Goal: Task Accomplishment & Management: Manage account settings

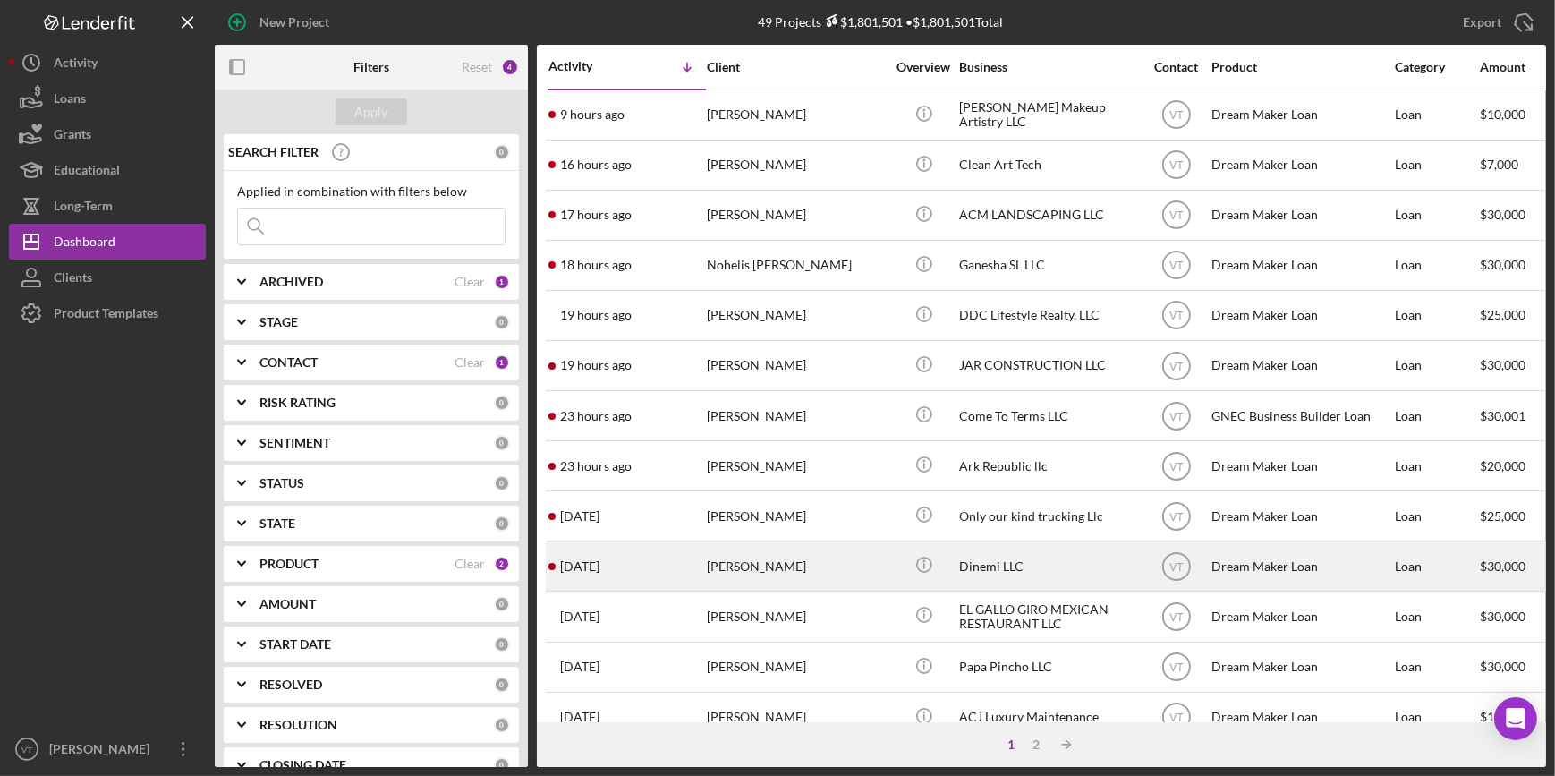
click at [778, 555] on div "[PERSON_NAME]" at bounding box center [796, 565] width 179 height 47
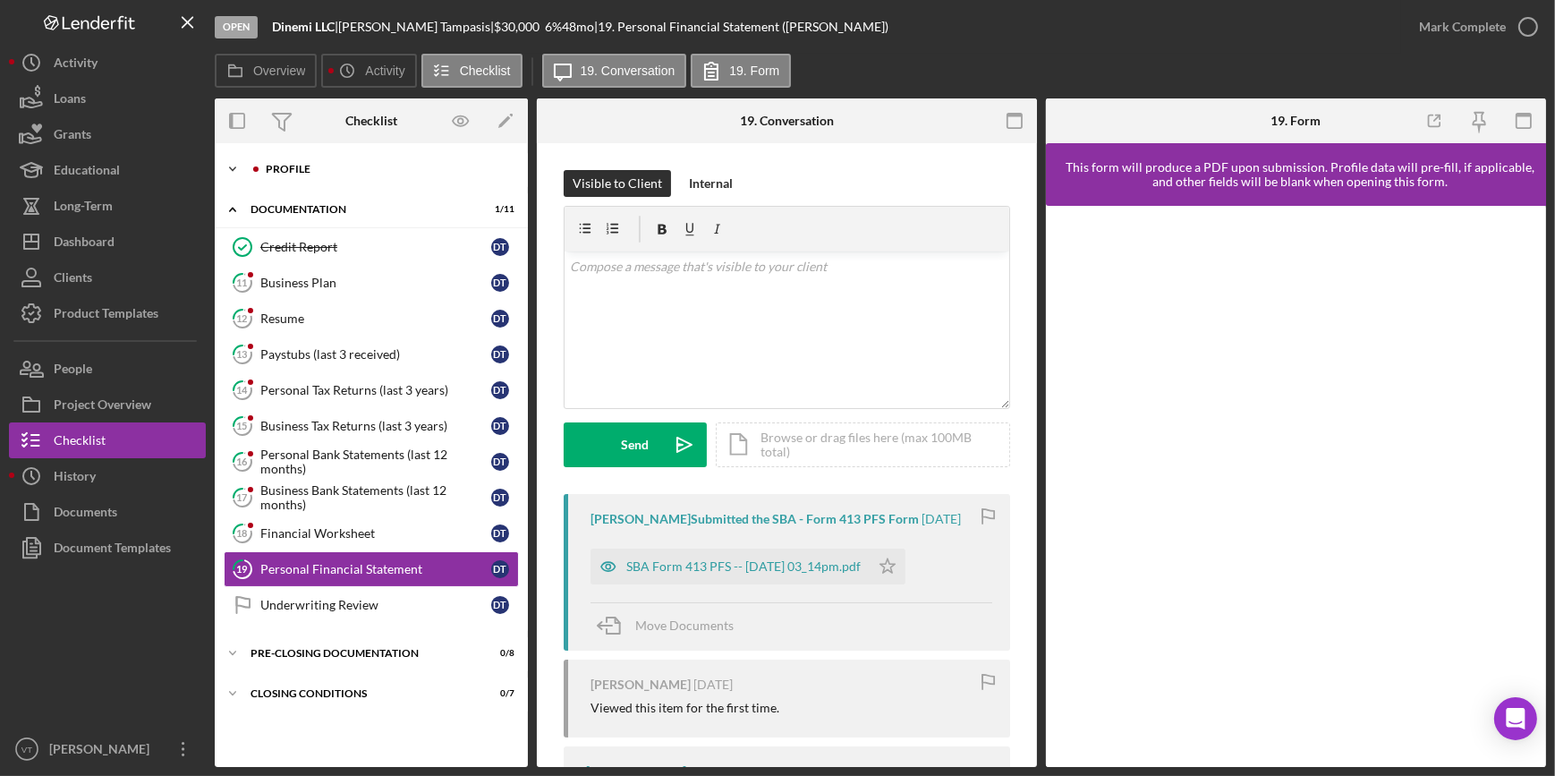
click at [231, 159] on icon "Icon/Expander" at bounding box center [233, 169] width 36 height 36
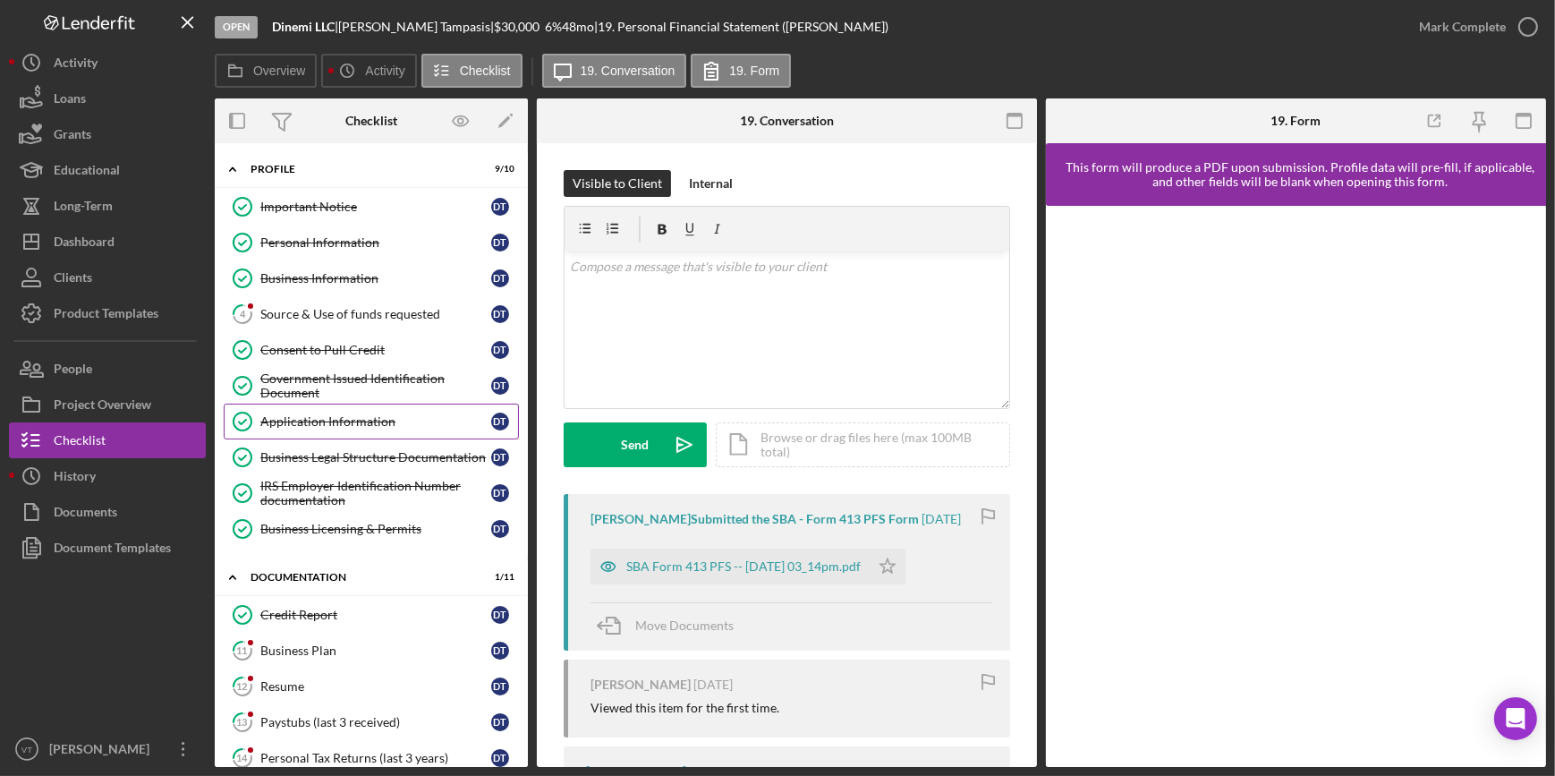
click at [311, 430] on link "Application Information Application Information D T" at bounding box center [371, 421] width 295 height 36
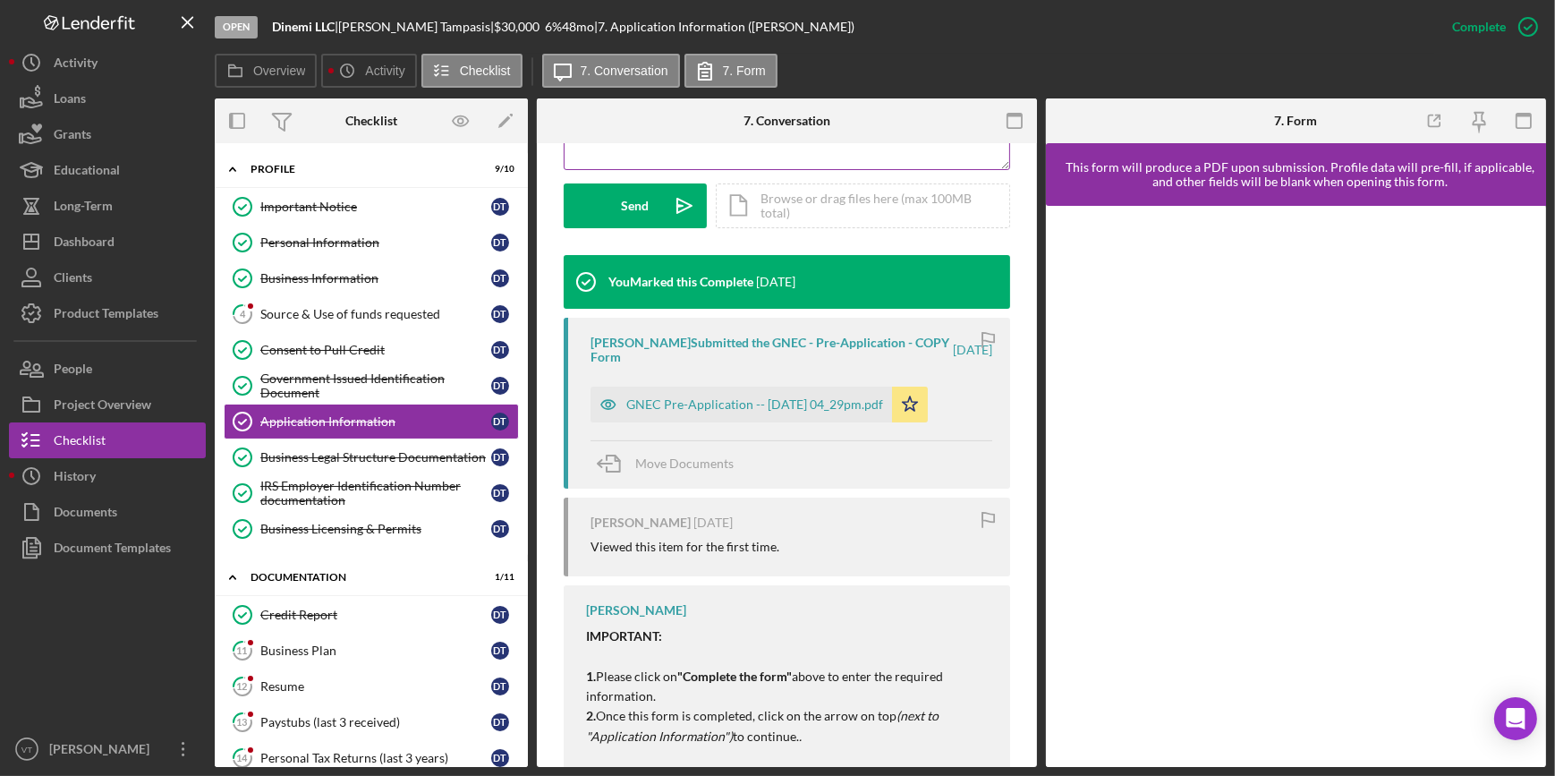
scroll to position [541, 0]
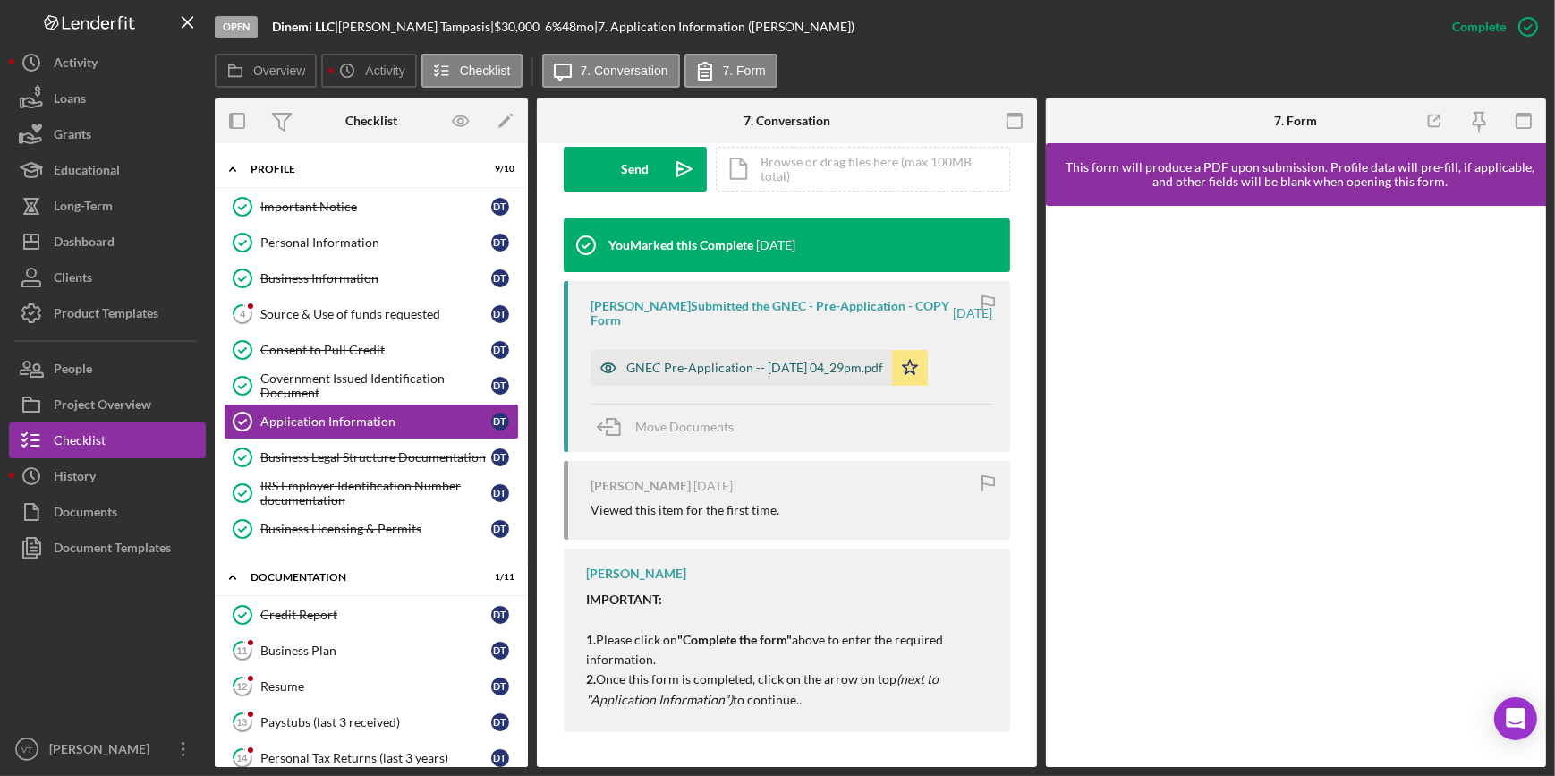
click at [760, 355] on div "GNEC Pre-Application -- 2025-09-10 04_29pm.pdf" at bounding box center [740, 368] width 301 height 36
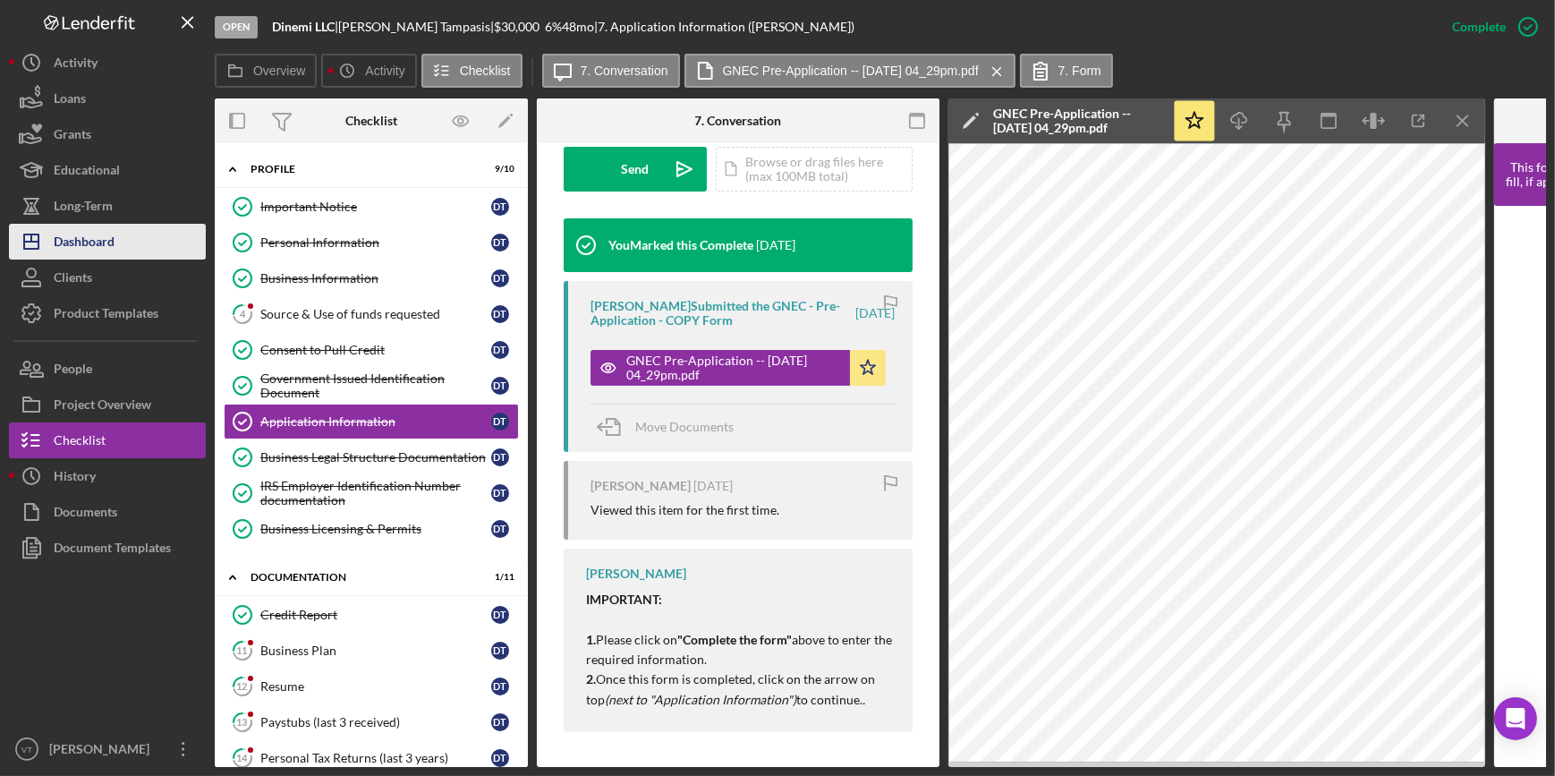
click at [133, 249] on button "Icon/Dashboard Dashboard" at bounding box center [107, 242] width 197 height 36
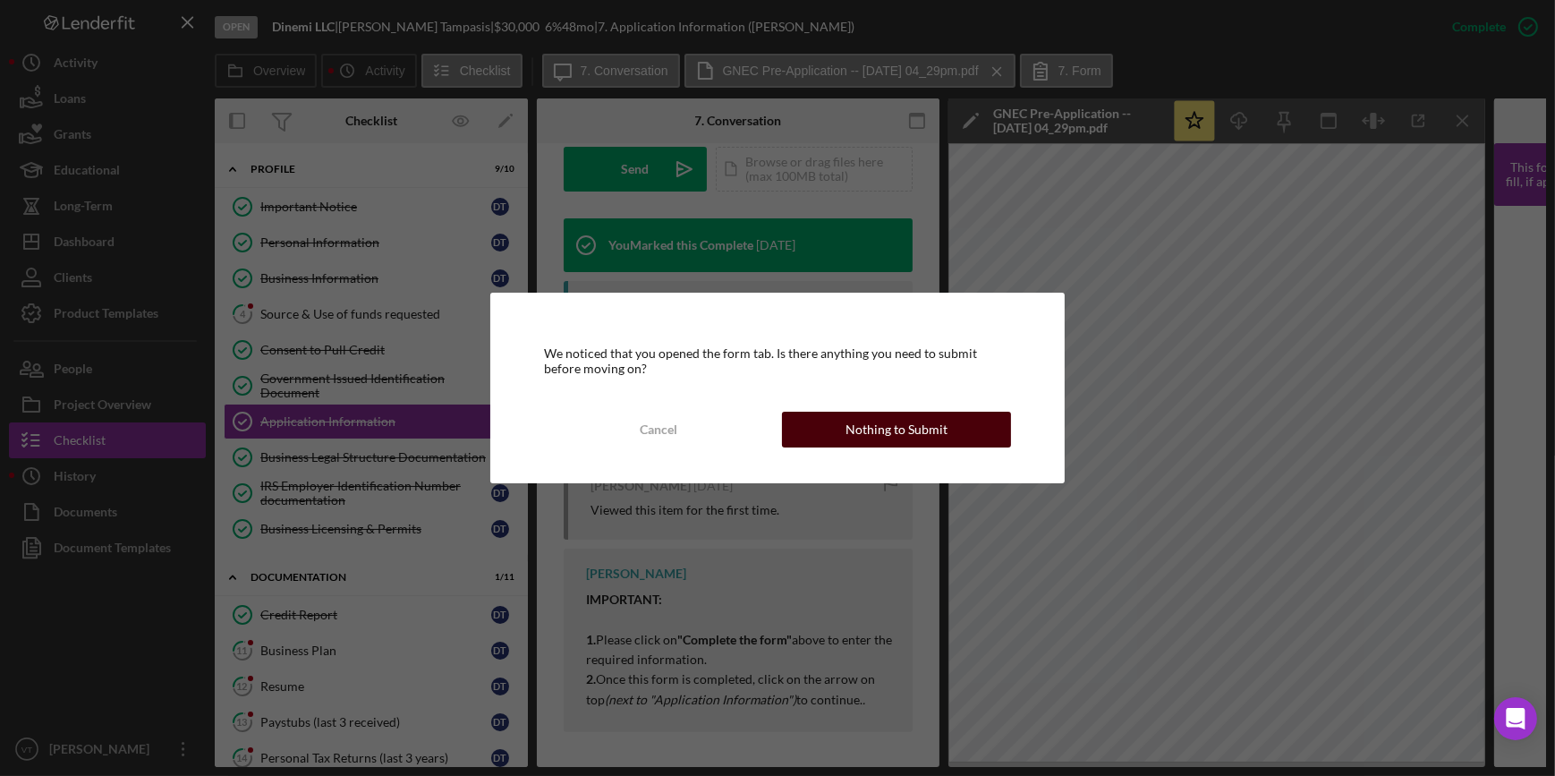
click at [921, 427] on div "Nothing to Submit" at bounding box center [896, 430] width 102 height 36
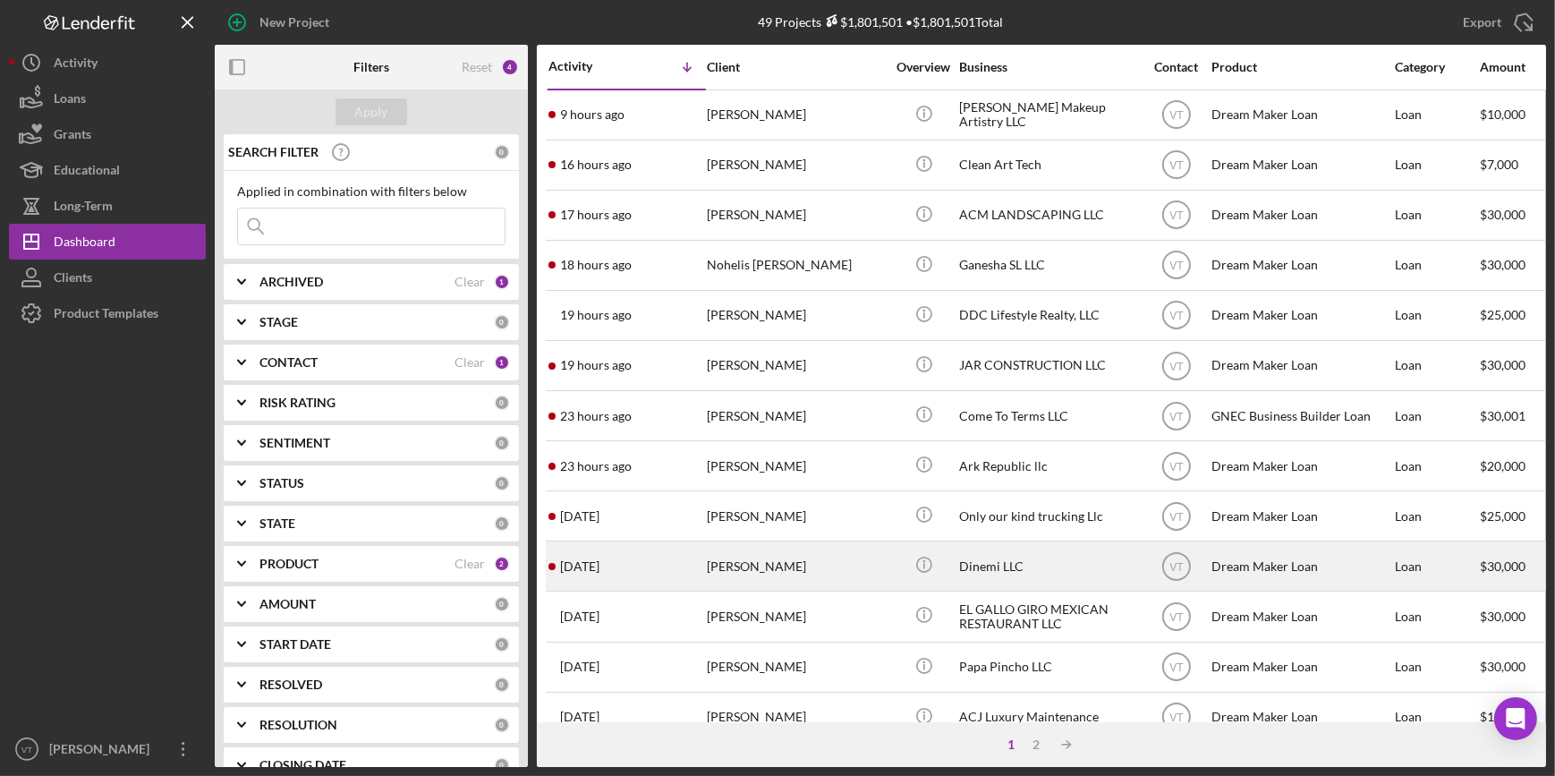
click at [690, 573] on div "2 days ago Demetra Tampasis" at bounding box center [626, 565] width 157 height 47
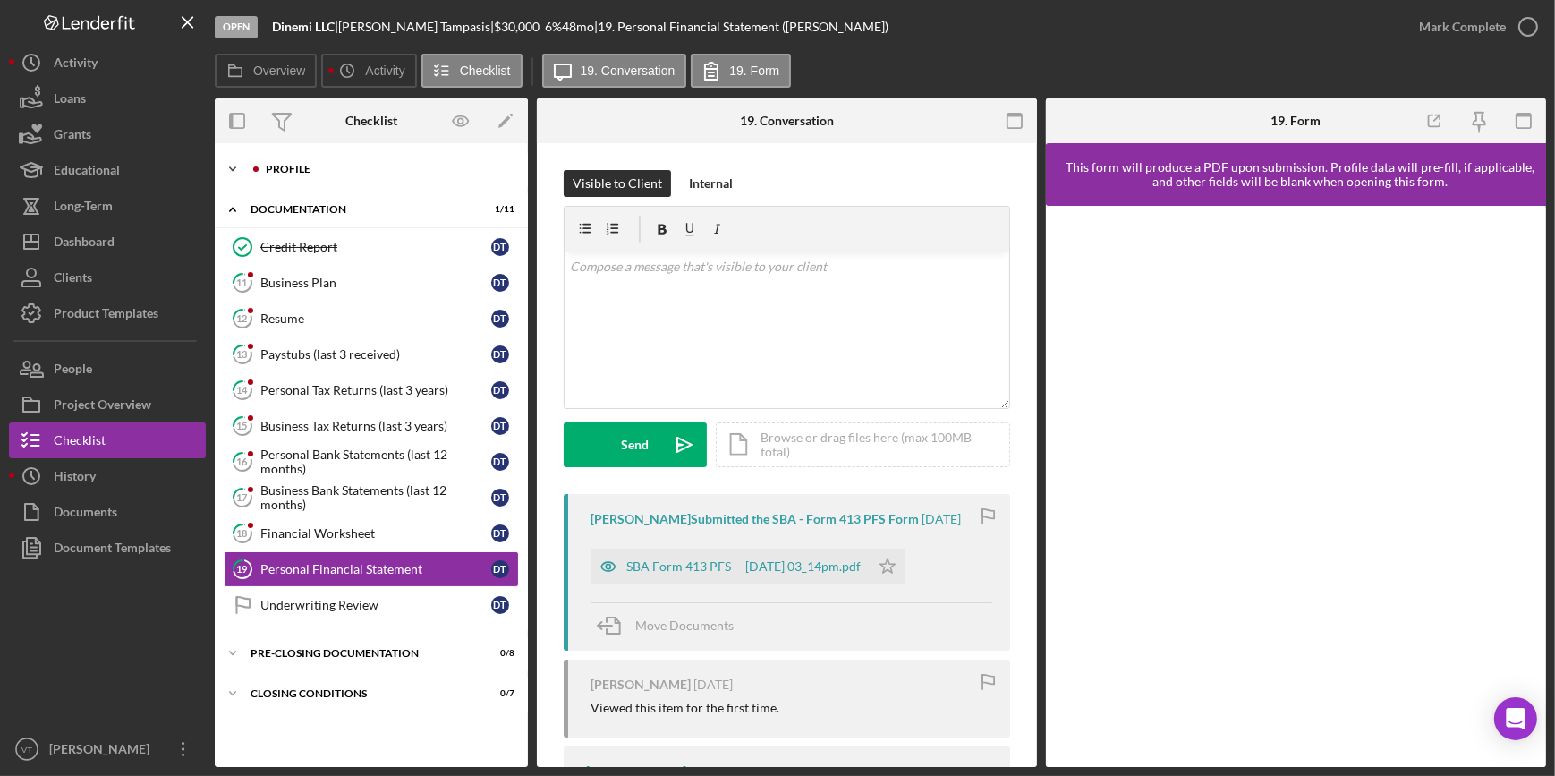
click at [232, 175] on icon "Icon/Expander" at bounding box center [233, 169] width 36 height 36
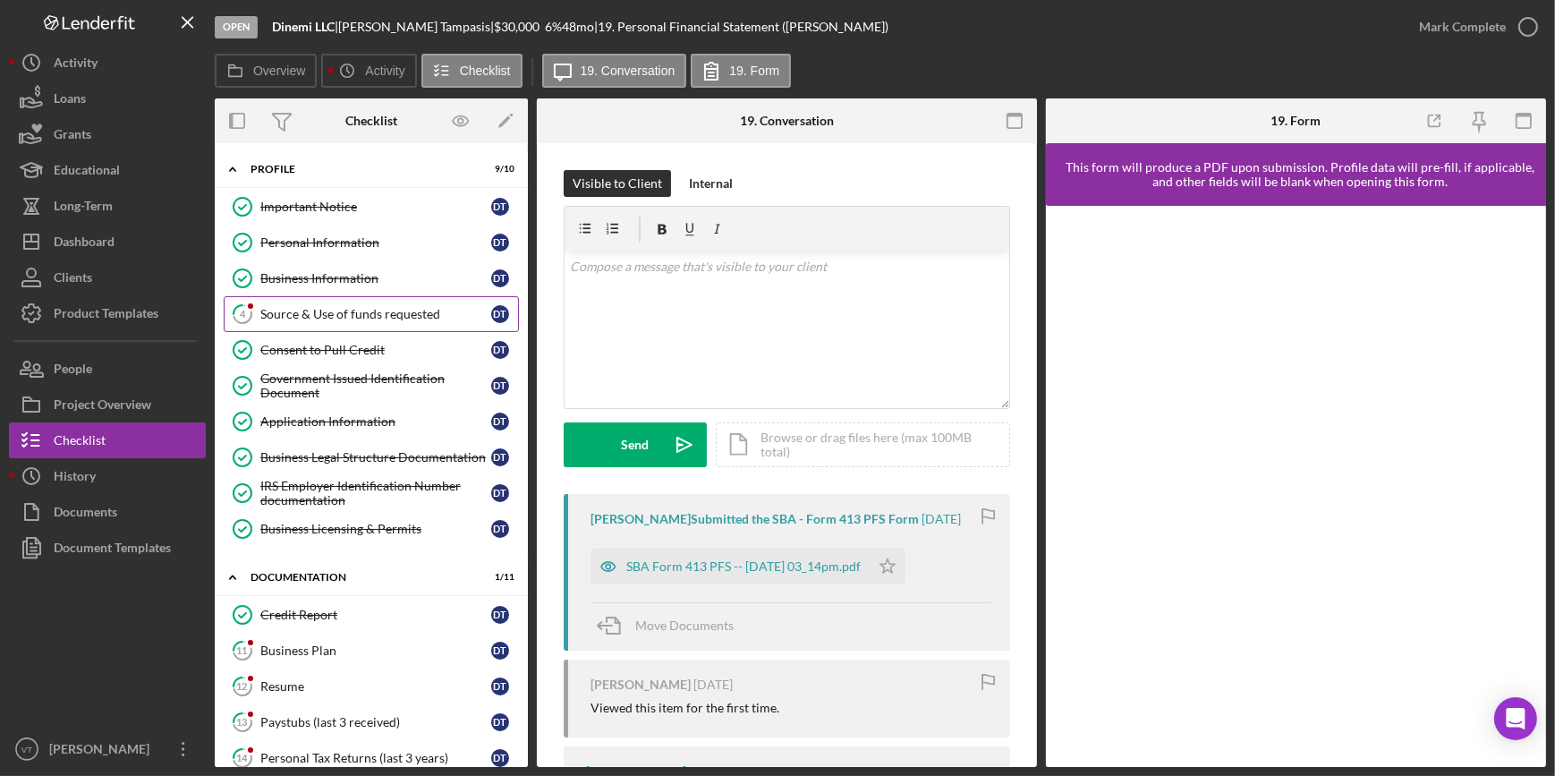
click at [313, 308] on div "Source & Use of funds requested" at bounding box center [375, 314] width 231 height 14
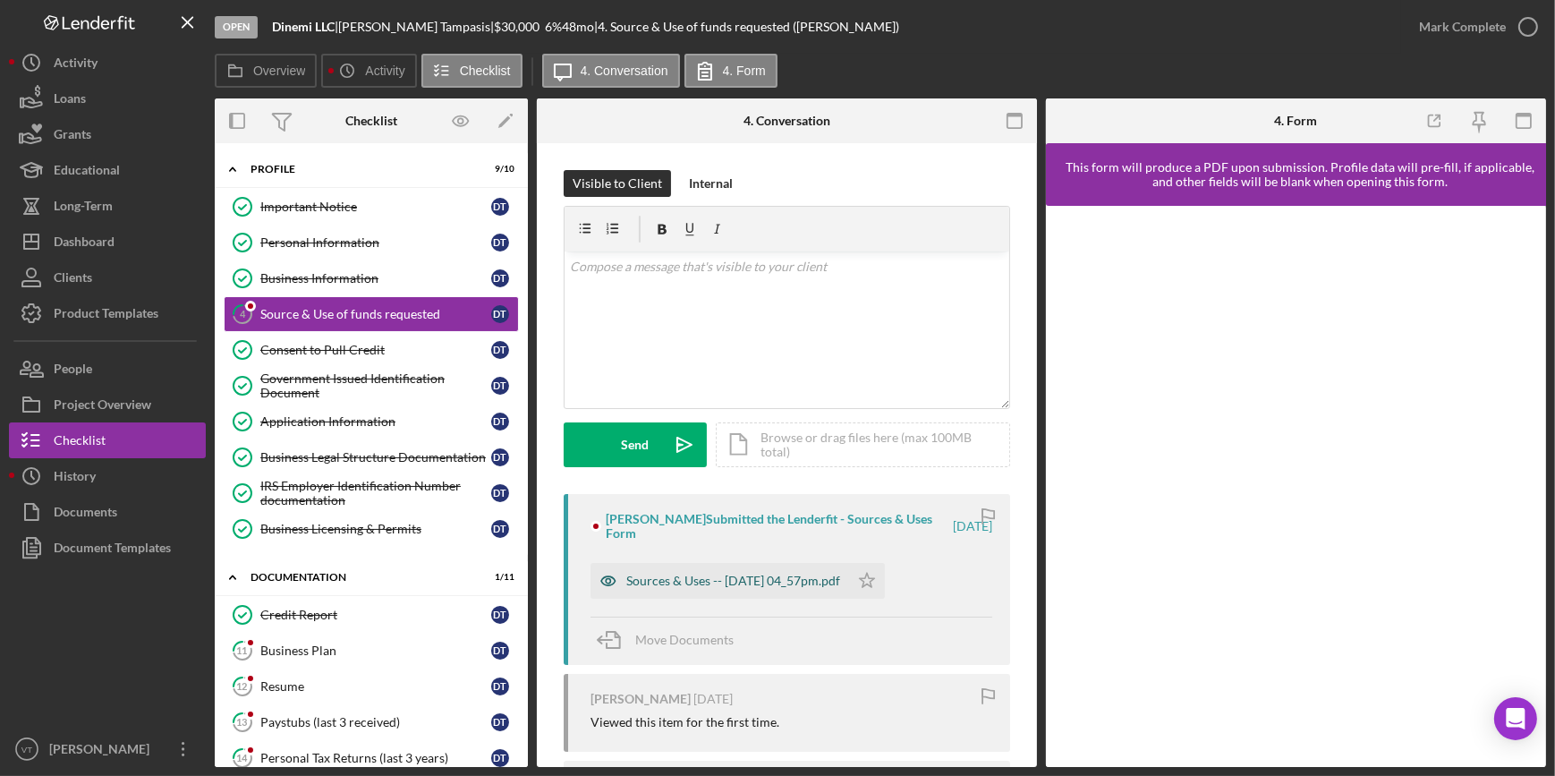
click at [754, 572] on div "Sources & Uses -- 2025-09-13 04_57pm.pdf" at bounding box center [719, 581] width 259 height 36
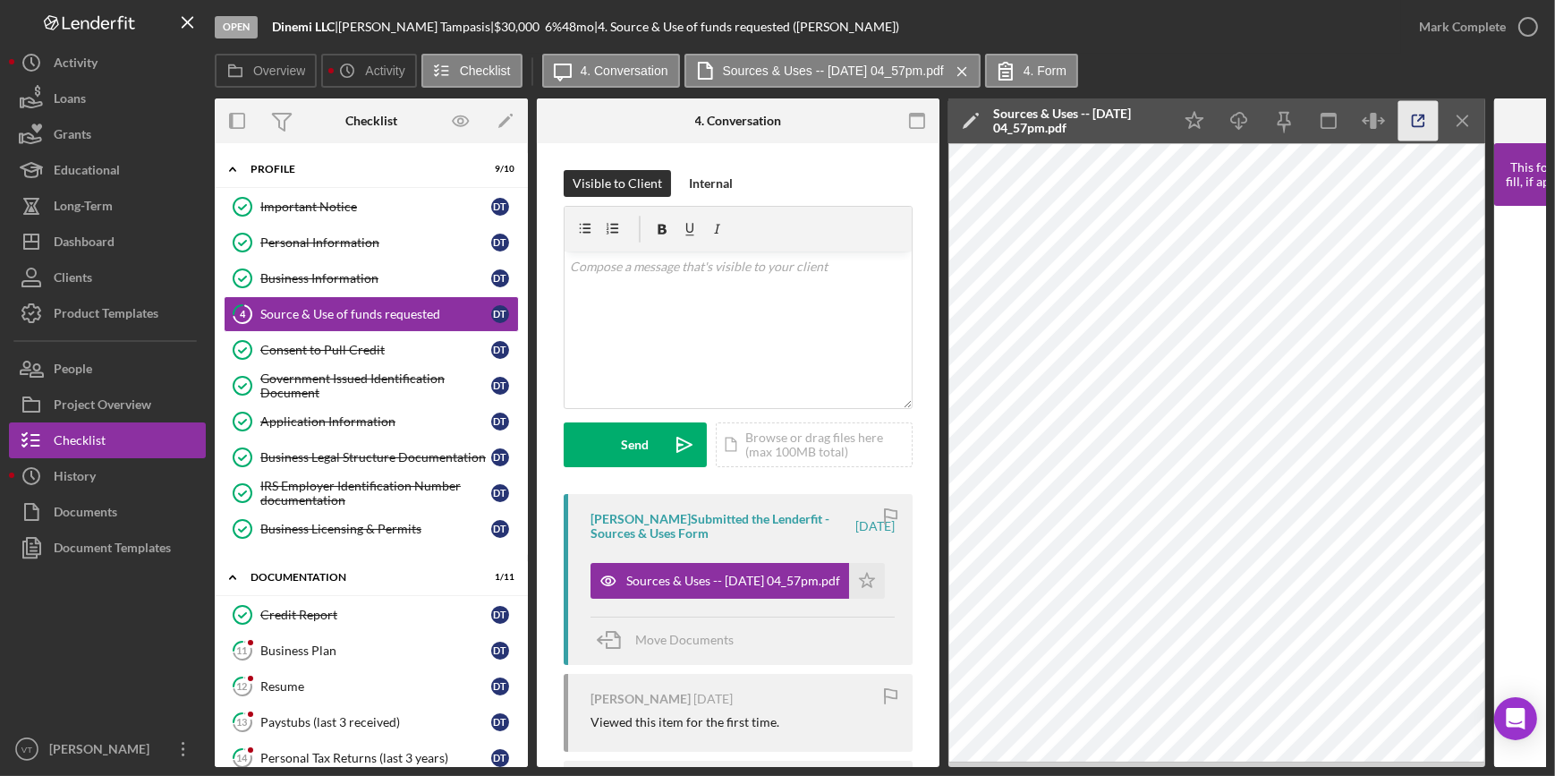
click at [1409, 123] on icon "button" at bounding box center [1418, 121] width 40 height 40
click at [1428, 21] on div "Mark Complete" at bounding box center [1462, 27] width 87 height 36
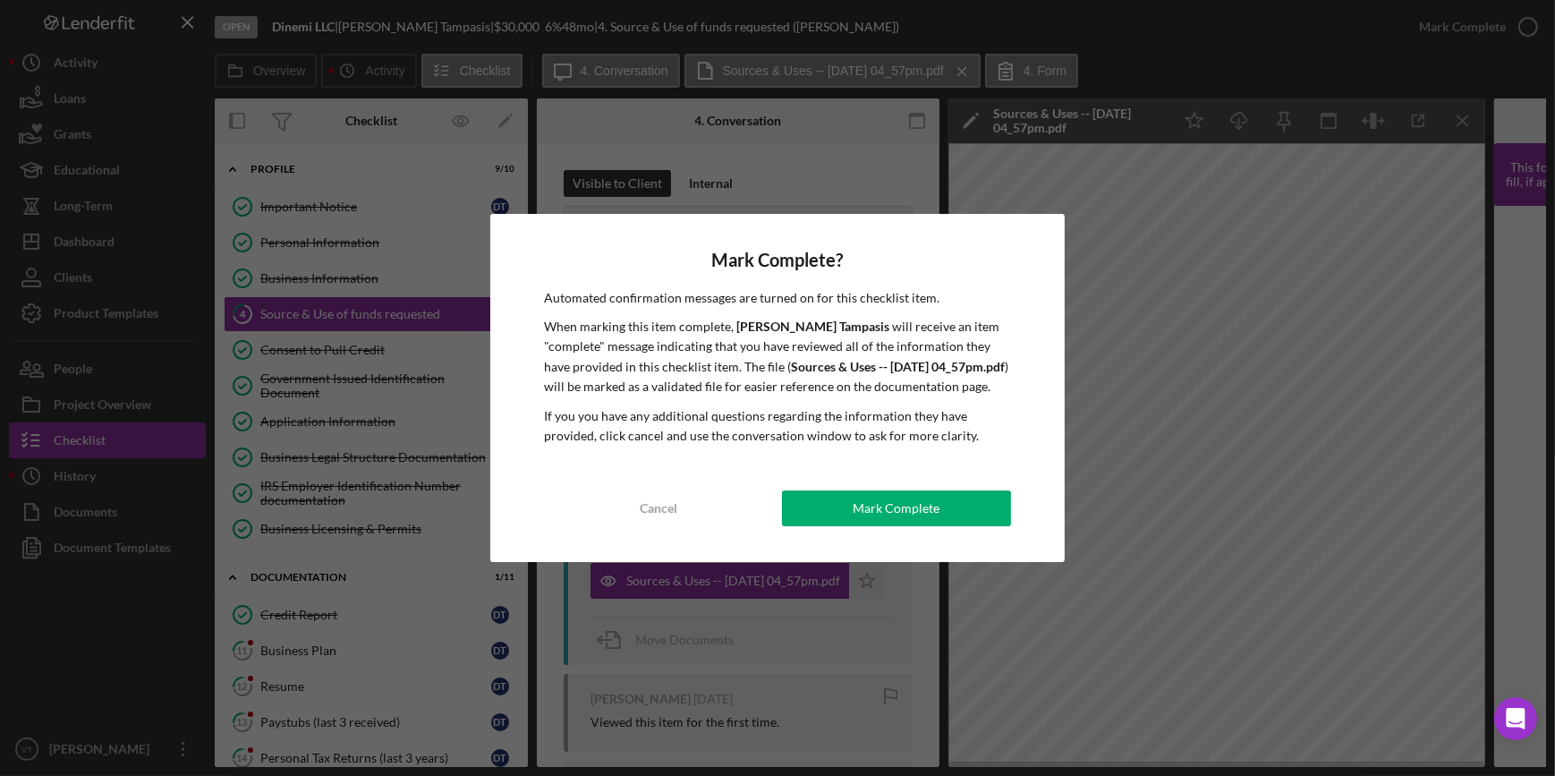
click at [878, 489] on div "Mark Complete? Automated confirmation messages are turned on for this checklist…" at bounding box center [776, 388] width 573 height 349
click at [882, 497] on div "Mark Complete" at bounding box center [896, 508] width 87 height 36
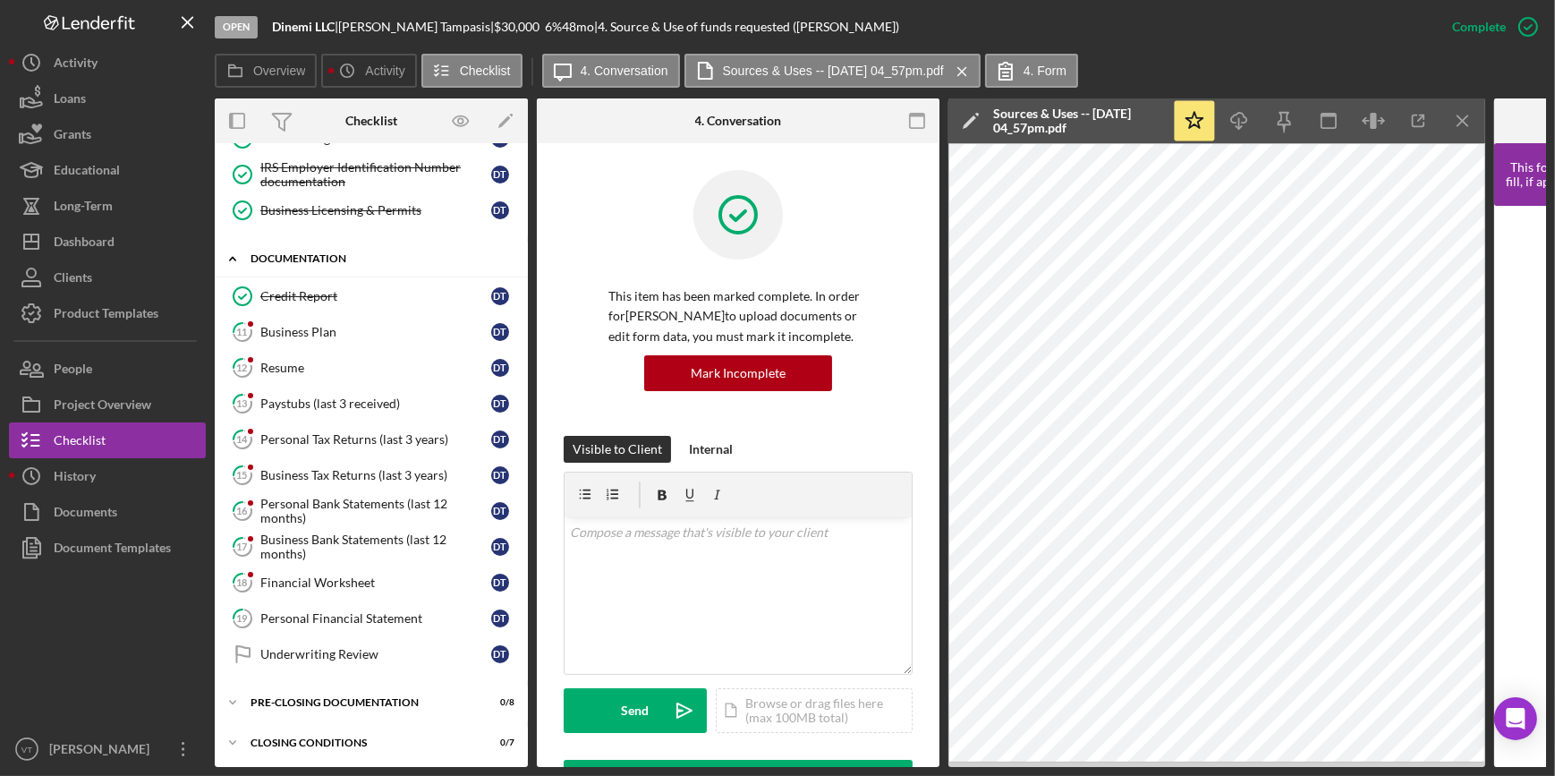
scroll to position [322, 0]
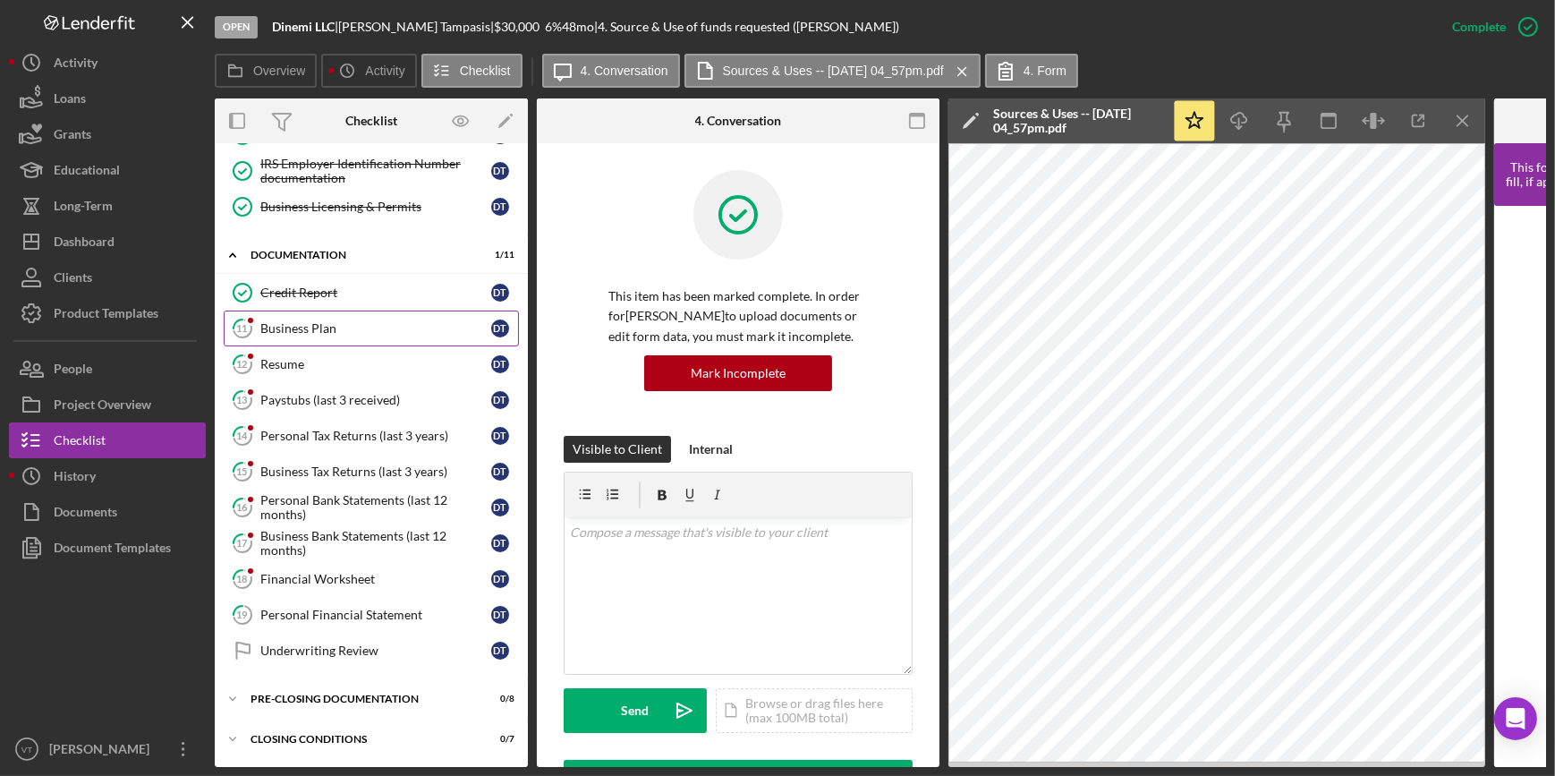
click at [328, 331] on div "Business Plan" at bounding box center [375, 328] width 231 height 14
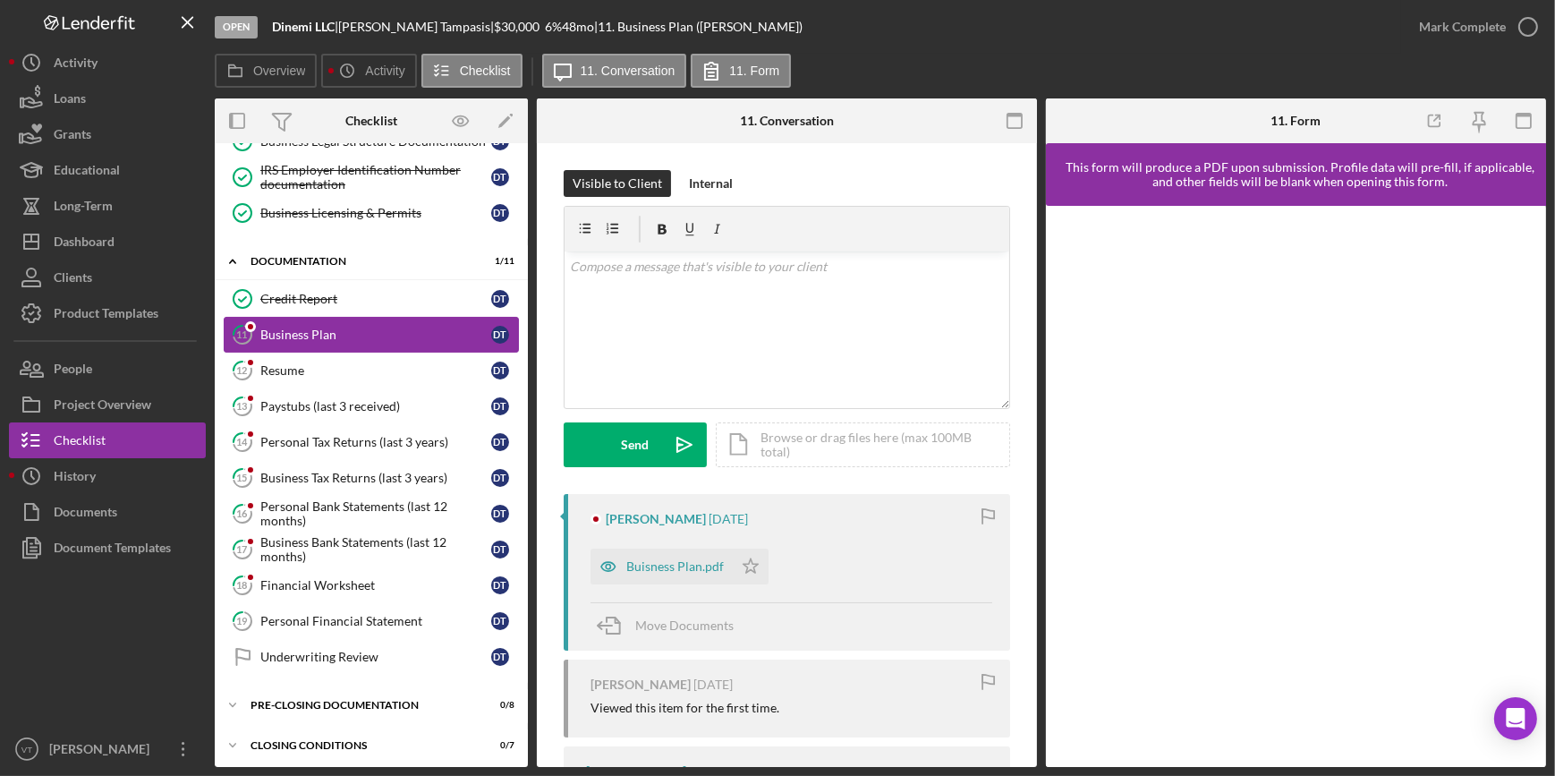
scroll to position [318, 0]
click at [626, 573] on div "Buisness Plan.pdf" at bounding box center [675, 566] width 98 height 14
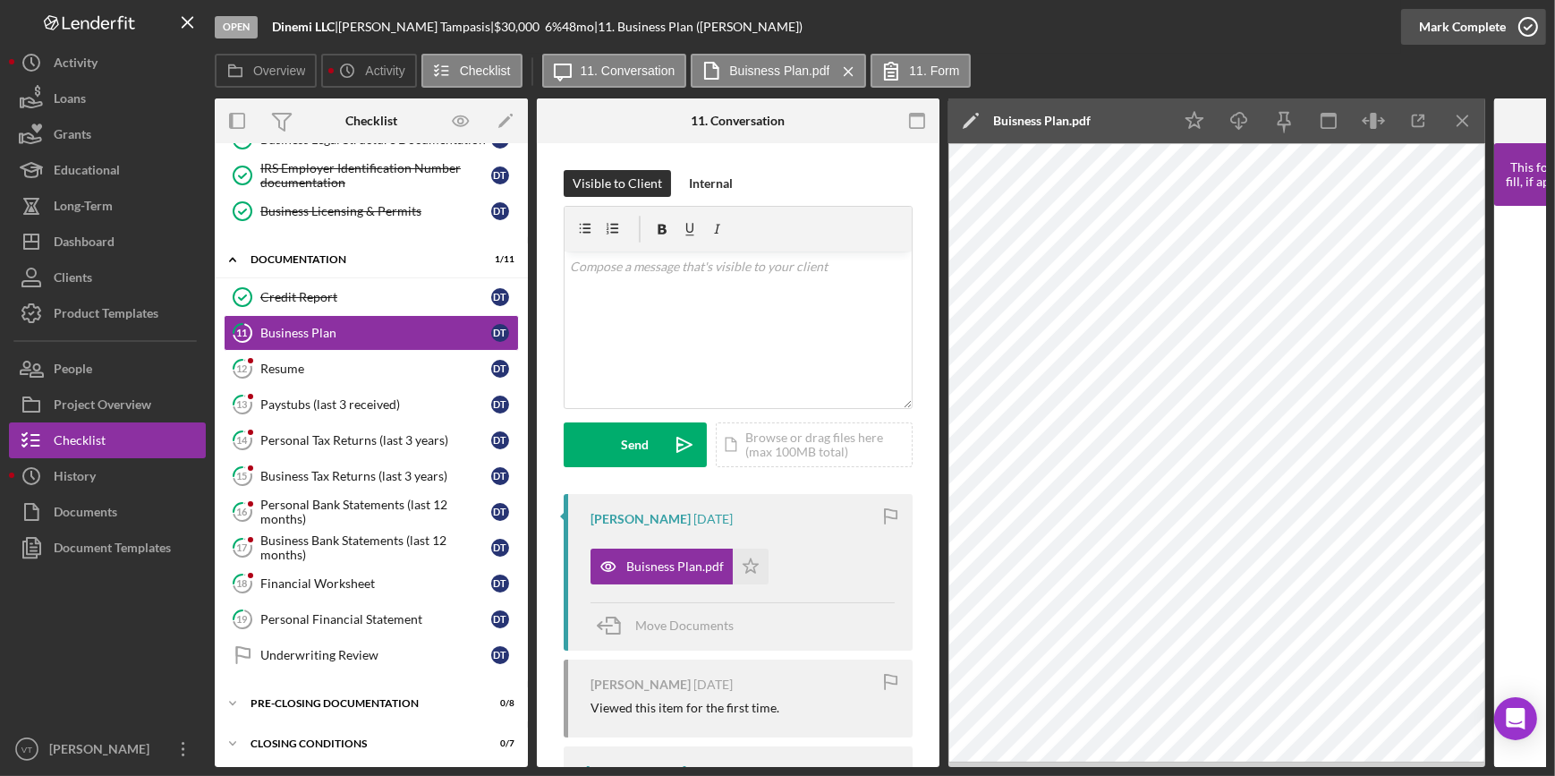
click at [1441, 21] on div "Mark Complete" at bounding box center [1462, 27] width 87 height 36
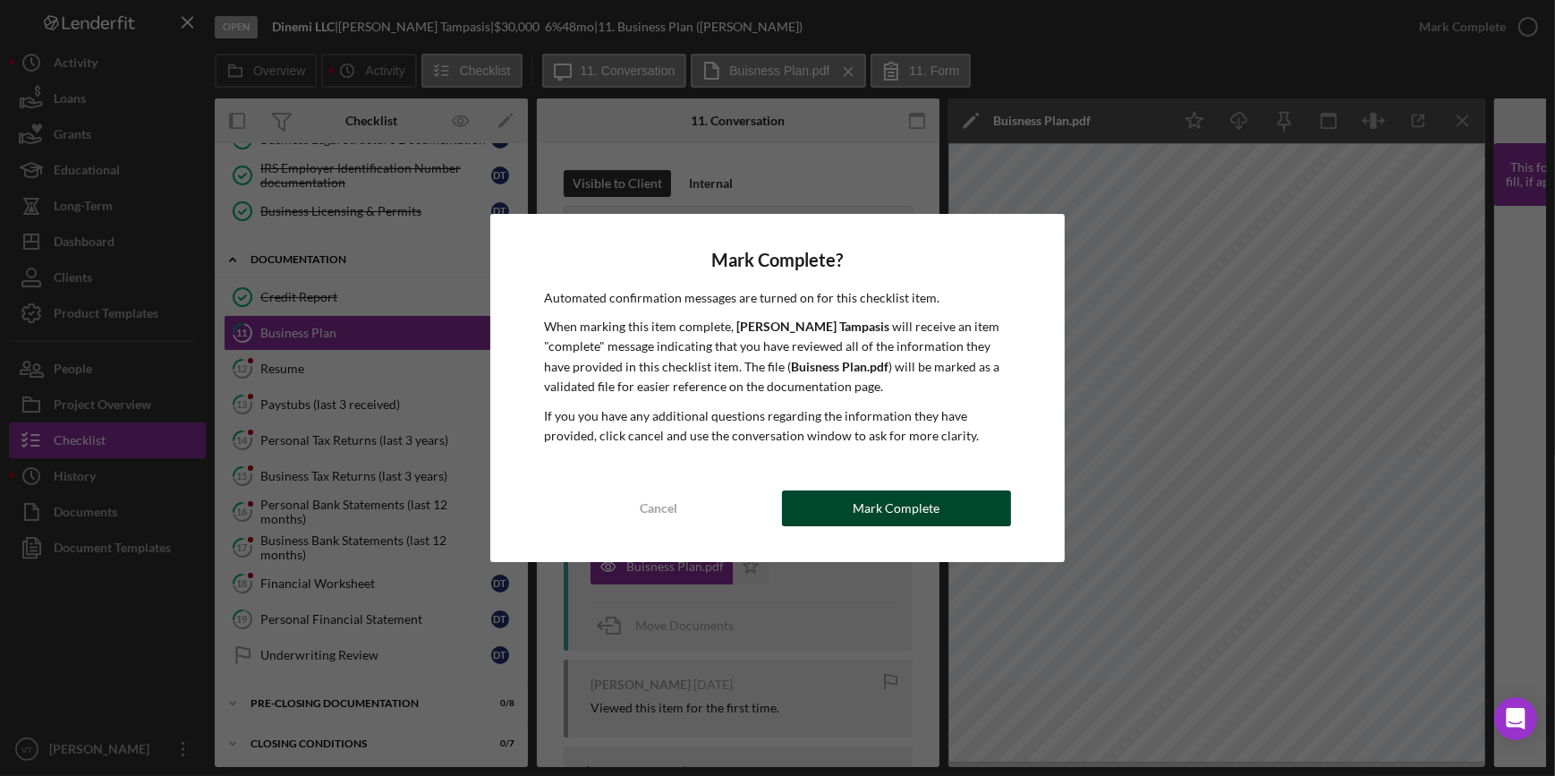
click at [882, 513] on div "Mark Complete" at bounding box center [896, 508] width 87 height 36
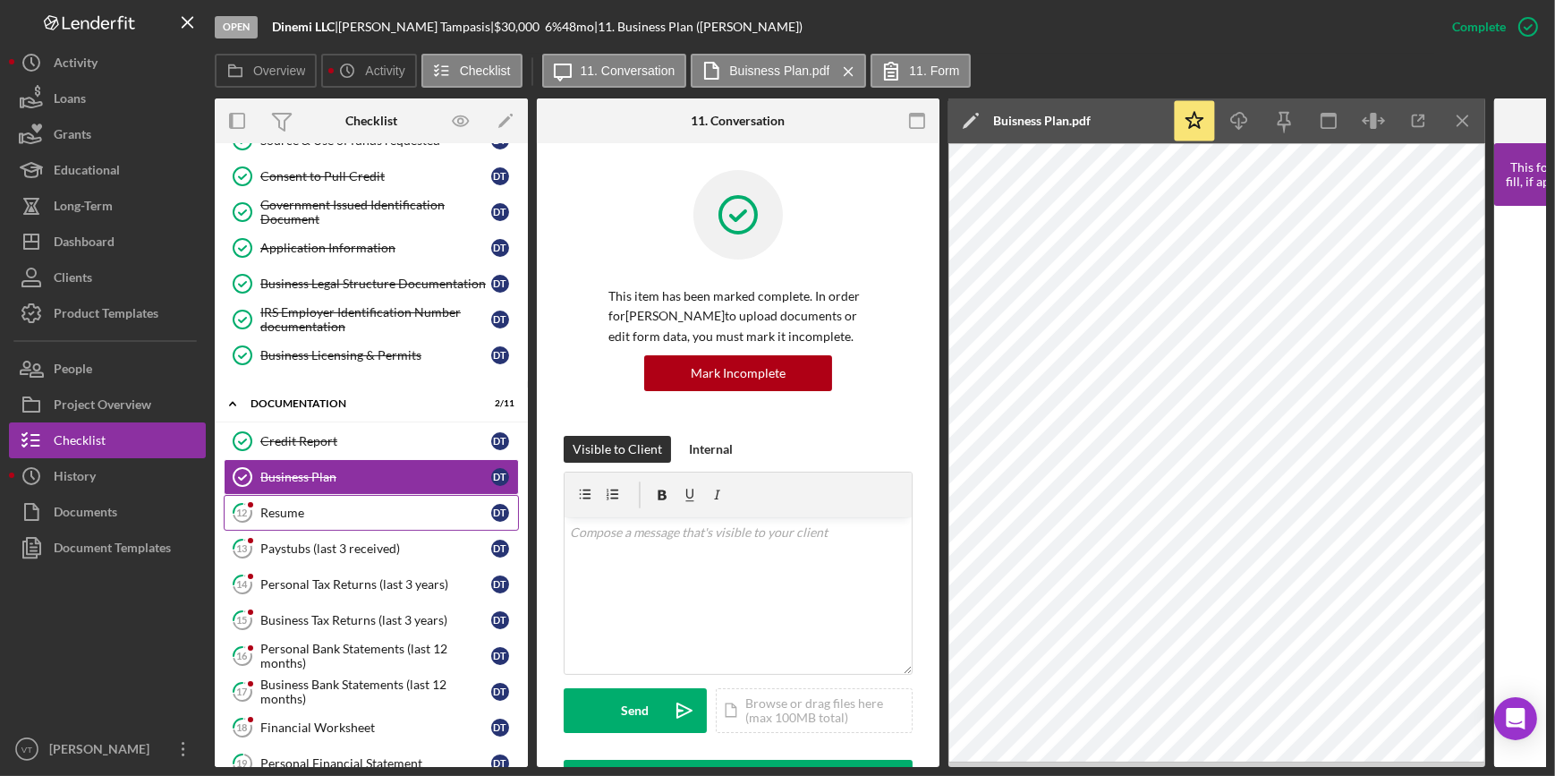
scroll to position [0, 0]
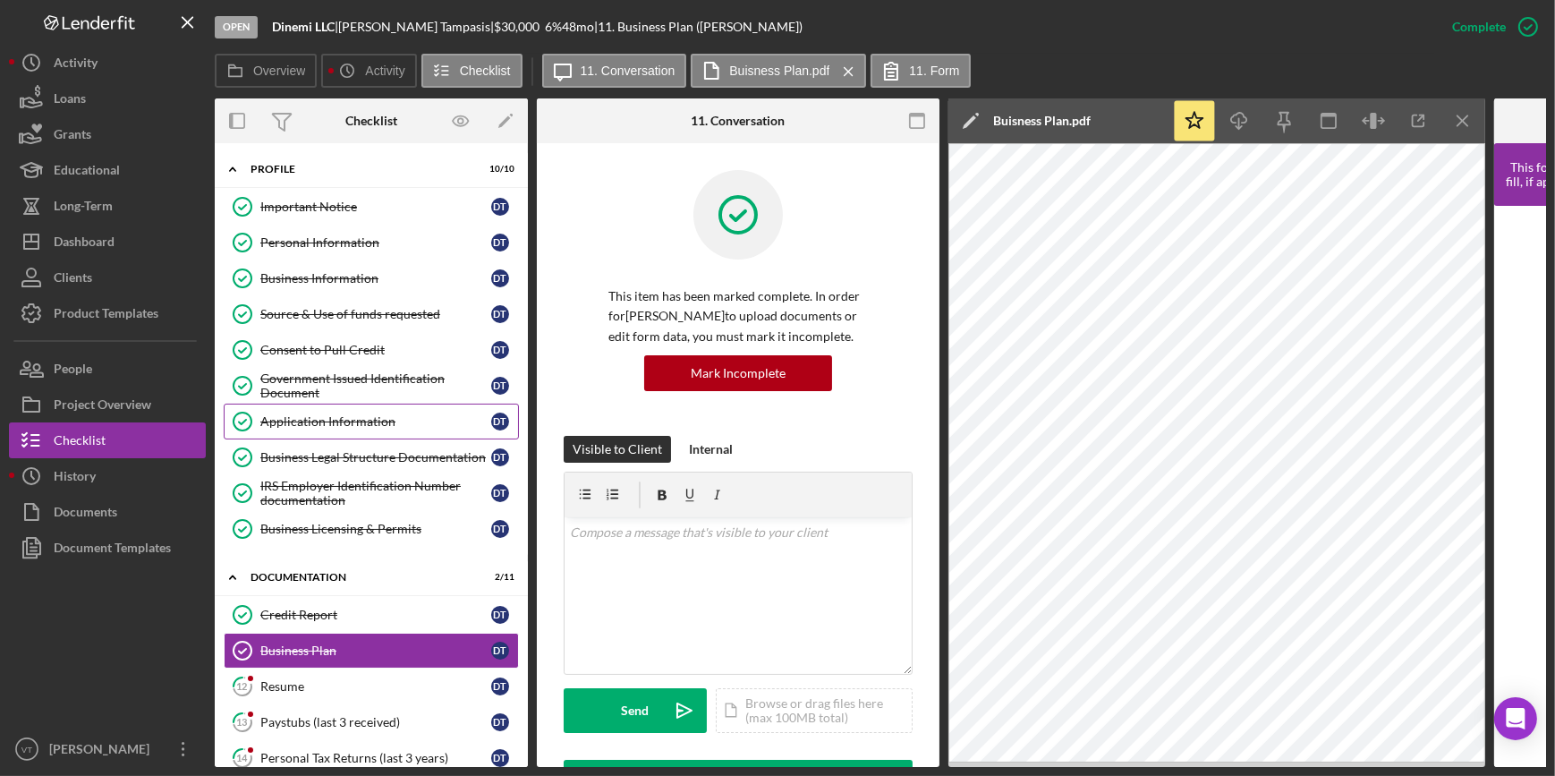
click at [354, 421] on div "Application Information" at bounding box center [375, 421] width 231 height 14
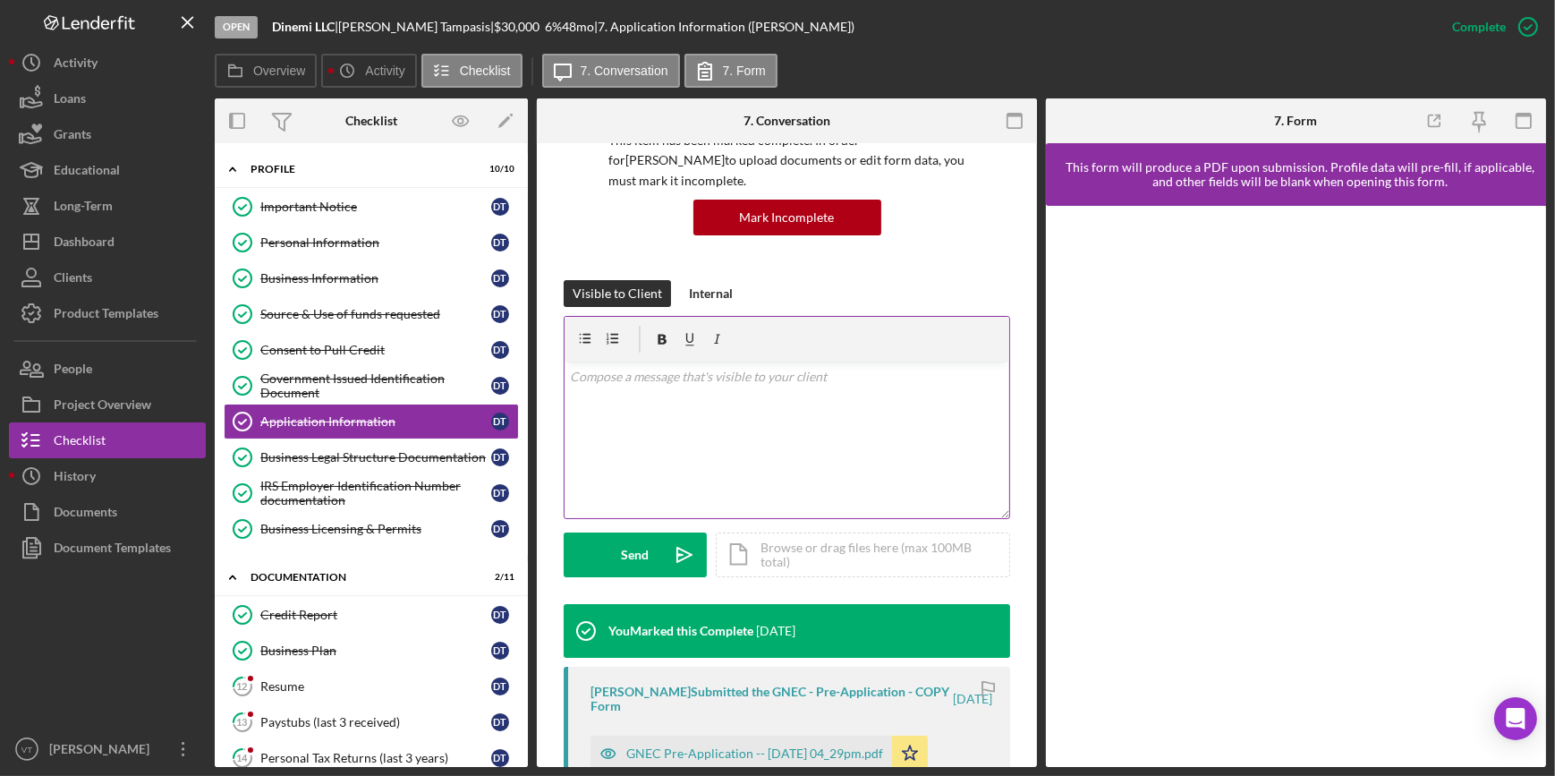
scroll to position [406, 0]
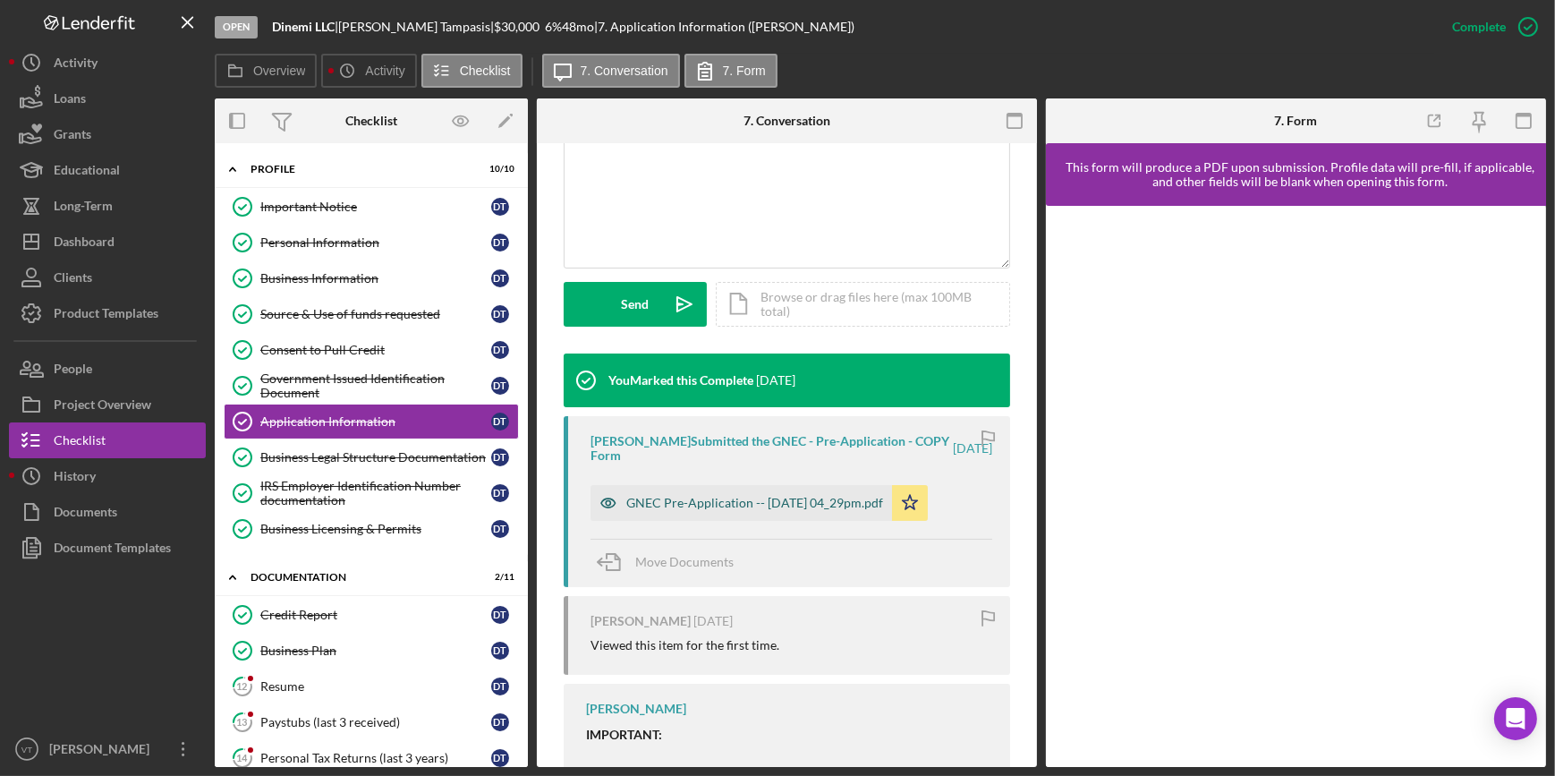
click at [741, 492] on div "GNEC Pre-Application -- 2025-09-10 04_29pm.pdf" at bounding box center [740, 503] width 301 height 36
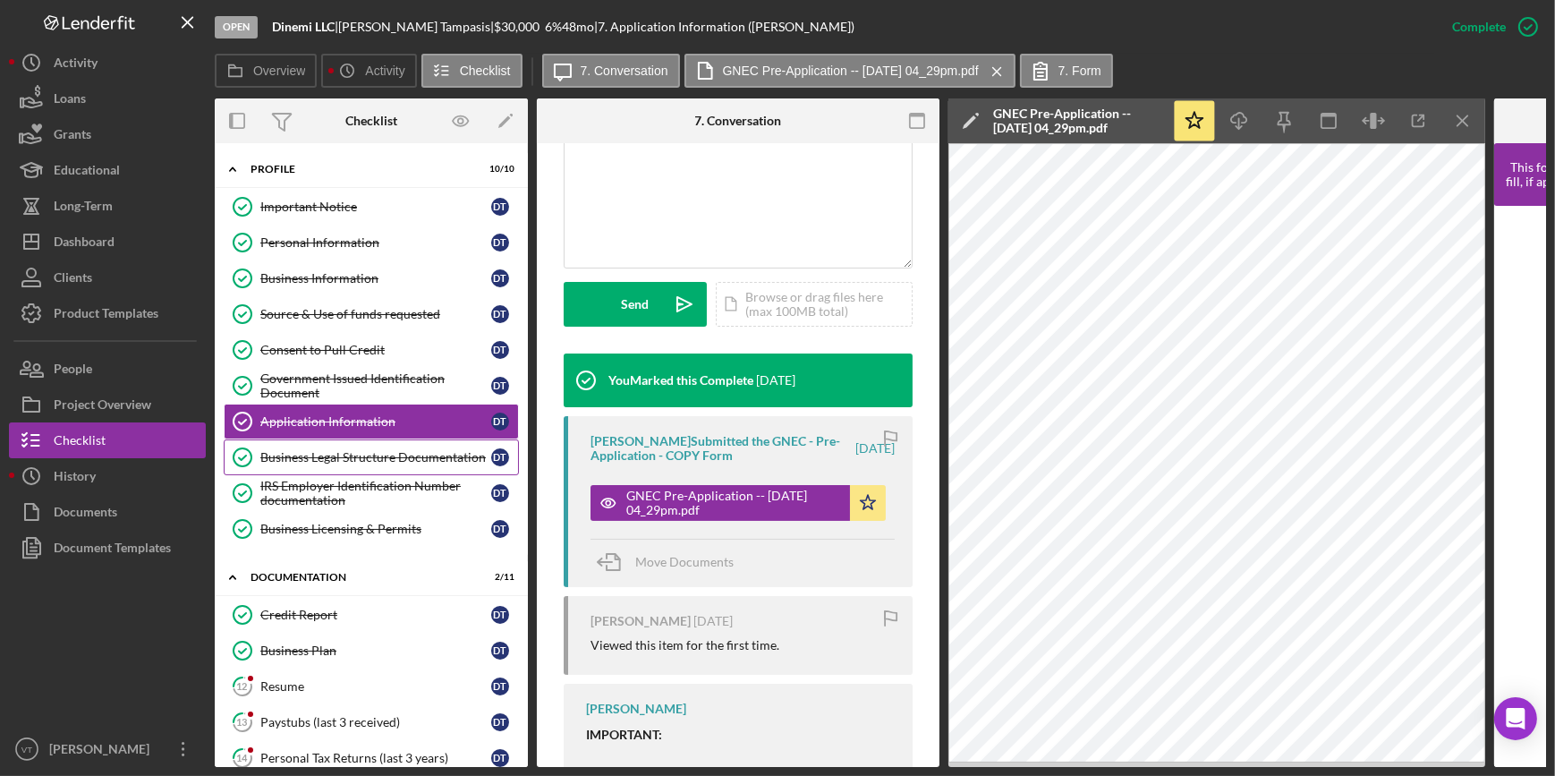
click at [326, 466] on link "Business Legal Structure Documentation Business Legal Structure Documentation D…" at bounding box center [371, 457] width 295 height 36
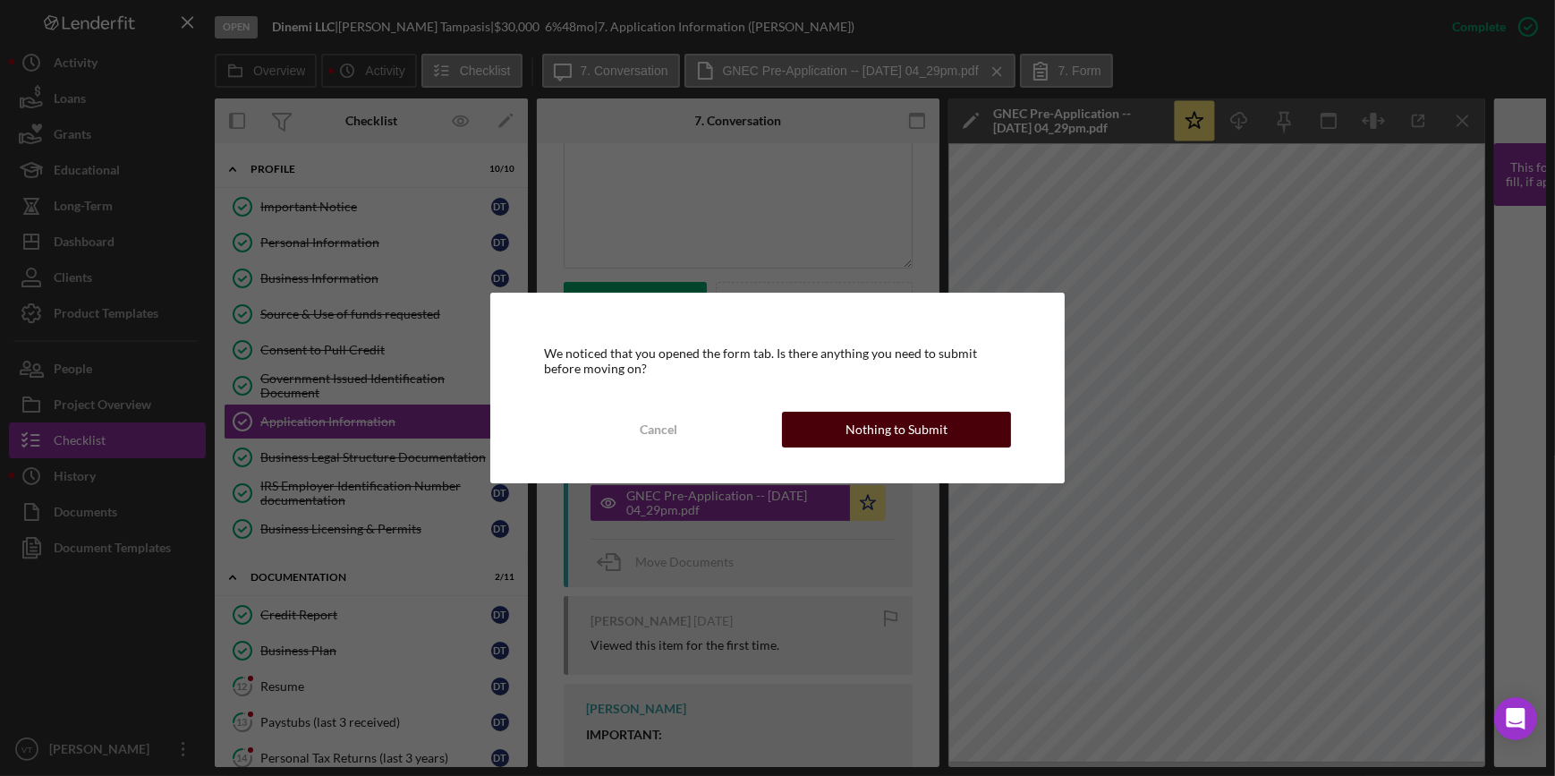
click at [902, 420] on div "Nothing to Submit" at bounding box center [896, 430] width 102 height 36
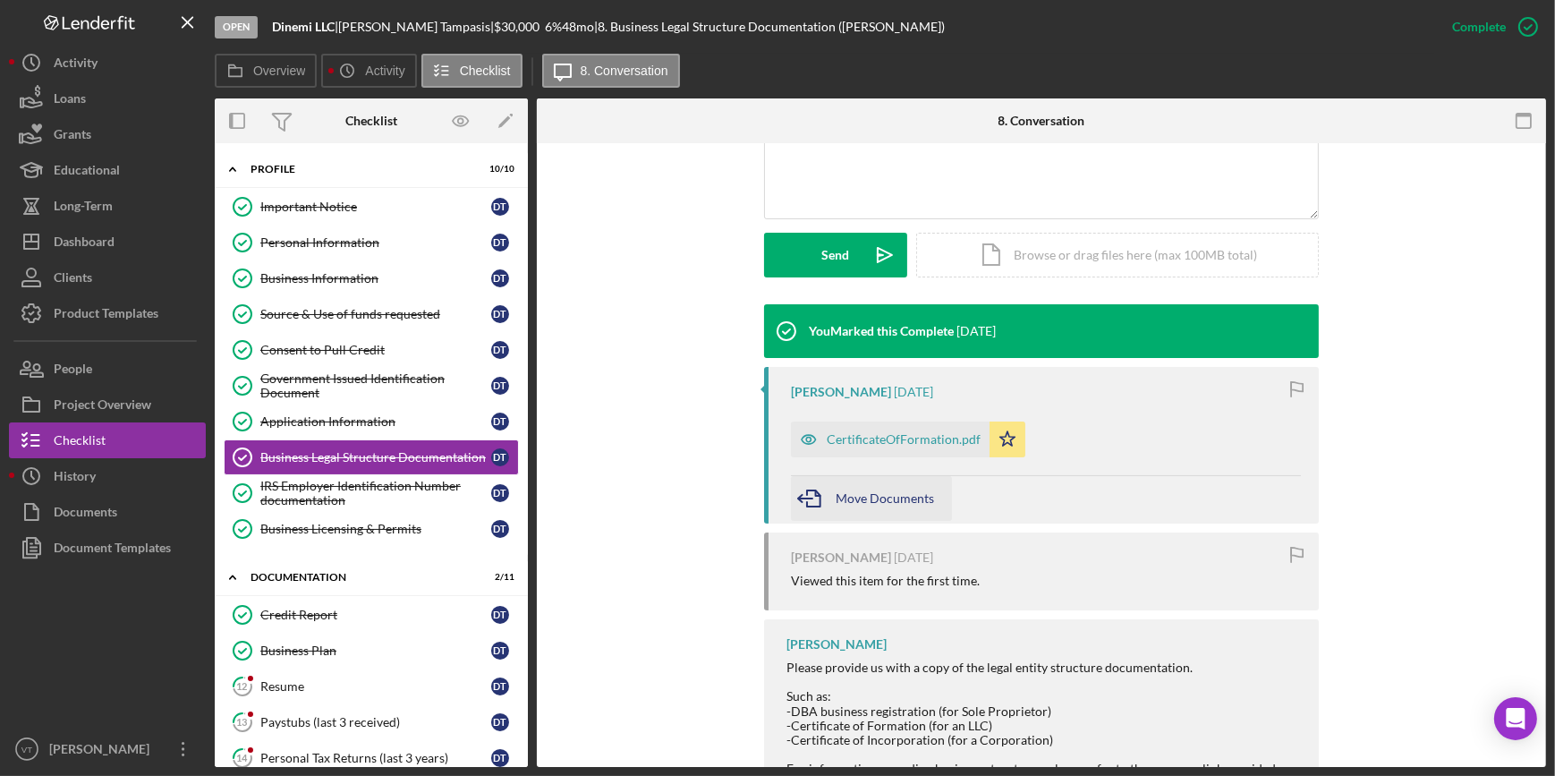
scroll to position [488, 0]
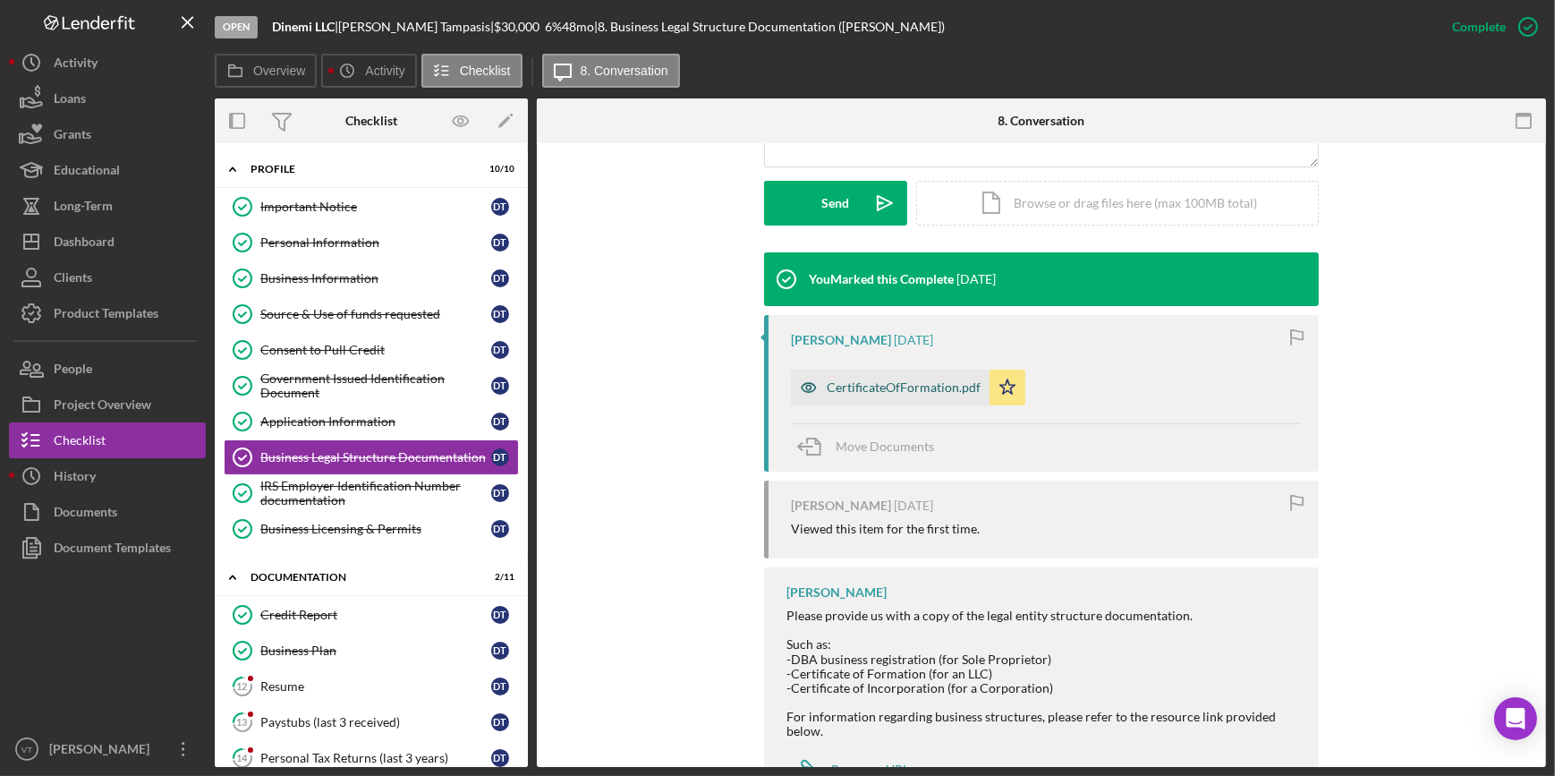
click at [874, 386] on div "CertificateOfFormation.pdf" at bounding box center [904, 387] width 154 height 14
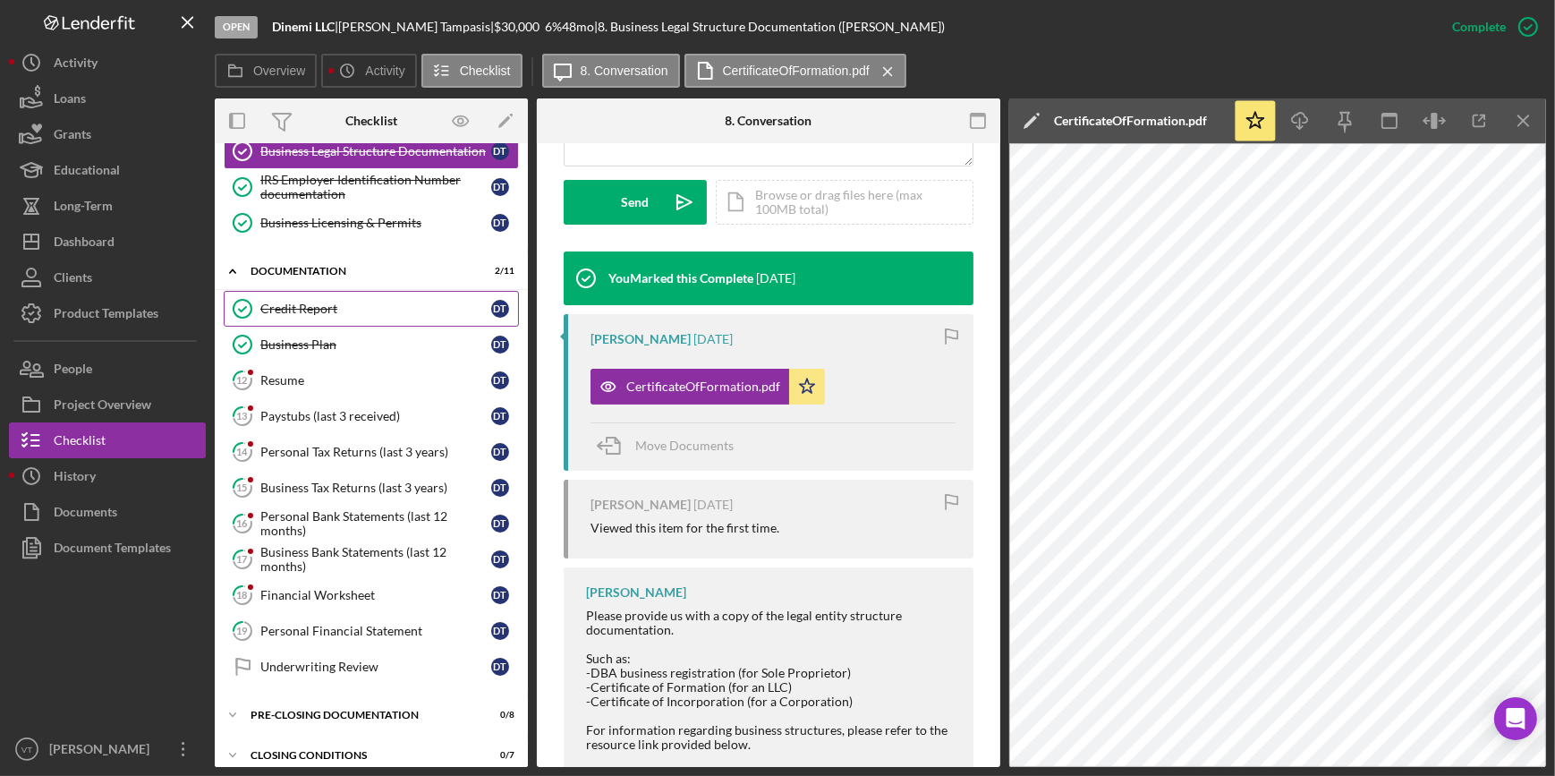
scroll to position [318, 0]
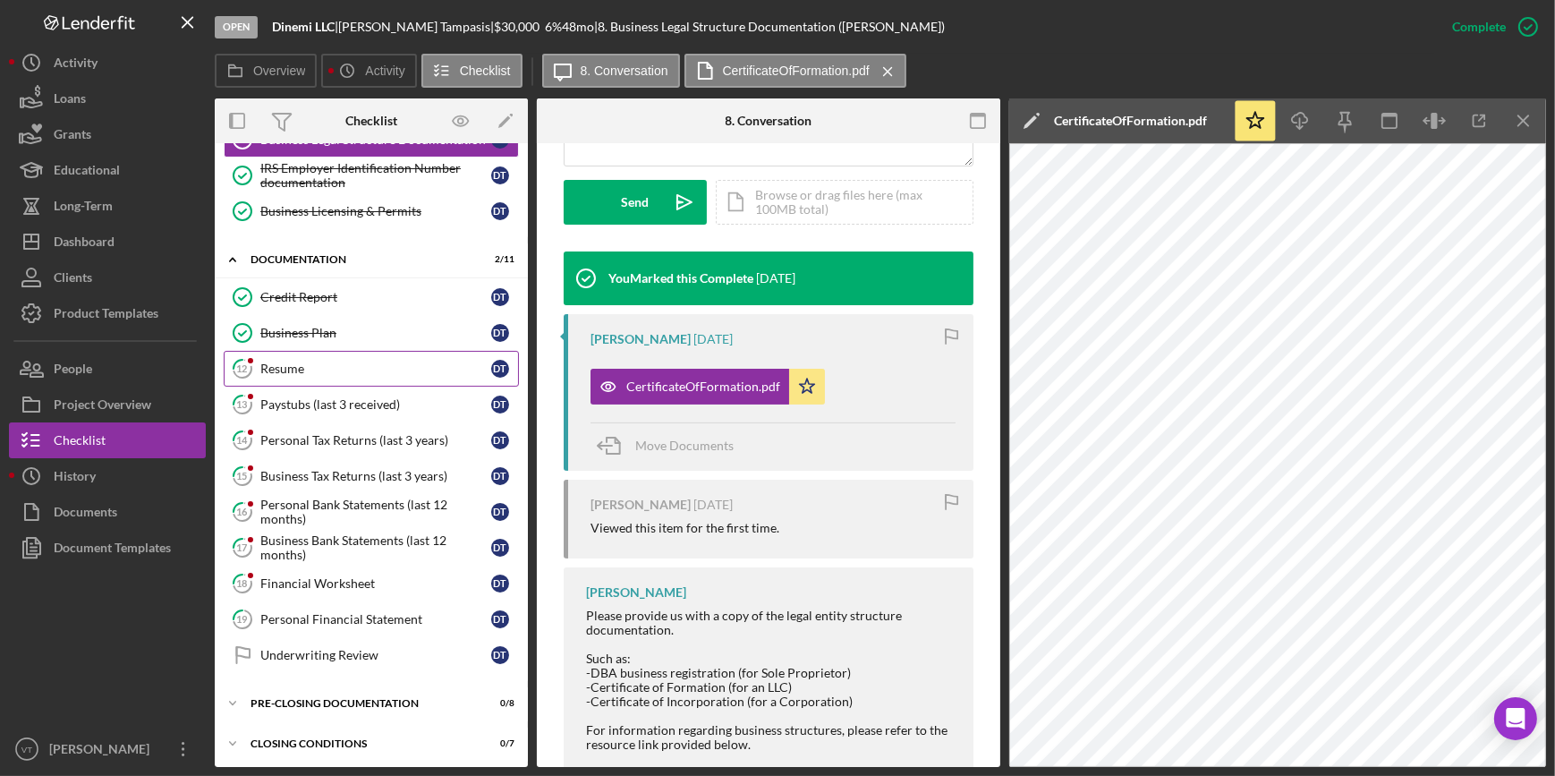
click at [325, 361] on div "Resume" at bounding box center [375, 368] width 231 height 14
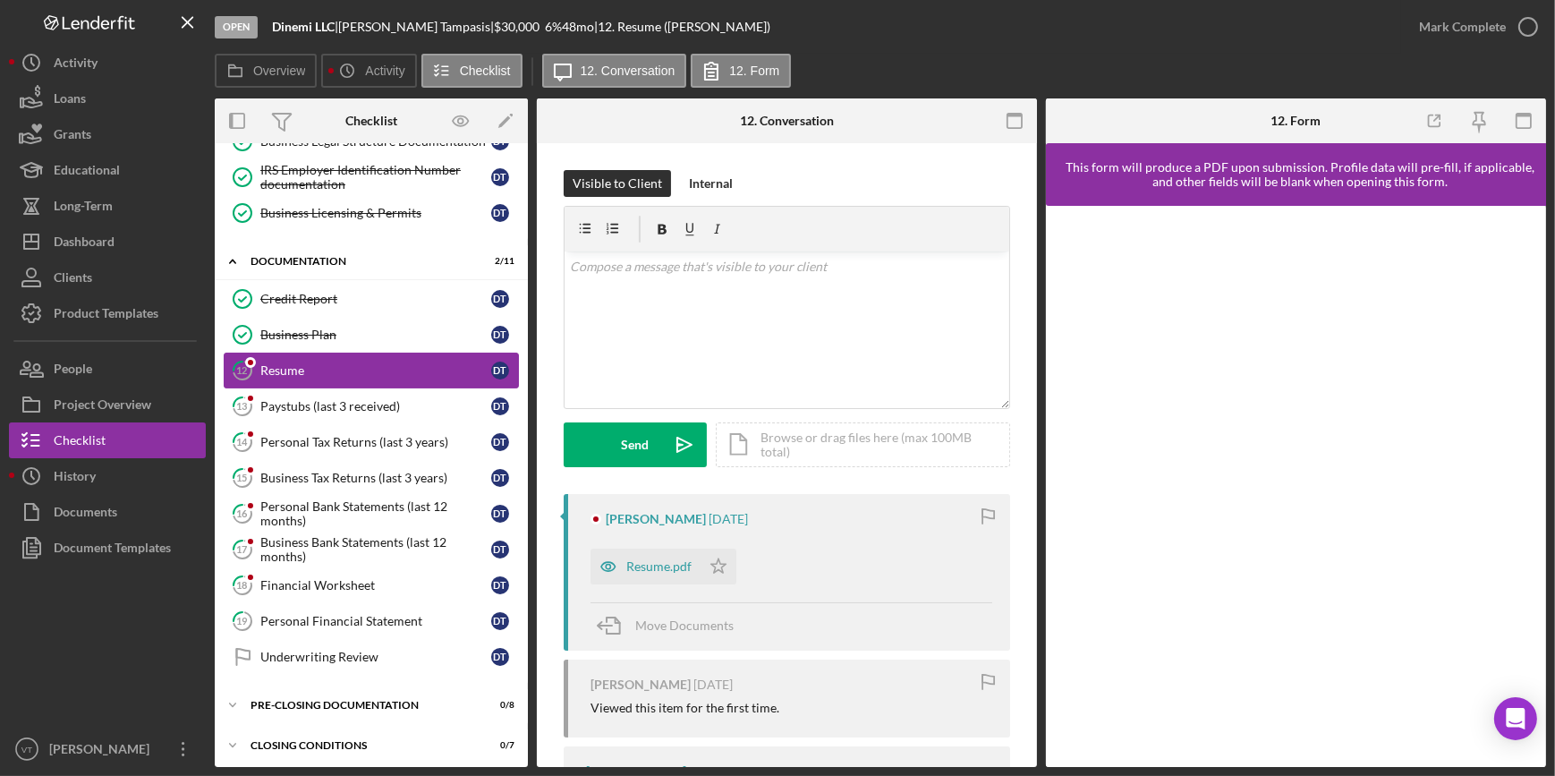
scroll to position [318, 0]
click at [652, 569] on div "Resume.pdf" at bounding box center [658, 566] width 65 height 14
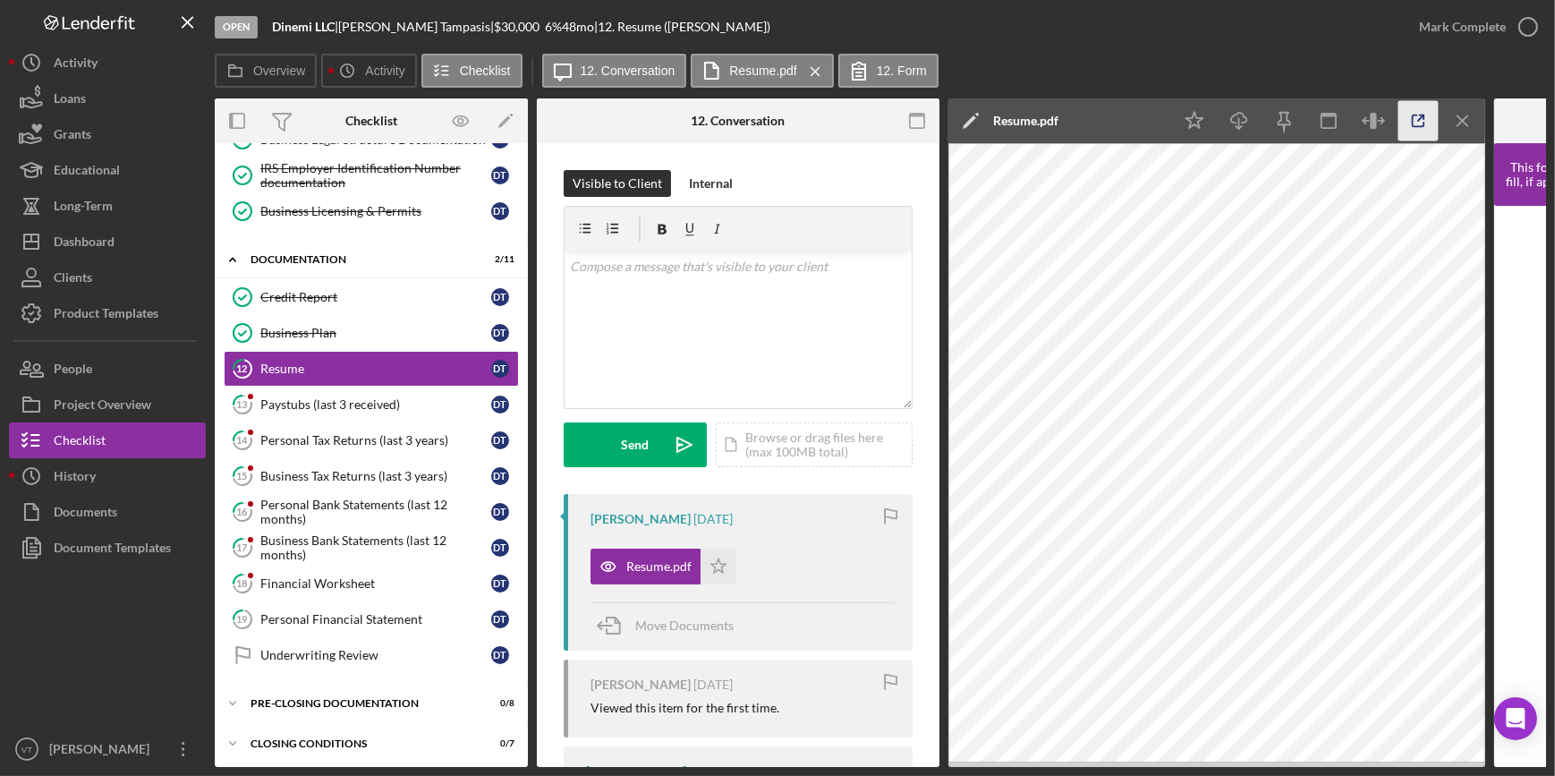
click at [1422, 116] on polyline "button" at bounding box center [1422, 117] width 4 height 4
click at [1440, 35] on div "Mark Complete" at bounding box center [1462, 27] width 87 height 36
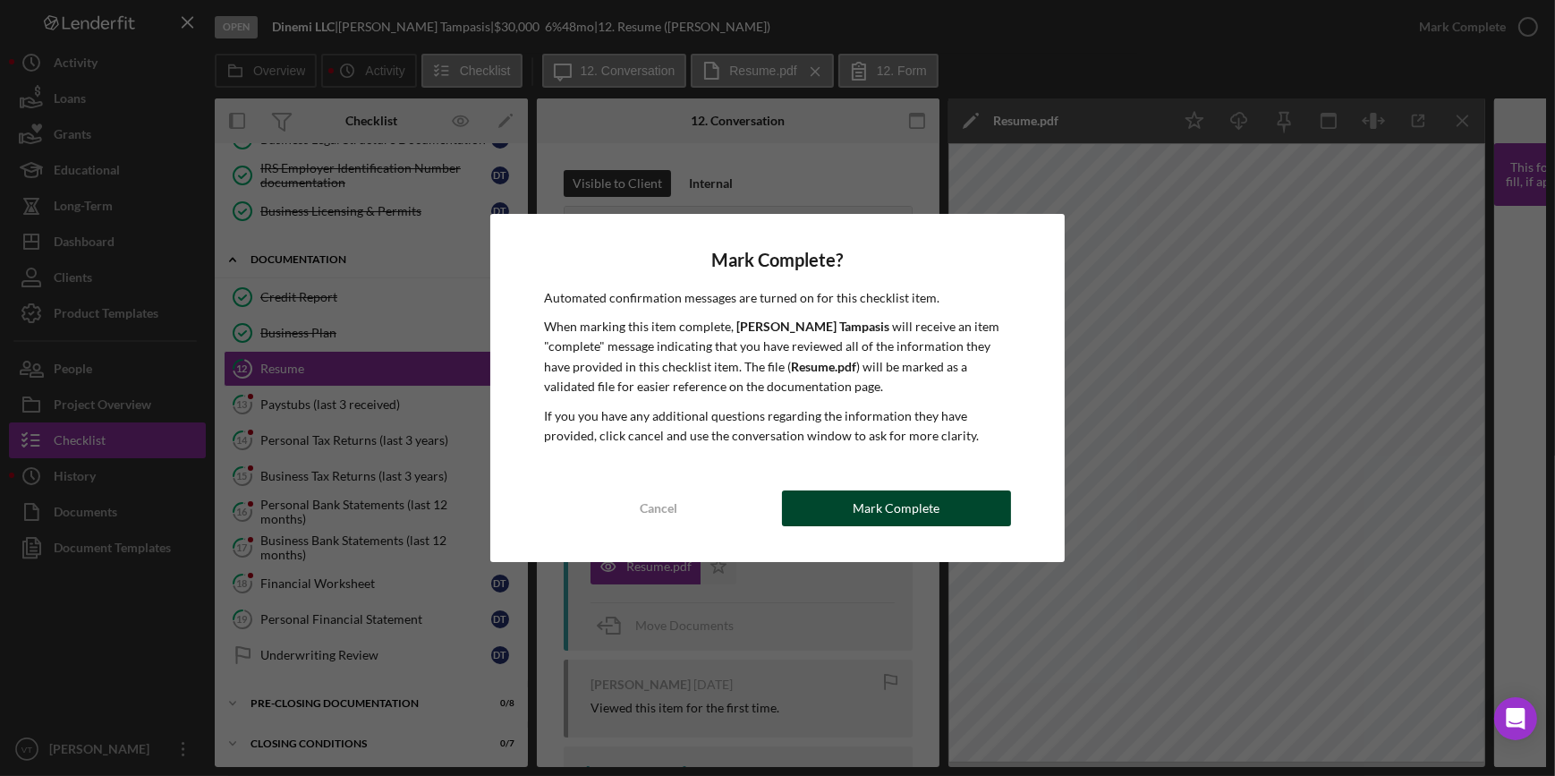
click at [818, 496] on button "Mark Complete" at bounding box center [896, 508] width 229 height 36
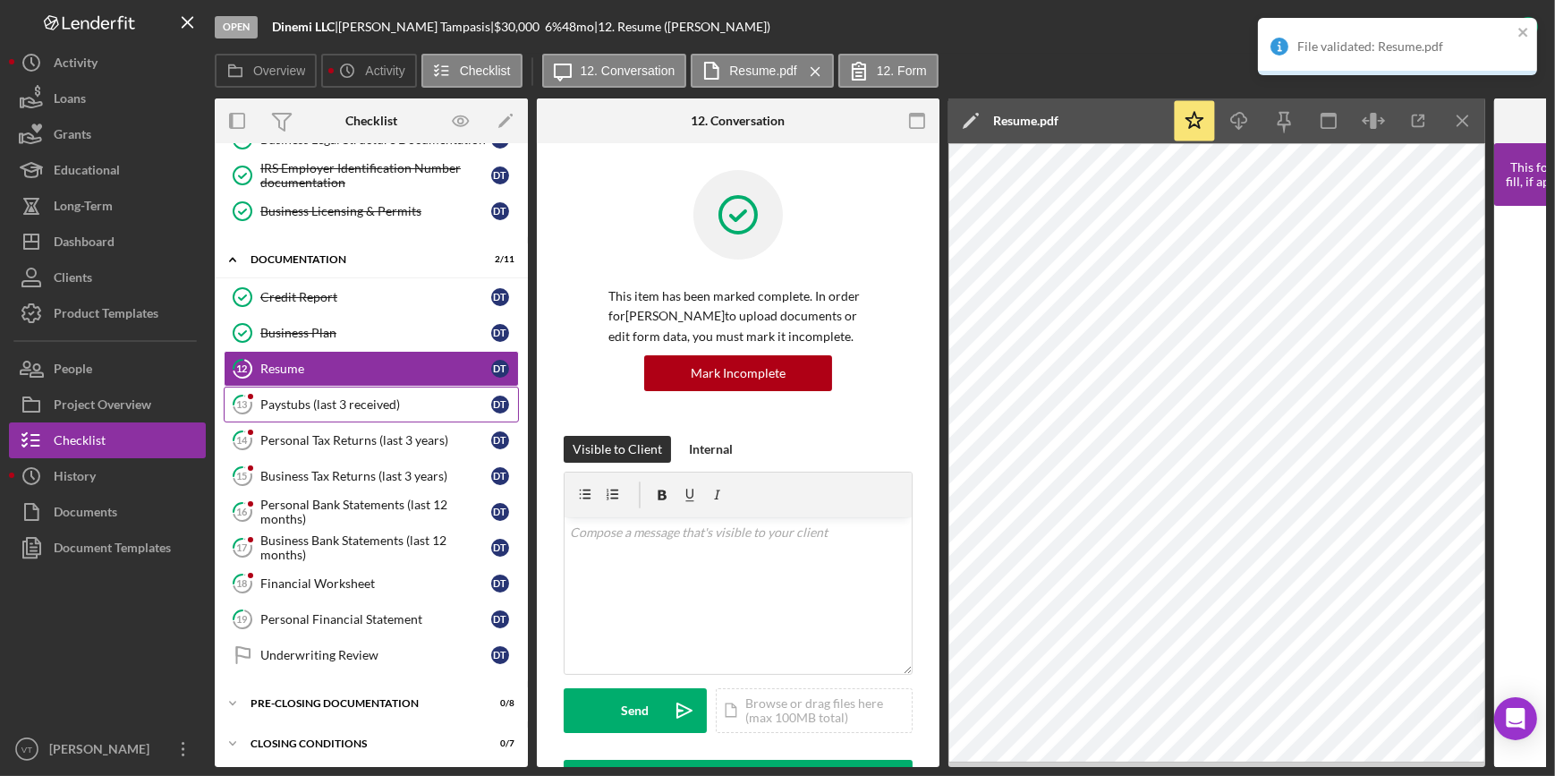
click at [301, 392] on link "13 Paystubs (last 3 received) D T" at bounding box center [371, 404] width 295 height 36
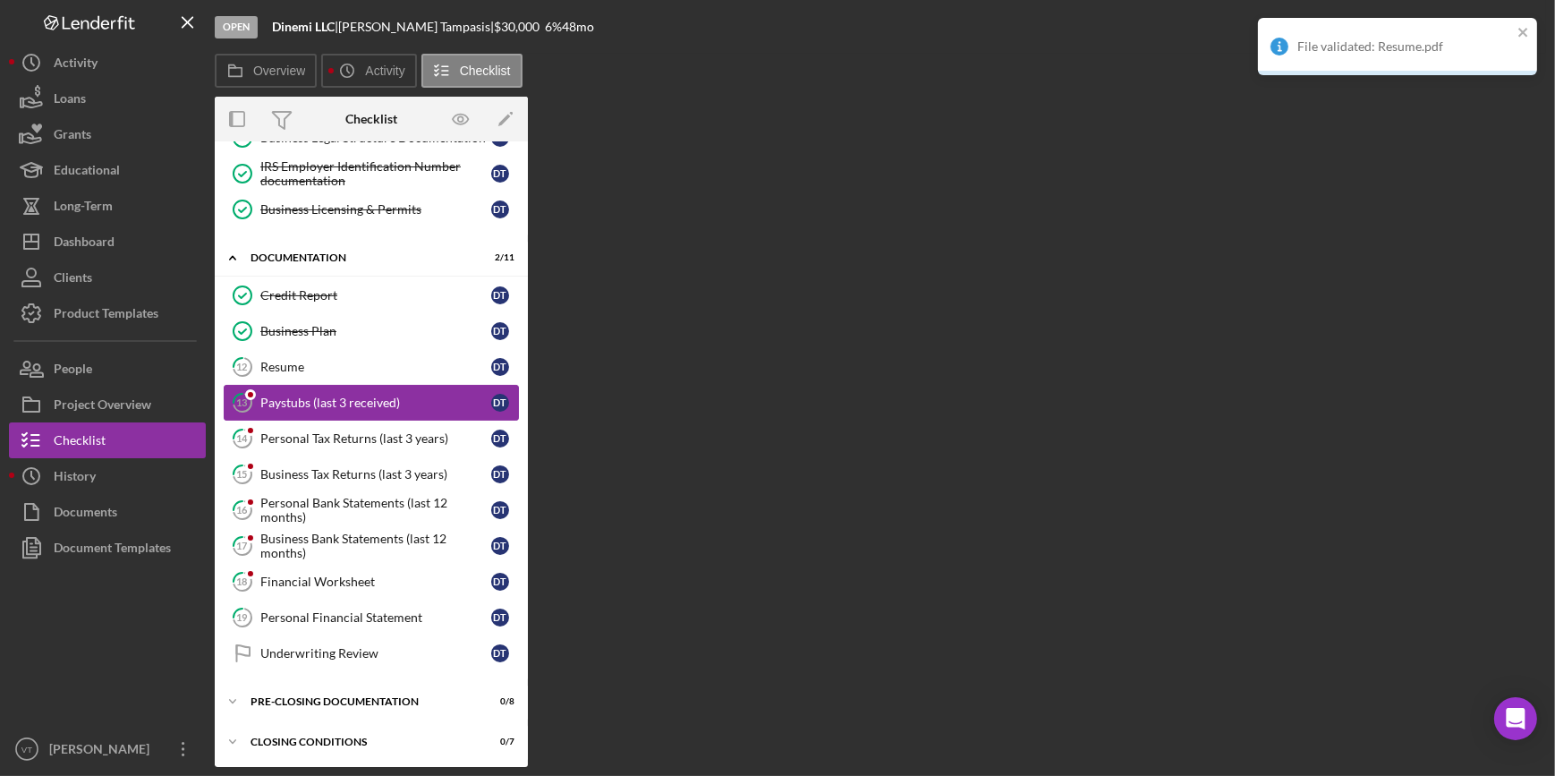
scroll to position [318, 0]
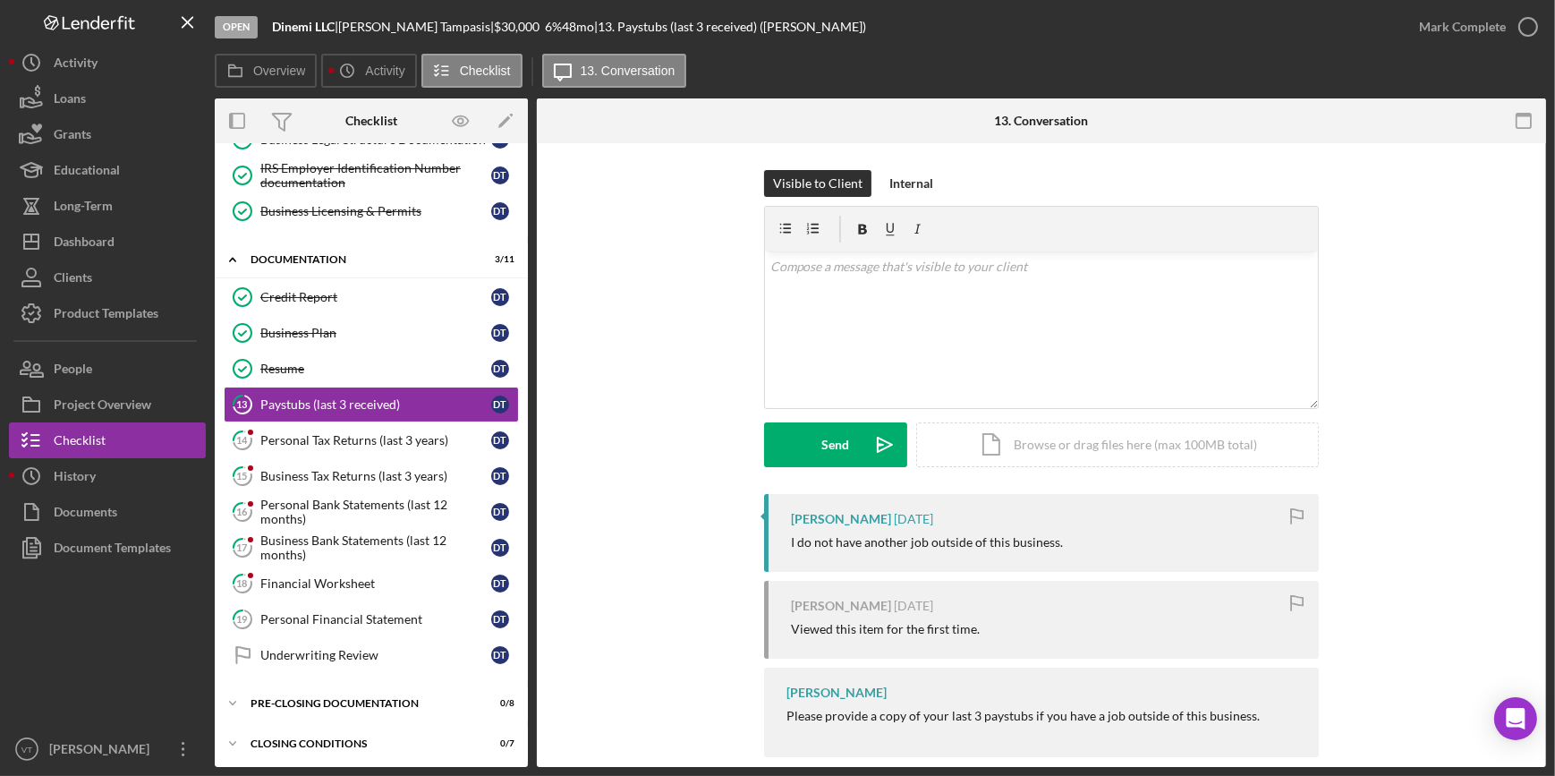
click at [1473, 19] on div "Mark Complete" at bounding box center [1462, 27] width 87 height 36
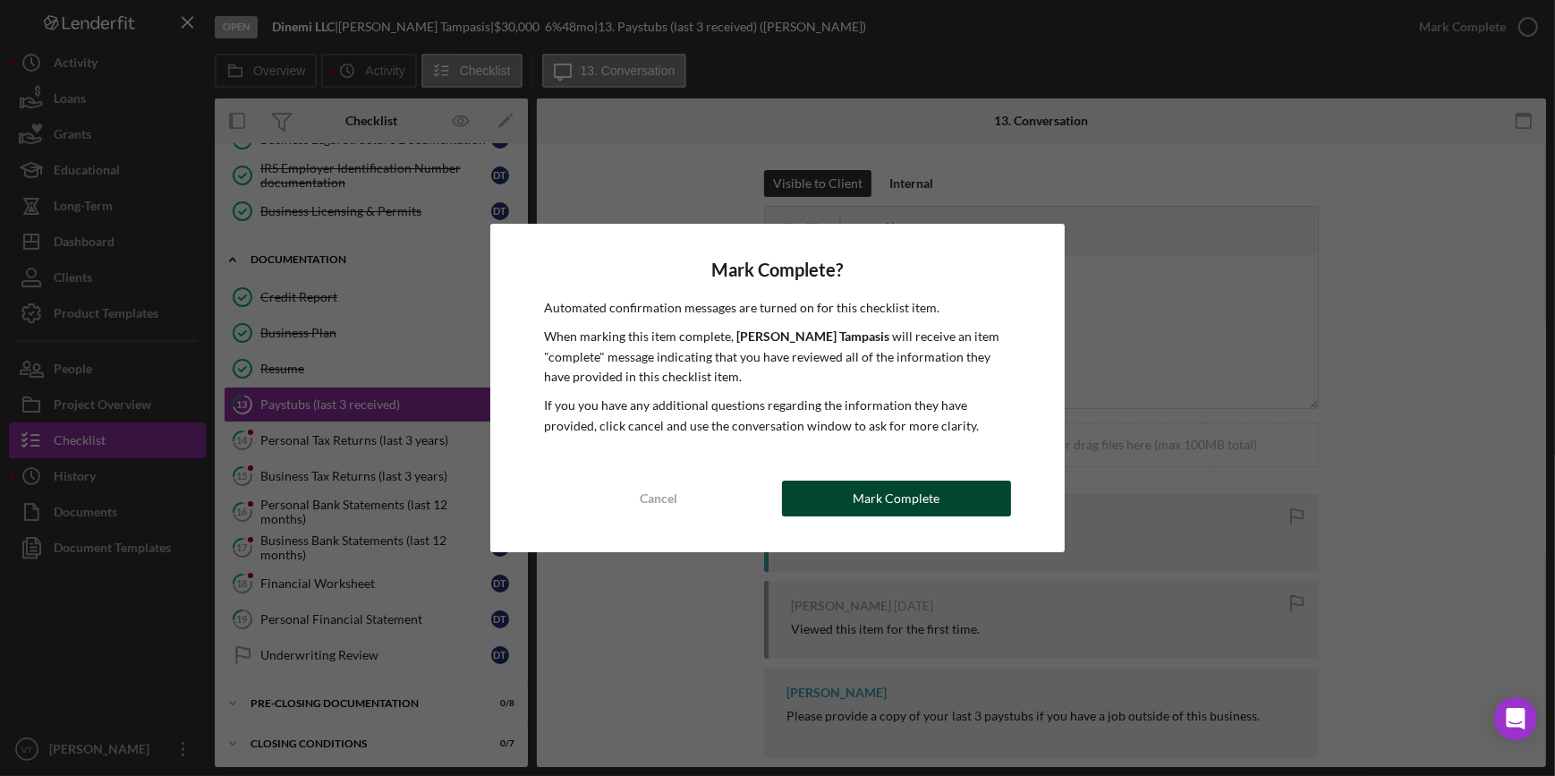
click at [803, 507] on button "Mark Complete" at bounding box center [896, 498] width 229 height 36
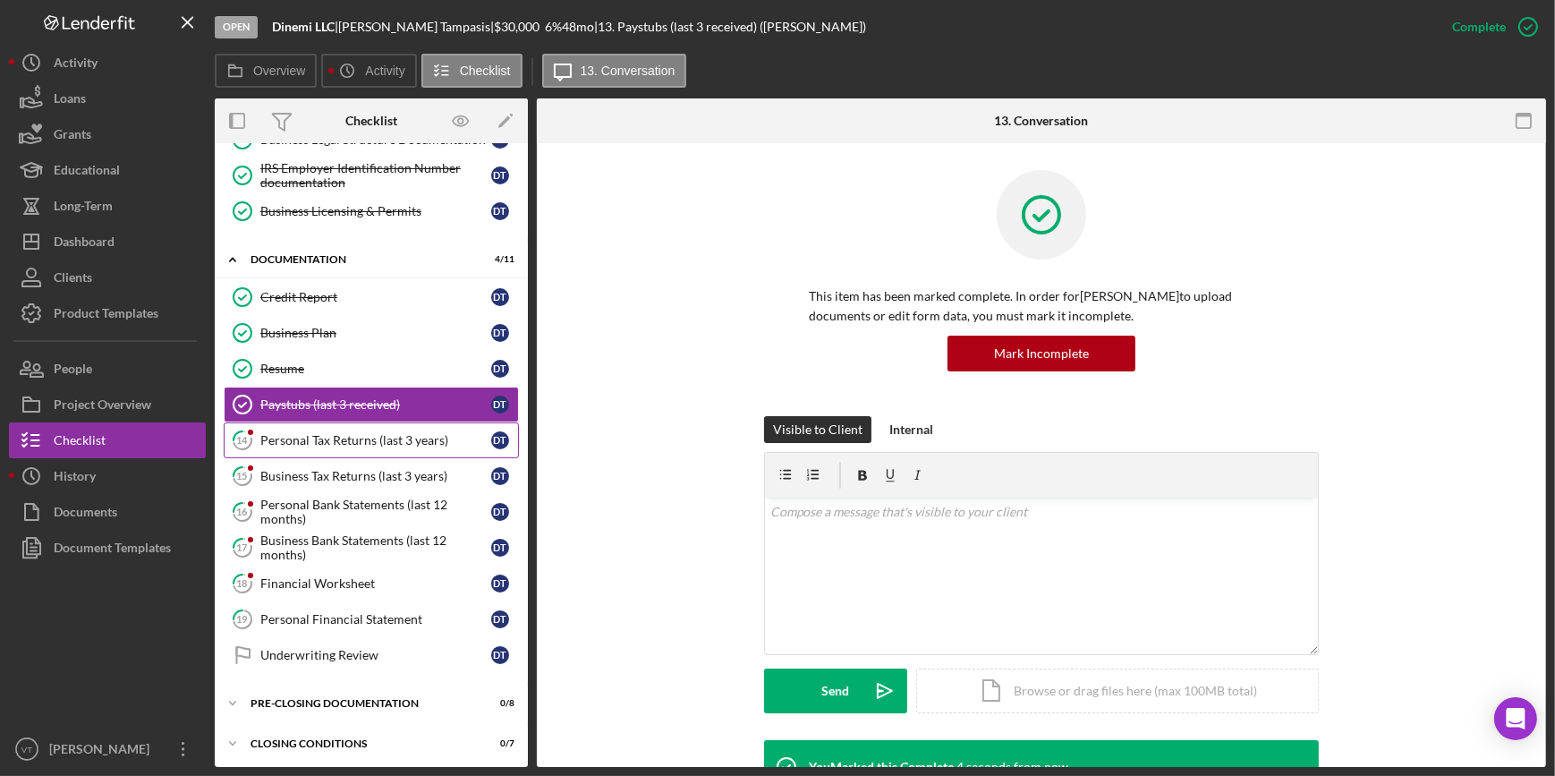
click at [369, 446] on link "14 Personal Tax Returns (last 3 years) D T" at bounding box center [371, 440] width 295 height 36
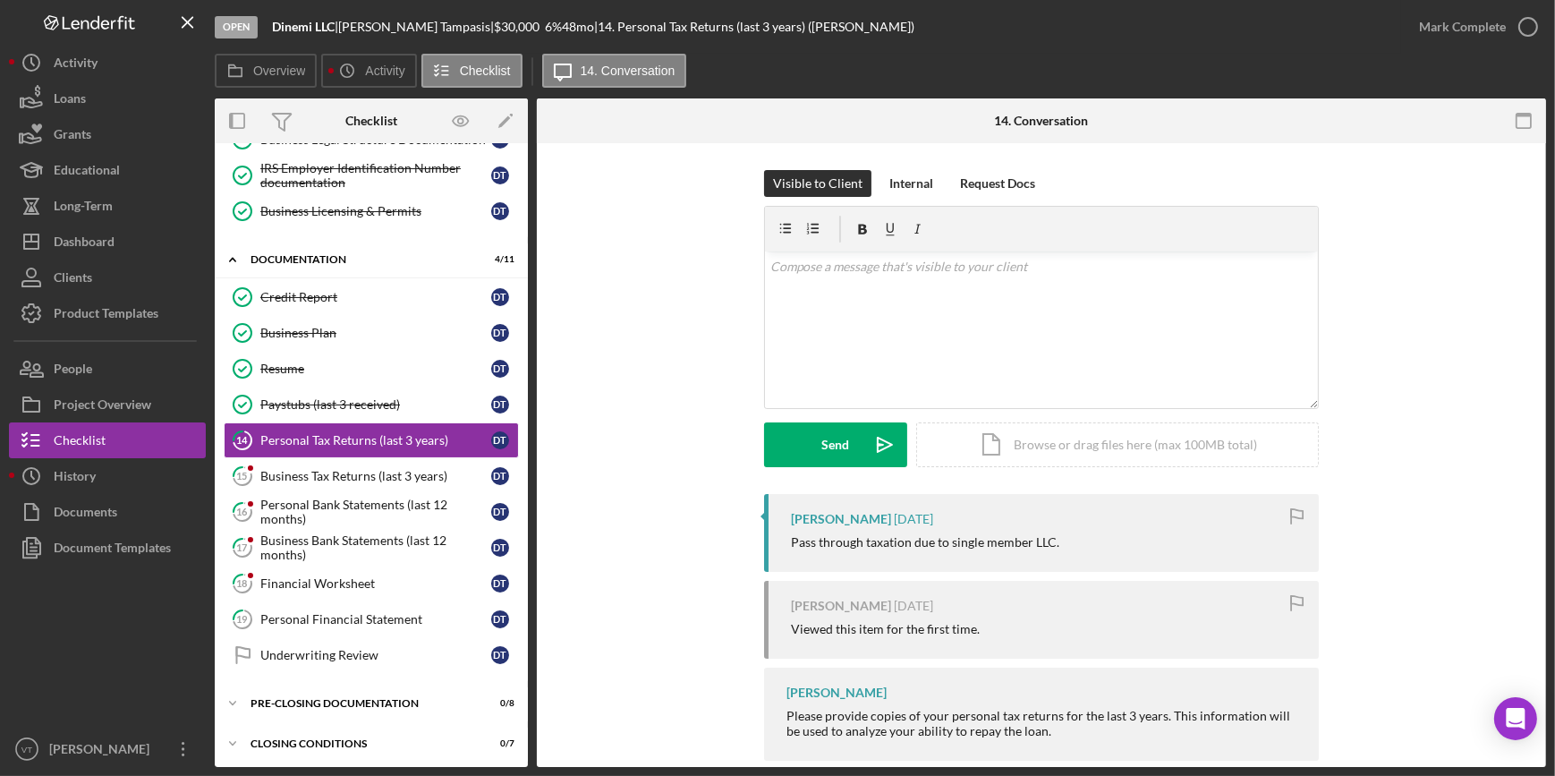
scroll to position [28, 0]
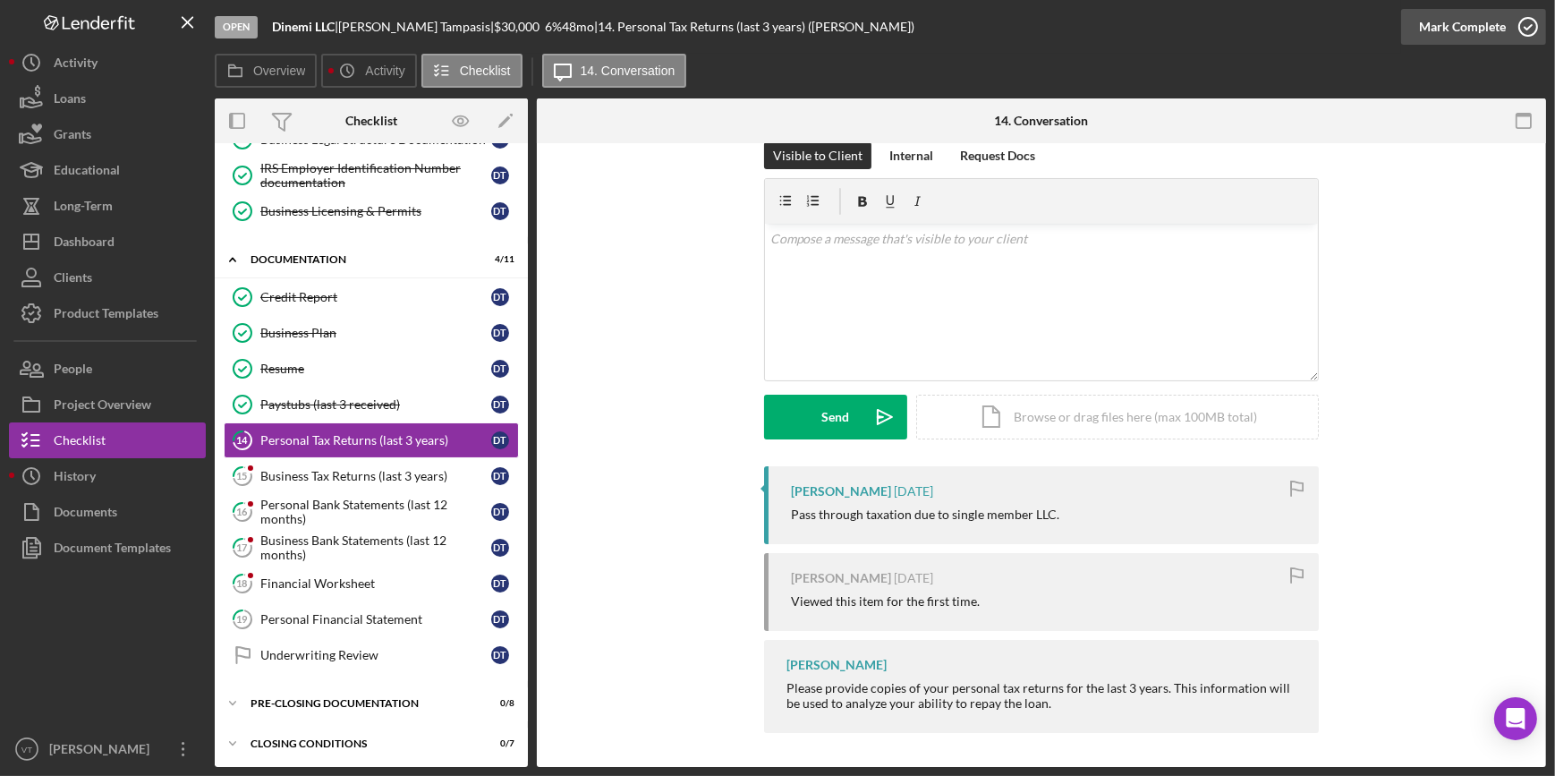
click at [1507, 18] on icon "button" at bounding box center [1528, 26] width 45 height 45
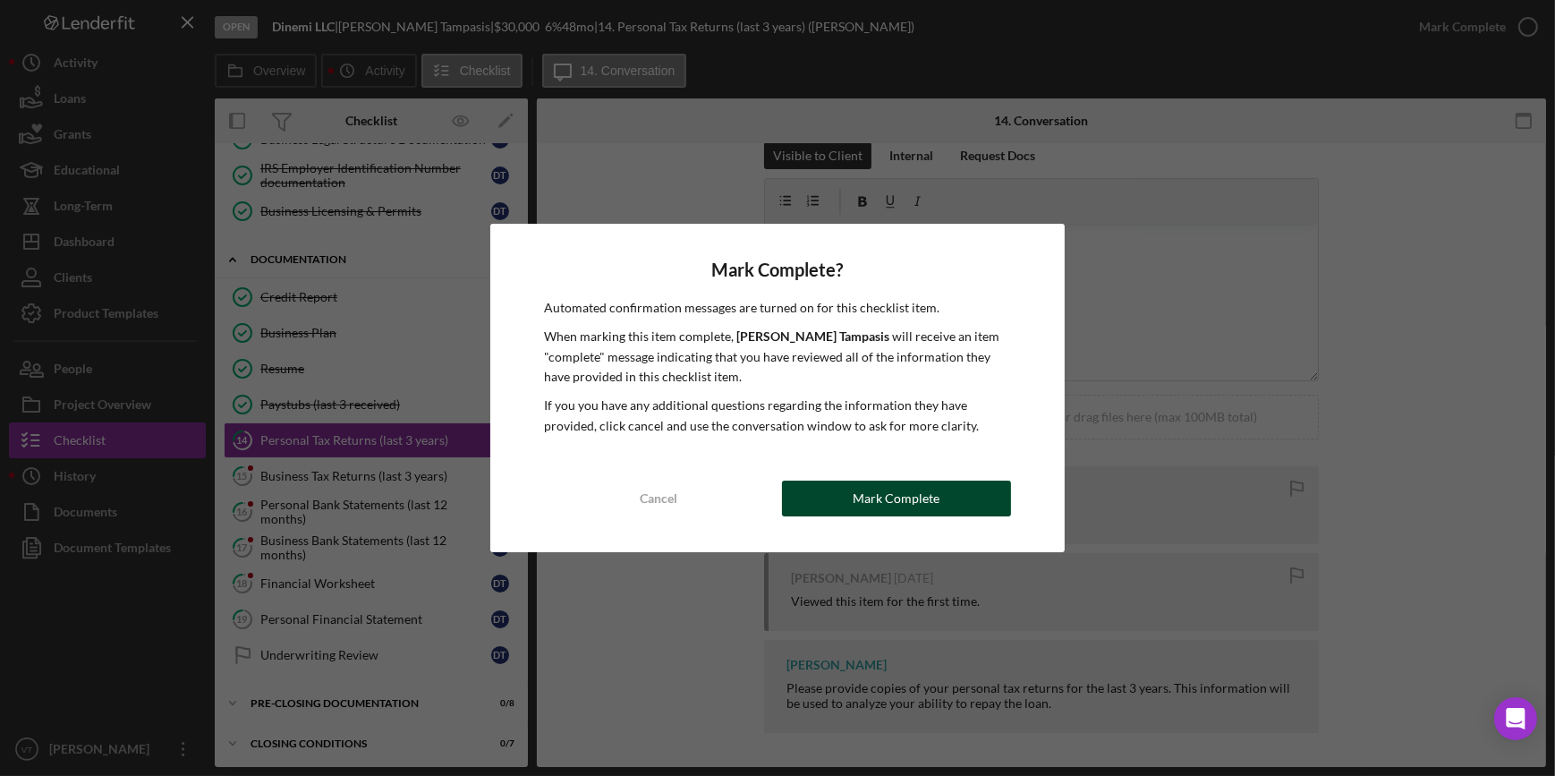
click at [885, 497] on div "Mark Complete" at bounding box center [896, 498] width 87 height 36
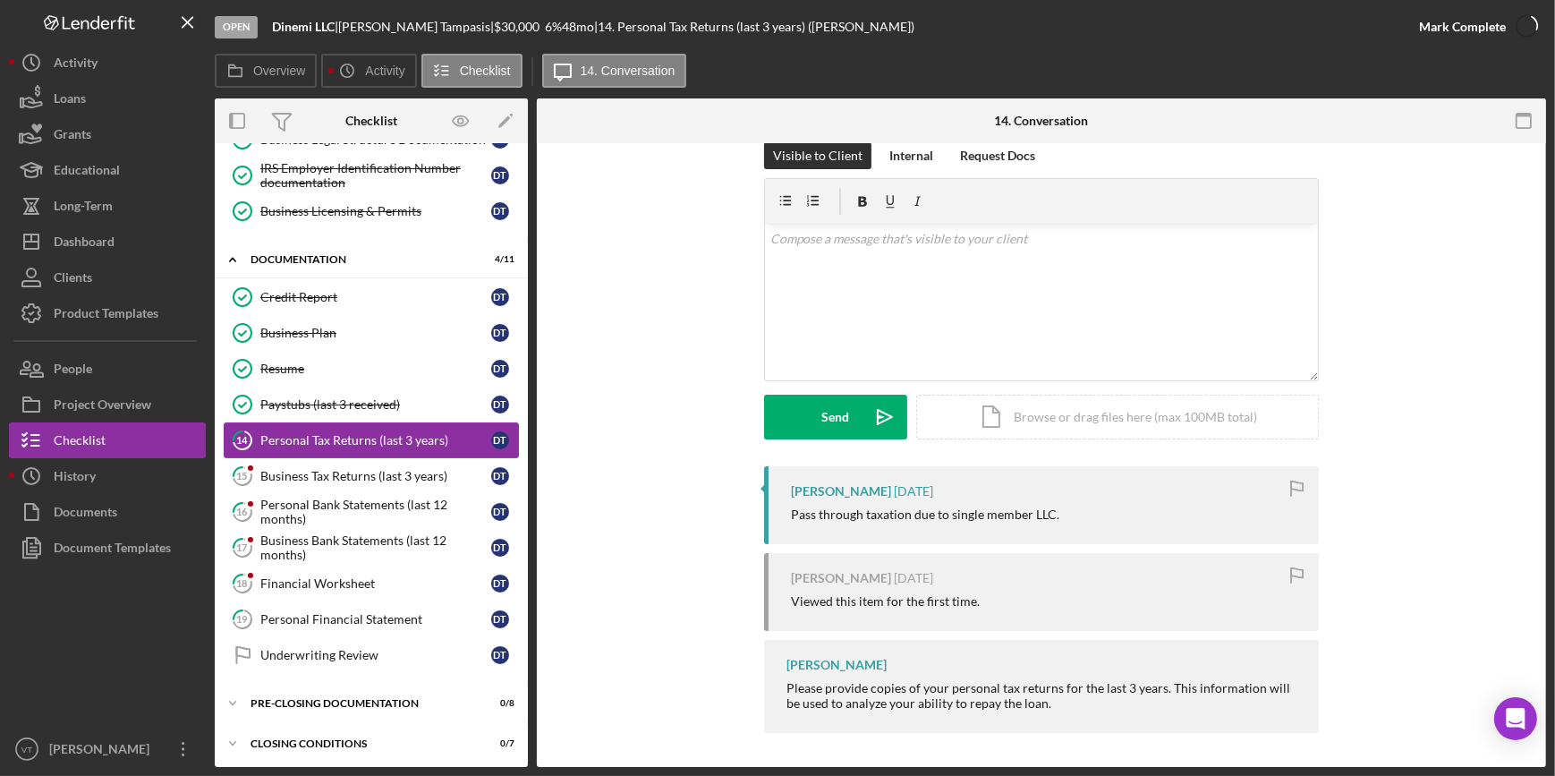
scroll to position [274, 0]
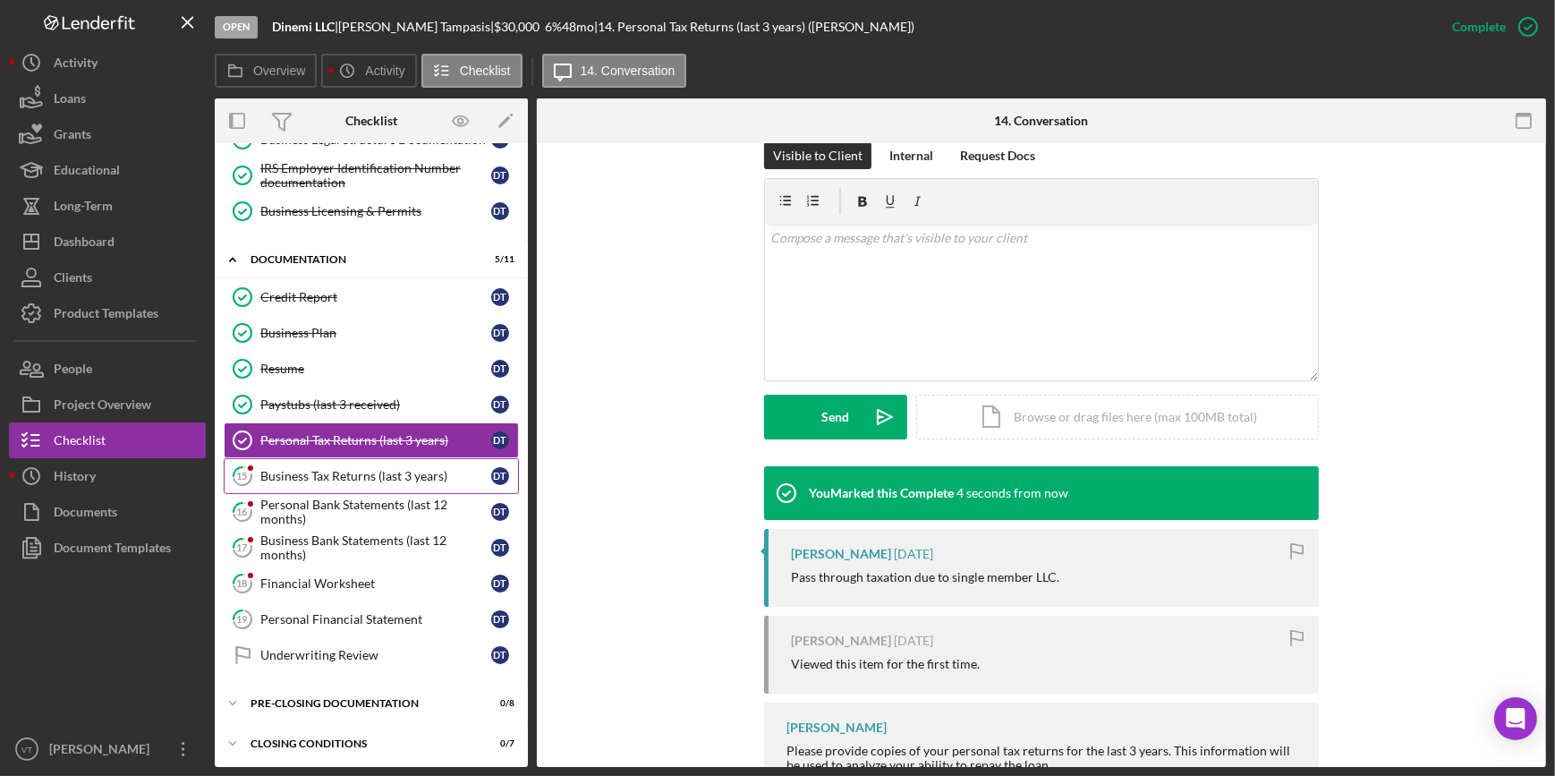
click at [367, 463] on link "15 Business Tax Returns (last 3 years) D T" at bounding box center [371, 476] width 295 height 36
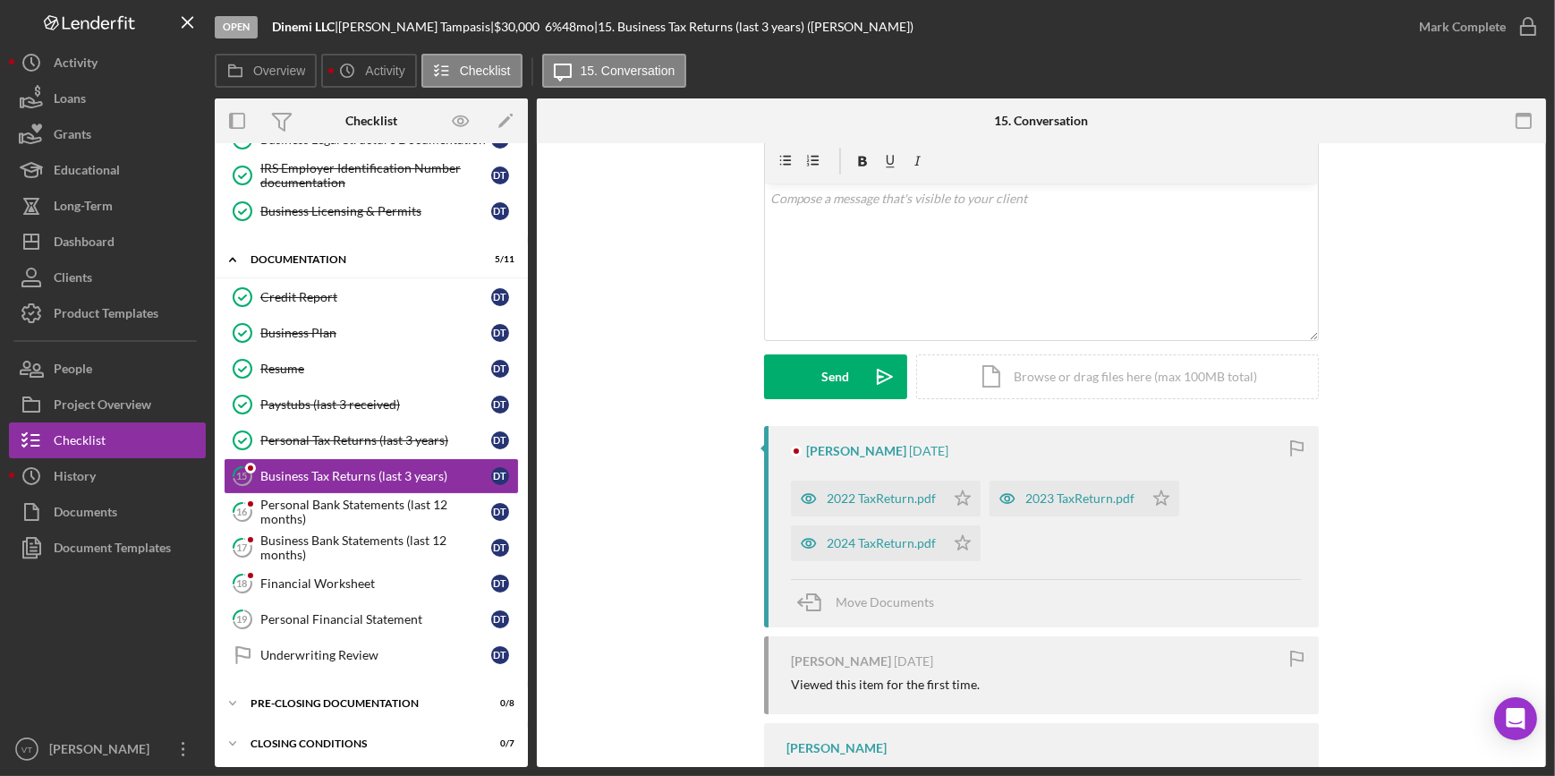
scroll to position [166, 0]
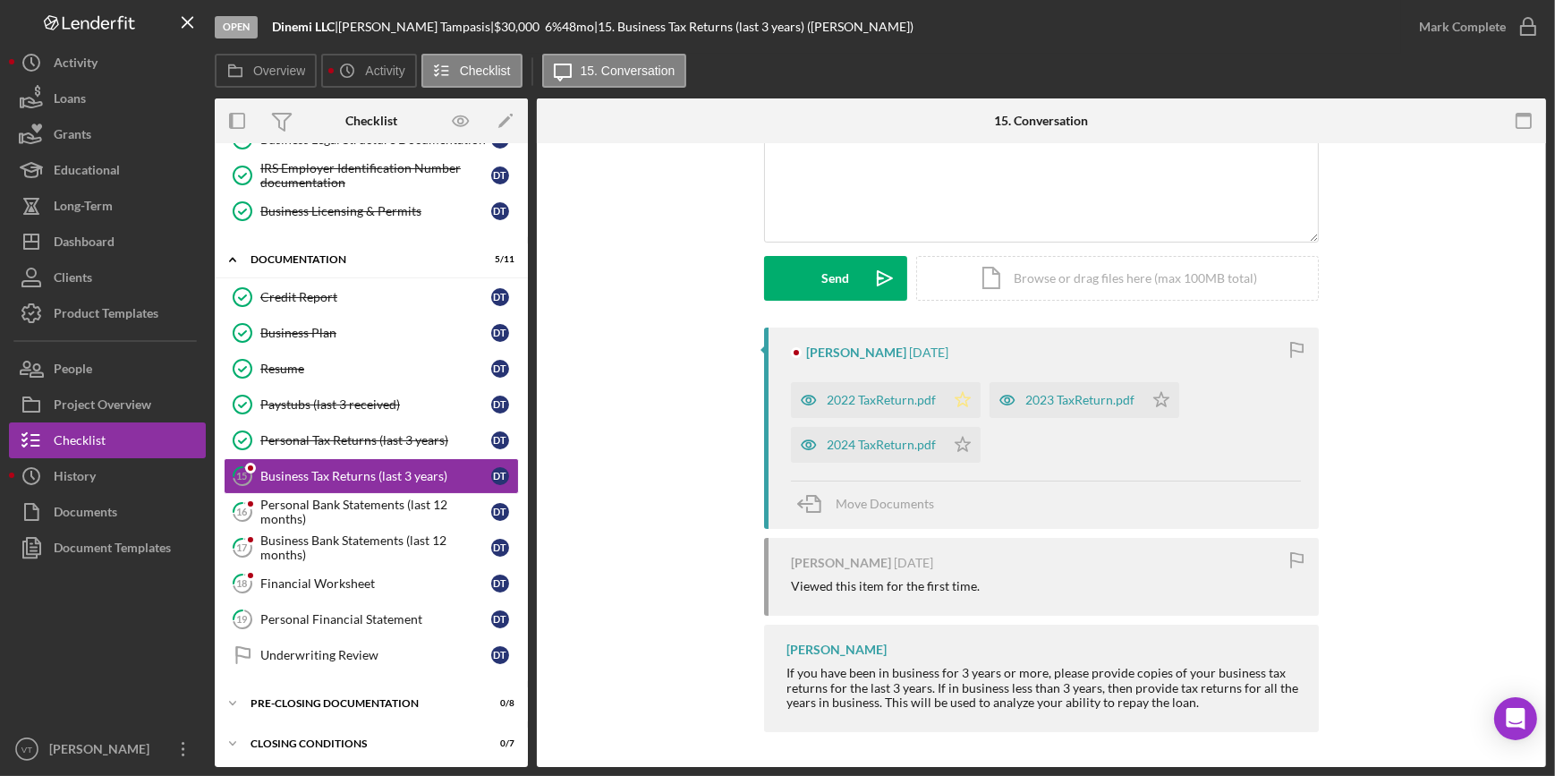
click at [961, 397] on icon "Icon/Star" at bounding box center [963, 400] width 36 height 36
drag, startPoint x: 1162, startPoint y: 395, endPoint x: 1101, endPoint y: 414, distance: 63.9
click at [1150, 397] on icon "Icon/Star" at bounding box center [1161, 400] width 36 height 36
click at [955, 447] on icon "Icon/Star" at bounding box center [963, 445] width 36 height 36
click at [864, 437] on div "2024 TaxReturn.pdf" at bounding box center [881, 444] width 109 height 14
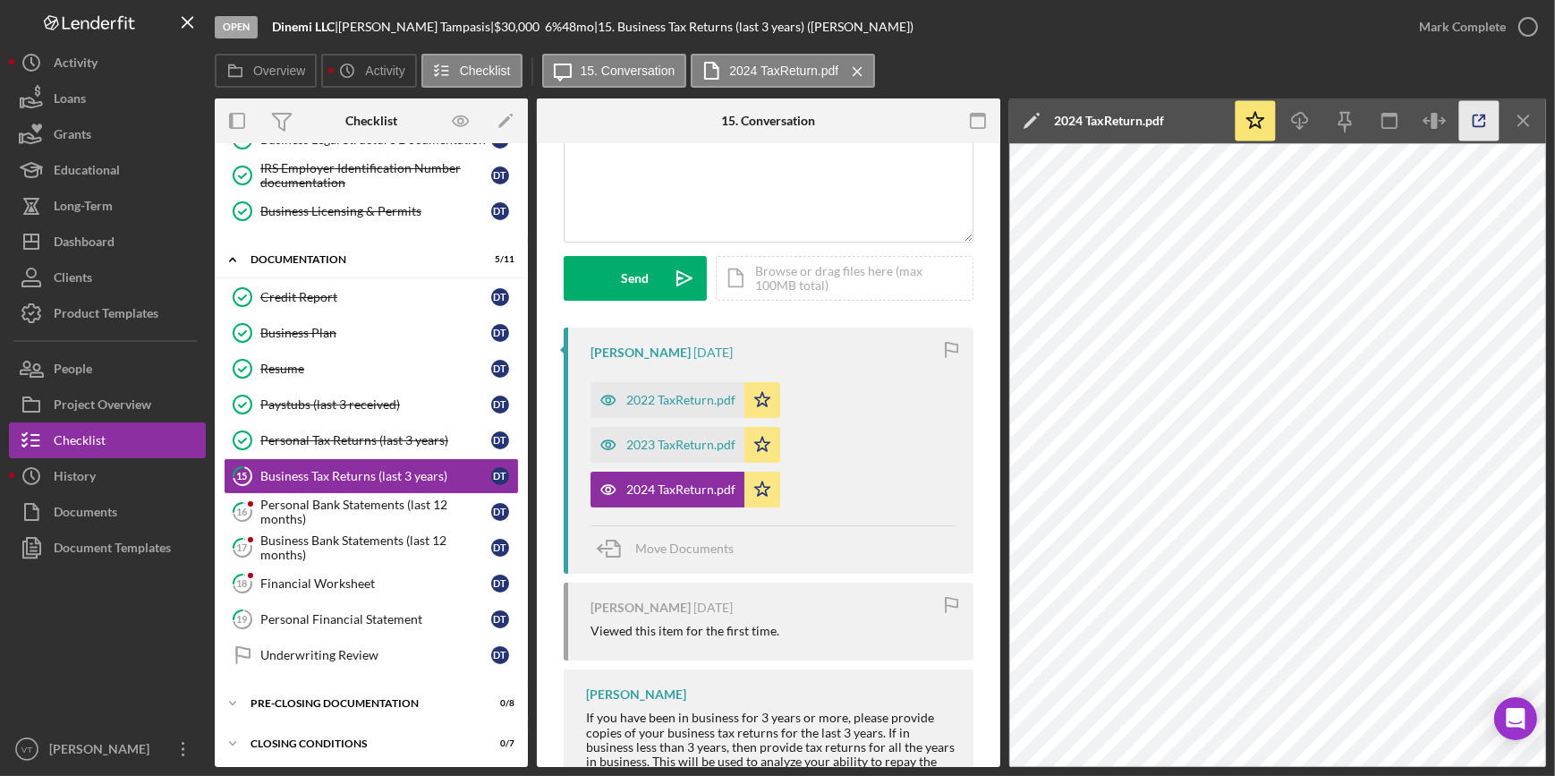
click at [1465, 118] on icon "button" at bounding box center [1479, 121] width 40 height 40
click at [1527, 121] on icon "Icon/Menu Close" at bounding box center [1524, 121] width 40 height 40
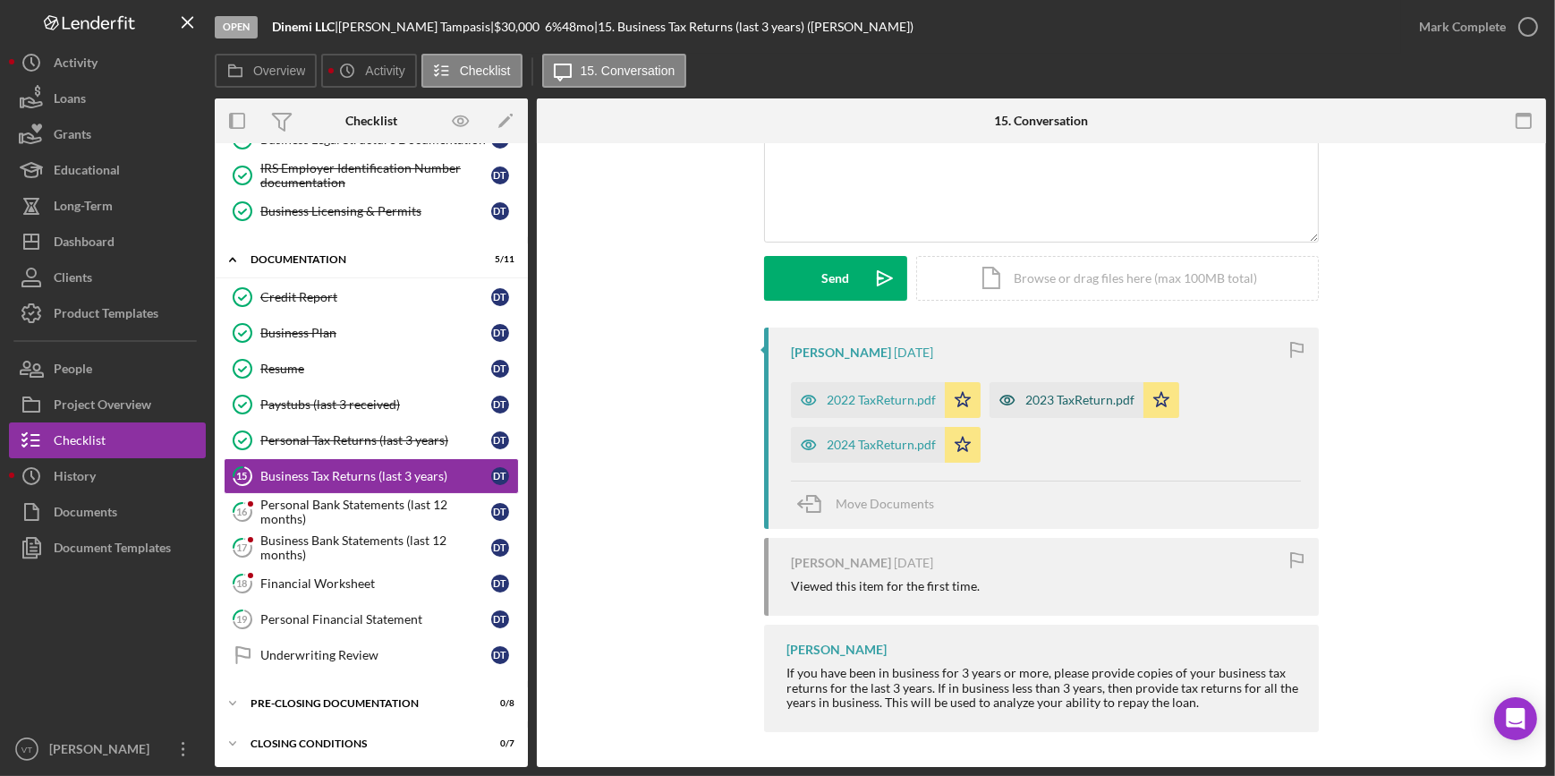
click at [1000, 398] on icon "button" at bounding box center [1007, 400] width 36 height 36
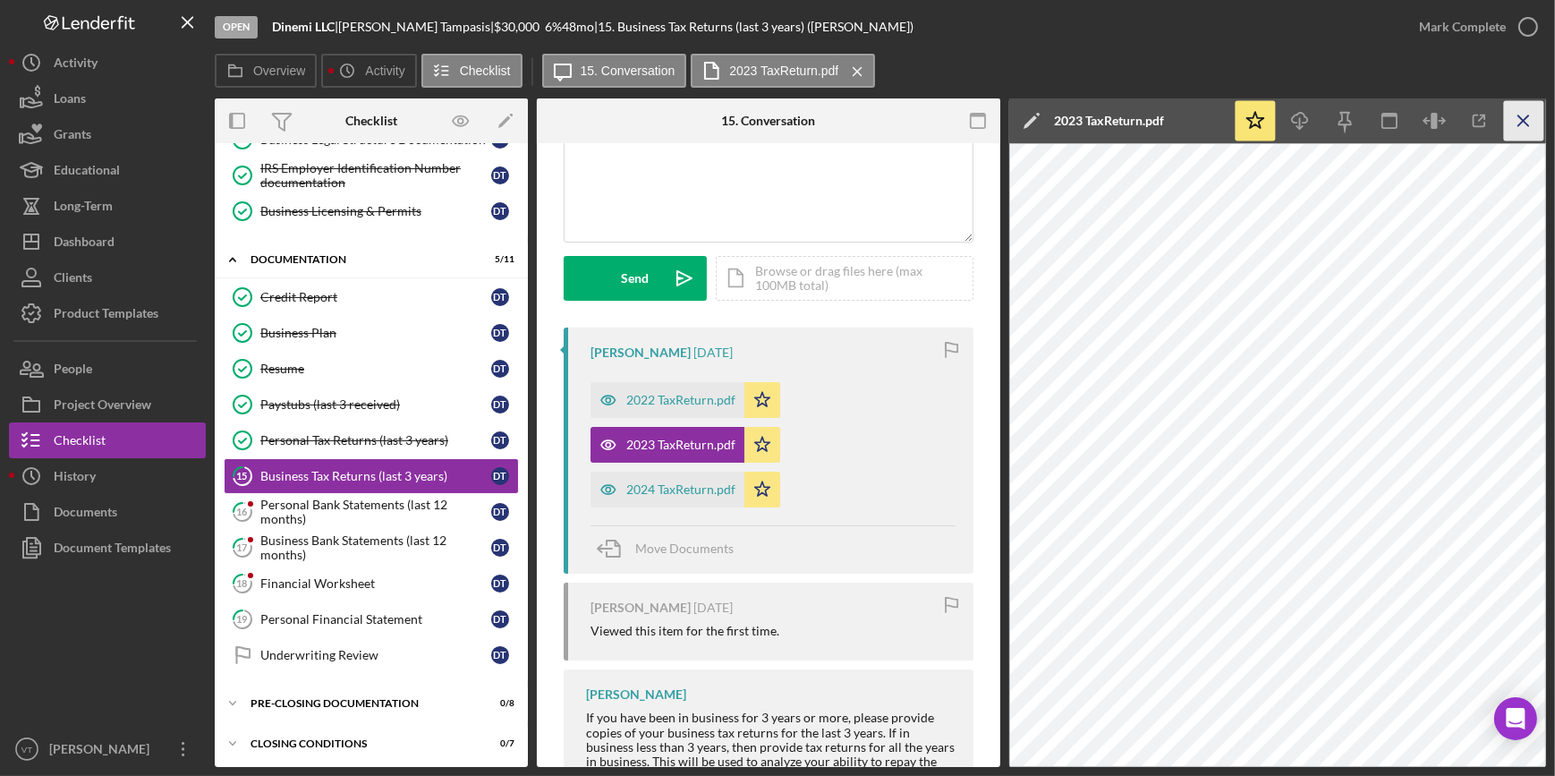
click at [1512, 112] on icon "Icon/Menu Close" at bounding box center [1524, 121] width 40 height 40
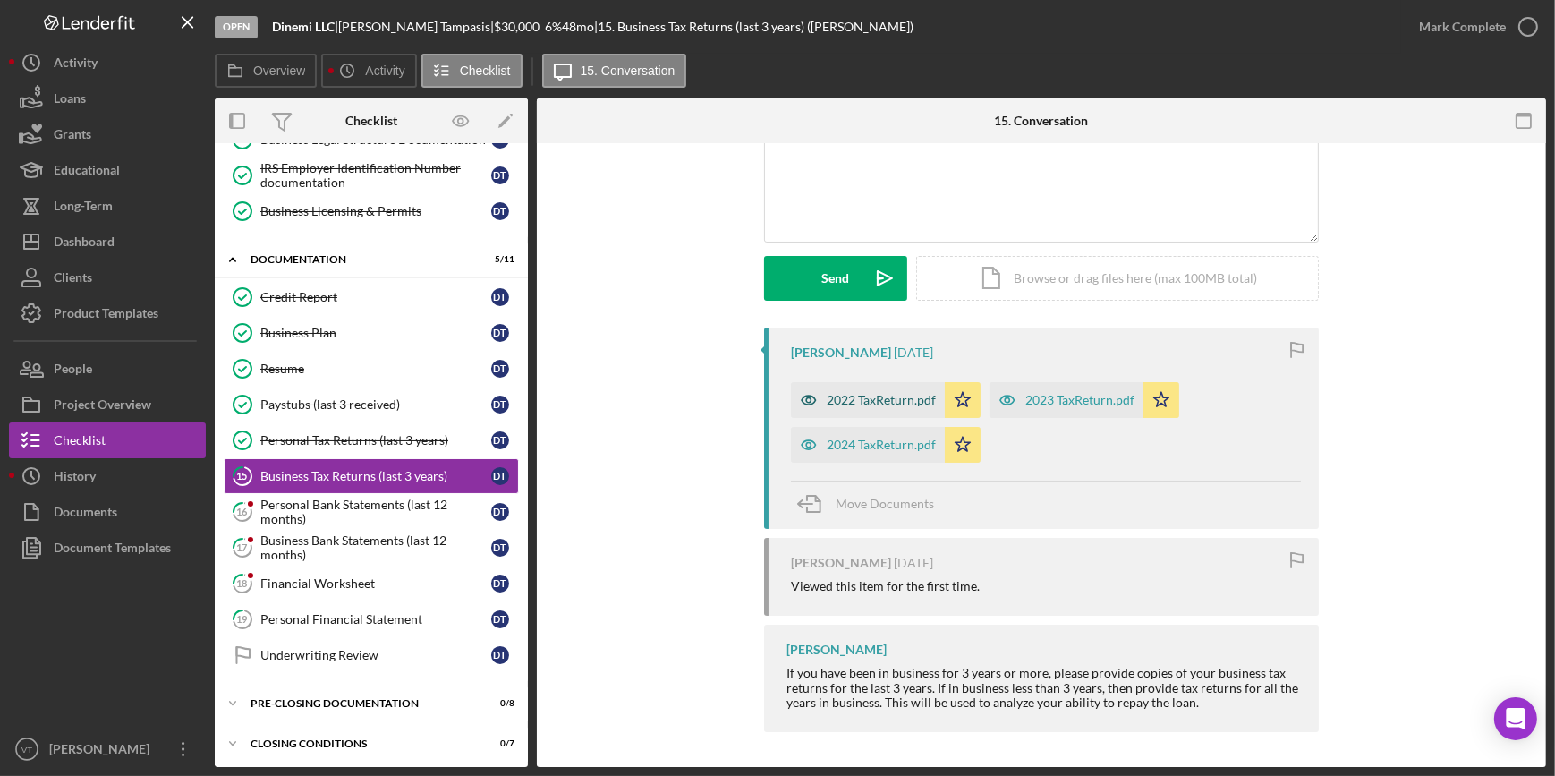
click at [858, 405] on div "2022 TaxReturn.pdf" at bounding box center [881, 400] width 109 height 14
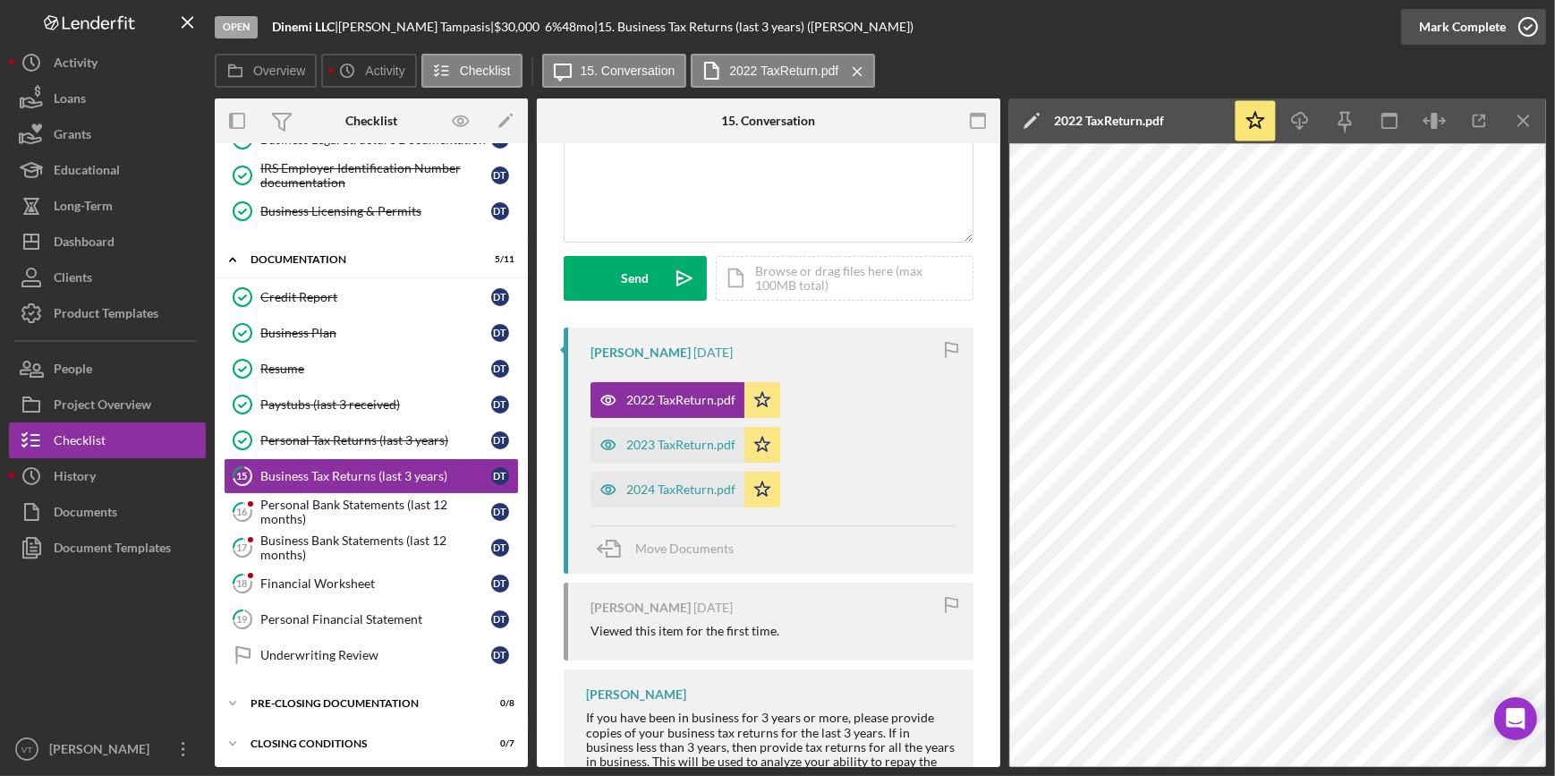
click at [1449, 20] on div "Mark Complete" at bounding box center [1462, 27] width 87 height 36
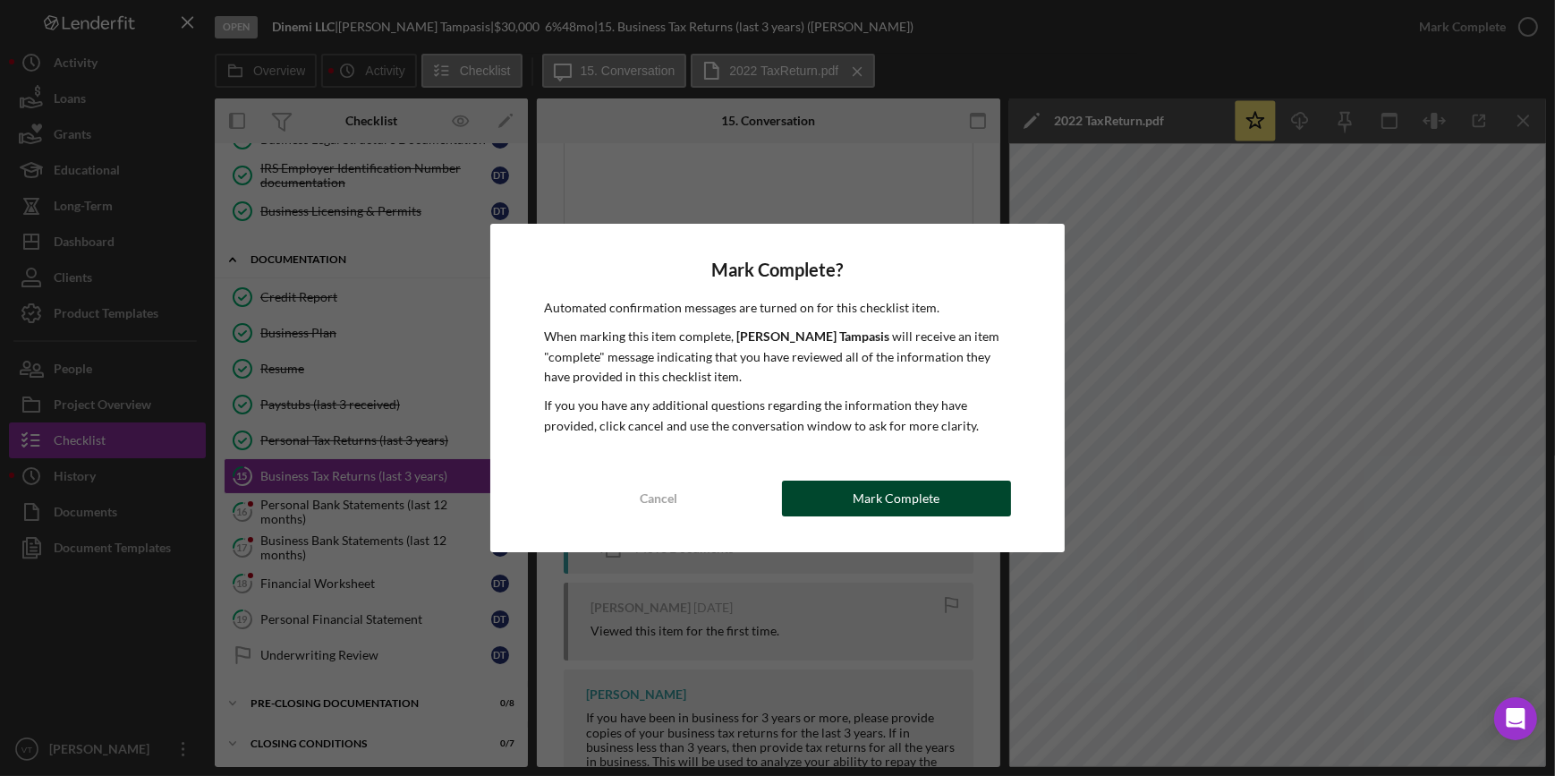
click at [877, 499] on div "Mark Complete" at bounding box center [896, 498] width 87 height 36
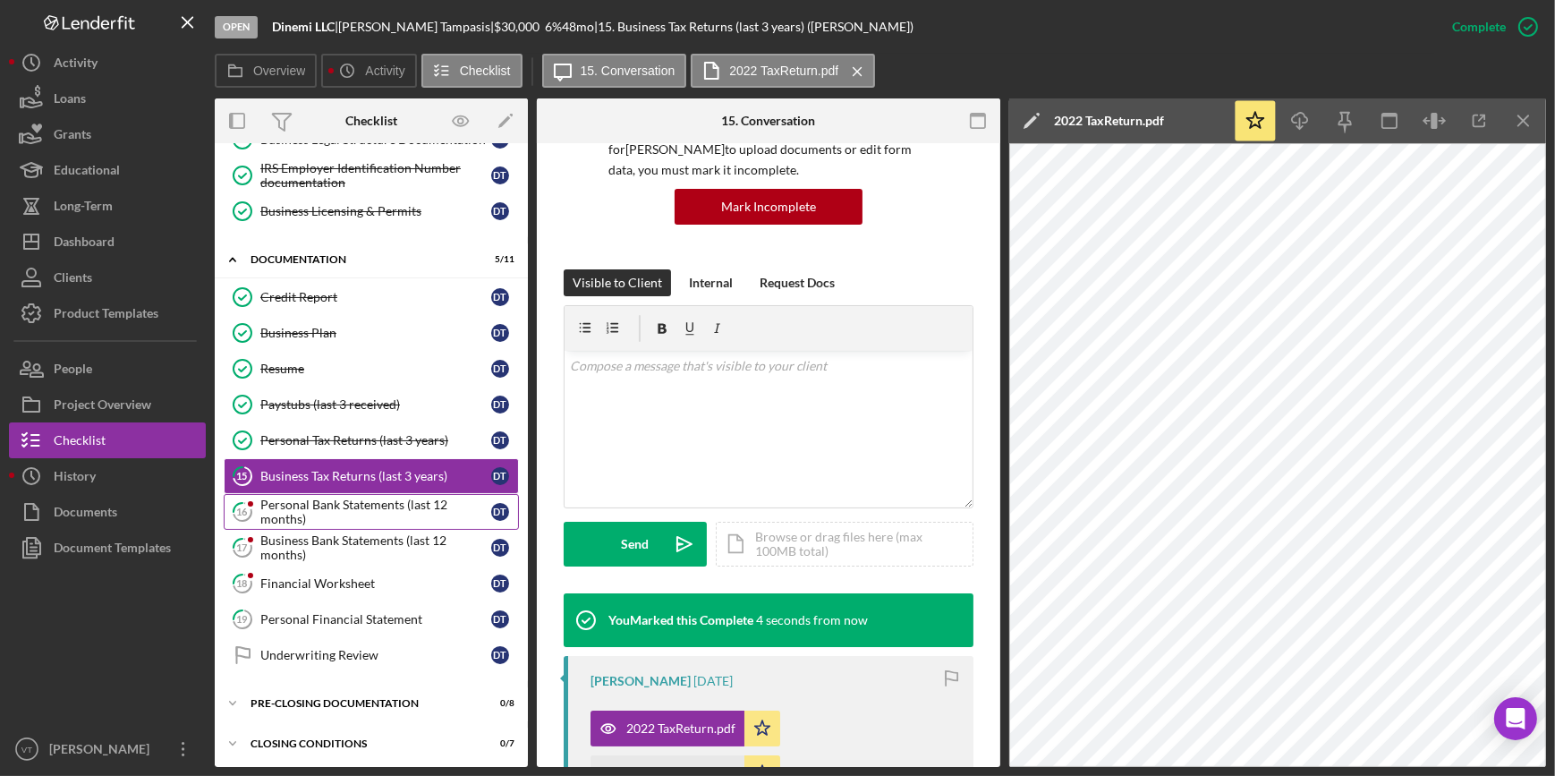
scroll to position [432, 0]
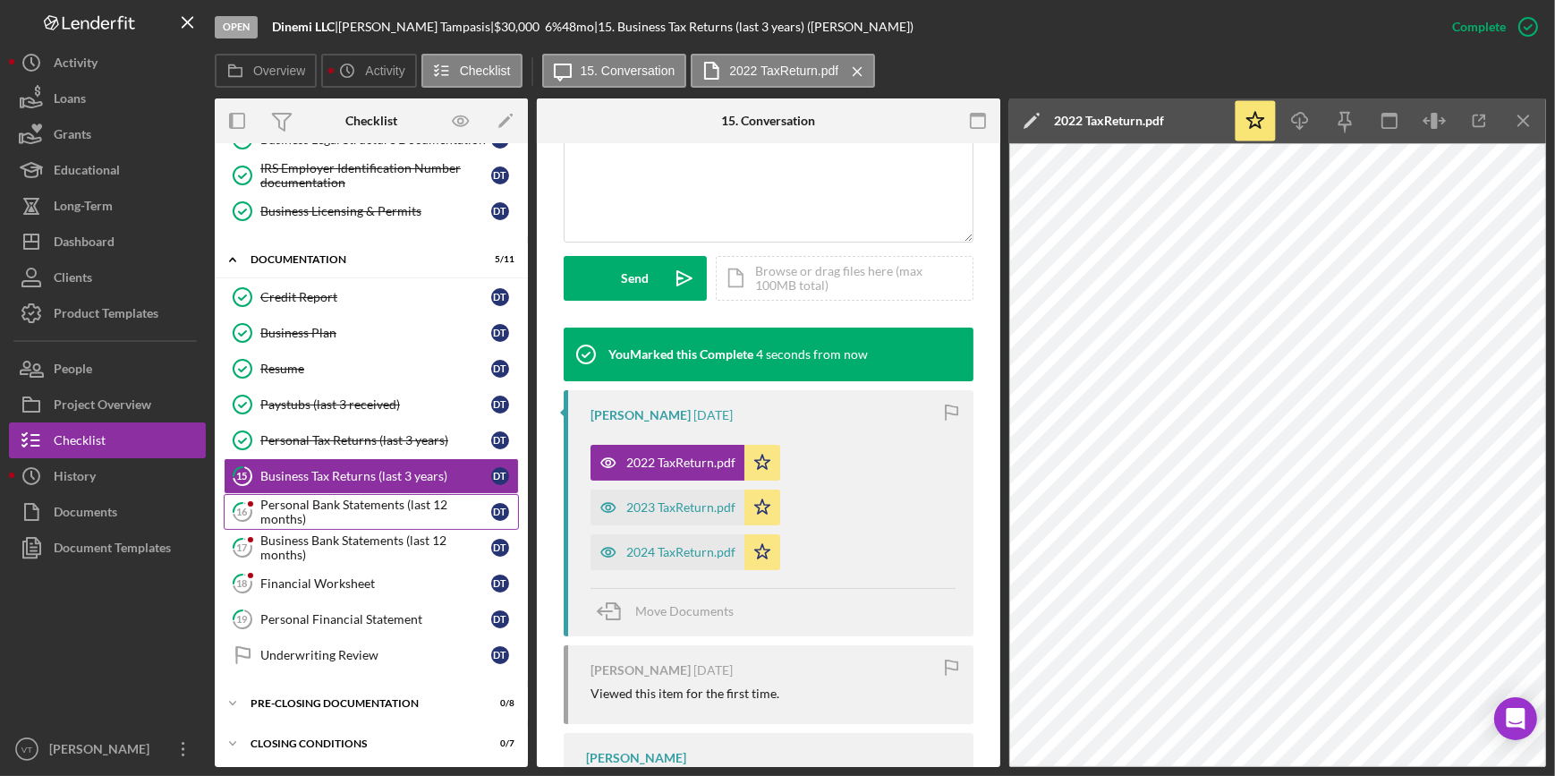
click at [370, 498] on div "Personal Bank Statements (last 12 months)" at bounding box center [375, 511] width 231 height 29
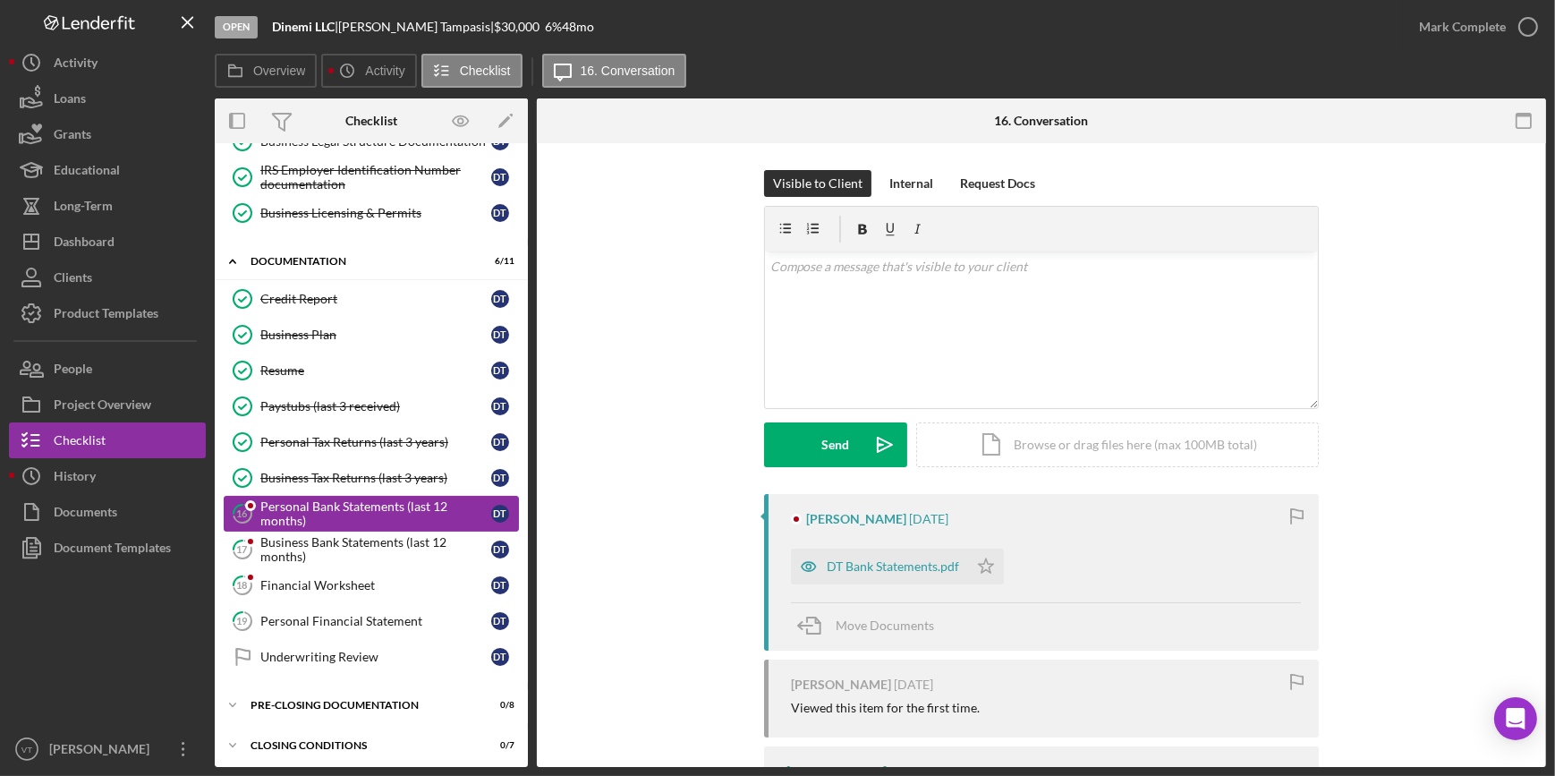
scroll to position [318, 0]
click at [879, 565] on div "DT Bank Statements.pdf" at bounding box center [893, 566] width 132 height 14
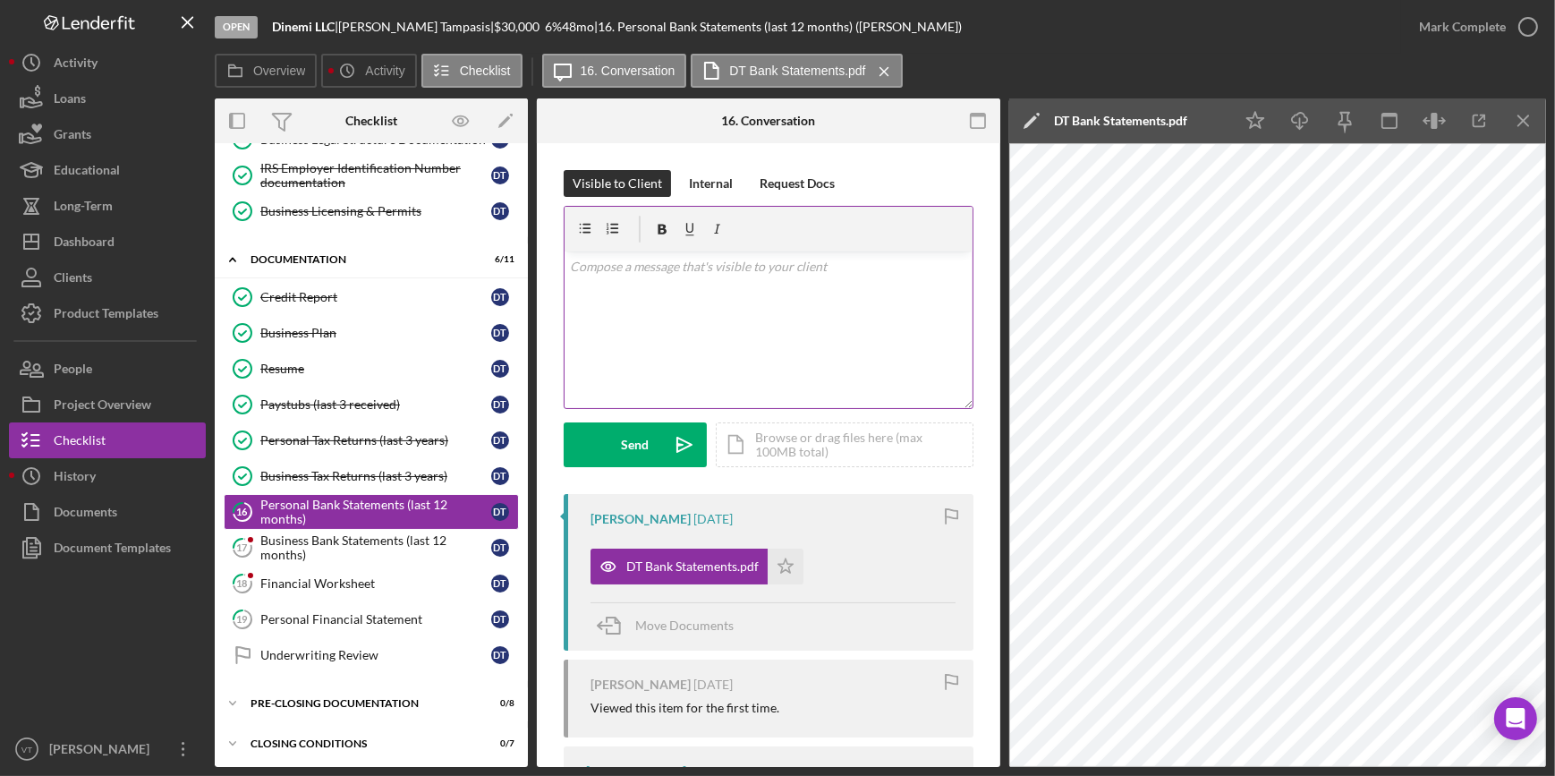
scroll to position [81, 0]
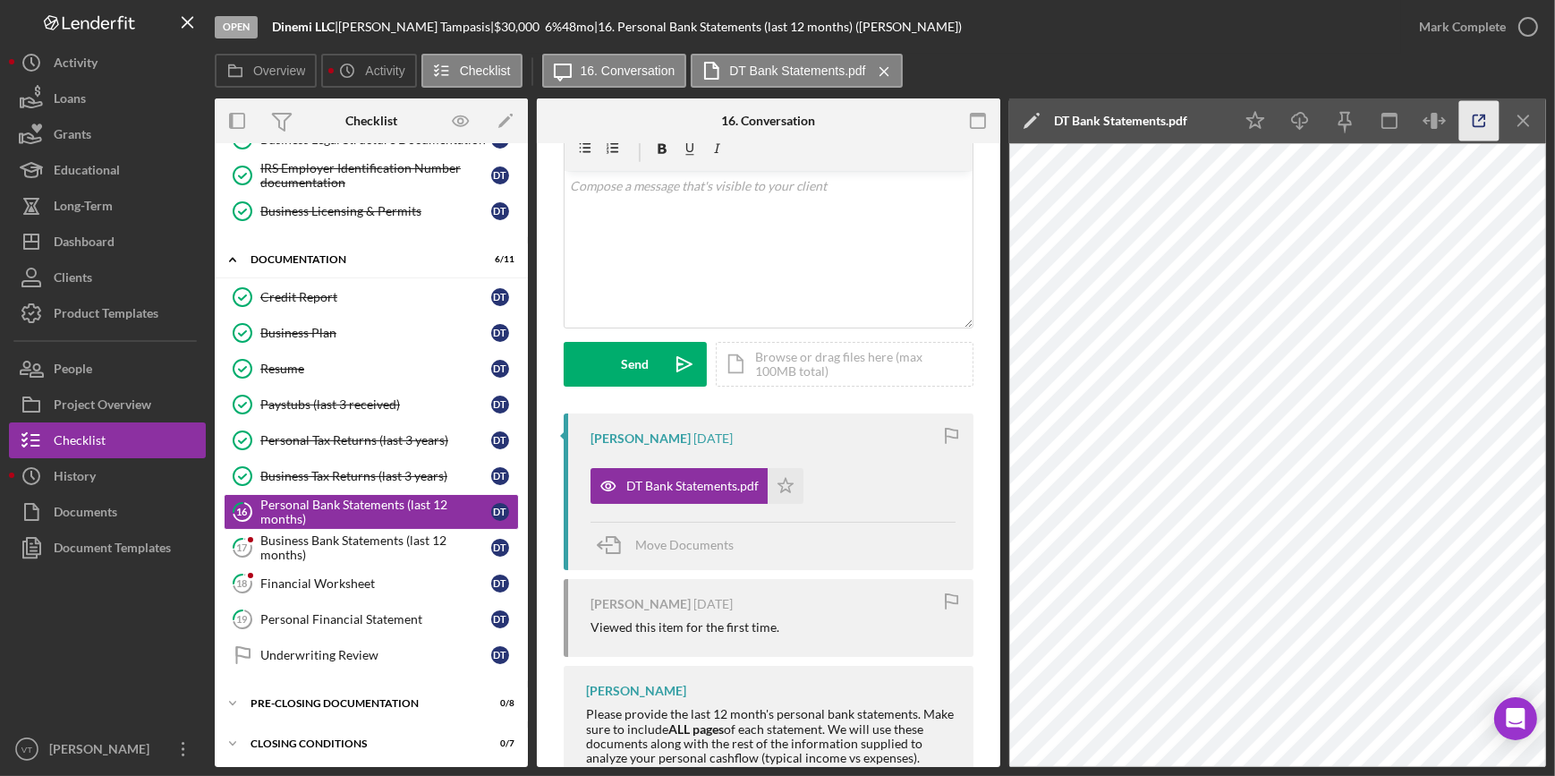
click at [1482, 130] on icon "button" at bounding box center [1479, 121] width 40 height 40
click at [1501, 17] on div "Mark Complete" at bounding box center [1462, 27] width 87 height 36
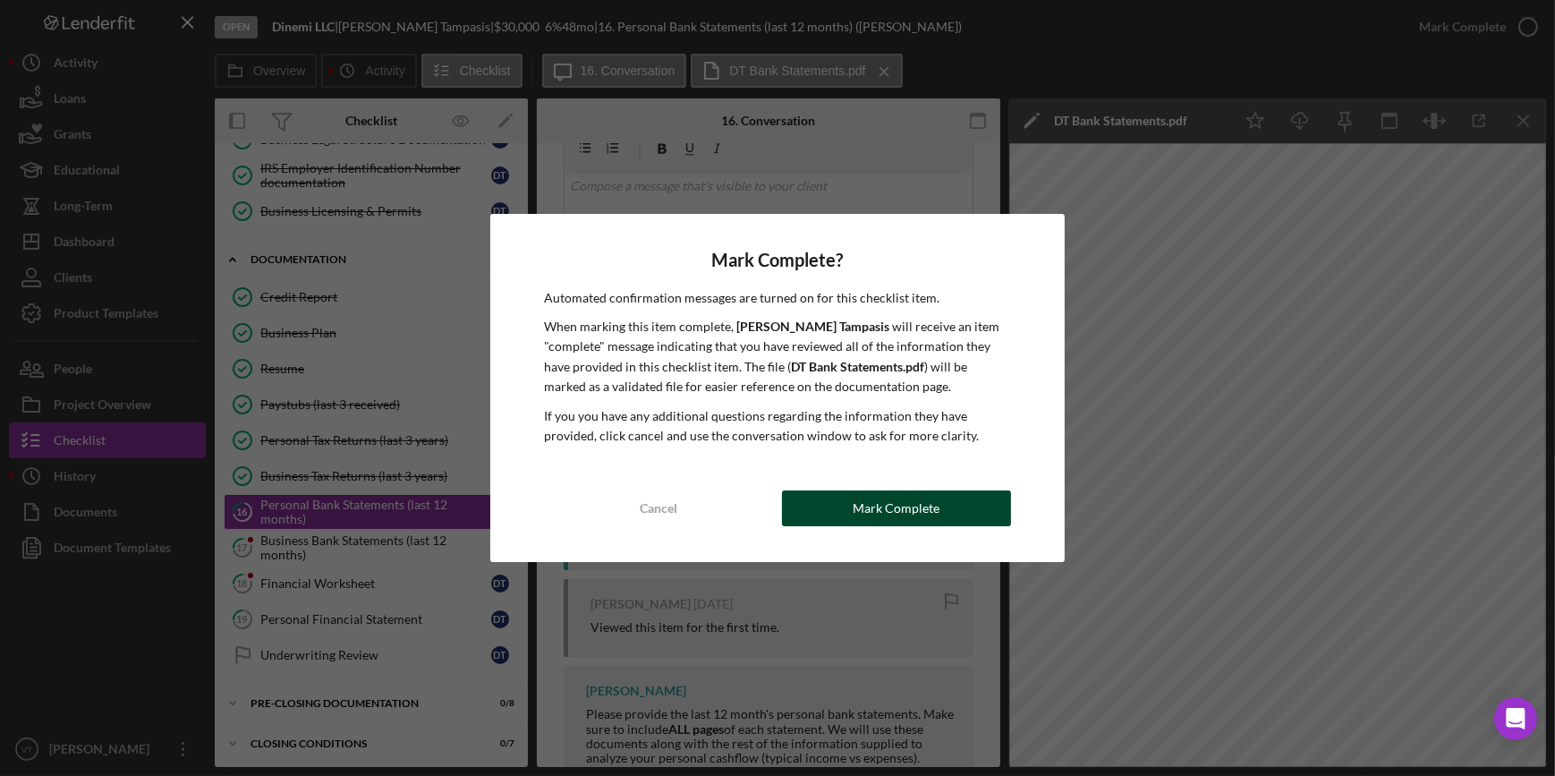
click at [845, 520] on button "Mark Complete" at bounding box center [896, 508] width 229 height 36
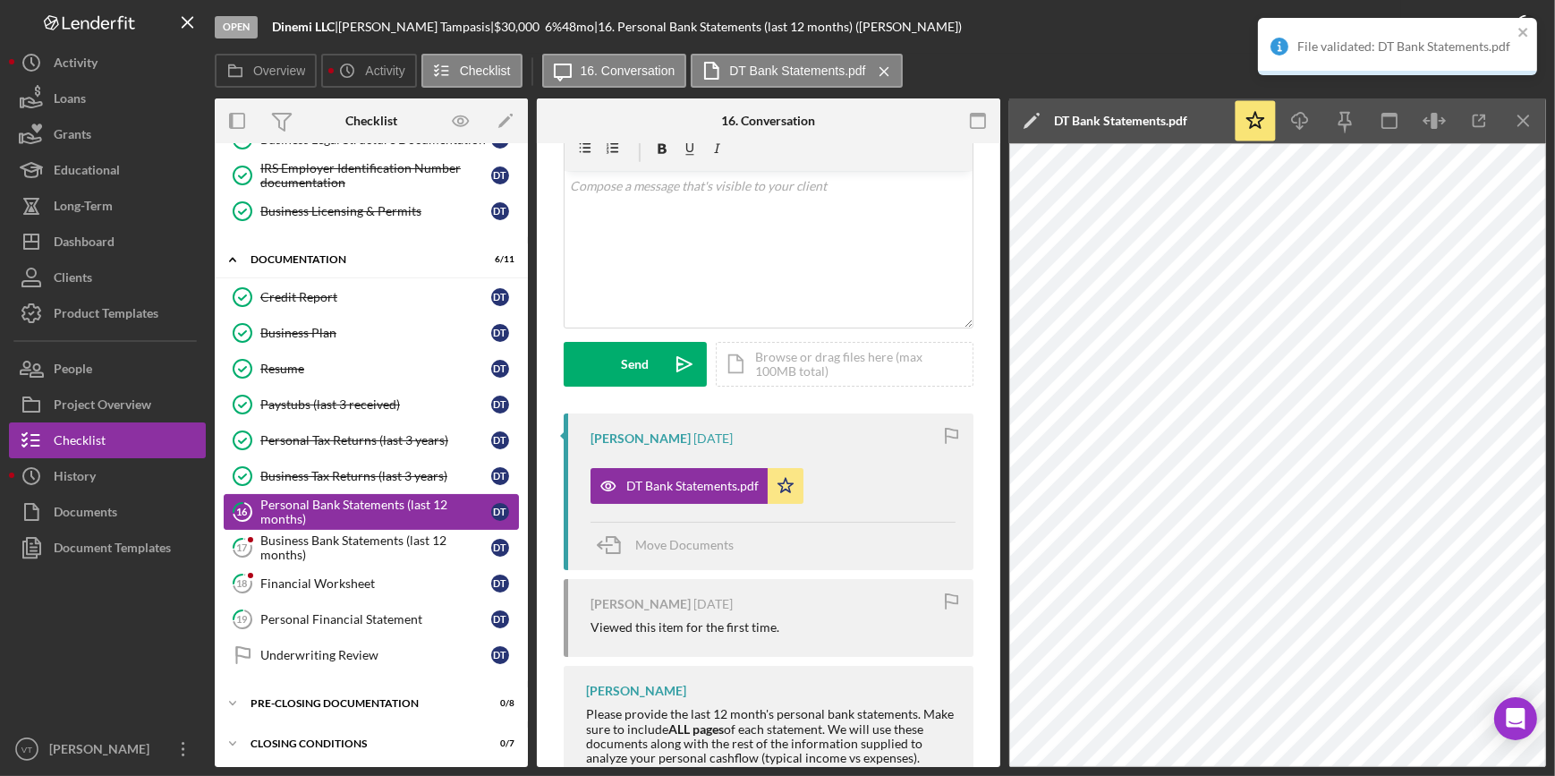
click at [376, 521] on div "Personal Bank Statements (last 12 months)" at bounding box center [375, 511] width 231 height 29
click at [378, 535] on div "Business Bank Statements (last 12 months)" at bounding box center [375, 547] width 231 height 29
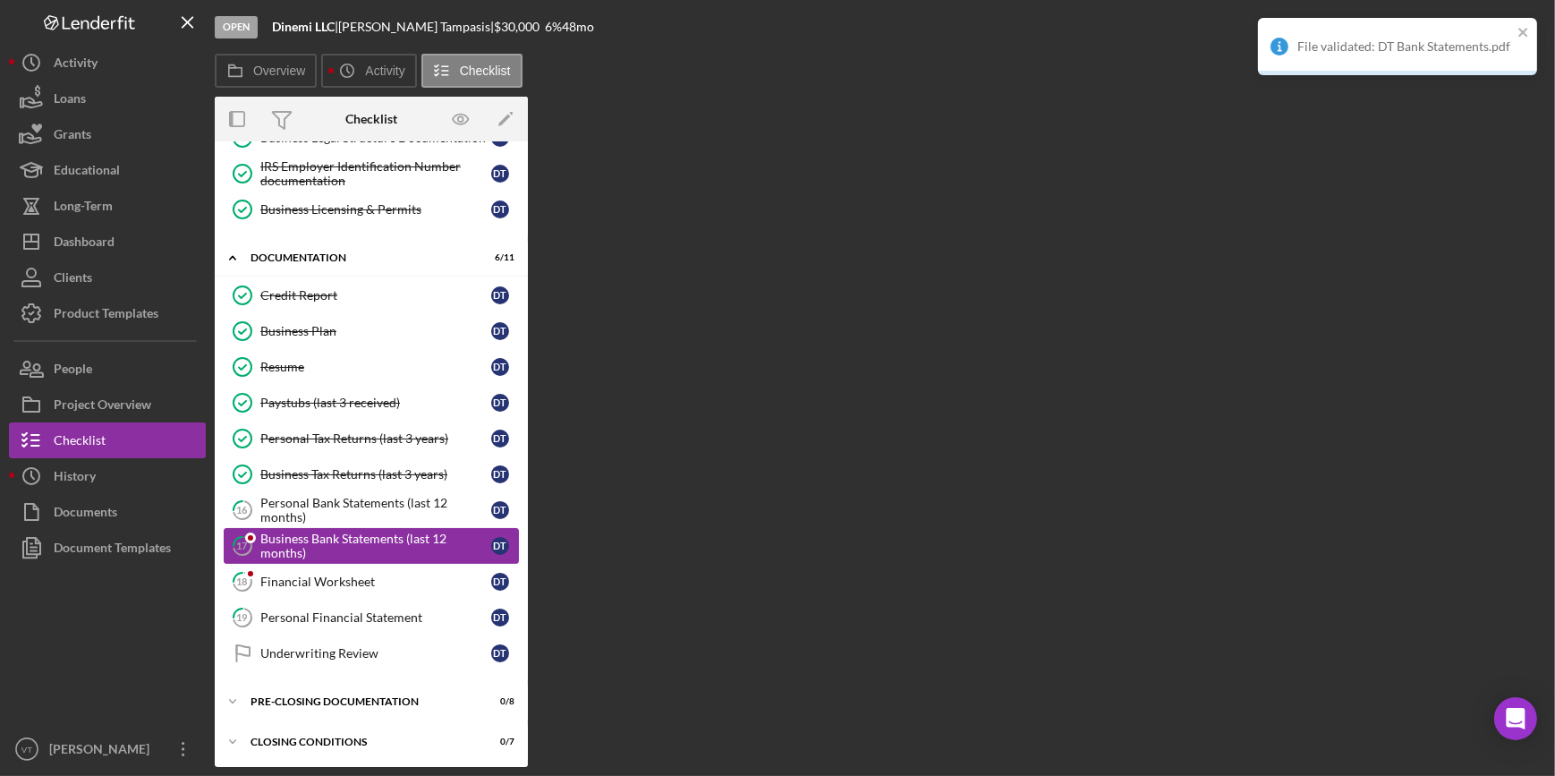
scroll to position [316, 0]
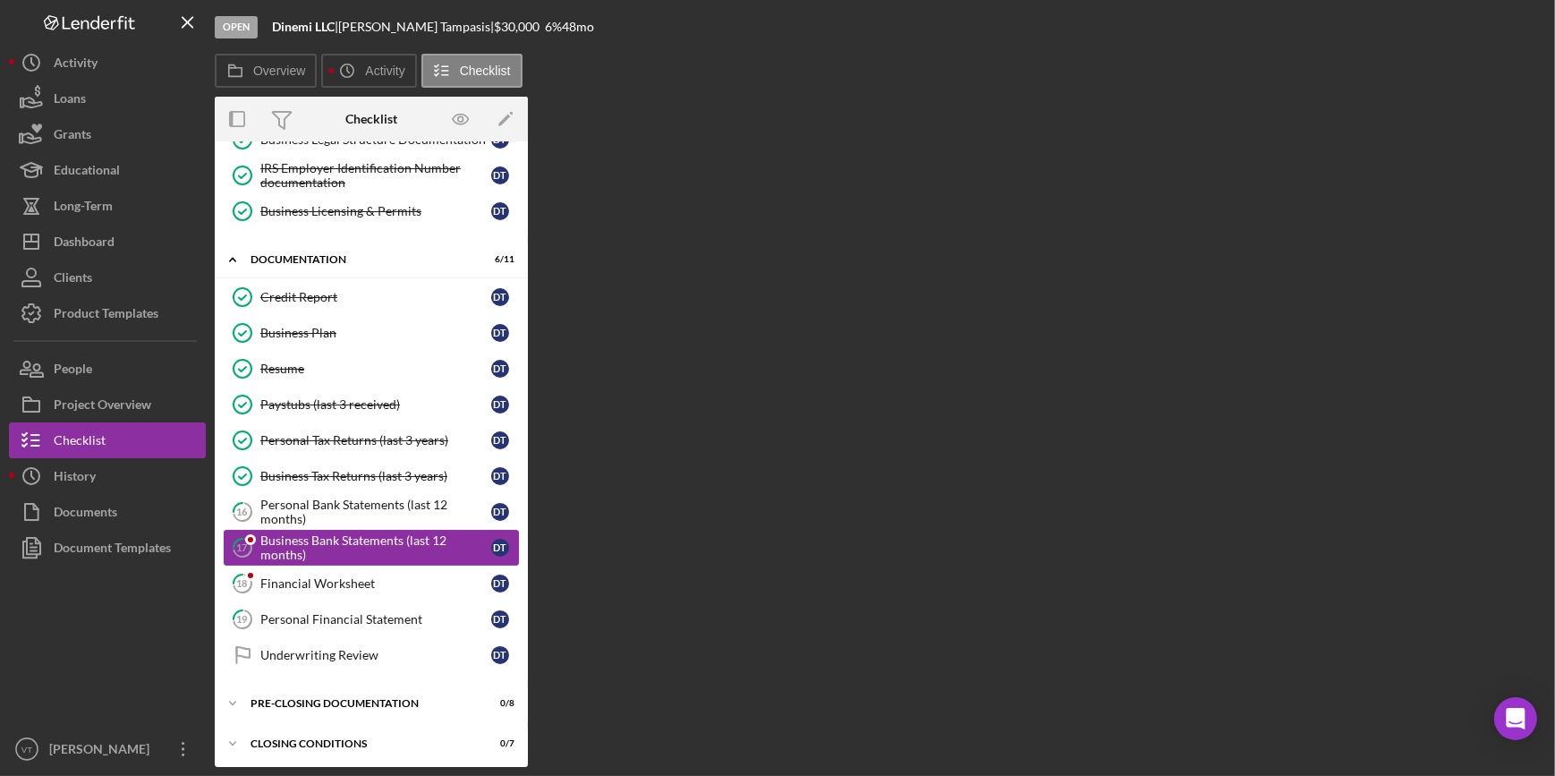
click at [286, 545] on div "Business Bank Statements (last 12 months)" at bounding box center [375, 547] width 231 height 29
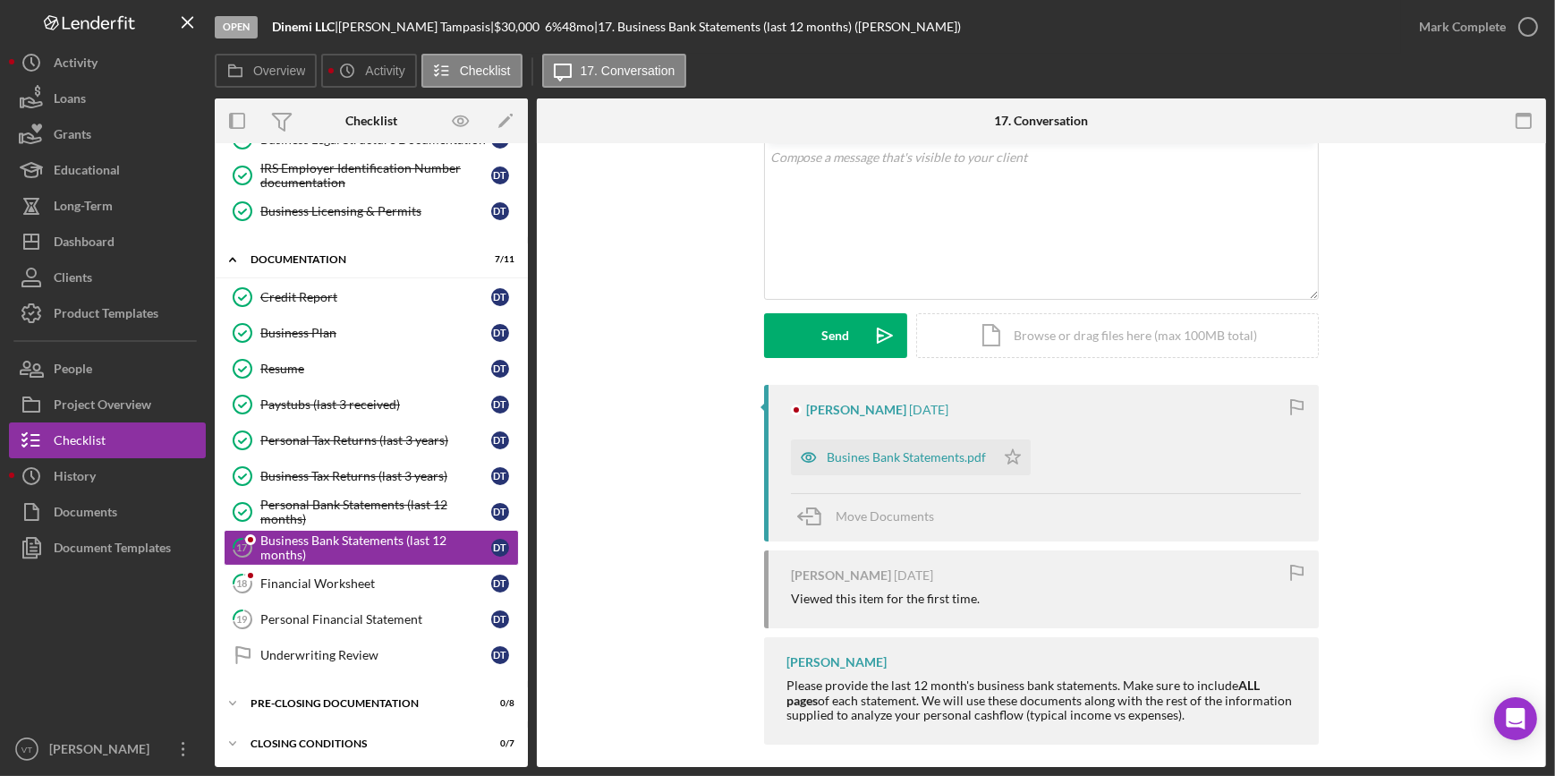
scroll to position [122, 0]
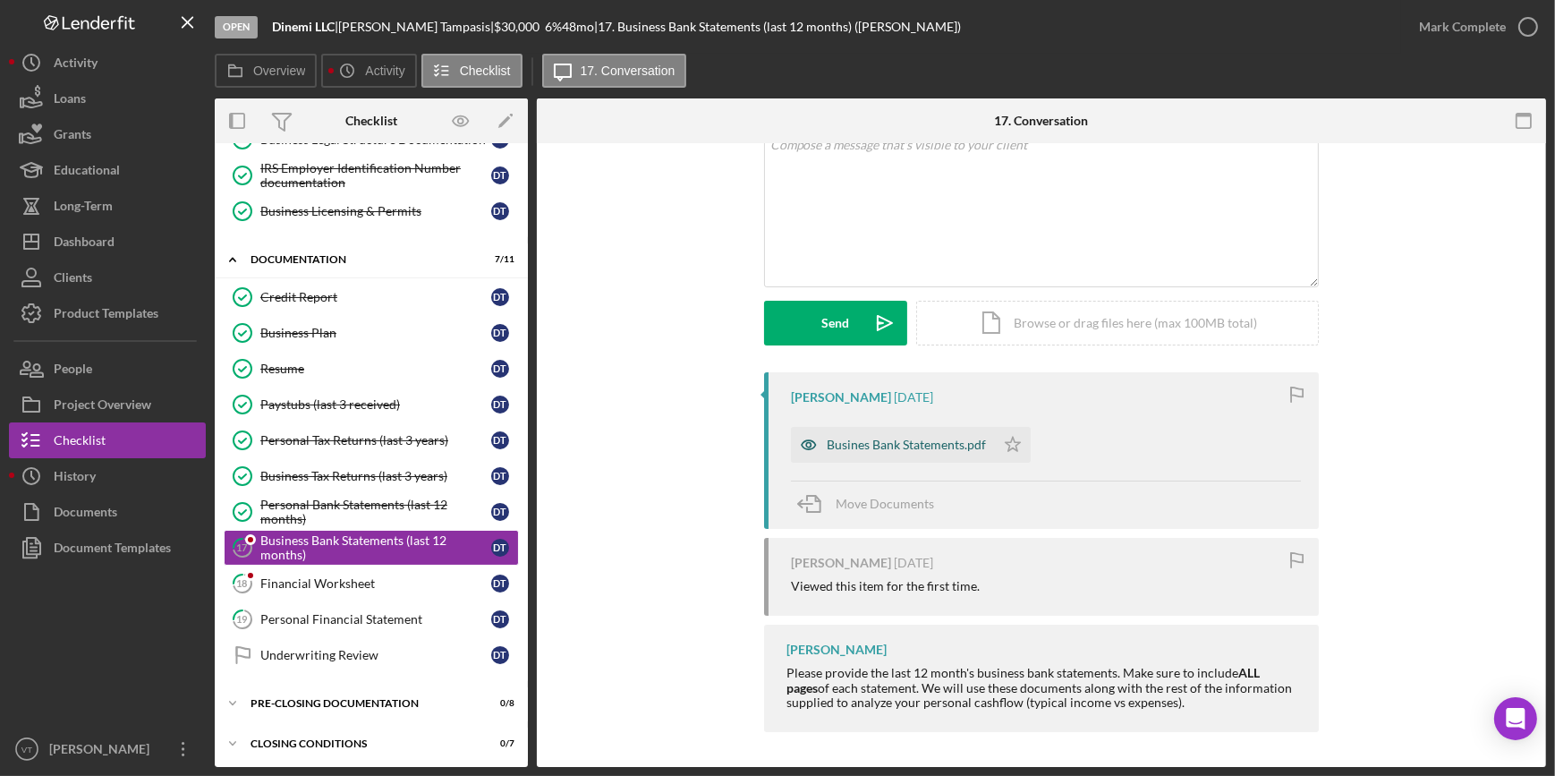
click at [849, 437] on div "Busines Bank Statements.pdf" at bounding box center [906, 444] width 159 height 14
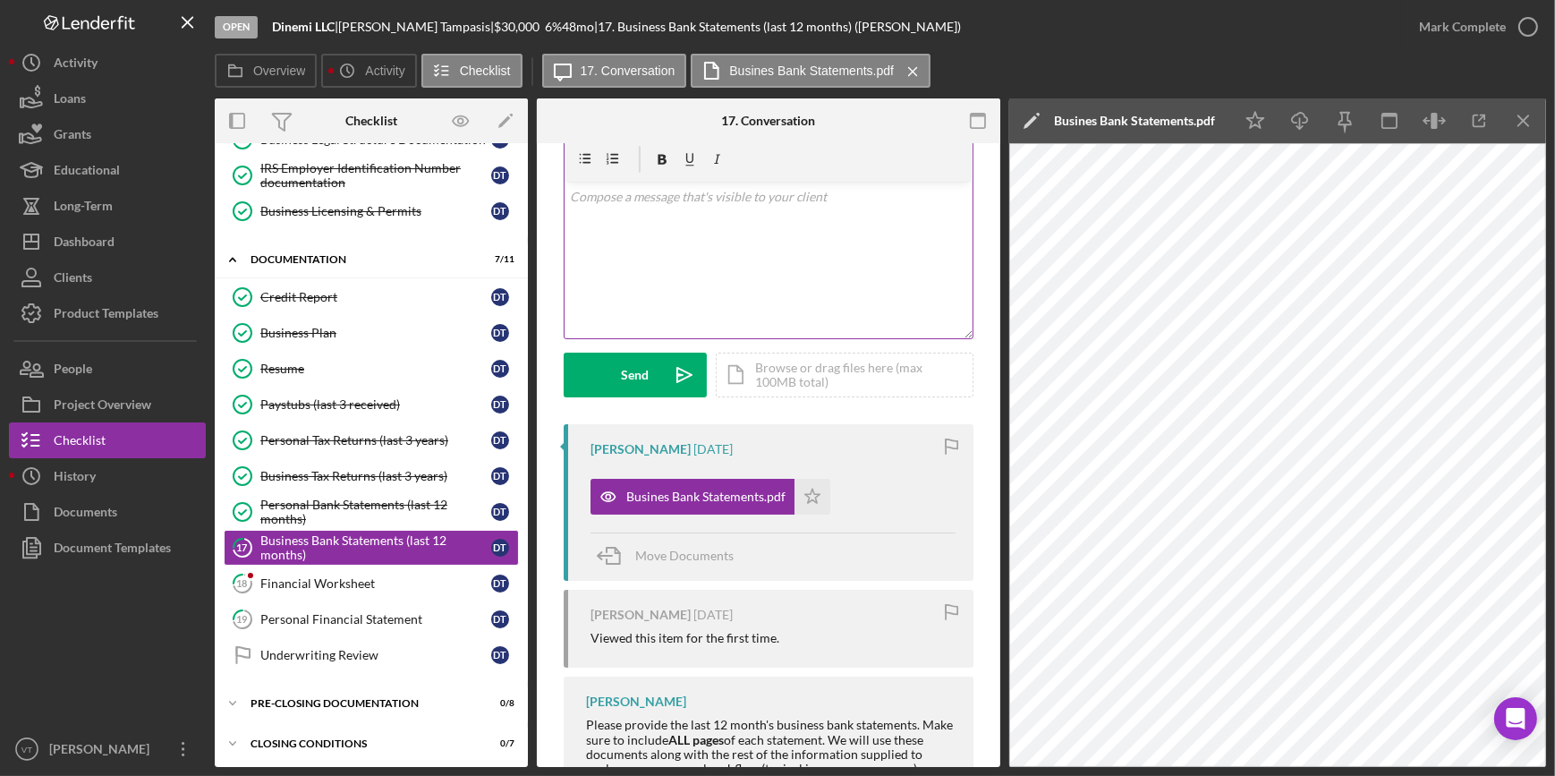
scroll to position [0, 0]
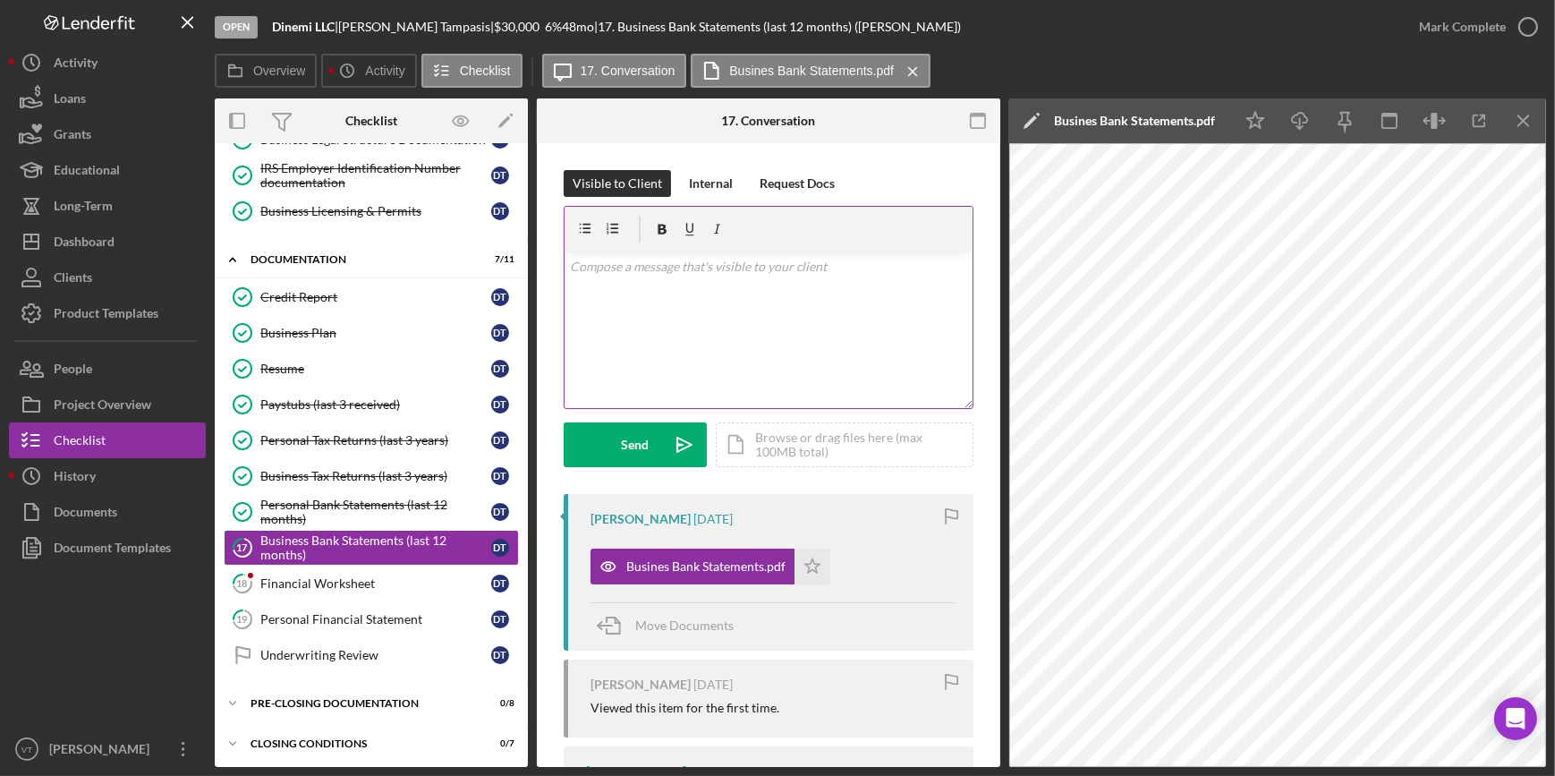
click at [616, 286] on div "v Color teal Color pink Remove color Add row above Add row below Add column bef…" at bounding box center [769, 329] width 408 height 157
drag, startPoint x: 686, startPoint y: 267, endPoint x: 582, endPoint y: 343, distance: 128.7
click at [582, 343] on div "v Color teal Color pink Remove color Add row above Add row below Add column bef…" at bounding box center [769, 329] width 408 height 157
click at [679, 268] on p "Please submit all apges of the business bank statements." at bounding box center [769, 267] width 398 height 20
click at [876, 267] on p "Please submit all pages of the business bank statements." at bounding box center [769, 267] width 398 height 20
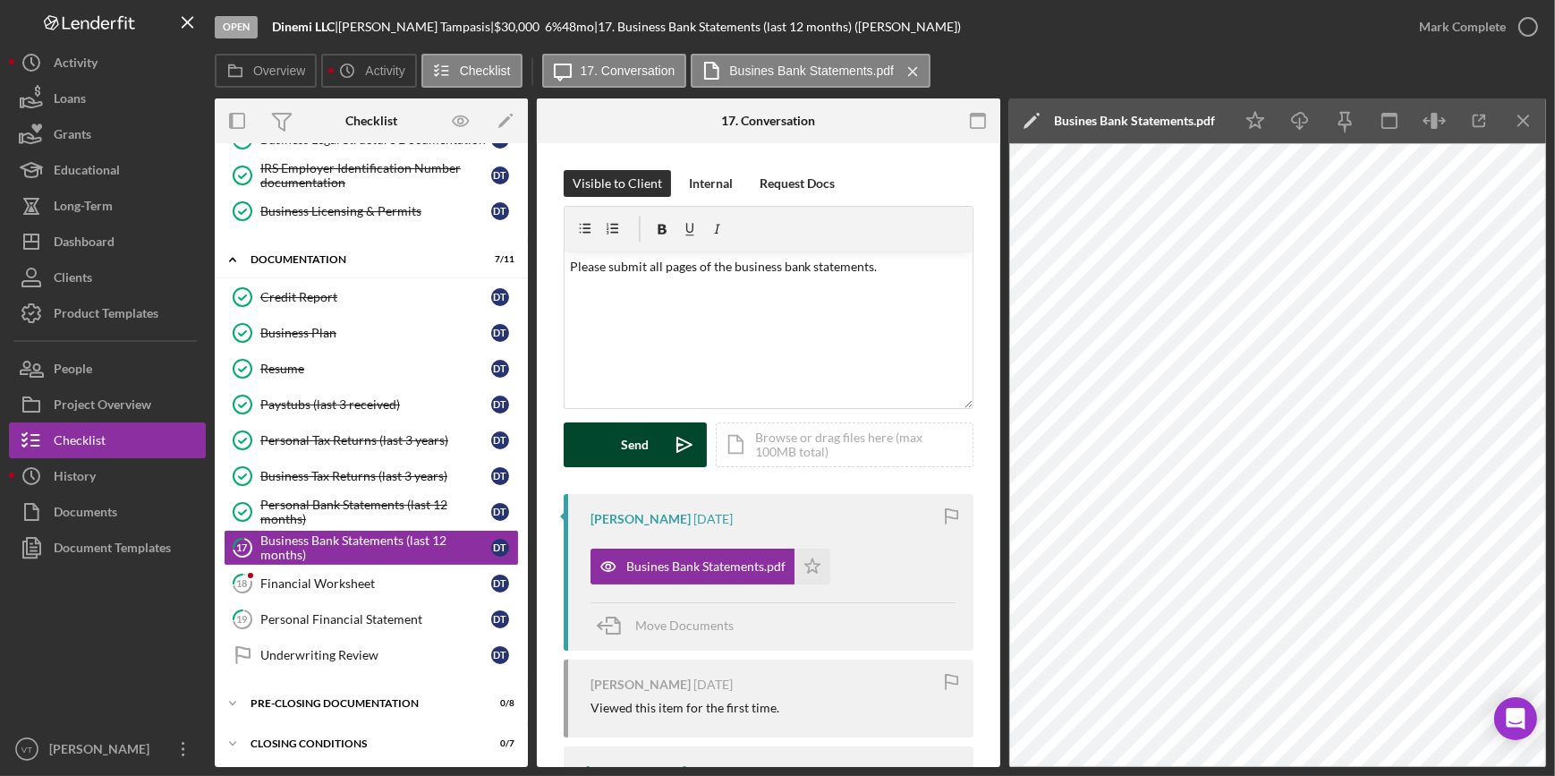
click at [623, 454] on div "Send" at bounding box center [636, 444] width 28 height 45
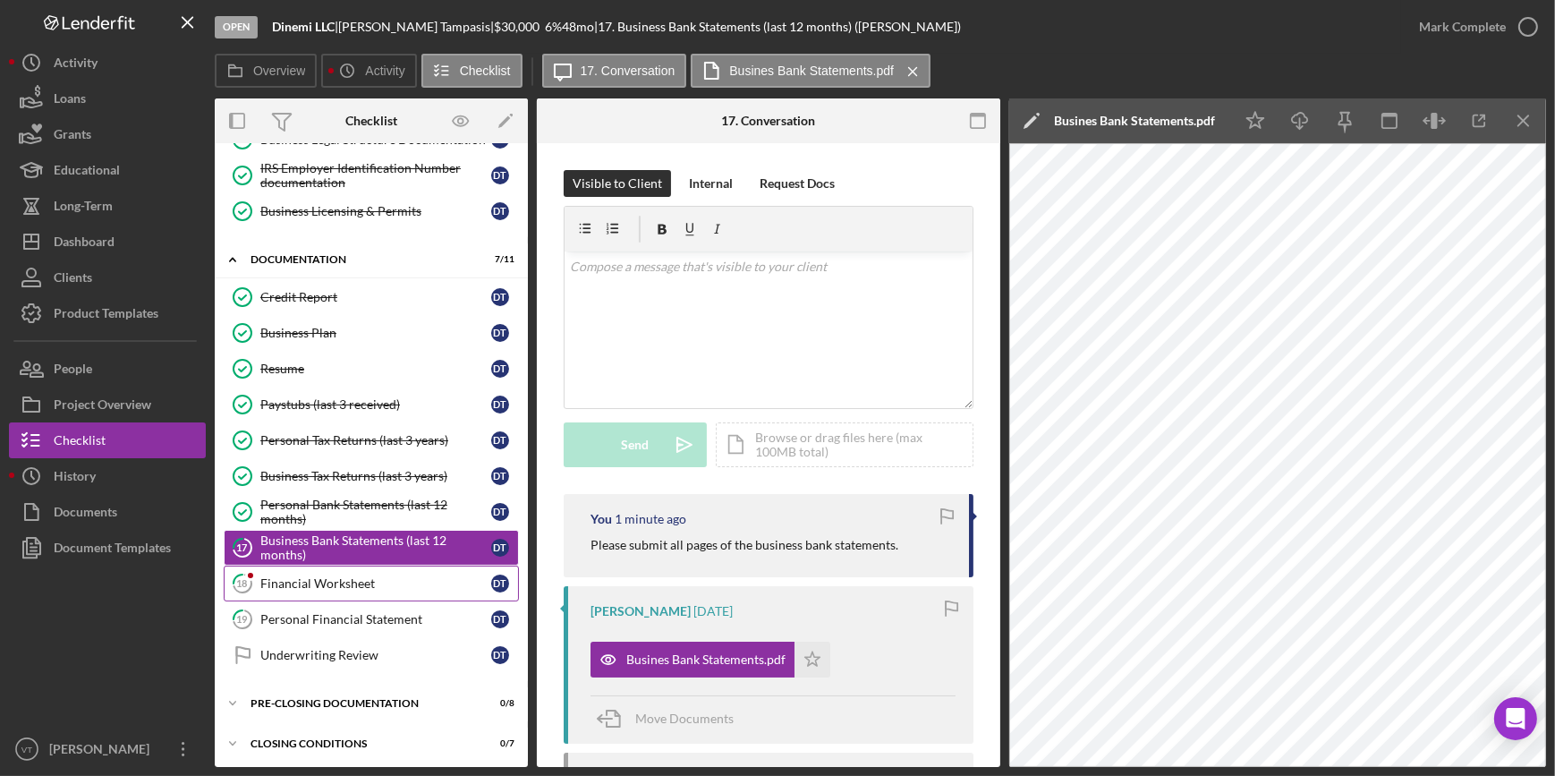
click at [271, 576] on div "Financial Worksheet" at bounding box center [375, 583] width 231 height 14
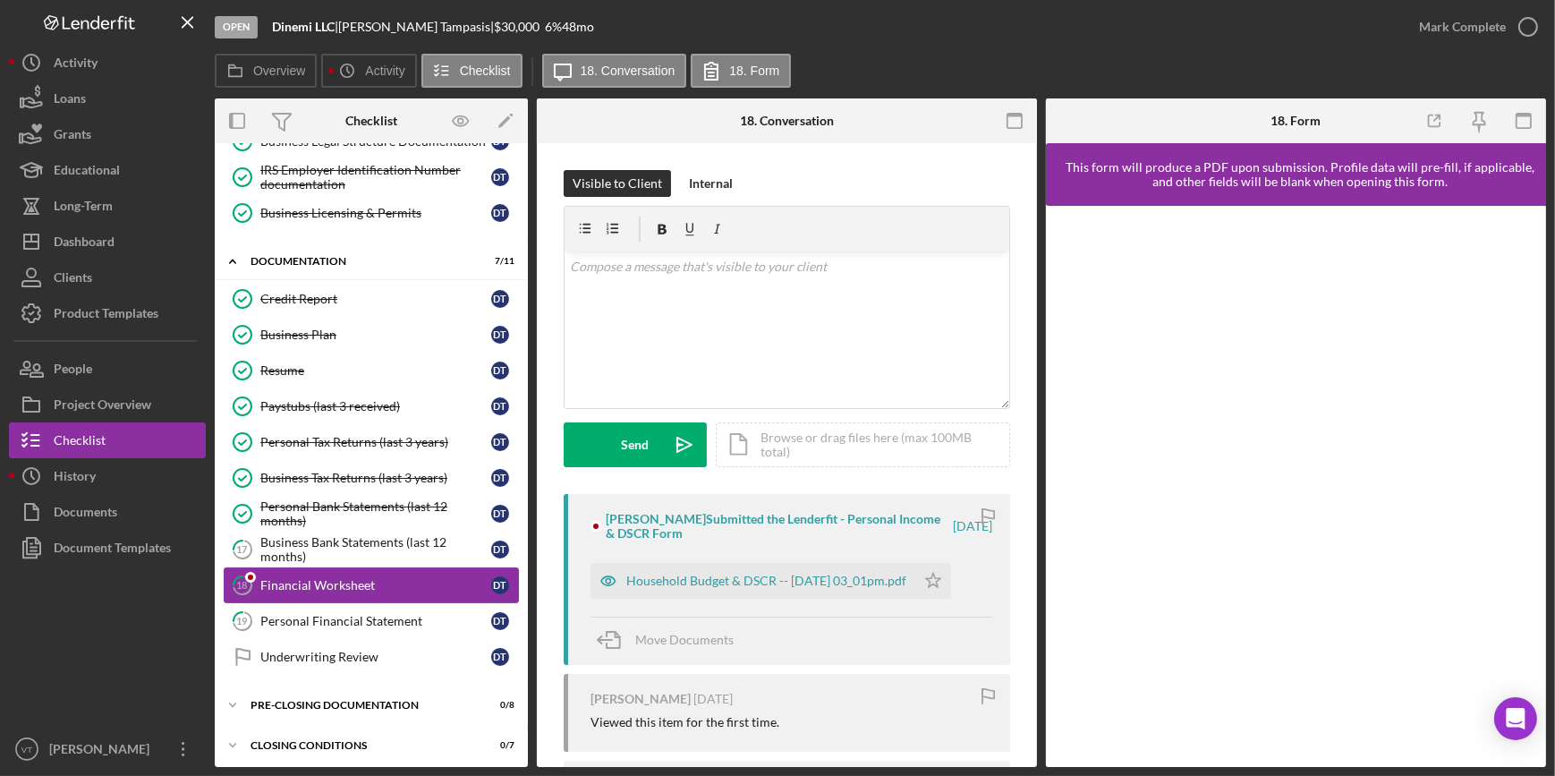
scroll to position [318, 0]
click at [716, 579] on div "Household Budget & DSCR -- 2025-09-14 03_01pm.pdf" at bounding box center [766, 580] width 280 height 14
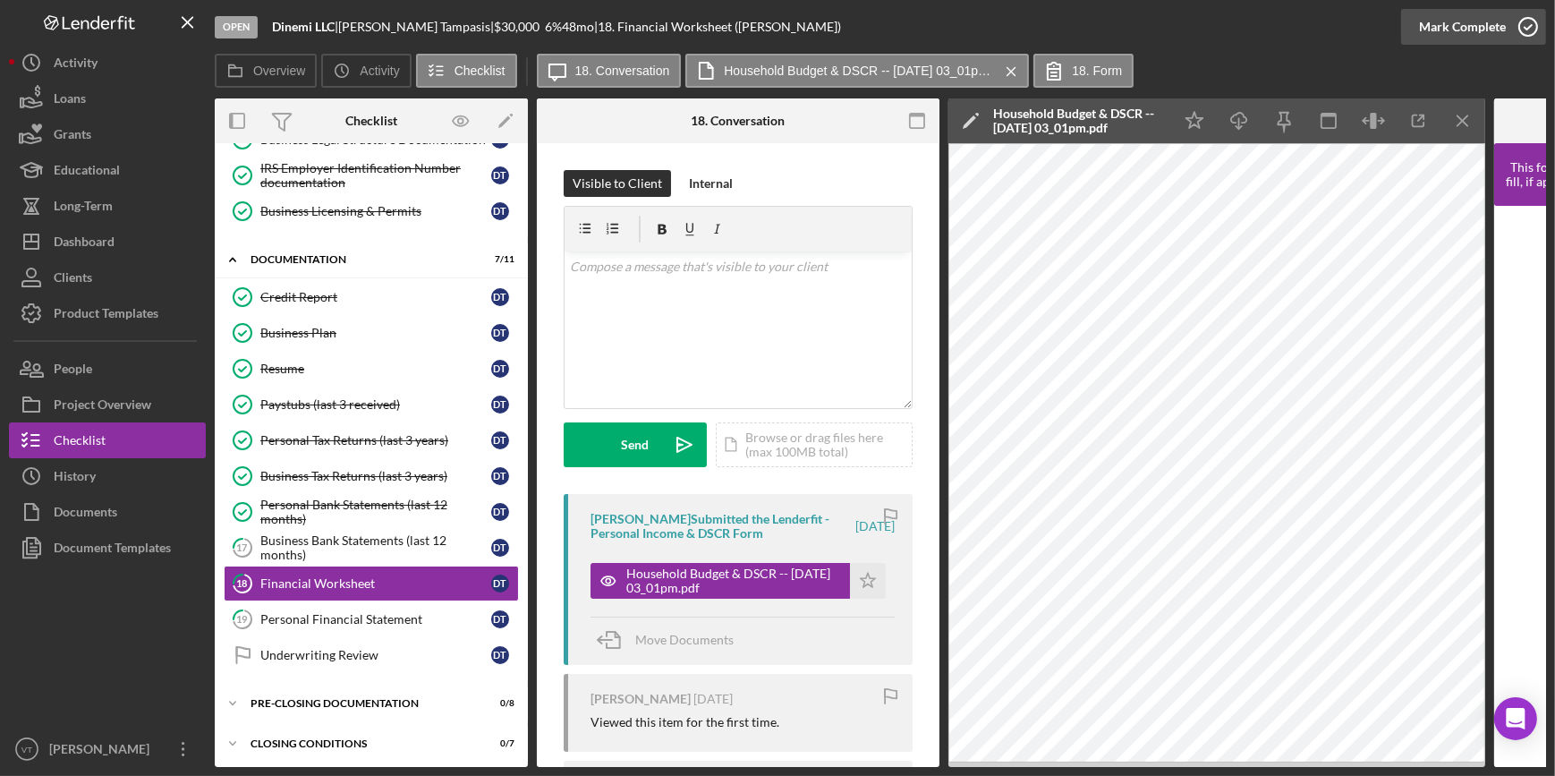
click at [1441, 16] on div "Mark Complete" at bounding box center [1462, 27] width 87 height 36
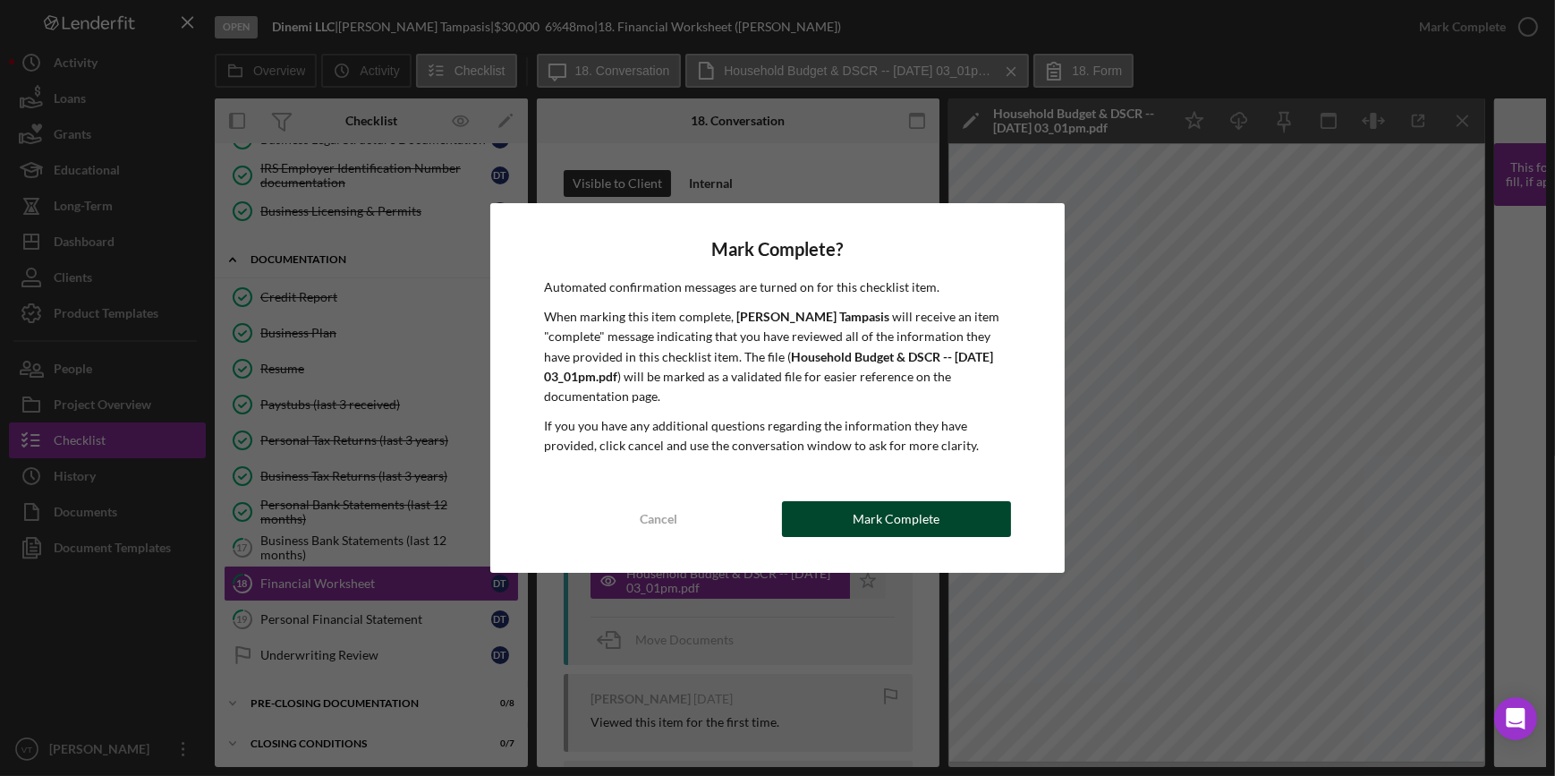
click at [823, 519] on button "Mark Complete" at bounding box center [896, 519] width 229 height 36
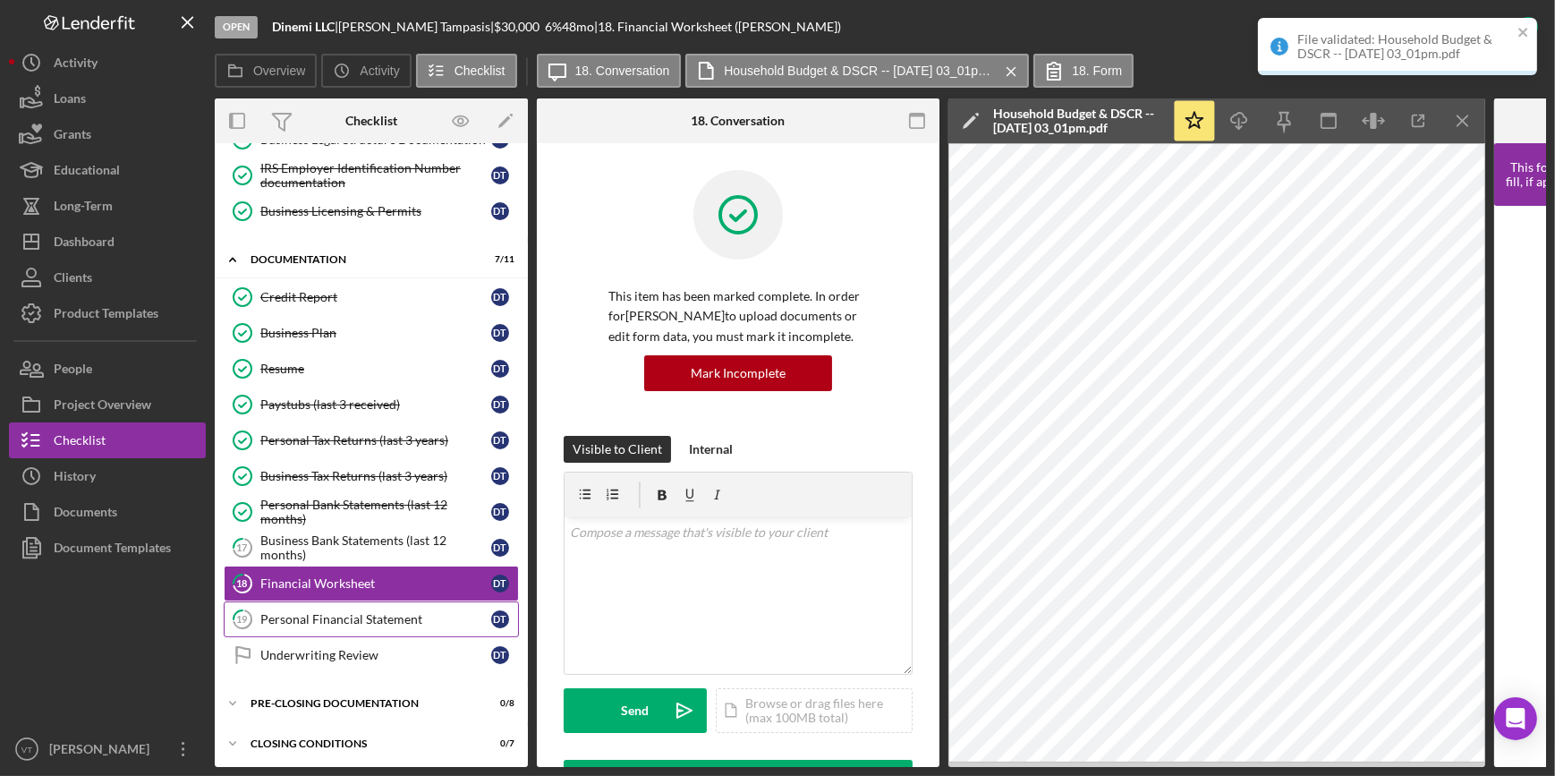
click at [358, 618] on div "Personal Financial Statement" at bounding box center [375, 619] width 231 height 14
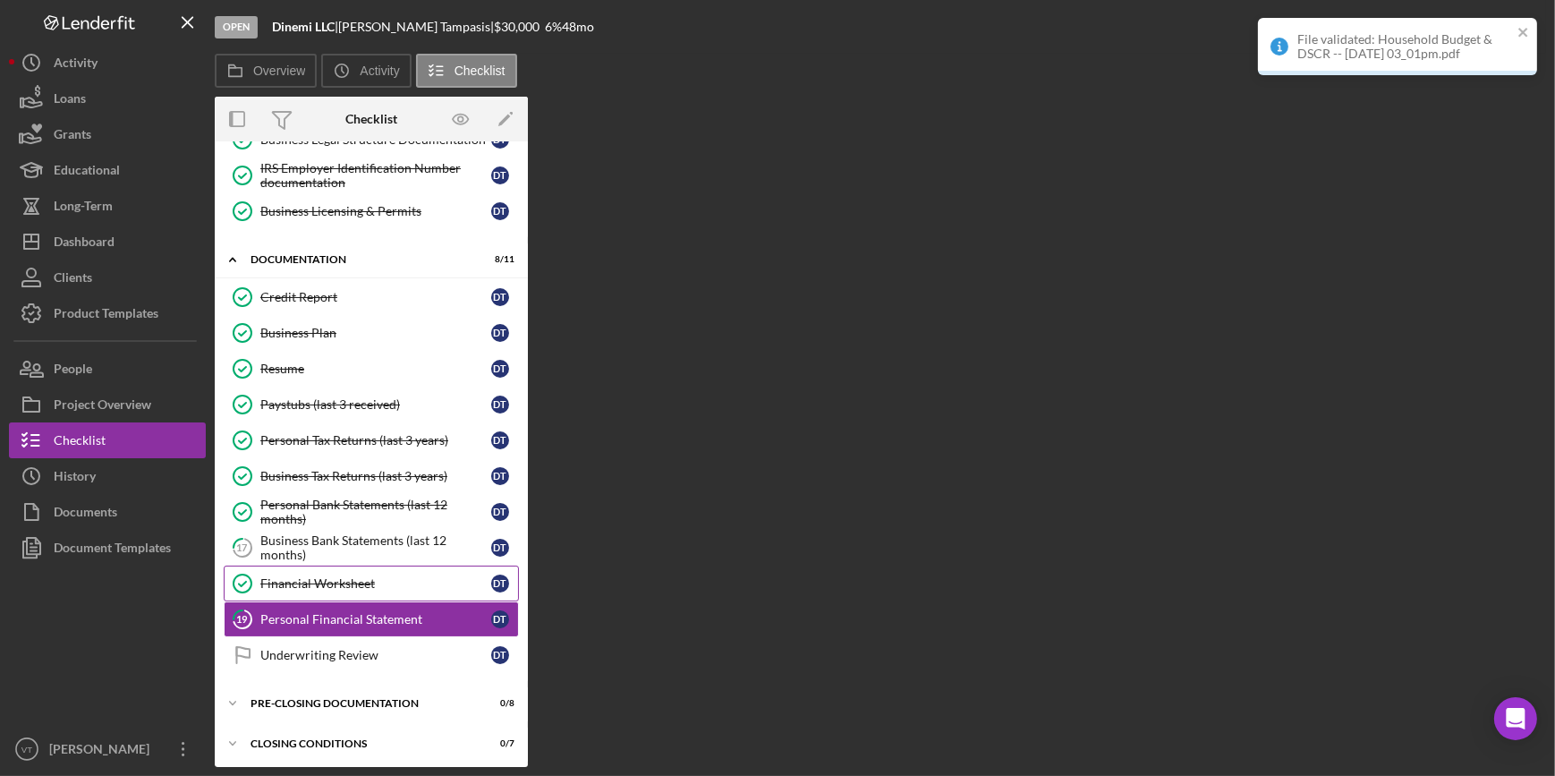
scroll to position [318, 0]
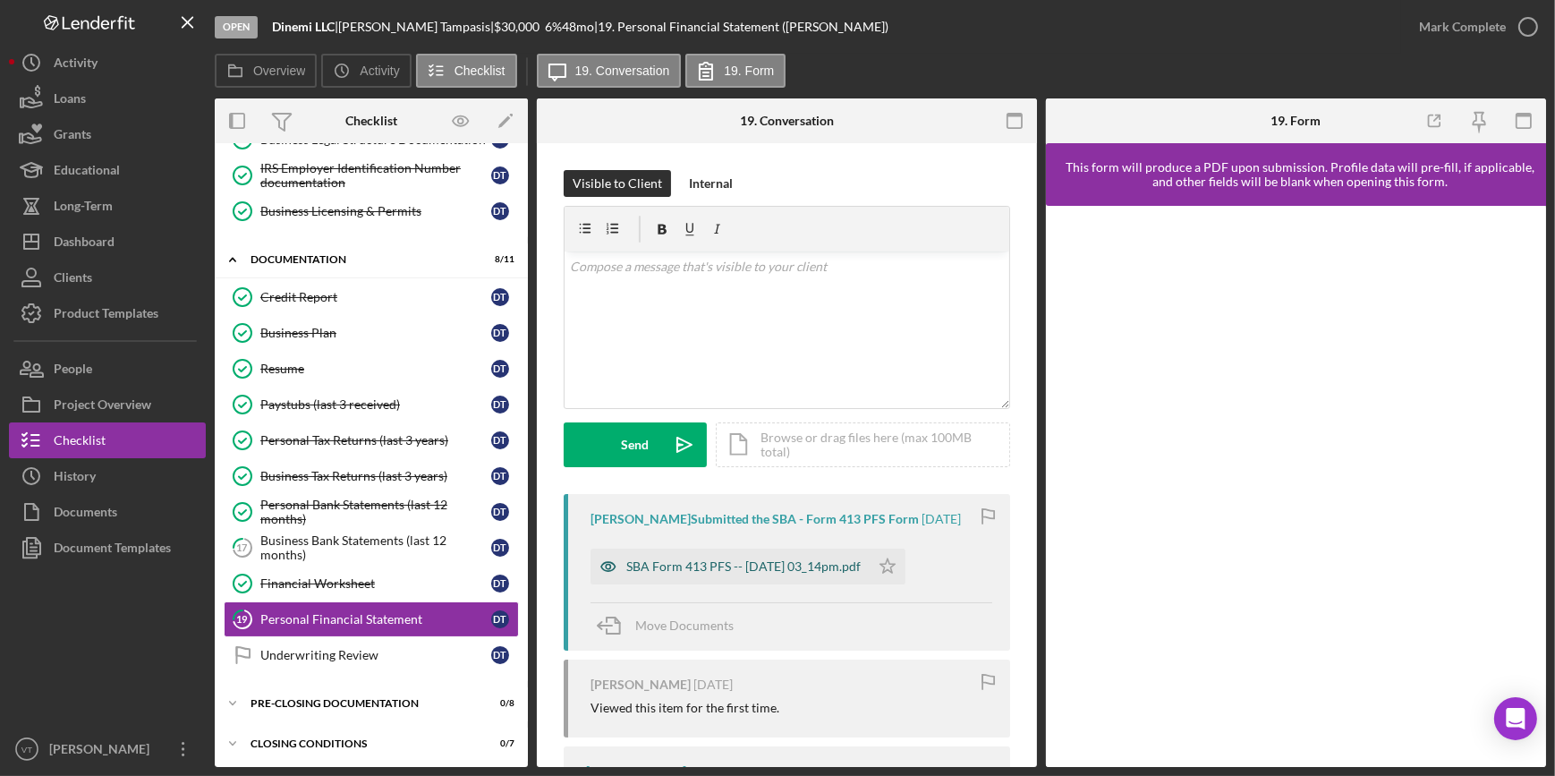
click at [683, 564] on div "SBA Form 413 PFS -- 2025-09-14 03_14pm.pdf" at bounding box center [743, 566] width 234 height 14
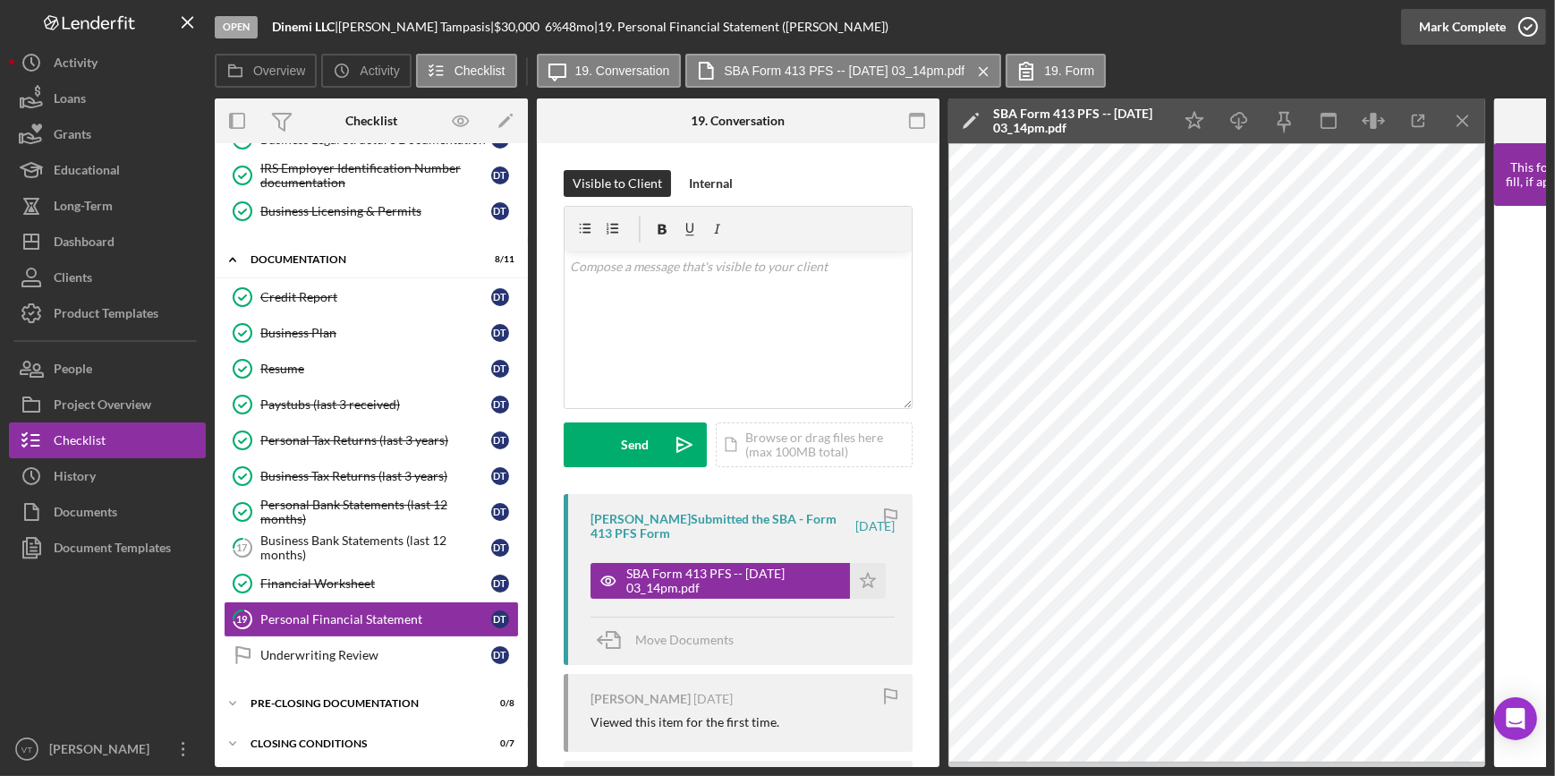
click at [1456, 24] on div "Mark Complete" at bounding box center [1462, 27] width 87 height 36
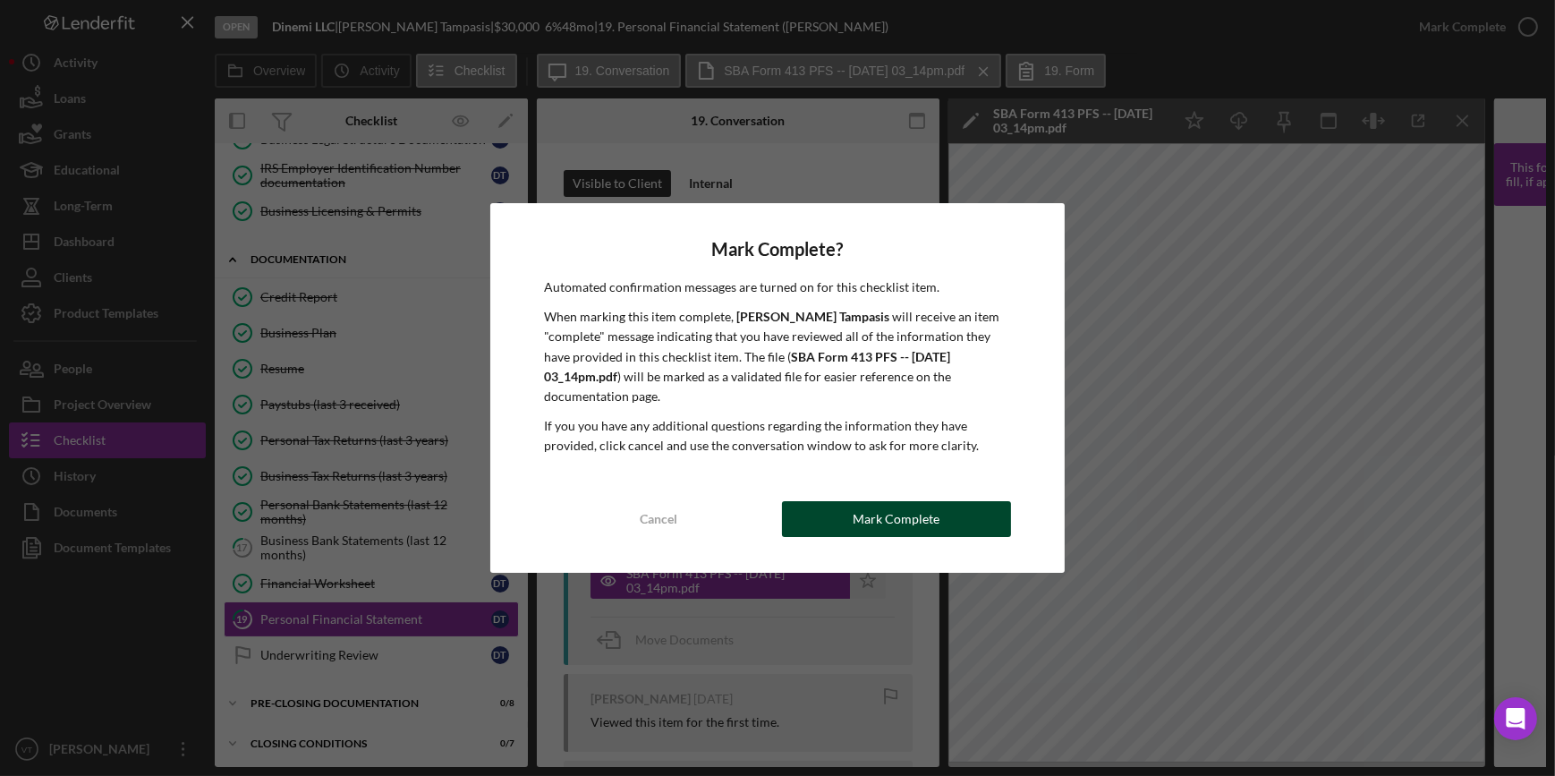
click at [904, 519] on div "Mark Complete" at bounding box center [896, 519] width 87 height 36
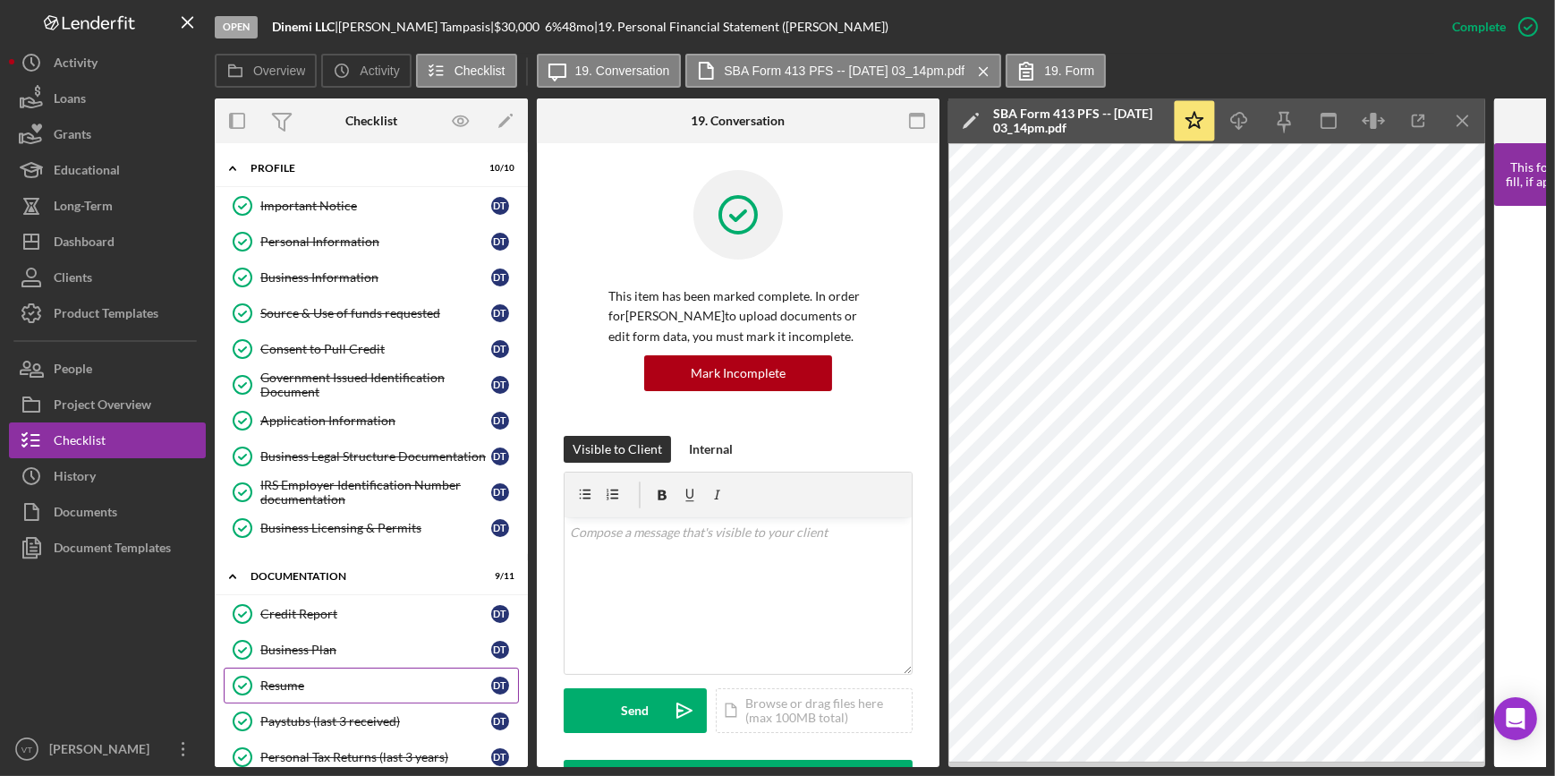
scroll to position [0, 0]
click at [277, 422] on div "Application Information" at bounding box center [375, 421] width 231 height 14
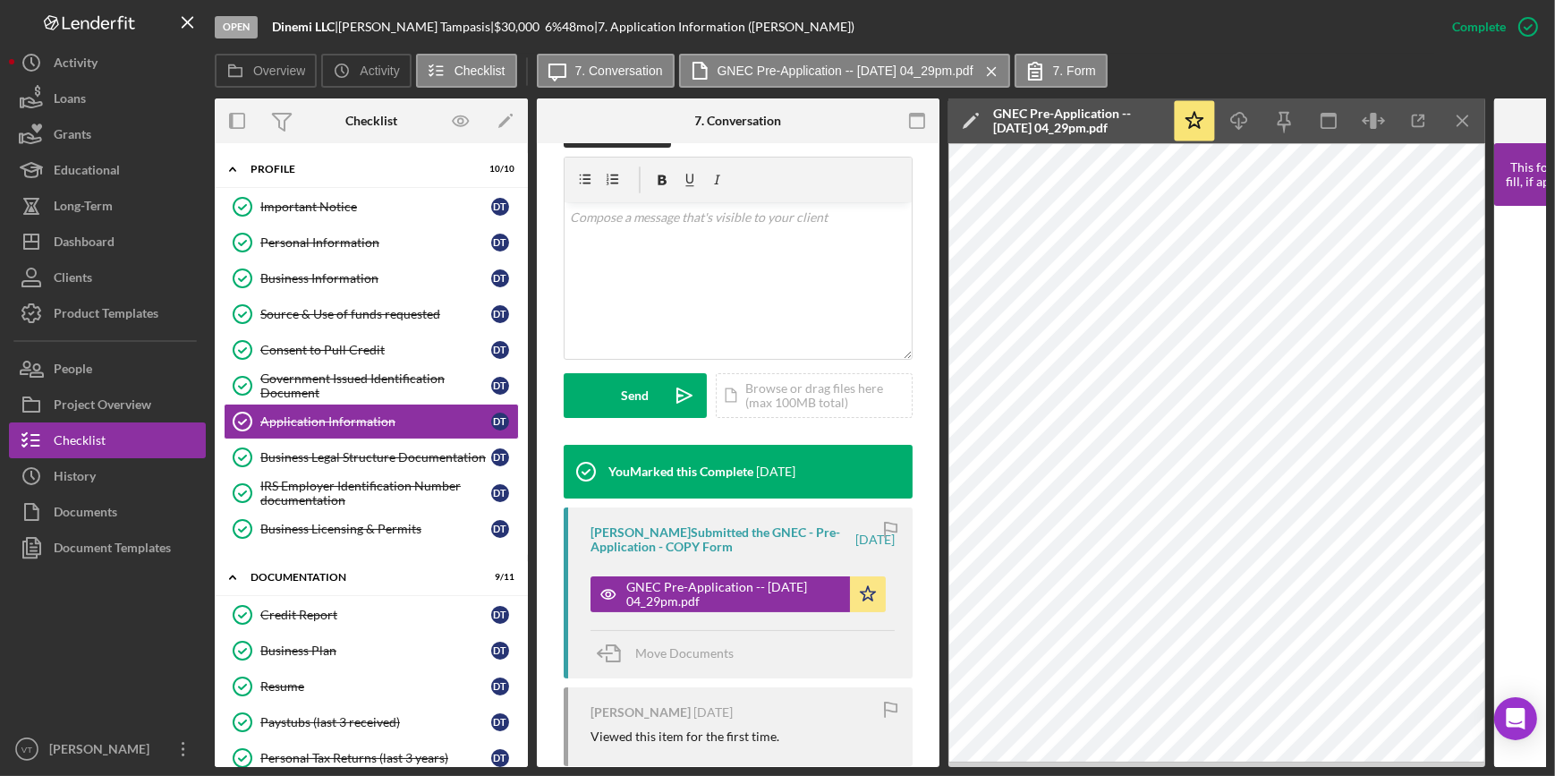
scroll to position [325, 0]
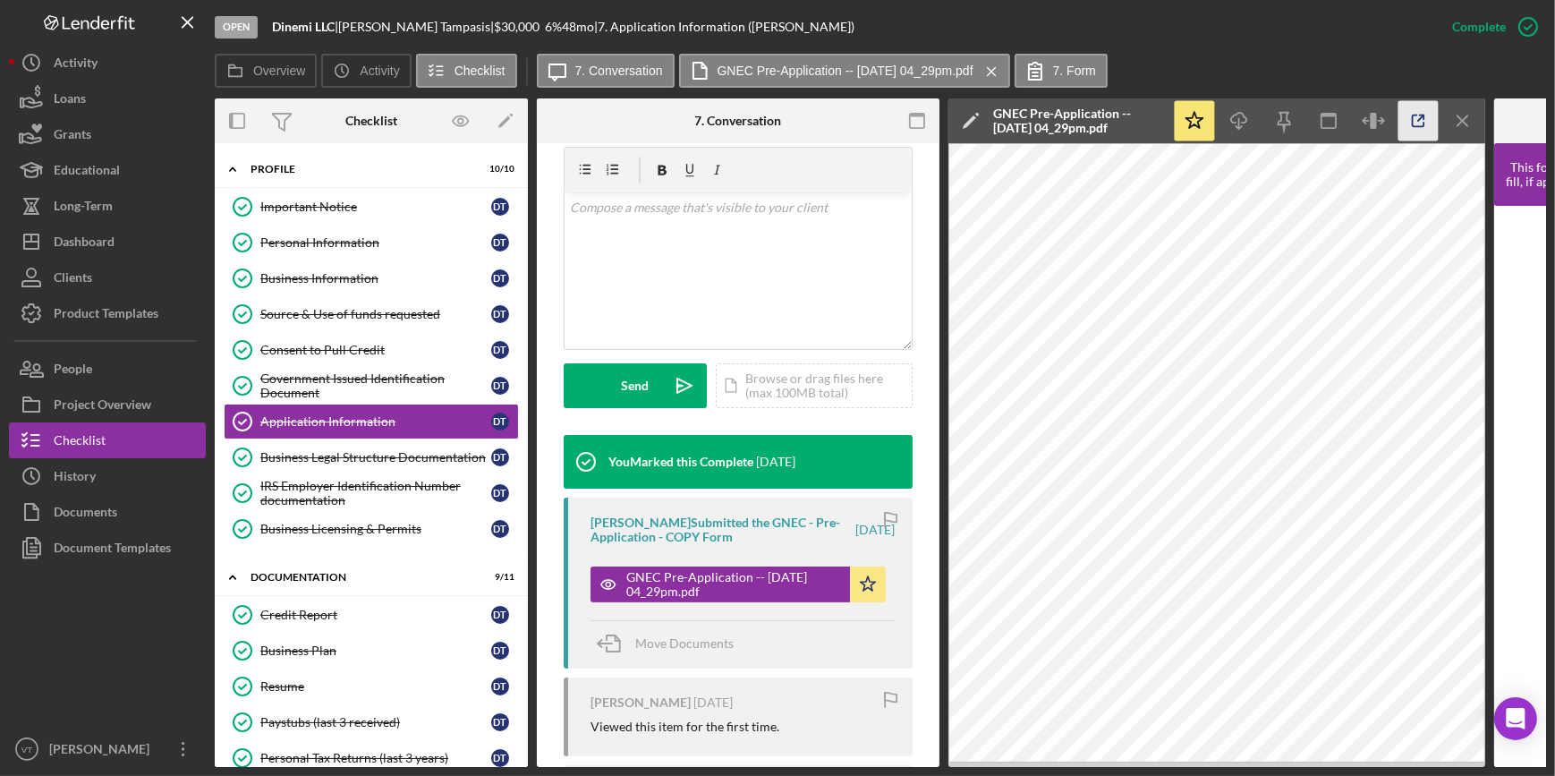
click at [1406, 120] on icon "button" at bounding box center [1418, 121] width 40 height 40
click at [599, 211] on p at bounding box center [738, 208] width 337 height 20
click at [762, 195] on div "v Color teal Color pink Remove color Add row above Add row below Add column bef…" at bounding box center [738, 270] width 347 height 157
click at [725, 222] on div "v Color teal Color pink Remove color Add row above Add row below Add column bef…" at bounding box center [738, 270] width 347 height 157
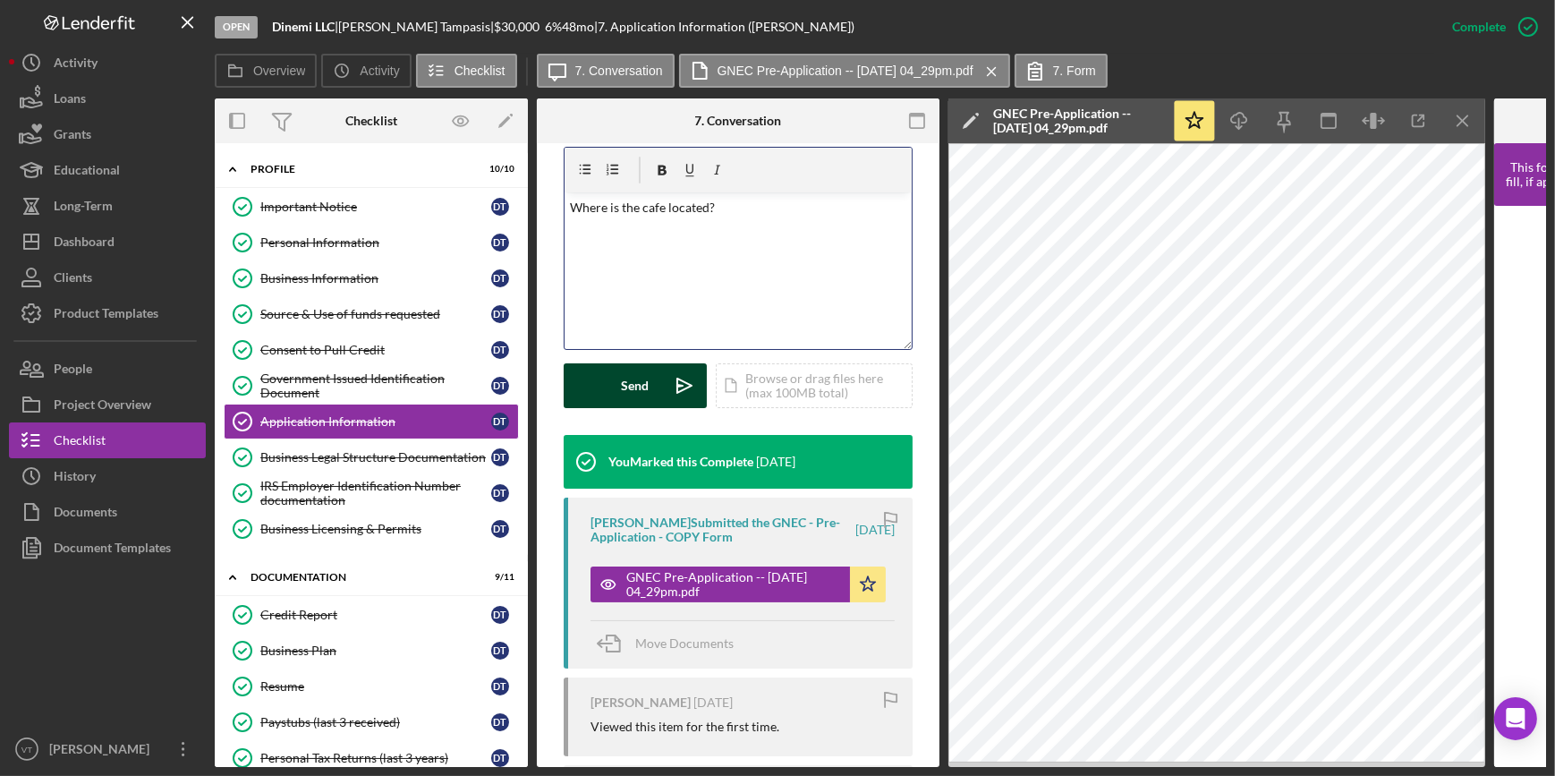
click at [641, 378] on div "Send" at bounding box center [636, 385] width 28 height 45
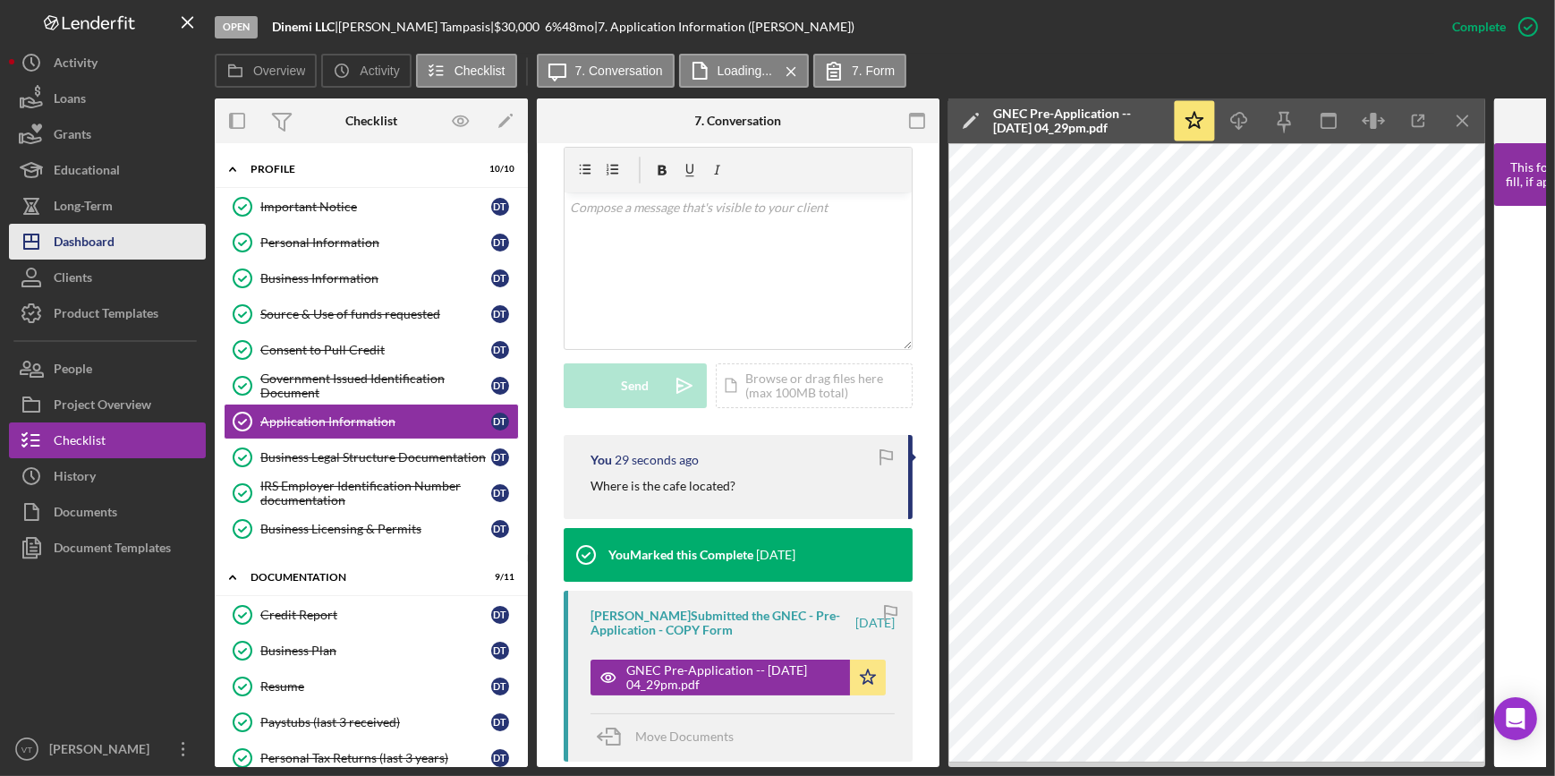
click at [116, 255] on button "Icon/Dashboard Dashboard" at bounding box center [107, 242] width 197 height 36
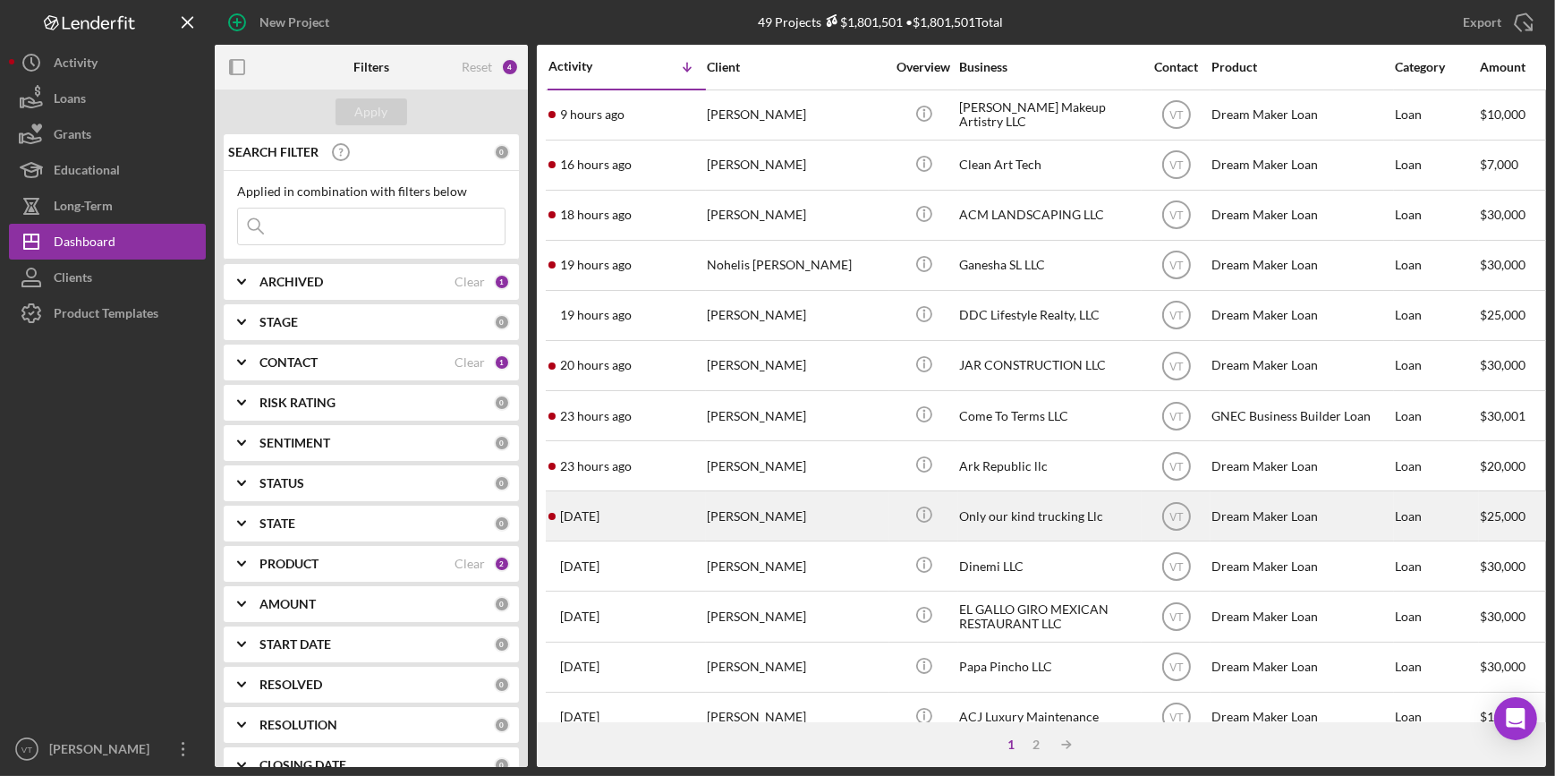
click at [743, 522] on div "[PERSON_NAME]" at bounding box center [796, 515] width 179 height 47
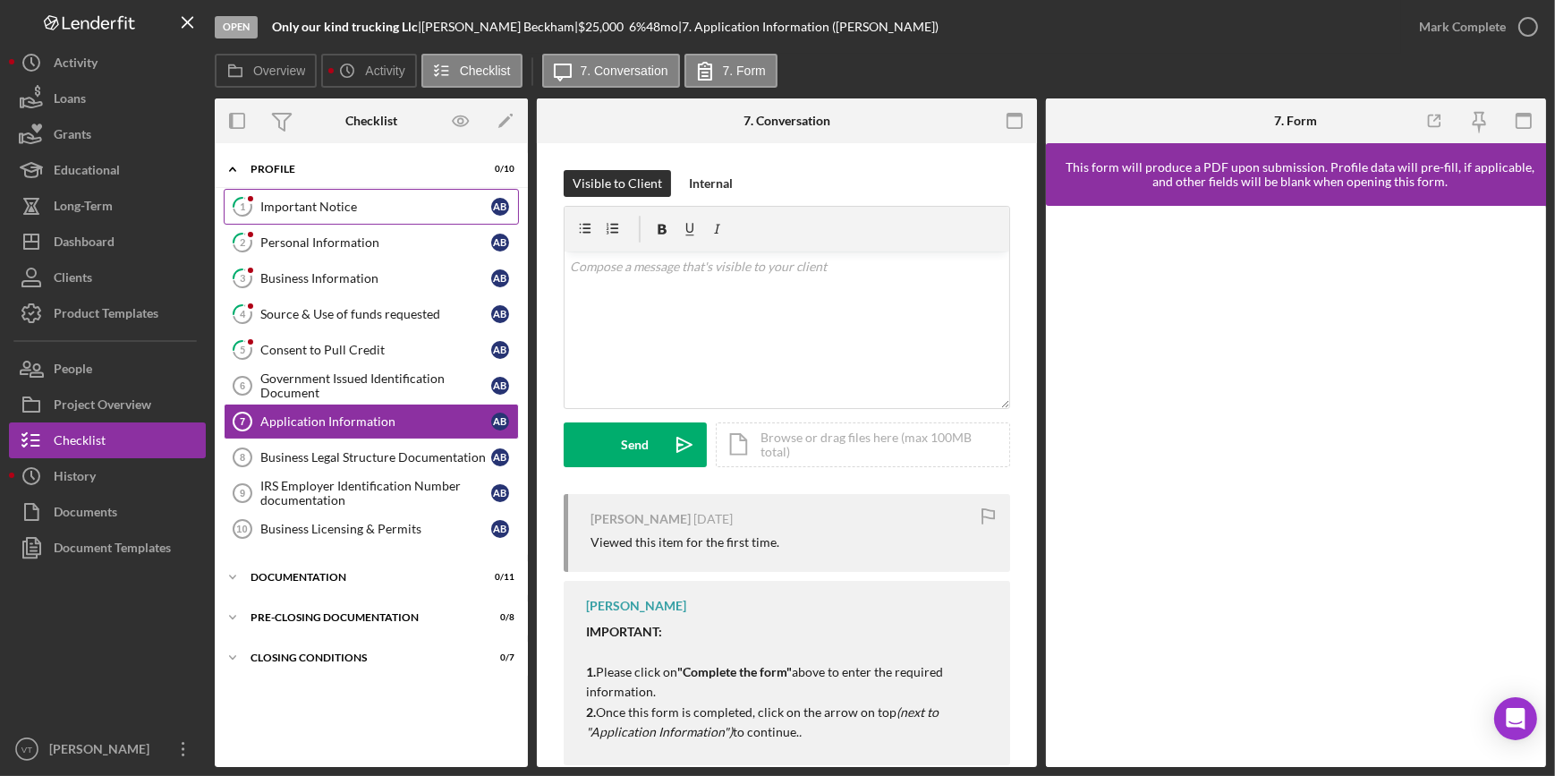
click at [337, 203] on div "Important Notice" at bounding box center [375, 207] width 231 height 14
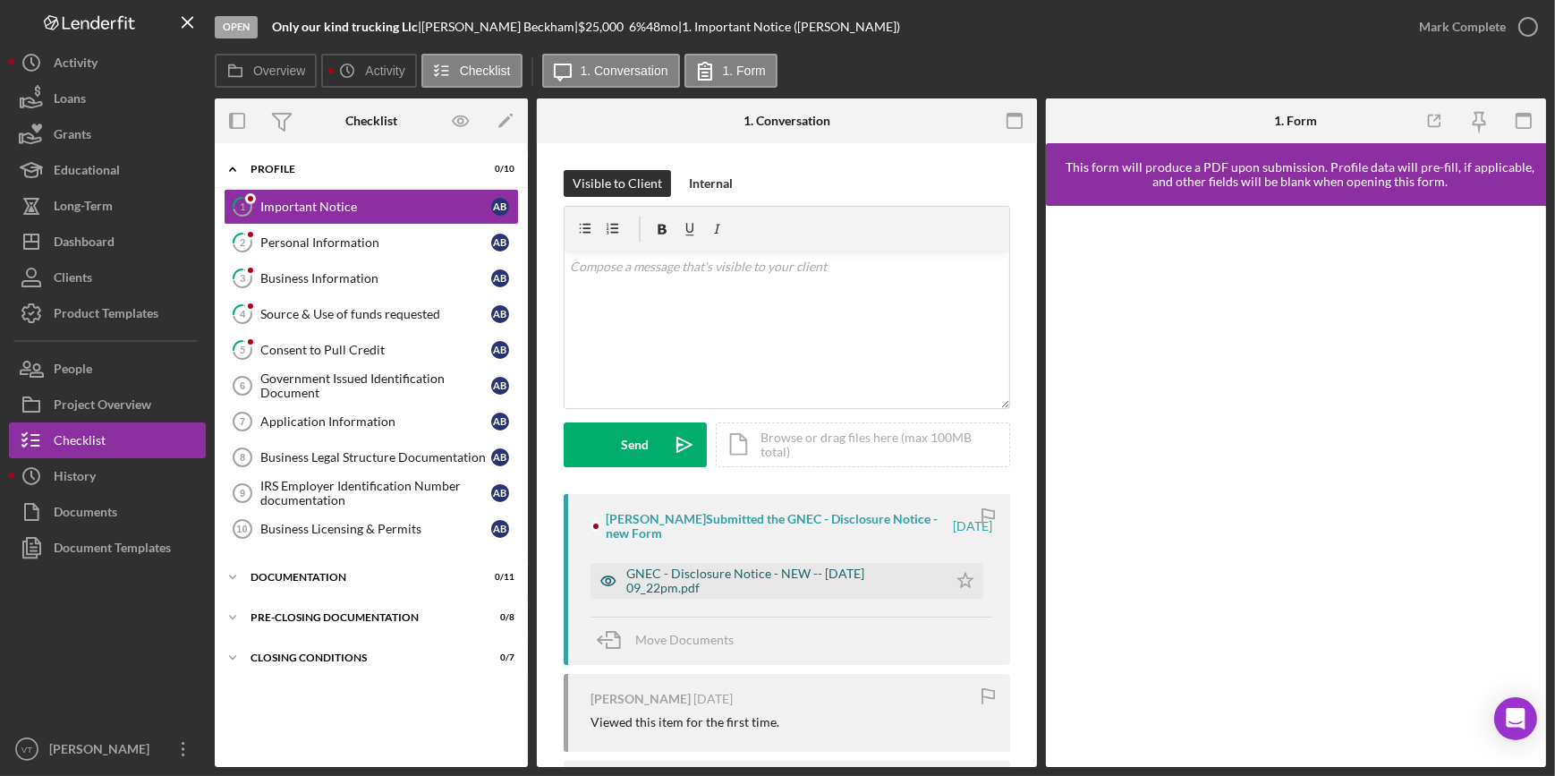
click at [654, 577] on div "GNEC - Disclosure Notice - NEW -- 2025-09-14 09_22pm.pdf" at bounding box center [782, 580] width 312 height 29
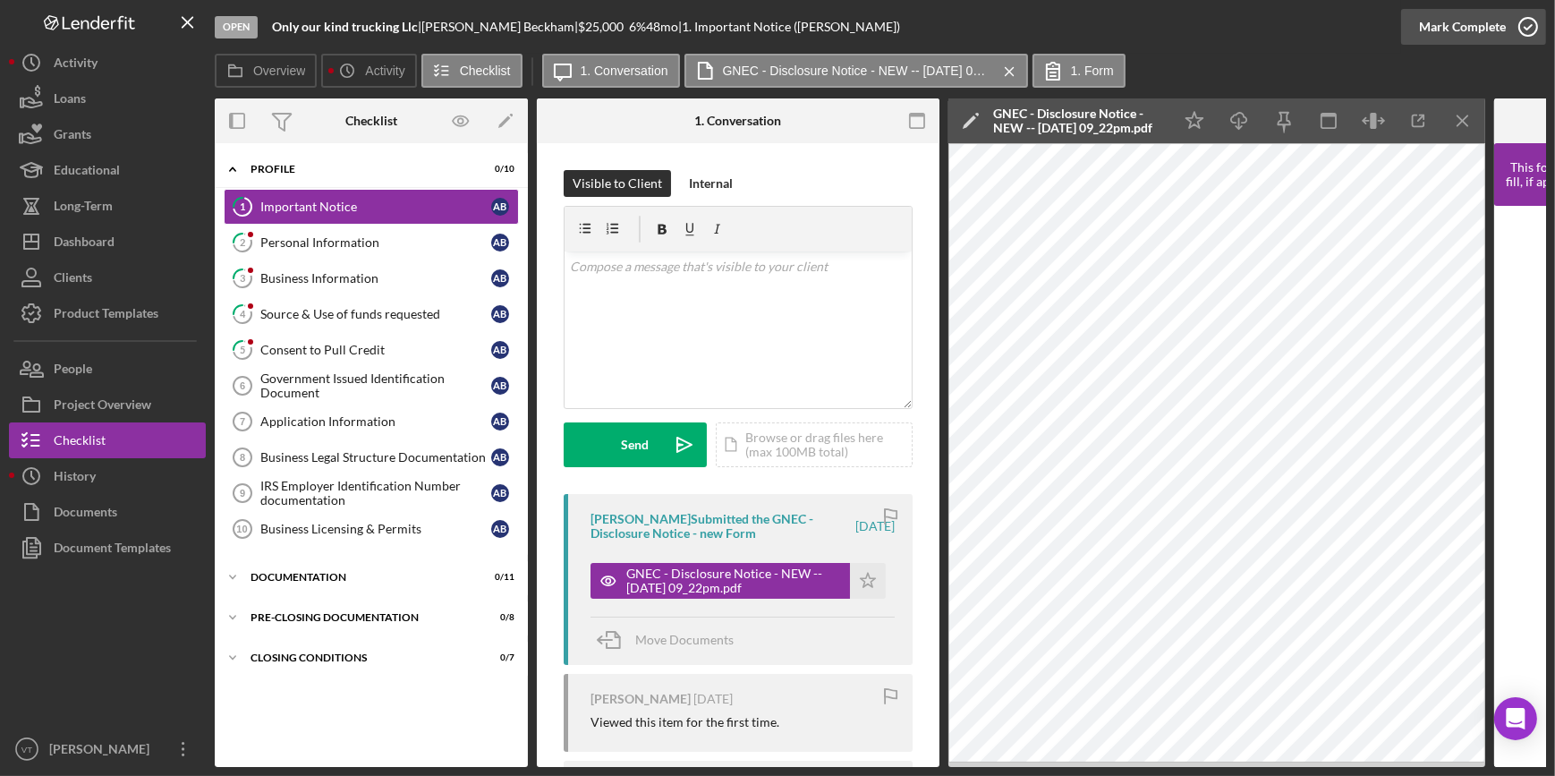
click at [1406, 32] on button "Mark Complete" at bounding box center [1473, 27] width 145 height 36
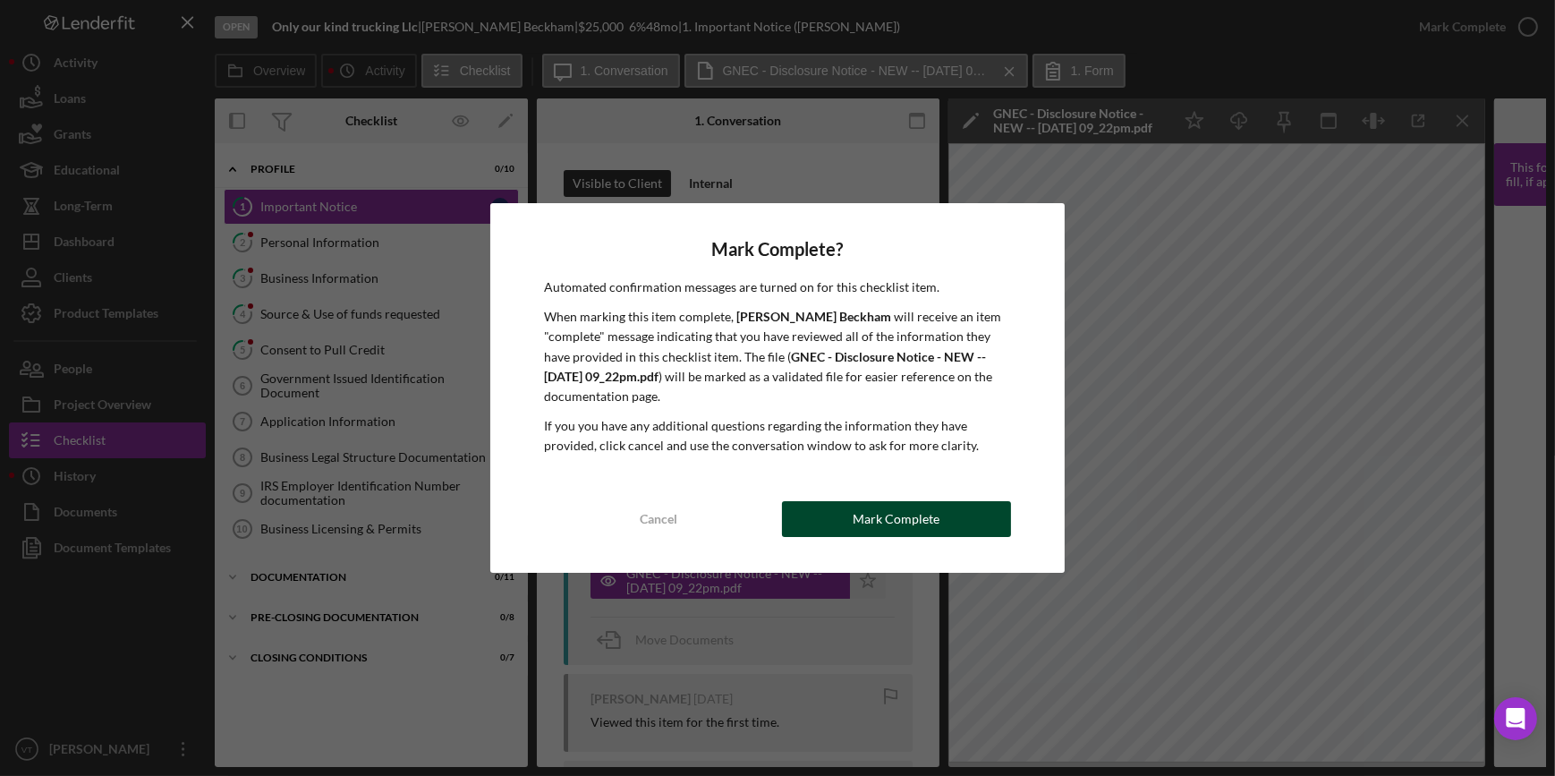
click at [855, 513] on div "Mark Complete" at bounding box center [896, 519] width 87 height 36
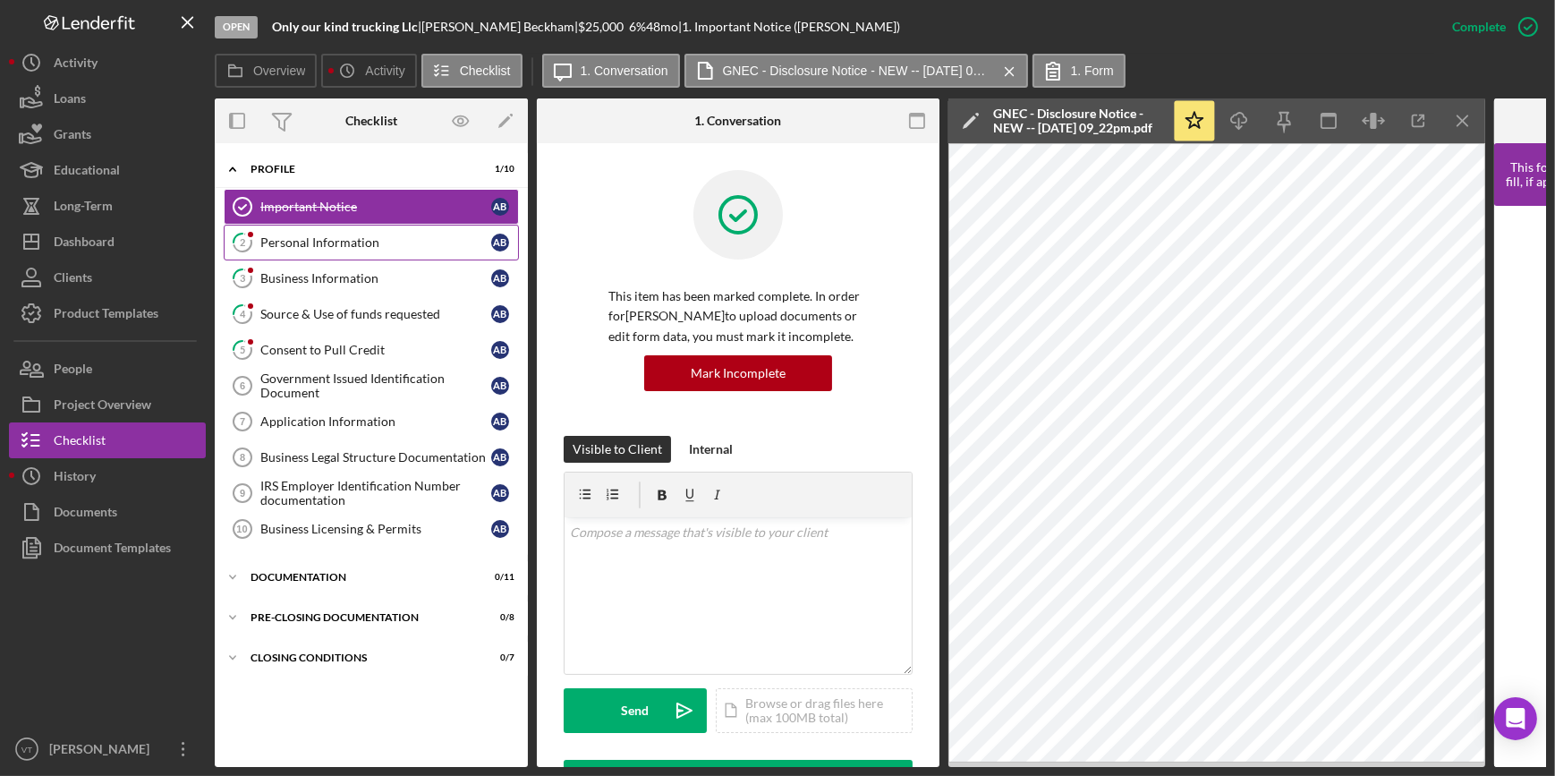
click at [374, 248] on div "Personal Information" at bounding box center [375, 242] width 231 height 14
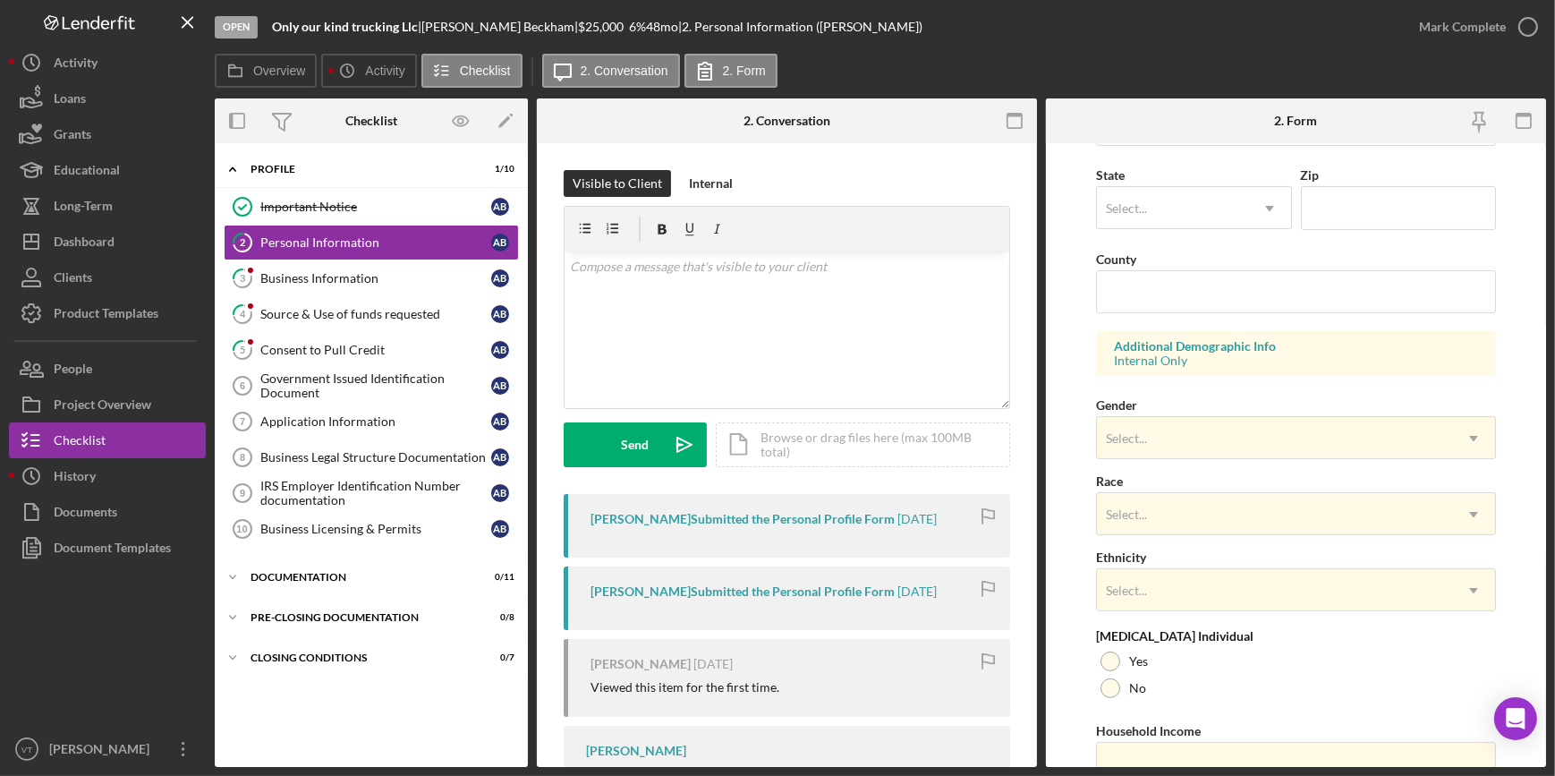
scroll to position [162, 0]
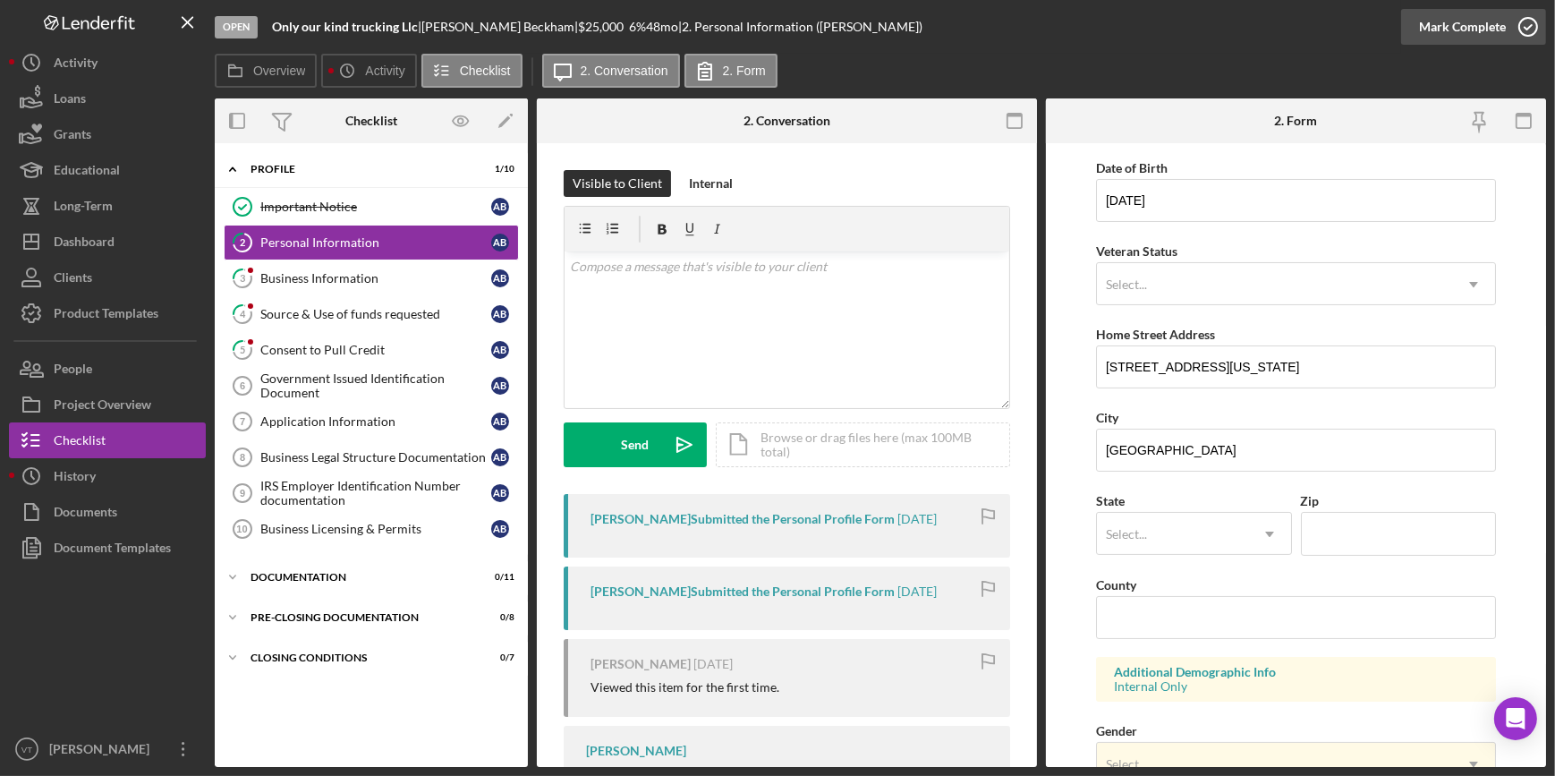
click at [1420, 29] on button "Mark Complete" at bounding box center [1473, 27] width 145 height 36
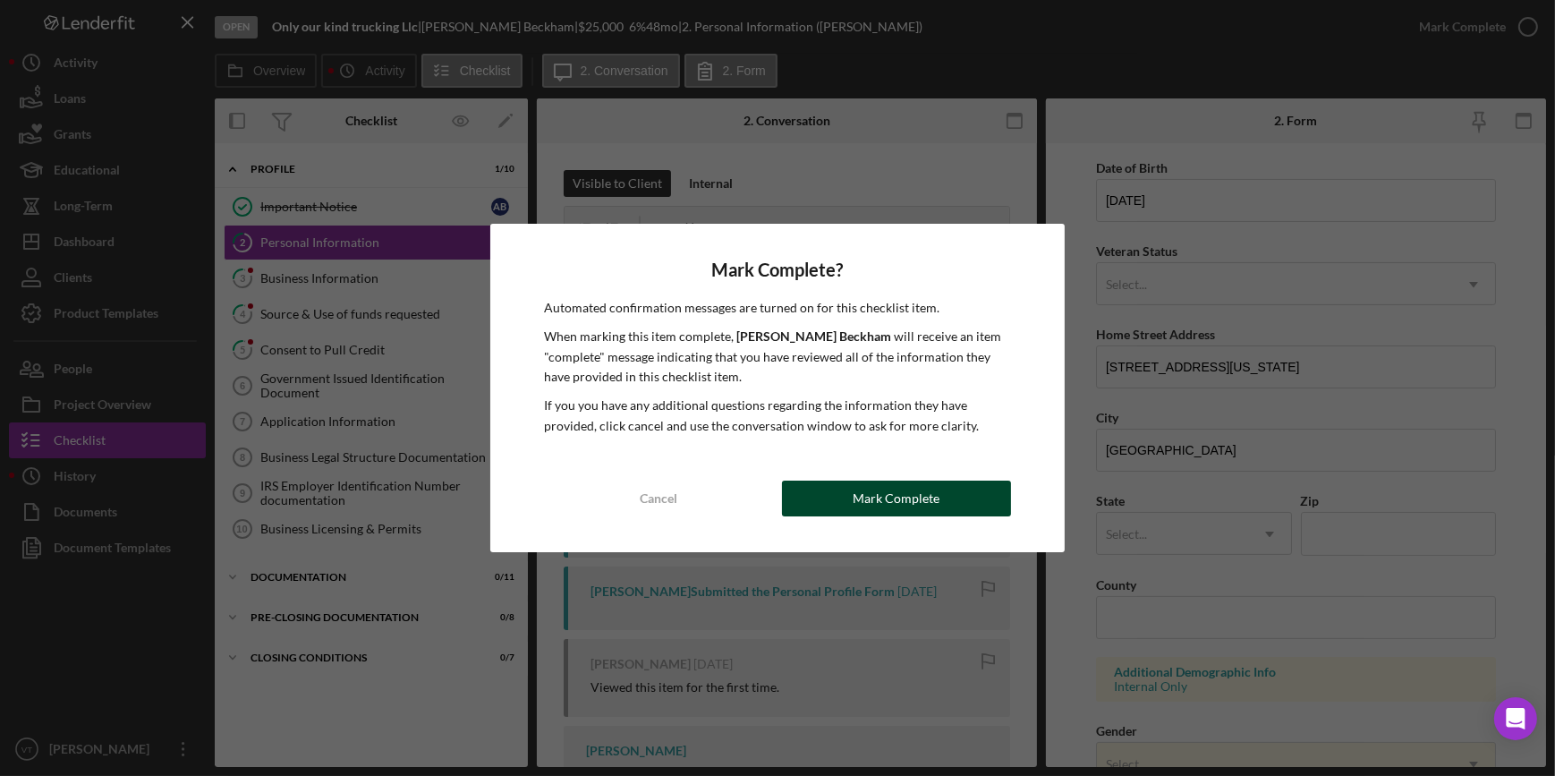
click at [846, 497] on button "Mark Complete" at bounding box center [896, 498] width 229 height 36
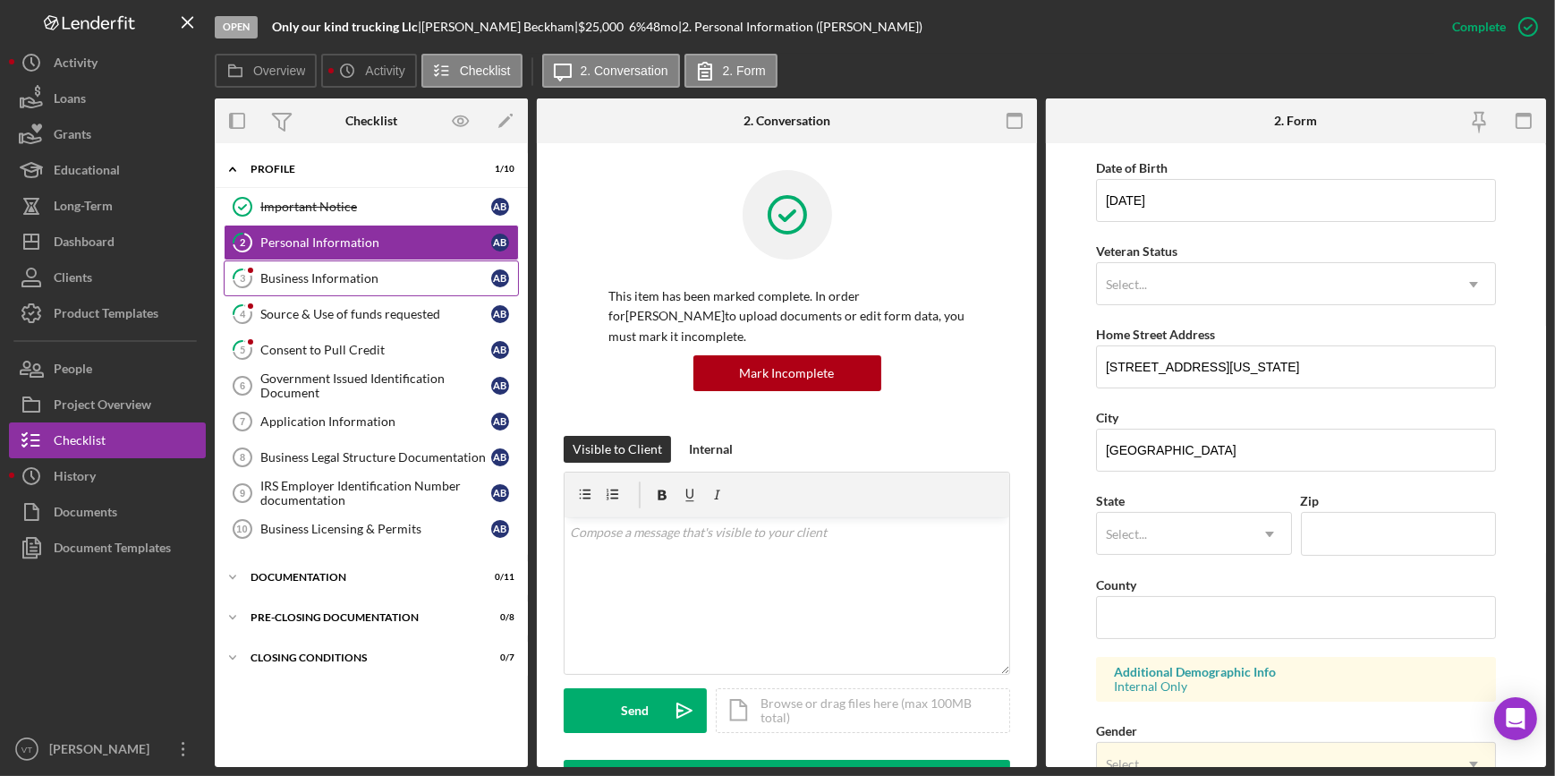
scroll to position [60, 0]
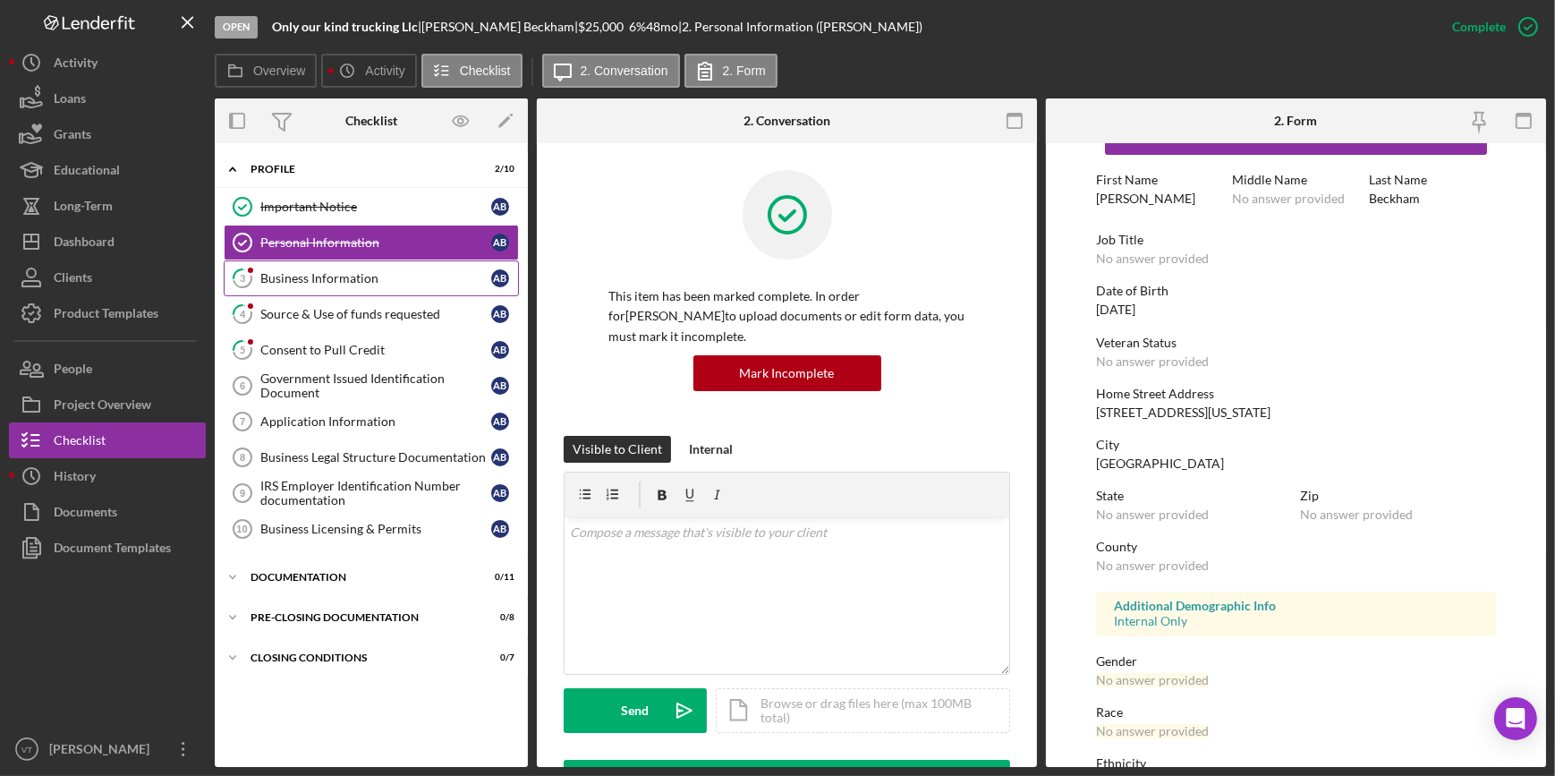
click at [340, 281] on div "Business Information" at bounding box center [375, 278] width 231 height 14
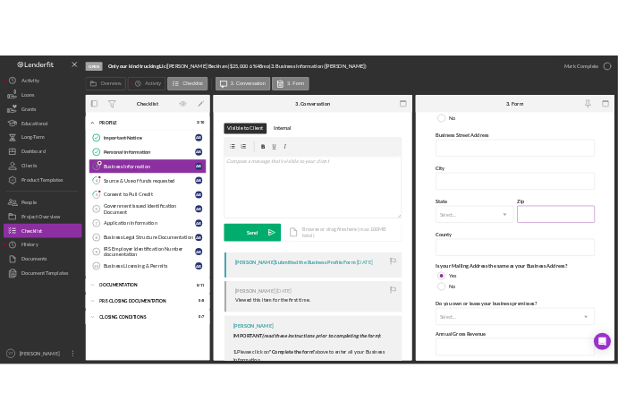
scroll to position [1057, 0]
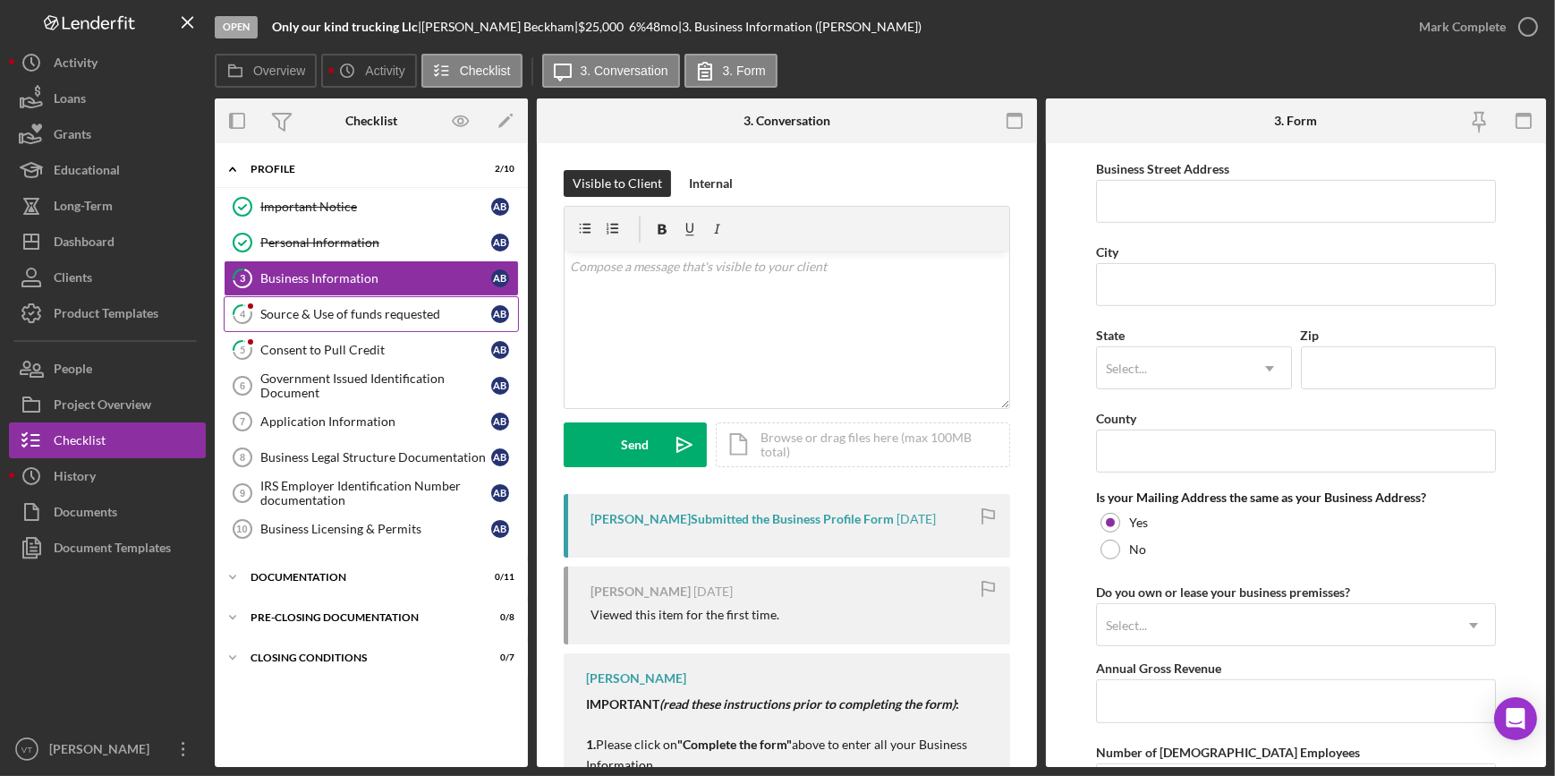
click at [259, 306] on icon "4" at bounding box center [242, 314] width 45 height 45
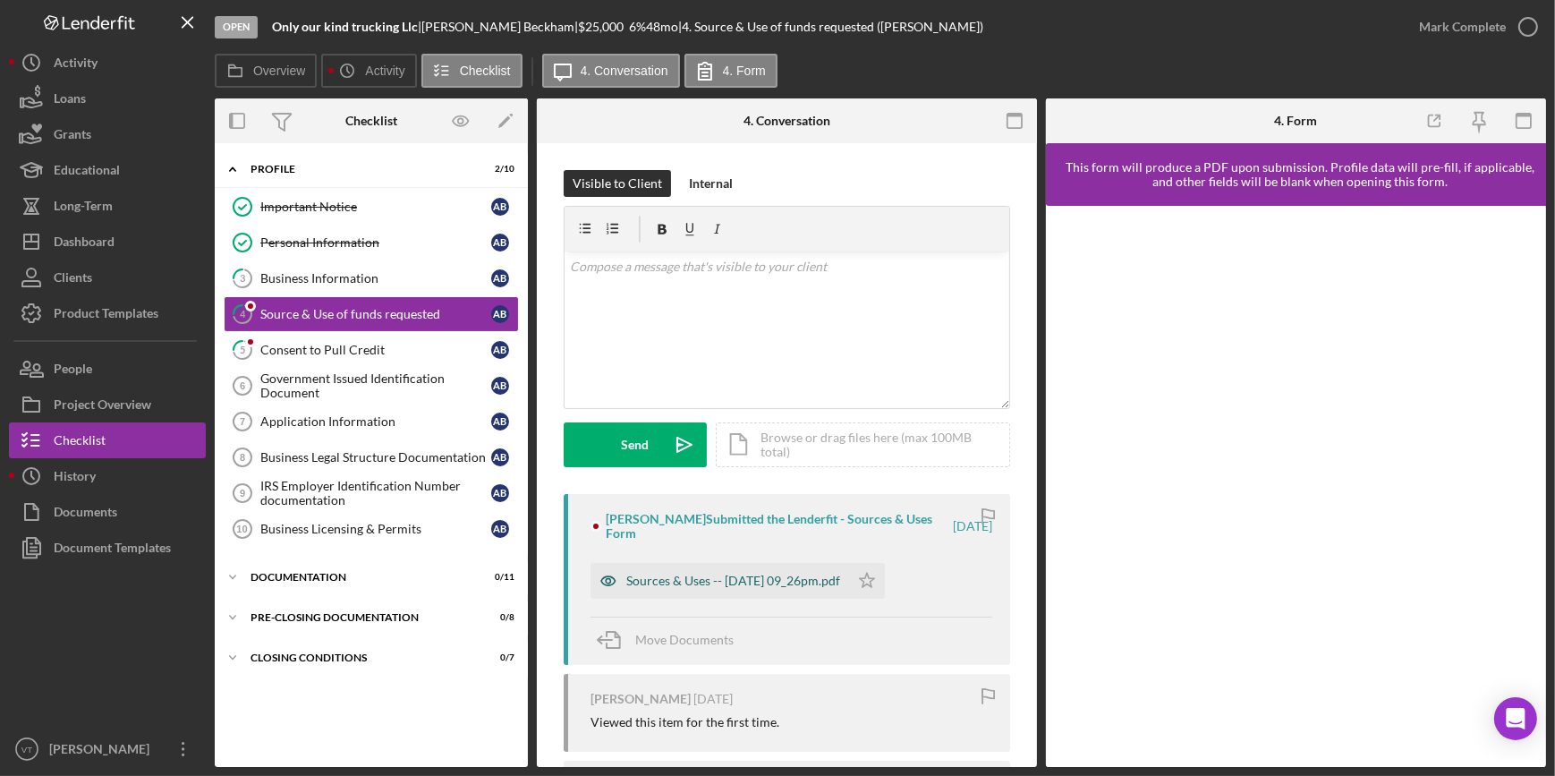
click at [768, 574] on div "Sources & Uses -- 2025-09-14 09_26pm.pdf" at bounding box center [733, 580] width 214 height 14
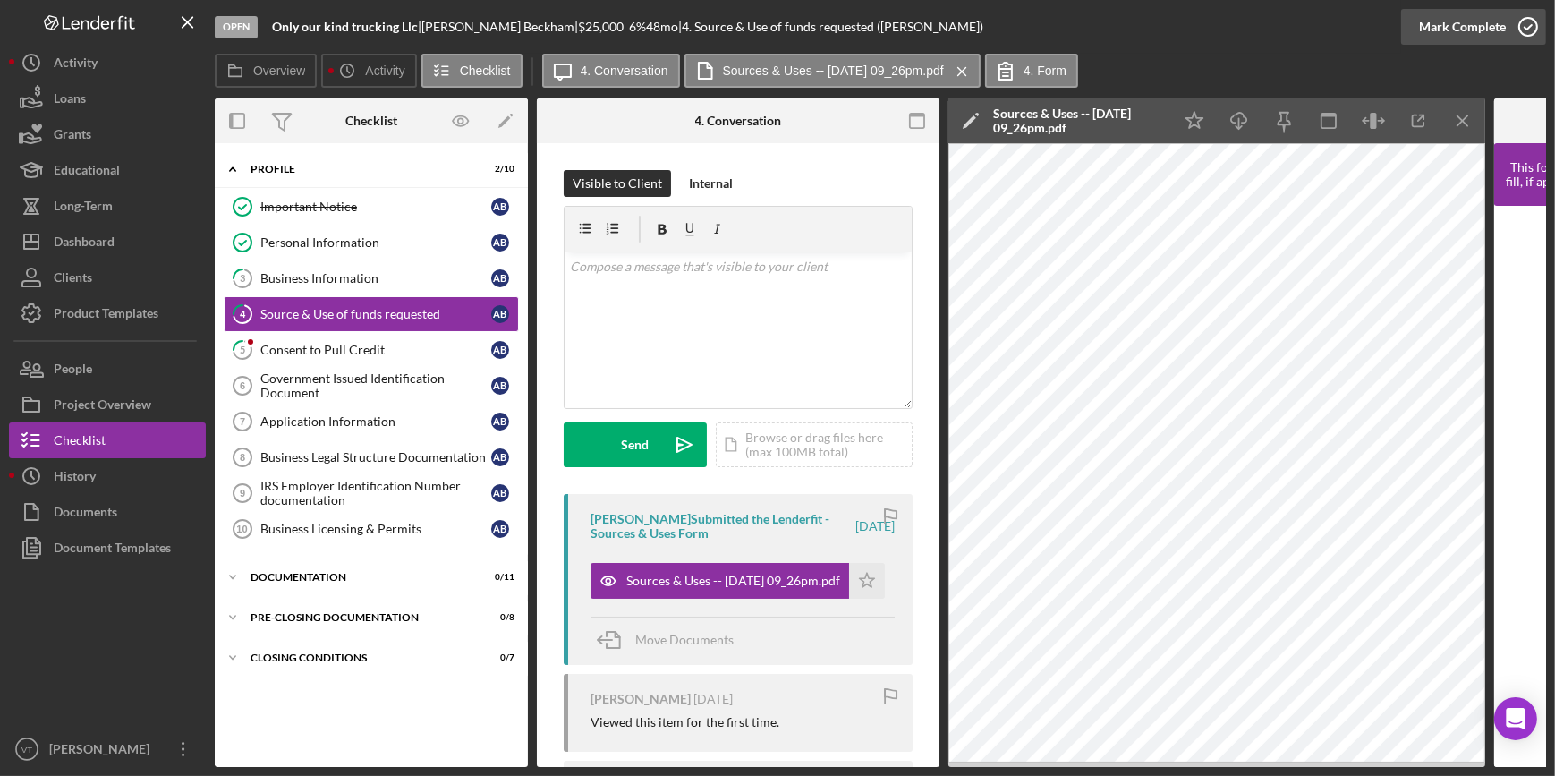
click at [1473, 33] on div "Mark Complete" at bounding box center [1462, 27] width 87 height 36
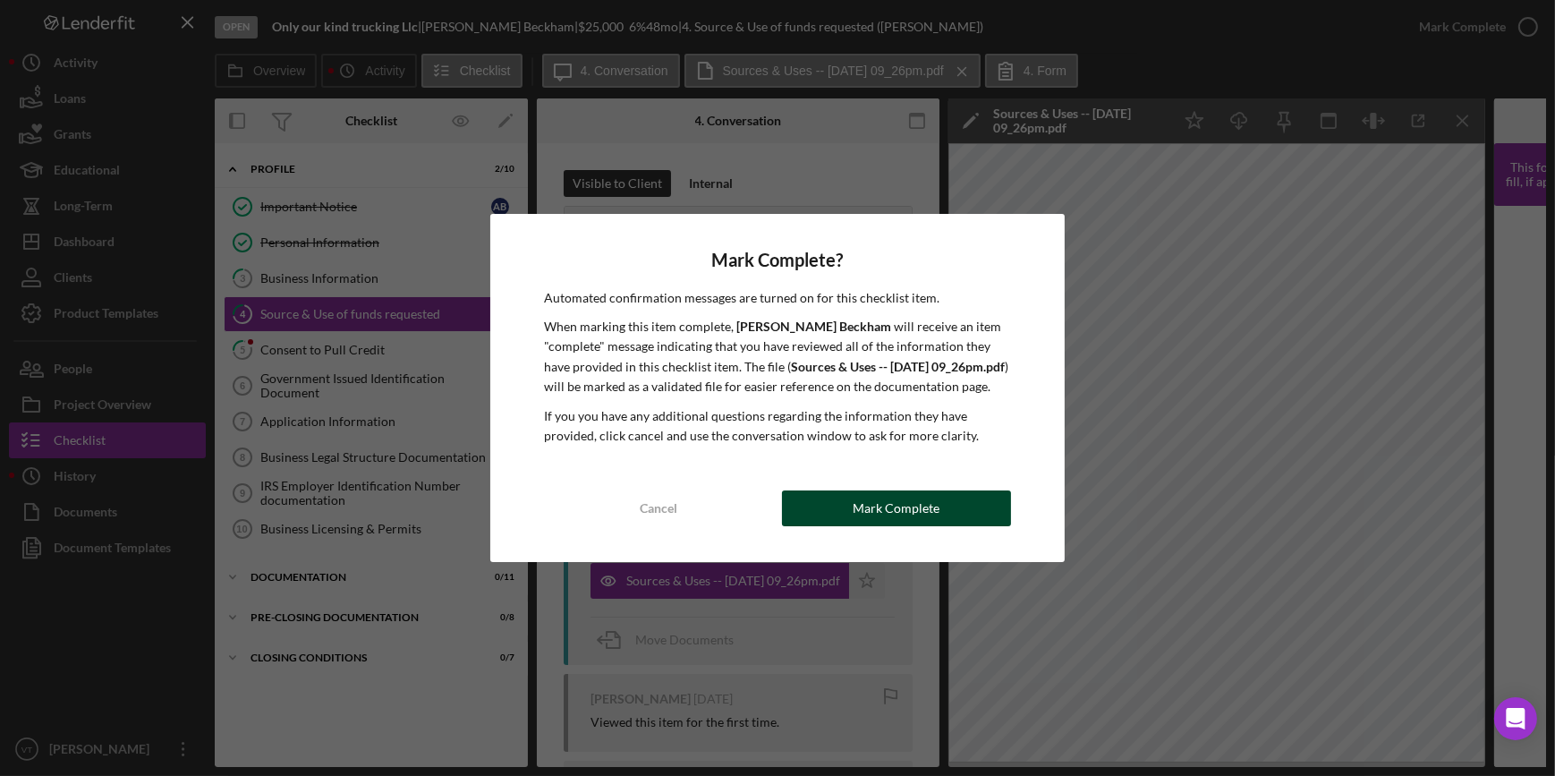
click at [899, 524] on div "Mark Complete" at bounding box center [896, 508] width 87 height 36
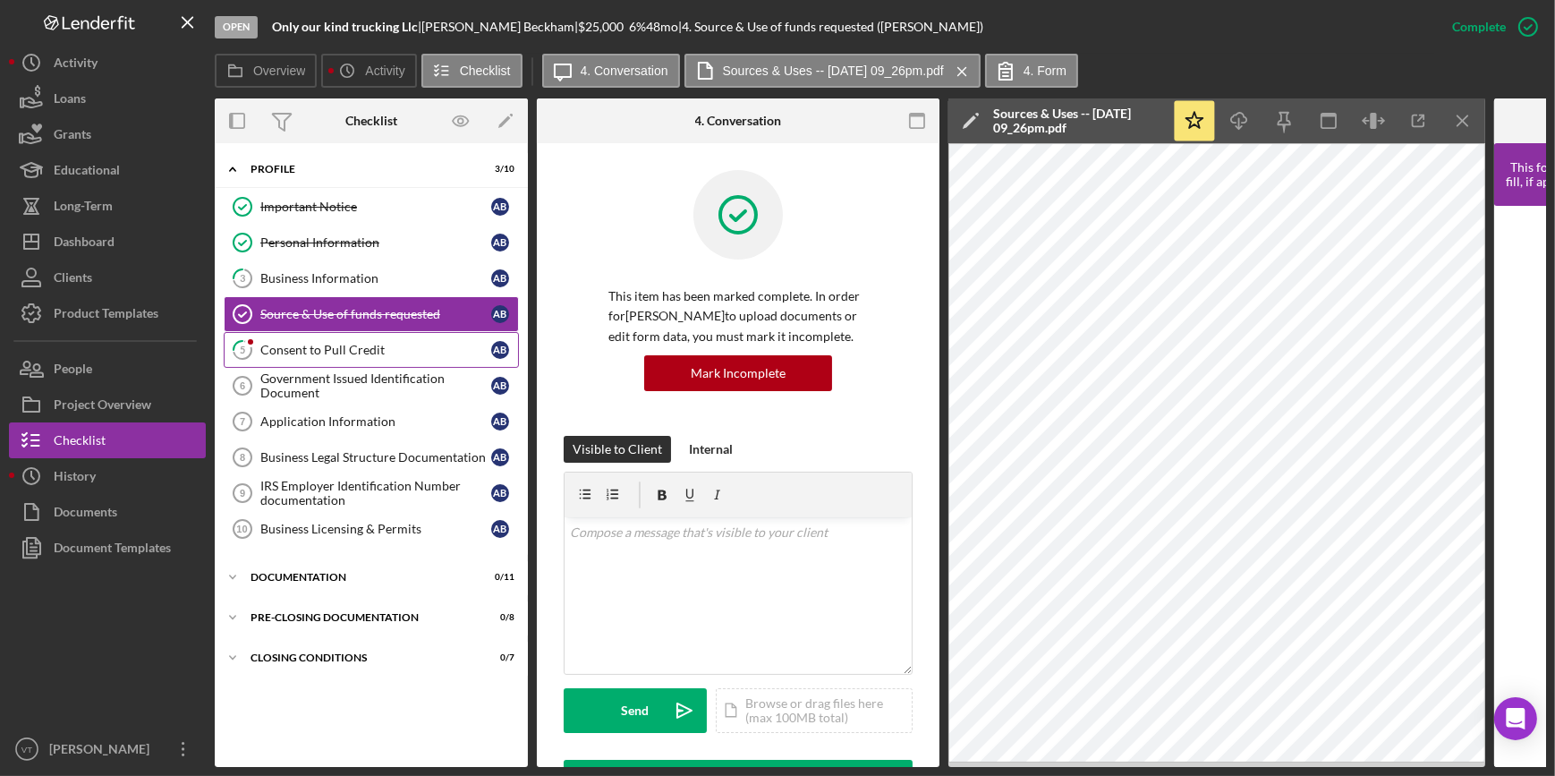
click at [363, 351] on div "Consent to Pull Credit" at bounding box center [375, 350] width 231 height 14
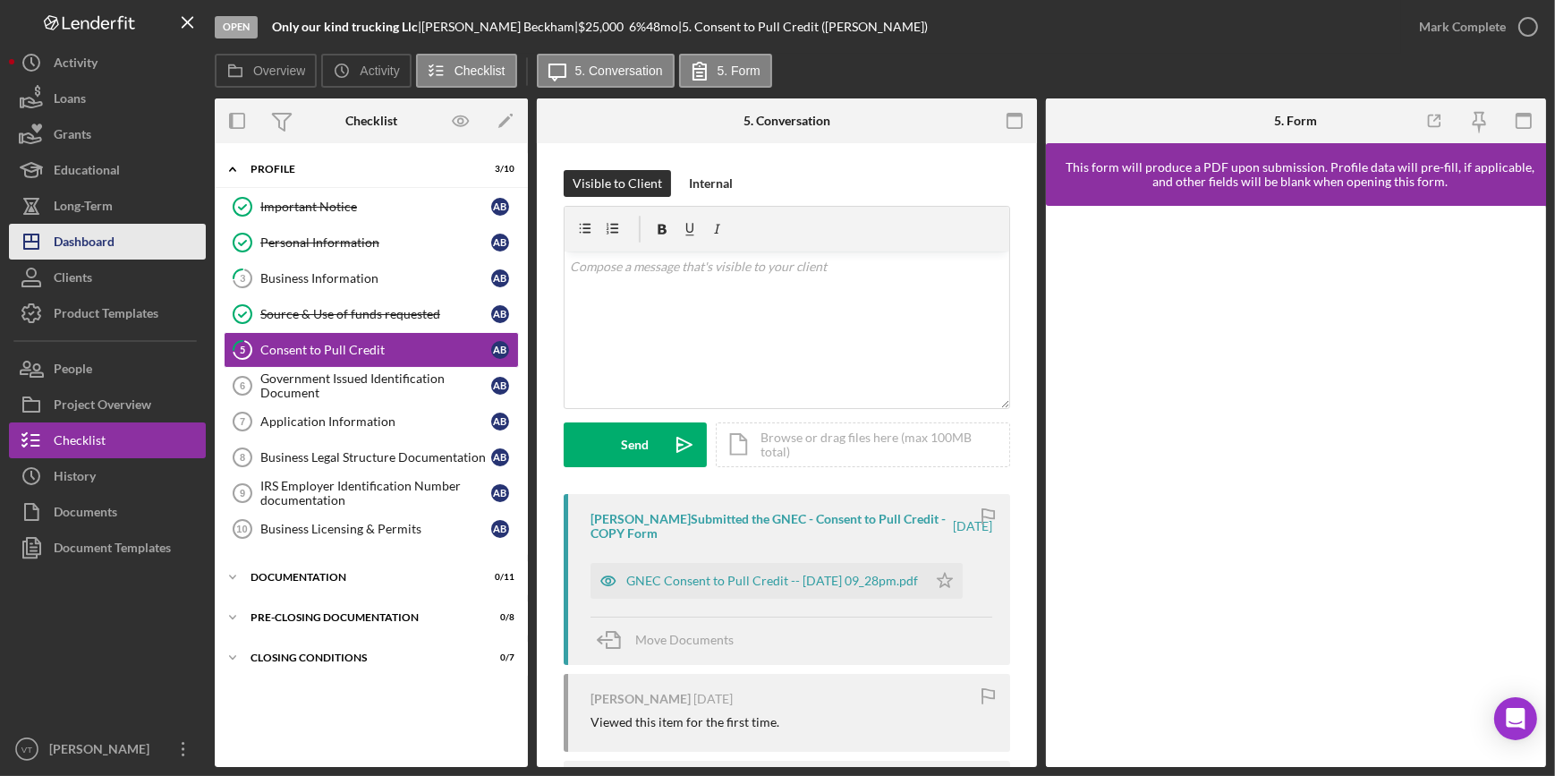
click at [98, 238] on div "Dashboard" at bounding box center [84, 244] width 61 height 40
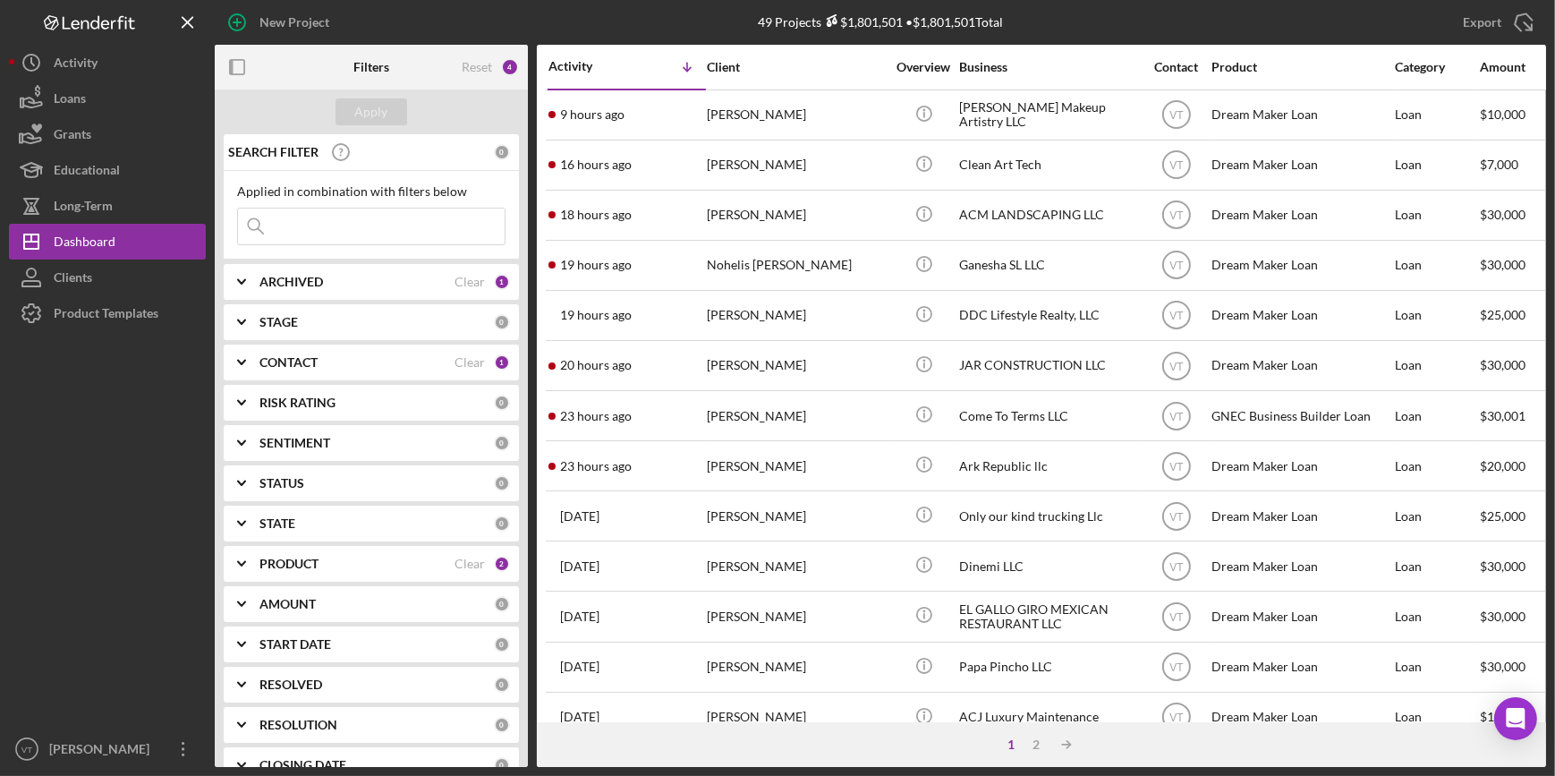
drag, startPoint x: 626, startPoint y: 708, endPoint x: 733, endPoint y: 739, distance: 111.0
click at [733, 739] on div "Activity Icon/Table Sort Arrow Client Overview Business Contact Product Categor…" at bounding box center [1041, 406] width 1009 height 722
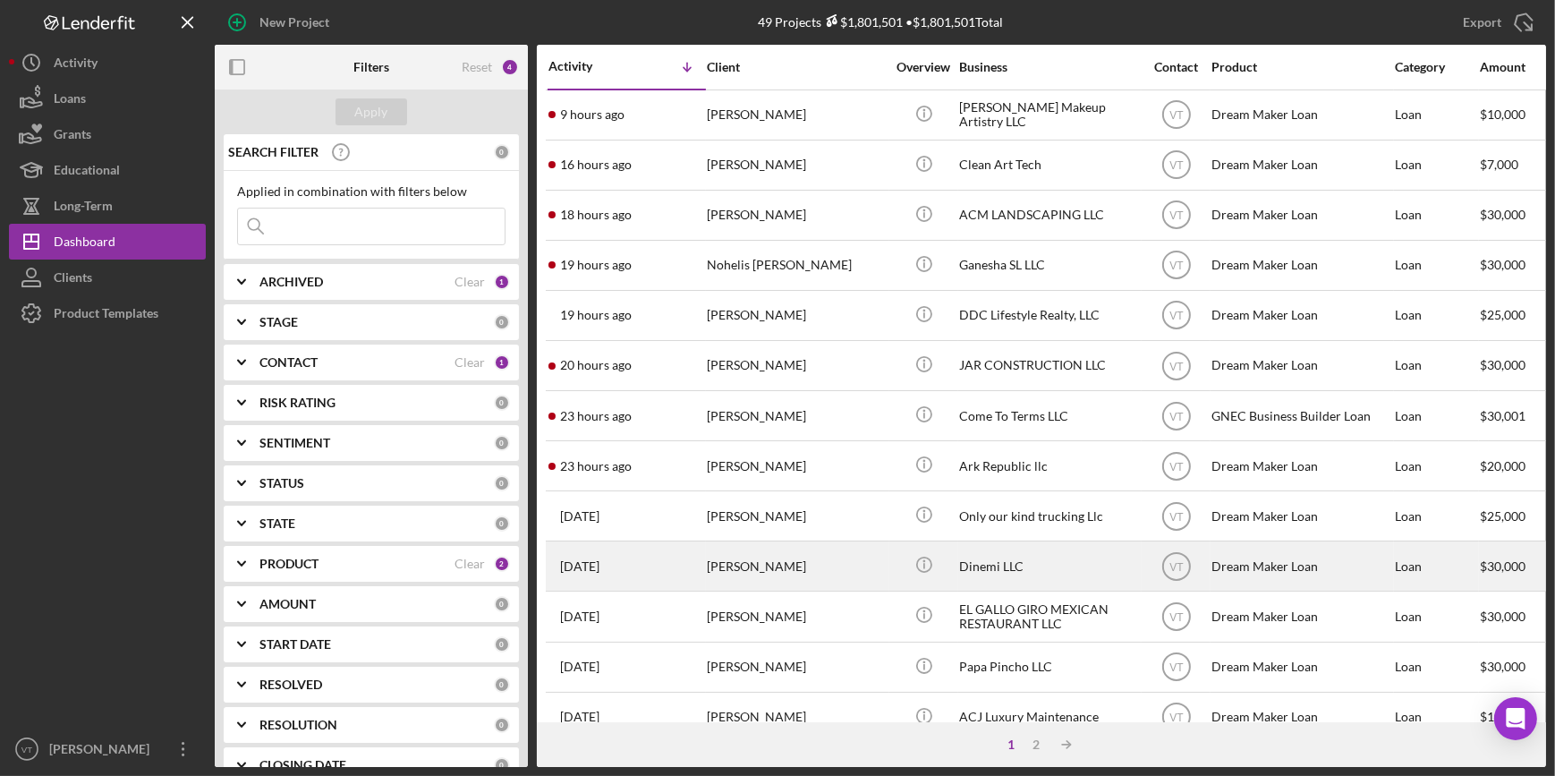
scroll to position [243, 0]
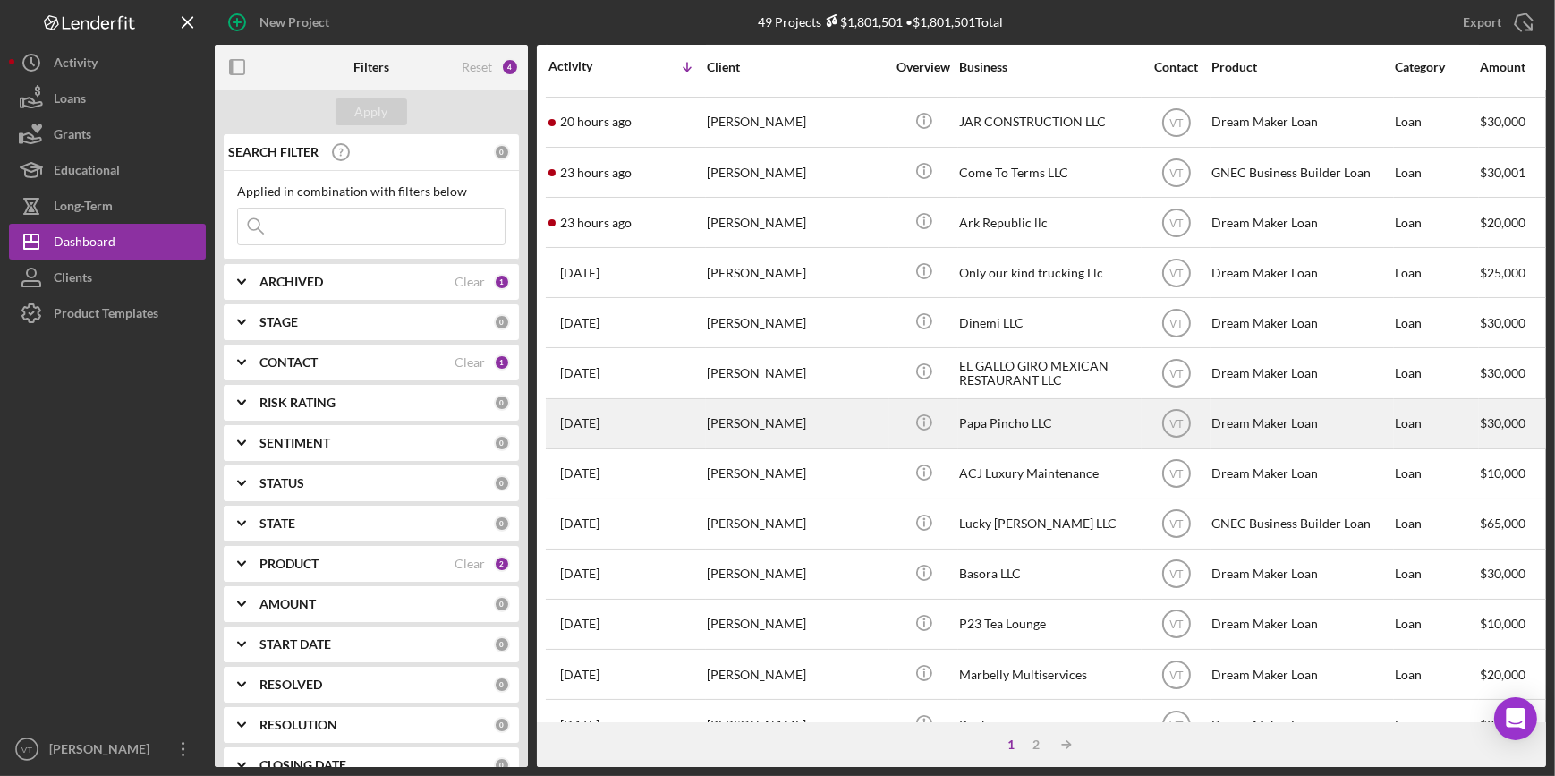
click at [841, 411] on div "[PERSON_NAME]" at bounding box center [796, 423] width 179 height 47
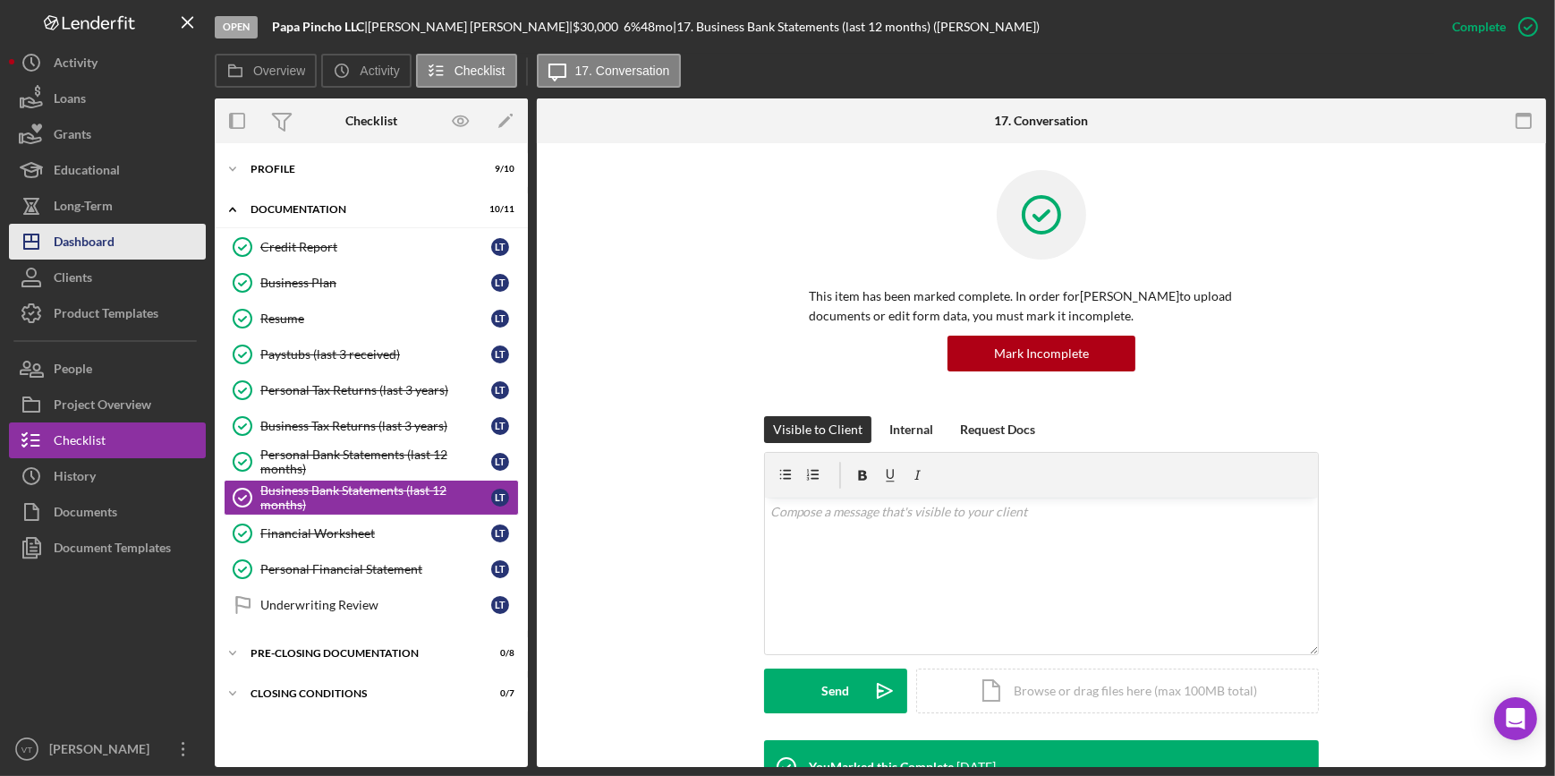
click at [88, 233] on div "Dashboard" at bounding box center [84, 244] width 61 height 40
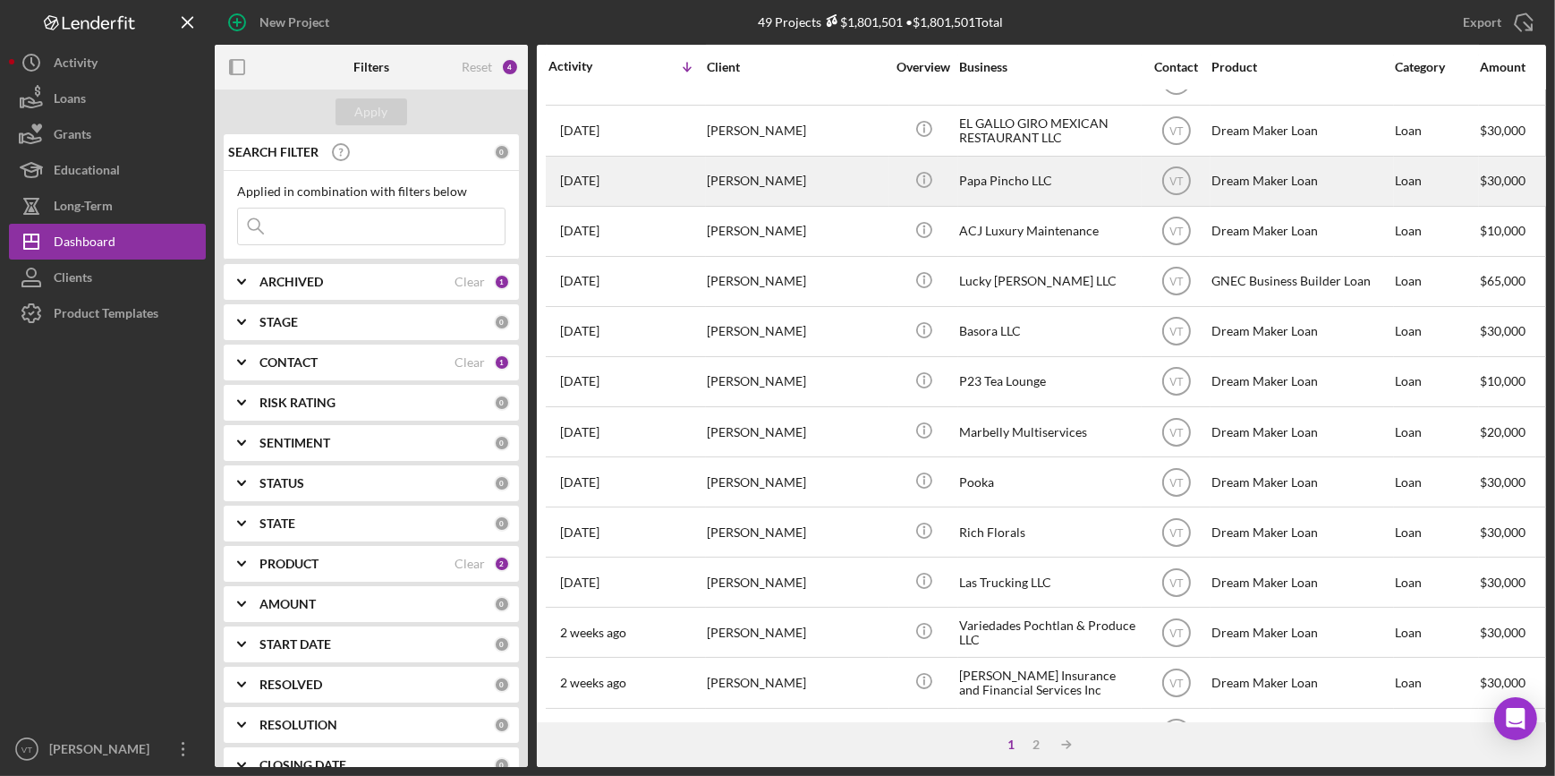
scroll to position [488, 0]
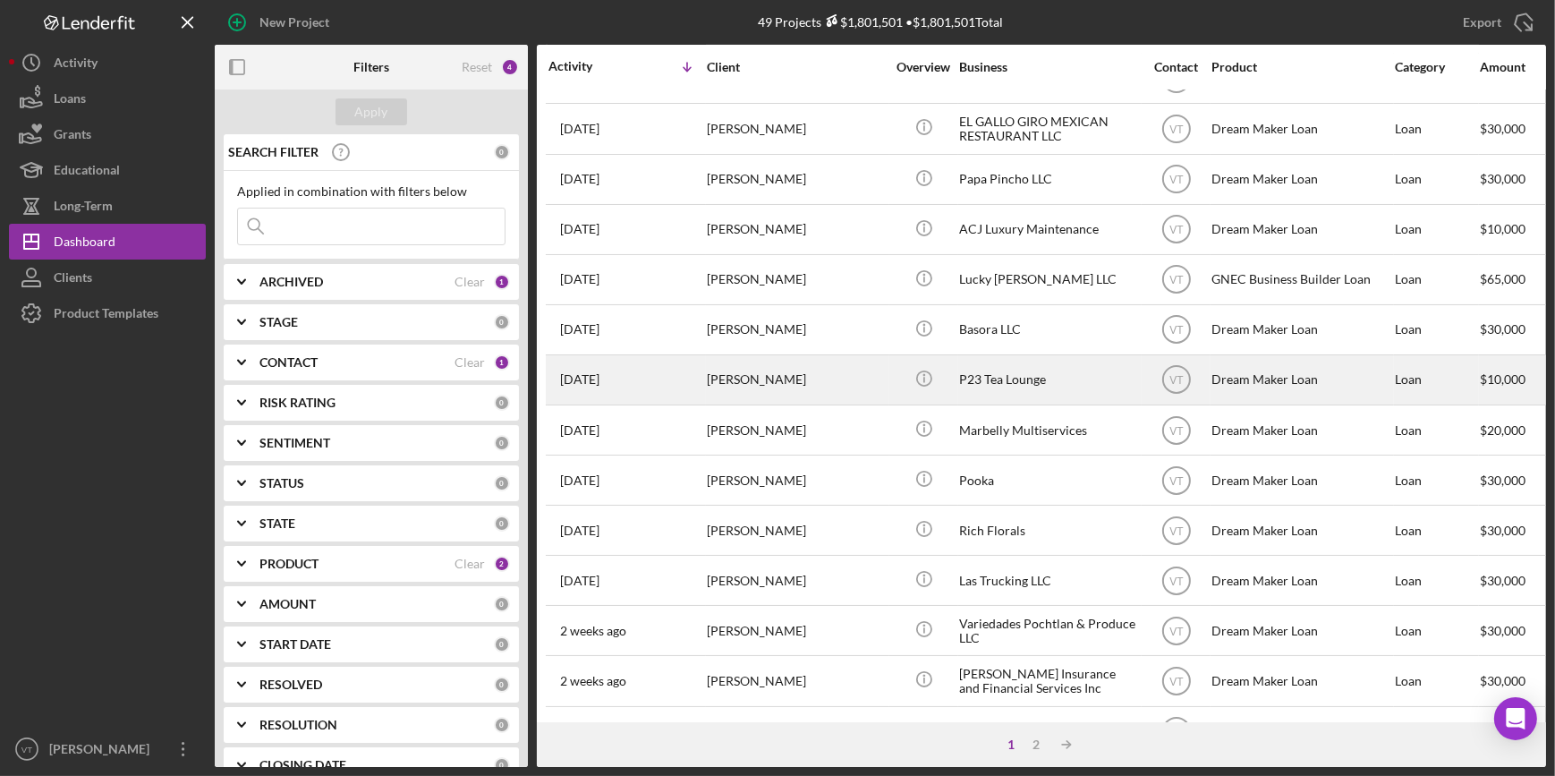
click at [732, 378] on div "[PERSON_NAME]" at bounding box center [796, 379] width 179 height 47
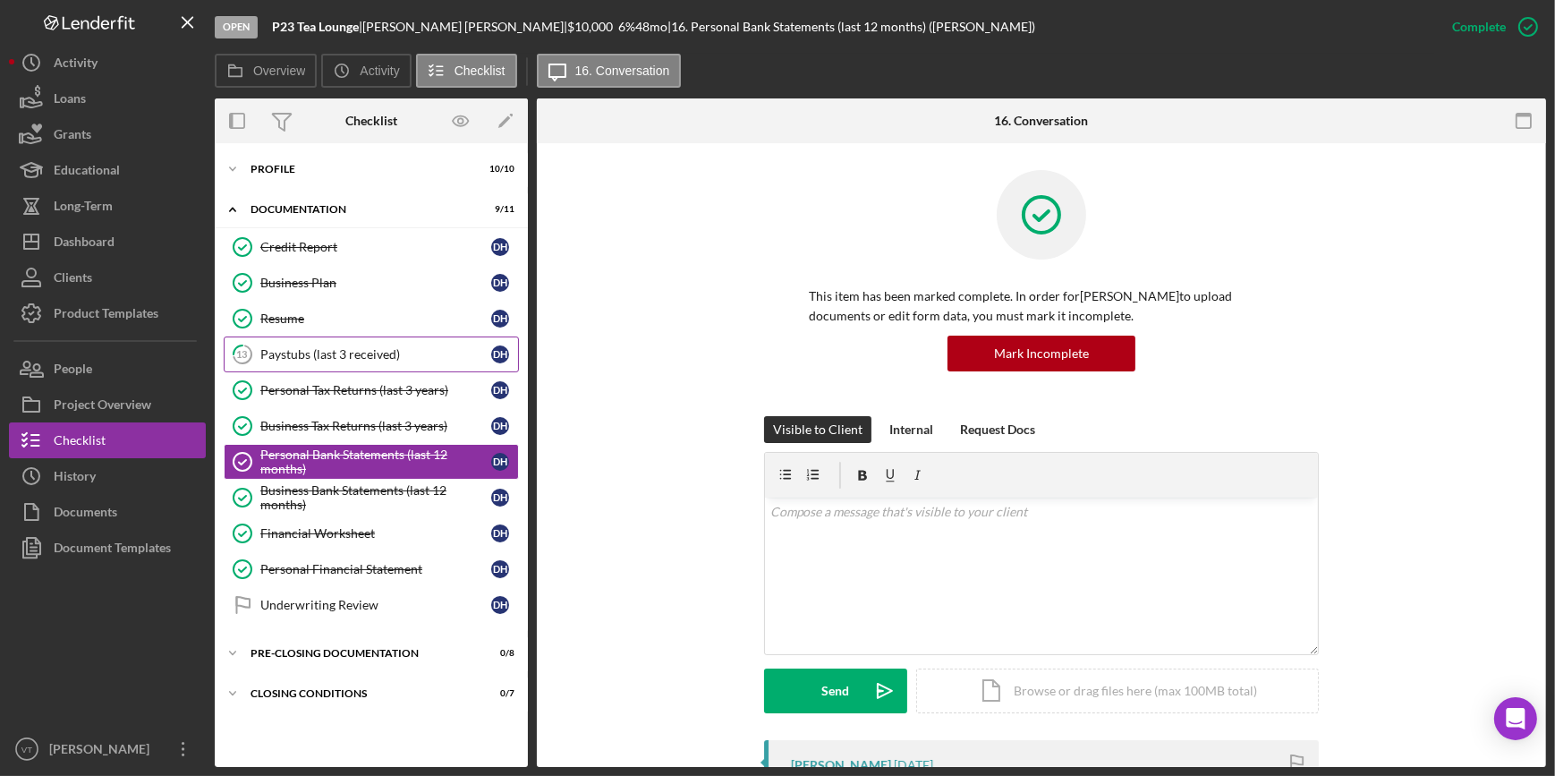
click at [344, 349] on div "Paystubs (last 3 received)" at bounding box center [375, 354] width 231 height 14
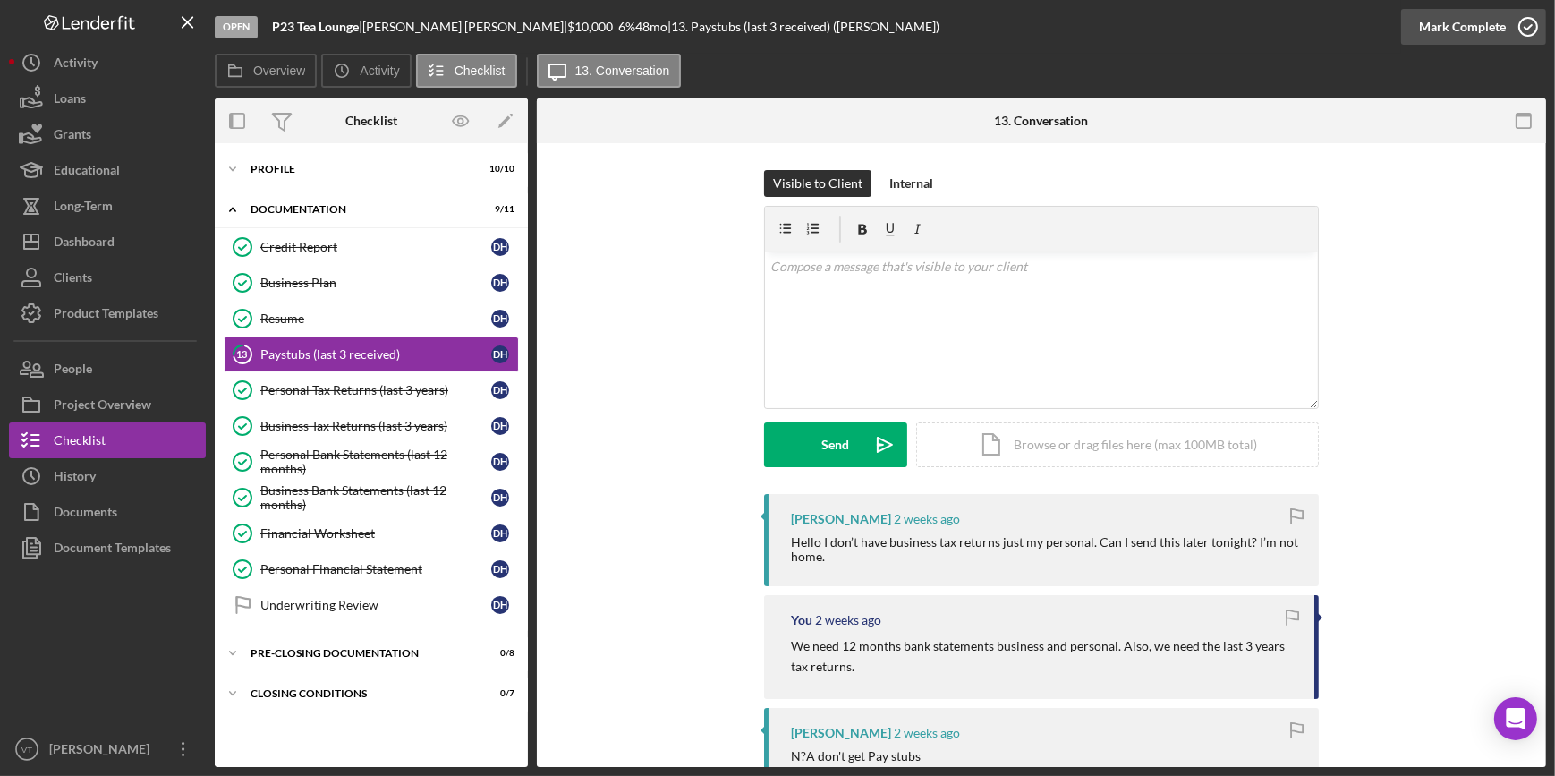
click at [1483, 22] on div "Mark Complete" at bounding box center [1462, 27] width 87 height 36
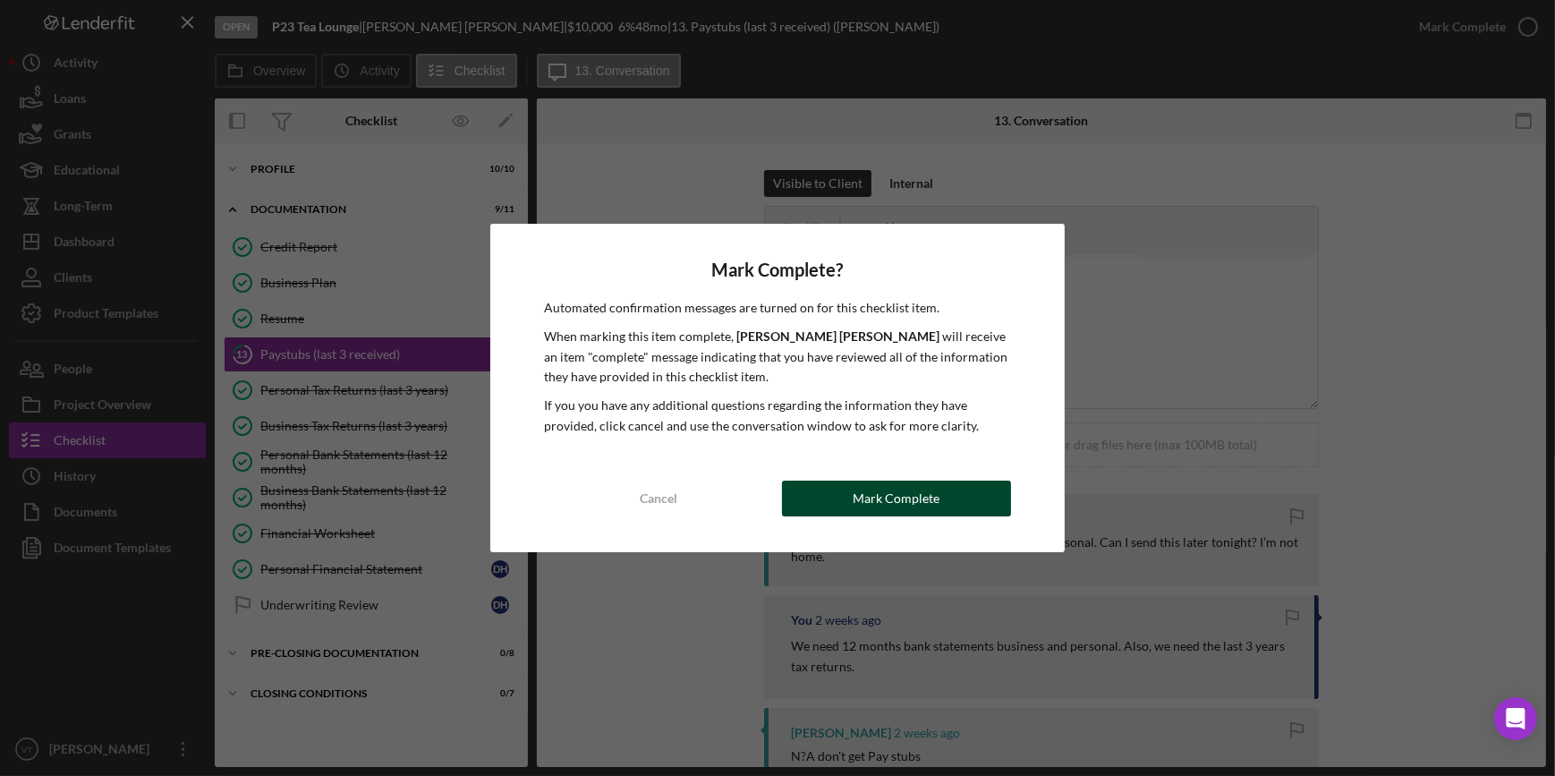
click at [952, 497] on button "Mark Complete" at bounding box center [896, 498] width 229 height 36
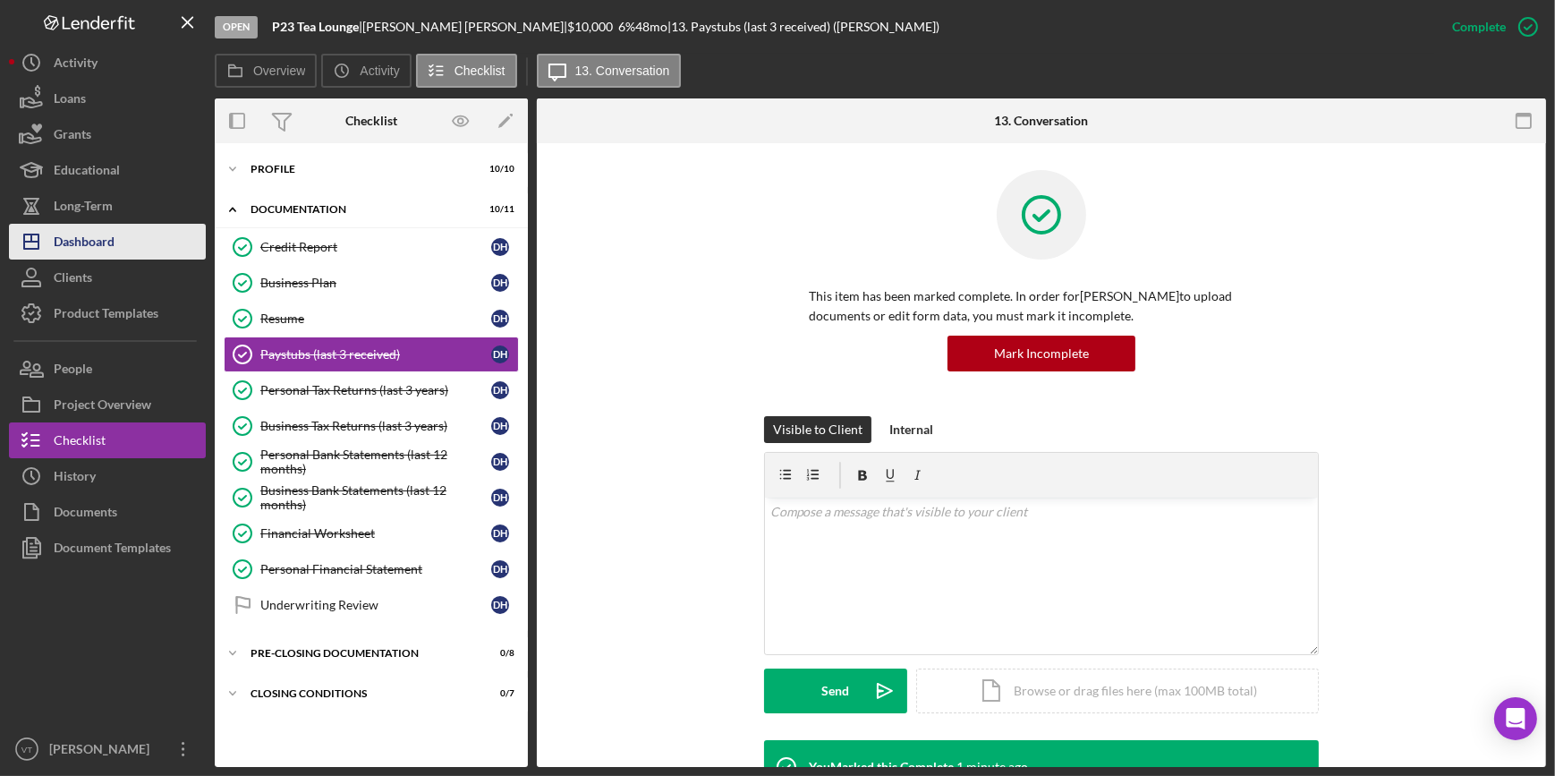
click at [63, 233] on div "Dashboard" at bounding box center [84, 244] width 61 height 40
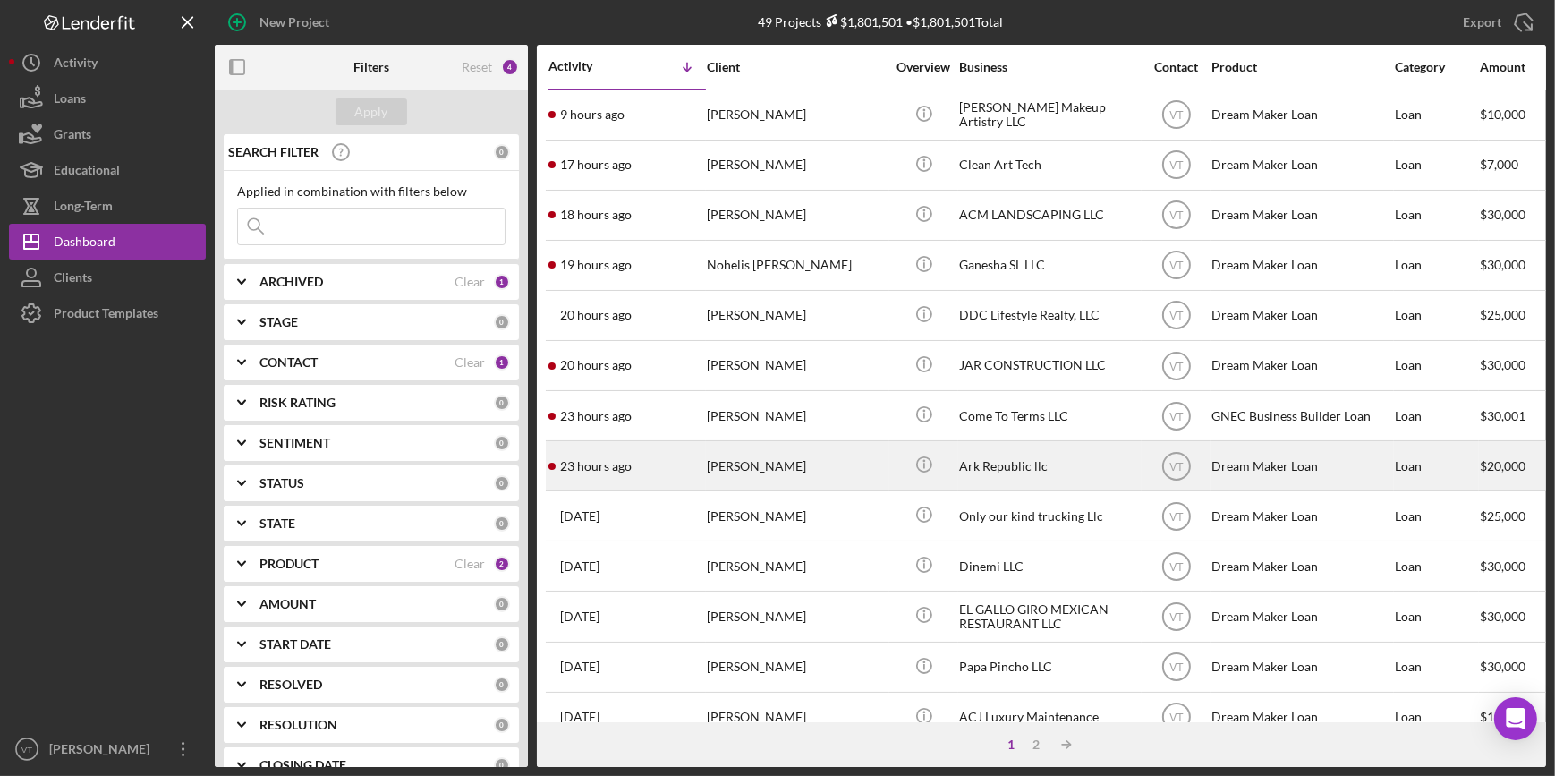
click at [658, 469] on div "23 hours ago Kaia Shivers" at bounding box center [626, 465] width 157 height 47
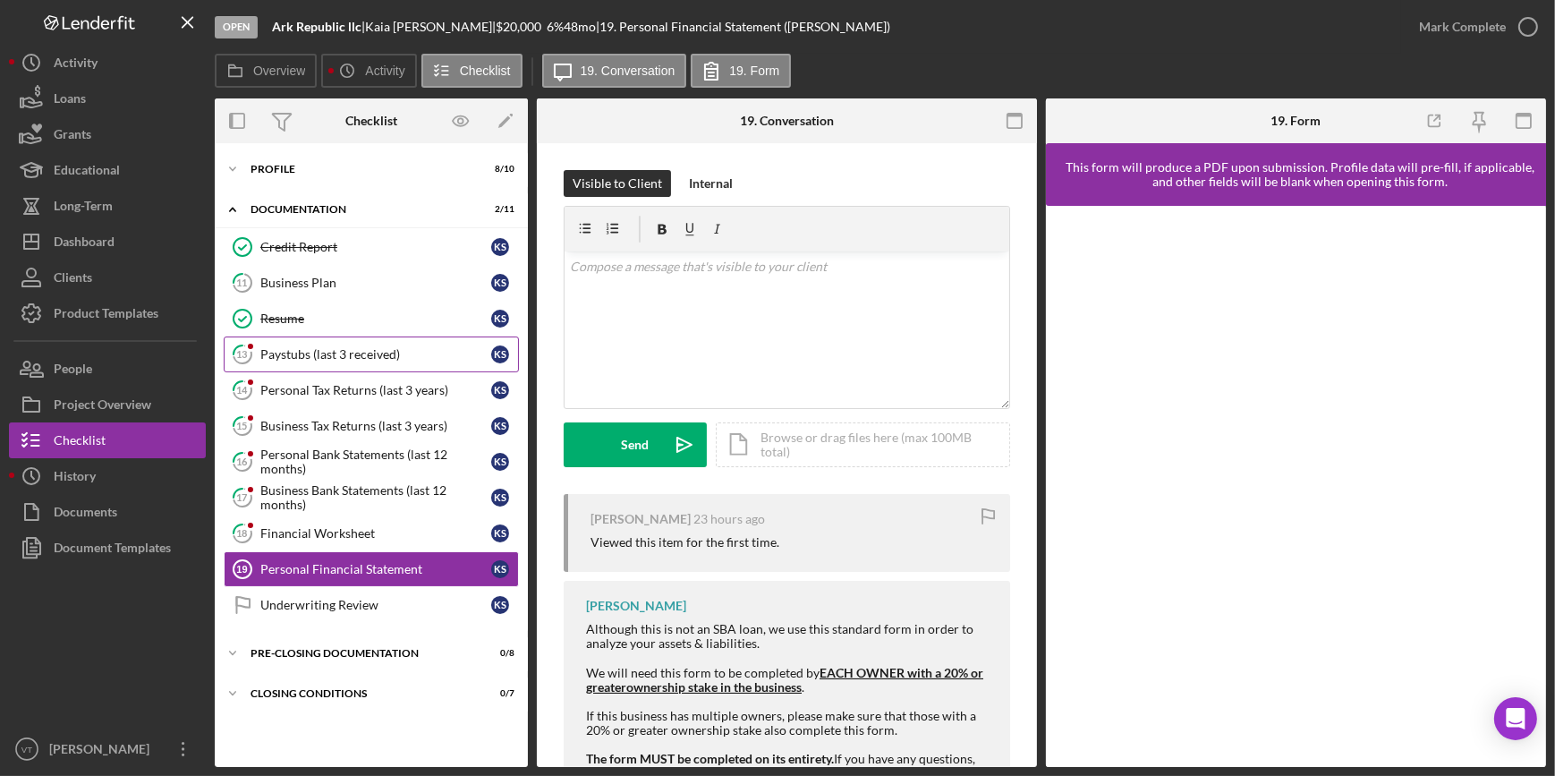
click at [341, 344] on link "13 Paystubs (last 3 received) K S" at bounding box center [371, 354] width 295 height 36
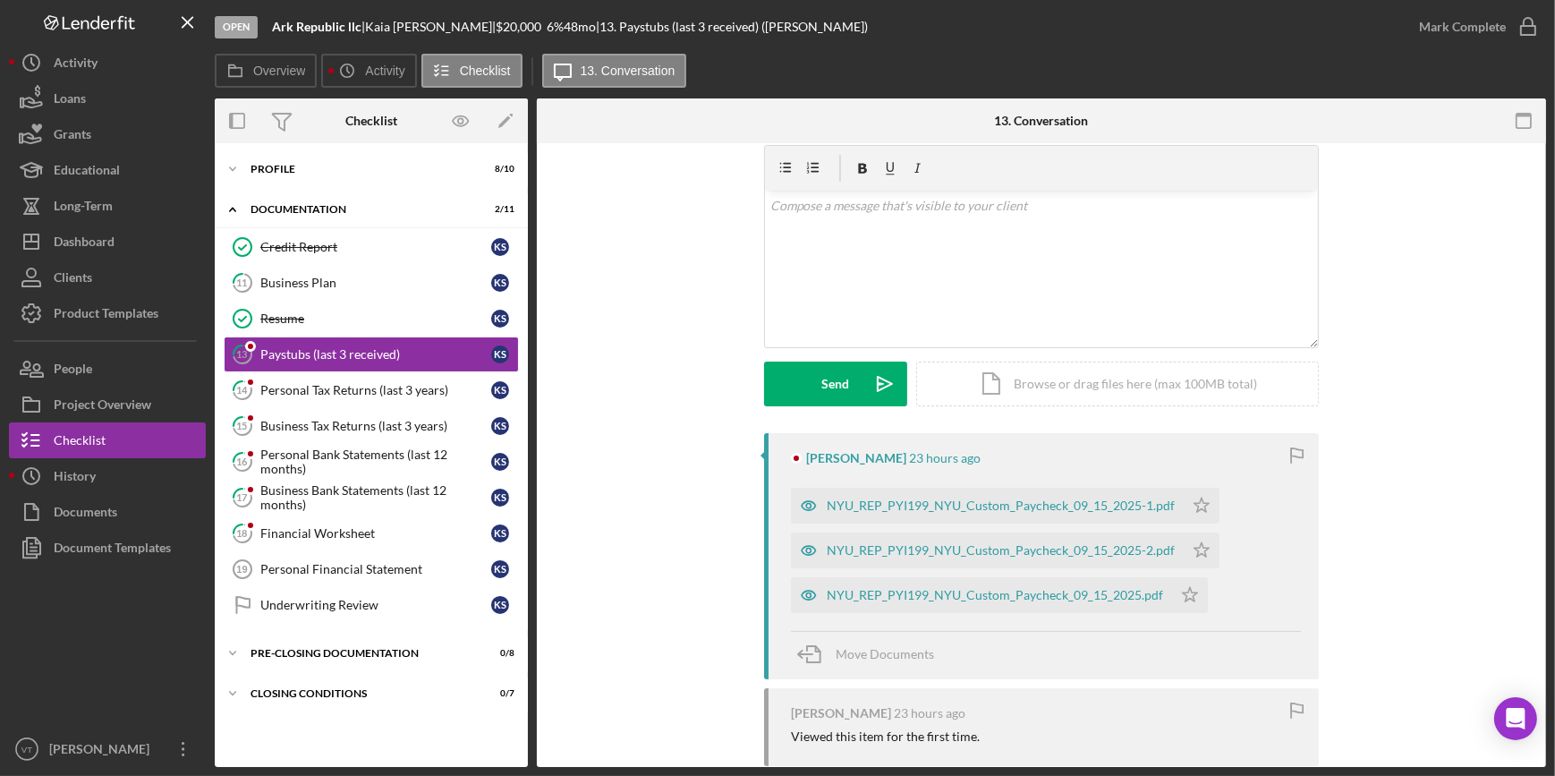
scroll to position [162, 0]
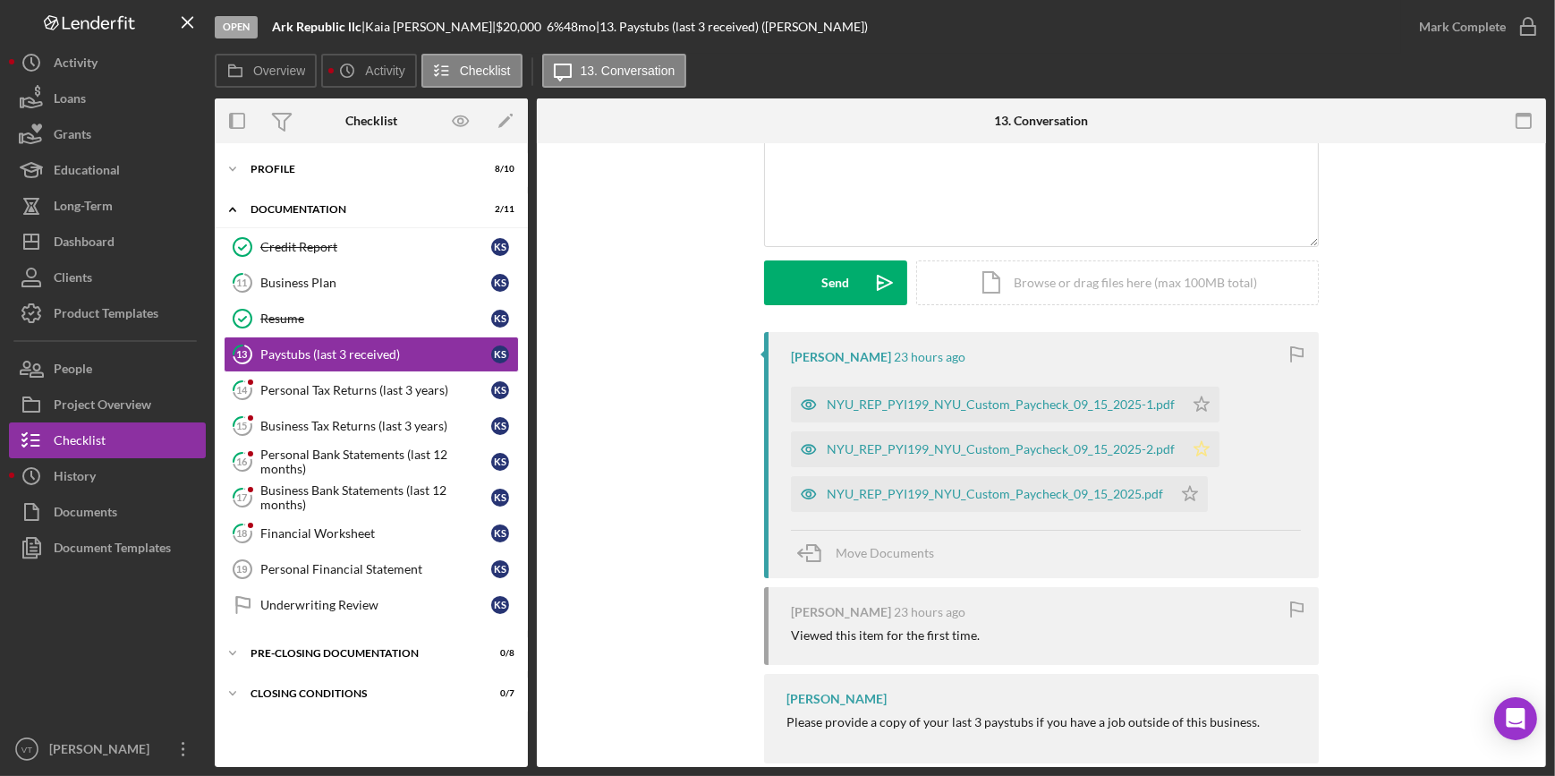
drag, startPoint x: 1199, startPoint y: 402, endPoint x: 1188, endPoint y: 431, distance: 31.4
click at [1193, 419] on icon "Icon/Star" at bounding box center [1202, 404] width 36 height 36
click at [1188, 448] on icon "Icon/Star" at bounding box center [1202, 449] width 36 height 36
click at [1183, 497] on polygon "button" at bounding box center [1190, 493] width 15 height 14
click at [959, 502] on div "NYU_REP_PYI199_NYU_Custom_Paycheck_09_15_2025.pdf" at bounding box center [981, 494] width 381 height 36
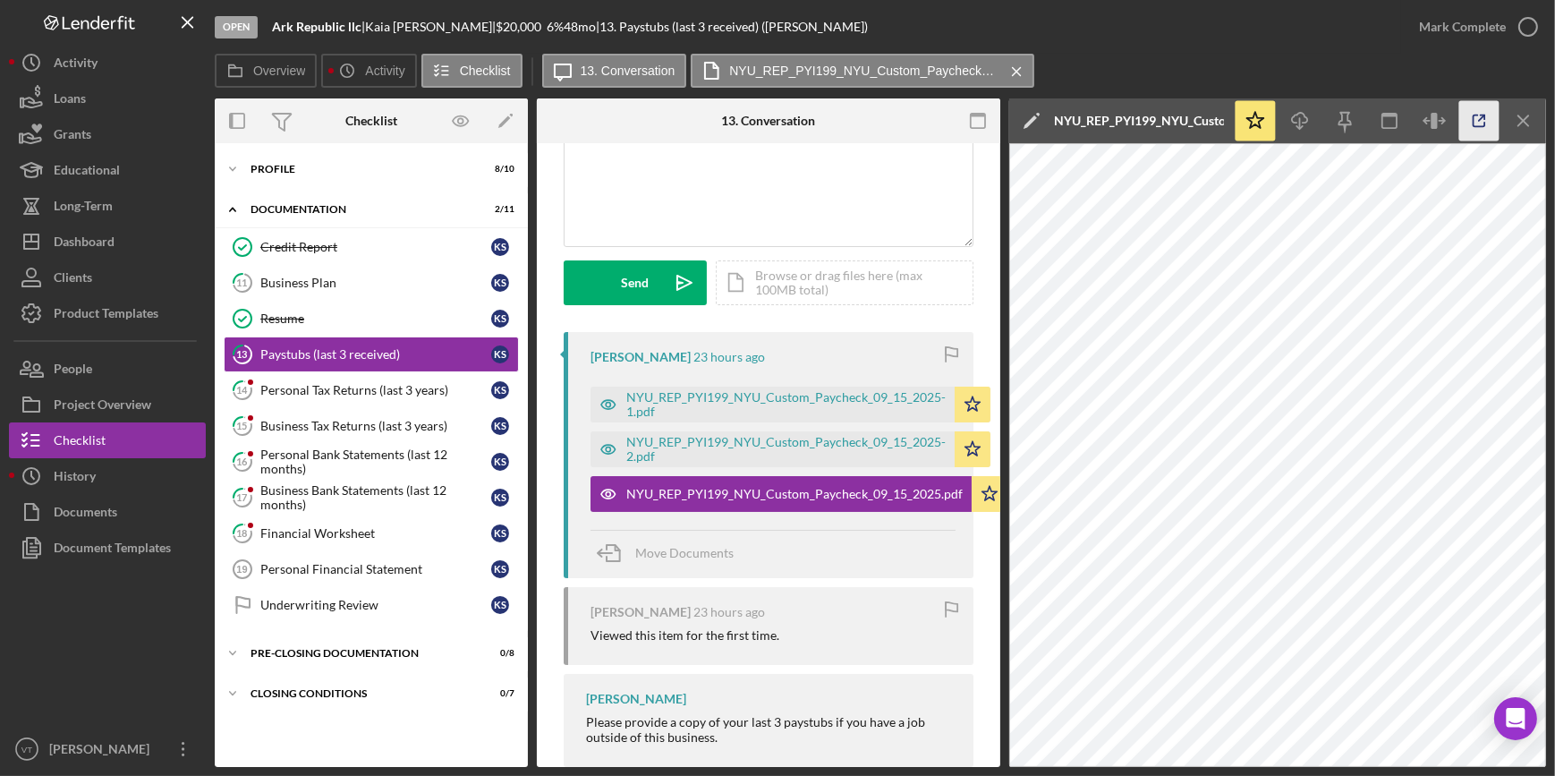
click at [1485, 118] on polyline "button" at bounding box center [1483, 117] width 4 height 4
click at [1486, 28] on div "Mark Complete" at bounding box center [1462, 27] width 87 height 36
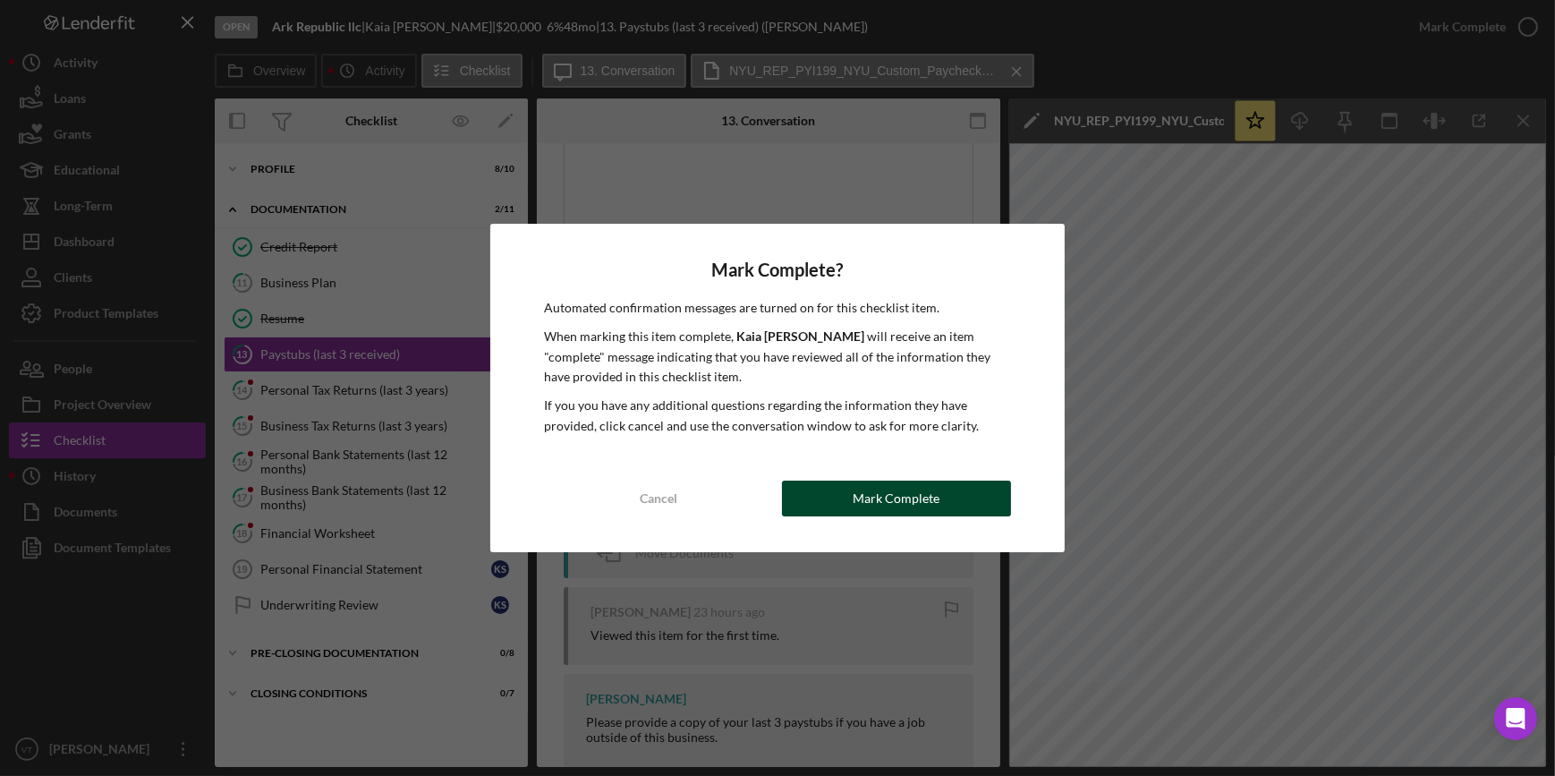
click at [887, 501] on div "Mark Complete" at bounding box center [896, 498] width 87 height 36
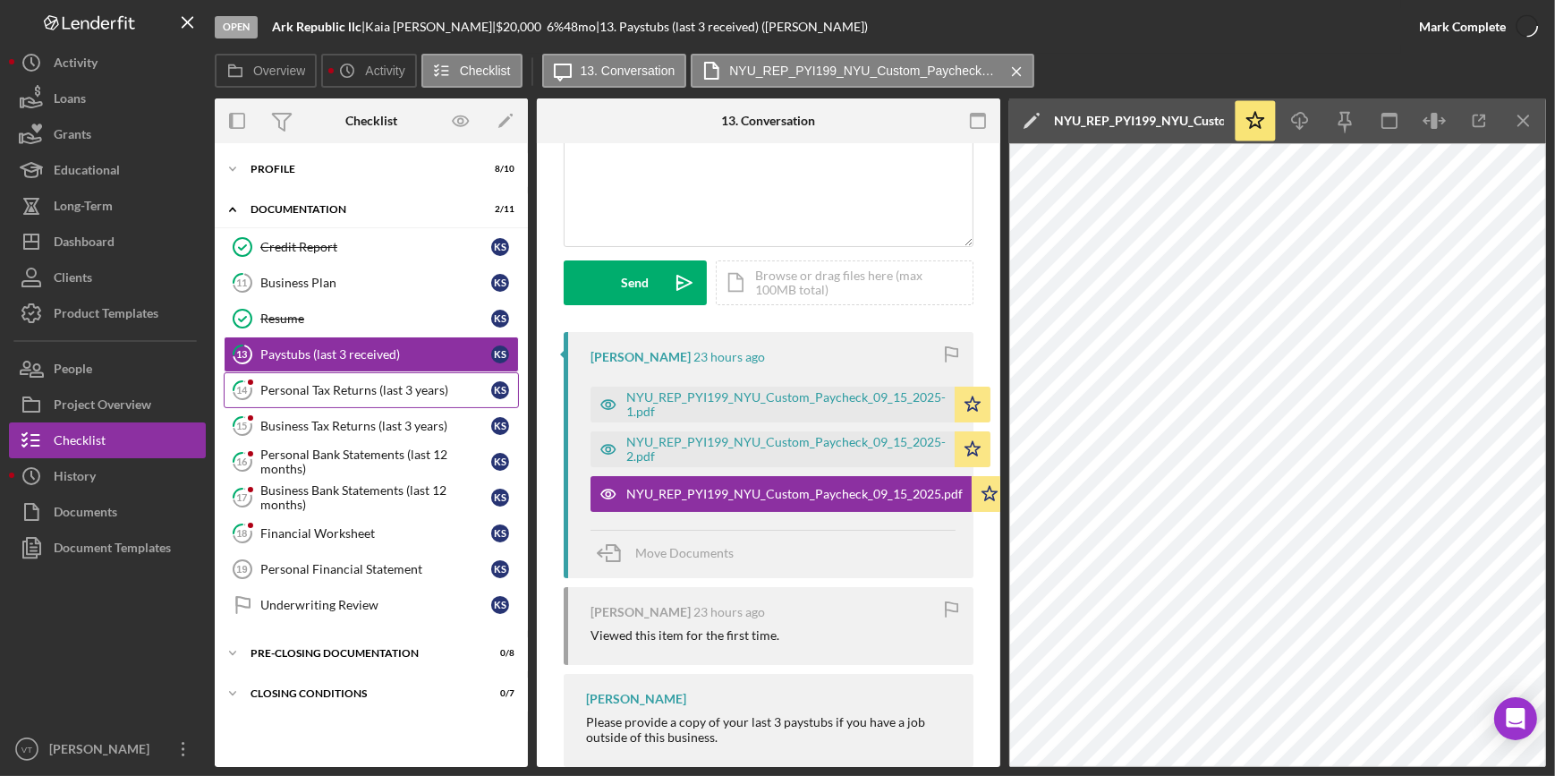
scroll to position [429, 0]
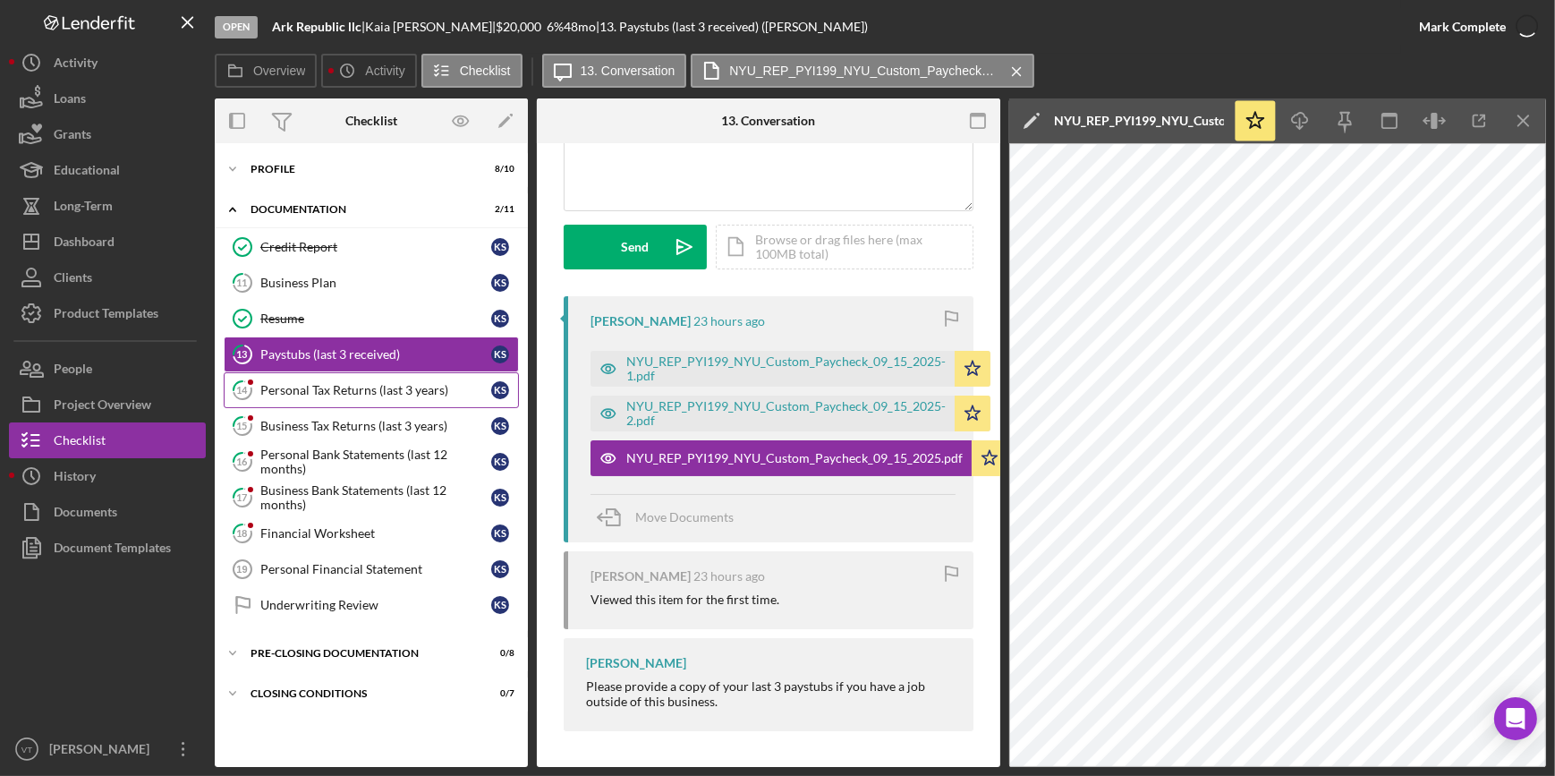
click at [321, 393] on div "Personal Tax Returns (last 3 years)" at bounding box center [375, 390] width 231 height 14
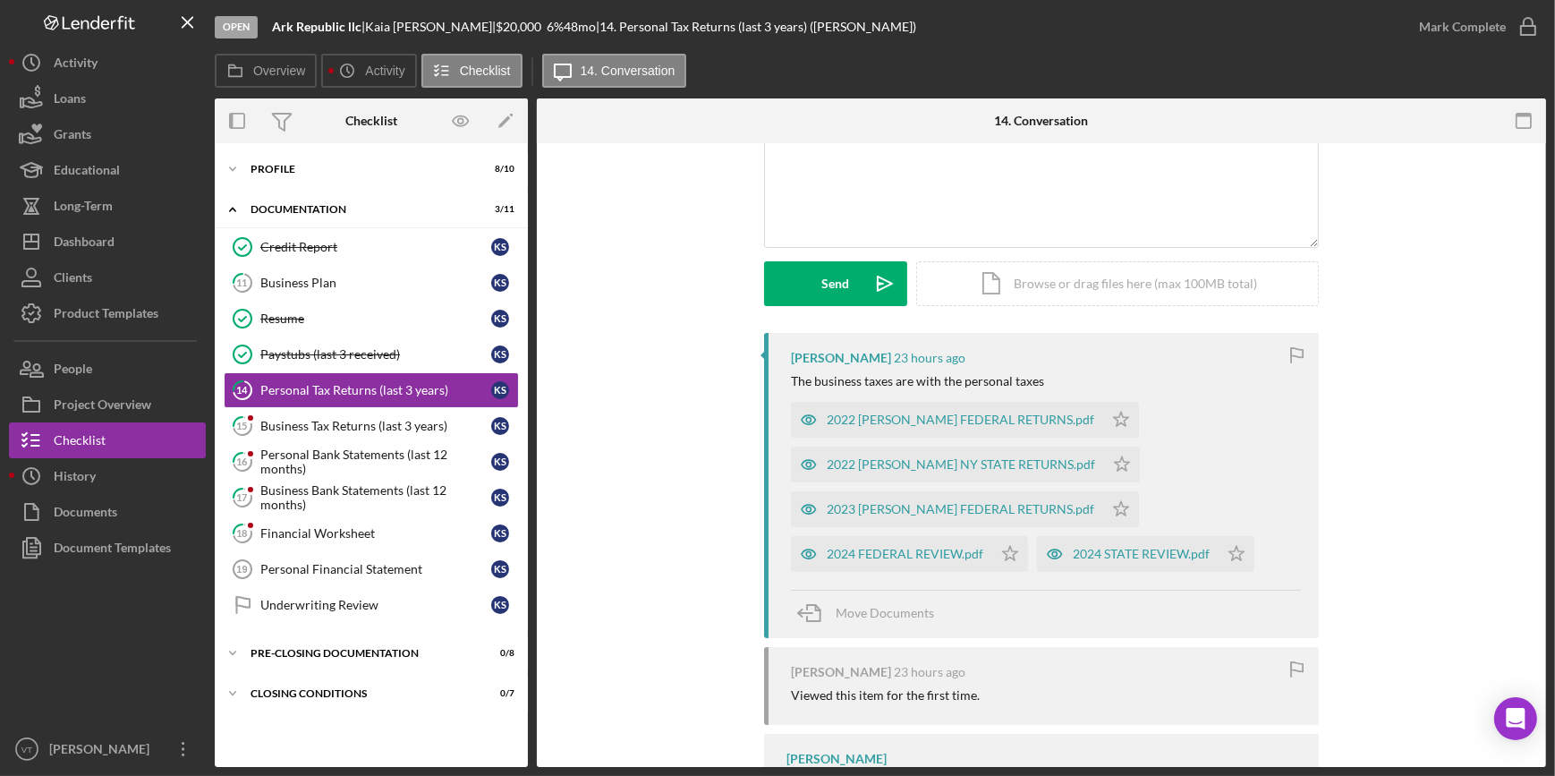
scroll to position [162, 0]
drag, startPoint x: 1093, startPoint y: 420, endPoint x: 1097, endPoint y: 442, distance: 22.7
click at [1103, 433] on icon "Icon/Star" at bounding box center [1121, 419] width 36 height 36
click at [1104, 454] on icon "Icon/Star" at bounding box center [1122, 464] width 36 height 36
click at [1114, 503] on polygon "button" at bounding box center [1121, 507] width 15 height 14
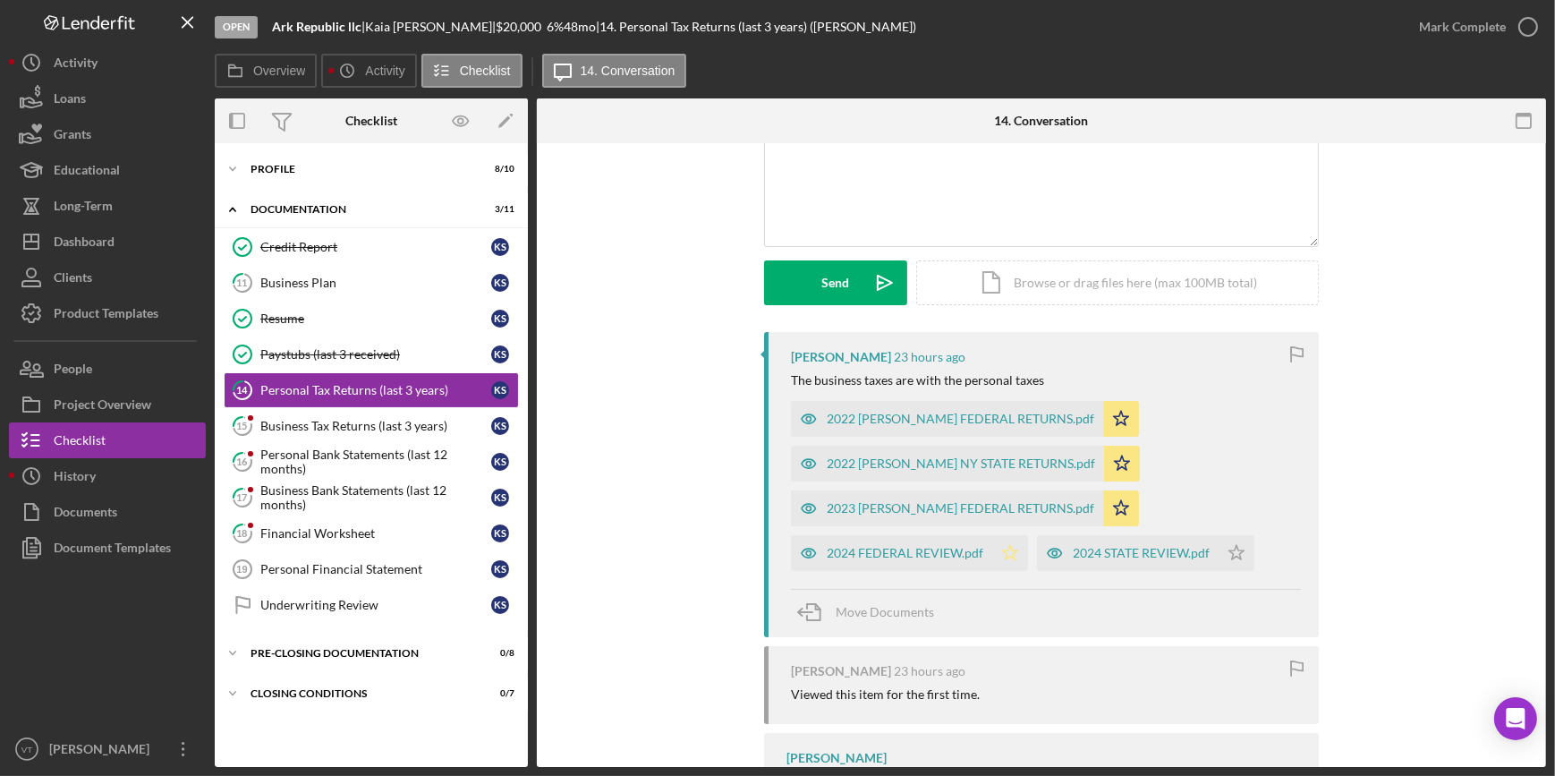
click at [1006, 554] on icon "Icon/Star" at bounding box center [1010, 553] width 36 height 36
drag, startPoint x: 1240, startPoint y: 552, endPoint x: 1250, endPoint y: 568, distance: 18.9
click at [1250, 568] on icon "Icon/Star" at bounding box center [1236, 553] width 36 height 36
click at [918, 546] on div "2024 FEDERAL REVIEW.pdf" at bounding box center [905, 553] width 157 height 14
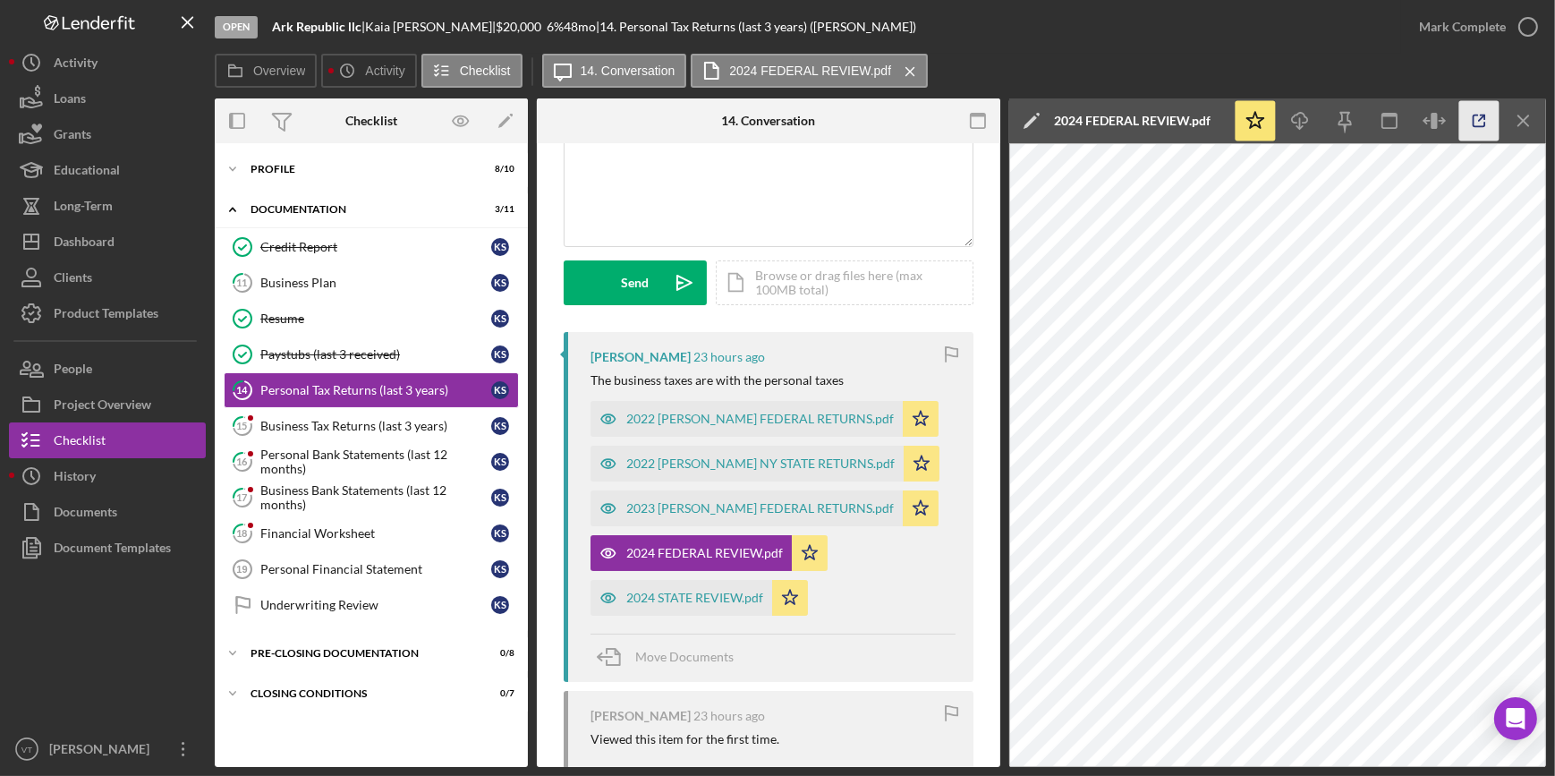
click at [1470, 123] on icon "button" at bounding box center [1479, 121] width 40 height 40
click at [1472, 27] on div "Mark Complete" at bounding box center [1462, 27] width 87 height 36
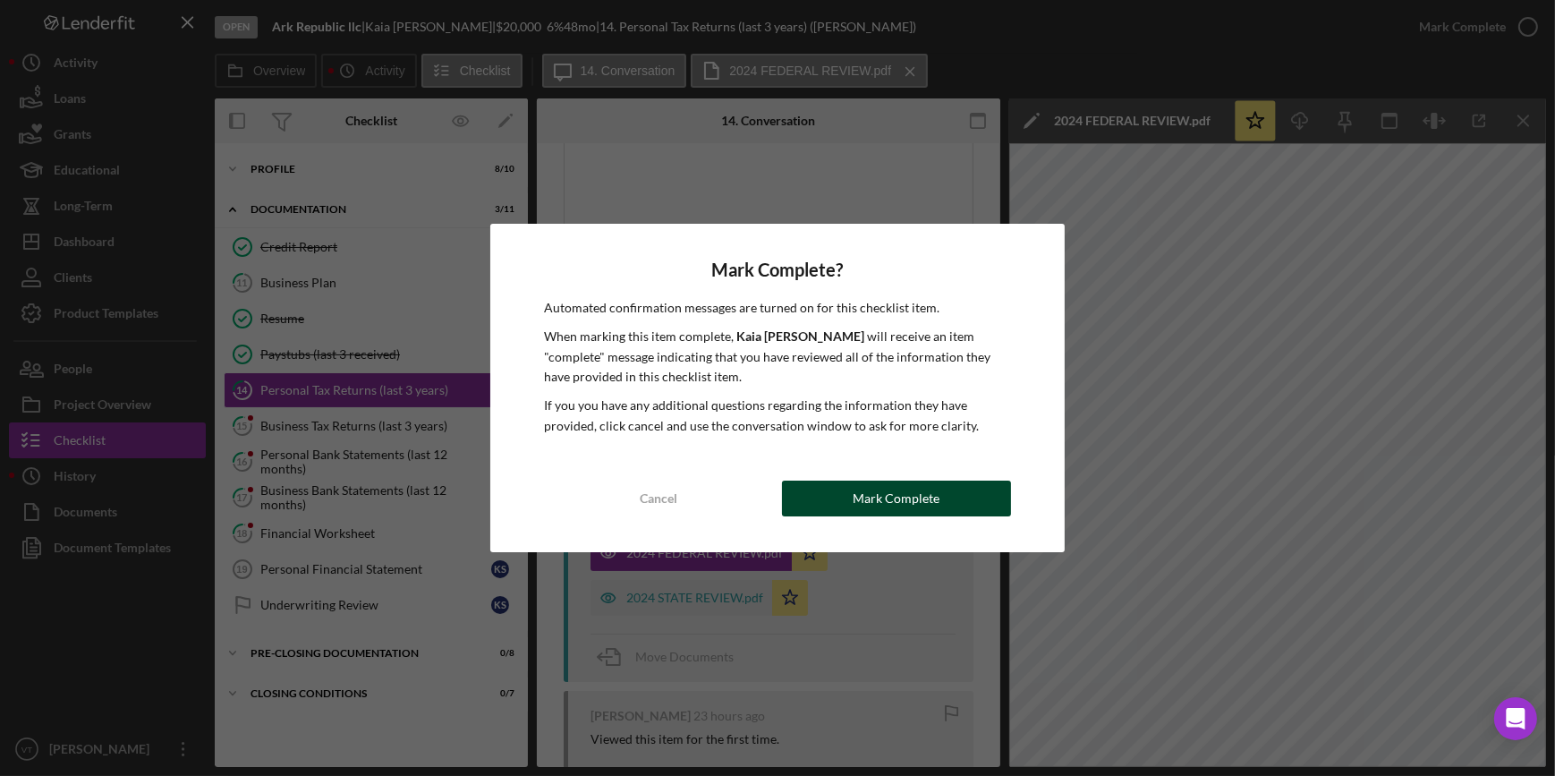
click at [953, 497] on button "Mark Complete" at bounding box center [896, 498] width 229 height 36
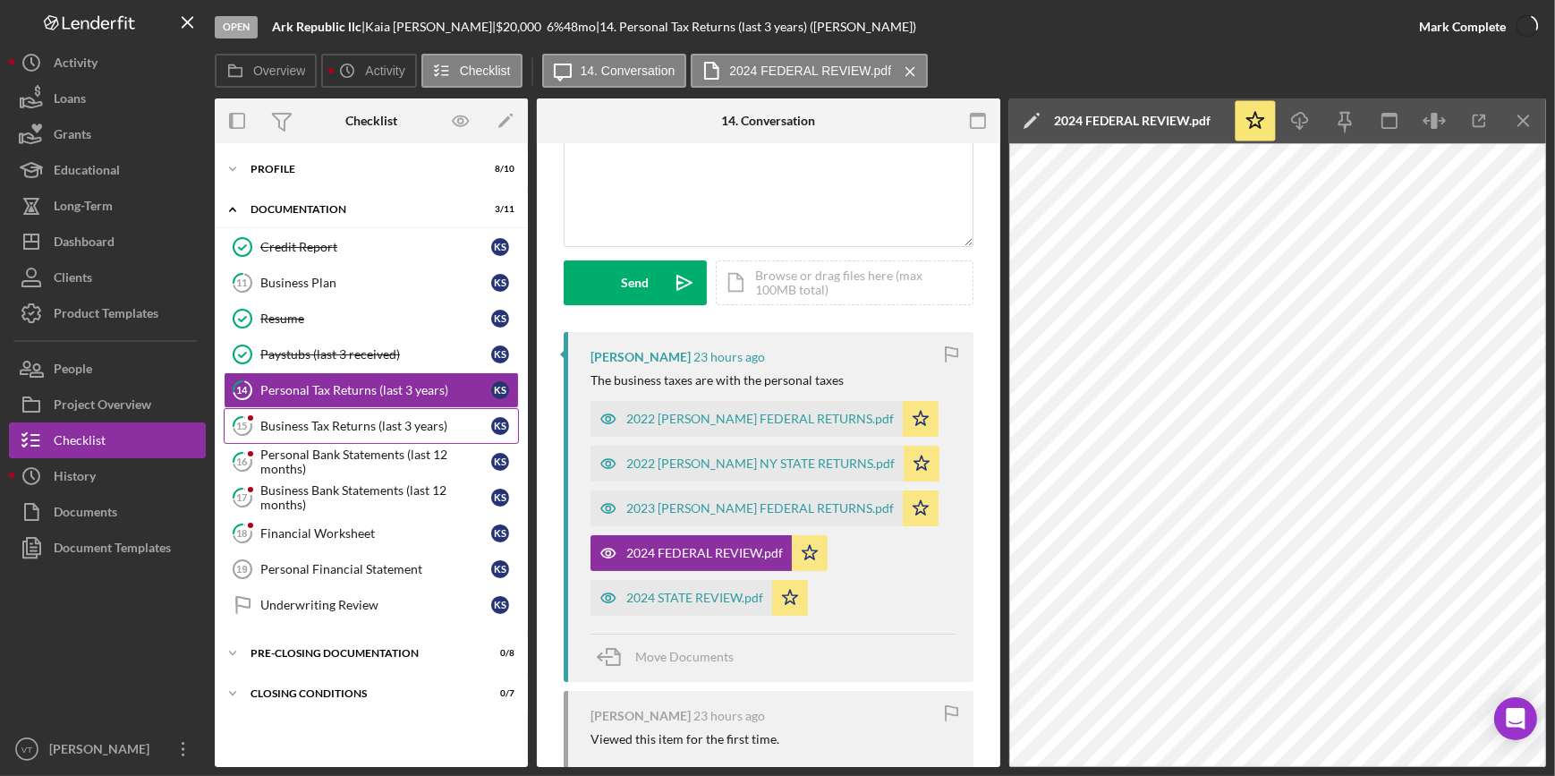
scroll to position [429, 0]
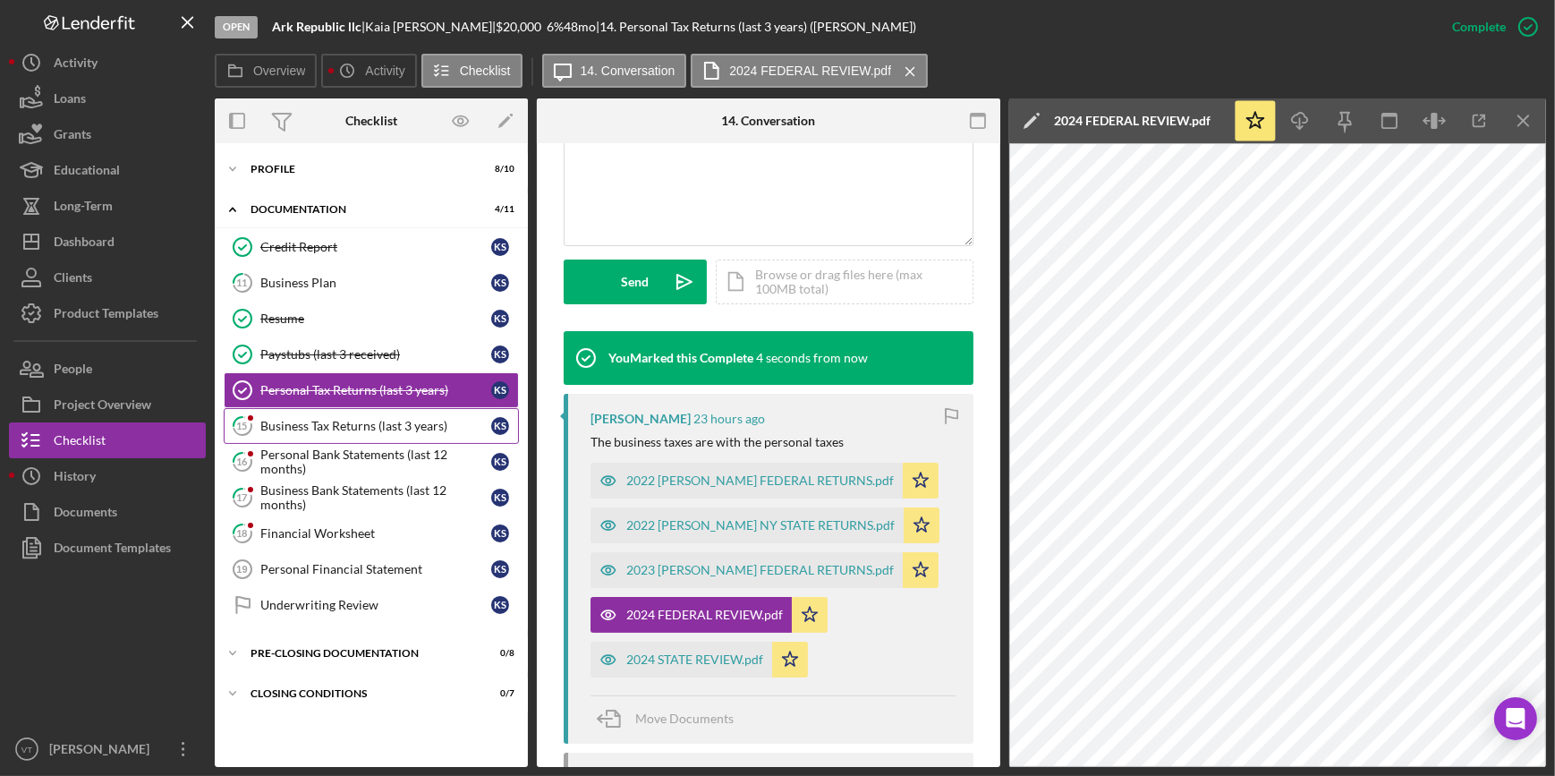
click at [363, 428] on div "Business Tax Returns (last 3 years)" at bounding box center [375, 426] width 231 height 14
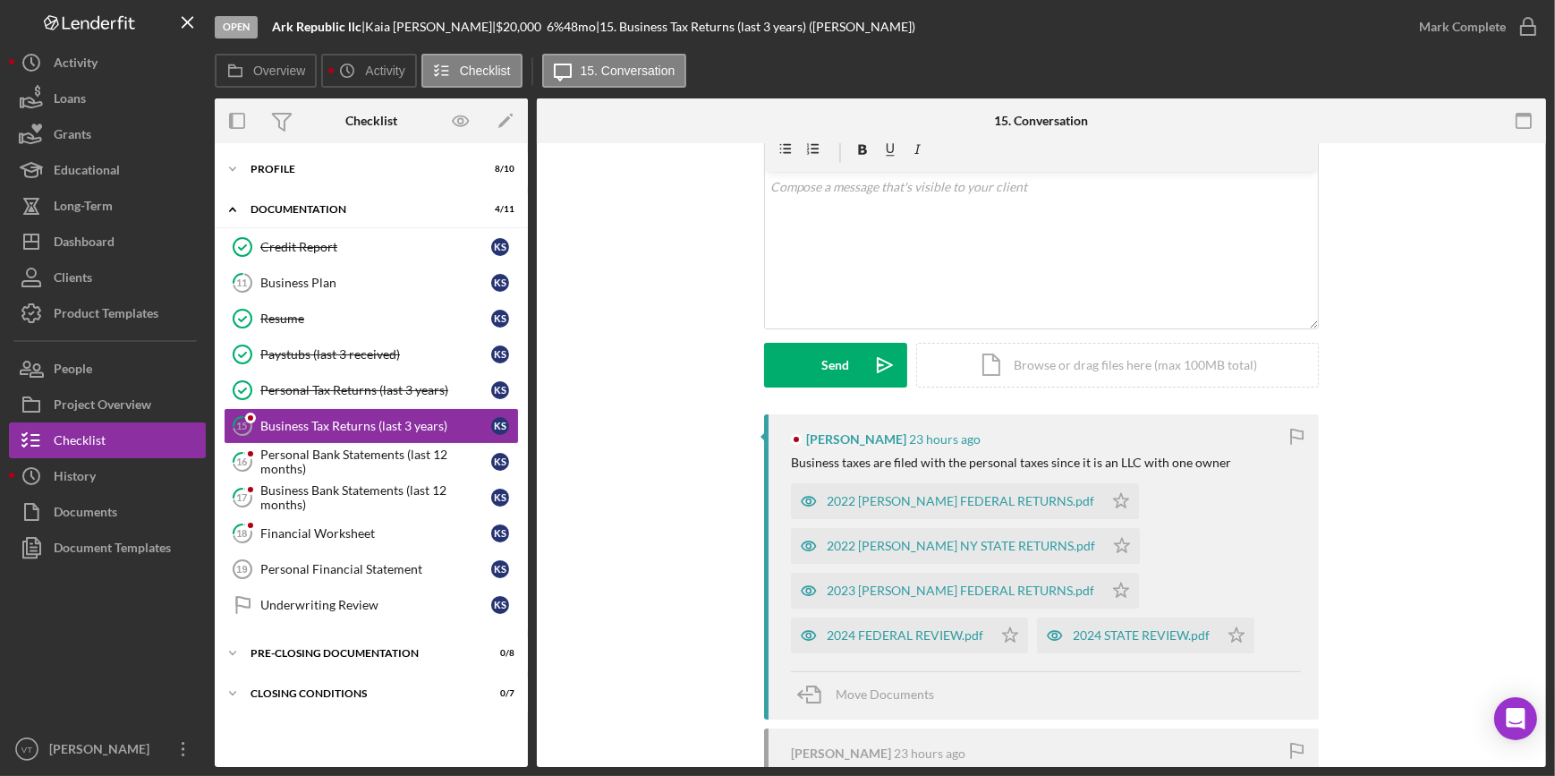
scroll to position [243, 0]
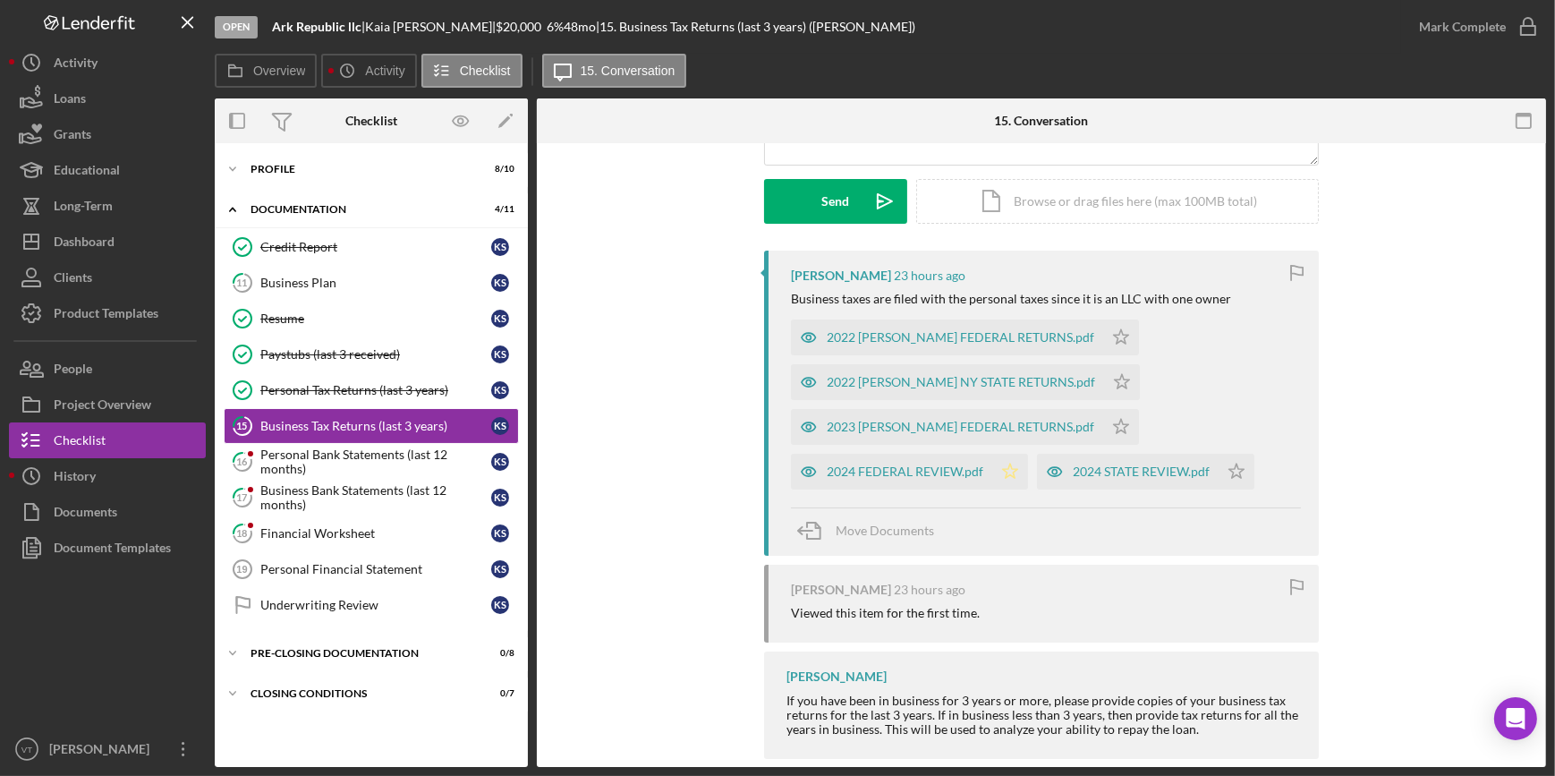
click at [1007, 468] on polygon "button" at bounding box center [1010, 470] width 15 height 14
click at [1456, 23] on div "Mark Complete" at bounding box center [1462, 27] width 87 height 36
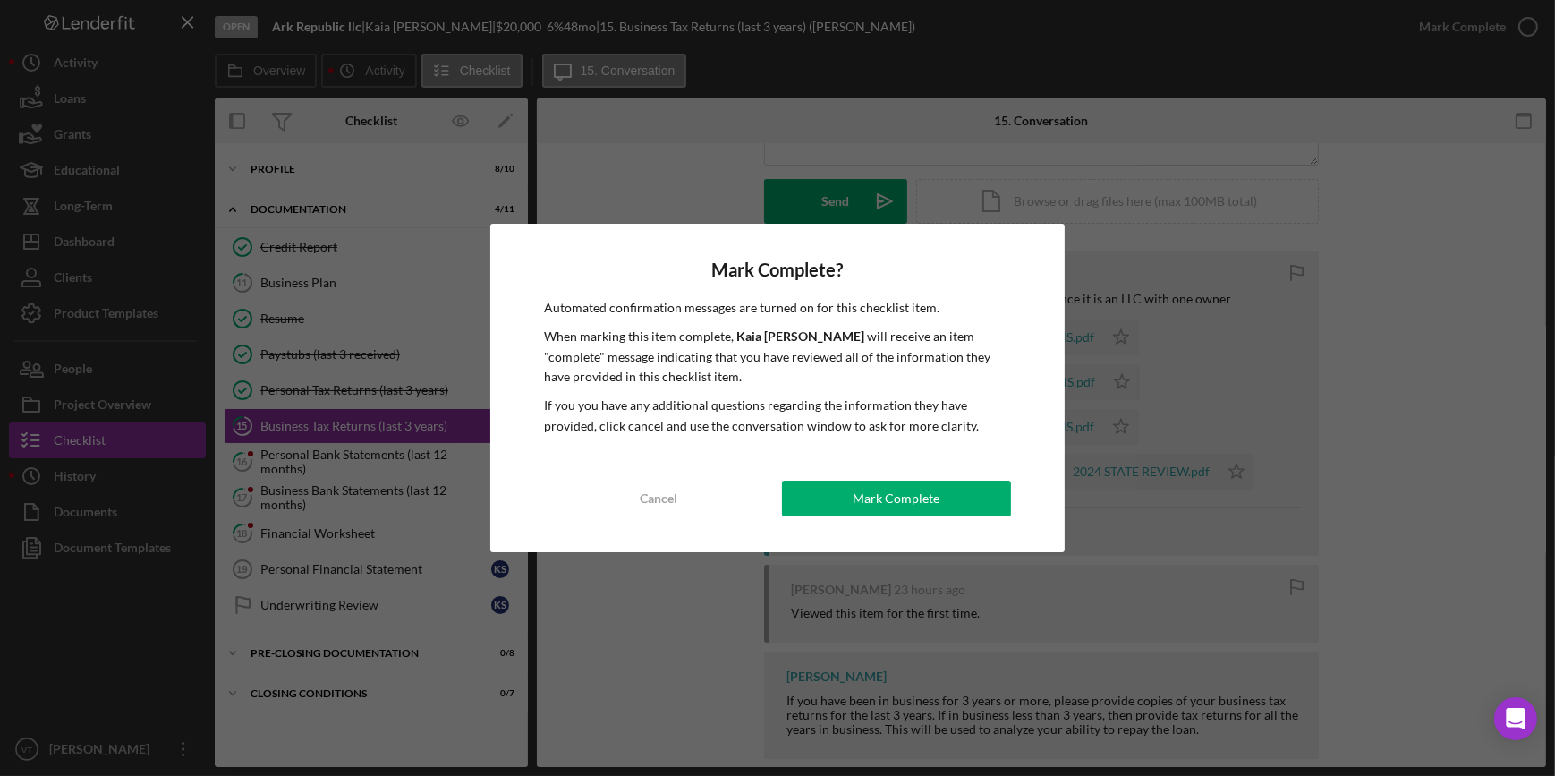
click at [900, 503] on div "Mark Complete" at bounding box center [896, 498] width 87 height 36
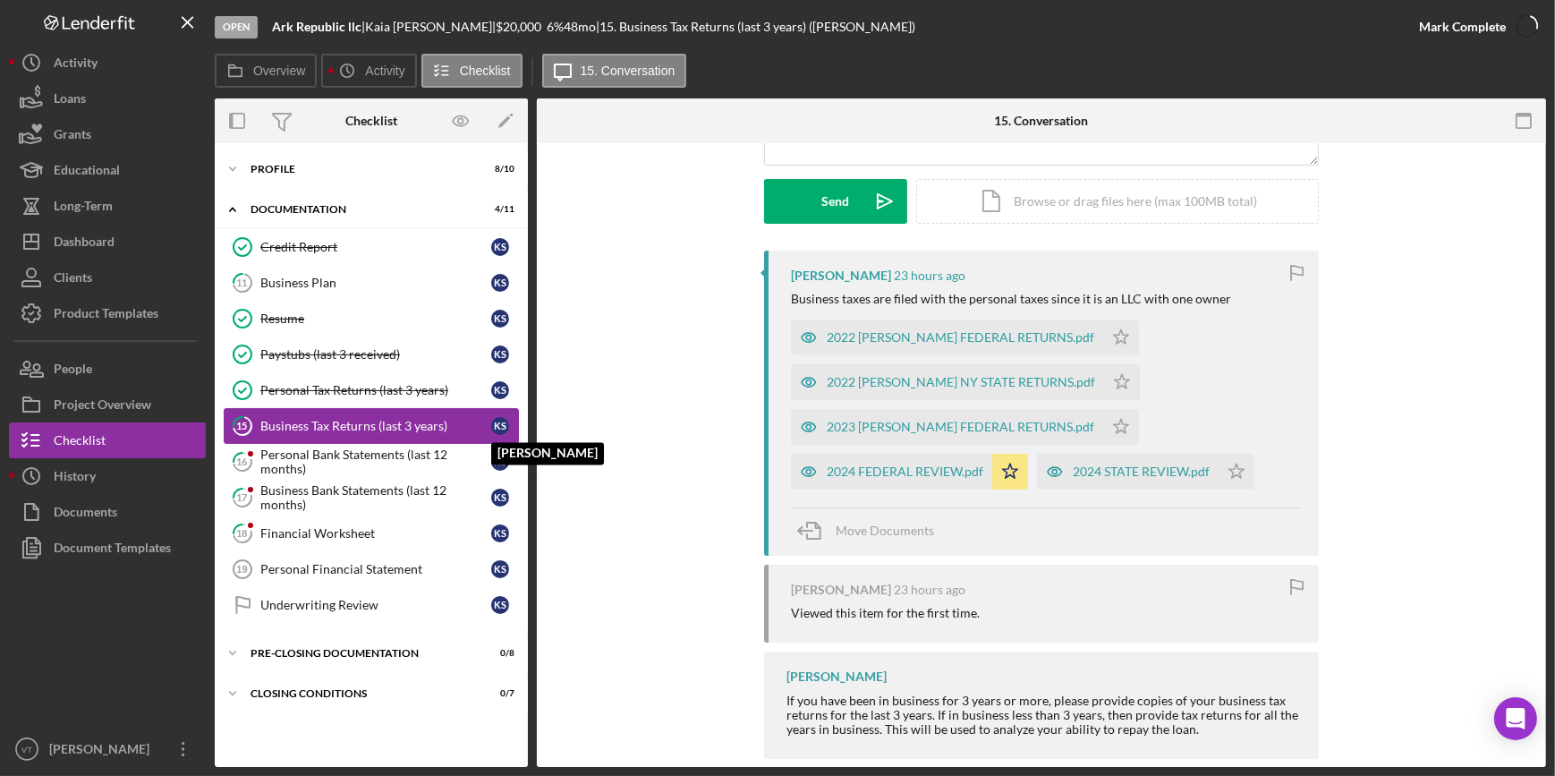
scroll to position [489, 0]
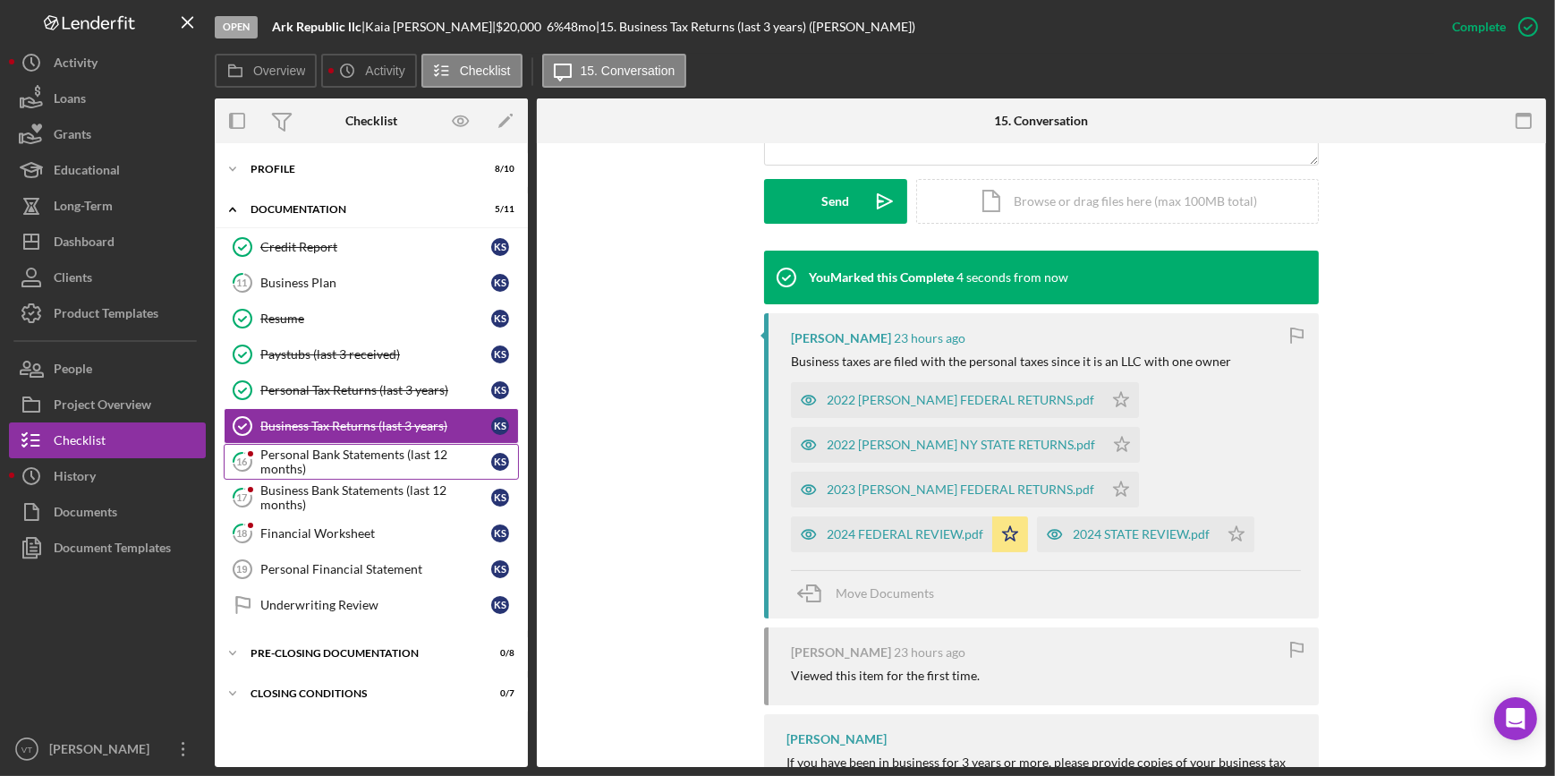
click at [331, 463] on div "Personal Bank Statements (last 12 months)" at bounding box center [375, 461] width 231 height 29
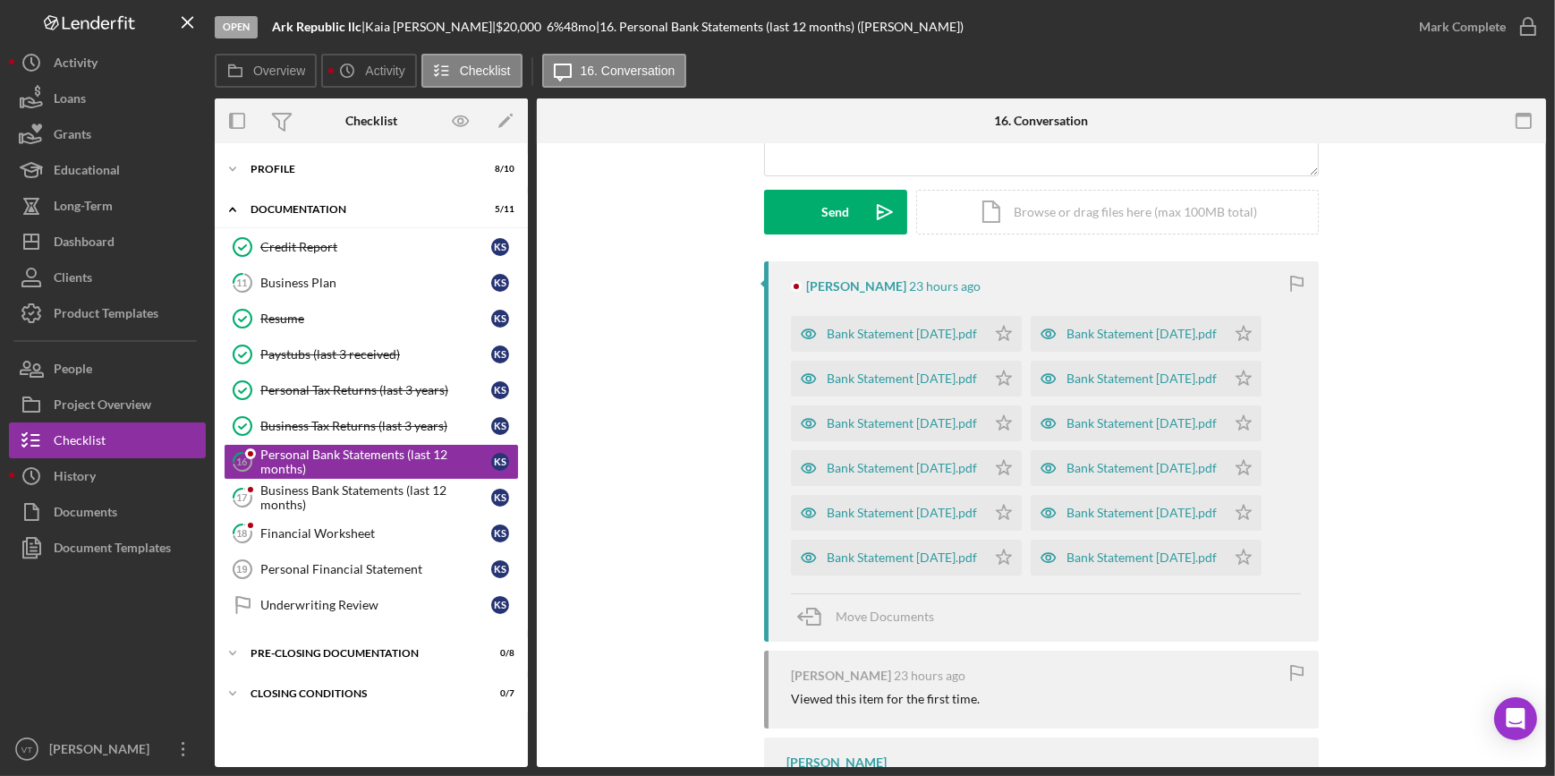
scroll to position [325, 0]
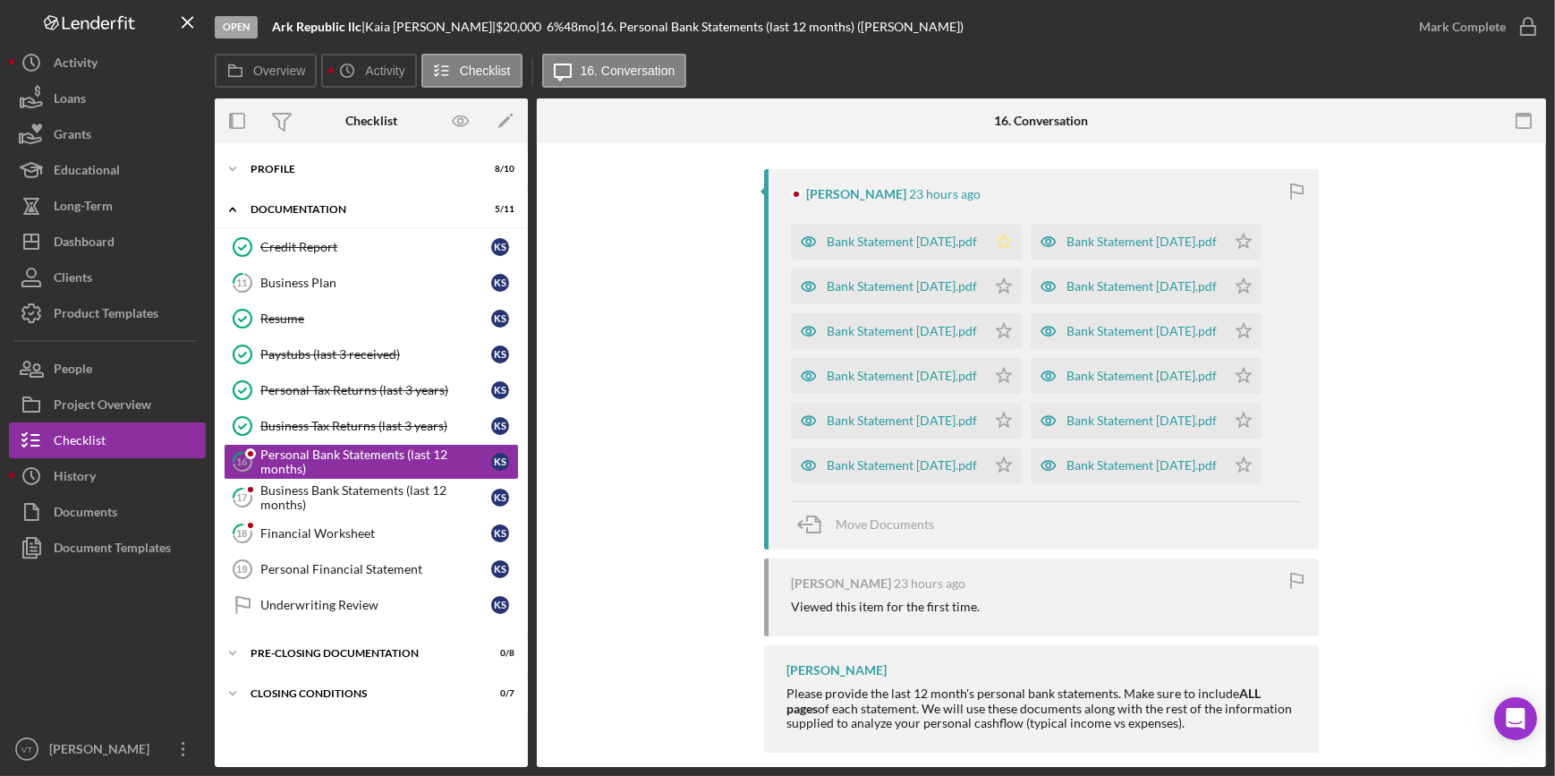
click at [1020, 239] on icon "Icon/Star" at bounding box center [1004, 242] width 36 height 36
click at [1226, 259] on icon "Icon/Star" at bounding box center [1244, 242] width 36 height 36
click at [1022, 304] on icon "Icon/Star" at bounding box center [1004, 286] width 36 height 36
click at [1226, 304] on icon "Icon/Star" at bounding box center [1244, 286] width 36 height 36
click at [1022, 349] on icon "Icon/Star" at bounding box center [1004, 331] width 36 height 36
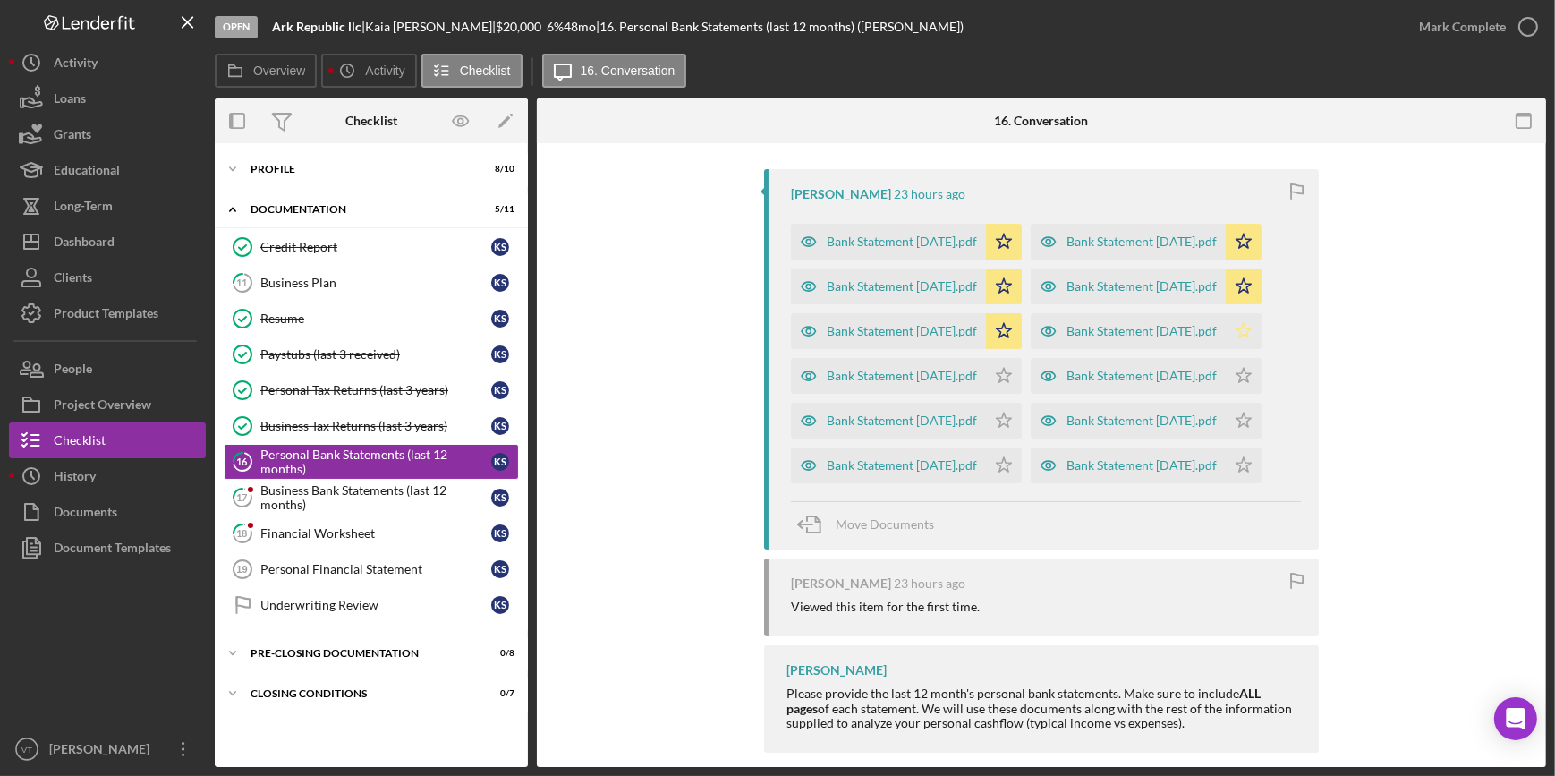
click at [1236, 337] on polygon "button" at bounding box center [1243, 330] width 15 height 14
click at [1012, 382] on polygon "button" at bounding box center [1004, 375] width 15 height 14
click at [1226, 394] on icon "Icon/Star" at bounding box center [1244, 376] width 36 height 36
click at [1012, 427] on polygon "button" at bounding box center [1004, 419] width 15 height 14
drag, startPoint x: 1068, startPoint y: 643, endPoint x: 1059, endPoint y: 635, distance: 12.0
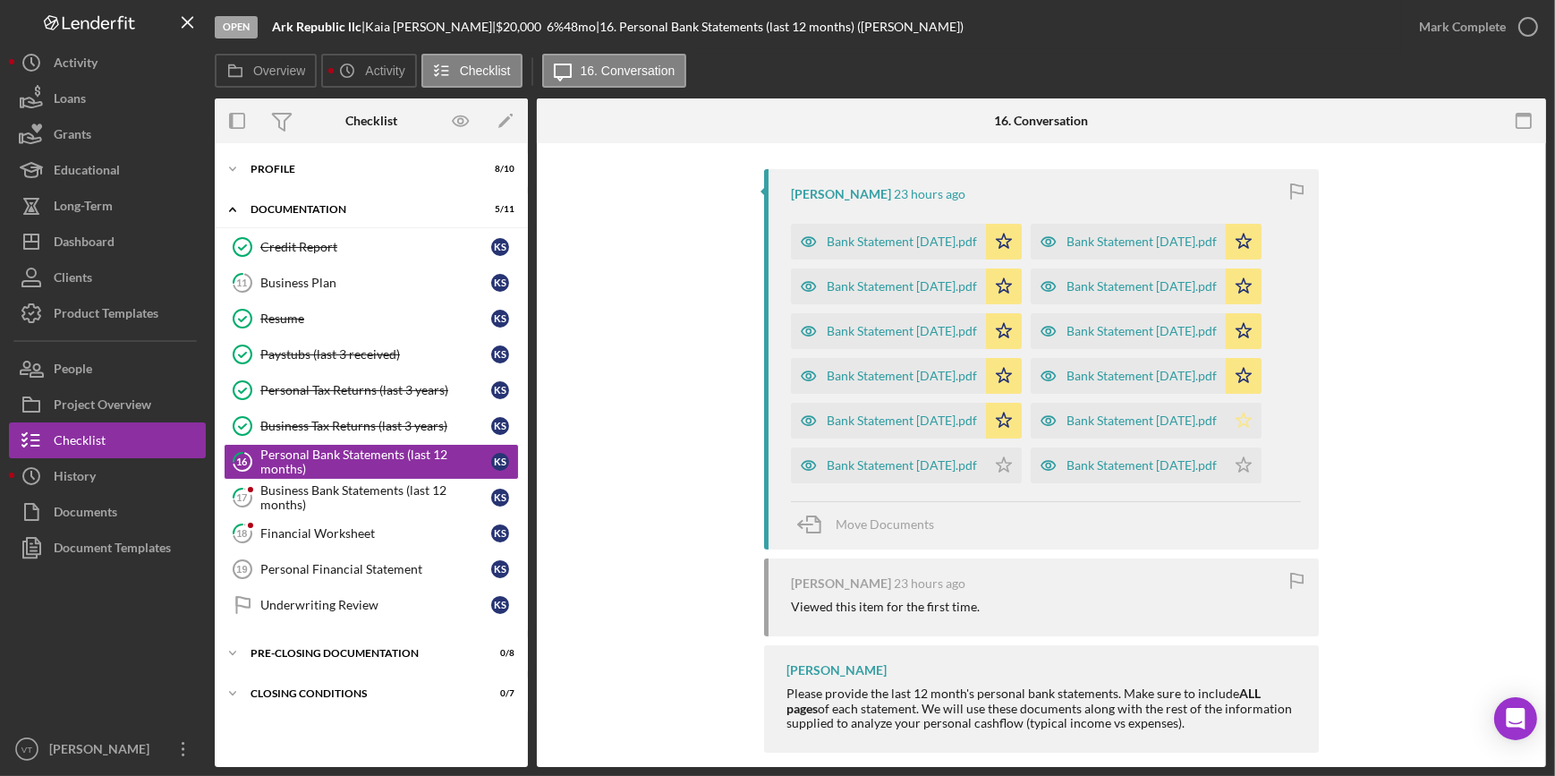
click at [1060, 438] on div "Bank Statement November 2024.pdf Icon/Star" at bounding box center [1151, 416] width 240 height 45
click at [1226, 438] on icon "Icon/Star" at bounding box center [1244, 421] width 36 height 36
click at [1022, 483] on icon "Icon/Star" at bounding box center [1004, 465] width 36 height 36
click at [1226, 483] on icon "Icon/Star" at bounding box center [1244, 465] width 36 height 36
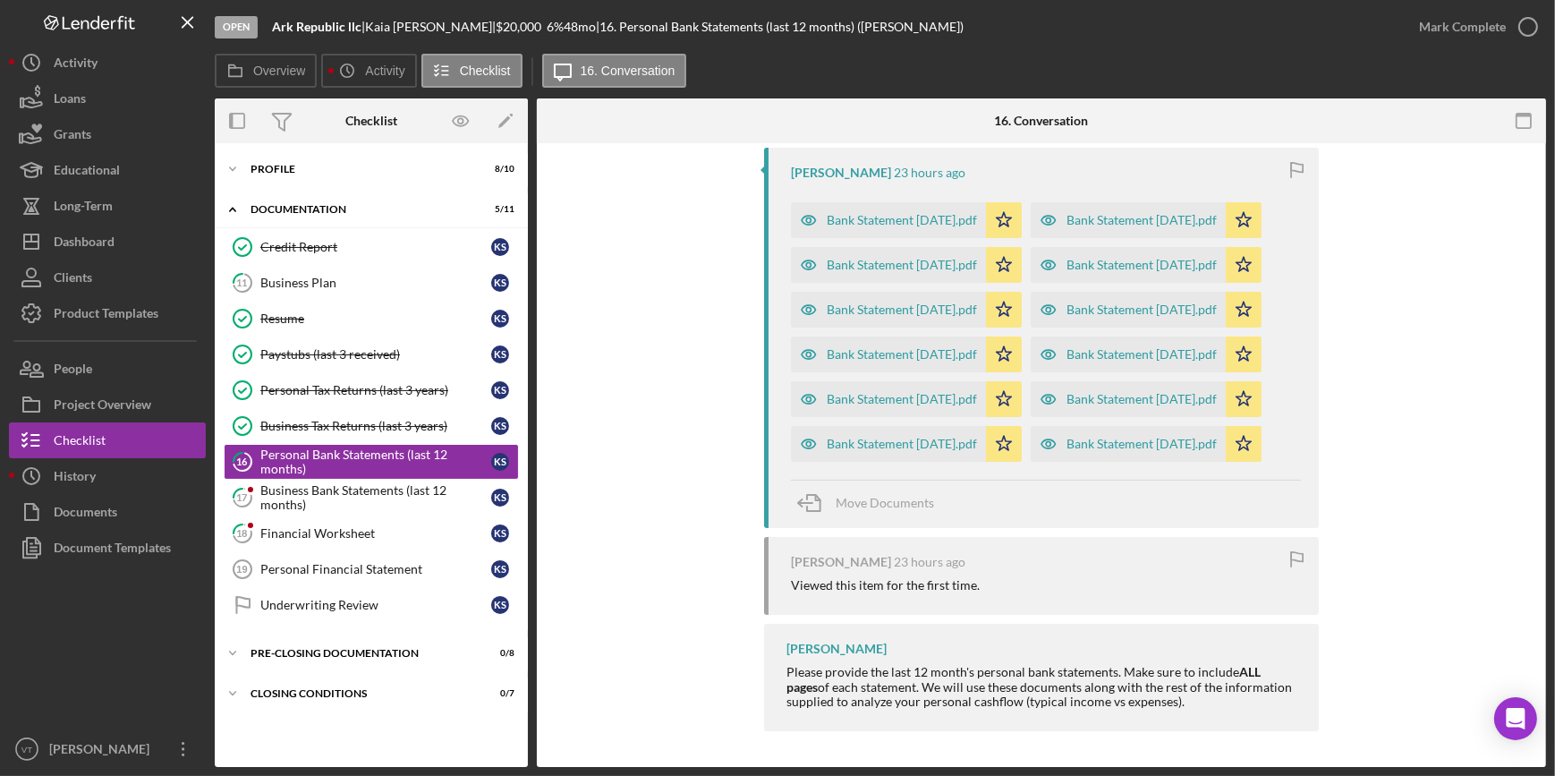
scroll to position [488, 0]
click at [1425, 33] on div "Mark Complete" at bounding box center [1462, 27] width 87 height 36
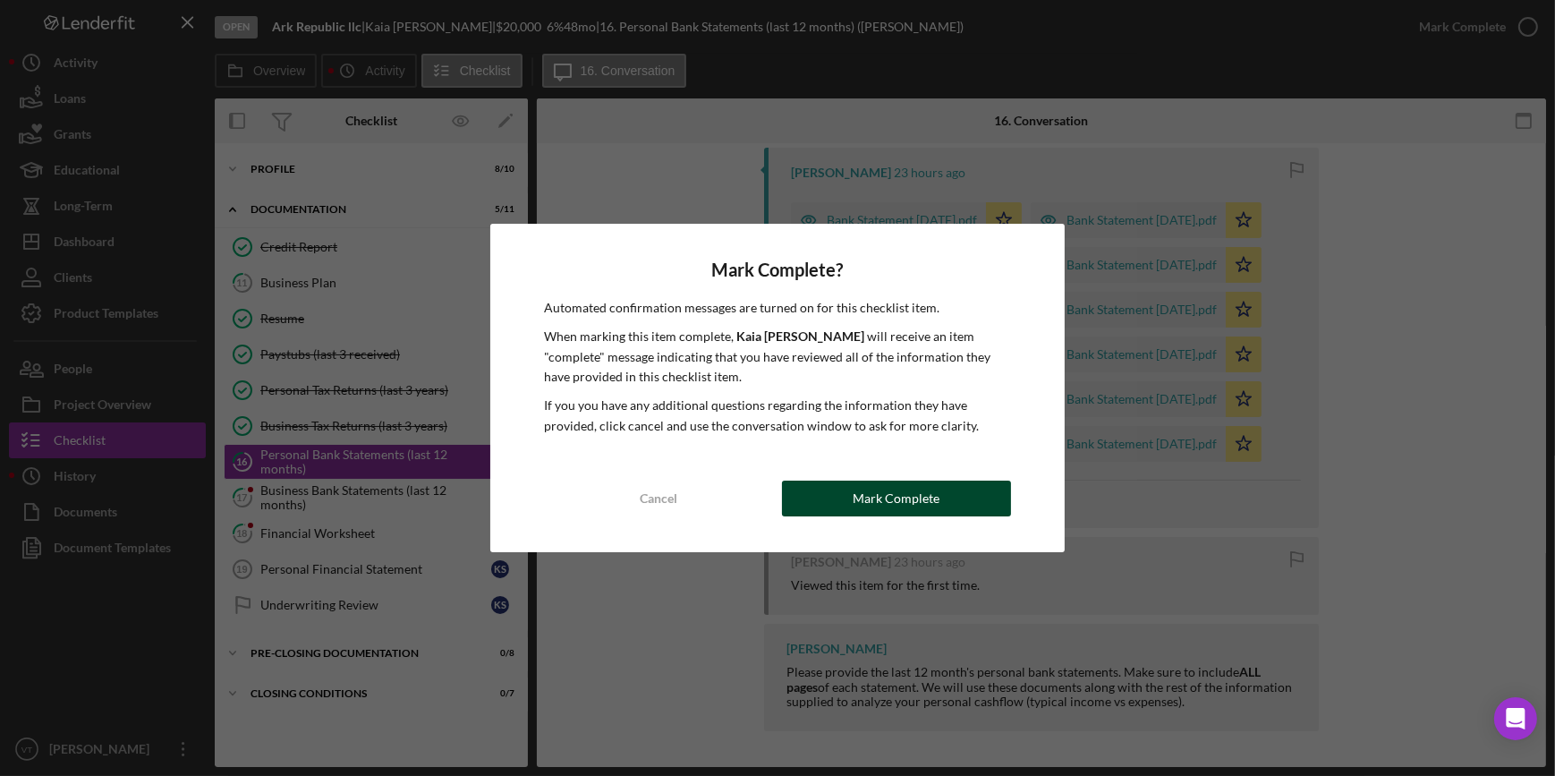
click at [901, 494] on div "Mark Complete" at bounding box center [896, 498] width 87 height 36
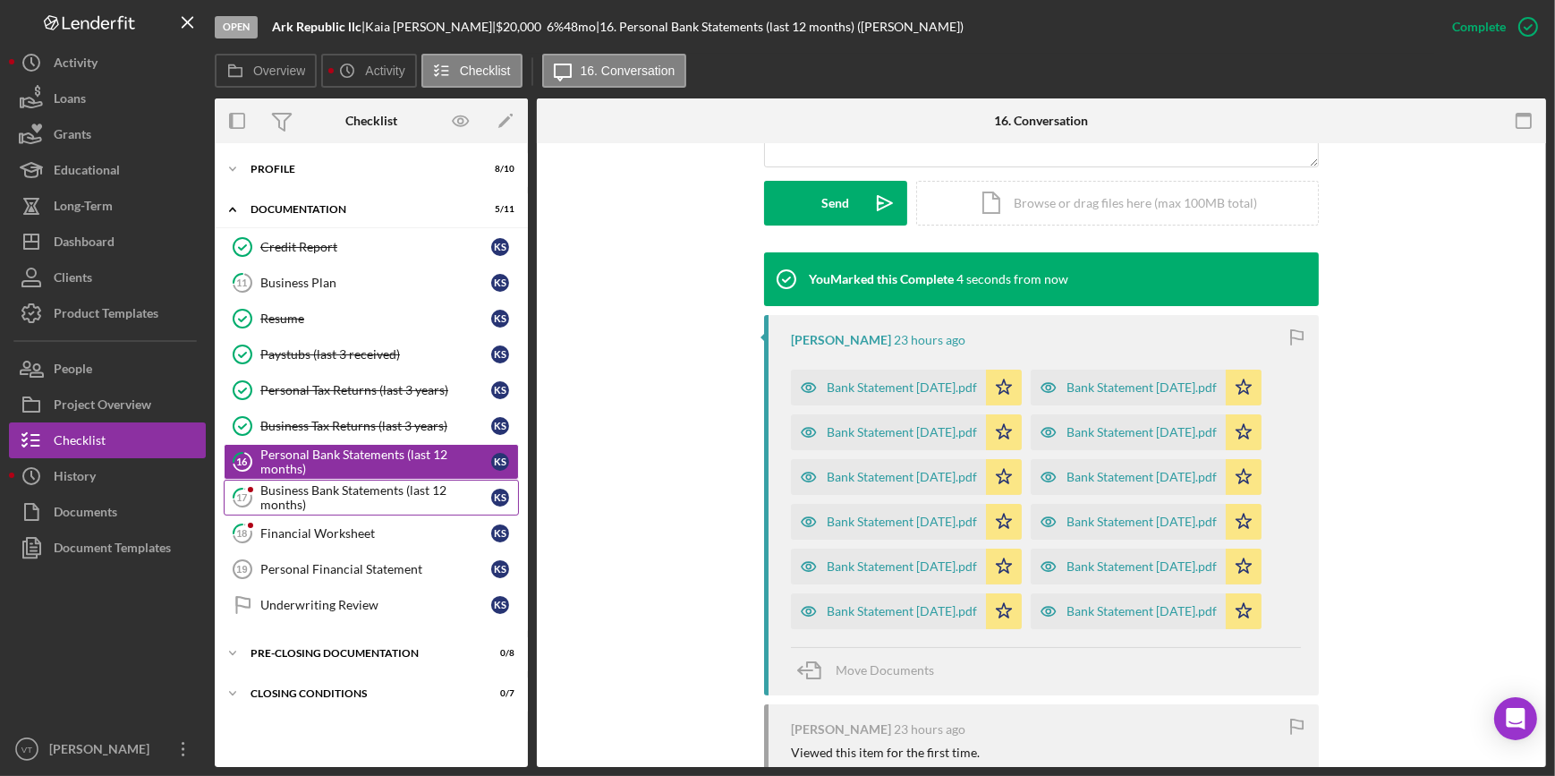
scroll to position [796, 0]
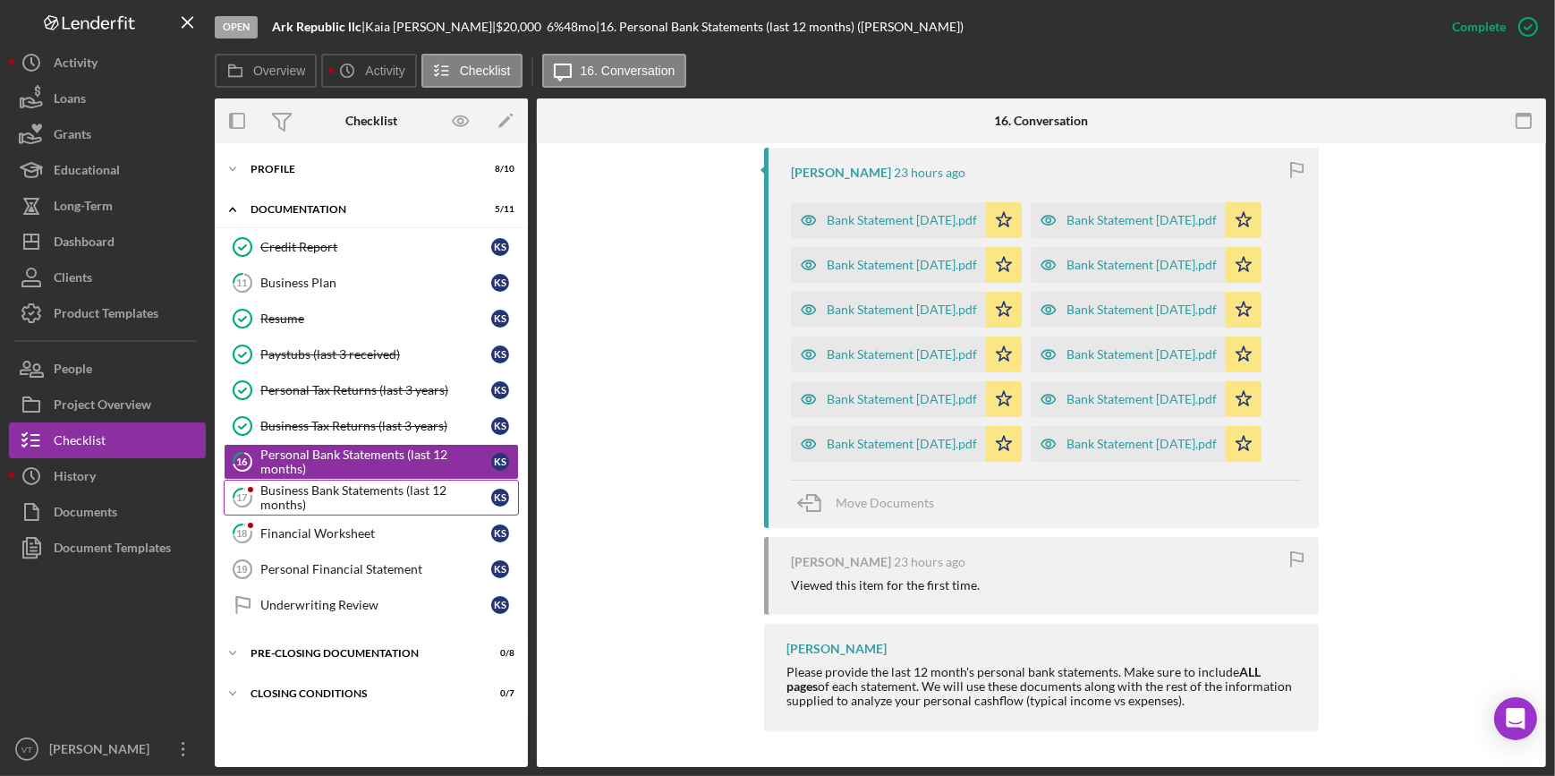
click at [348, 484] on div "Business Bank Statements (last 12 months)" at bounding box center [375, 497] width 231 height 29
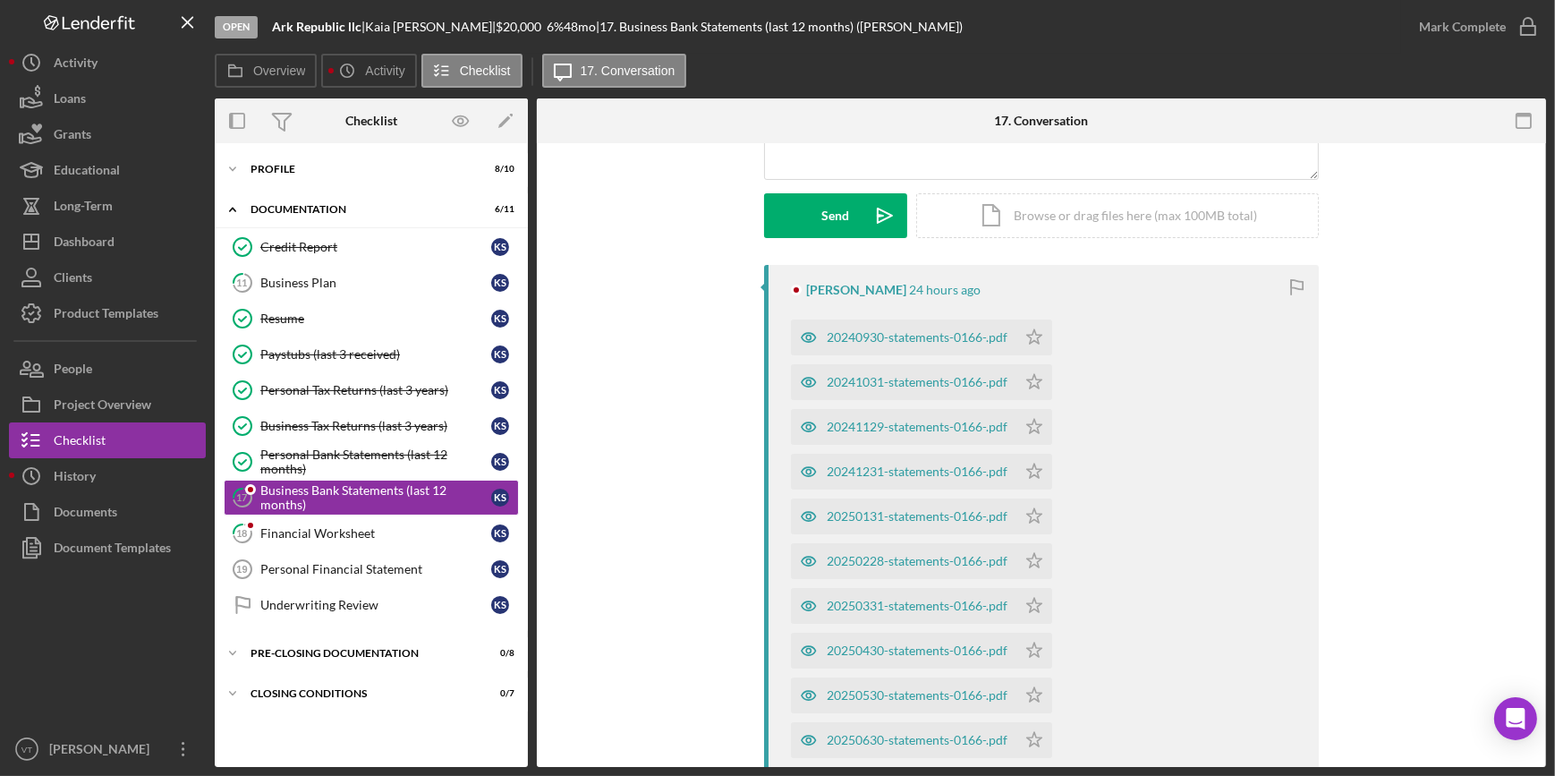
scroll to position [243, 0]
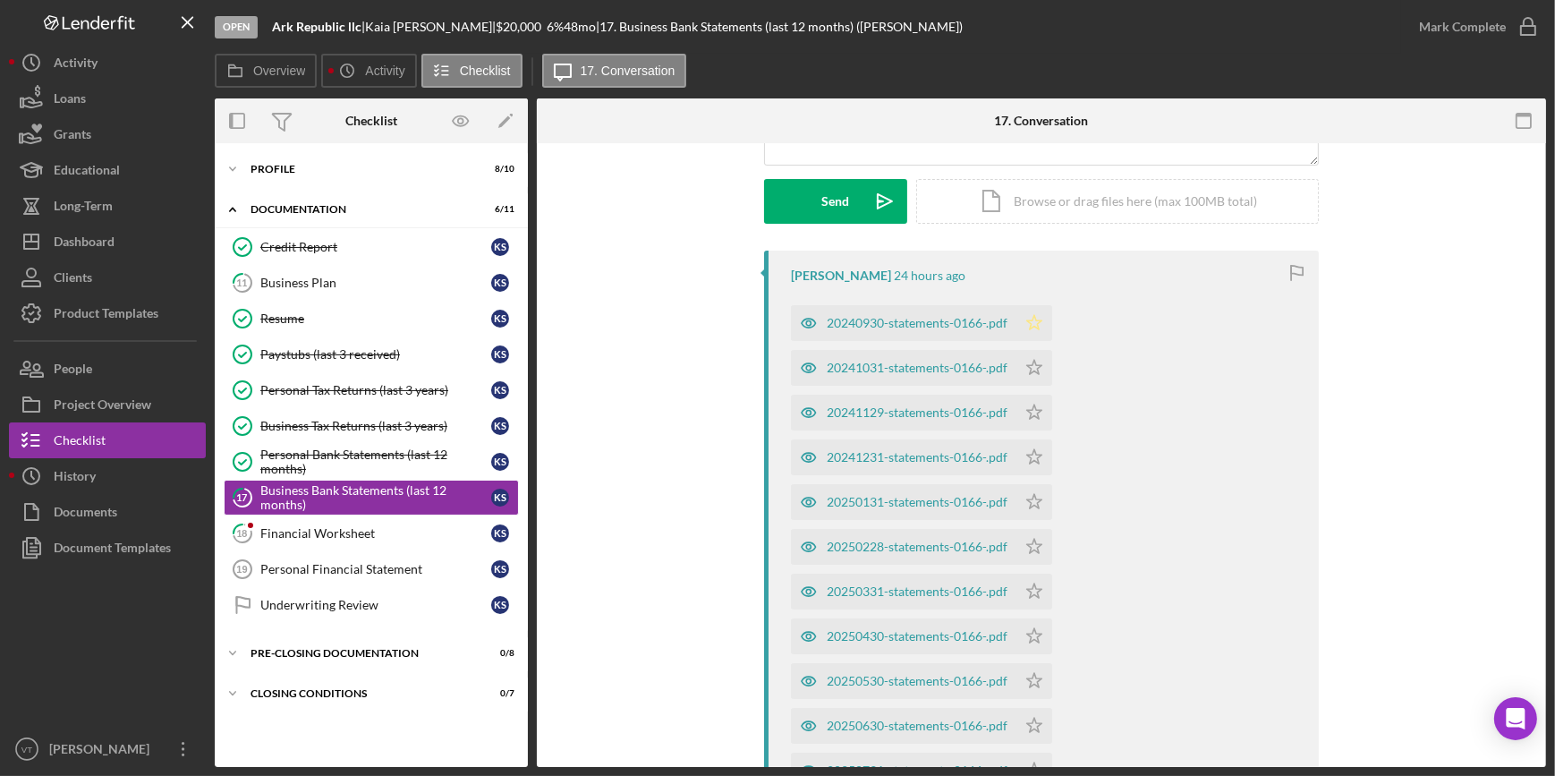
click at [1035, 322] on icon "Icon/Star" at bounding box center [1034, 323] width 36 height 36
drag, startPoint x: 1032, startPoint y: 361, endPoint x: 1024, endPoint y: 404, distance: 43.7
click at [1032, 361] on polygon "button" at bounding box center [1034, 367] width 15 height 14
click at [1036, 402] on icon "Icon/Star" at bounding box center [1034, 413] width 36 height 36
click at [1033, 455] on icon "Icon/Star" at bounding box center [1034, 457] width 36 height 36
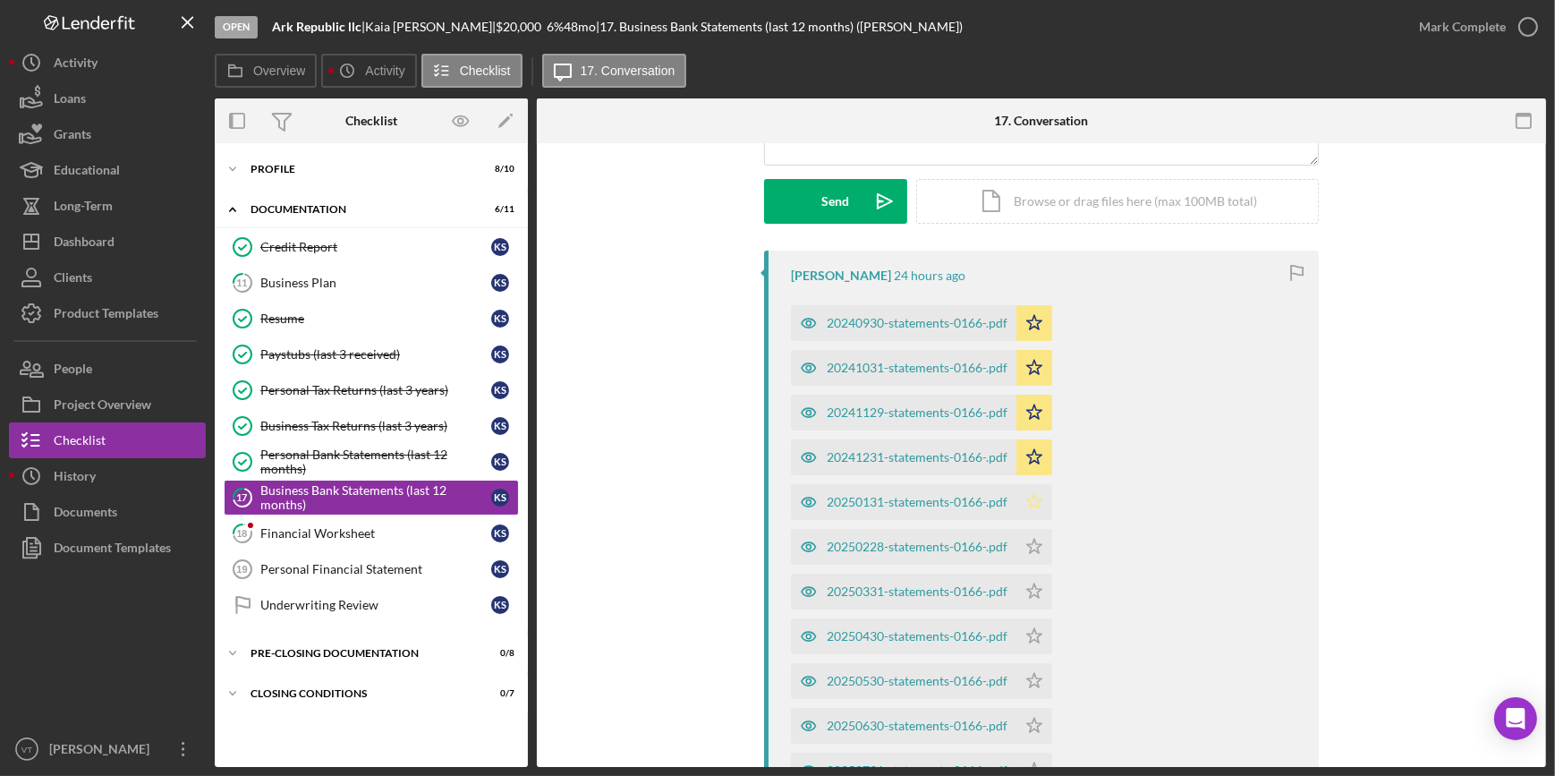
click at [1036, 505] on polygon "button" at bounding box center [1034, 501] width 15 height 14
click at [1038, 539] on icon "Icon/Star" at bounding box center [1034, 547] width 36 height 36
click at [1038, 590] on polygon "button" at bounding box center [1034, 590] width 15 height 14
click at [1037, 628] on icon "Icon/Star" at bounding box center [1034, 636] width 36 height 36
click at [1030, 678] on icon "Icon/Star" at bounding box center [1034, 681] width 36 height 36
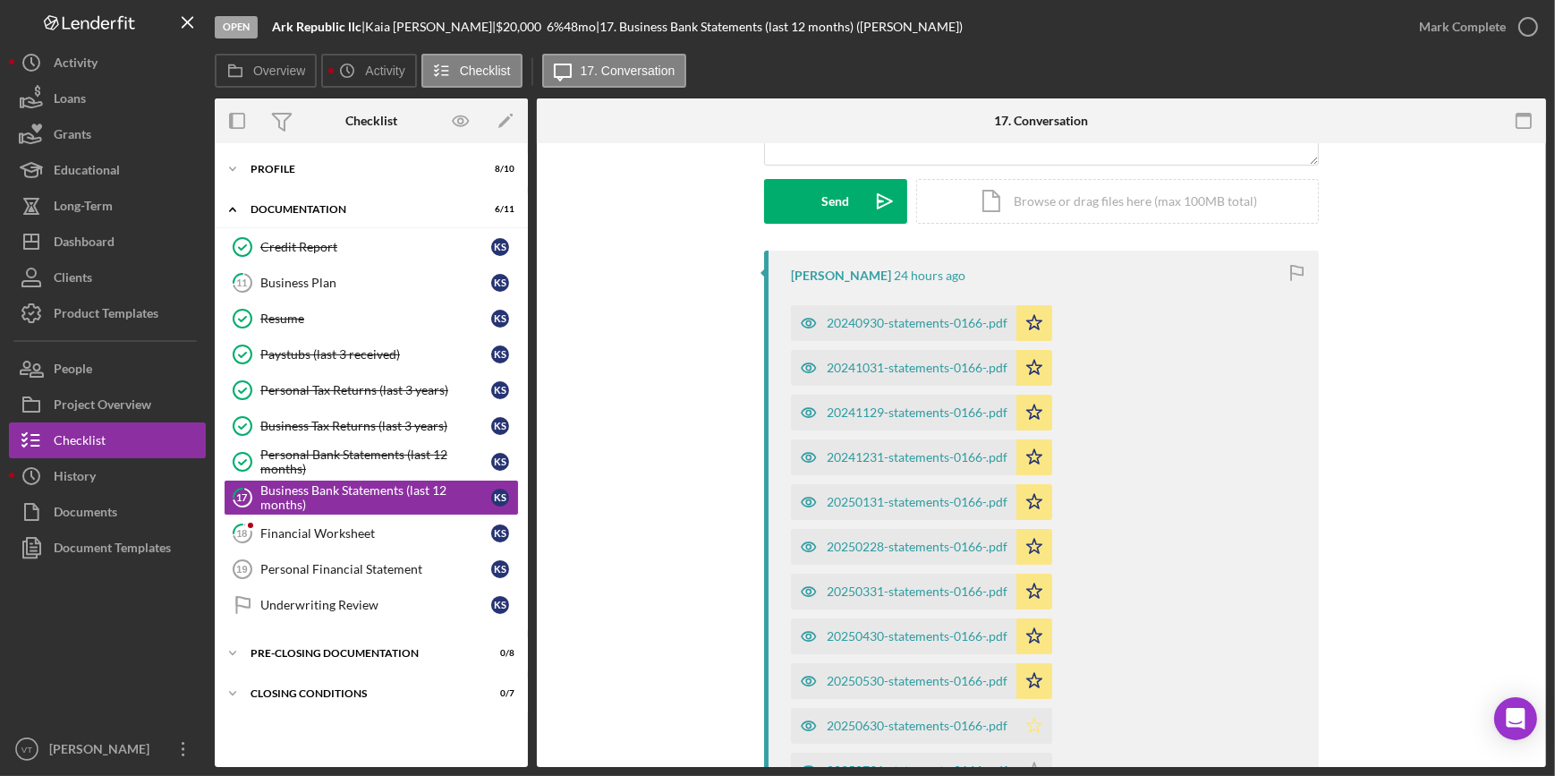
click at [1038, 718] on icon "Icon/Star" at bounding box center [1034, 726] width 36 height 36
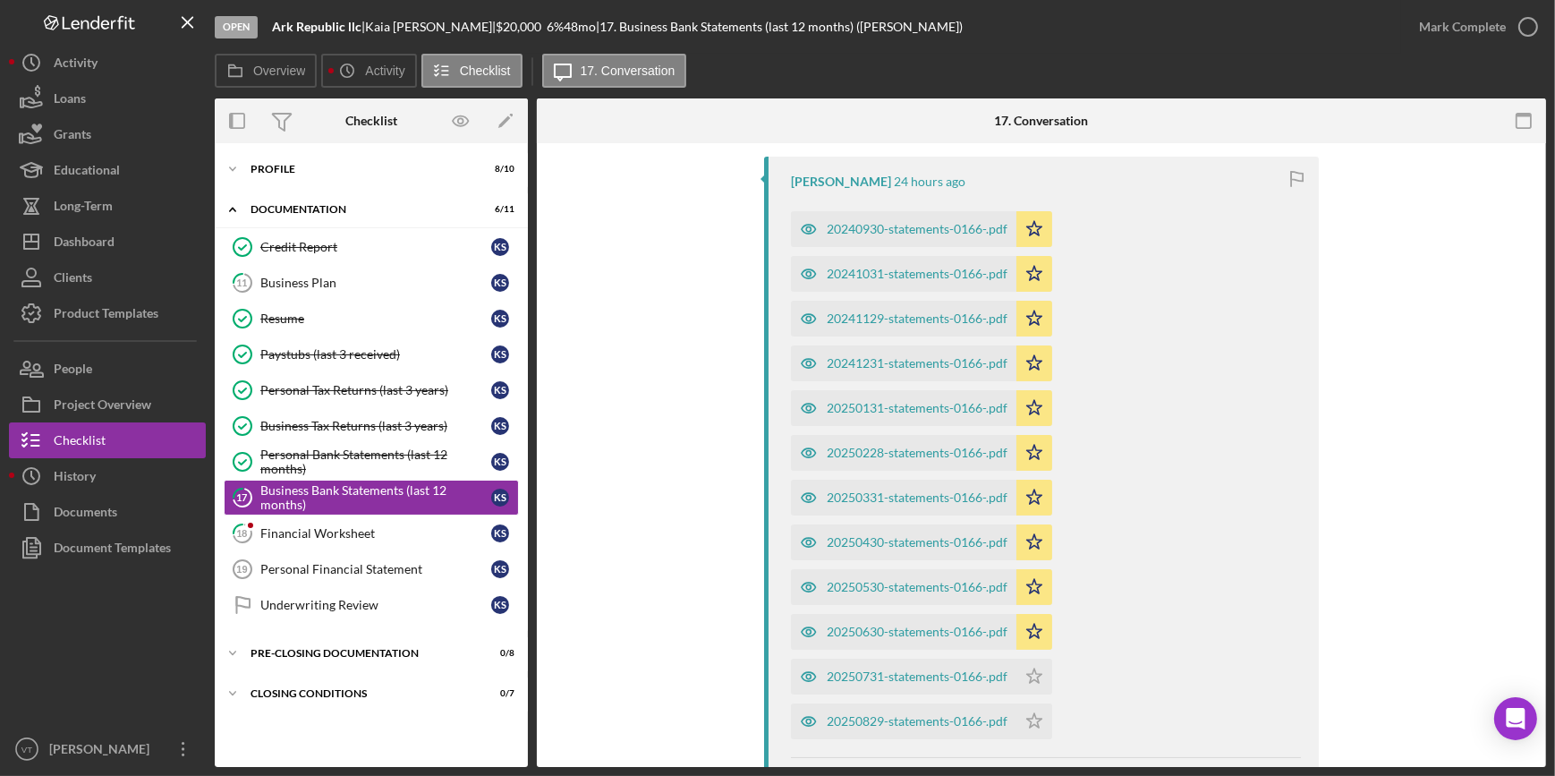
scroll to position [406, 0]
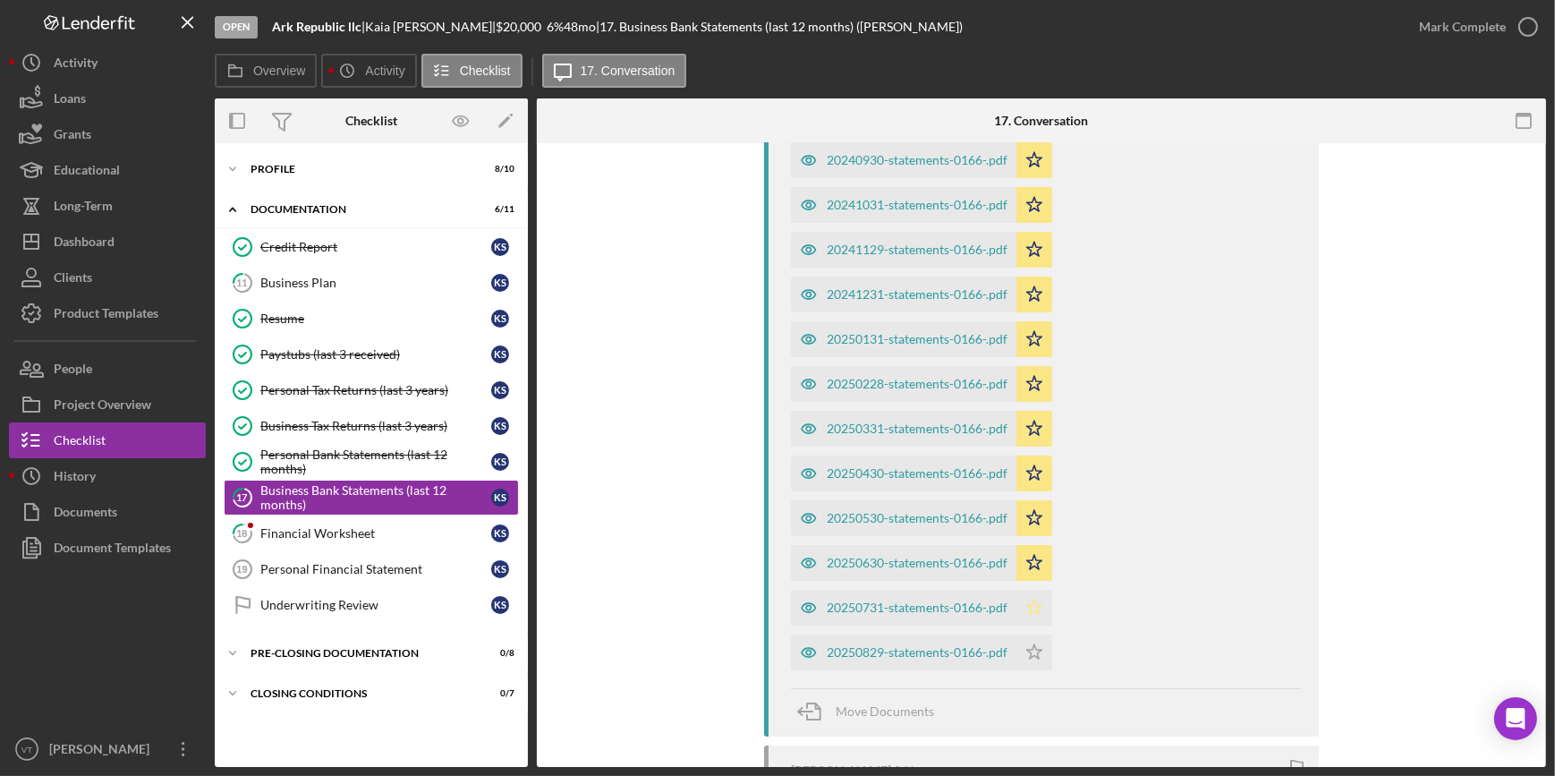
click at [1029, 606] on icon "Icon/Star" at bounding box center [1034, 608] width 36 height 36
click at [1038, 651] on icon "Icon/Star" at bounding box center [1034, 652] width 36 height 36
click at [1455, 35] on div "Mark Complete" at bounding box center [1462, 27] width 87 height 36
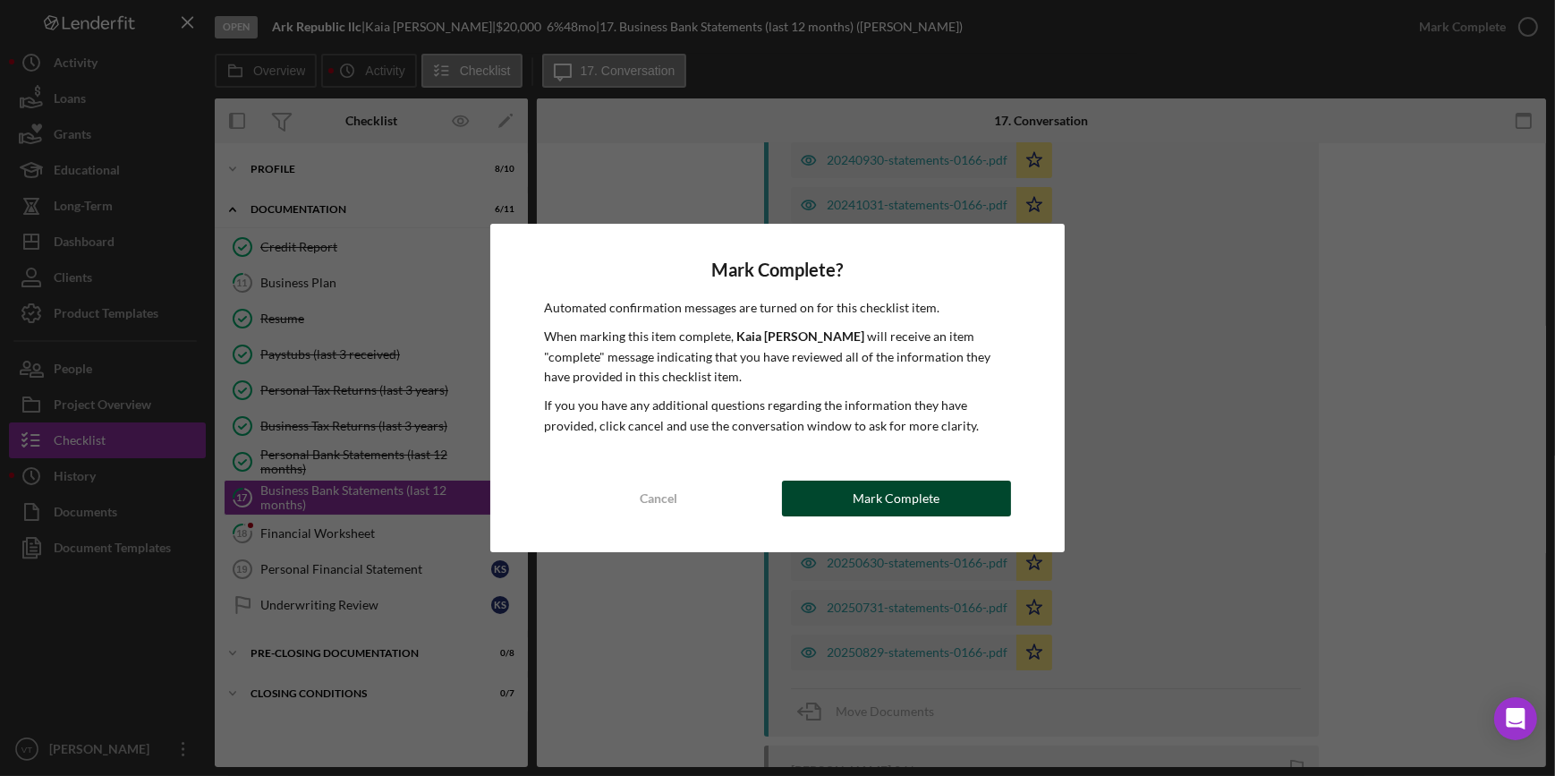
click at [939, 493] on button "Mark Complete" at bounding box center [896, 498] width 229 height 36
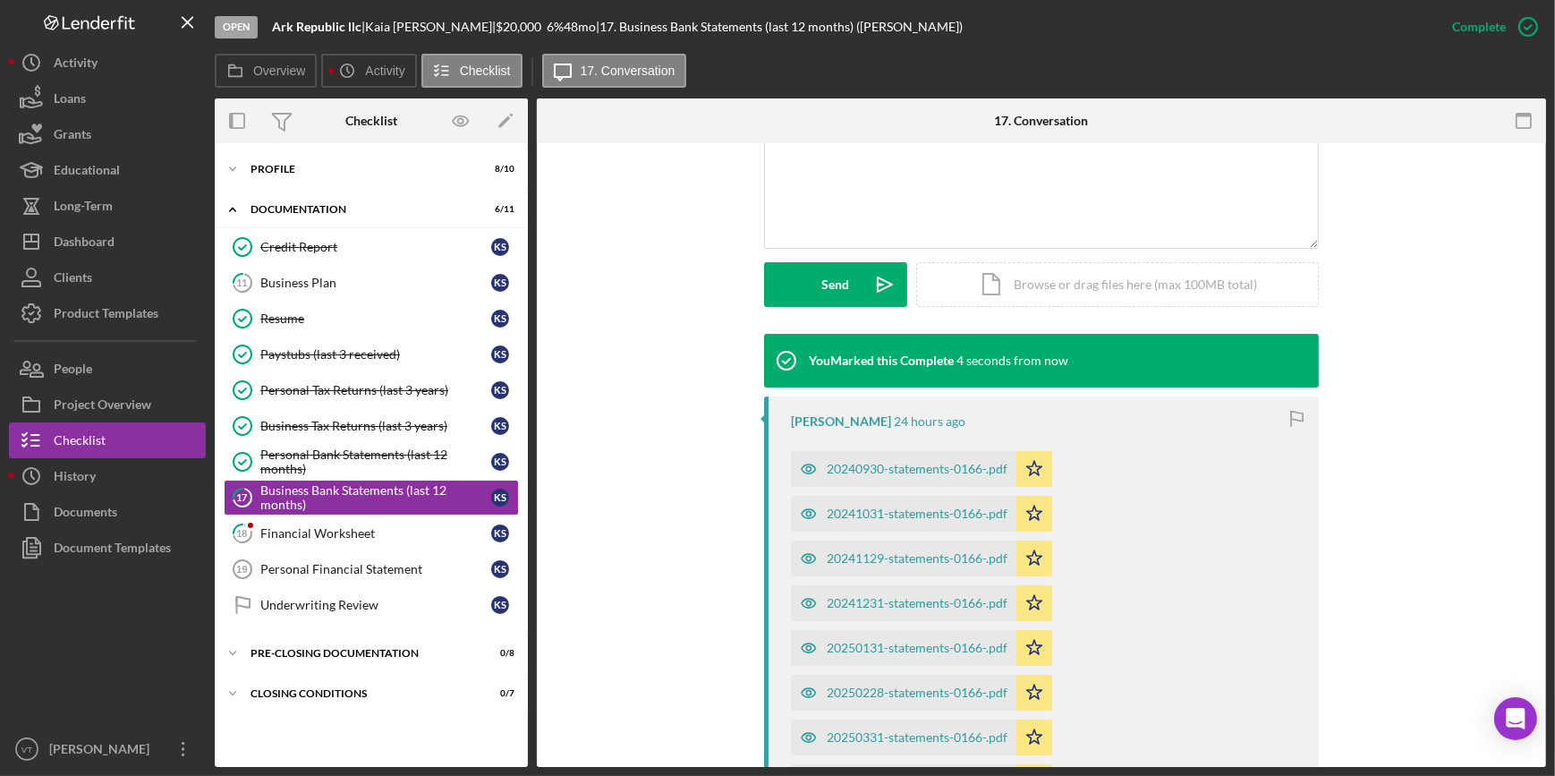
scroll to position [715, 0]
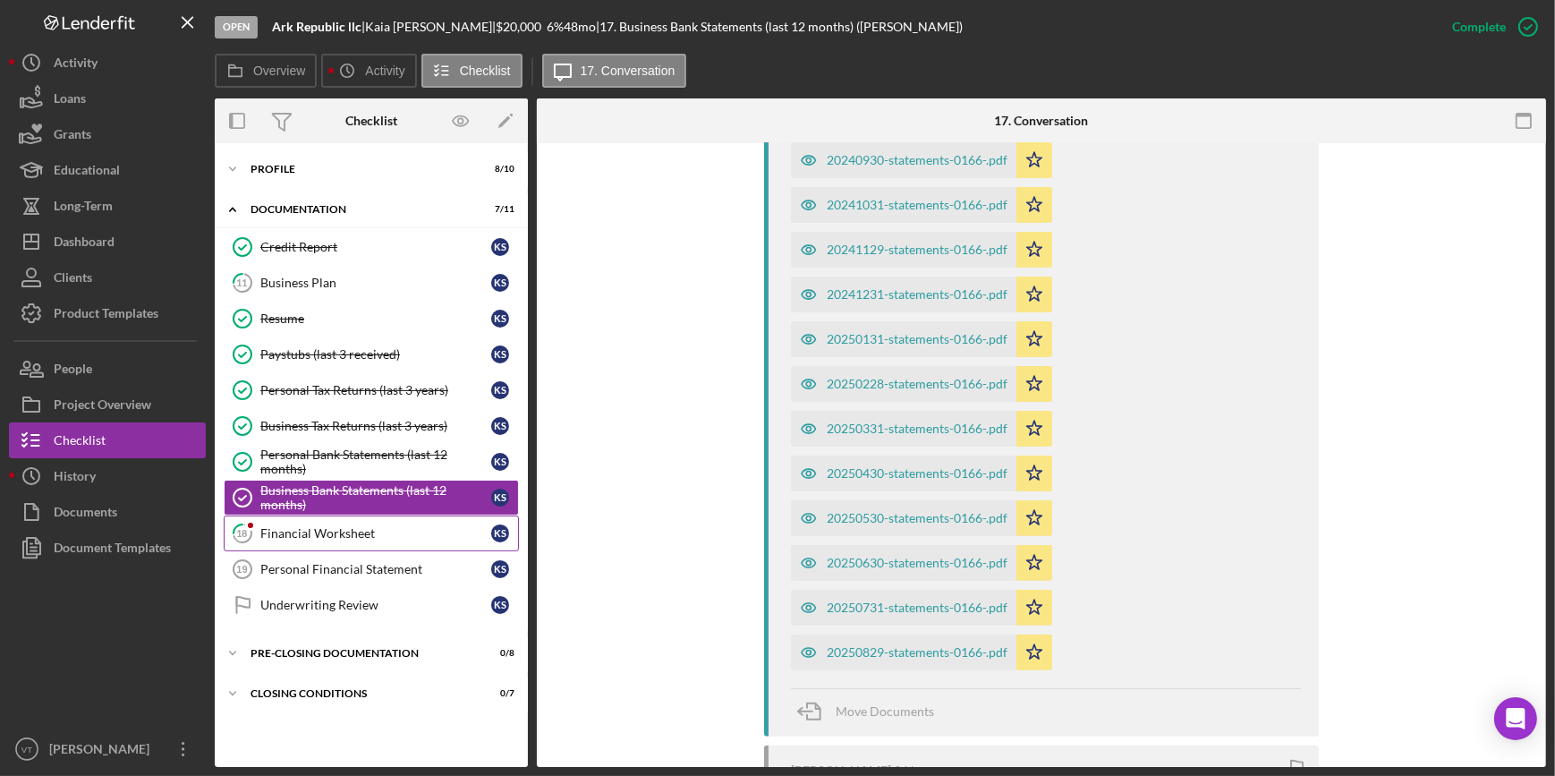
click at [425, 529] on div "Financial Worksheet" at bounding box center [375, 533] width 231 height 14
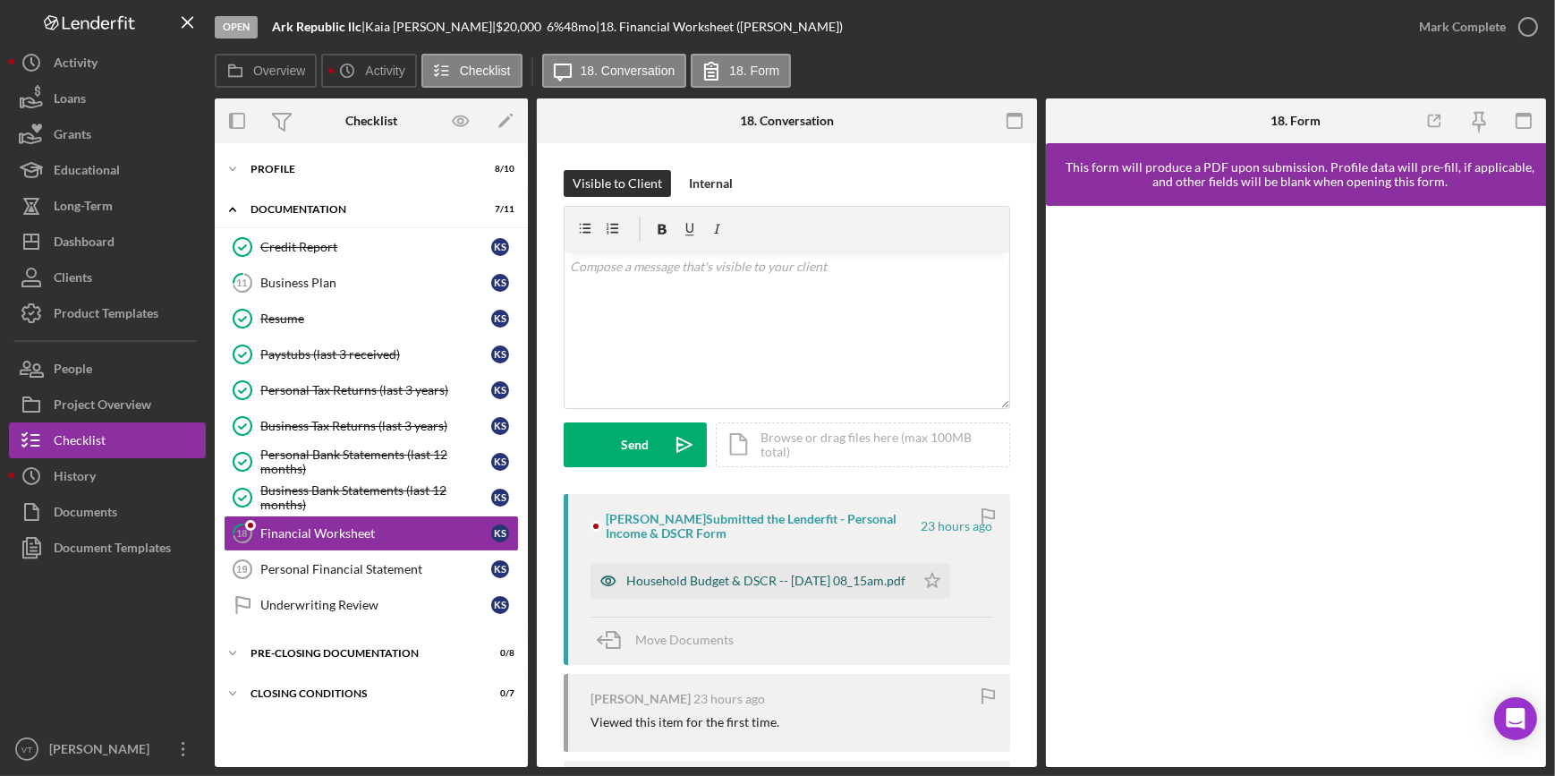
click at [778, 575] on div "Household Budget & DSCR -- 2025-09-15 08_15am.pdf" at bounding box center [765, 580] width 279 height 14
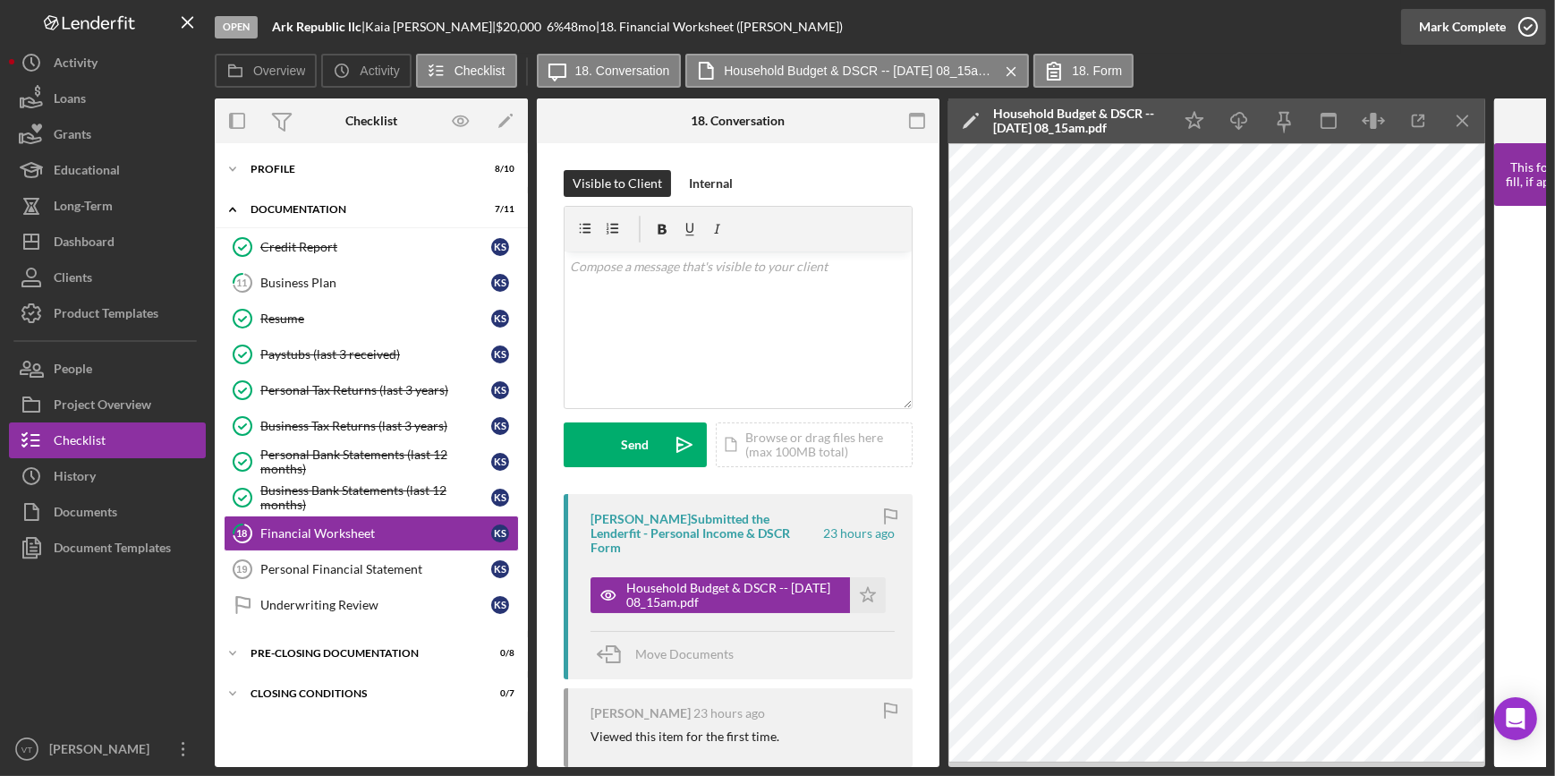
click at [1416, 26] on button "Mark Complete" at bounding box center [1473, 27] width 145 height 36
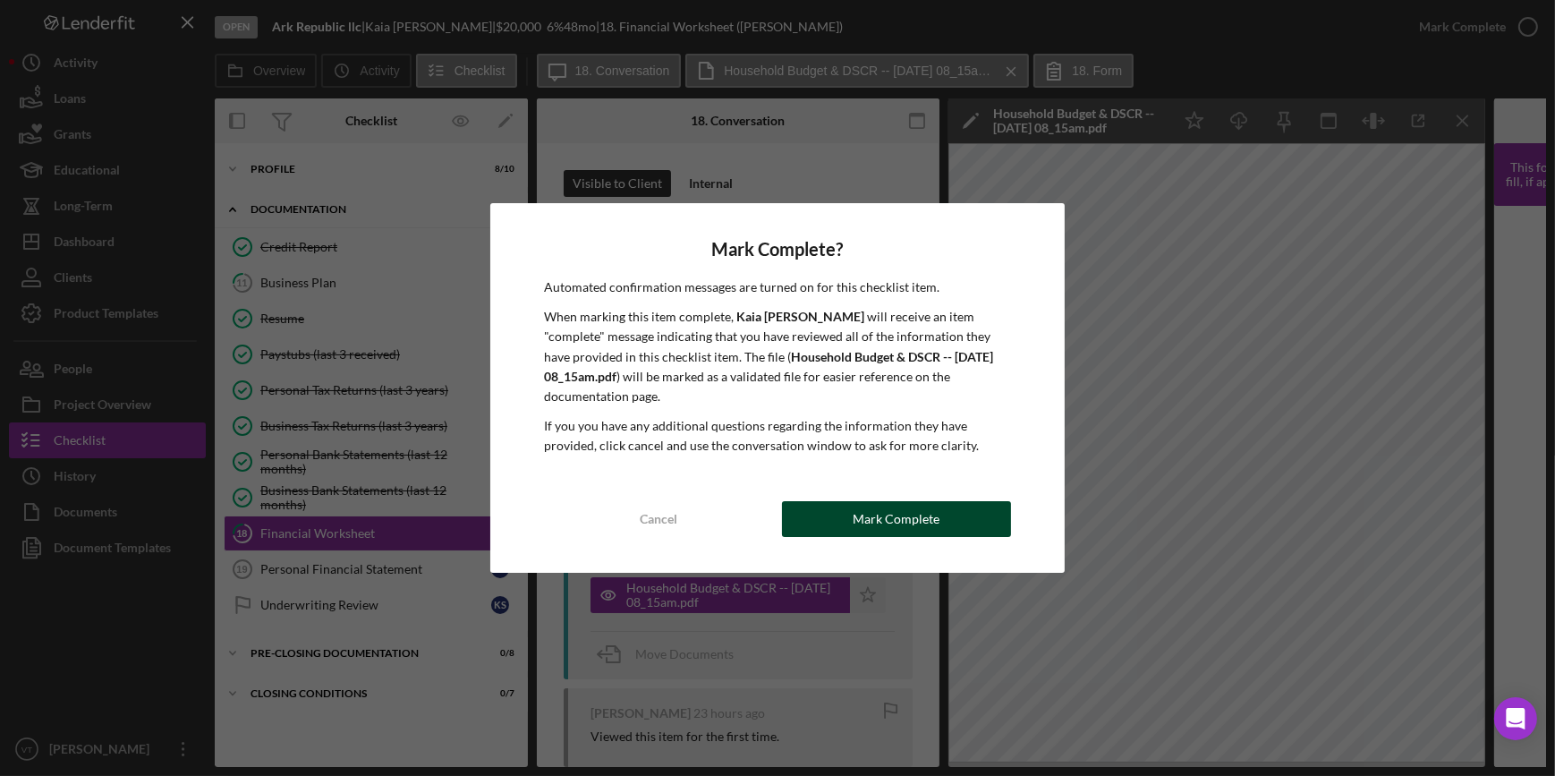
click at [930, 528] on div "Mark Complete" at bounding box center [896, 519] width 87 height 36
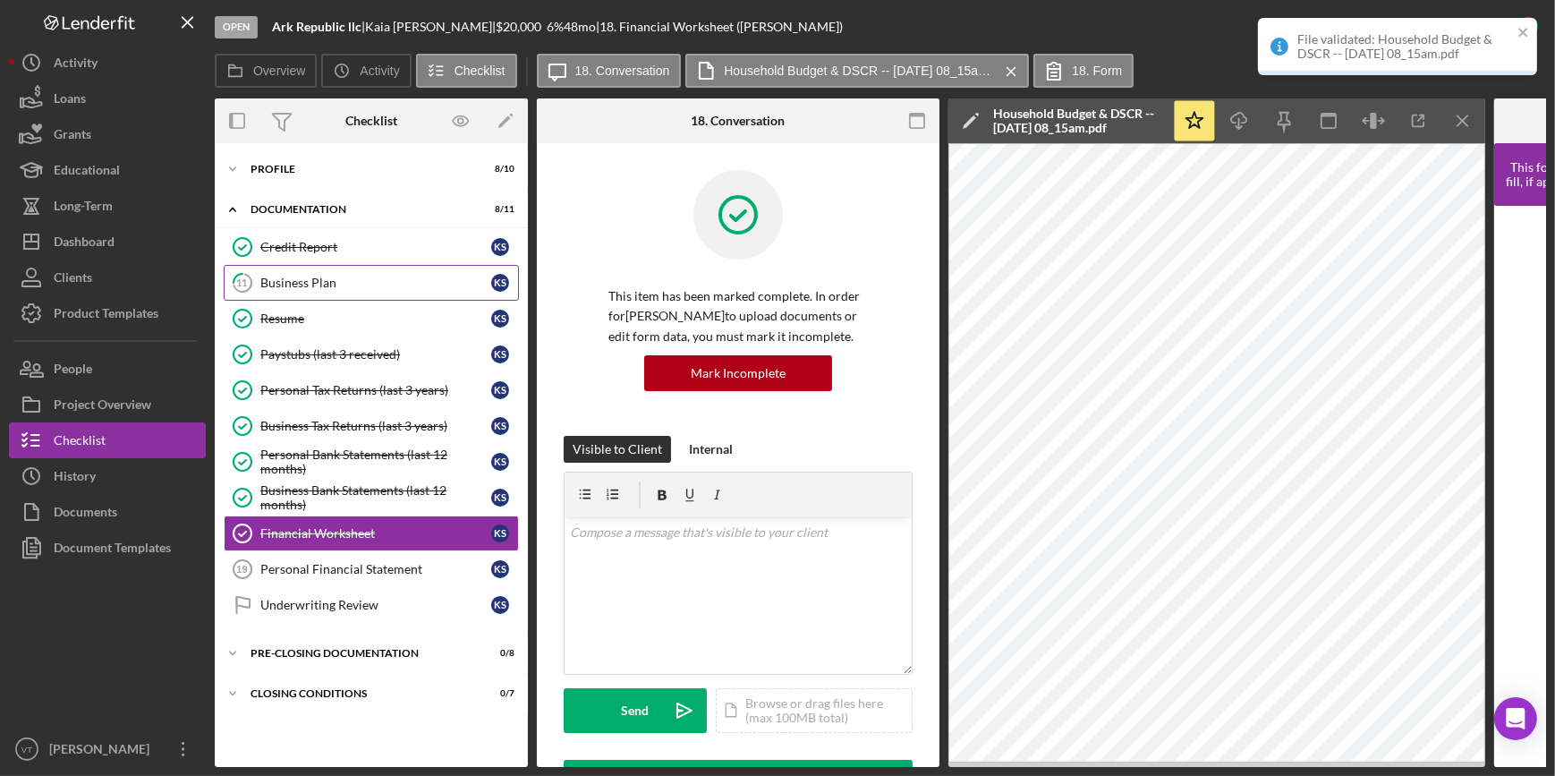
click at [354, 281] on div "Business Plan" at bounding box center [375, 283] width 231 height 14
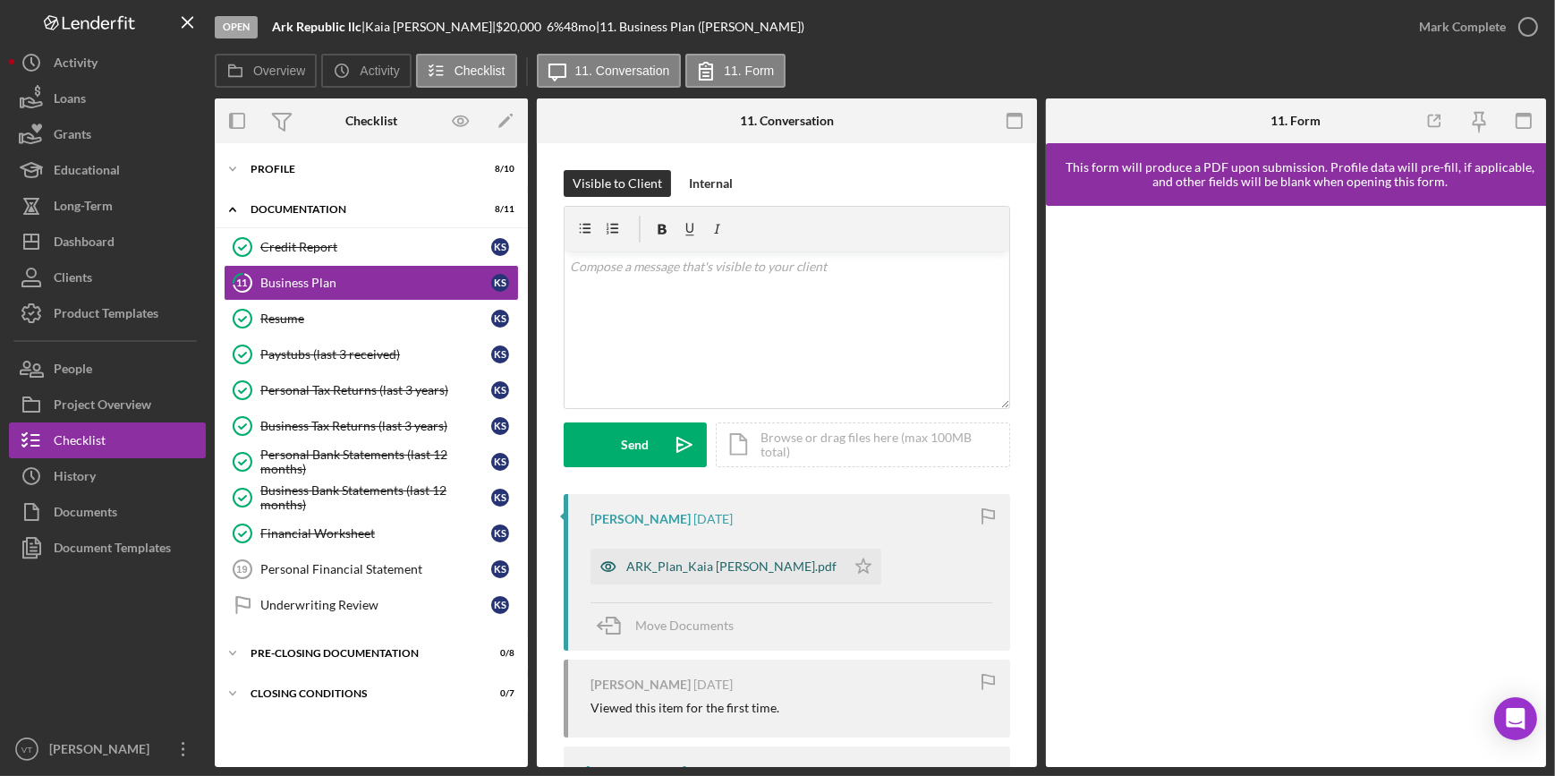
click at [696, 573] on div "ARK_Plan_Kaia Shivers.pdf" at bounding box center [731, 566] width 210 height 14
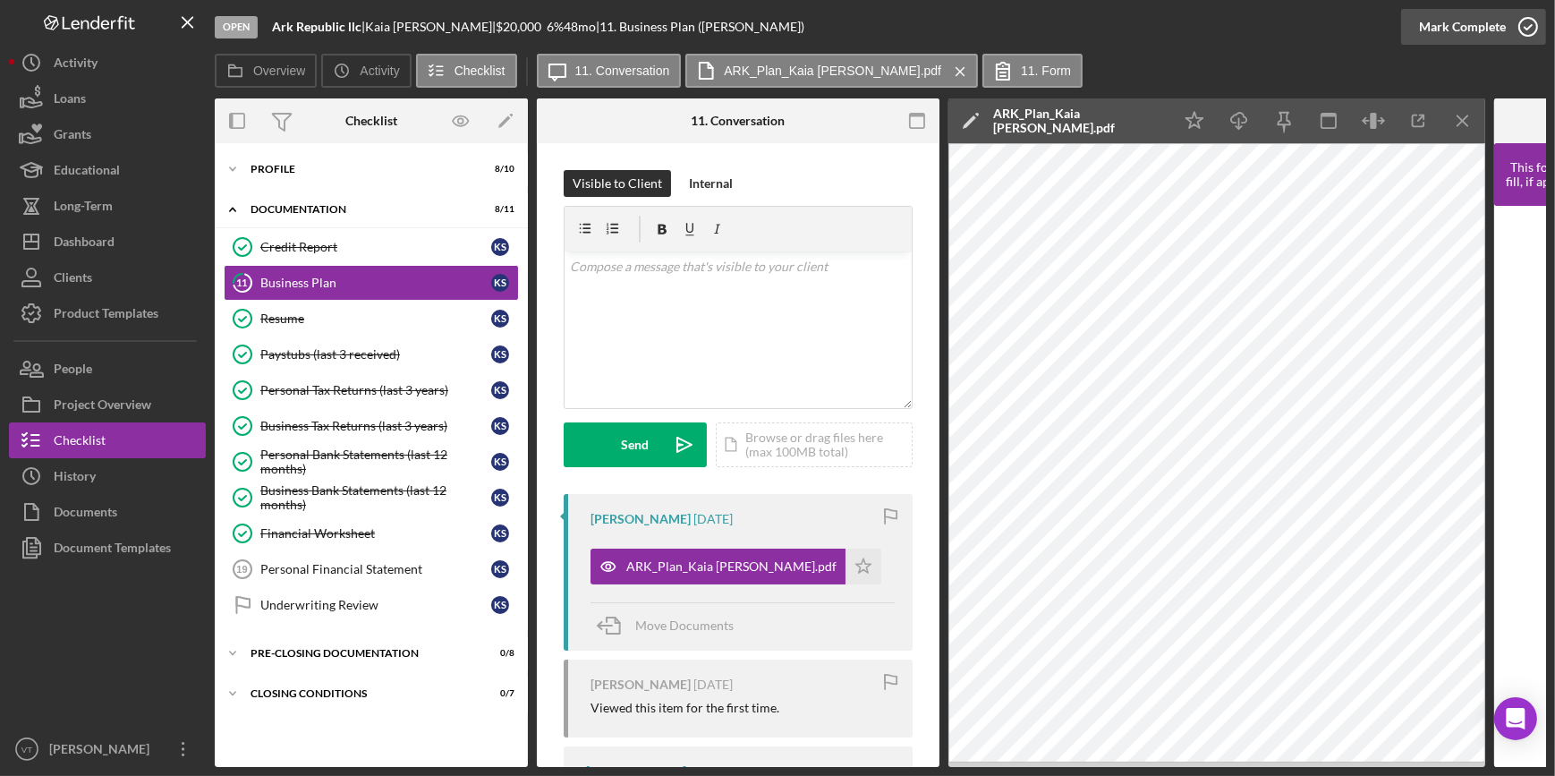
click at [1497, 23] on div "Mark Complete" at bounding box center [1462, 27] width 87 height 36
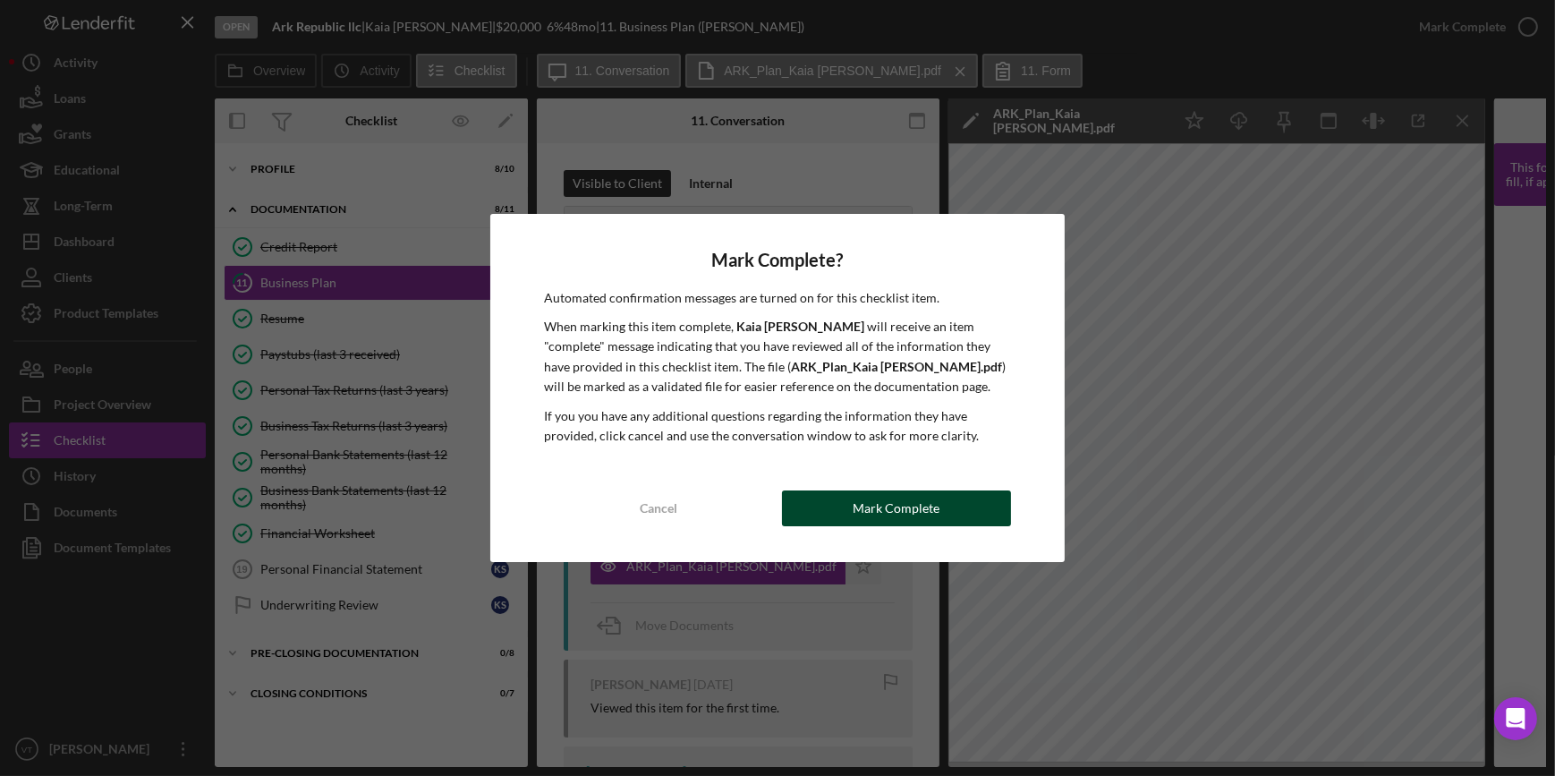
click at [927, 501] on div "Mark Complete" at bounding box center [896, 508] width 87 height 36
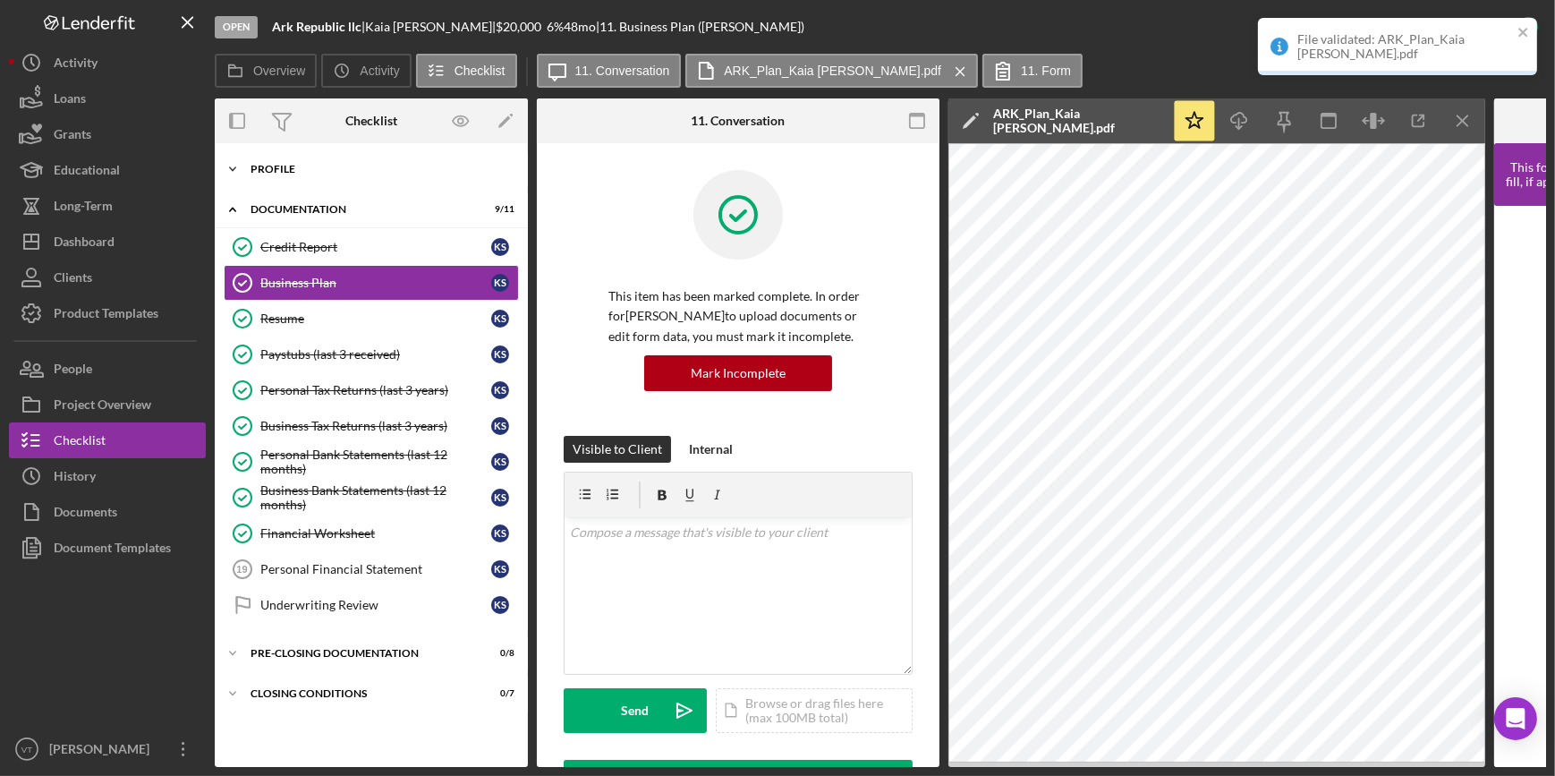
click at [223, 166] on icon "Icon/Expander" at bounding box center [233, 169] width 36 height 36
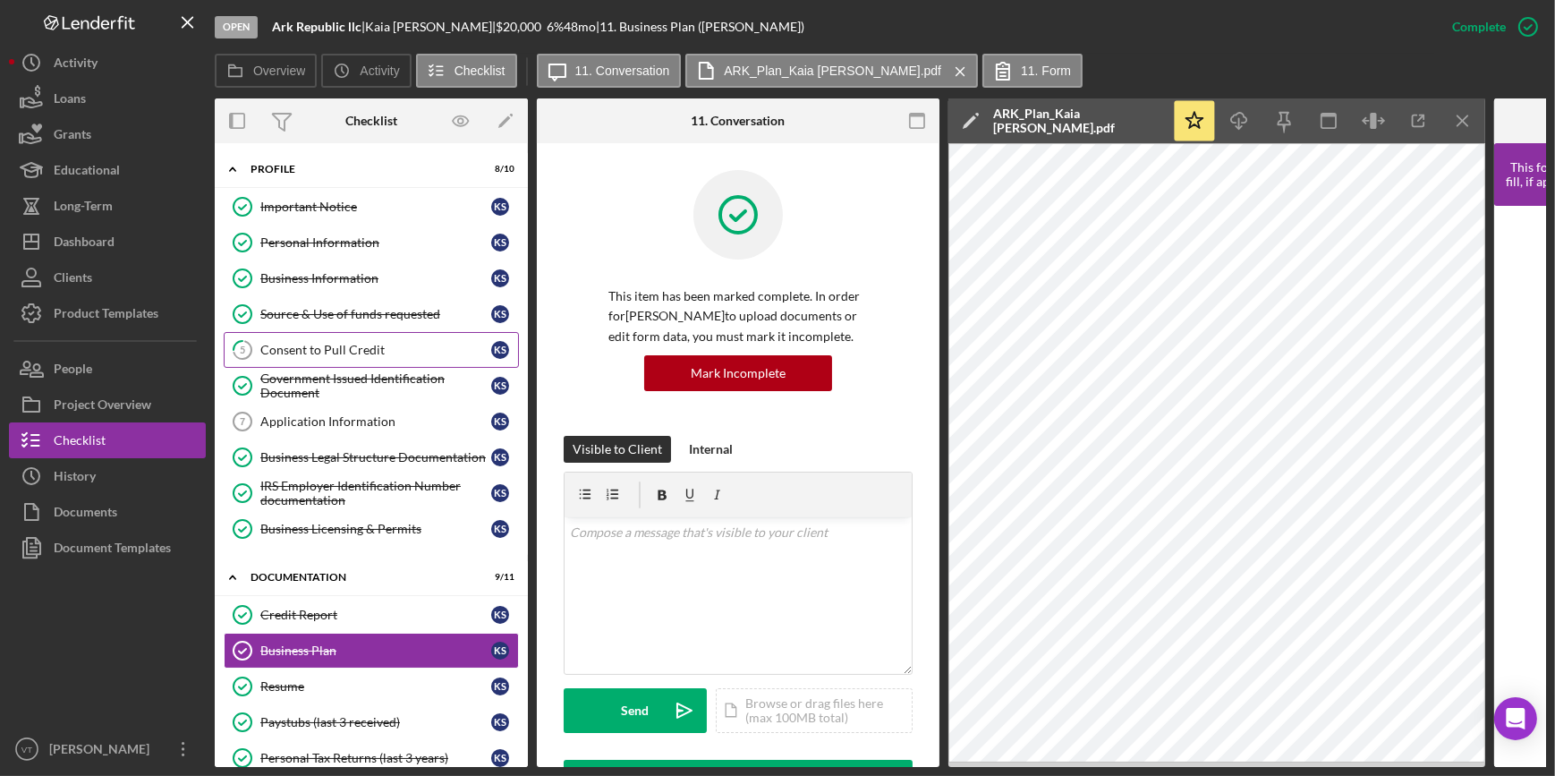
click at [268, 348] on div "Consent to Pull Credit" at bounding box center [375, 350] width 231 height 14
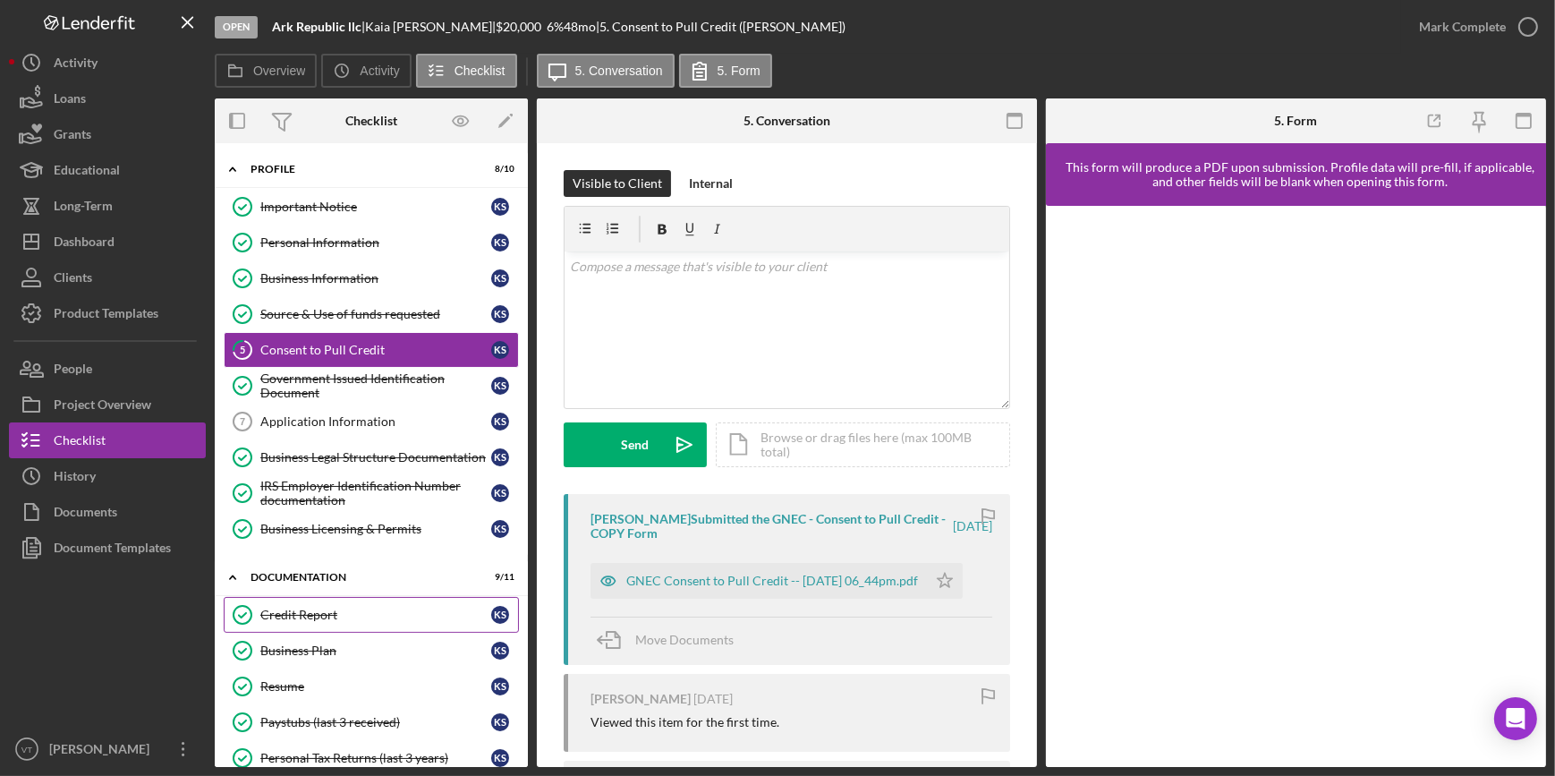
click at [297, 622] on link "Credit Report Credit Report K S" at bounding box center [371, 615] width 295 height 36
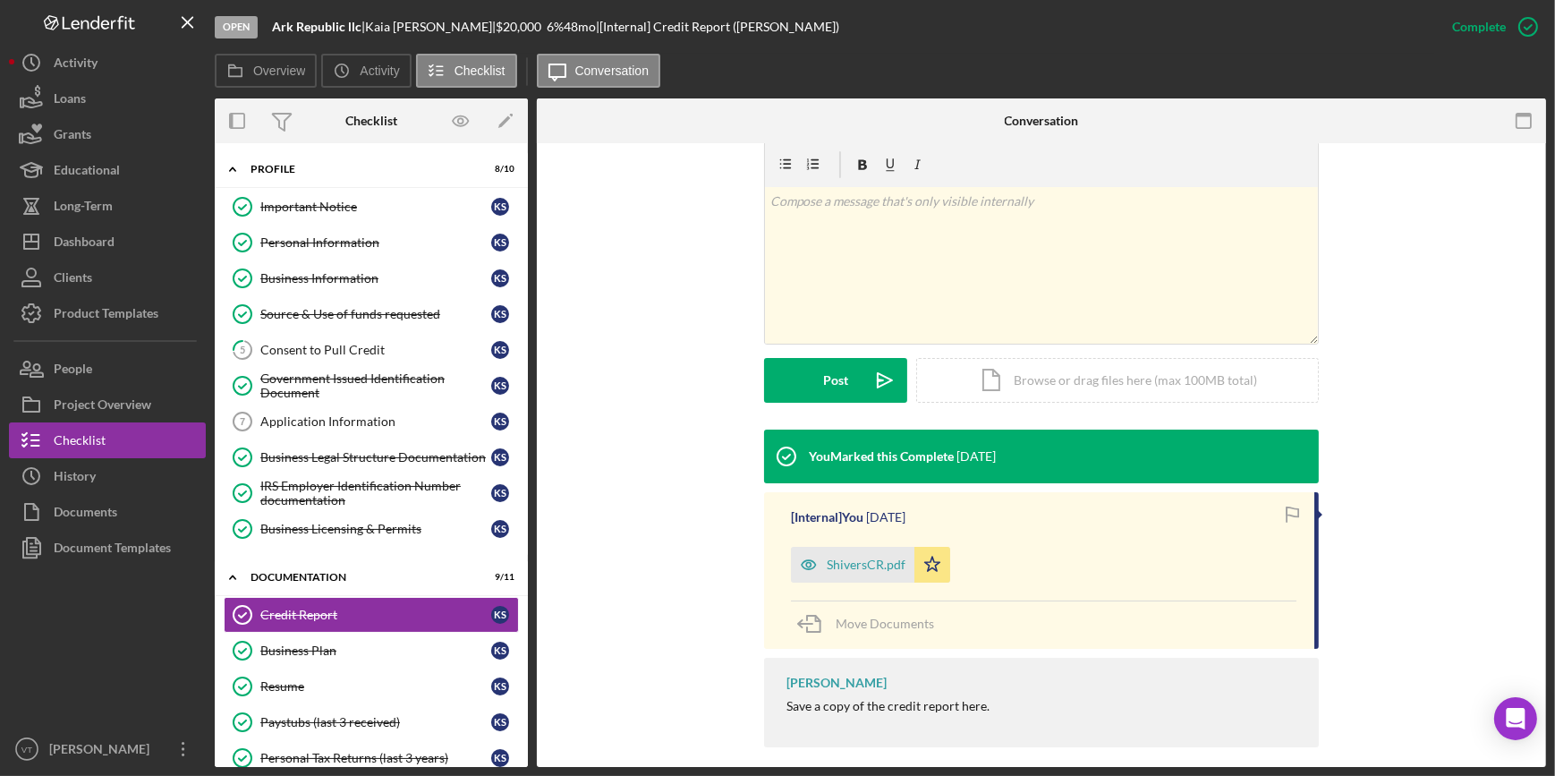
scroll to position [290, 0]
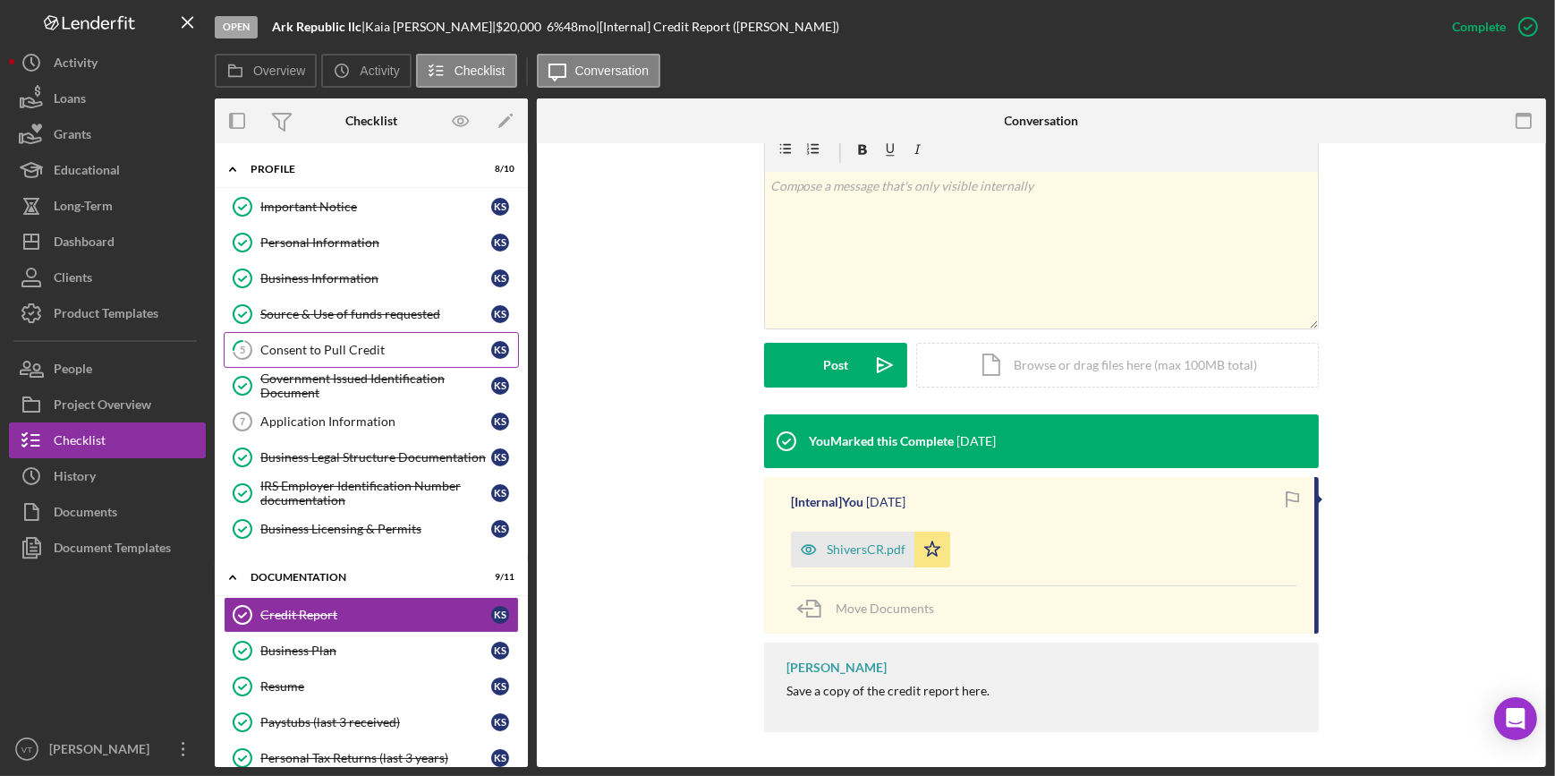
click at [340, 348] on div "Consent to Pull Credit" at bounding box center [375, 350] width 231 height 14
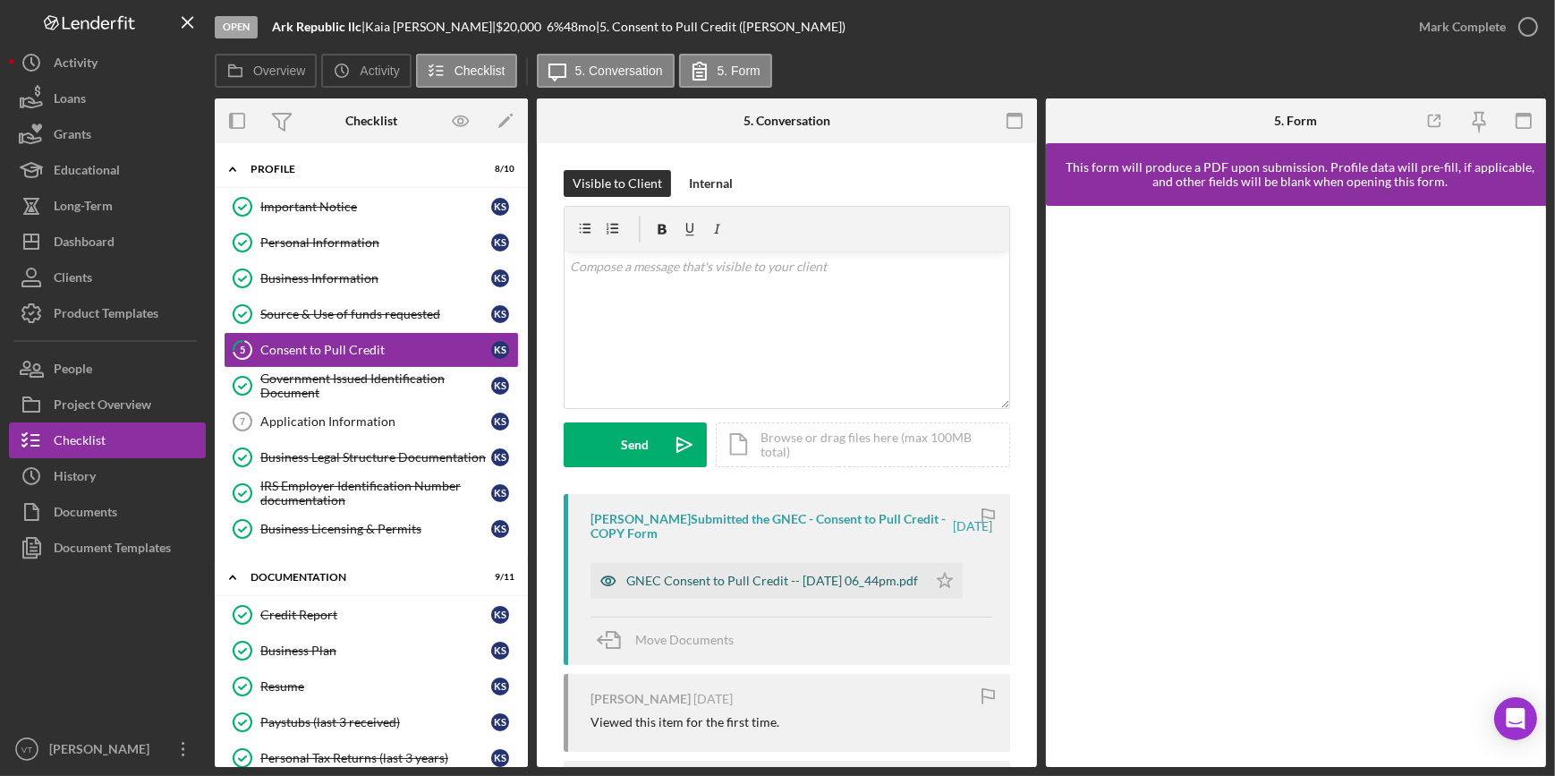
click at [756, 564] on div "GNEC Consent to Pull Credit -- 2025-09-06 06_44pm.pdf" at bounding box center [758, 581] width 336 height 36
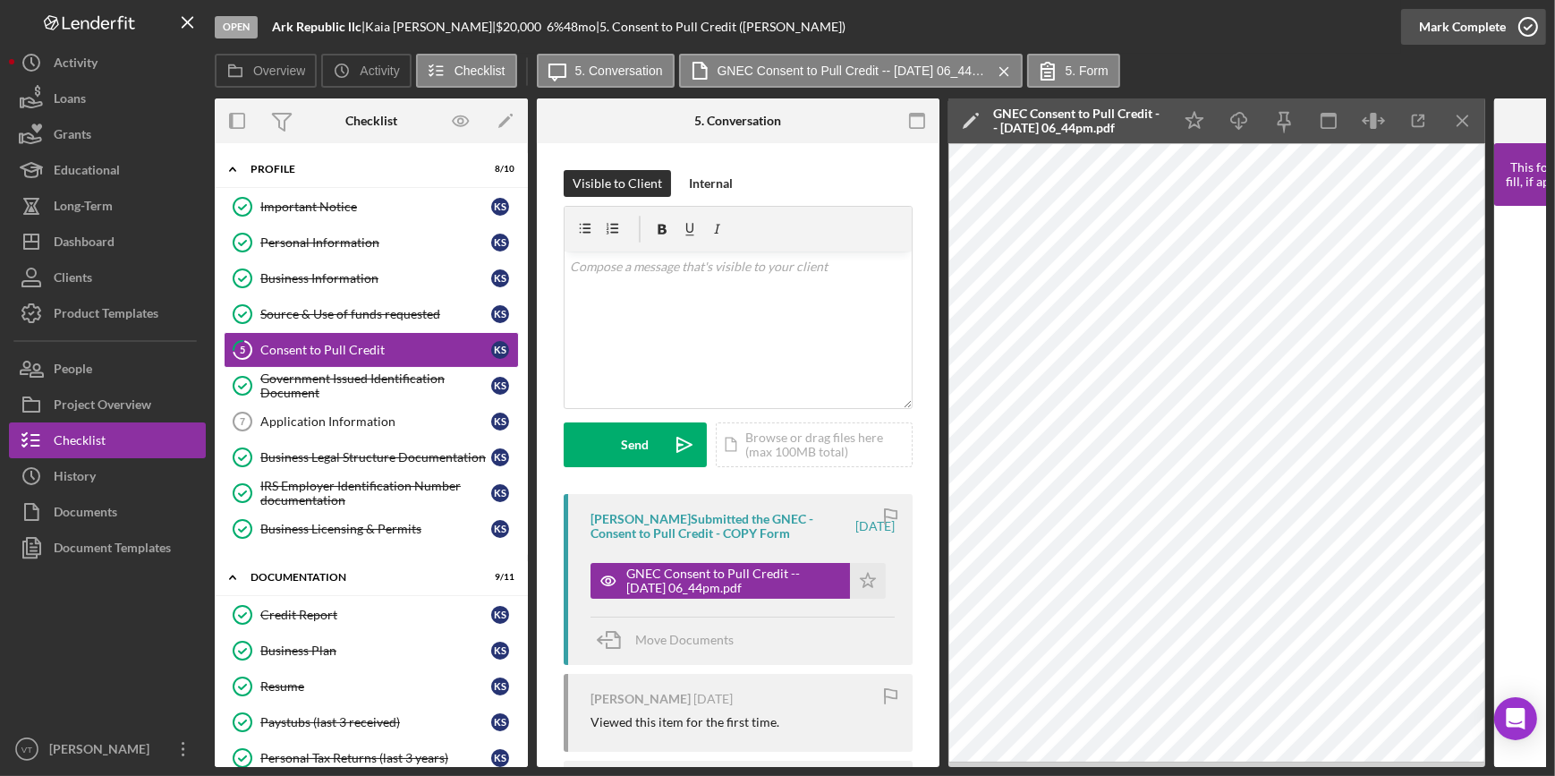
click at [1440, 25] on div "Mark Complete" at bounding box center [1462, 27] width 87 height 36
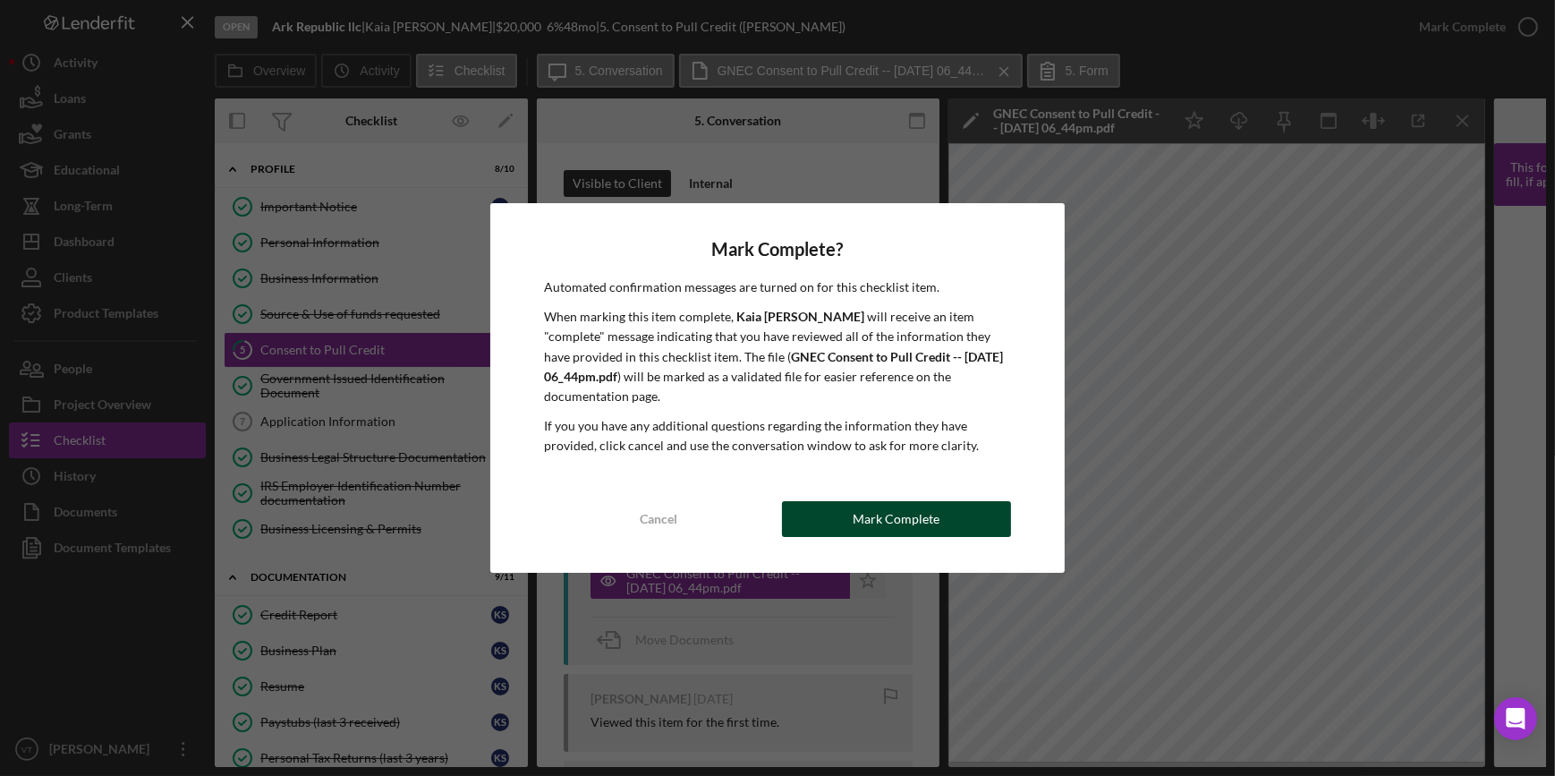
click at [863, 507] on div "Mark Complete" at bounding box center [896, 519] width 87 height 36
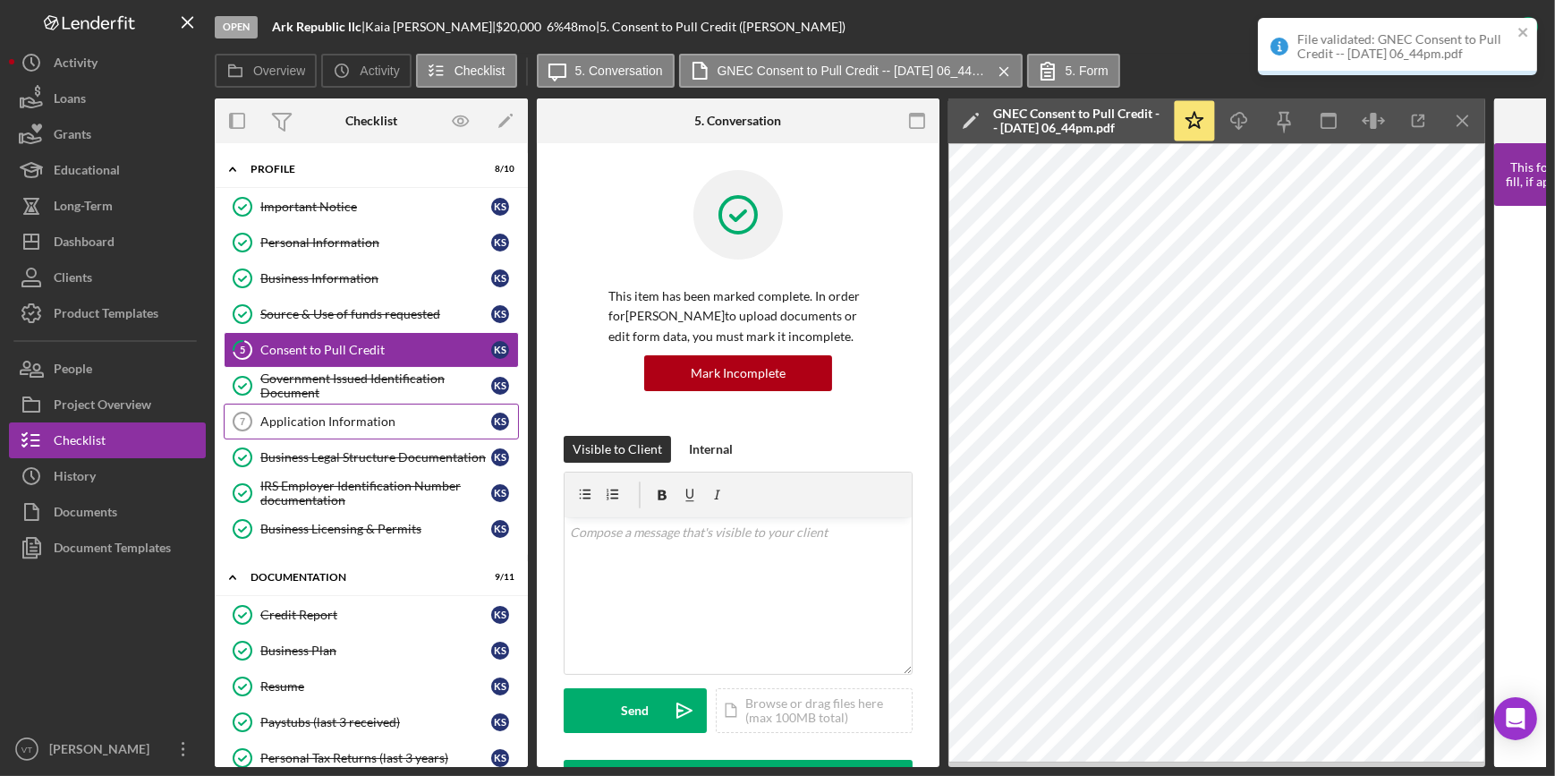
click at [400, 405] on link "Application Information 7 Application Information K S" at bounding box center [371, 421] width 295 height 36
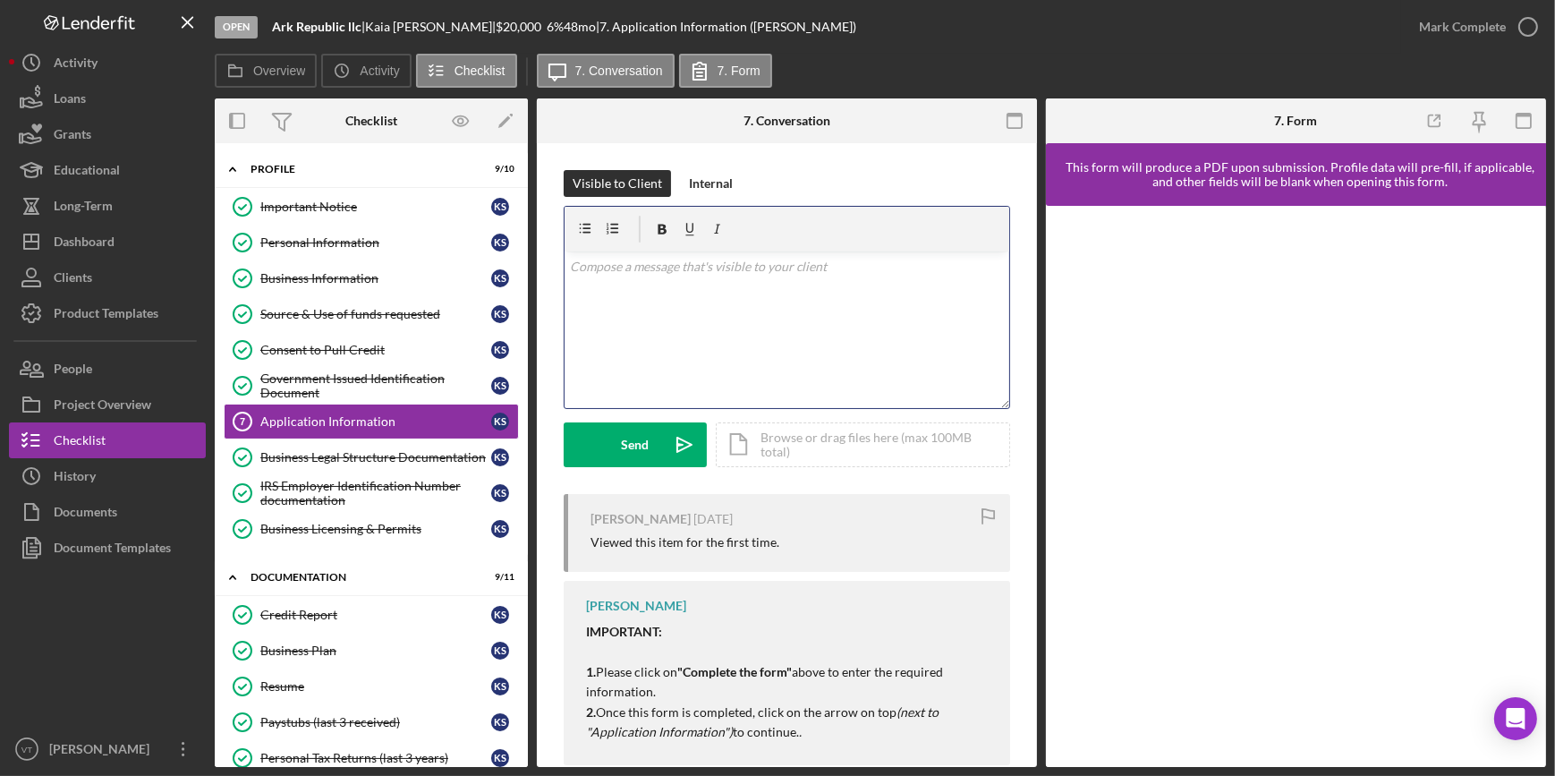
click at [617, 267] on p at bounding box center [787, 267] width 435 height 20
click at [624, 287] on div "v Color teal Color pink Remove color Add row above Add row below Add column bef…" at bounding box center [787, 329] width 445 height 157
click at [793, 270] on p "Please complete step 7 the application." at bounding box center [787, 267] width 435 height 20
click at [637, 442] on div "Send" at bounding box center [636, 444] width 28 height 45
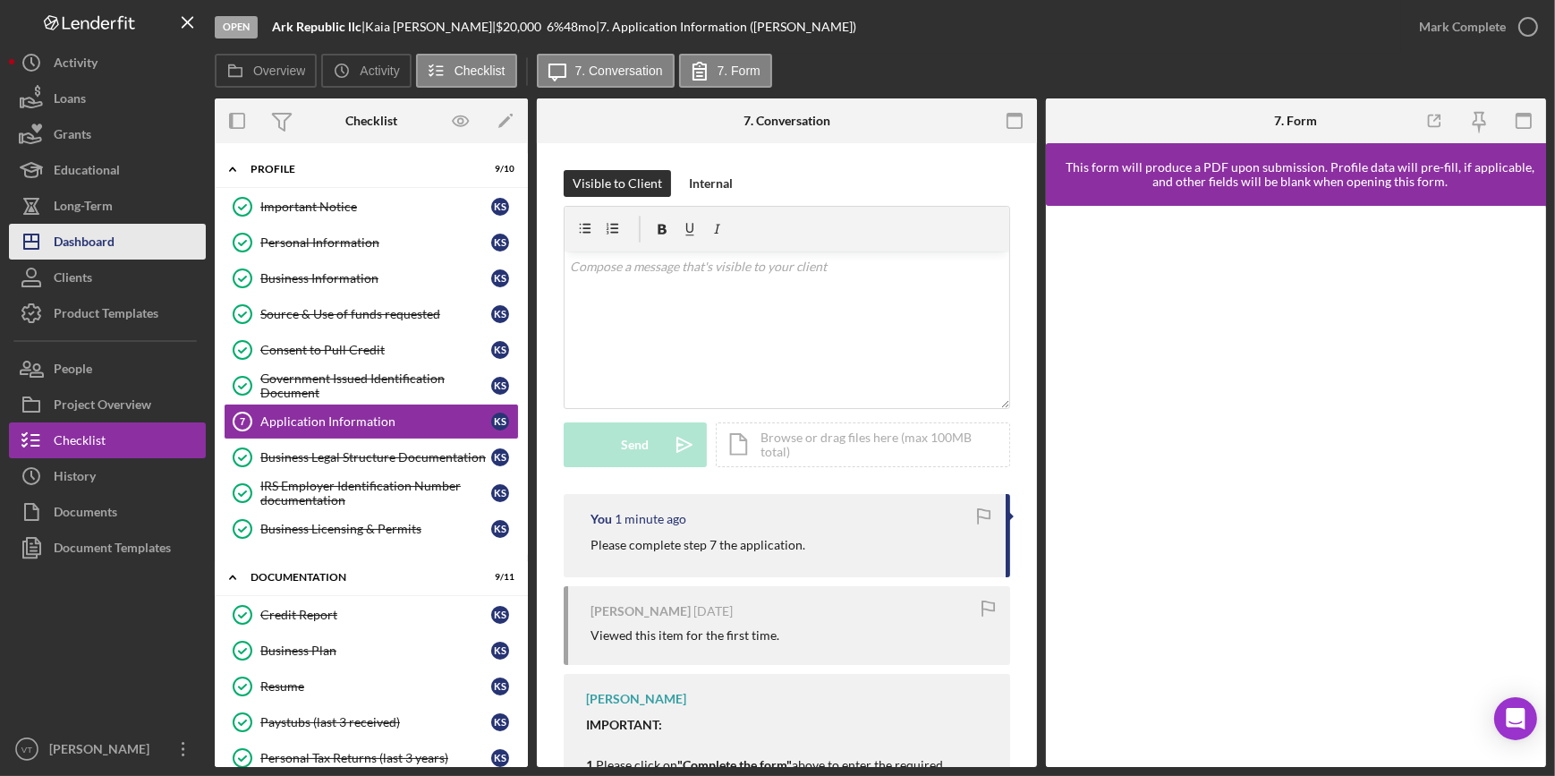
click at [120, 246] on button "Icon/Dashboard Dashboard" at bounding box center [107, 242] width 197 height 36
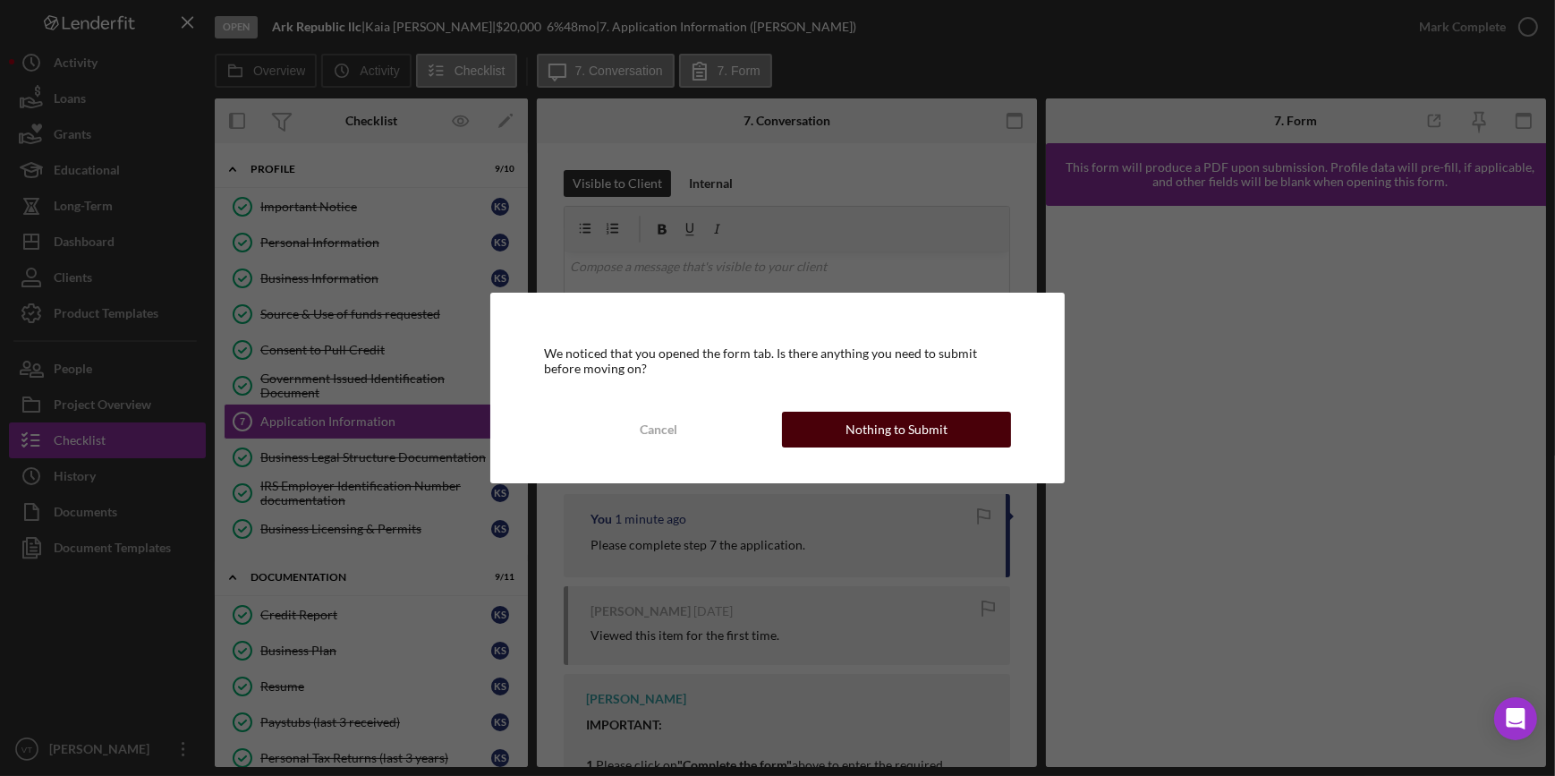
click at [836, 426] on button "Nothing to Submit" at bounding box center [896, 430] width 229 height 36
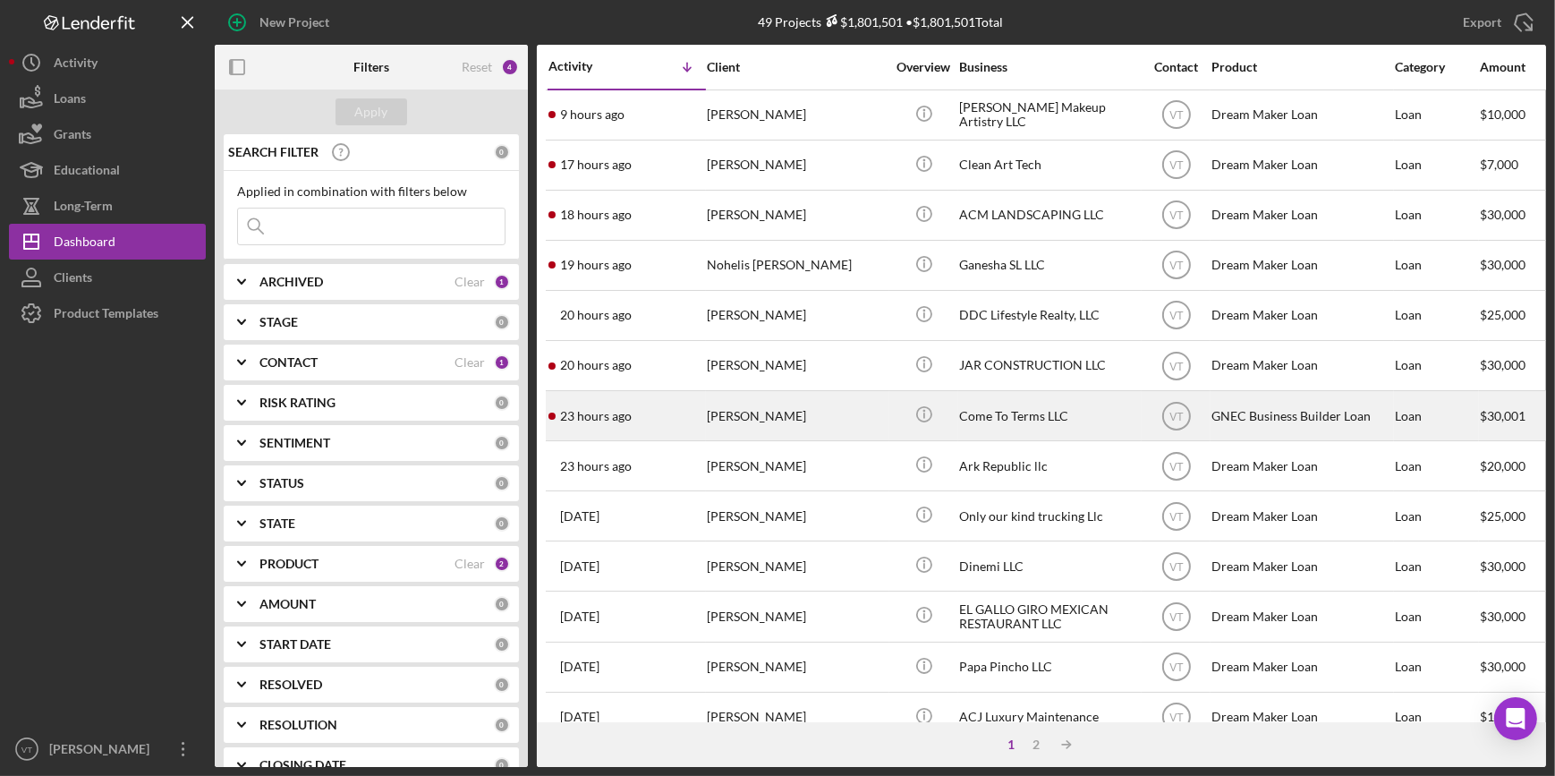
click at [812, 409] on div "[PERSON_NAME]" at bounding box center [796, 415] width 179 height 47
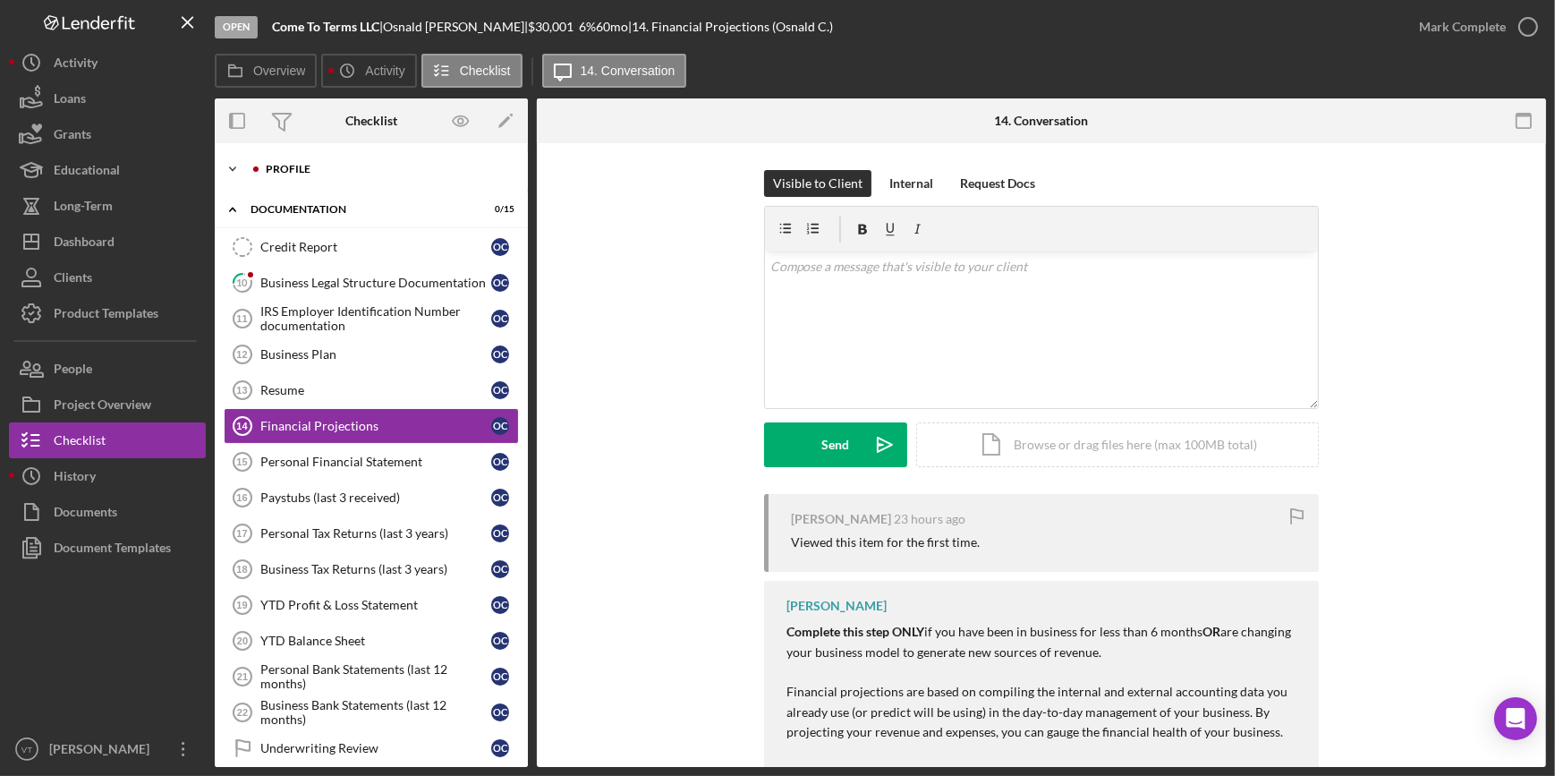
click at [233, 173] on icon "Icon/Expander" at bounding box center [233, 169] width 36 height 36
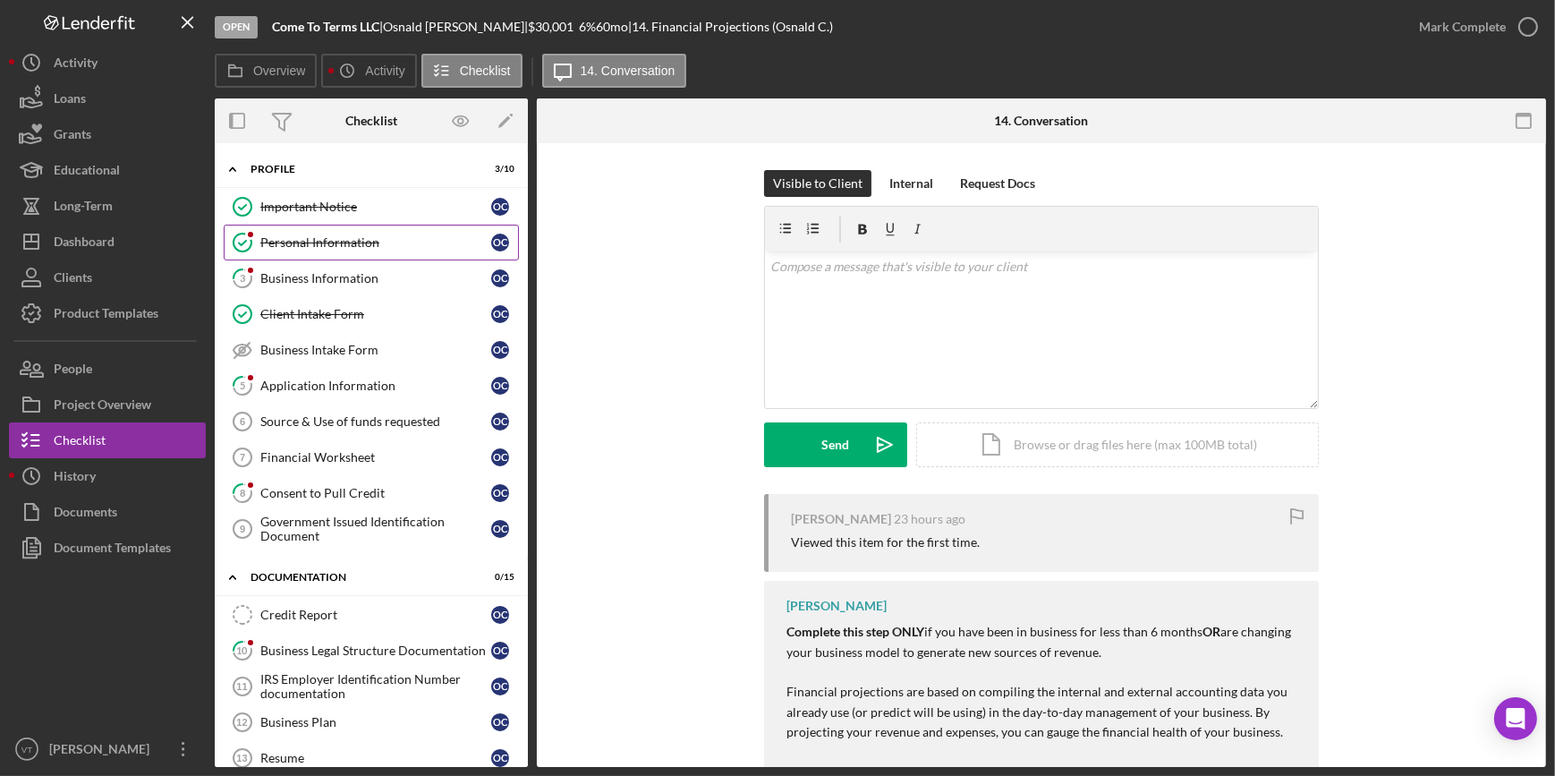
click at [331, 242] on div "Personal Information" at bounding box center [375, 242] width 231 height 14
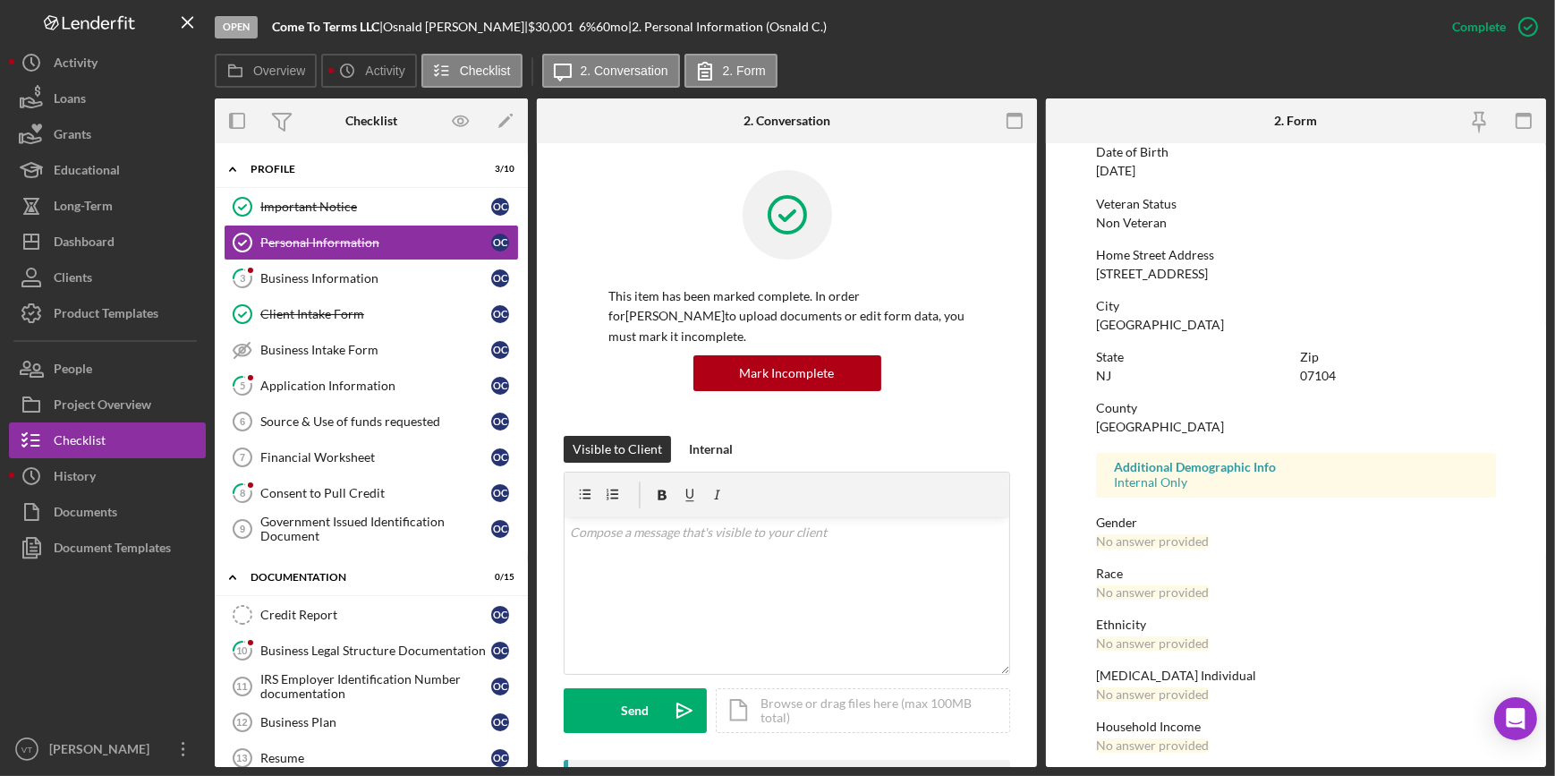
scroll to position [211, 0]
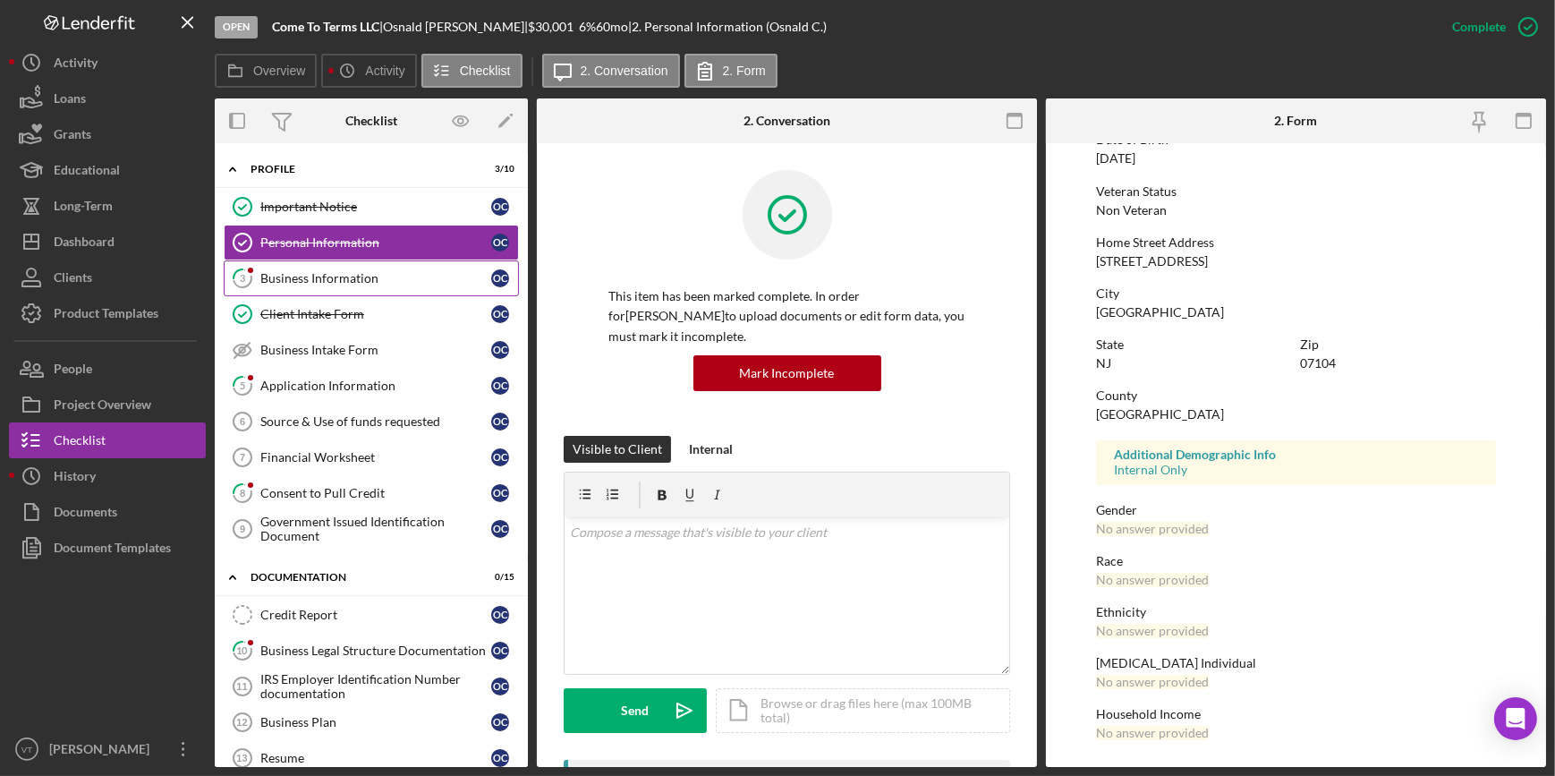
click at [301, 286] on link "3 Business Information O C" at bounding box center [371, 278] width 295 height 36
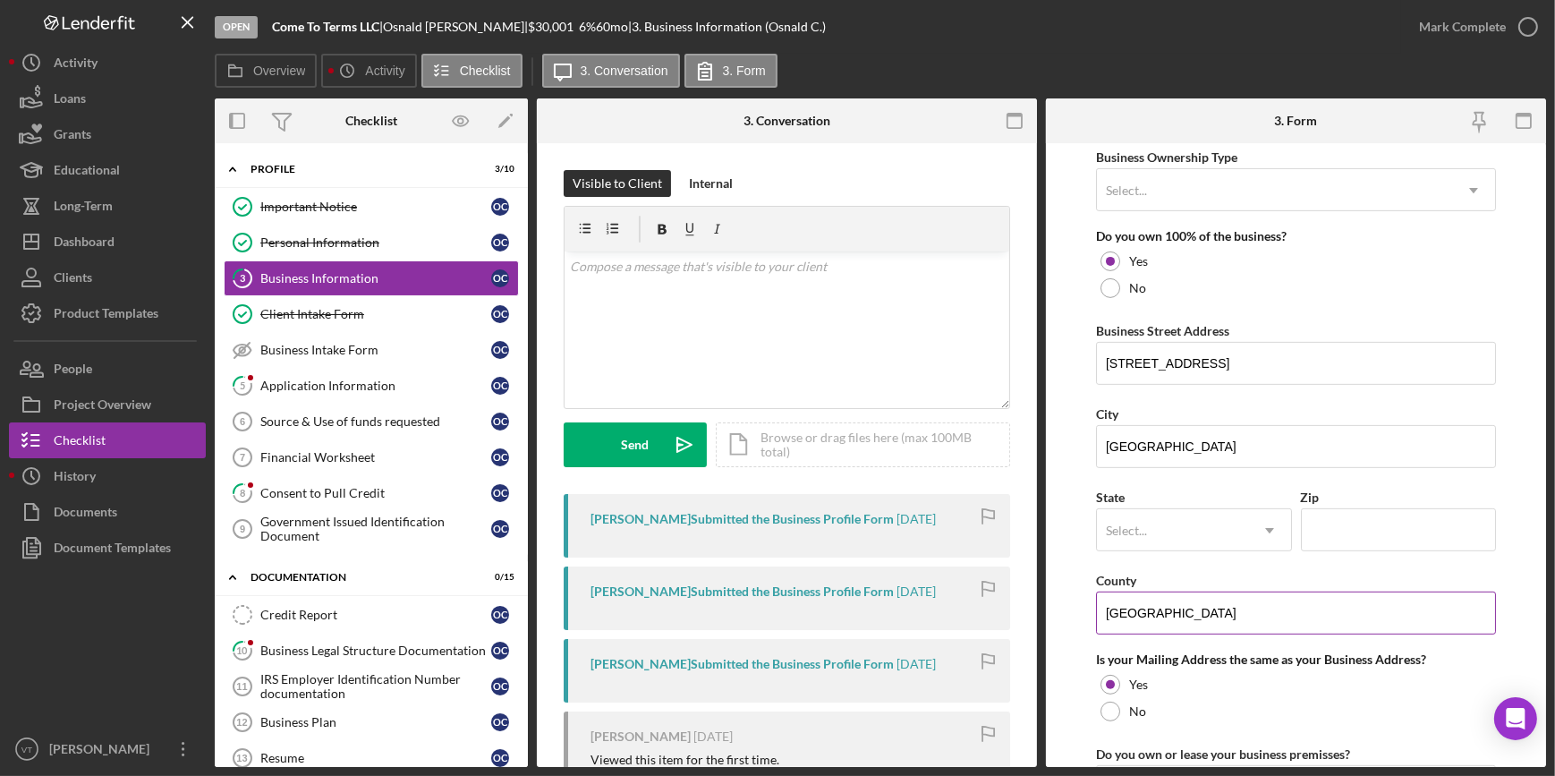
scroll to position [1057, 0]
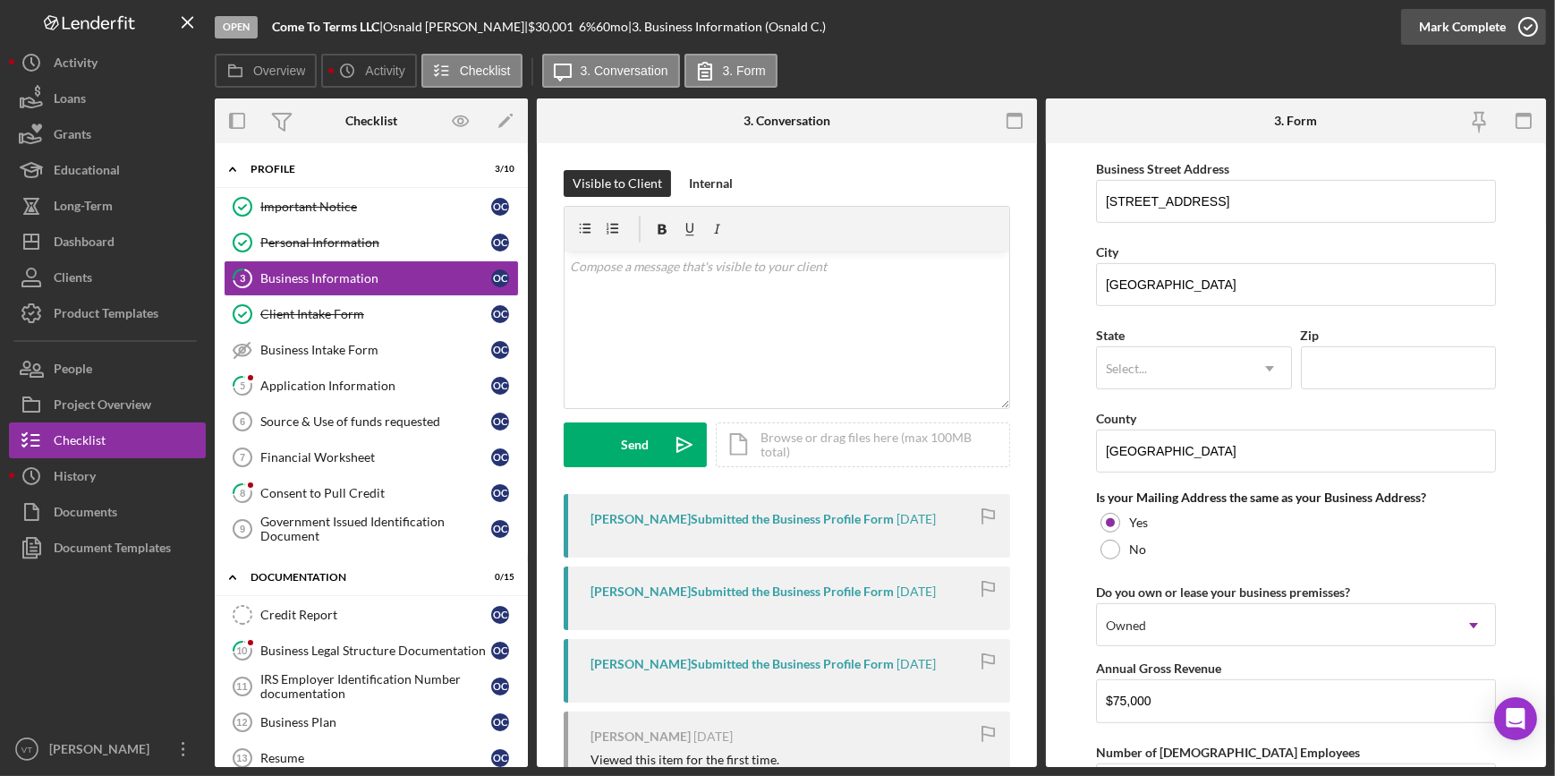
click at [1414, 18] on button "Mark Complete" at bounding box center [1473, 27] width 145 height 36
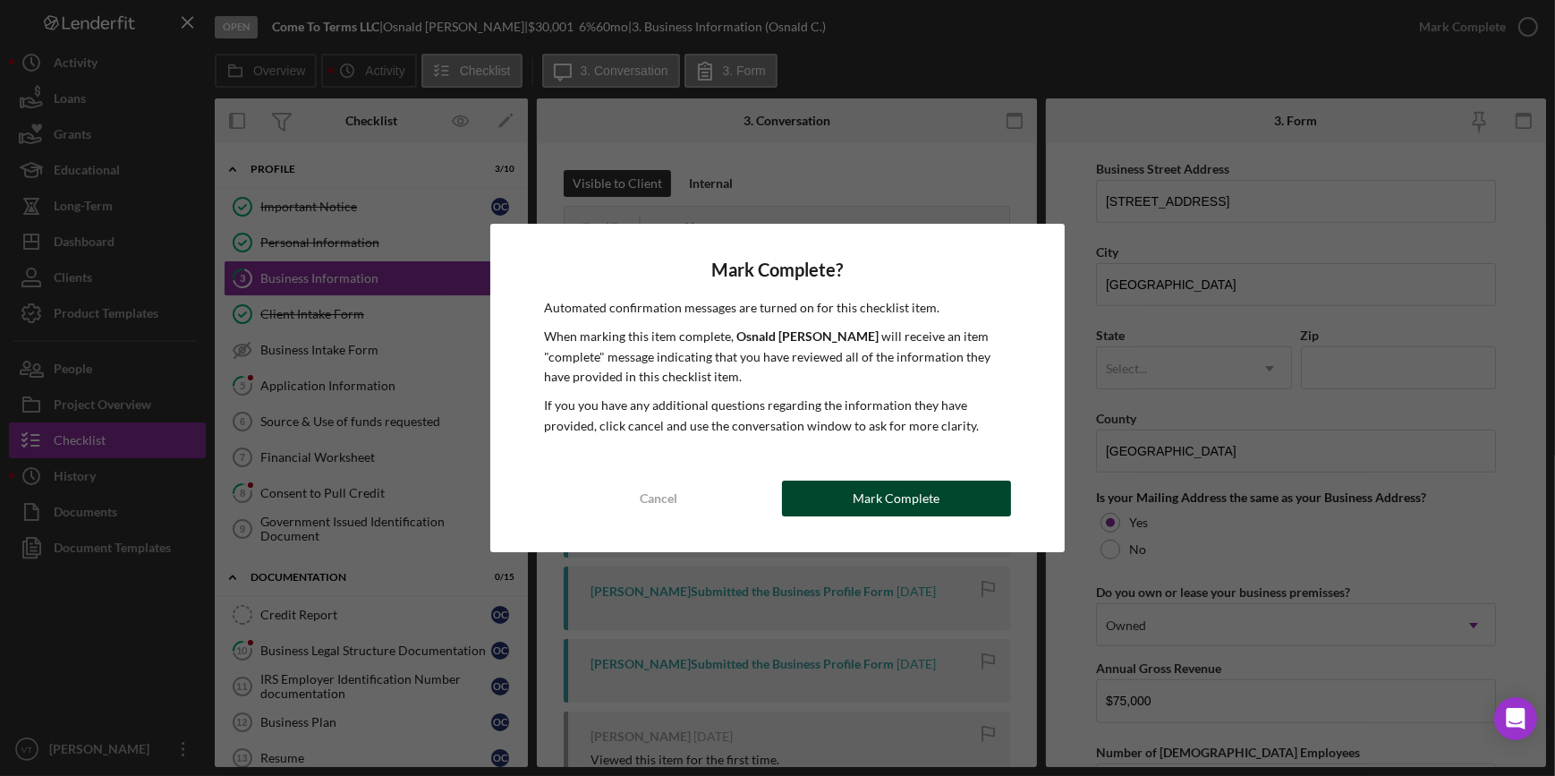
click at [841, 492] on button "Mark Complete" at bounding box center [896, 498] width 229 height 36
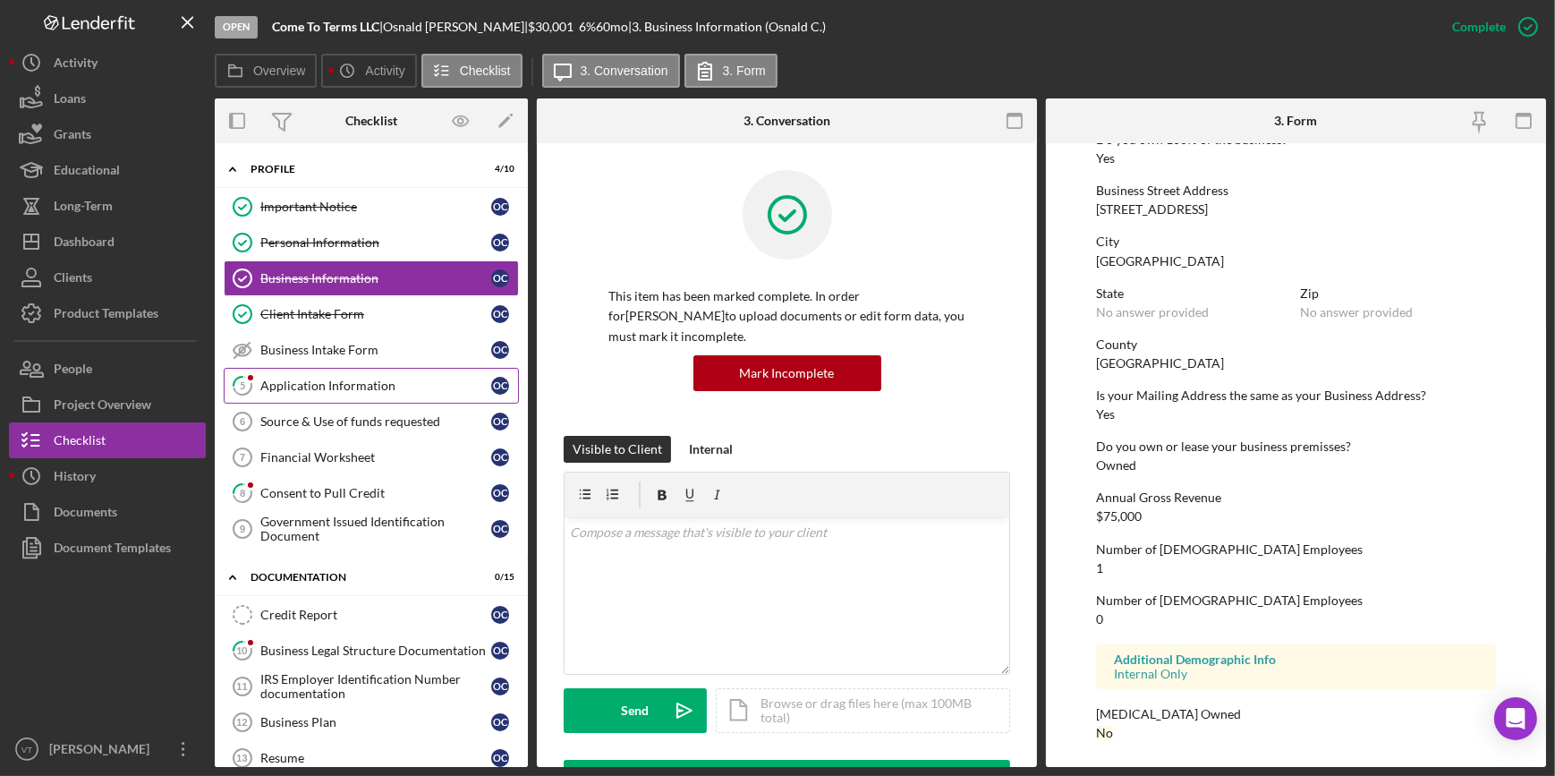
scroll to position [690, 0]
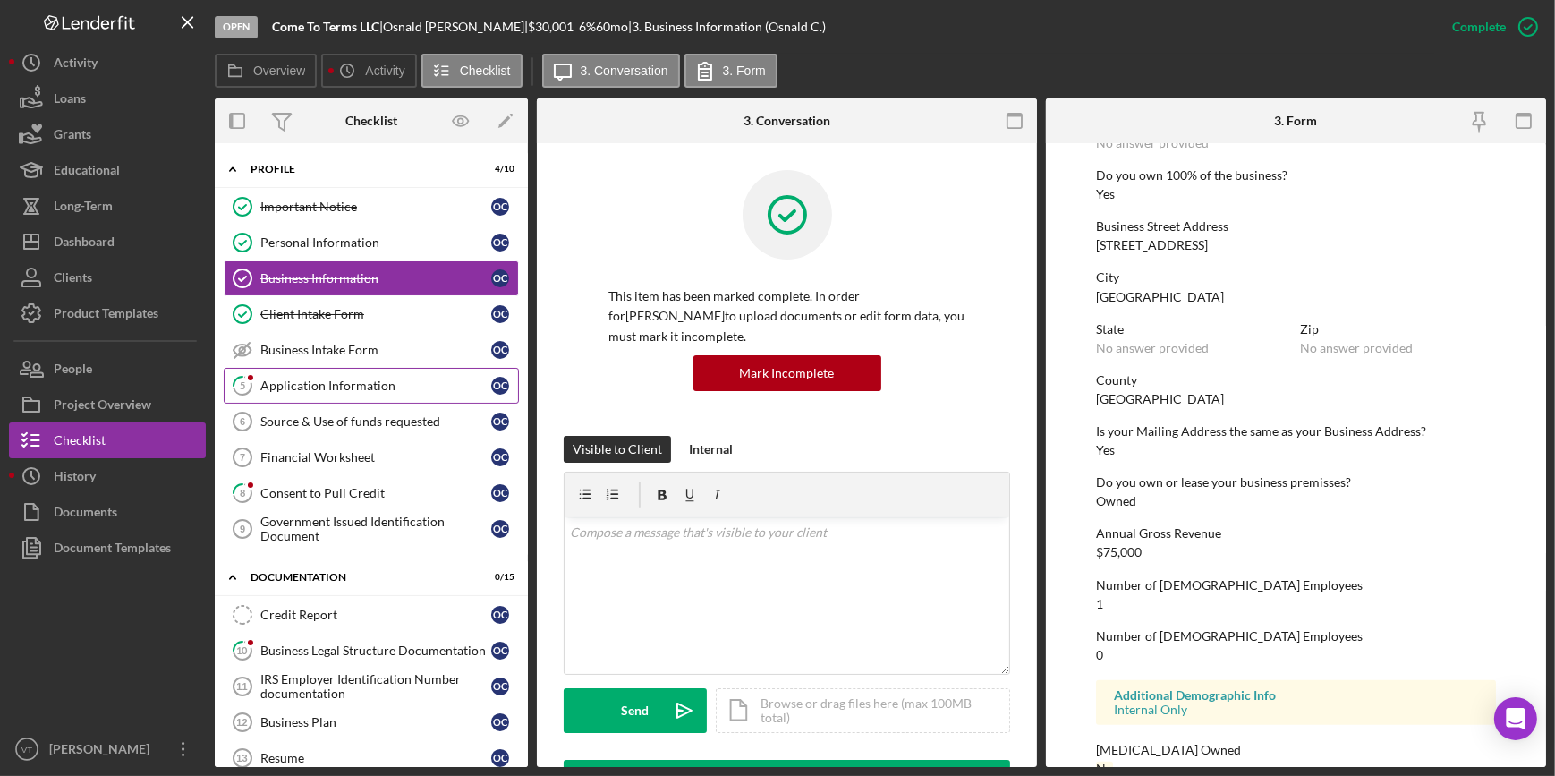
click at [336, 385] on div "Application Information" at bounding box center [375, 385] width 231 height 14
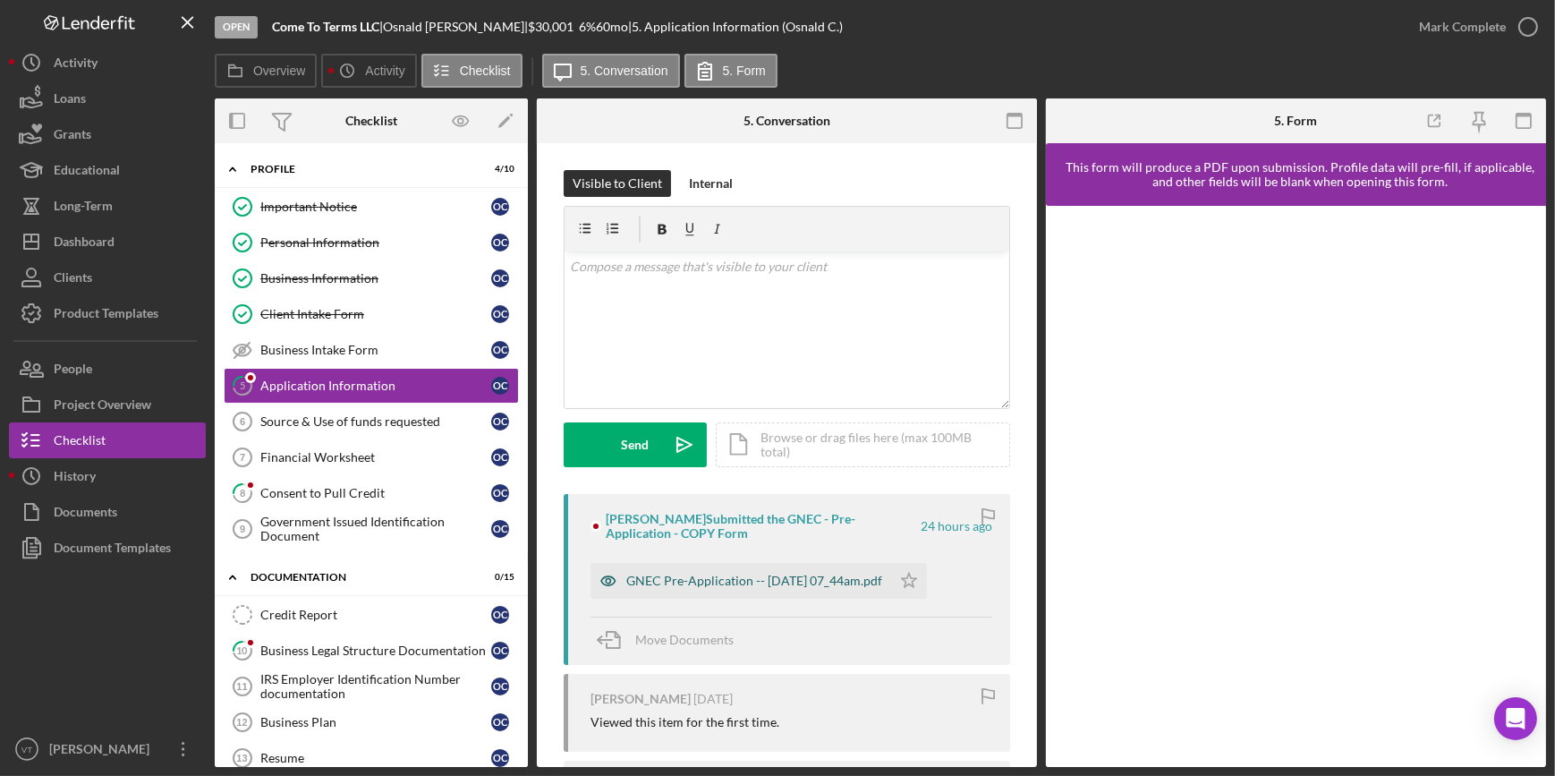
click at [712, 581] on div "GNEC Pre-Application -- 2025-09-15 07_44am.pdf" at bounding box center [754, 580] width 256 height 14
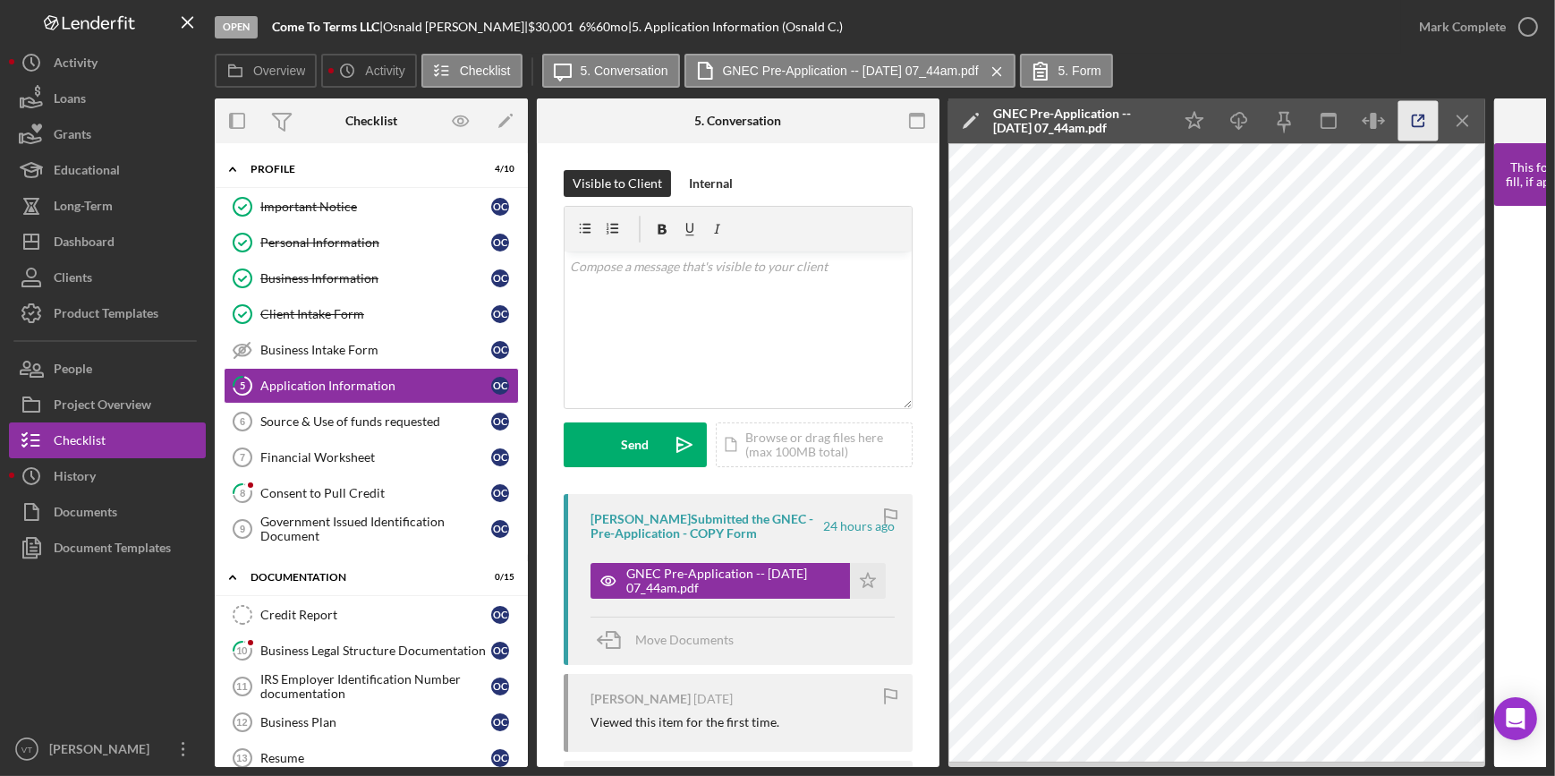
click at [1416, 111] on icon "button" at bounding box center [1418, 121] width 40 height 40
click at [1486, 33] on div "Mark Complete" at bounding box center [1462, 27] width 87 height 36
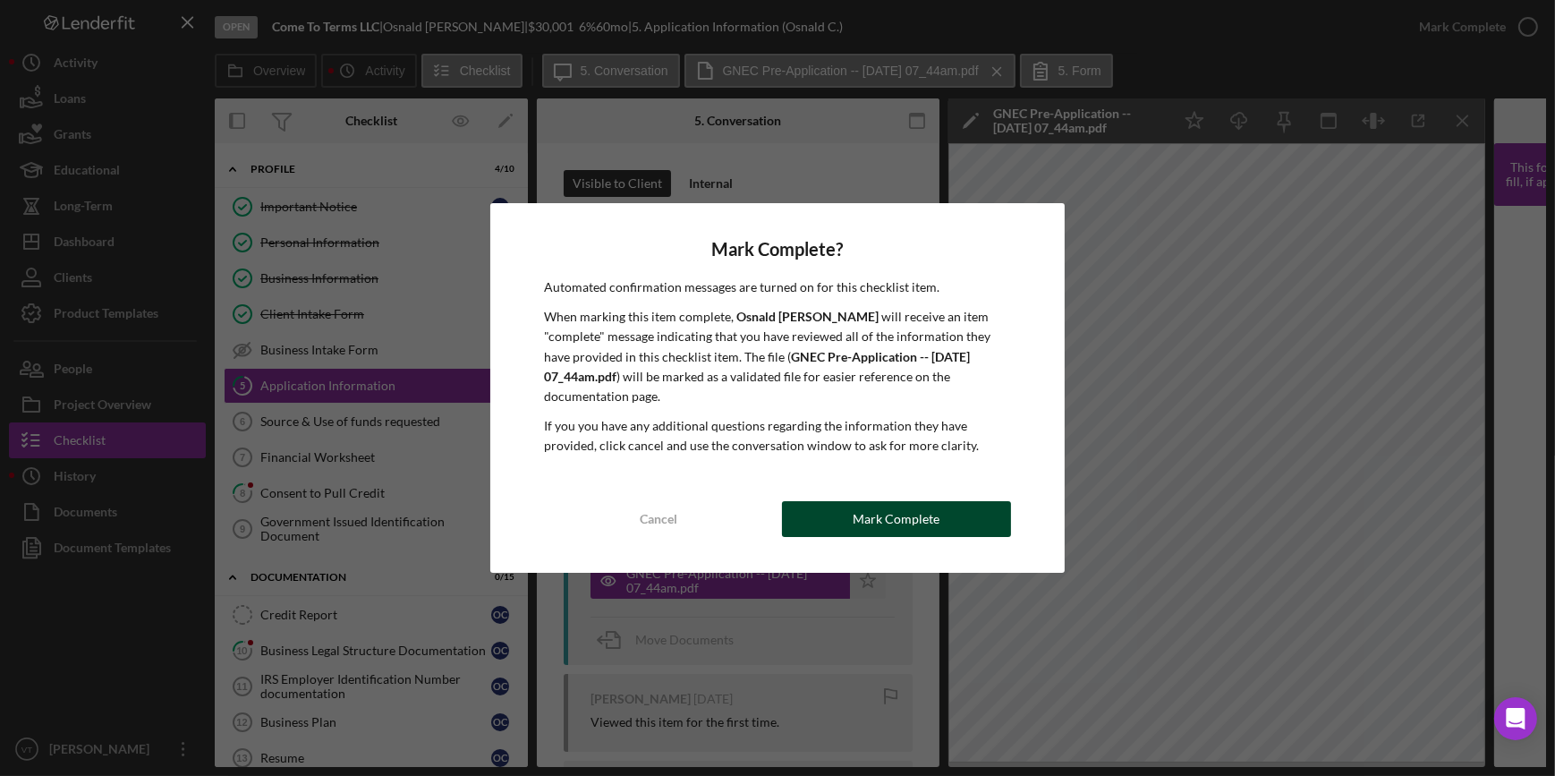
click at [785, 502] on div "Cancel Mark Complete" at bounding box center [777, 519] width 466 height 36
click at [867, 501] on div "Mark Complete" at bounding box center [896, 519] width 87 height 36
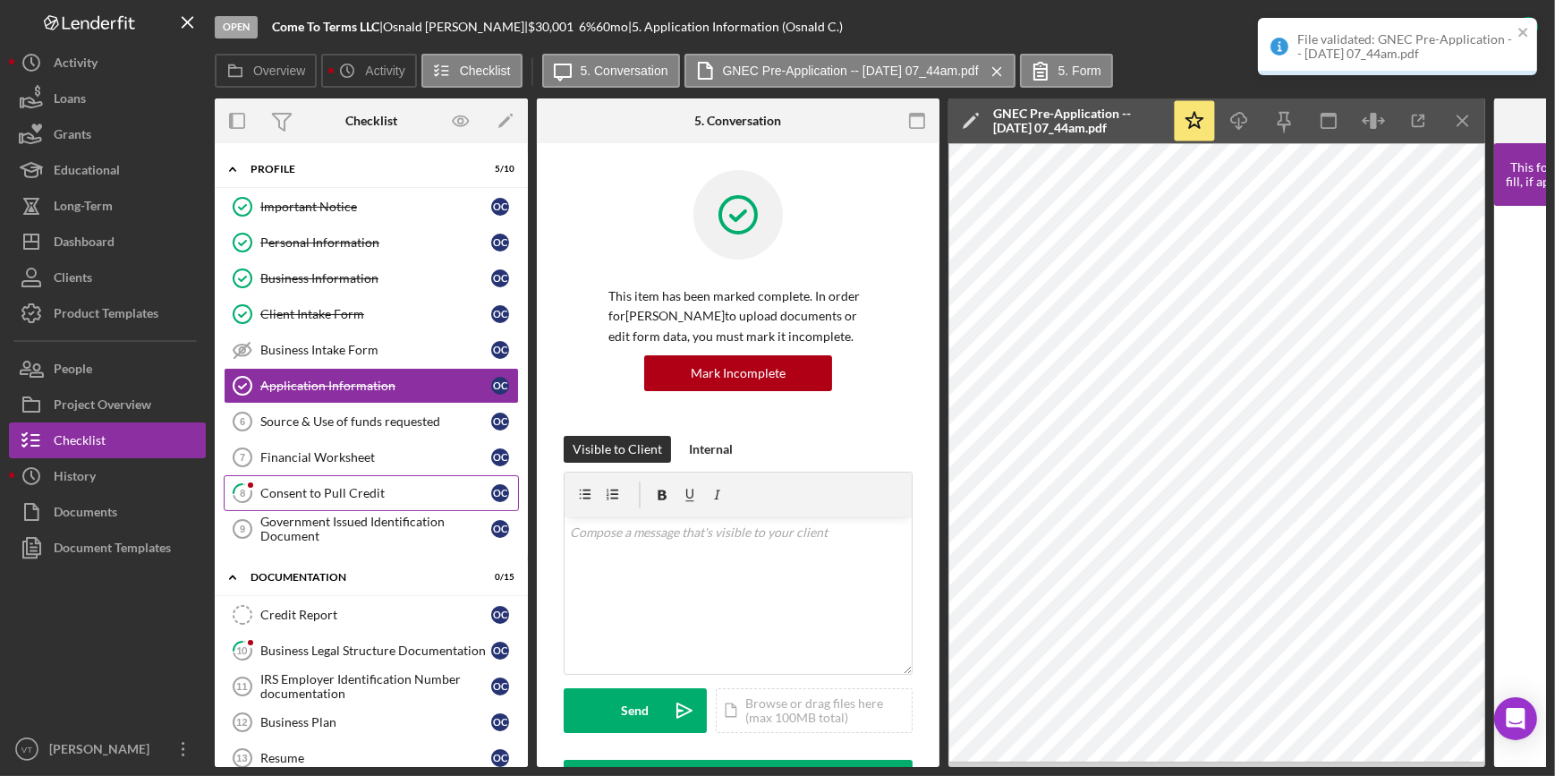
click at [321, 498] on div "Consent to Pull Credit" at bounding box center [375, 493] width 231 height 14
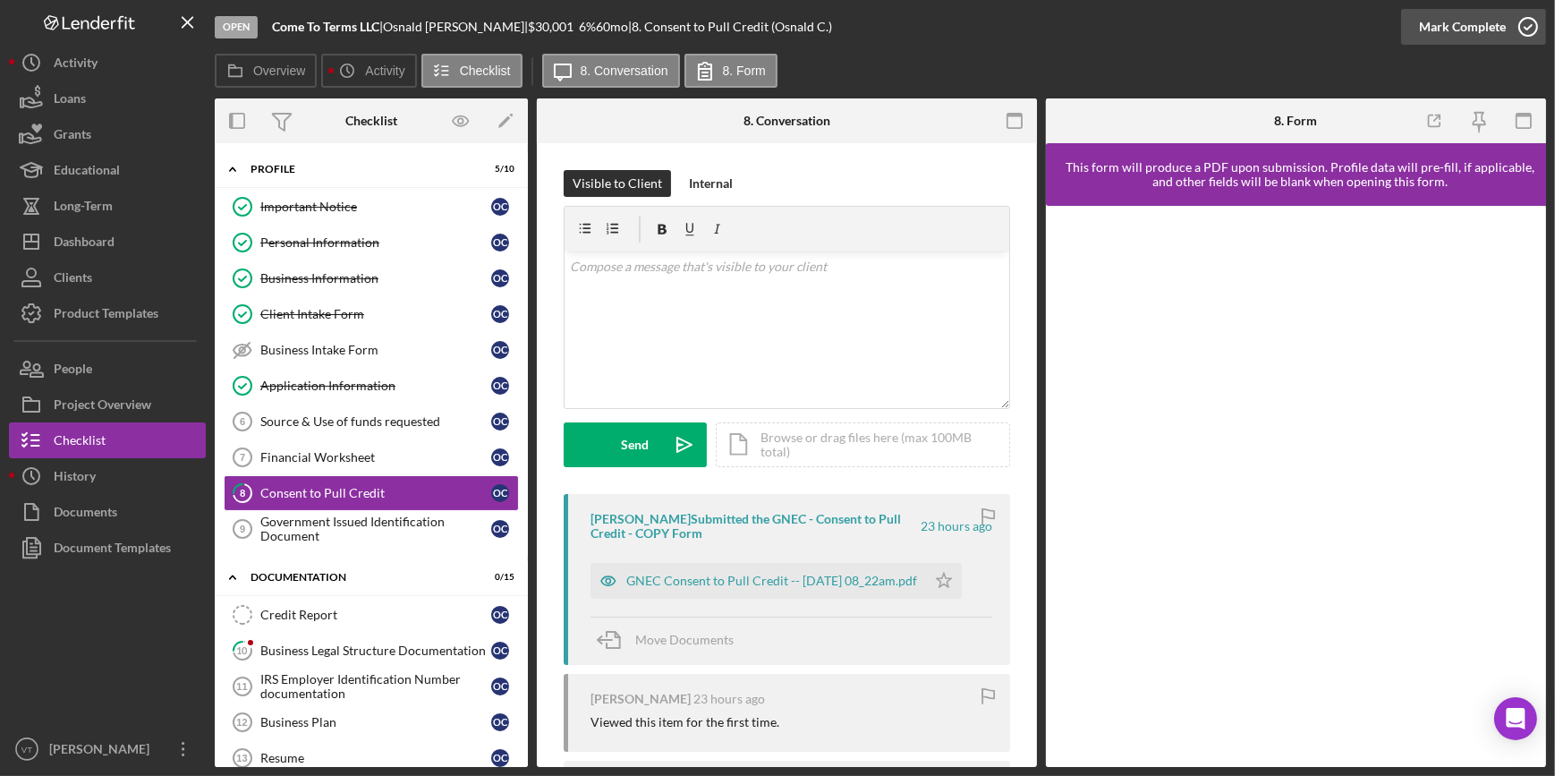
click at [1520, 30] on icon "button" at bounding box center [1528, 26] width 45 height 45
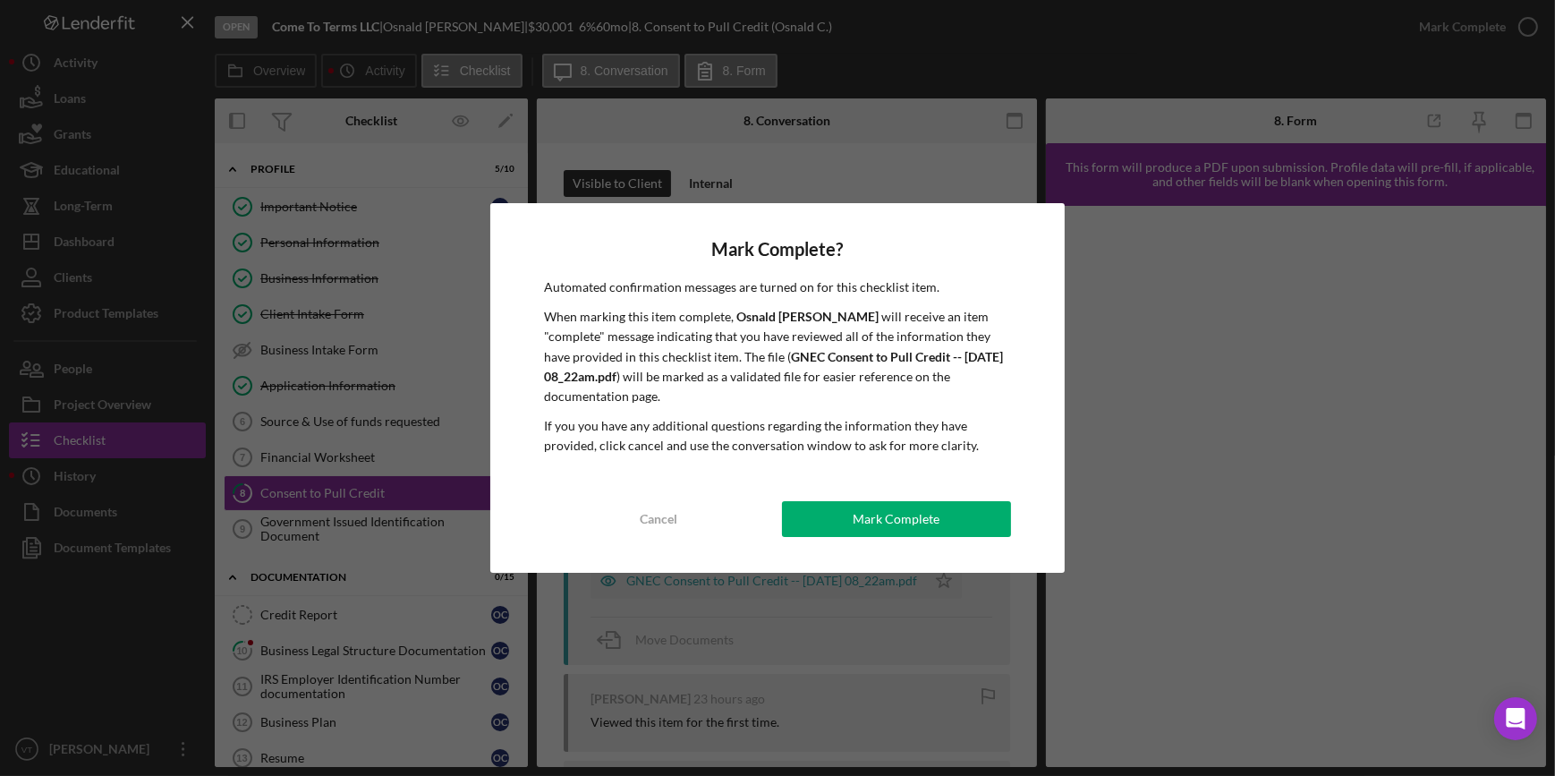
click at [917, 510] on div "Mark Complete" at bounding box center [896, 519] width 87 height 36
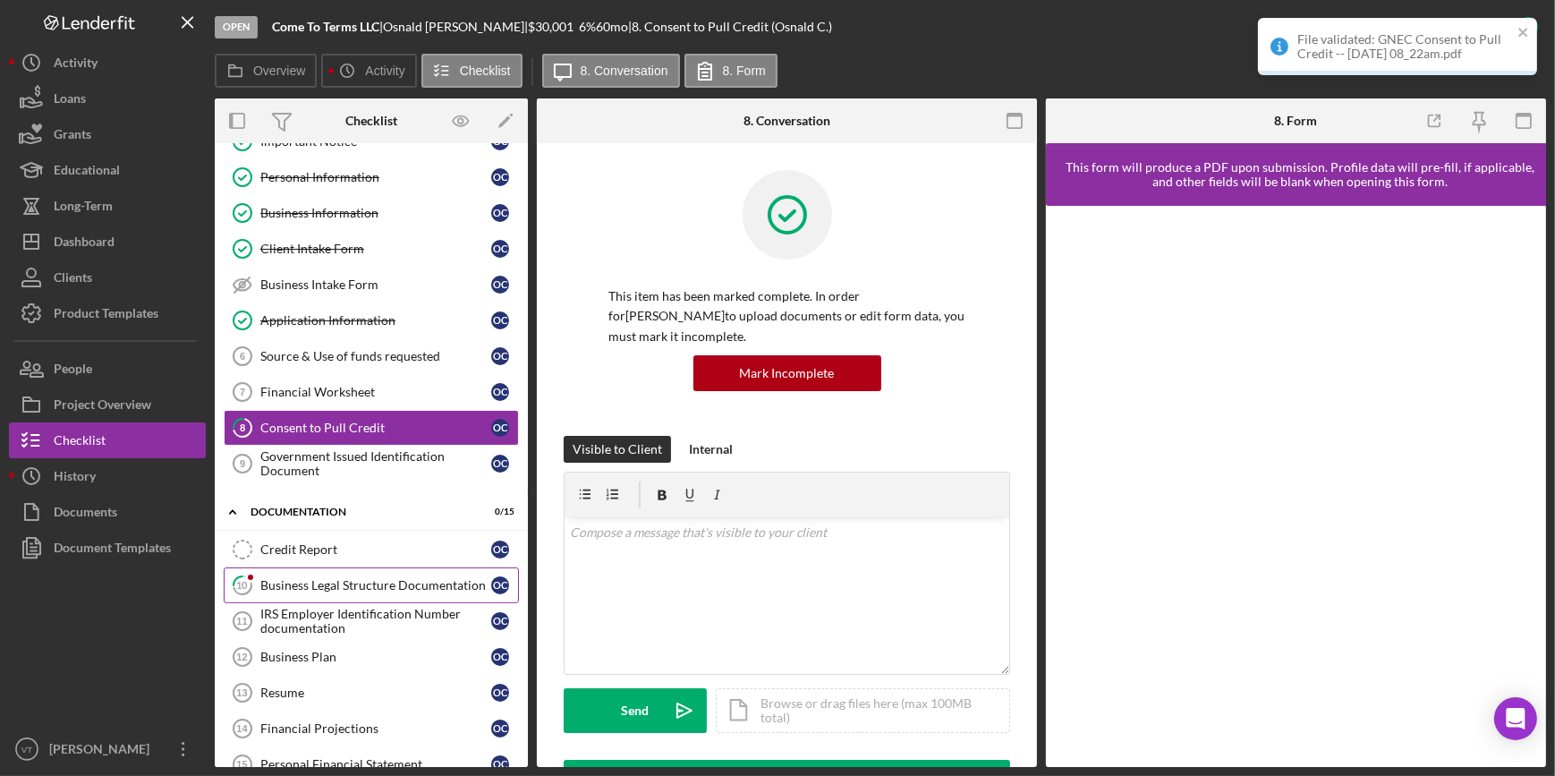
scroll to position [325, 0]
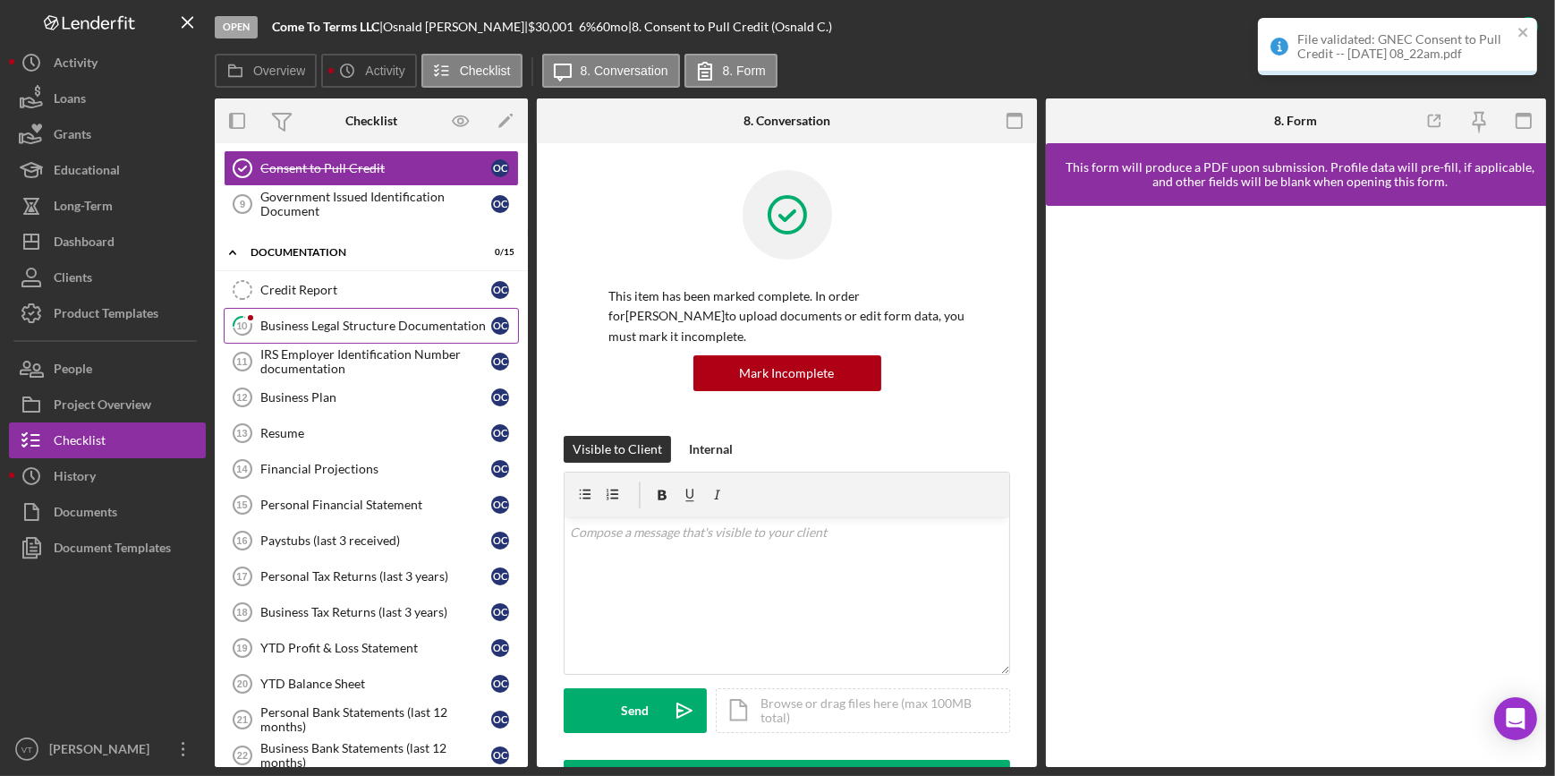
click at [355, 327] on div "Business Legal Structure Documentation" at bounding box center [375, 325] width 231 height 14
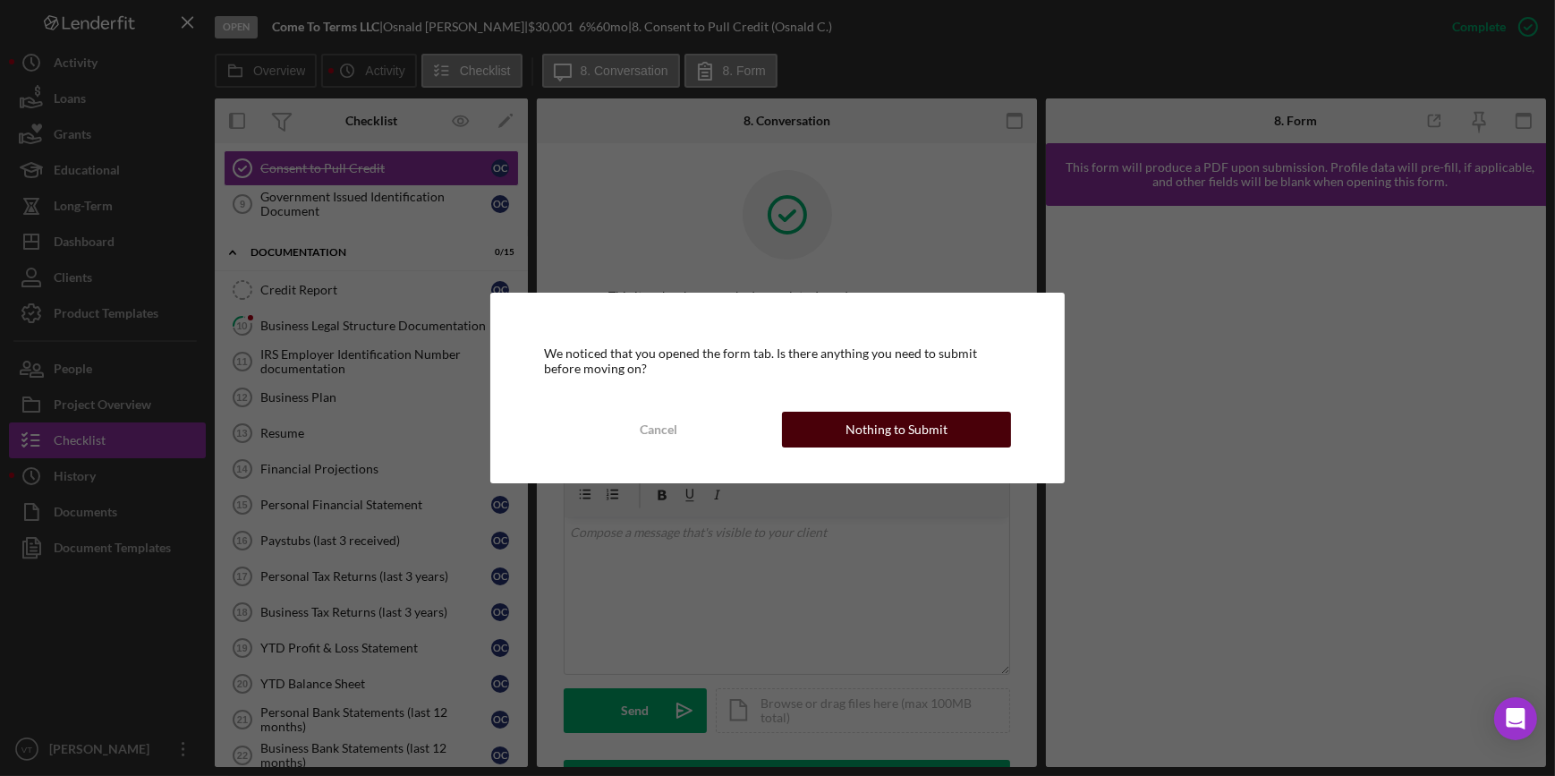
click at [899, 436] on div "Nothing to Submit" at bounding box center [896, 430] width 102 height 36
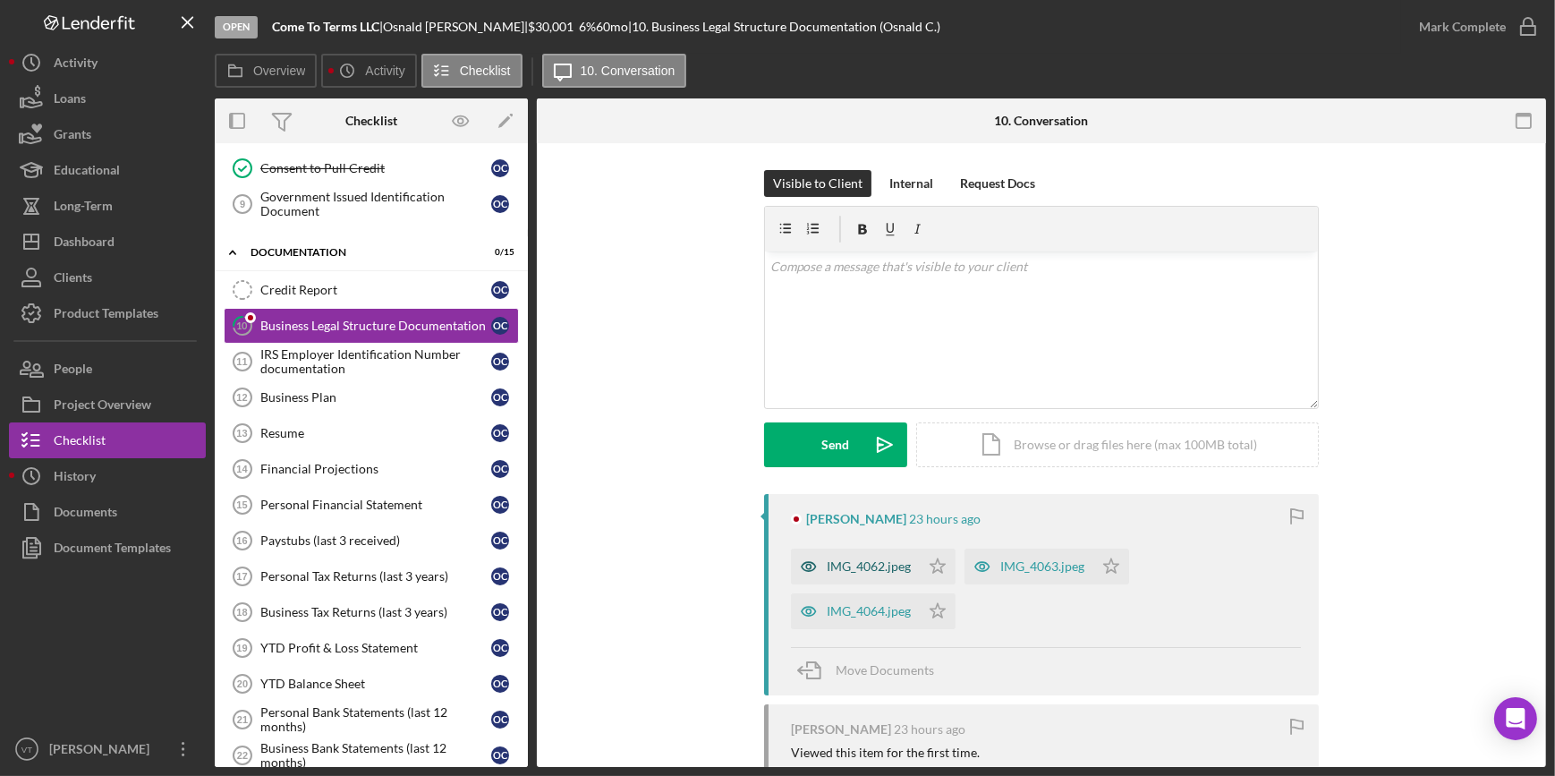
click at [889, 569] on div "IMG_4062.jpeg" at bounding box center [869, 566] width 84 height 14
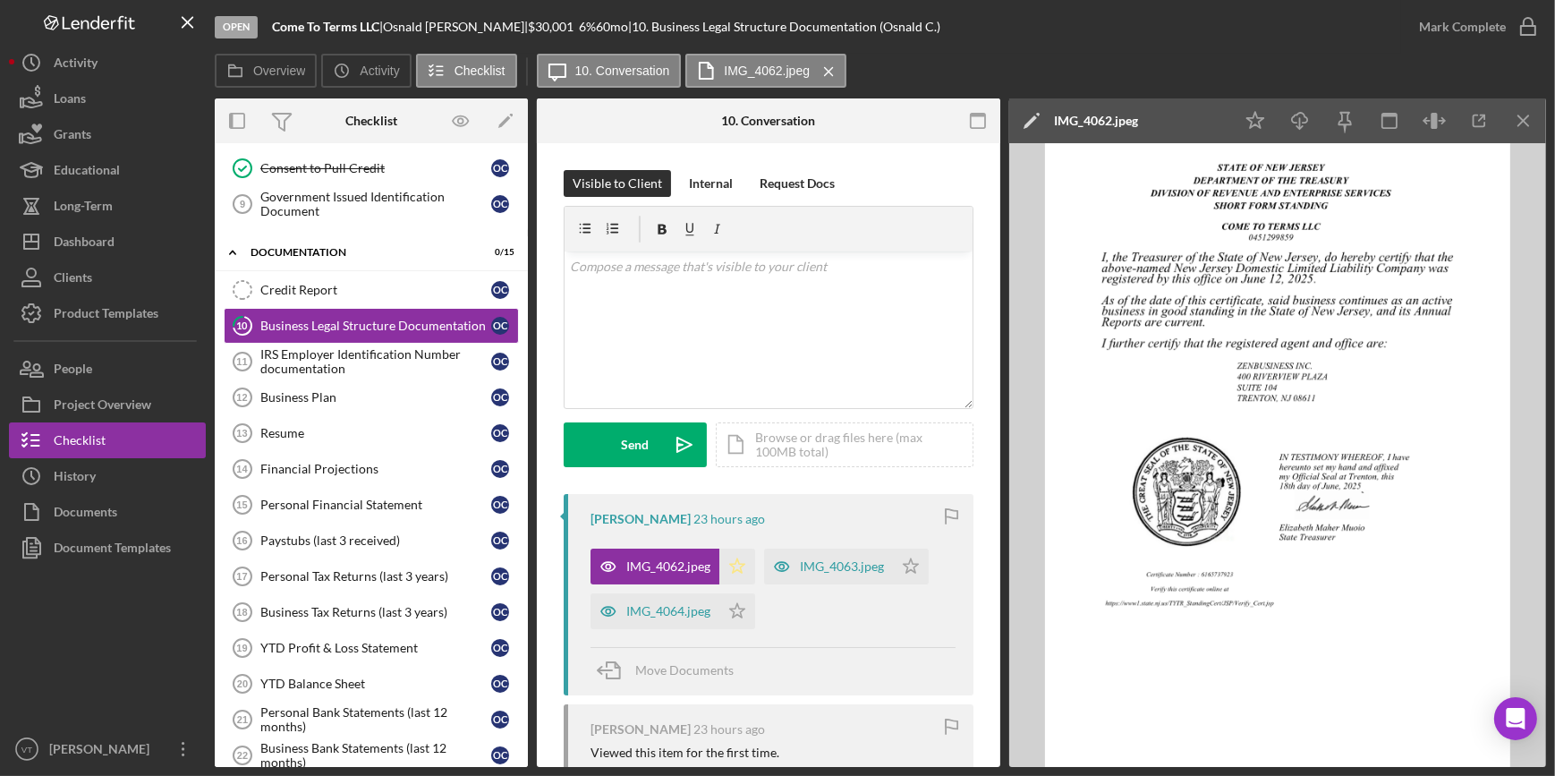
click at [727, 560] on icon "Icon/Star" at bounding box center [737, 566] width 36 height 36
click at [819, 564] on div "IMG_4063.jpeg" at bounding box center [842, 566] width 84 height 14
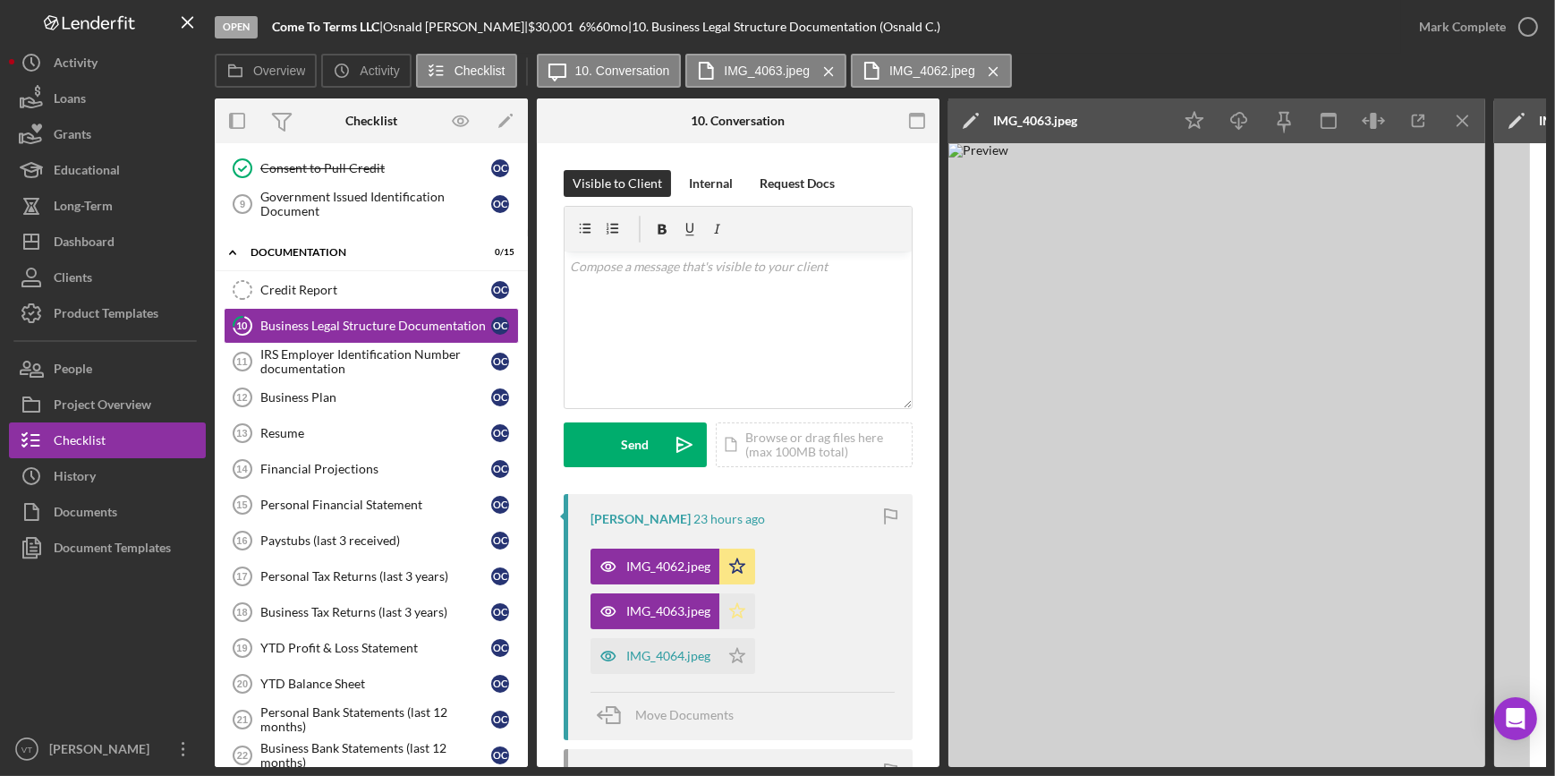
click at [727, 601] on icon "Icon/Star" at bounding box center [737, 611] width 36 height 36
click at [644, 653] on div "IMG_4064.jpeg" at bounding box center [668, 656] width 84 height 14
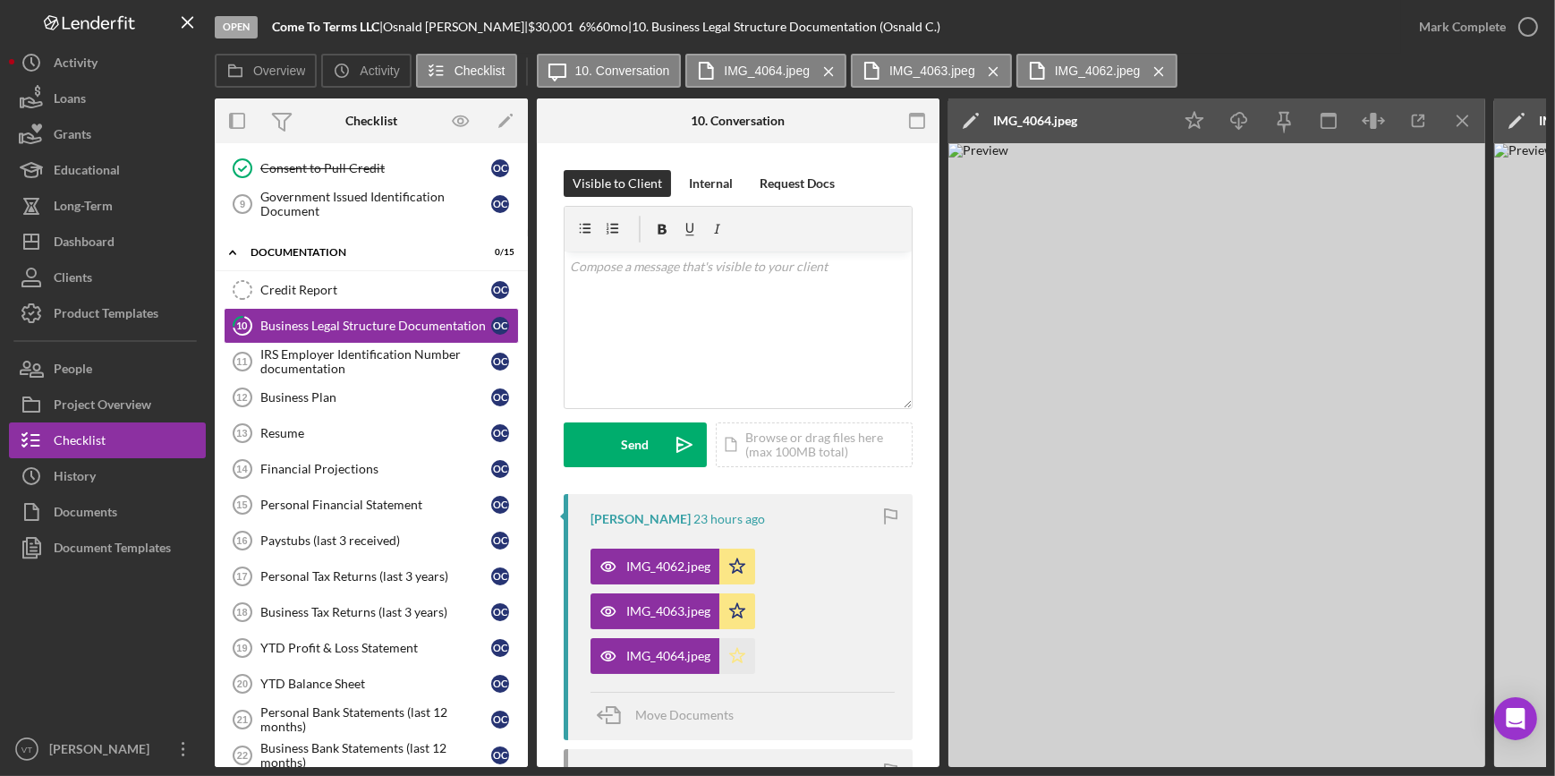
click at [737, 657] on icon "Icon/Star" at bounding box center [737, 656] width 36 height 36
click at [1491, 36] on div "Mark Complete" at bounding box center [1462, 27] width 87 height 36
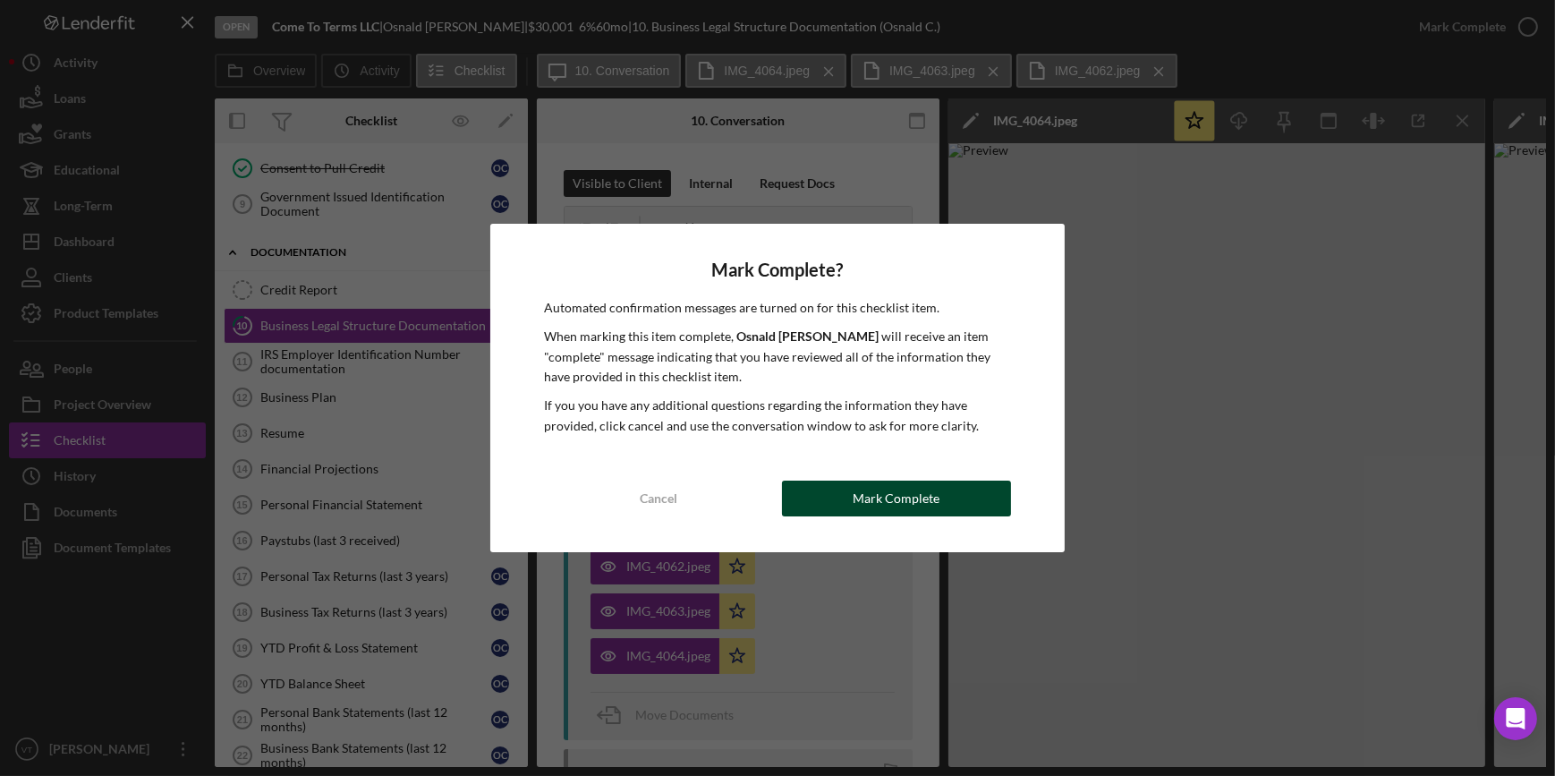
click at [812, 500] on button "Mark Complete" at bounding box center [896, 498] width 229 height 36
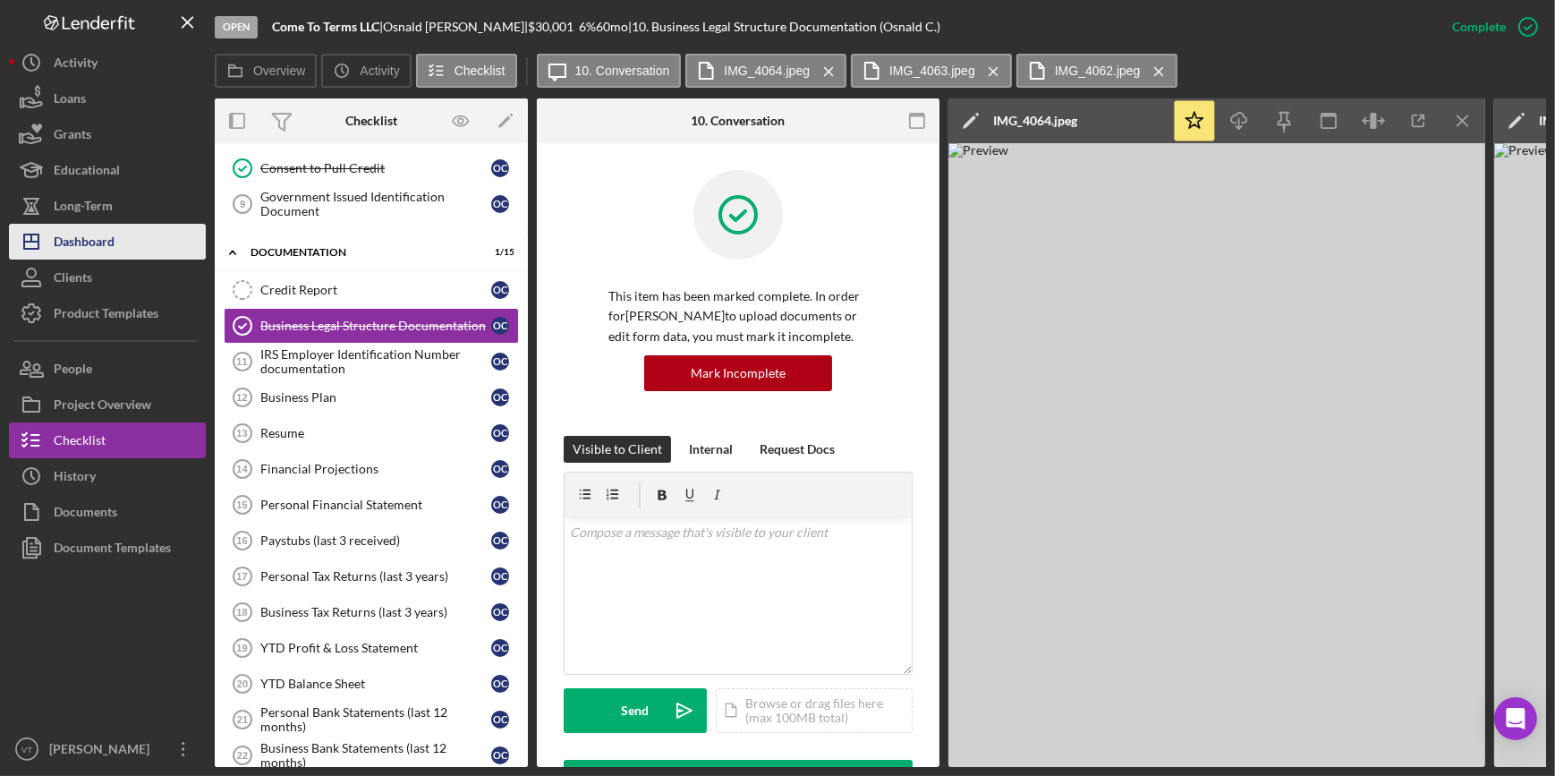
click at [119, 229] on button "Icon/Dashboard Dashboard" at bounding box center [107, 242] width 197 height 36
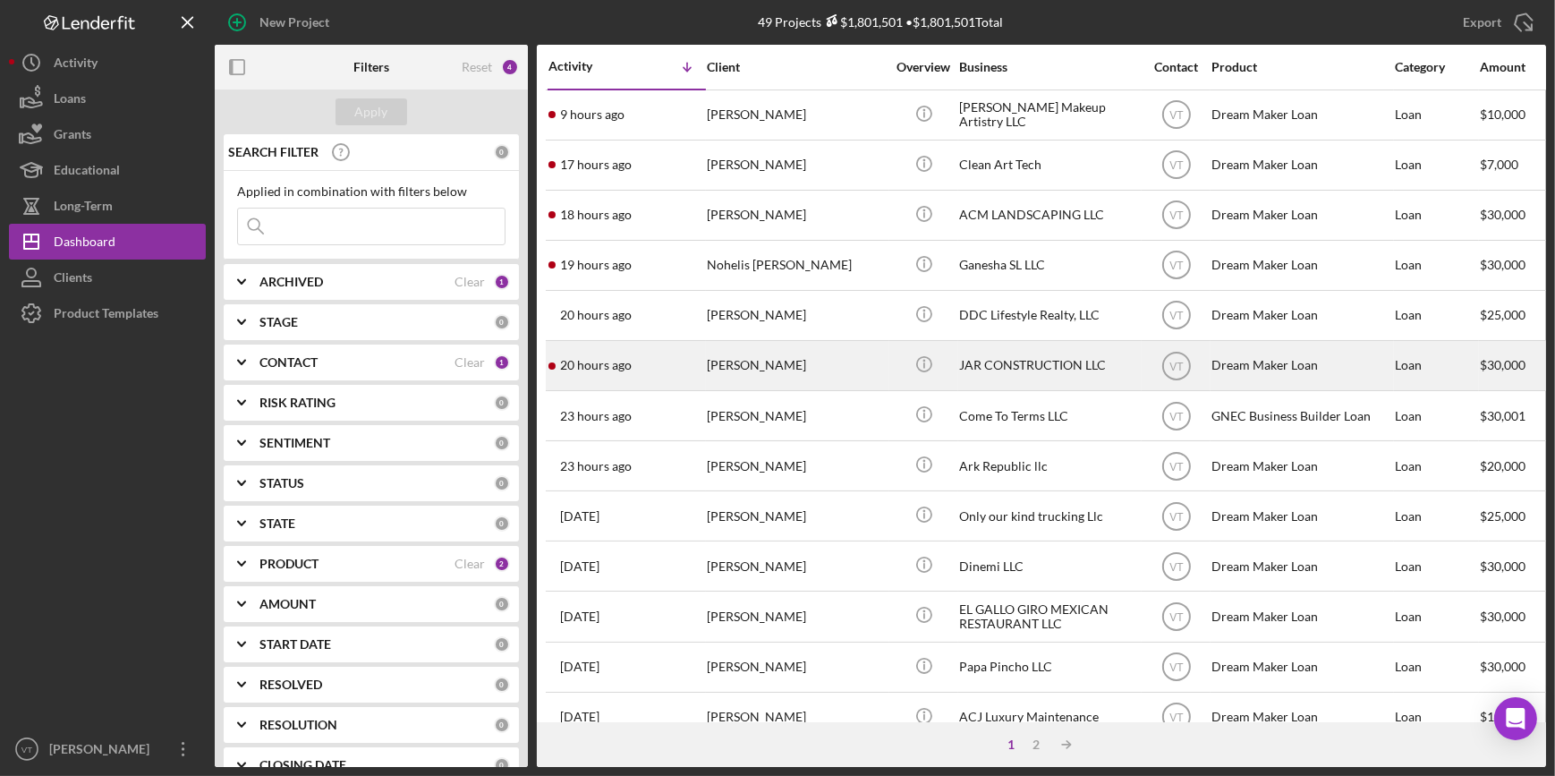
click at [683, 355] on div "20 hours ago JORGE RAMOS" at bounding box center [626, 365] width 157 height 47
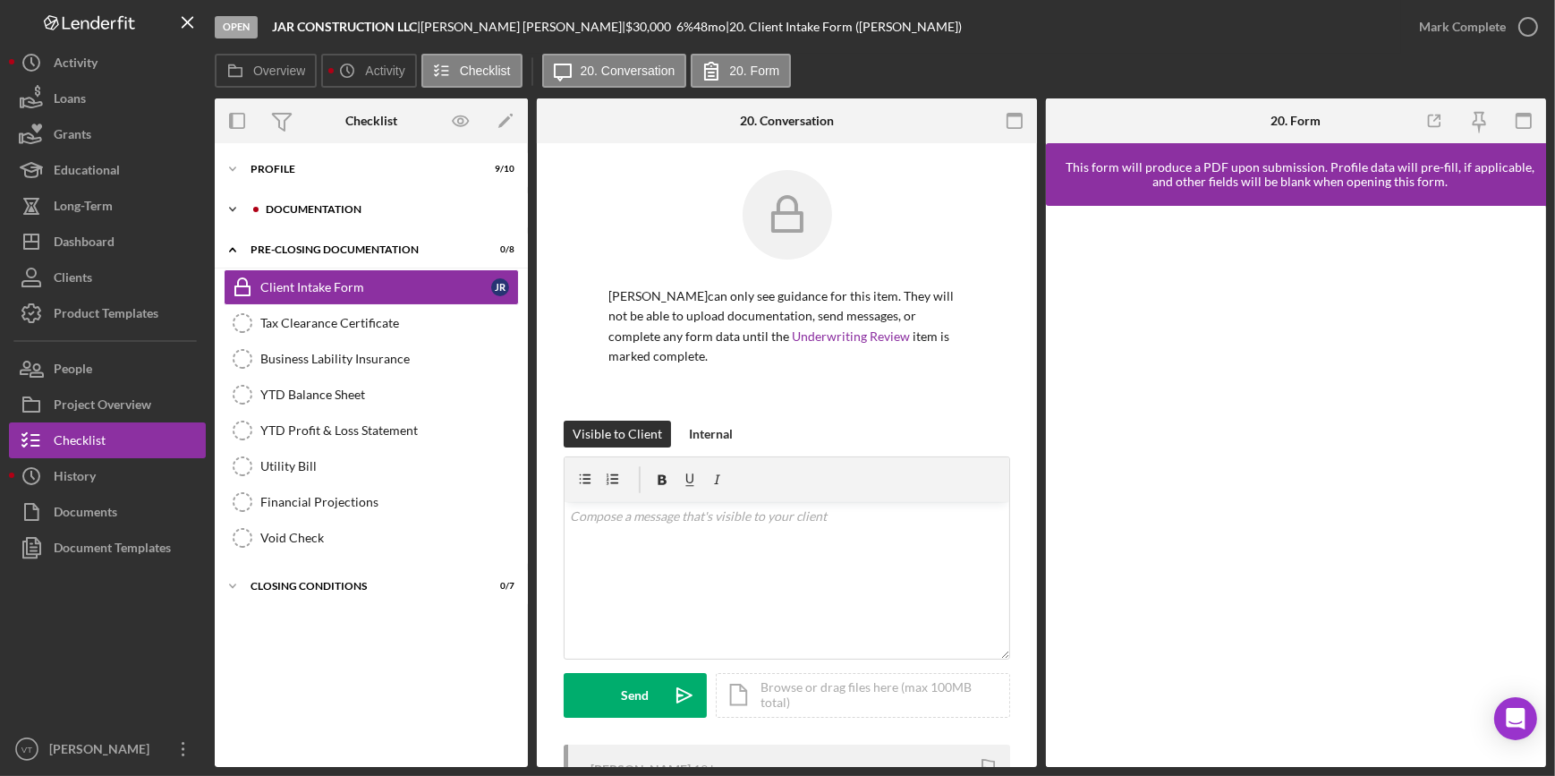
click at [232, 201] on icon "Icon/Expander" at bounding box center [233, 209] width 36 height 36
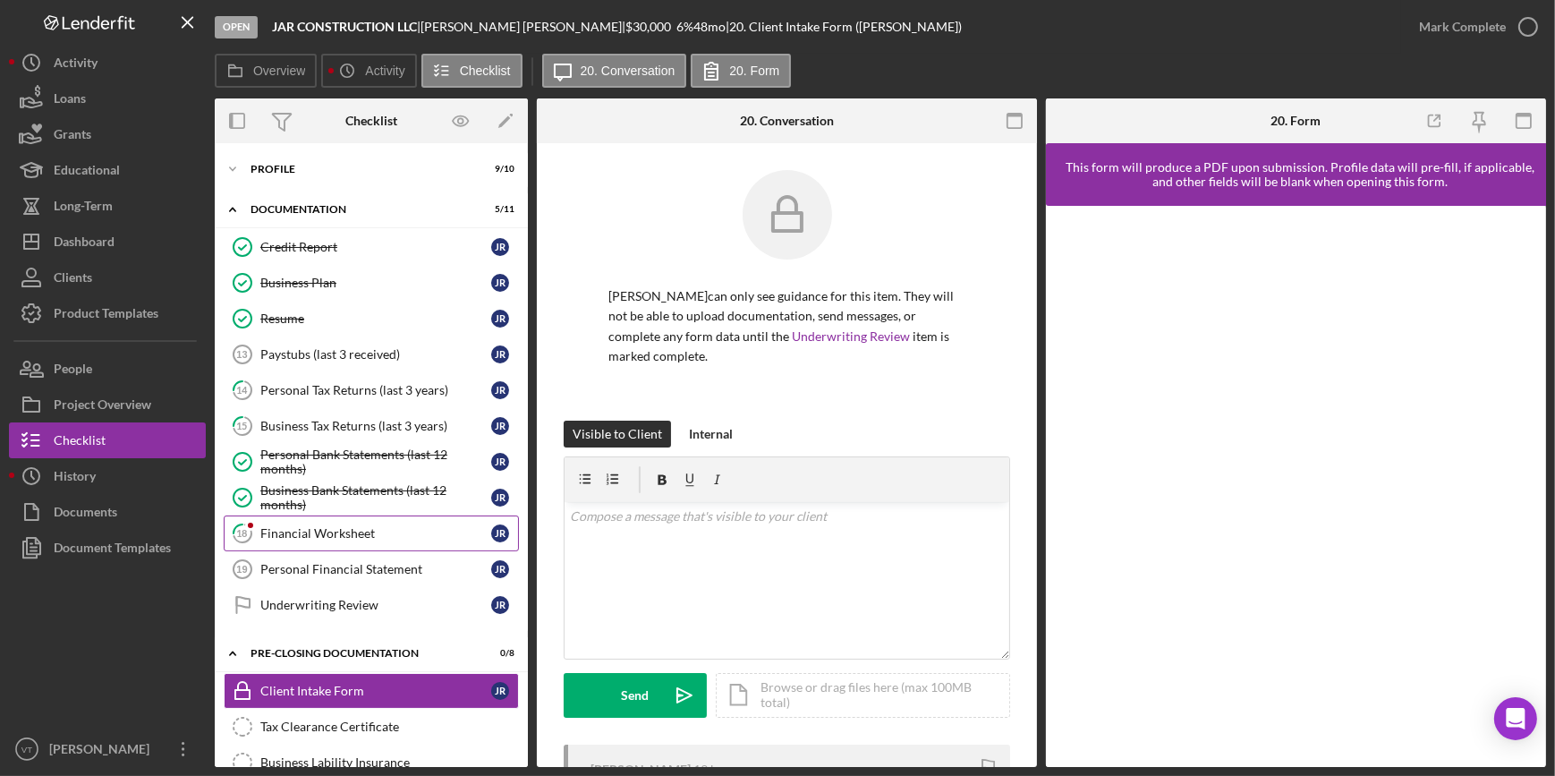
click at [323, 528] on div "Financial Worksheet" at bounding box center [375, 533] width 231 height 14
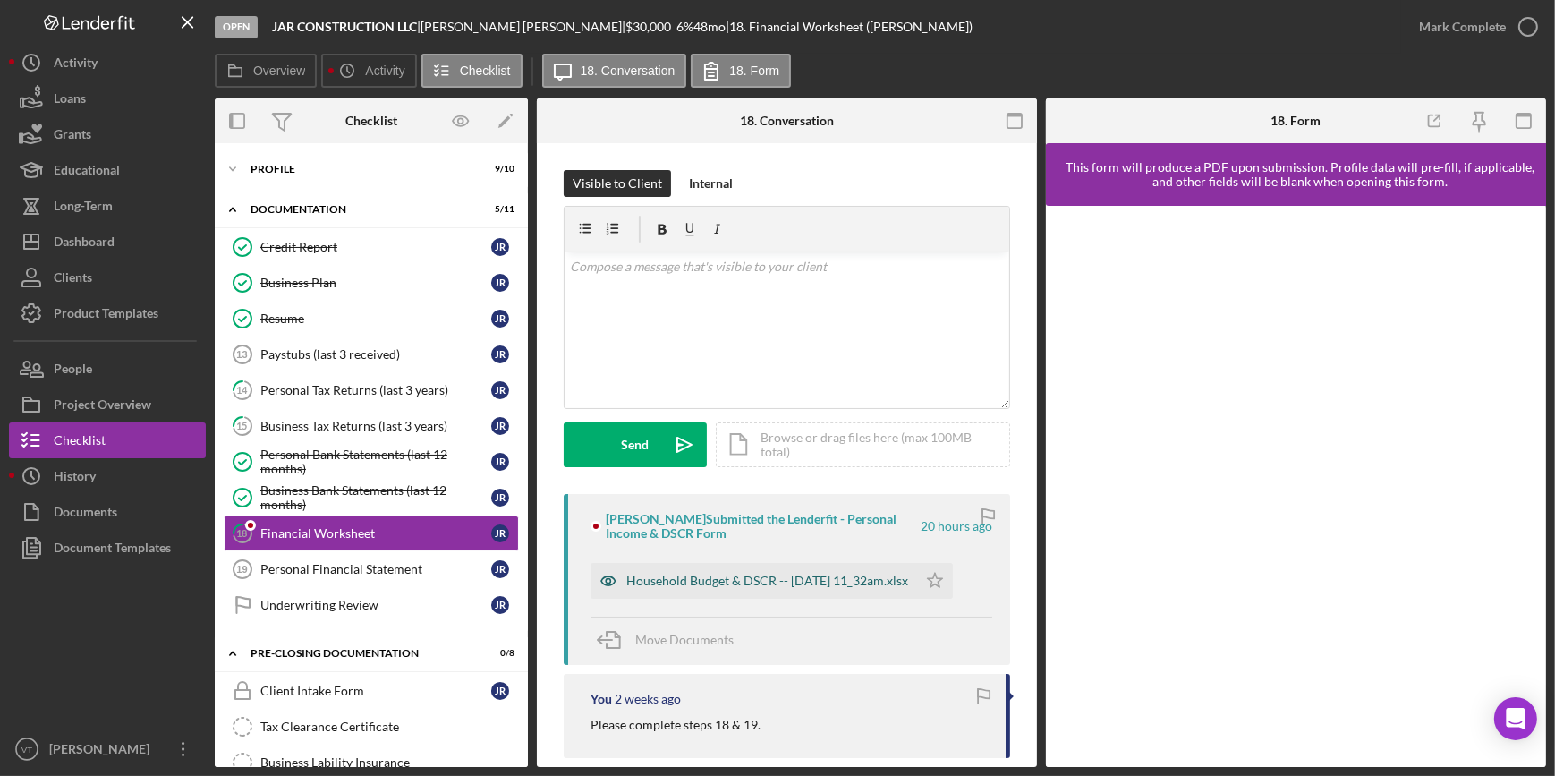
click at [700, 576] on div "Household Budget & DSCR -- 2025-09-15 11_32am.xlsx" at bounding box center [767, 580] width 282 height 14
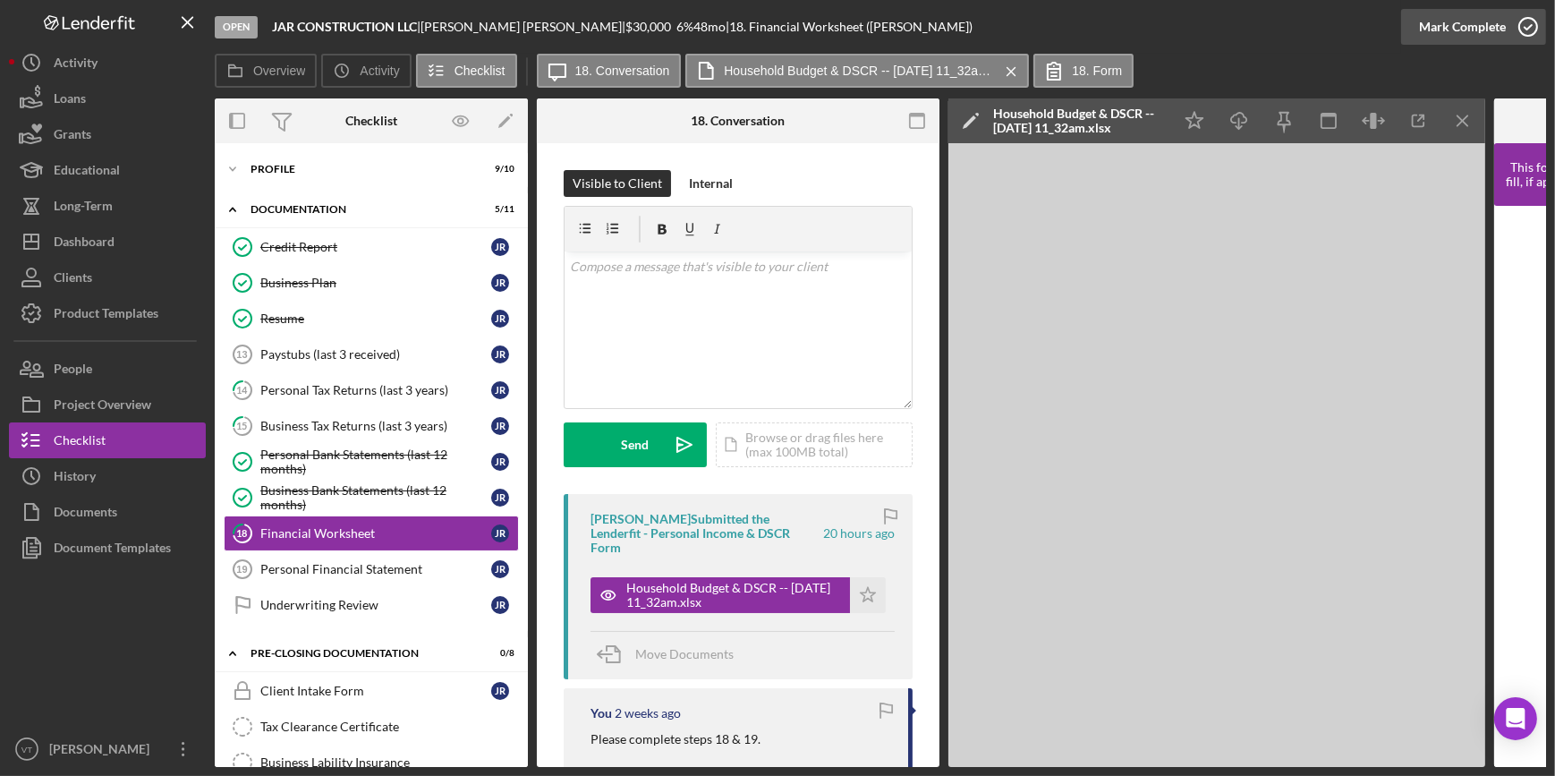
click at [1476, 26] on div "Mark Complete" at bounding box center [1462, 27] width 87 height 36
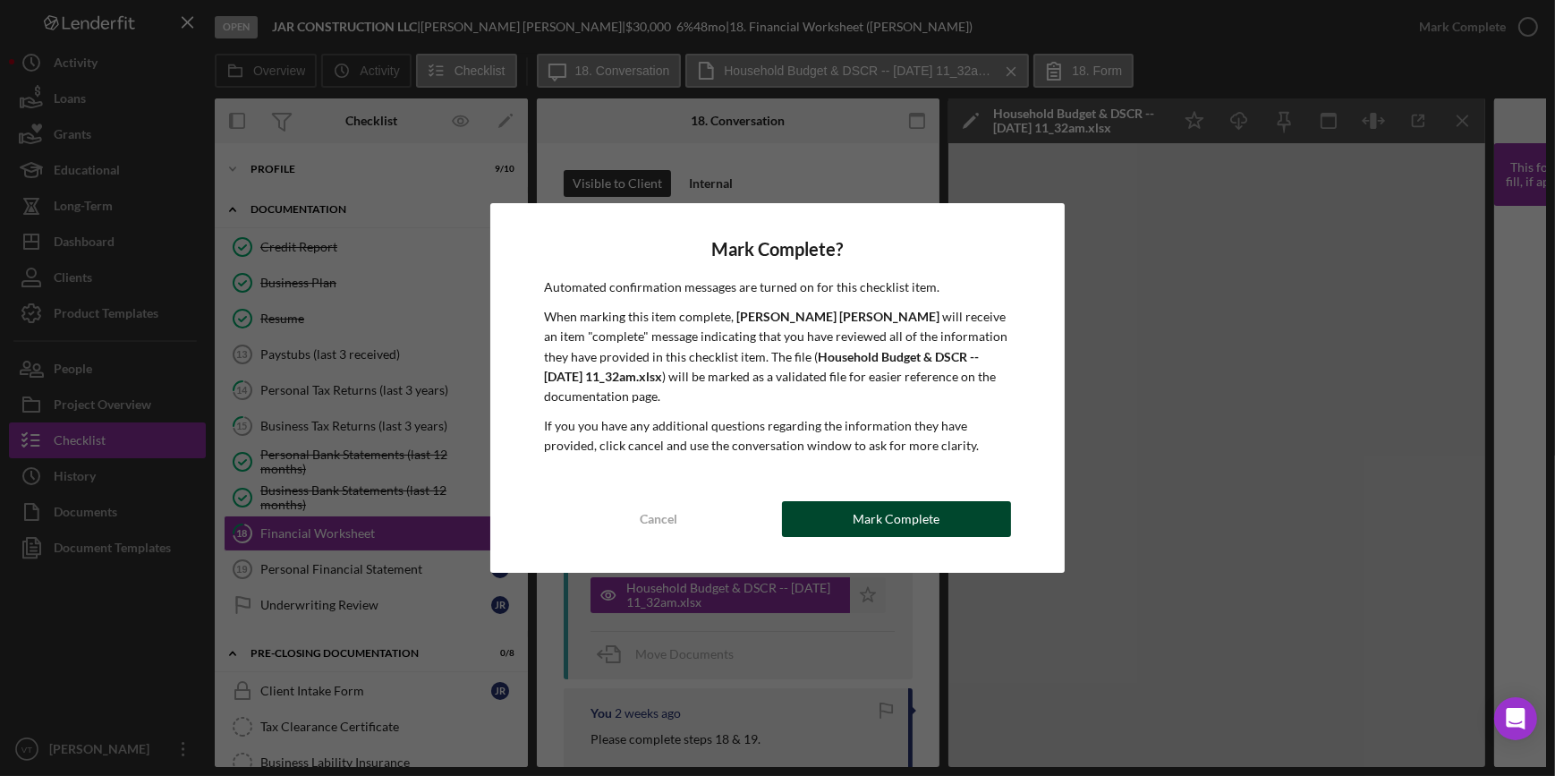
click at [925, 519] on div "Mark Complete" at bounding box center [896, 519] width 87 height 36
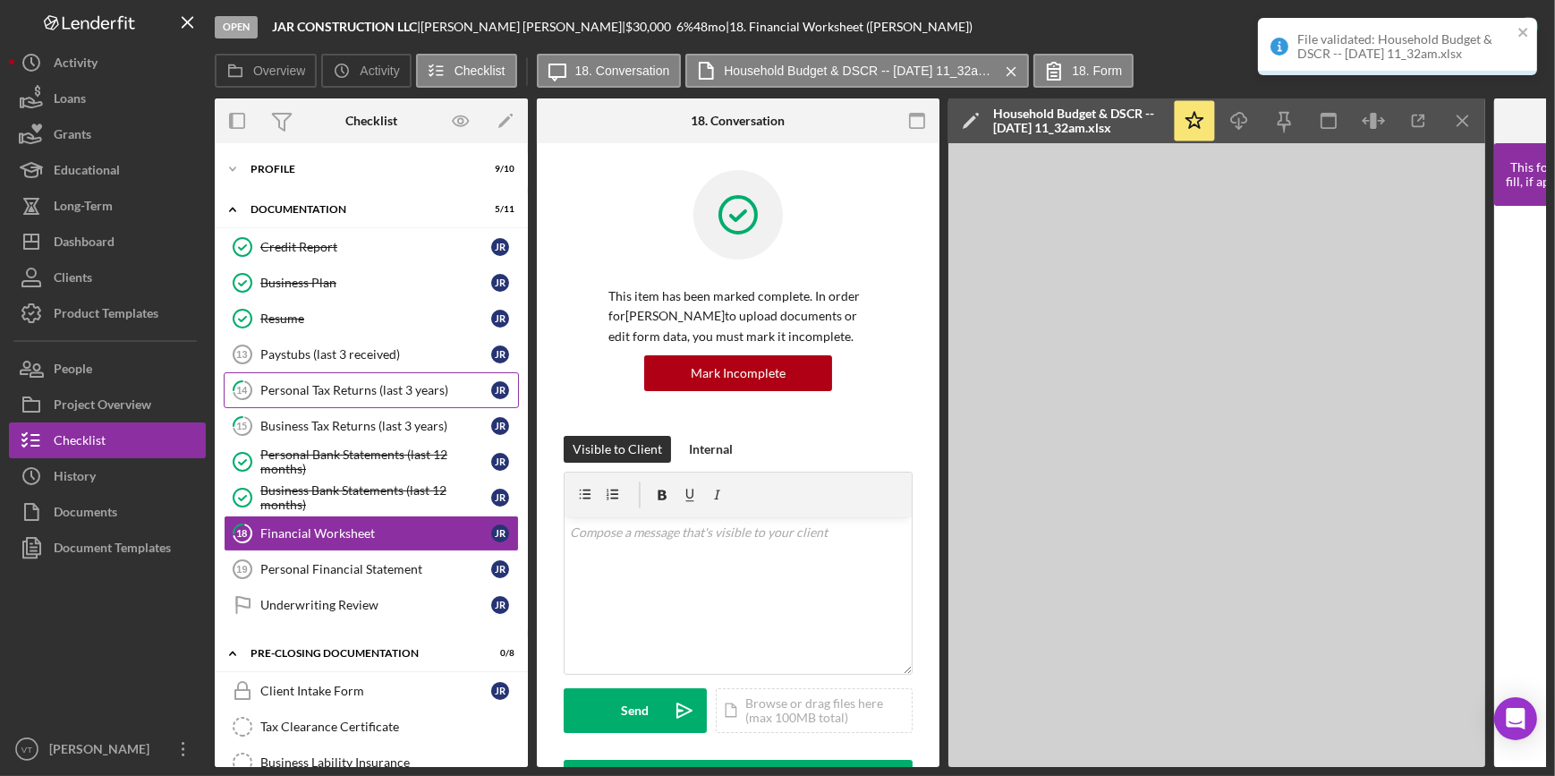
click at [340, 392] on div "Personal Tax Returns (last 3 years)" at bounding box center [375, 390] width 231 height 14
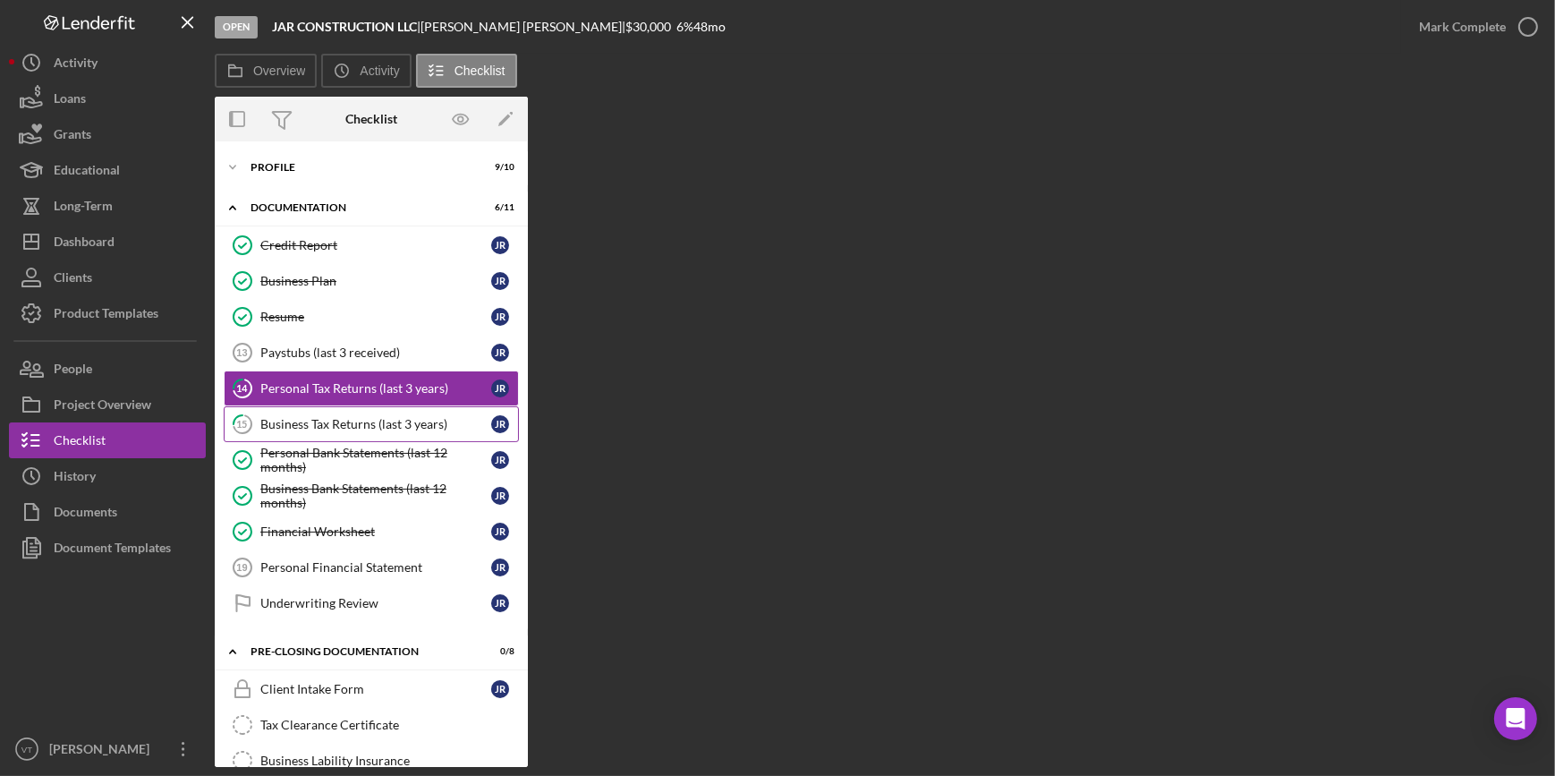
click at [372, 425] on div "Business Tax Returns (last 3 years)" at bounding box center [375, 424] width 231 height 14
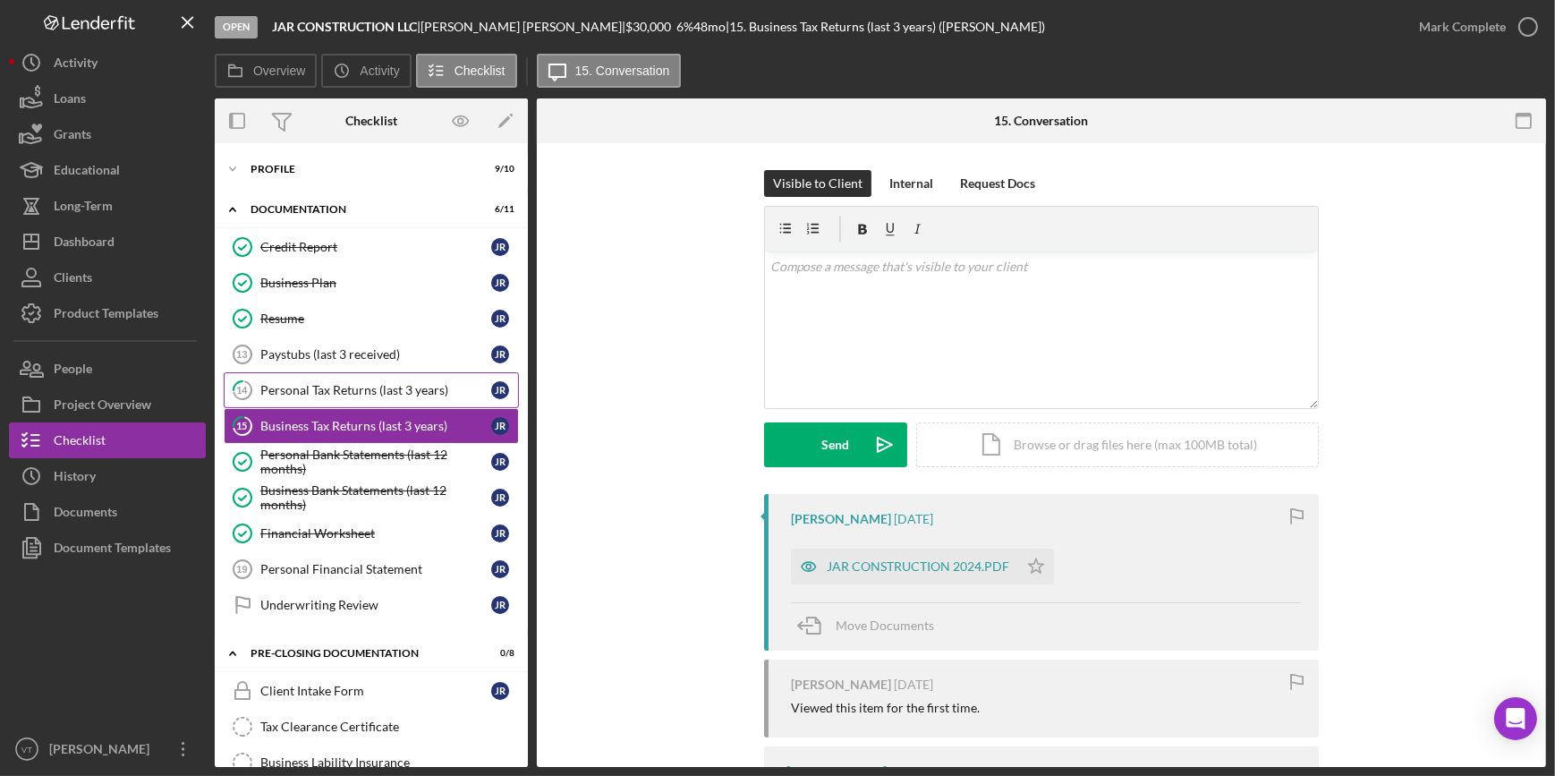
click at [347, 385] on div "Personal Tax Returns (last 3 years)" at bounding box center [375, 390] width 231 height 14
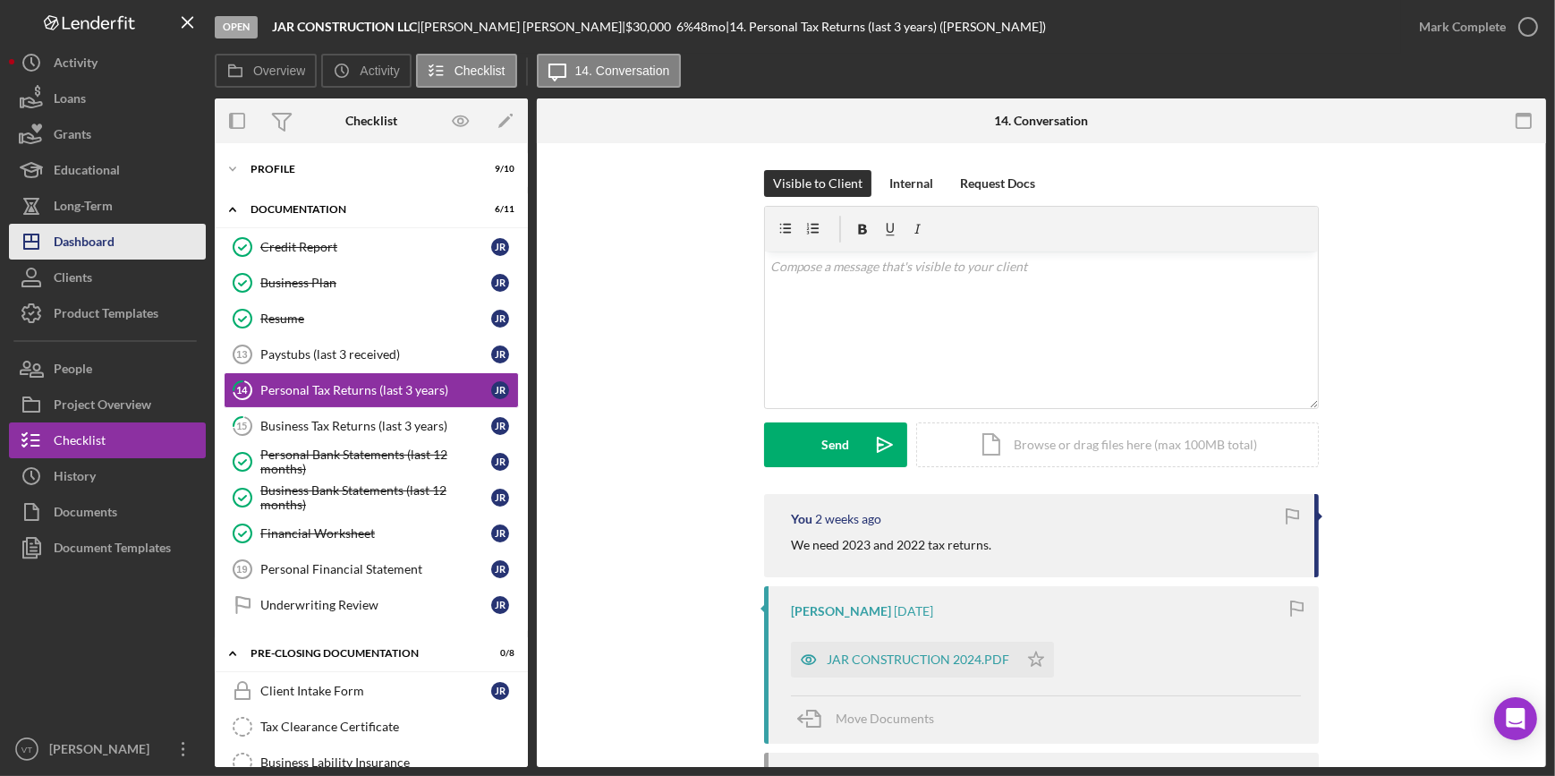
click at [189, 235] on button "Icon/Dashboard Dashboard" at bounding box center [107, 242] width 197 height 36
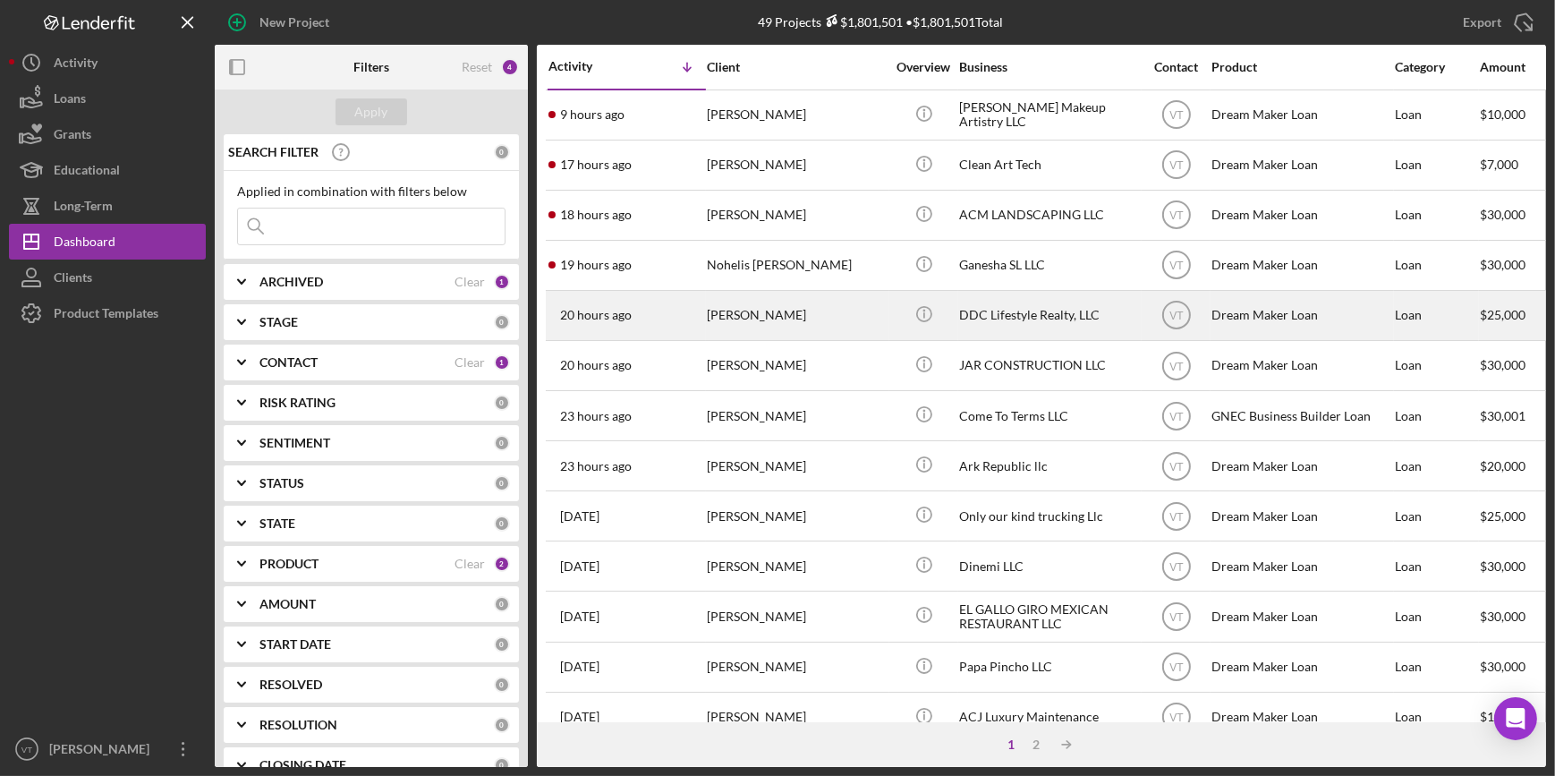
click at [811, 312] on div "[PERSON_NAME]" at bounding box center [796, 315] width 179 height 47
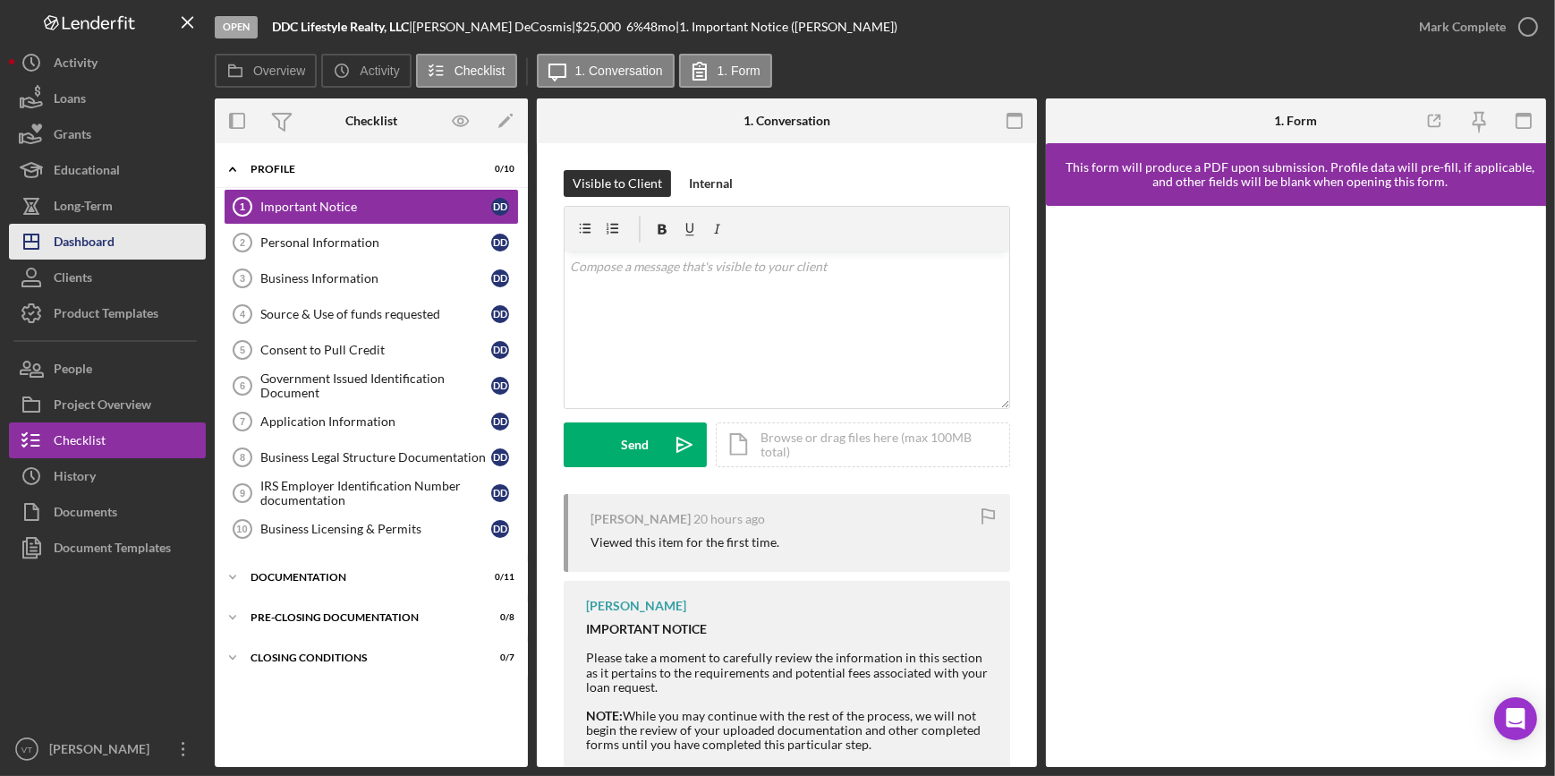
click at [166, 244] on button "Icon/Dashboard Dashboard" at bounding box center [107, 242] width 197 height 36
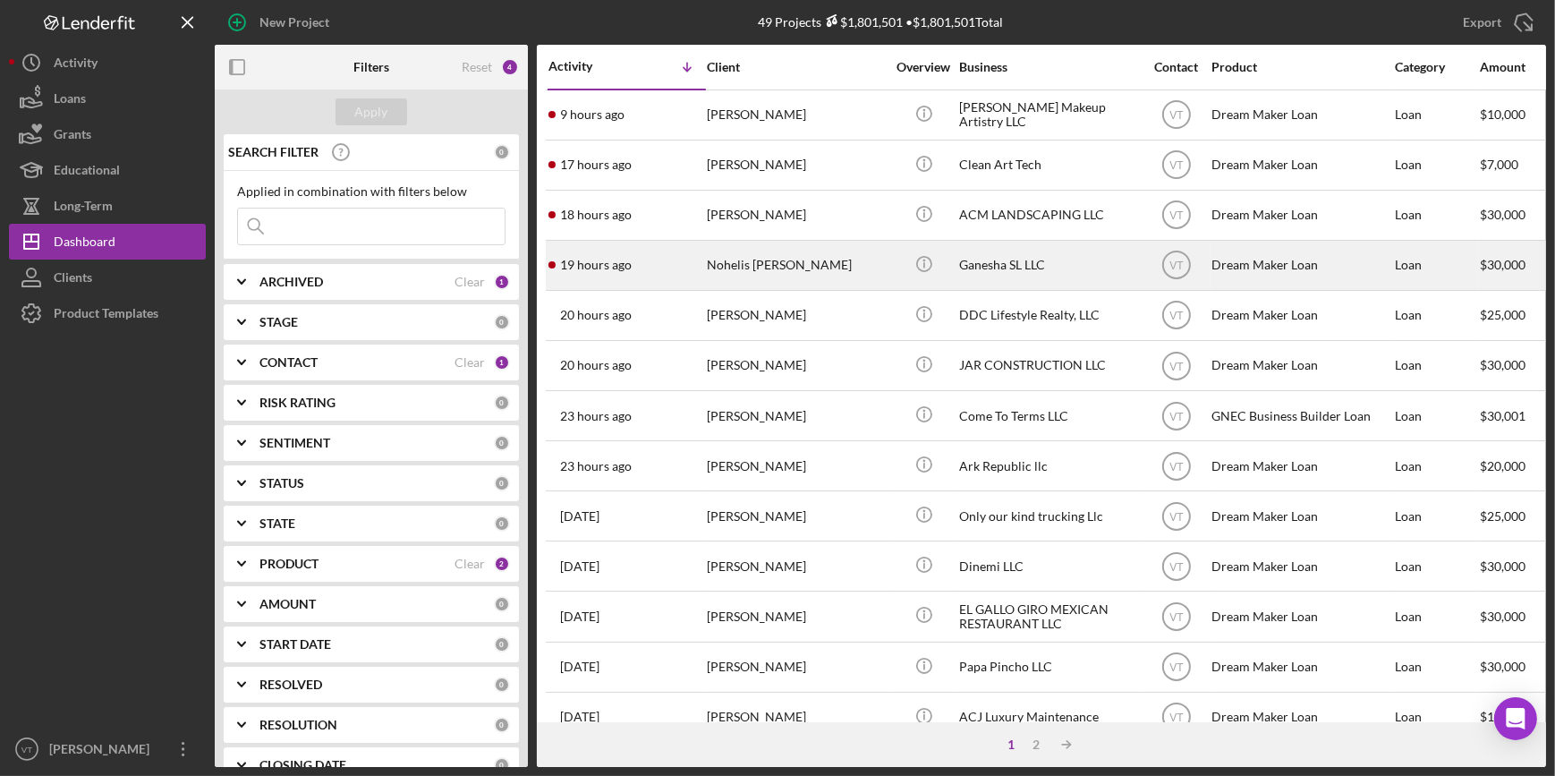
click at [845, 264] on div "Nohelis [PERSON_NAME]" at bounding box center [796, 265] width 179 height 47
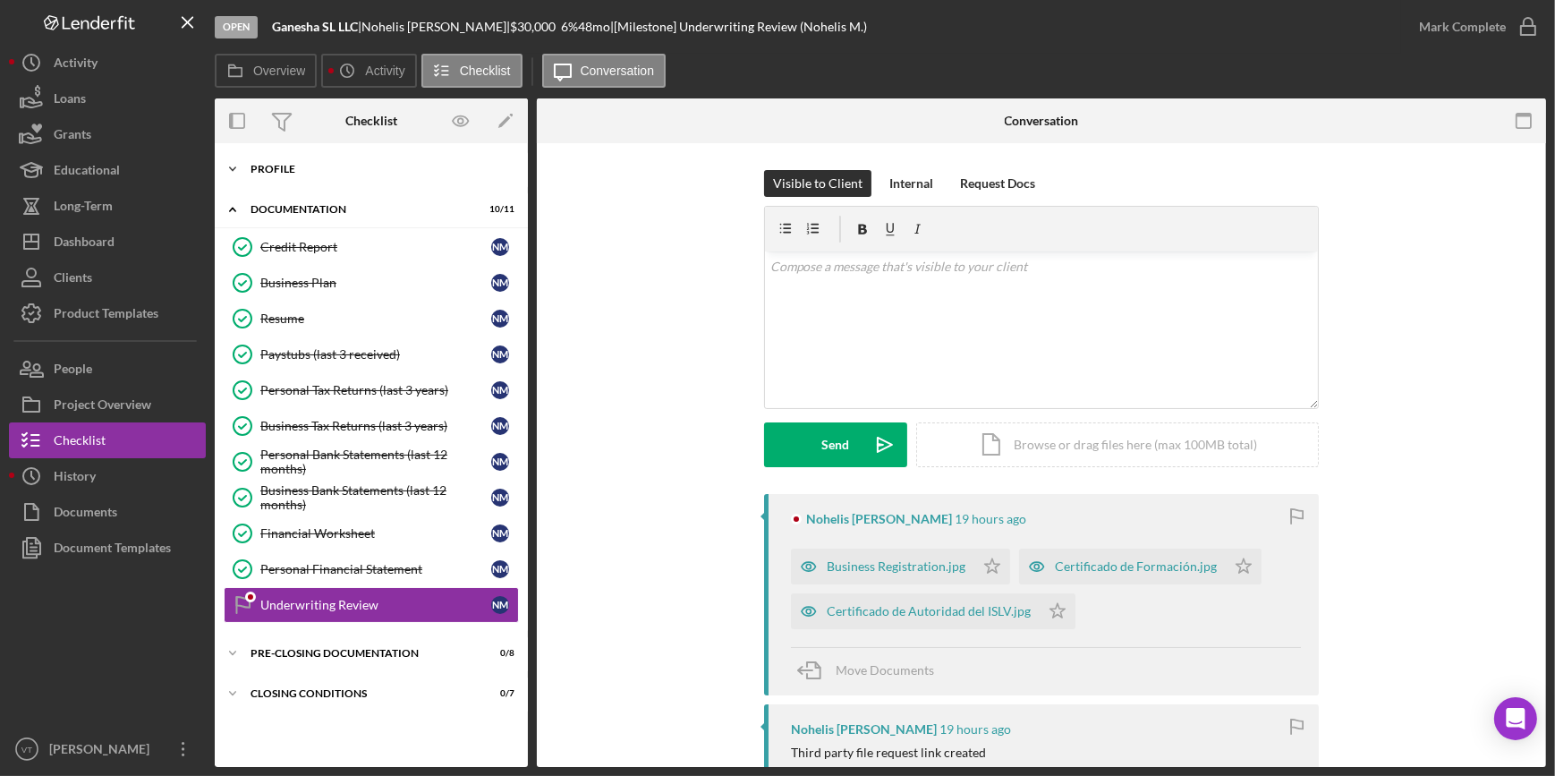
click at [233, 170] on polyline at bounding box center [232, 169] width 5 height 4
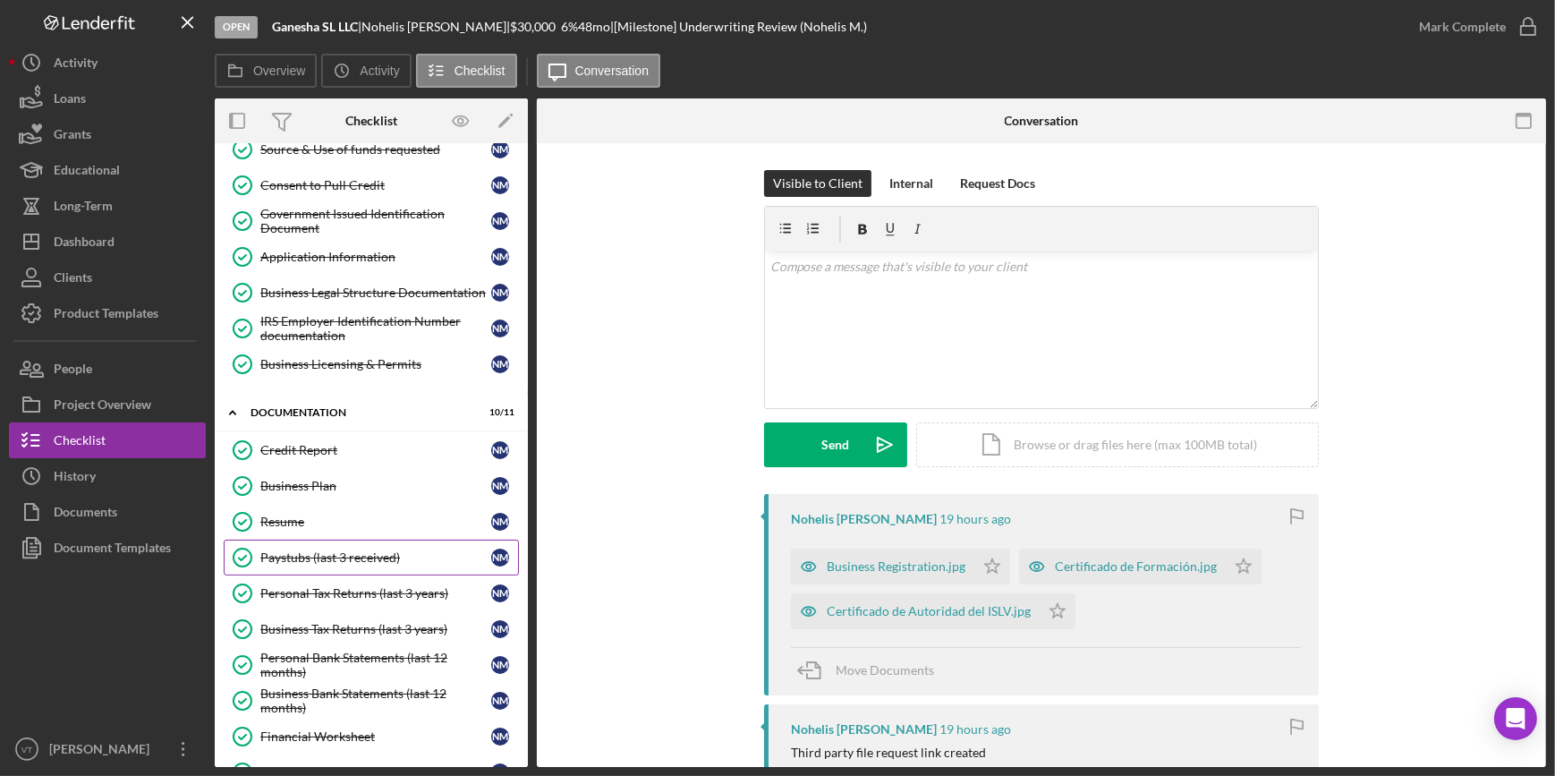
scroll to position [318, 0]
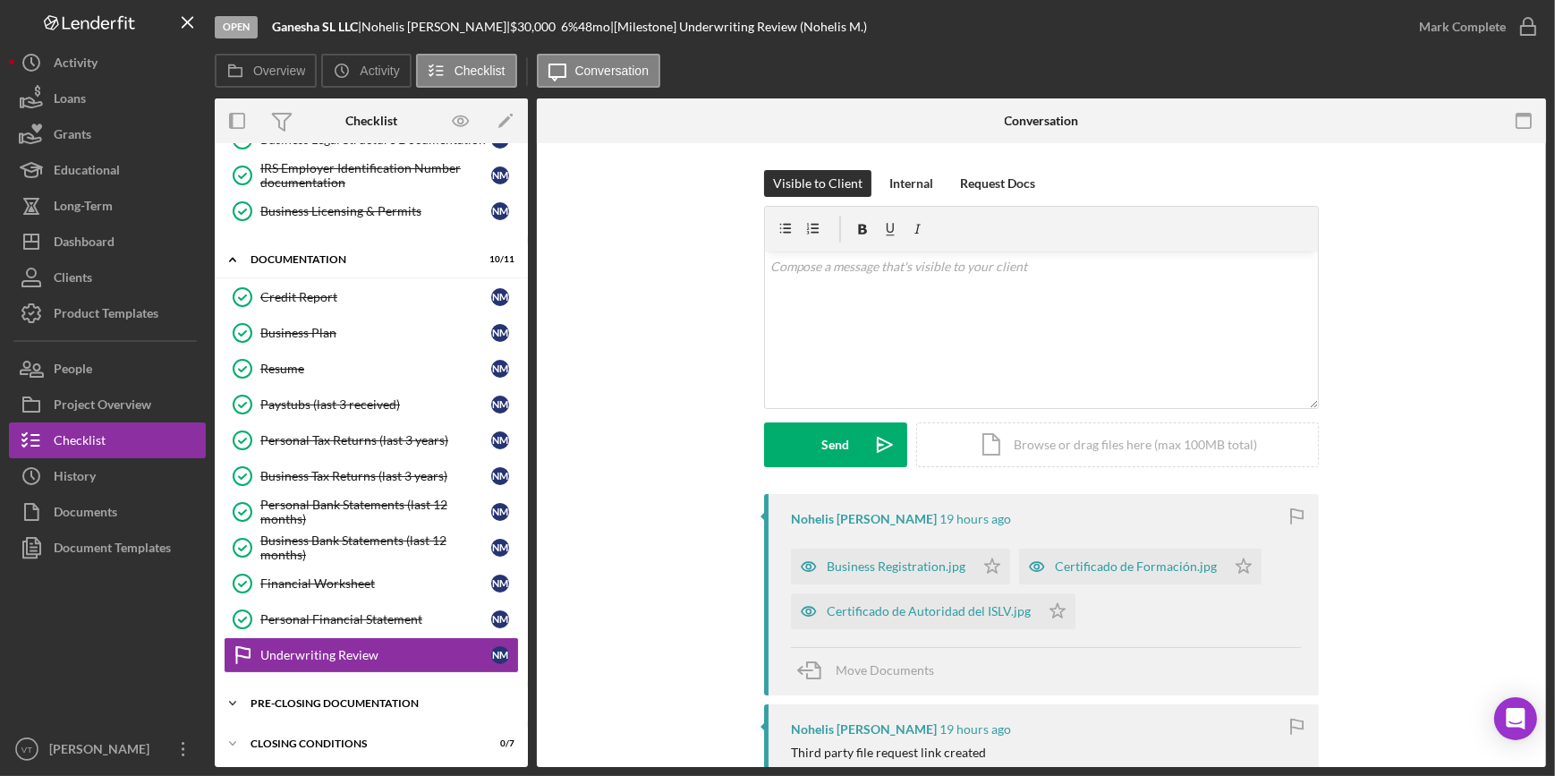
click at [240, 692] on icon "Icon/Expander" at bounding box center [233, 703] width 36 height 36
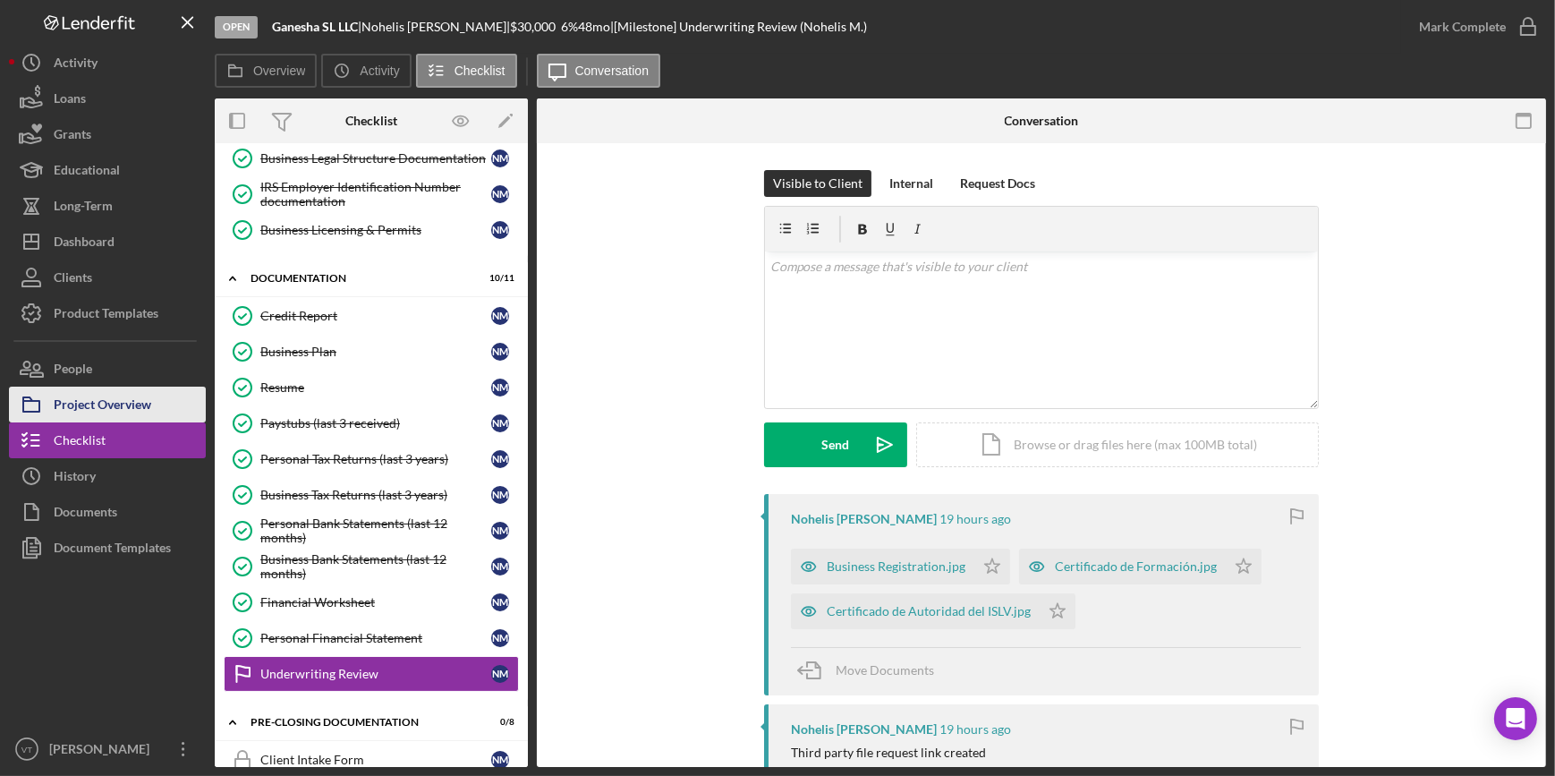
scroll to position [287, 0]
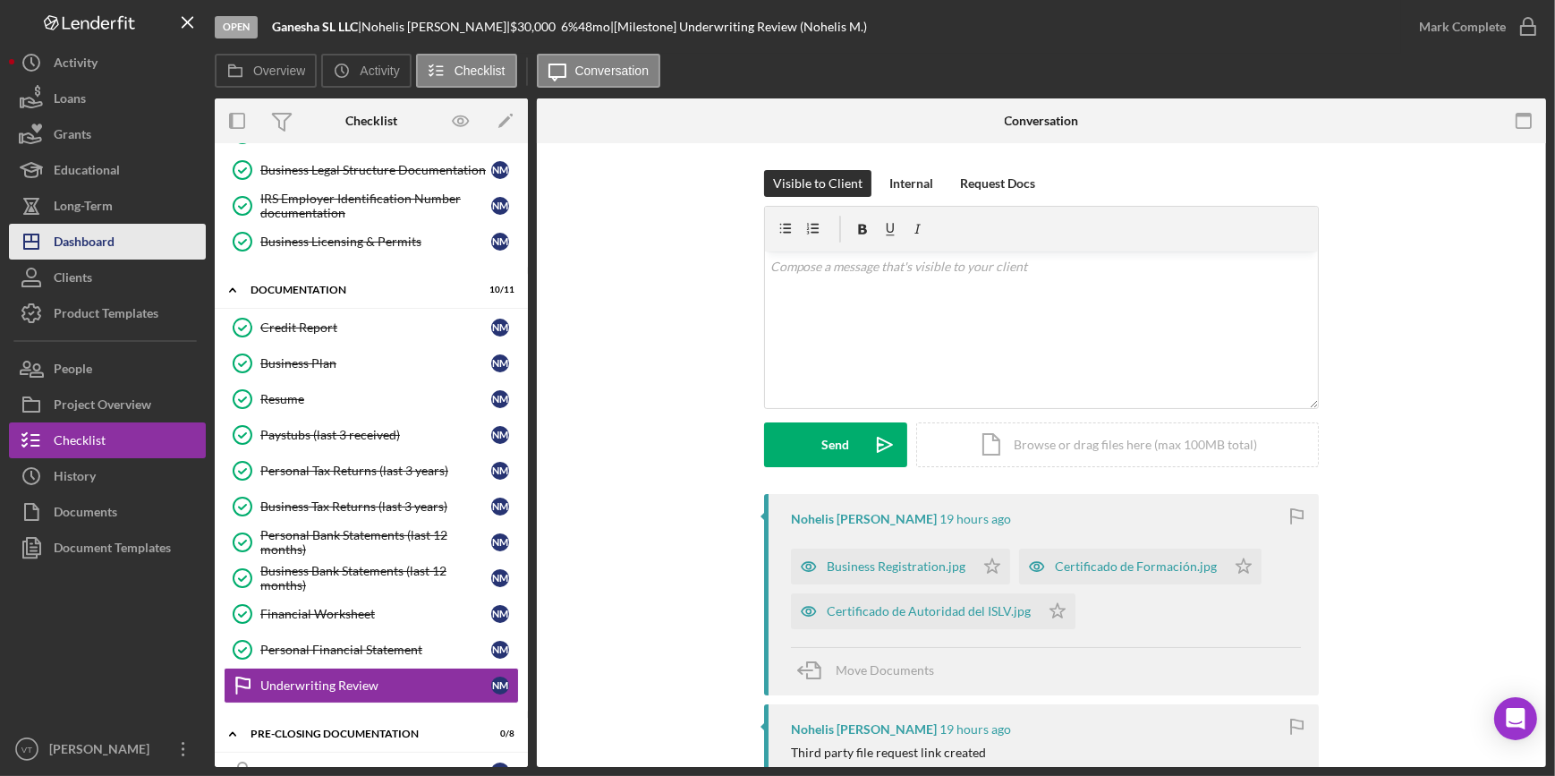
click at [134, 241] on button "Icon/Dashboard Dashboard" at bounding box center [107, 242] width 197 height 36
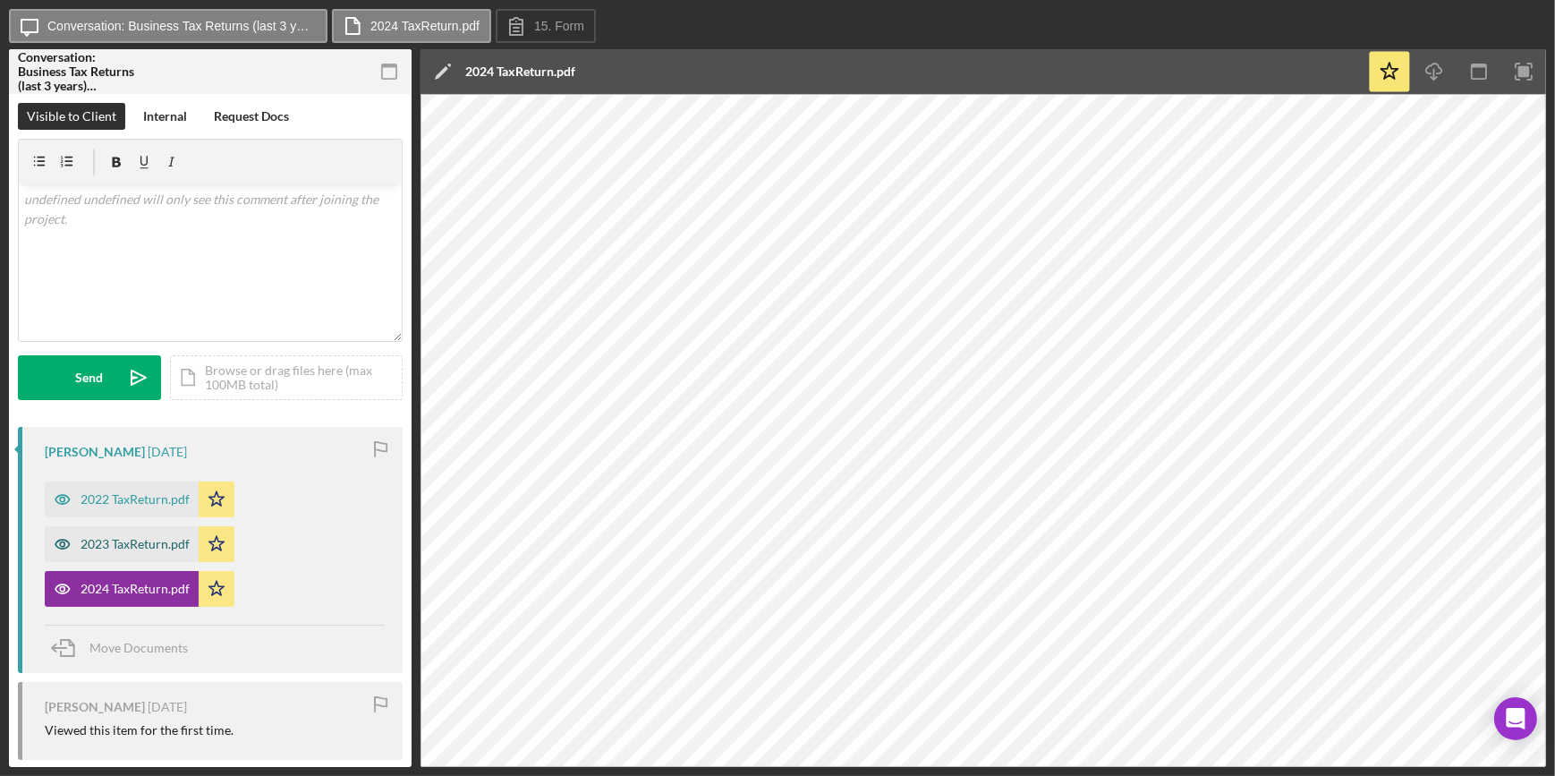
click at [147, 543] on div "2023 TaxReturn.pdf" at bounding box center [135, 544] width 109 height 14
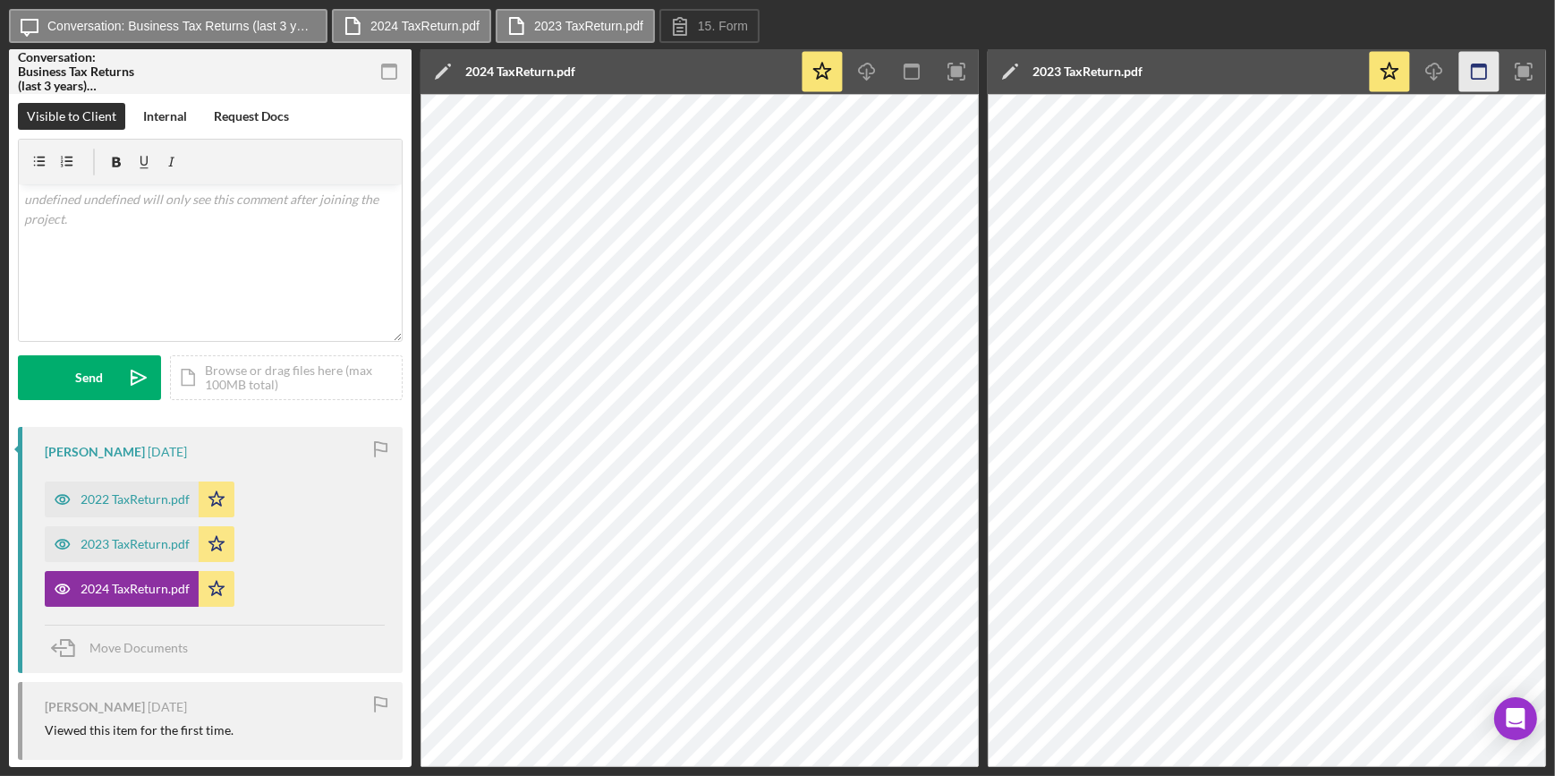
click at [1482, 73] on icon "button" at bounding box center [1479, 72] width 40 height 40
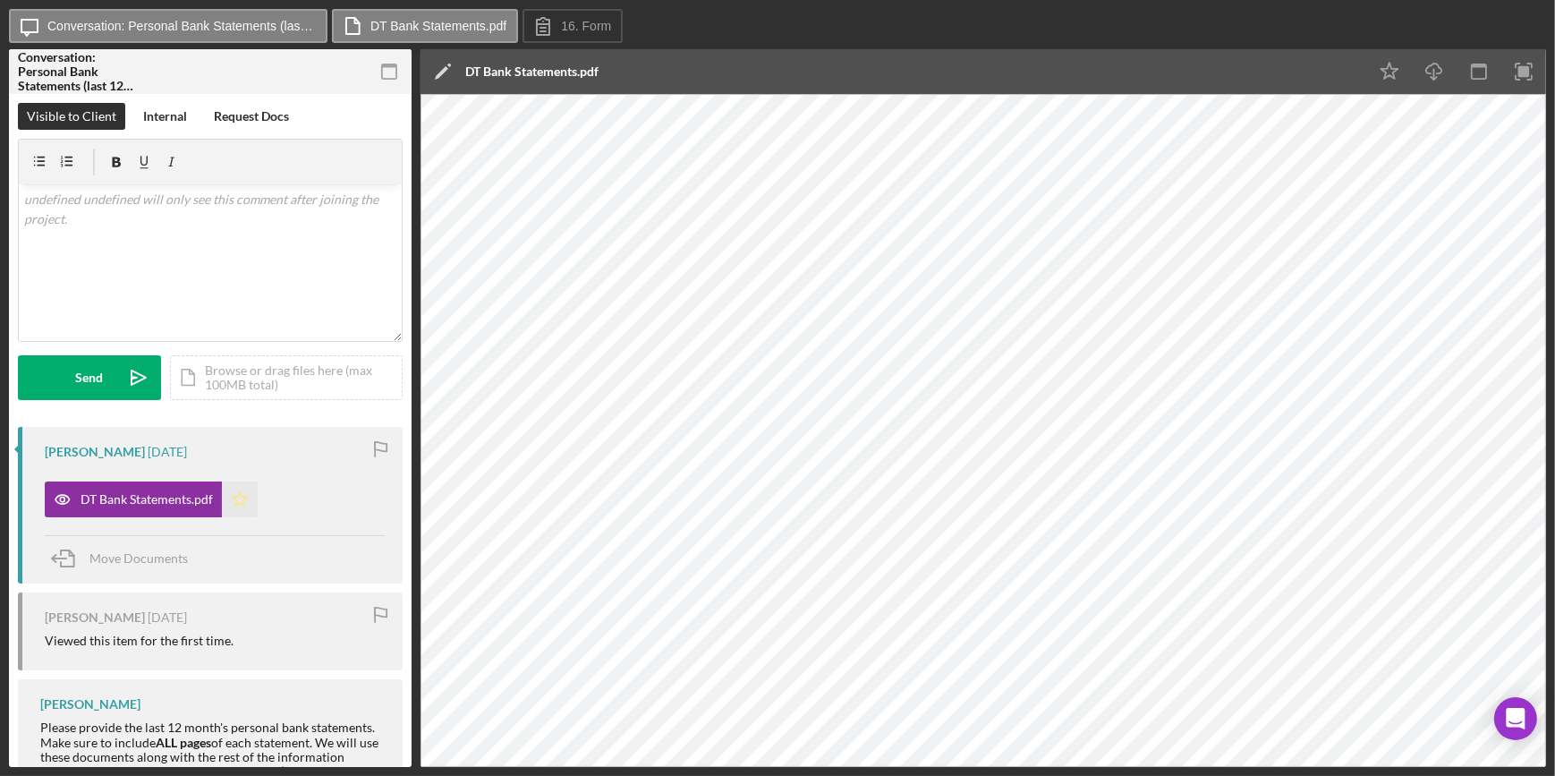
click at [238, 504] on icon "Icon/Star" at bounding box center [240, 499] width 36 height 36
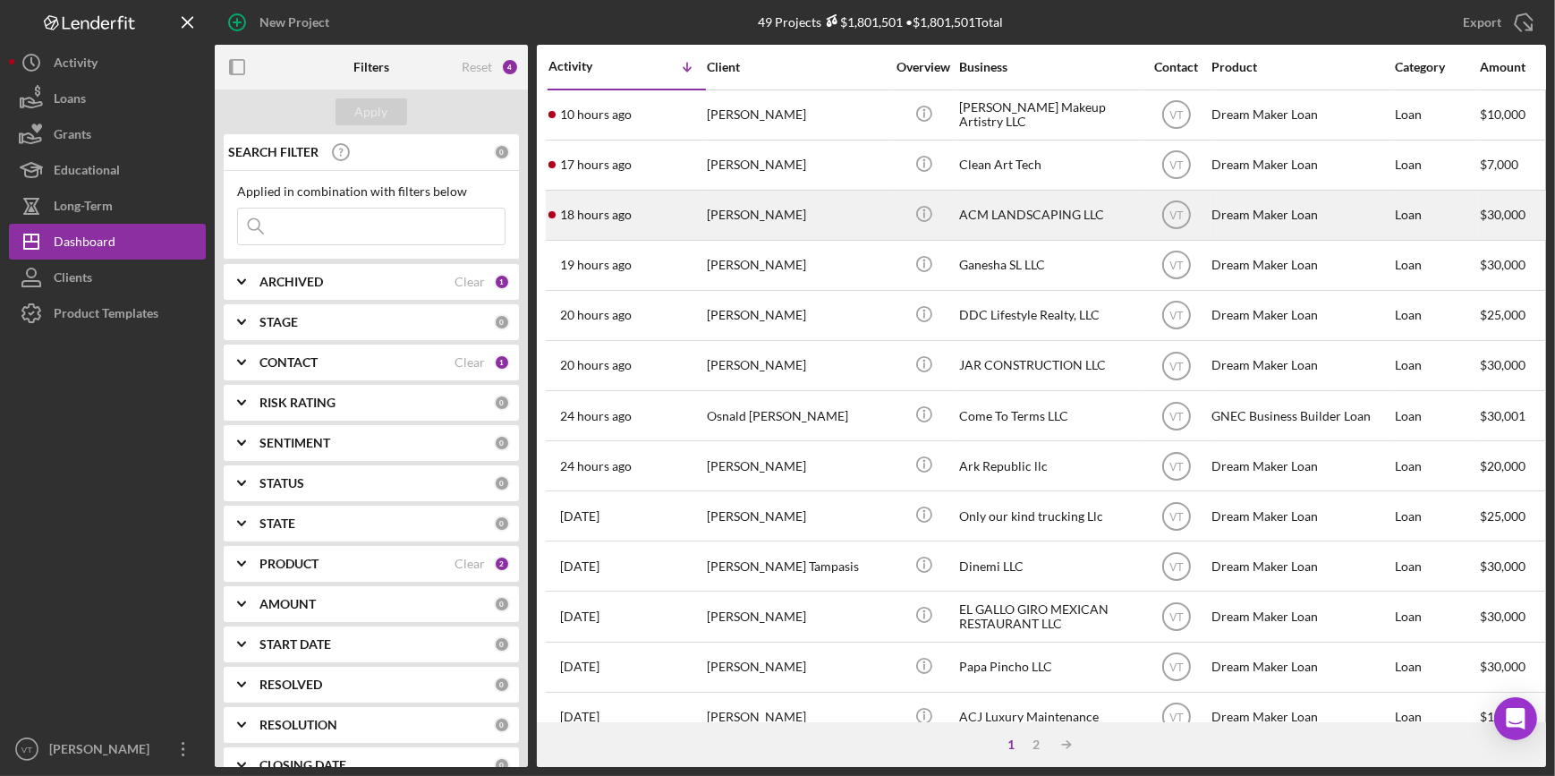
click at [769, 213] on div "ANUAR CABRERA" at bounding box center [796, 214] width 179 height 47
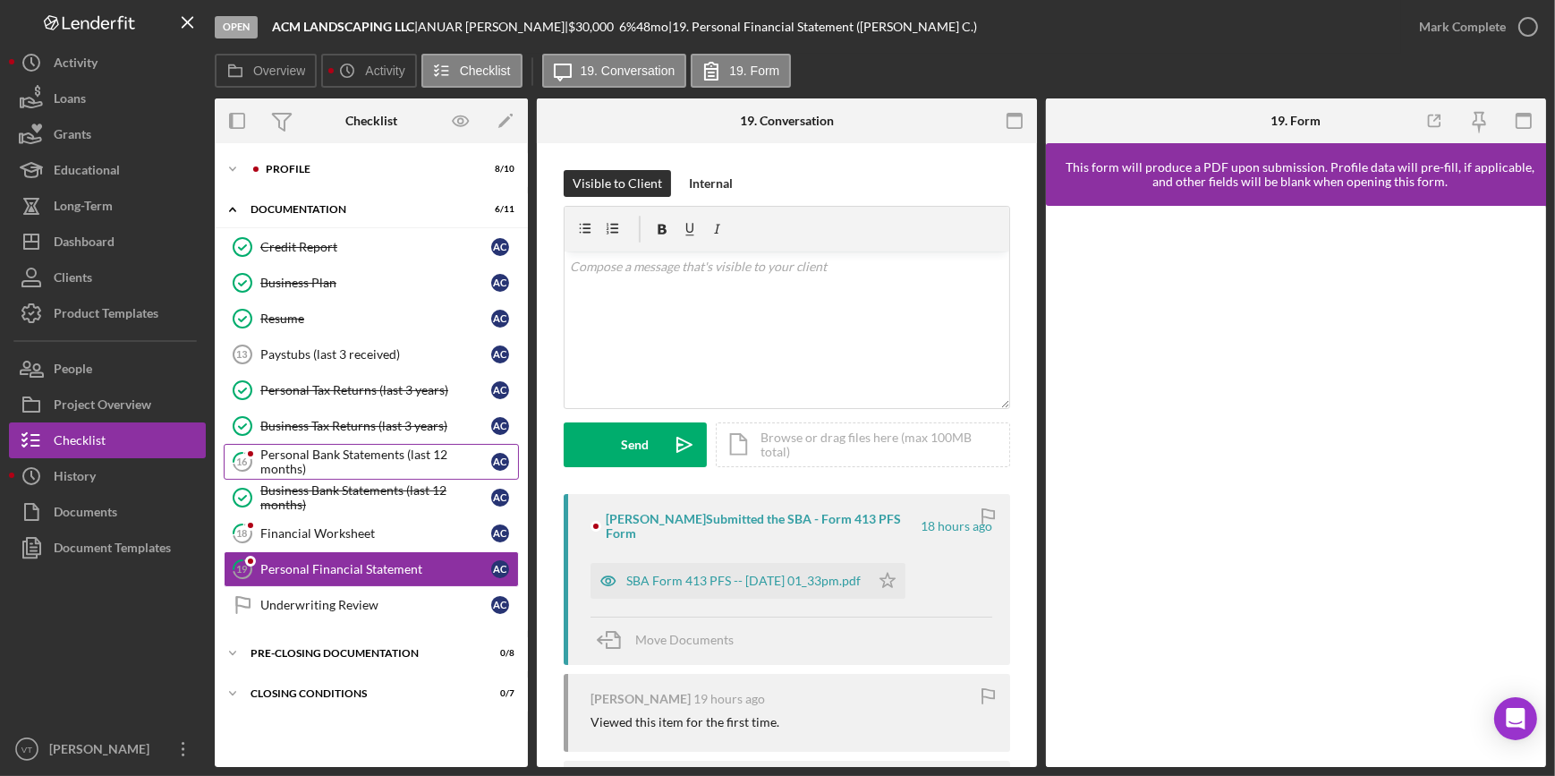
click at [295, 420] on div "Personal Bank Statements (last 12 months)" at bounding box center [375, 461] width 231 height 29
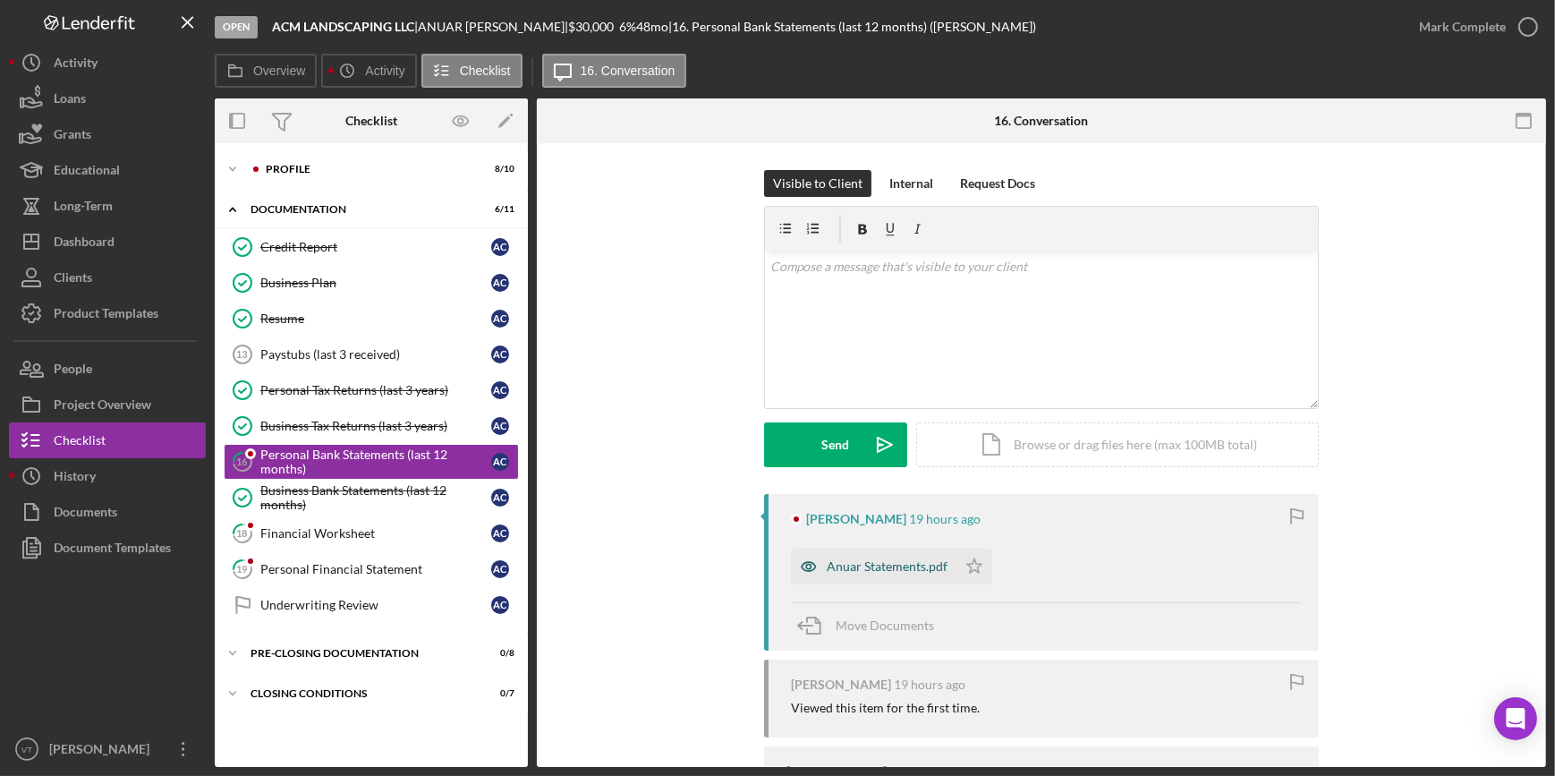
click at [770, 420] on div "Anuar Statements.pdf" at bounding box center [887, 566] width 121 height 14
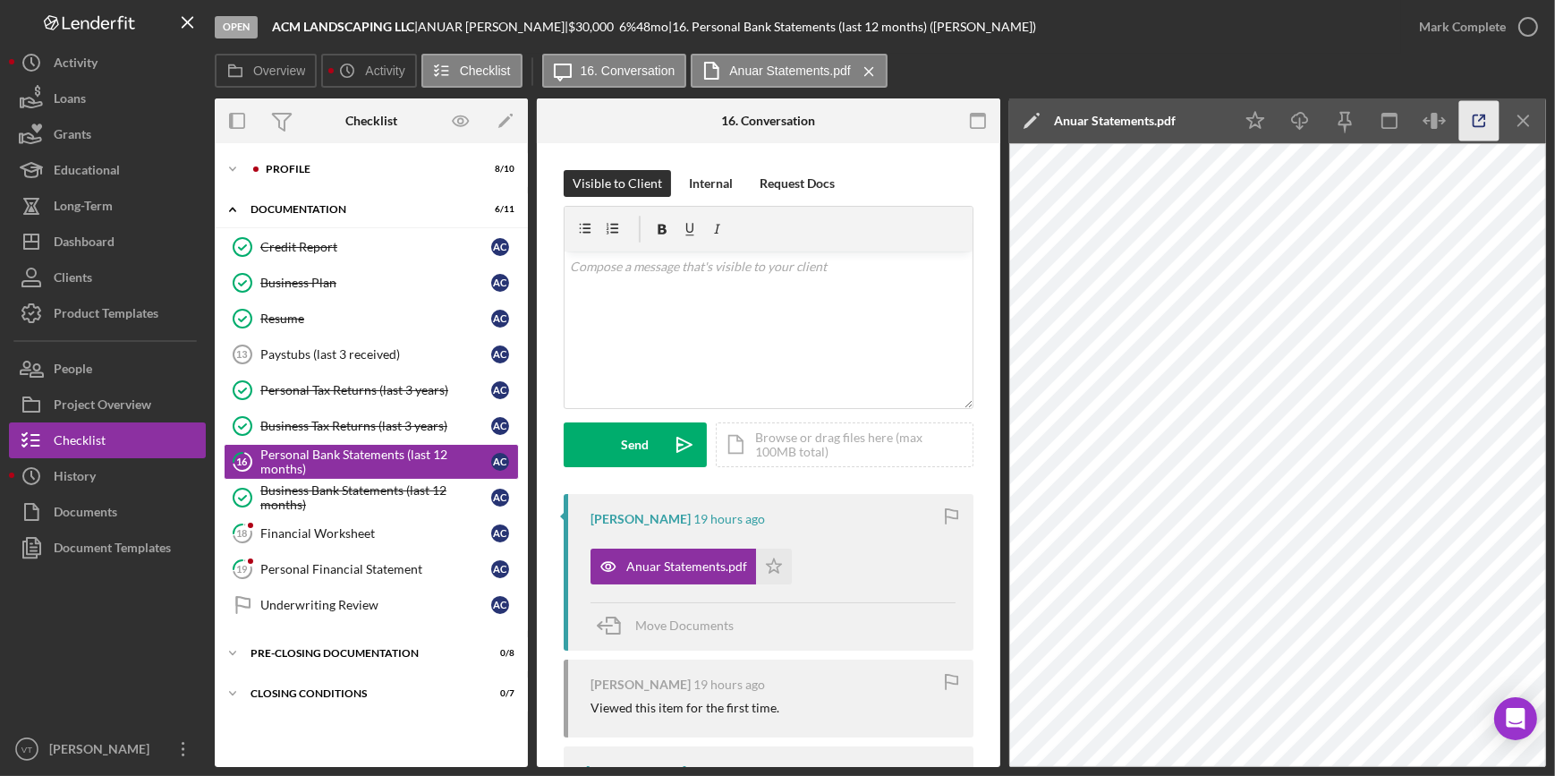
click at [770, 113] on icon "button" at bounding box center [1479, 121] width 40 height 40
click at [770, 33] on div "Mark Complete" at bounding box center [1462, 27] width 87 height 36
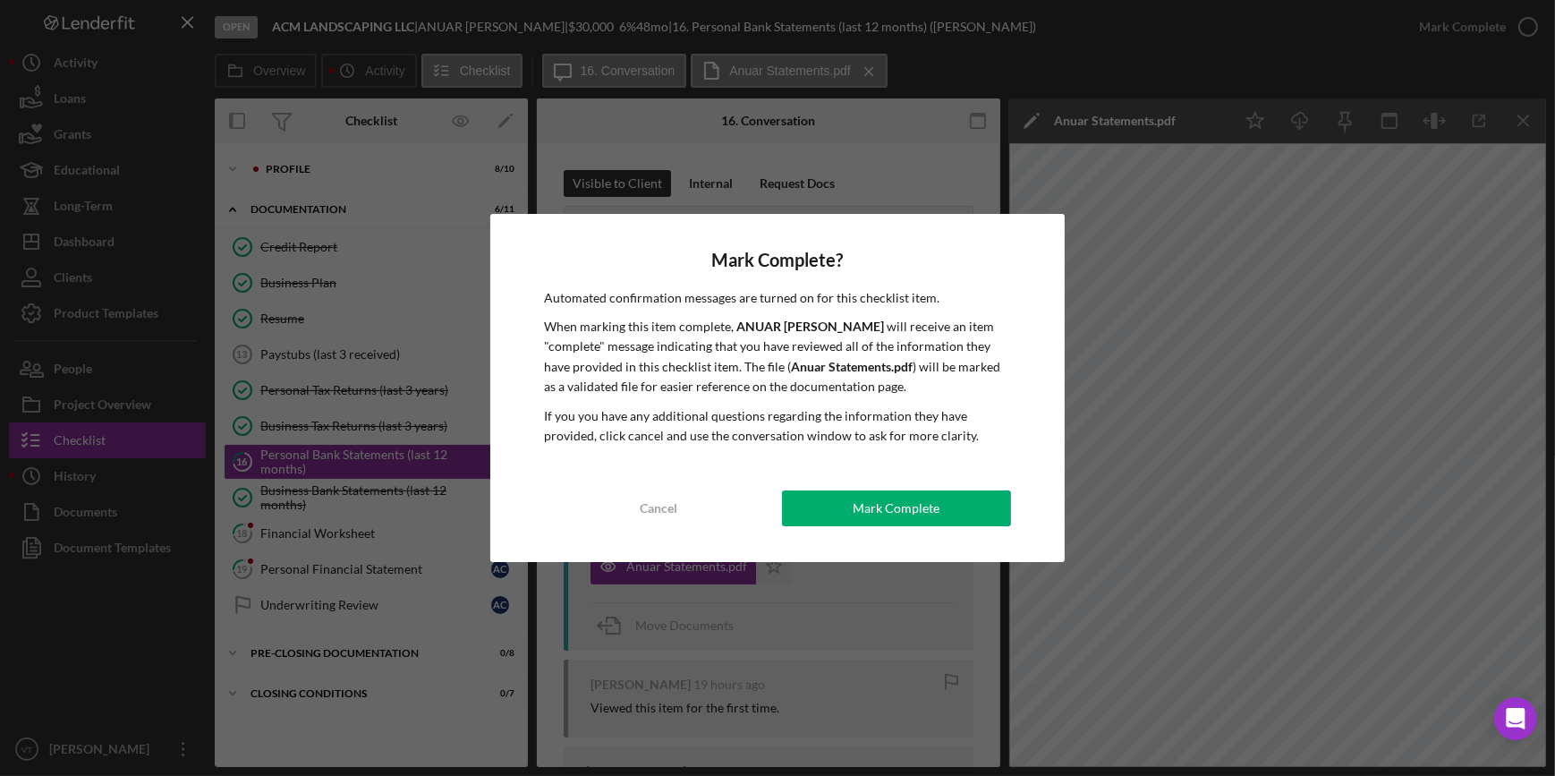
click at [770, 420] on button "Mark Complete" at bounding box center [896, 508] width 229 height 36
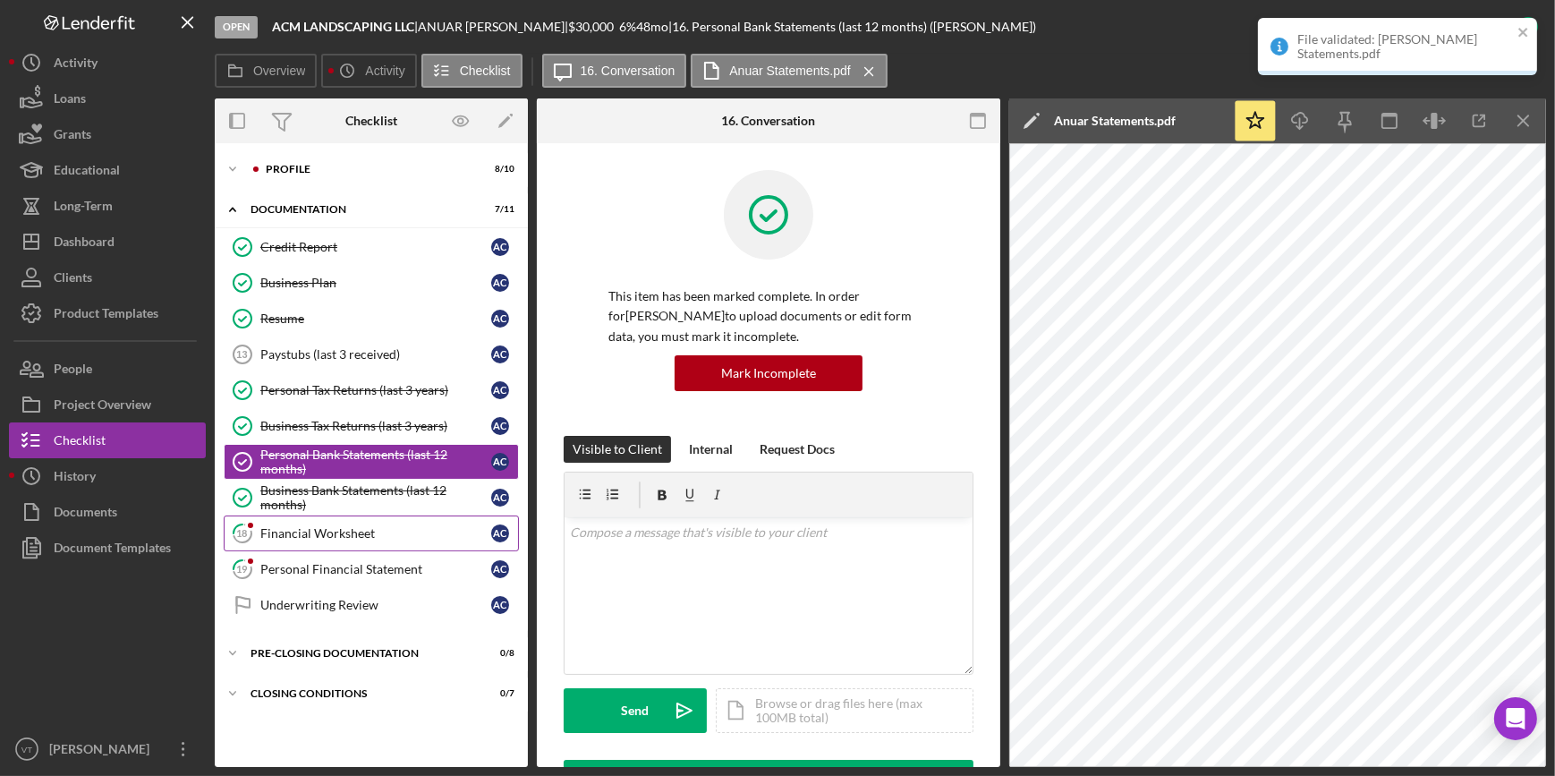
click at [393, 420] on div "Financial Worksheet" at bounding box center [375, 533] width 231 height 14
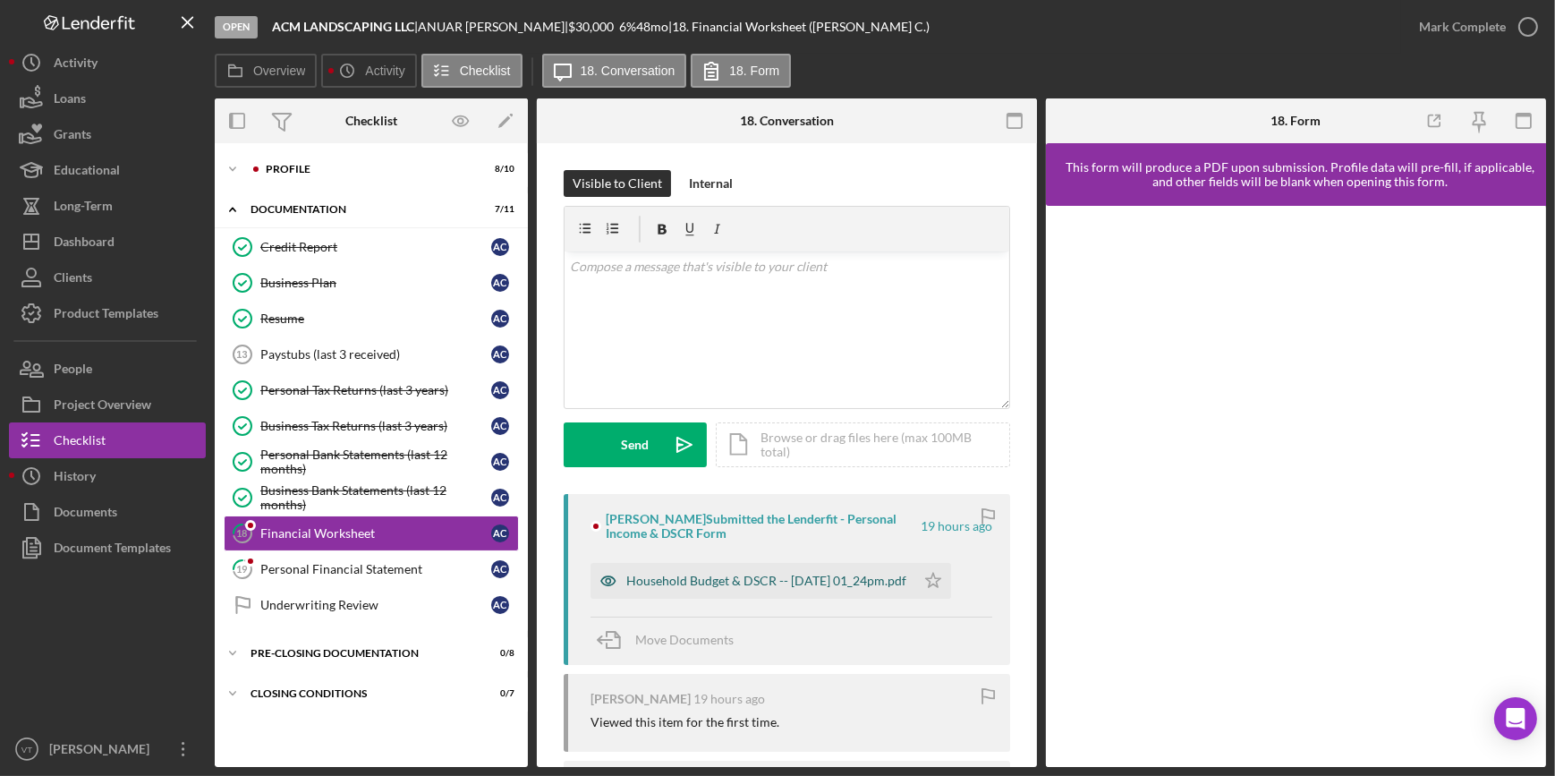
click at [750, 420] on div "Household Budget & DSCR -- 2025-09-15 01_24pm.pdf" at bounding box center [766, 580] width 280 height 14
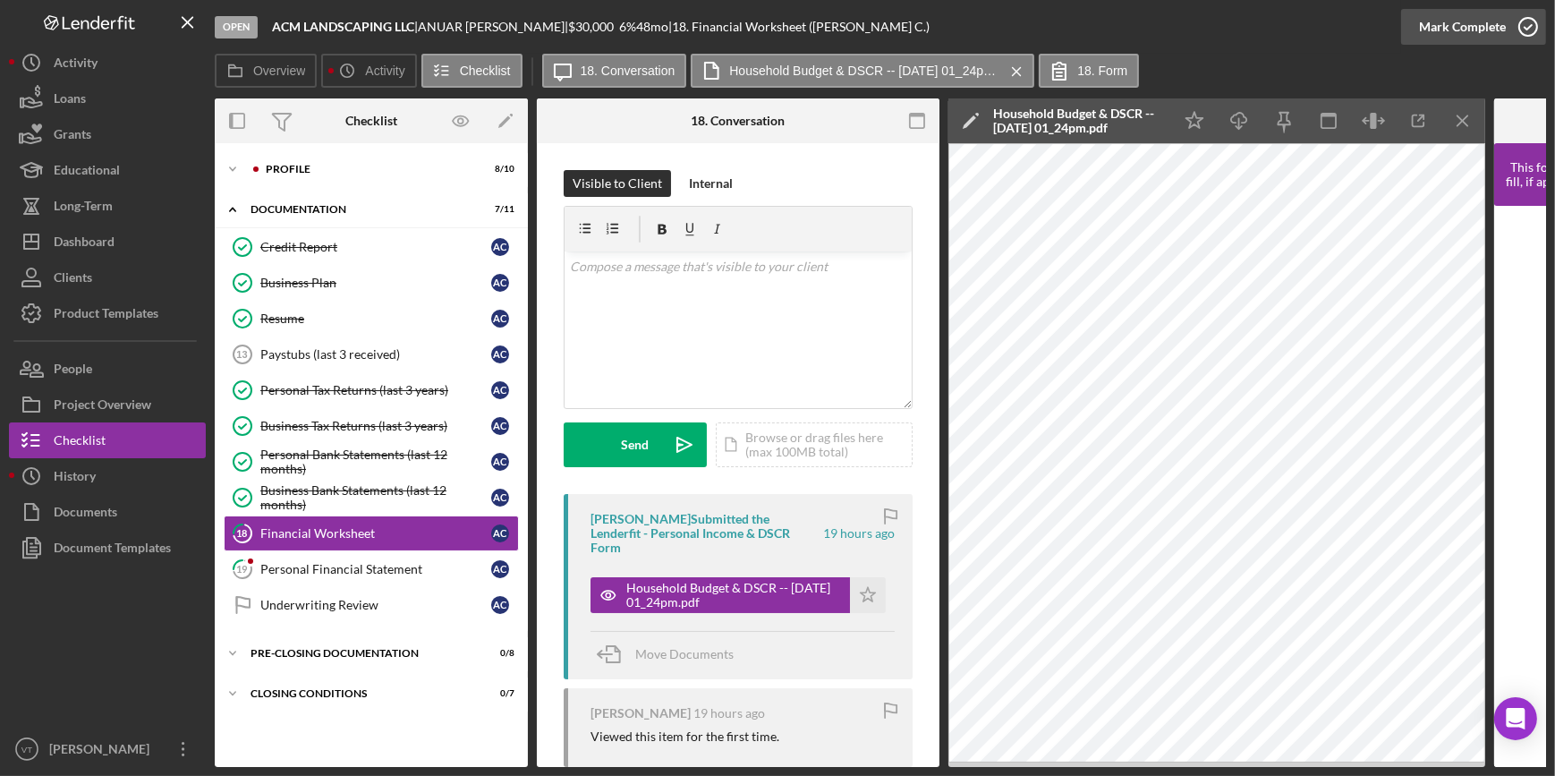
click at [770, 25] on div "Mark Complete" at bounding box center [1462, 27] width 87 height 36
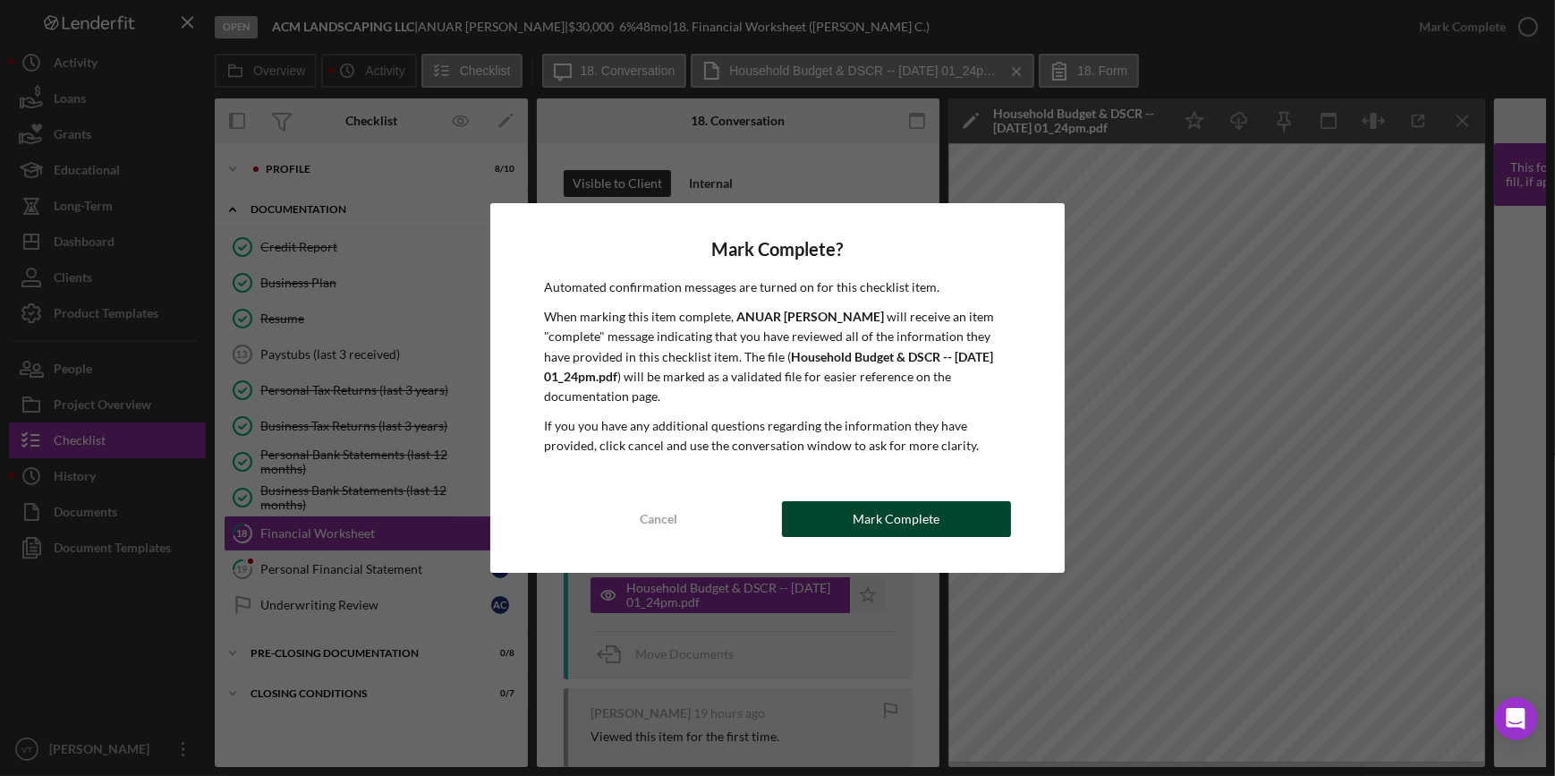
click at [770, 420] on button "Mark Complete" at bounding box center [896, 519] width 229 height 36
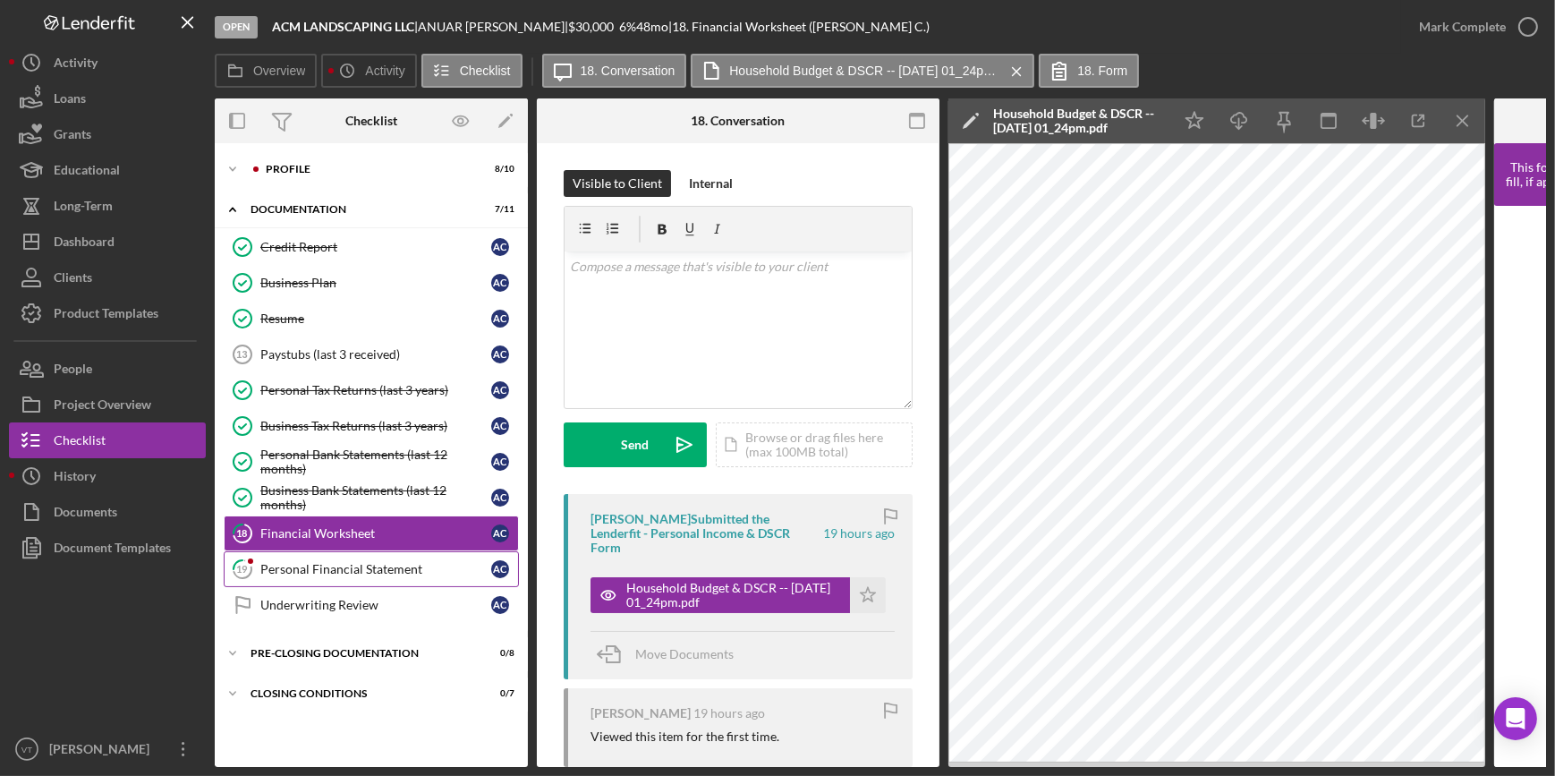
click at [319, 420] on link "19 Personal Financial Statement A C" at bounding box center [371, 569] width 295 height 36
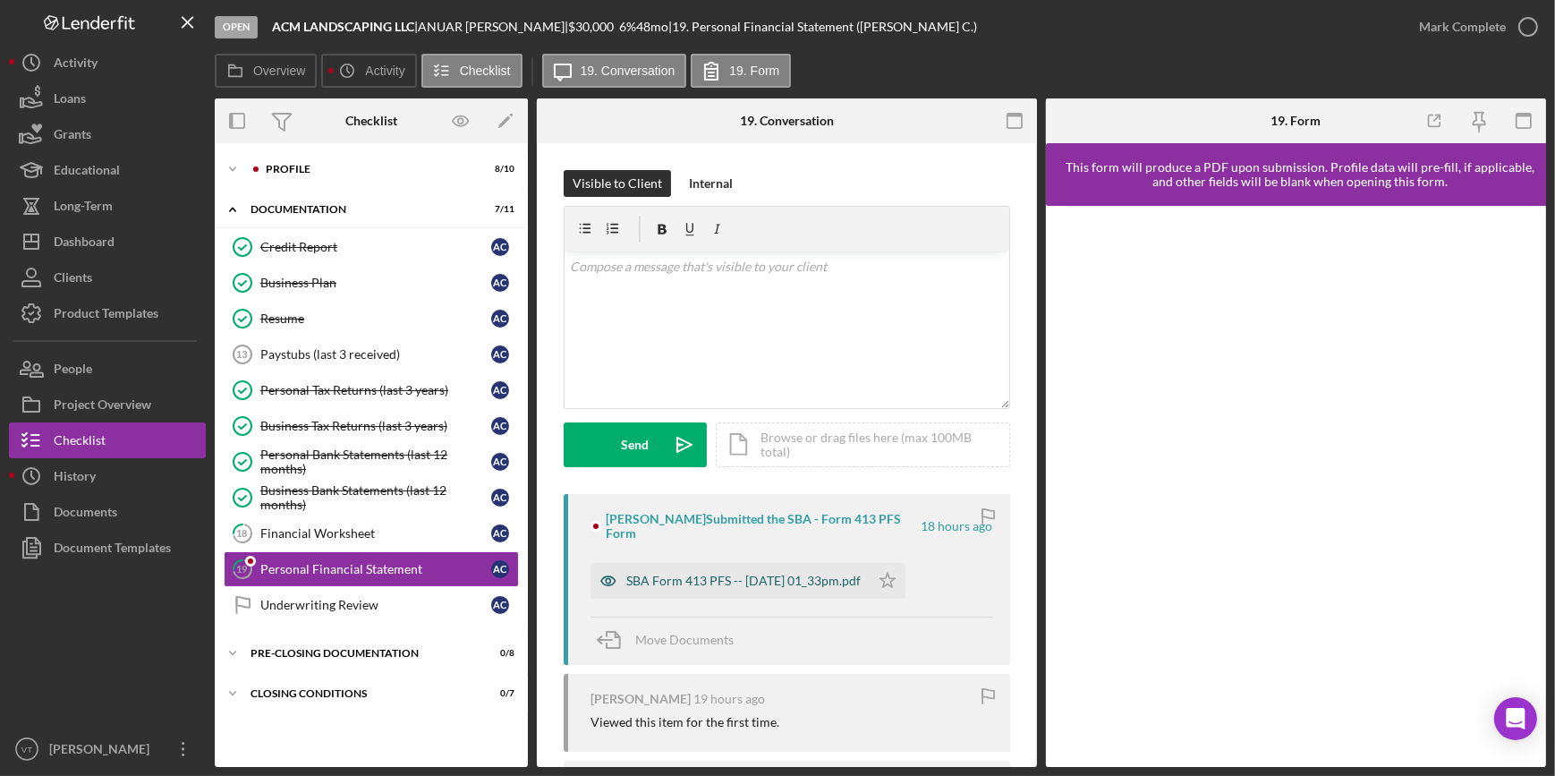
click at [644, 420] on div "SBA Form 413 PFS -- 2025-09-15 01_33pm.pdf" at bounding box center [743, 580] width 234 height 14
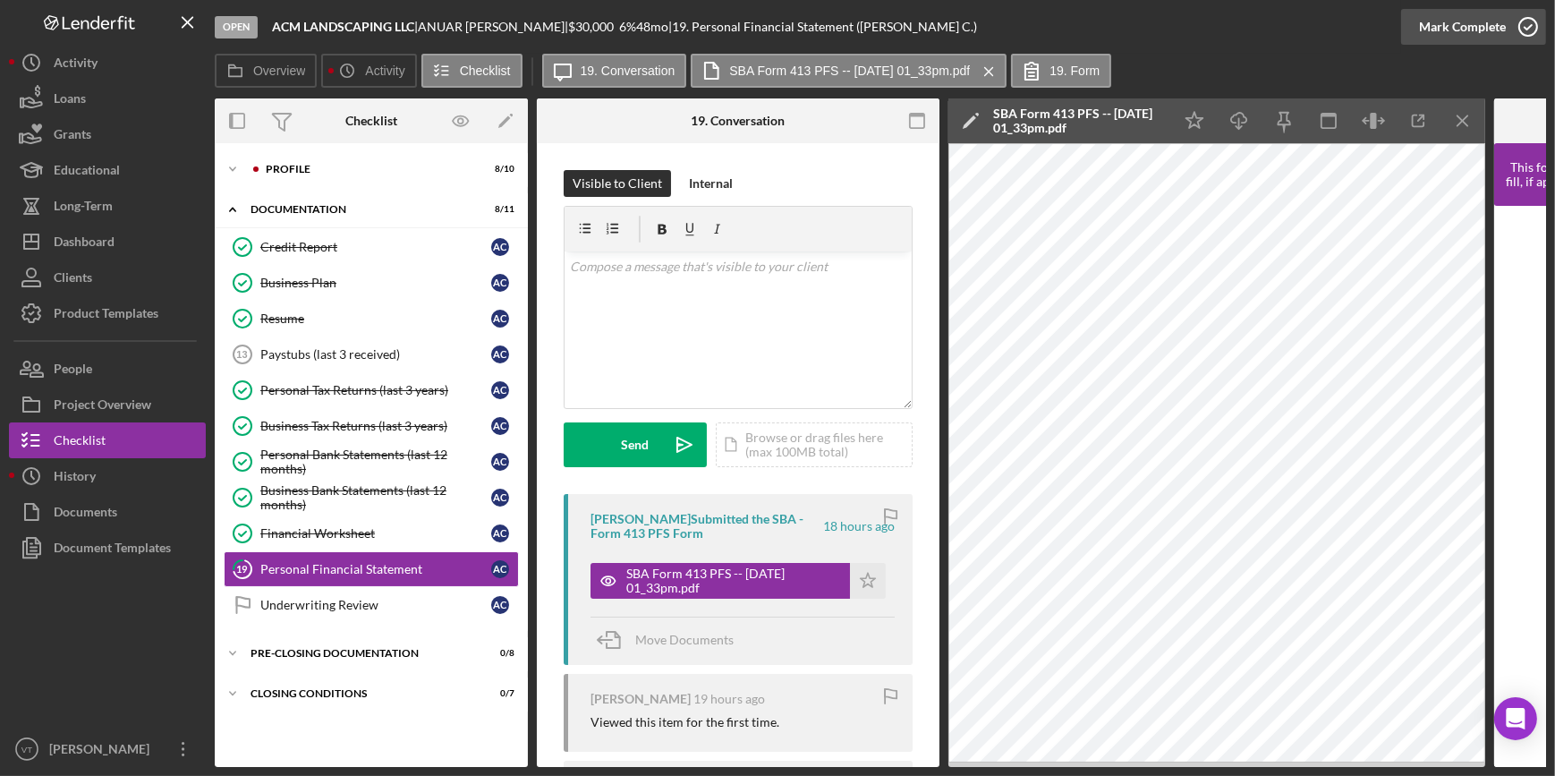
click at [770, 23] on div "Mark Complete" at bounding box center [1462, 27] width 87 height 36
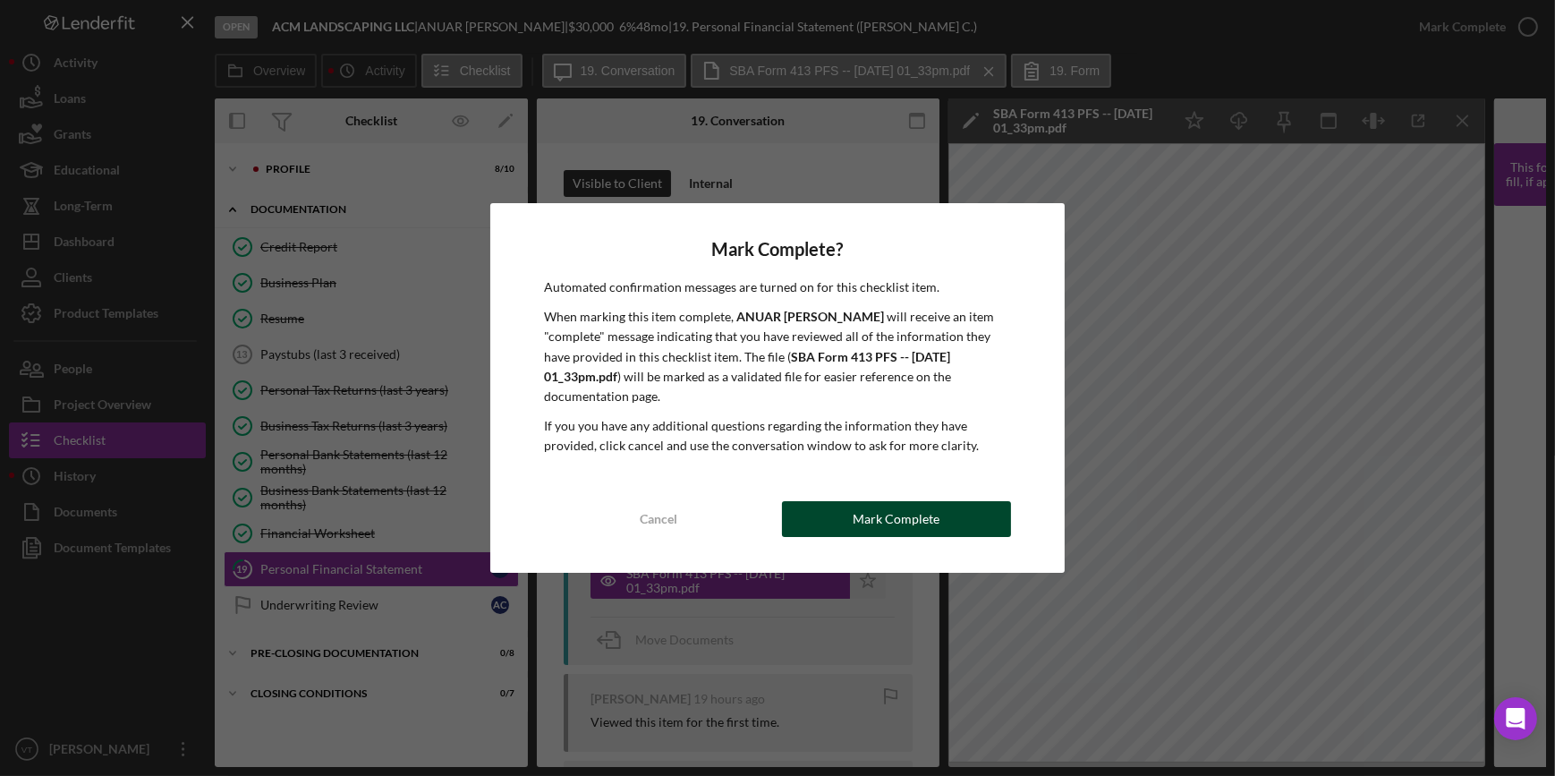
click at [770, 420] on div "Mark Complete" at bounding box center [896, 519] width 87 height 36
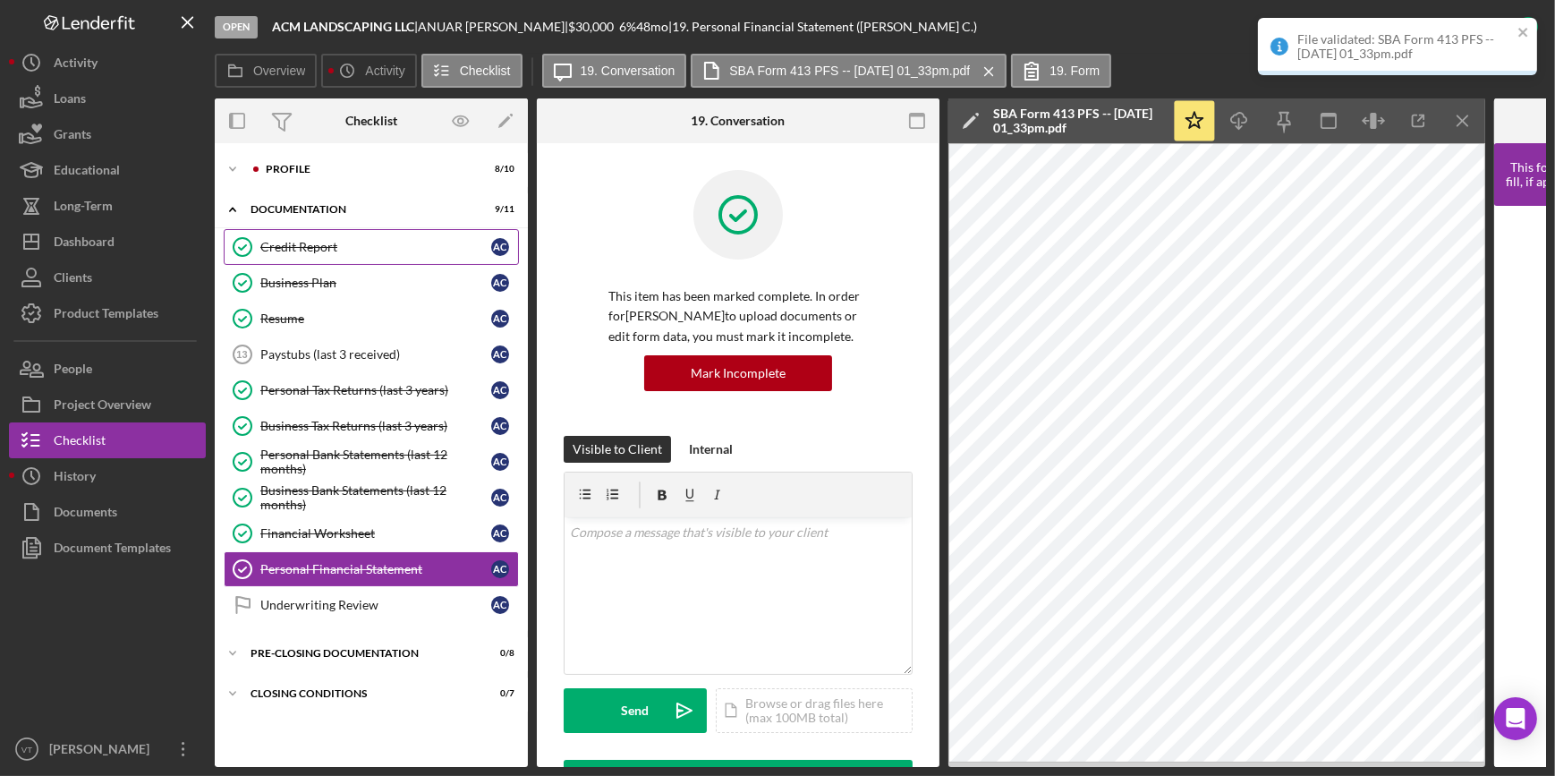
click at [267, 247] on div "Credit Report" at bounding box center [375, 247] width 231 height 14
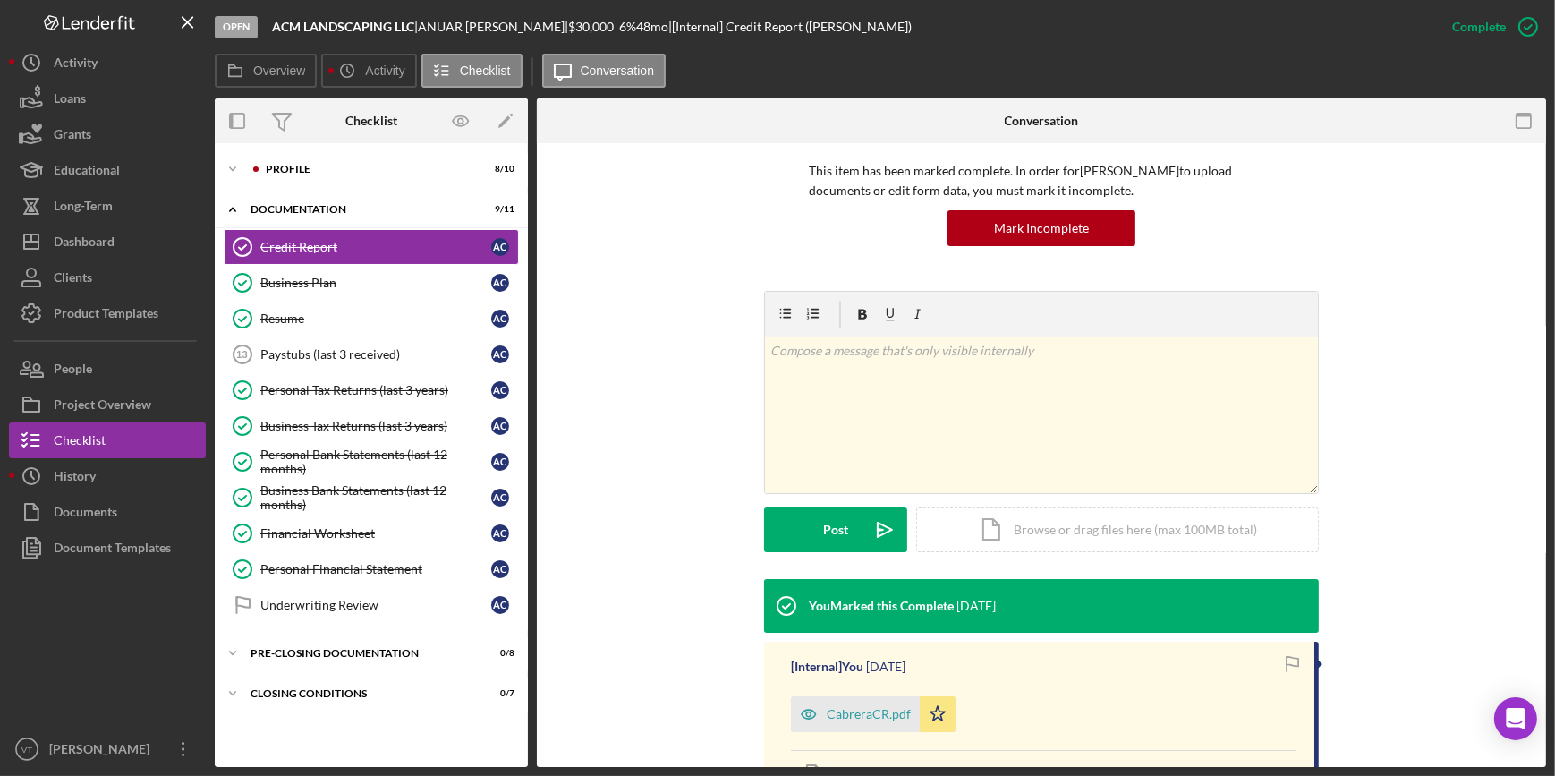
scroll to position [290, 0]
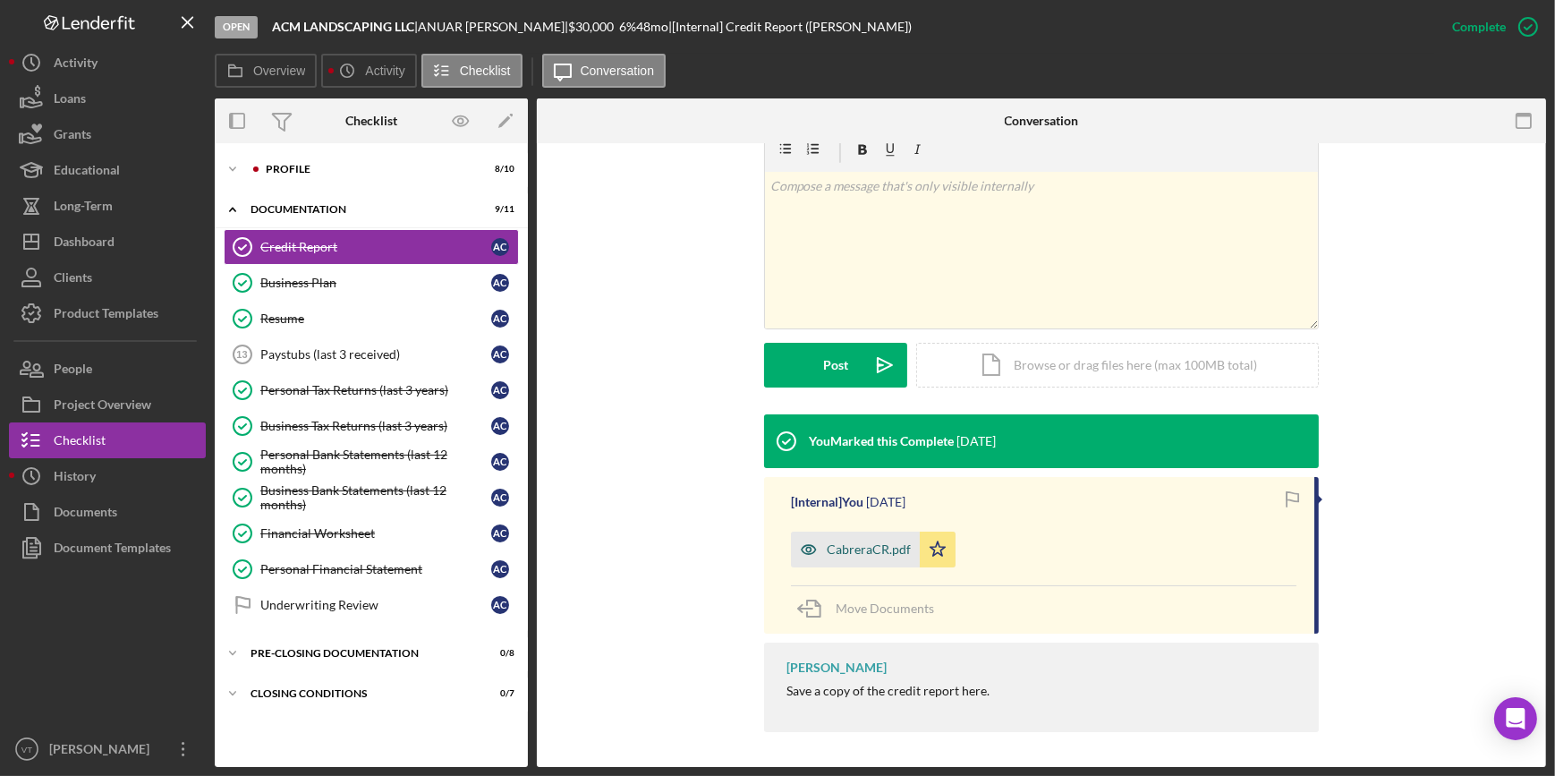
click at [770, 420] on div "CabreraCR.pdf" at bounding box center [869, 549] width 84 height 14
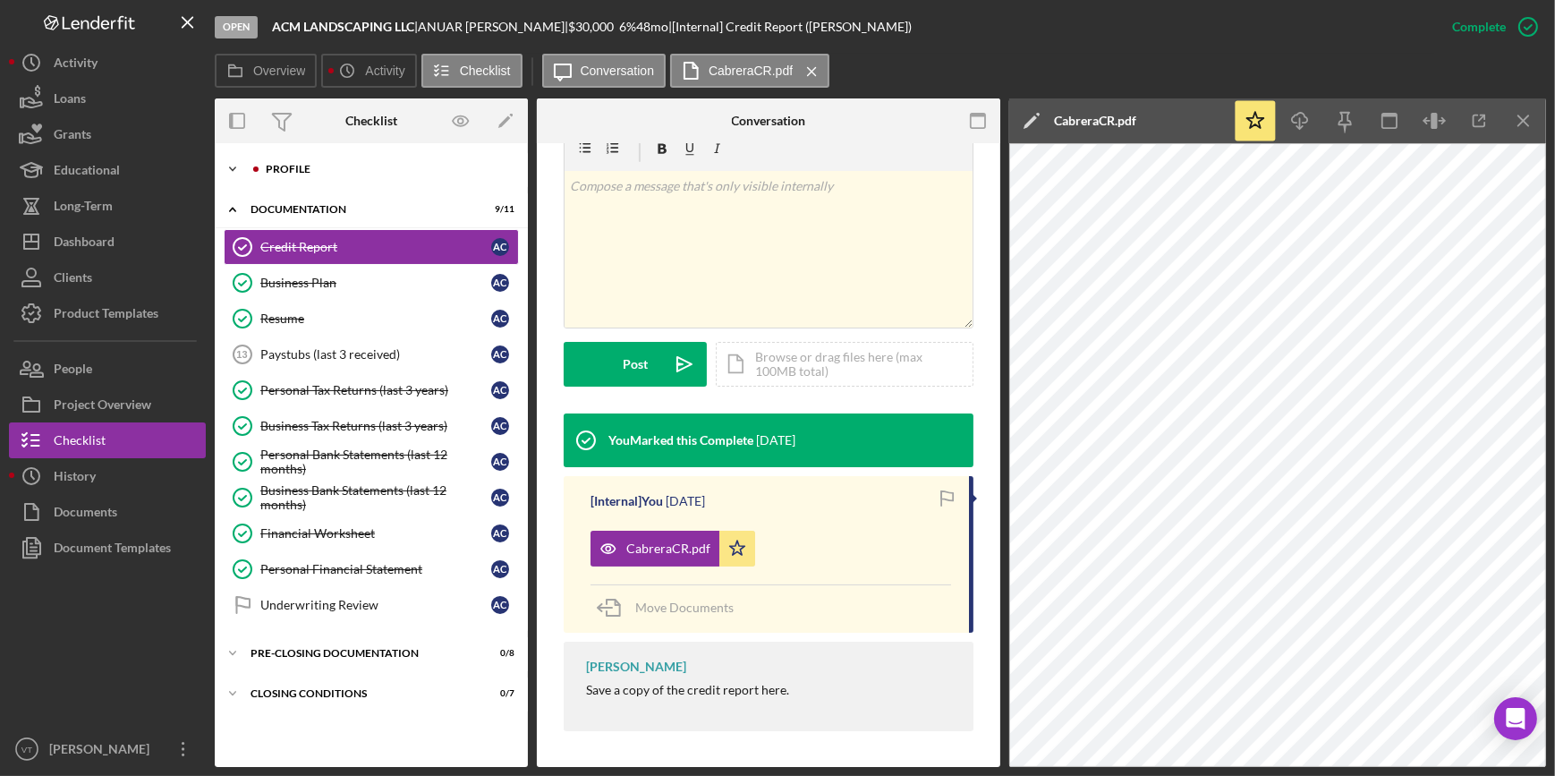
click at [237, 164] on icon "Icon/Expander" at bounding box center [233, 169] width 36 height 36
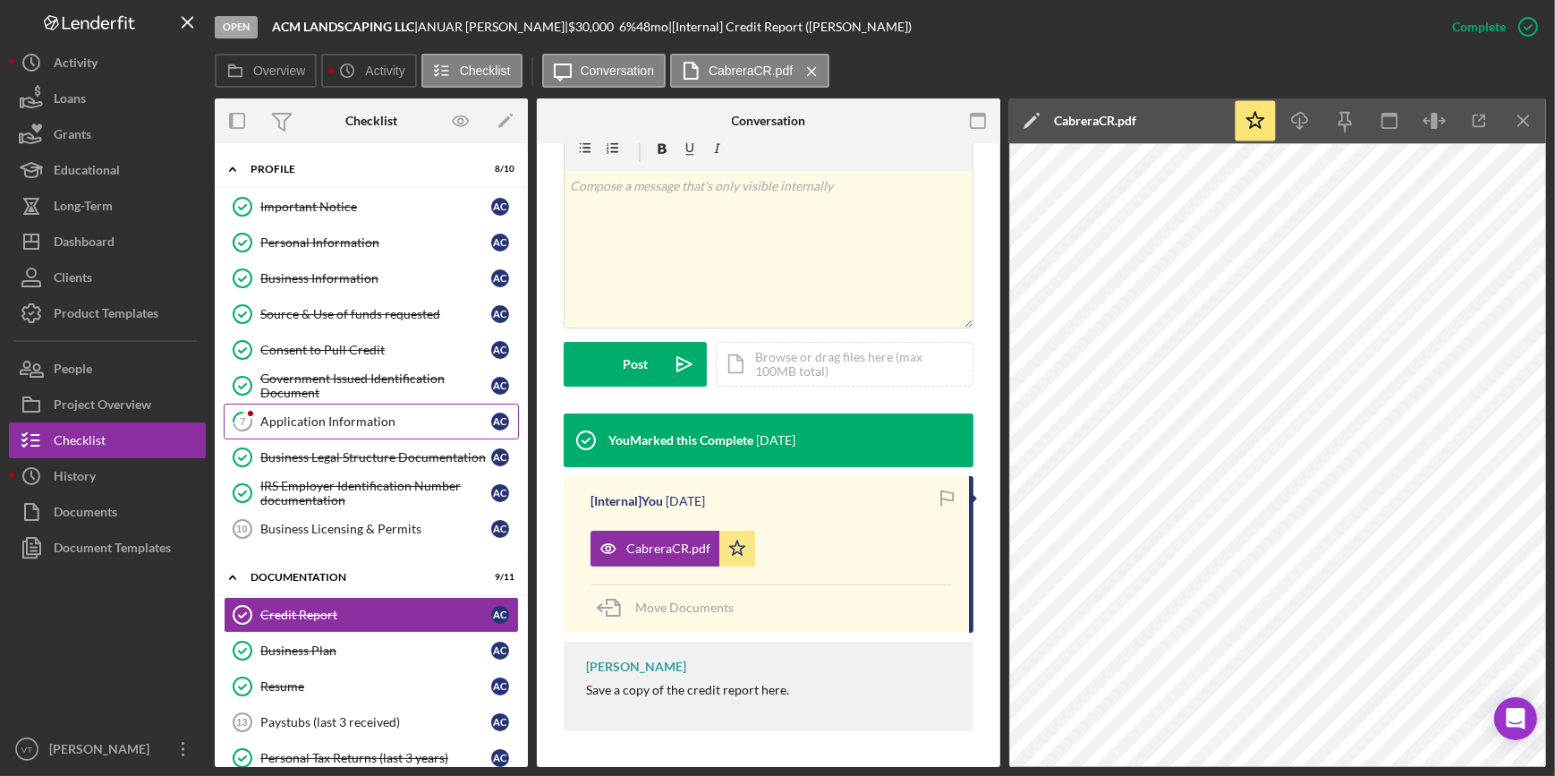
click at [284, 420] on div "Application Information" at bounding box center [375, 421] width 231 height 14
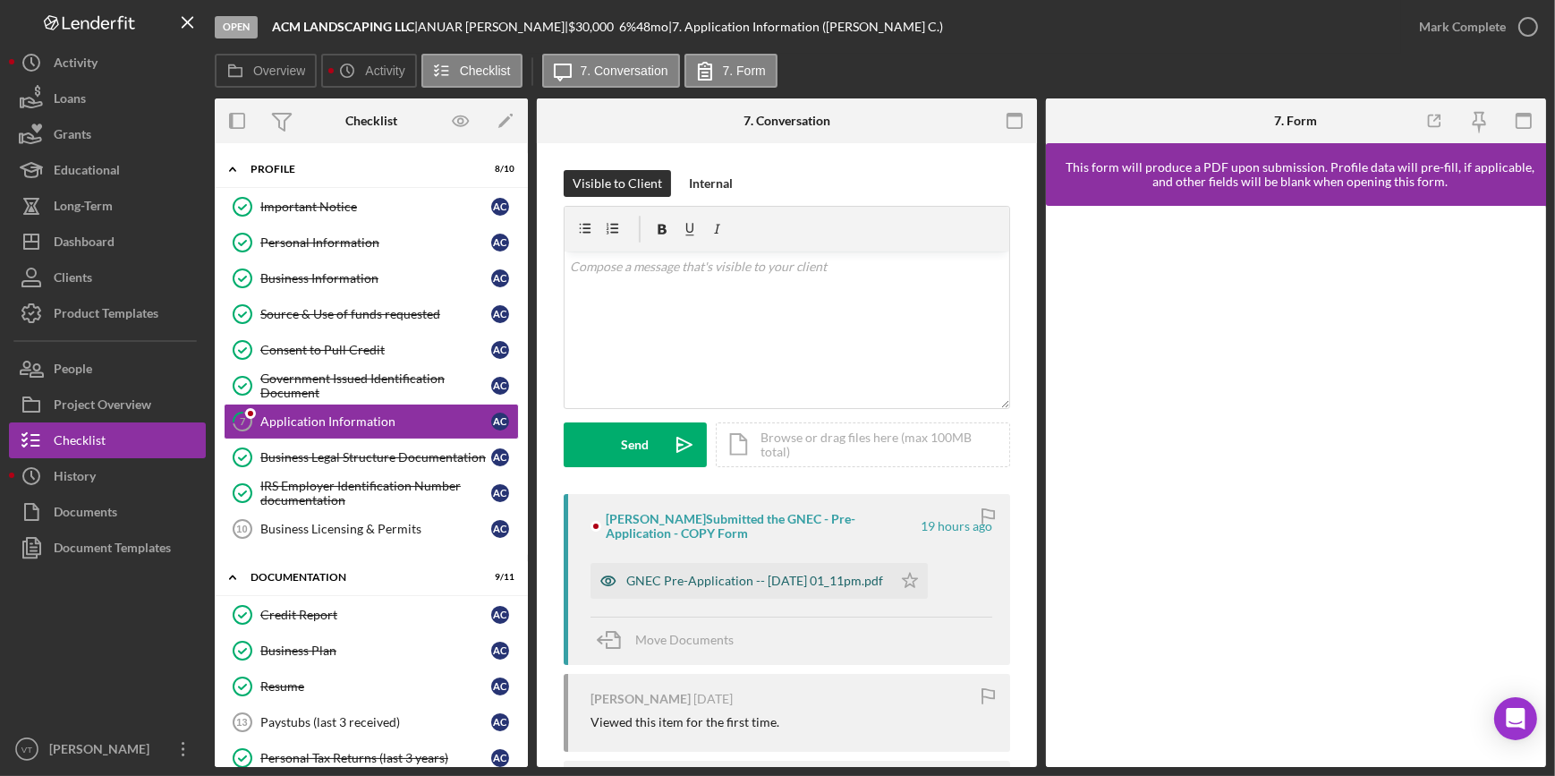
click at [683, 420] on div "GNEC Pre-Application -- [DATE] 01_11pm.pdf" at bounding box center [754, 580] width 257 height 14
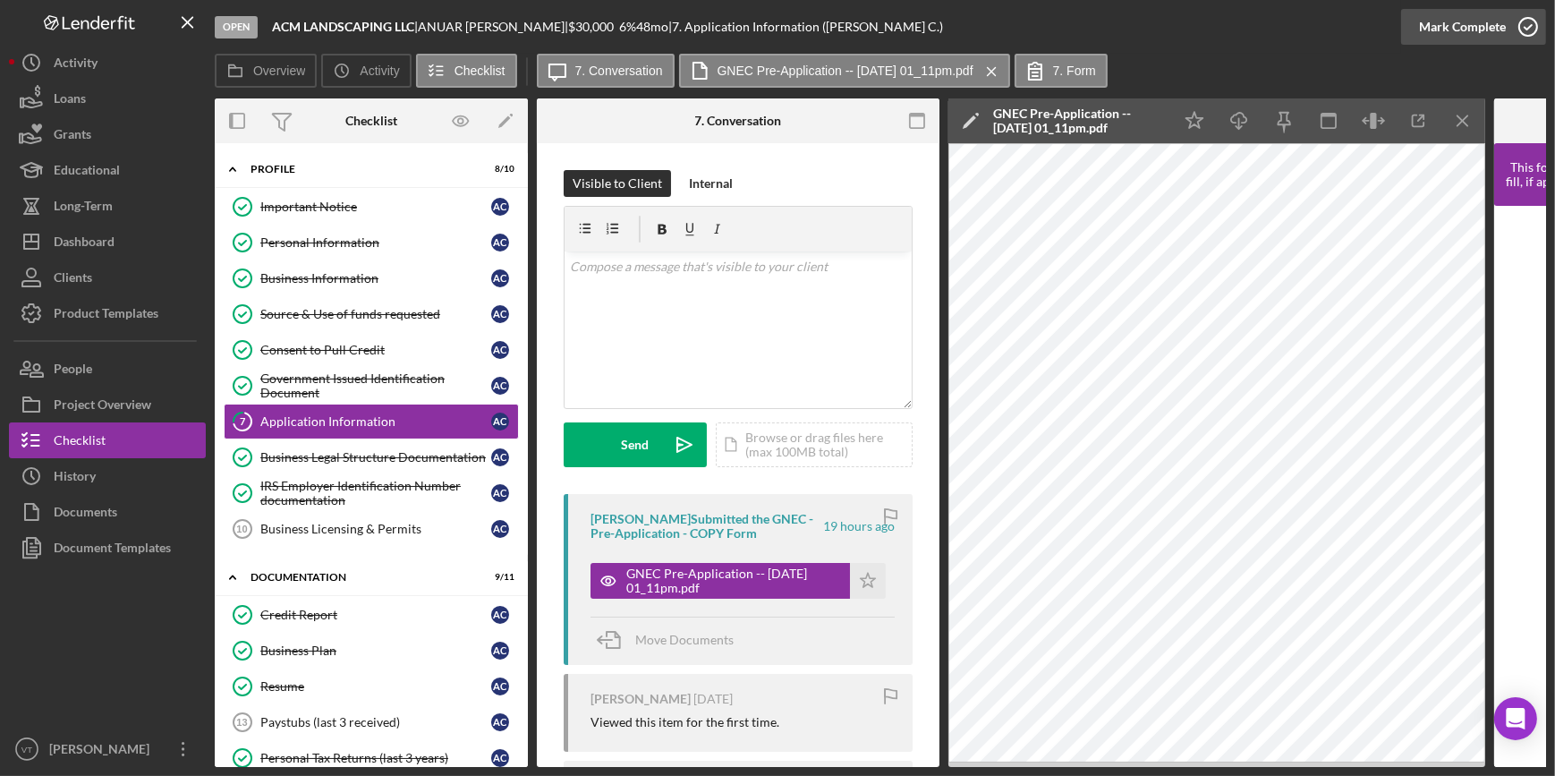
click at [770, 27] on div "Mark Complete" at bounding box center [1462, 27] width 87 height 36
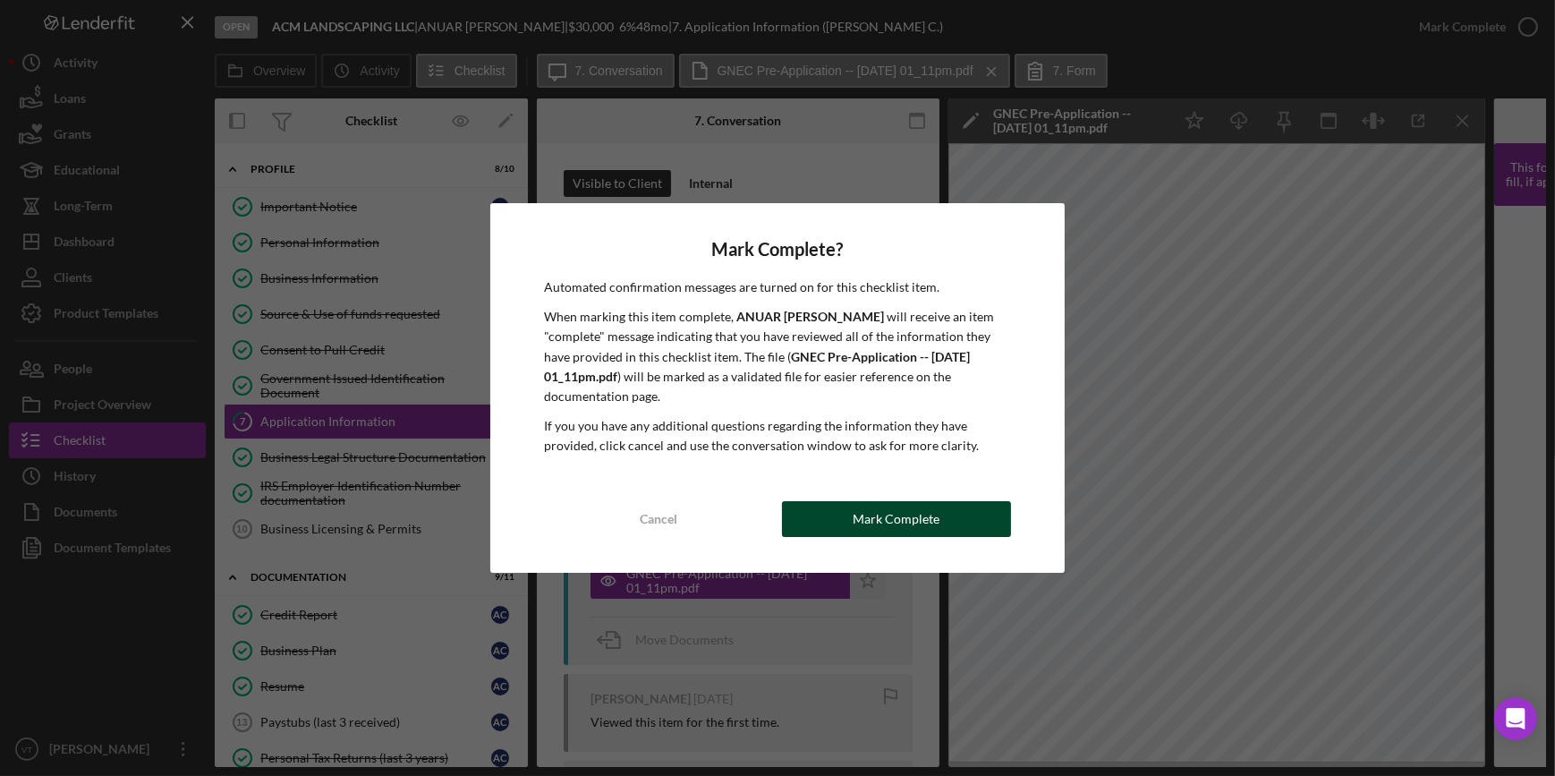
click at [770, 420] on button "Mark Complete" at bounding box center [896, 519] width 229 height 36
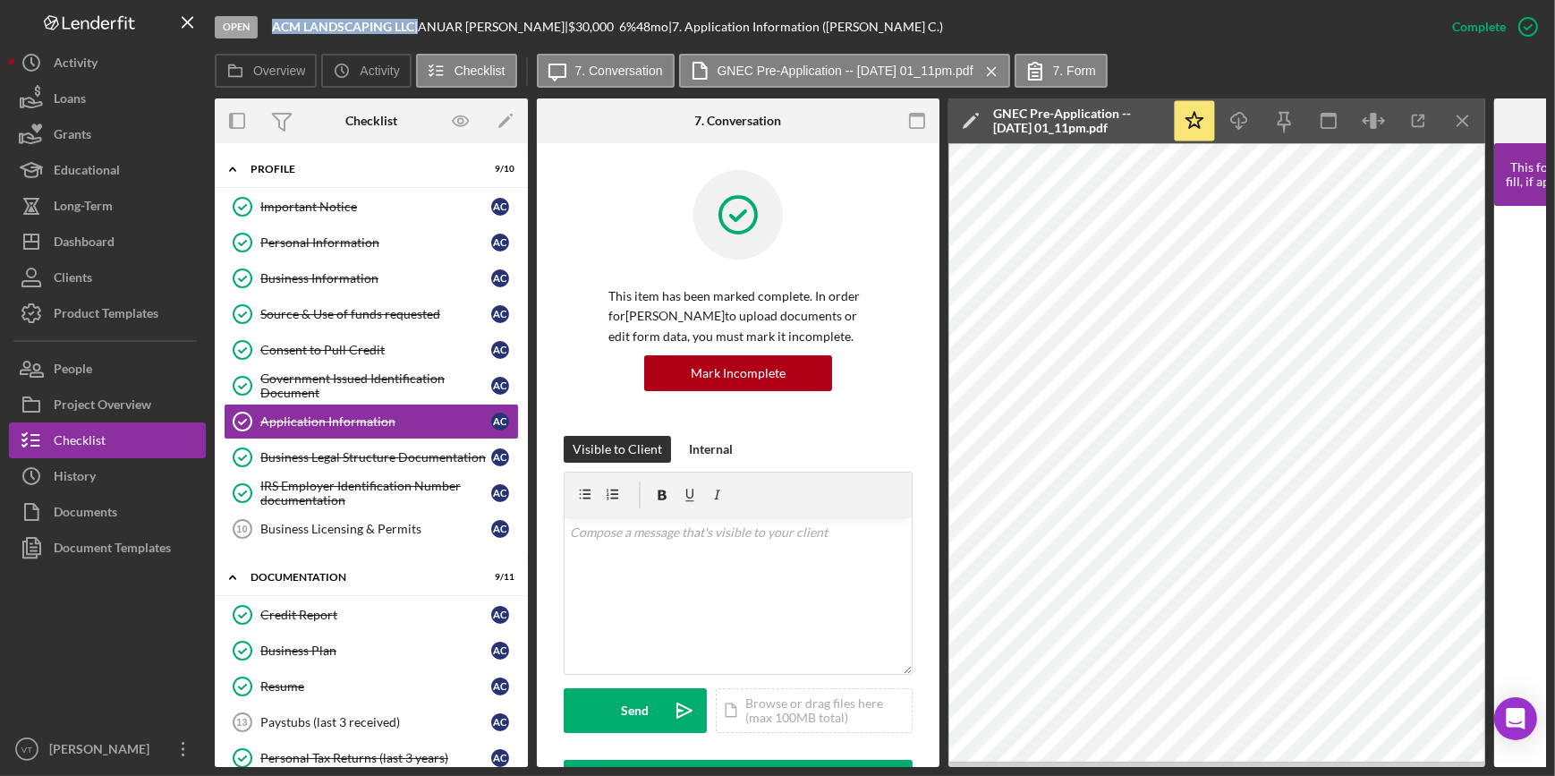
drag, startPoint x: 417, startPoint y: 21, endPoint x: 268, endPoint y: 26, distance: 148.6
click at [268, 26] on div "Open ACM LANDSCAPING LLC | ANUAR CABRERA | $30,000 $30,000 6 % 48 mo | 7. Appli…" at bounding box center [824, 27] width 1219 height 54
copy div "ACM LANDSCAPING LLC"
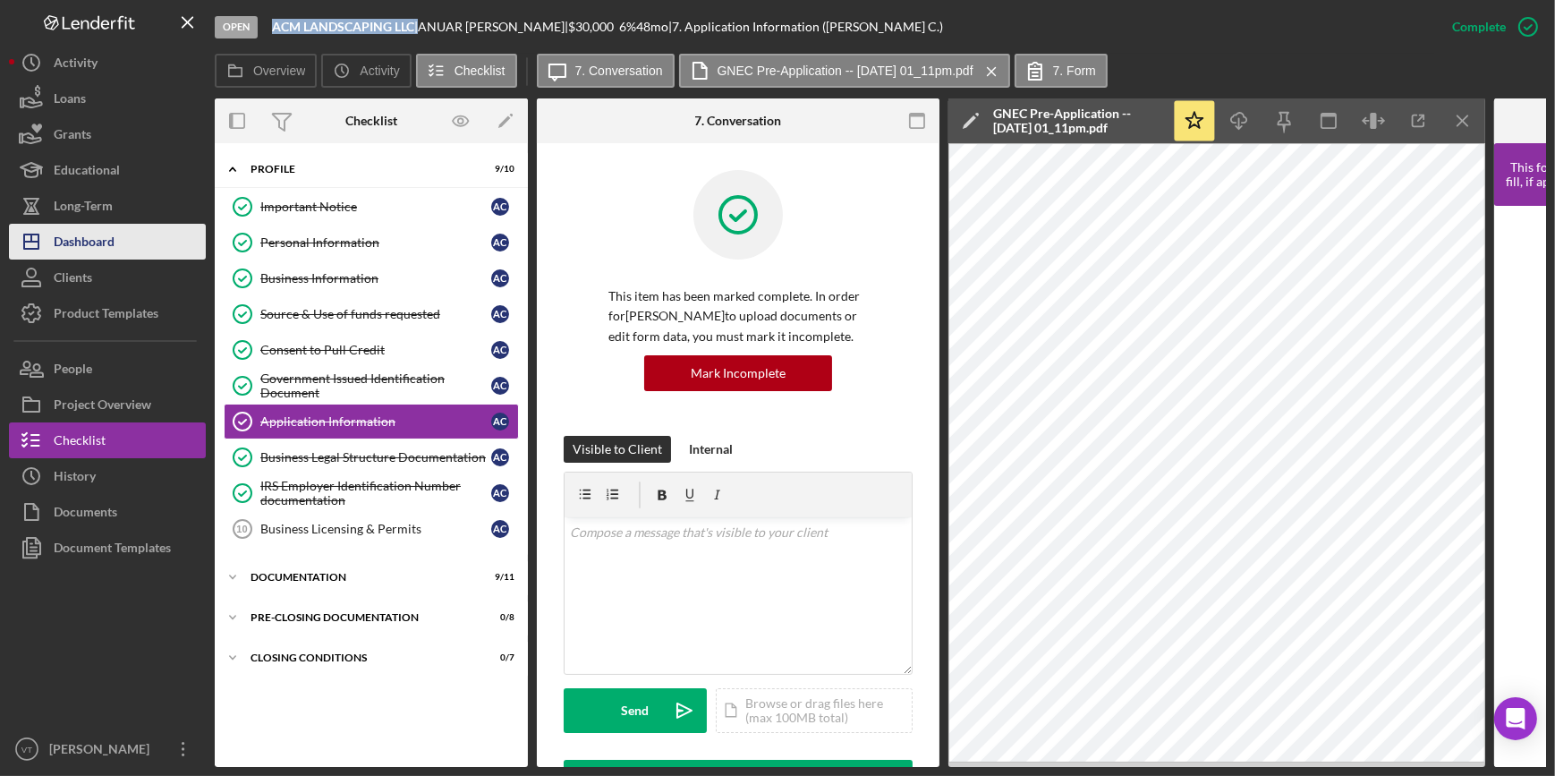
click at [97, 238] on div "Dashboard" at bounding box center [84, 244] width 61 height 40
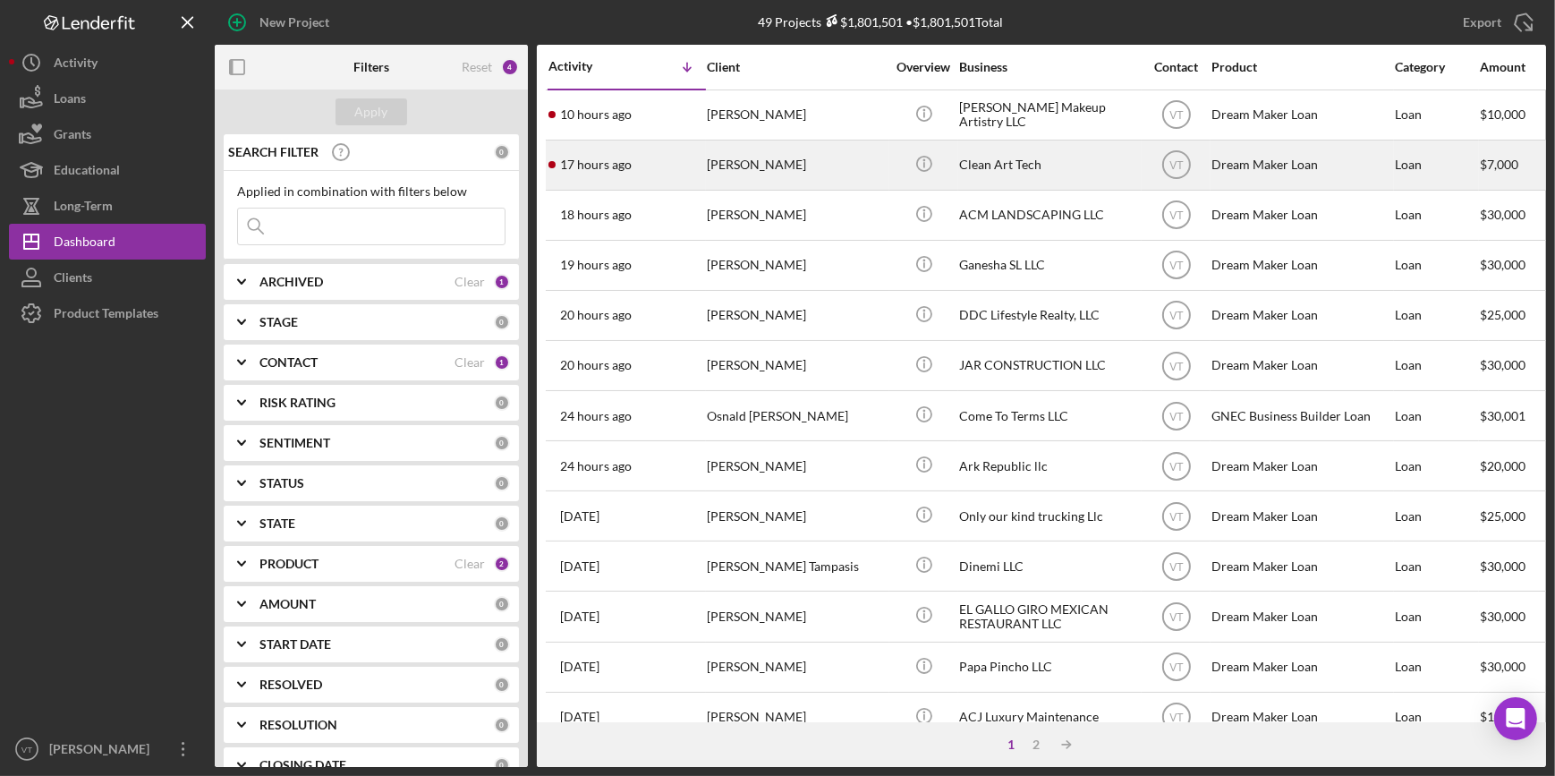
click at [720, 165] on div "[PERSON_NAME]" at bounding box center [796, 164] width 179 height 47
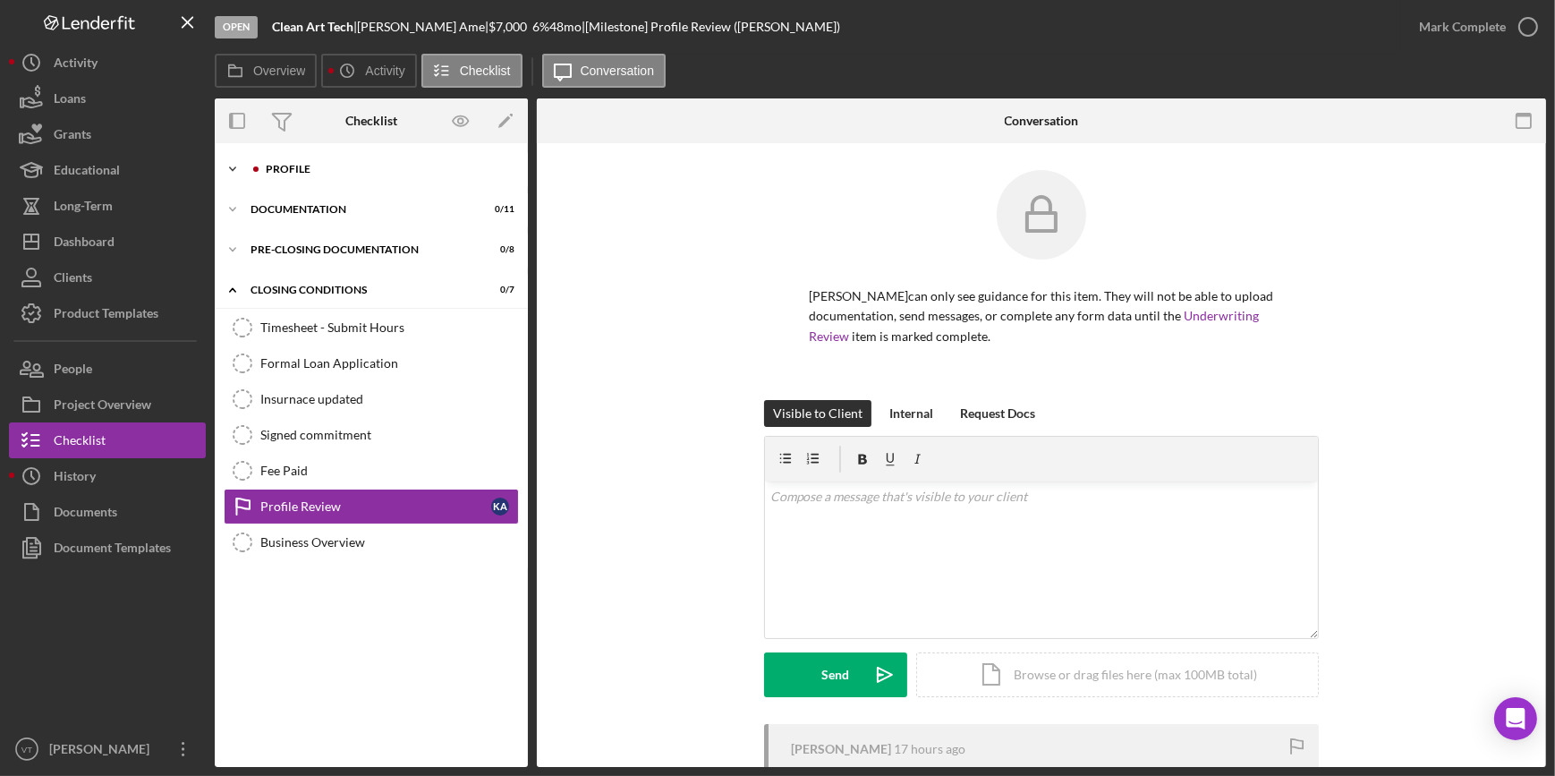
click at [250, 161] on div "Icon/Expander Profile 0 / 10" at bounding box center [371, 169] width 313 height 36
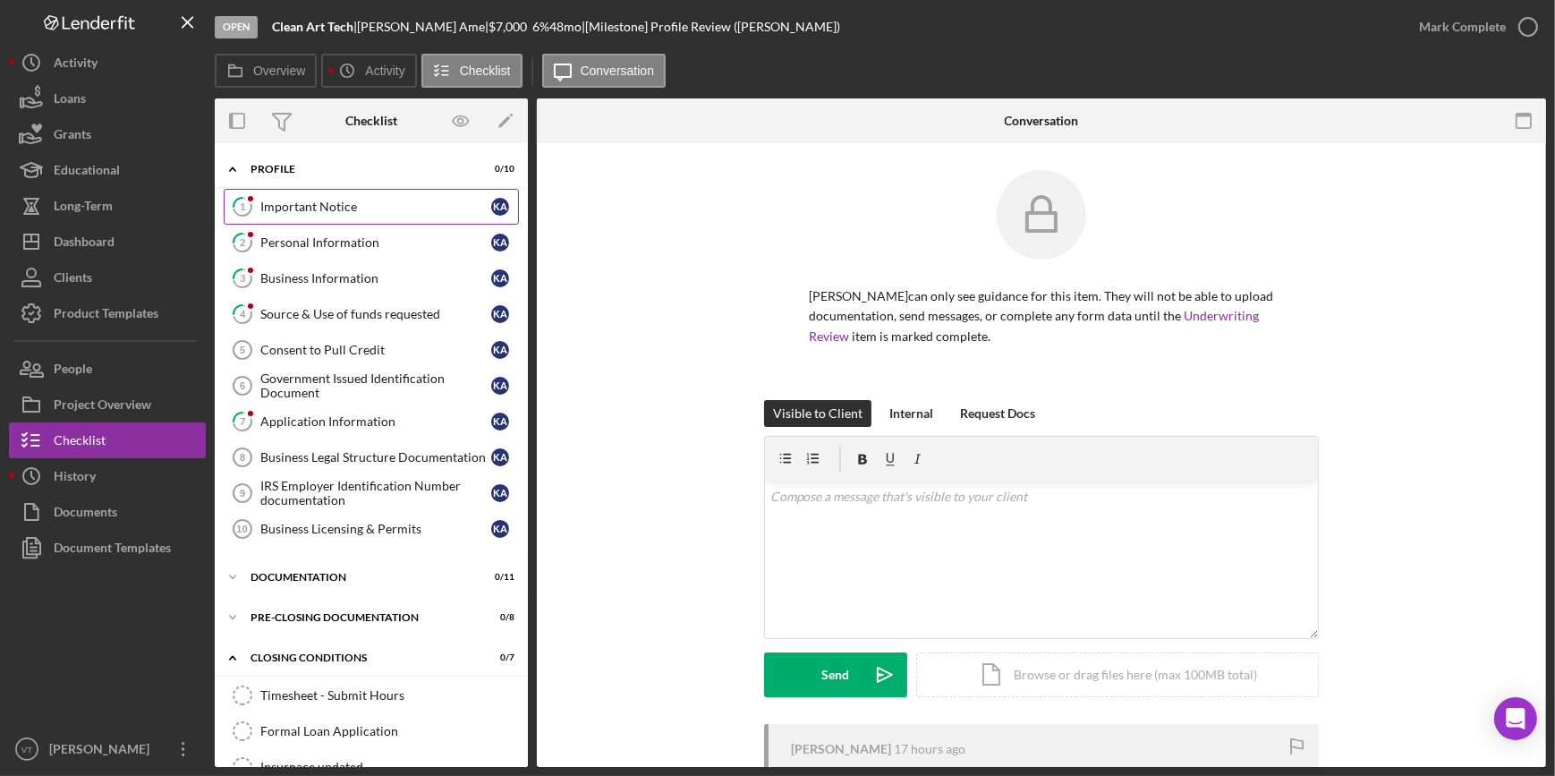
click at [313, 205] on div "Important Notice" at bounding box center [375, 207] width 231 height 14
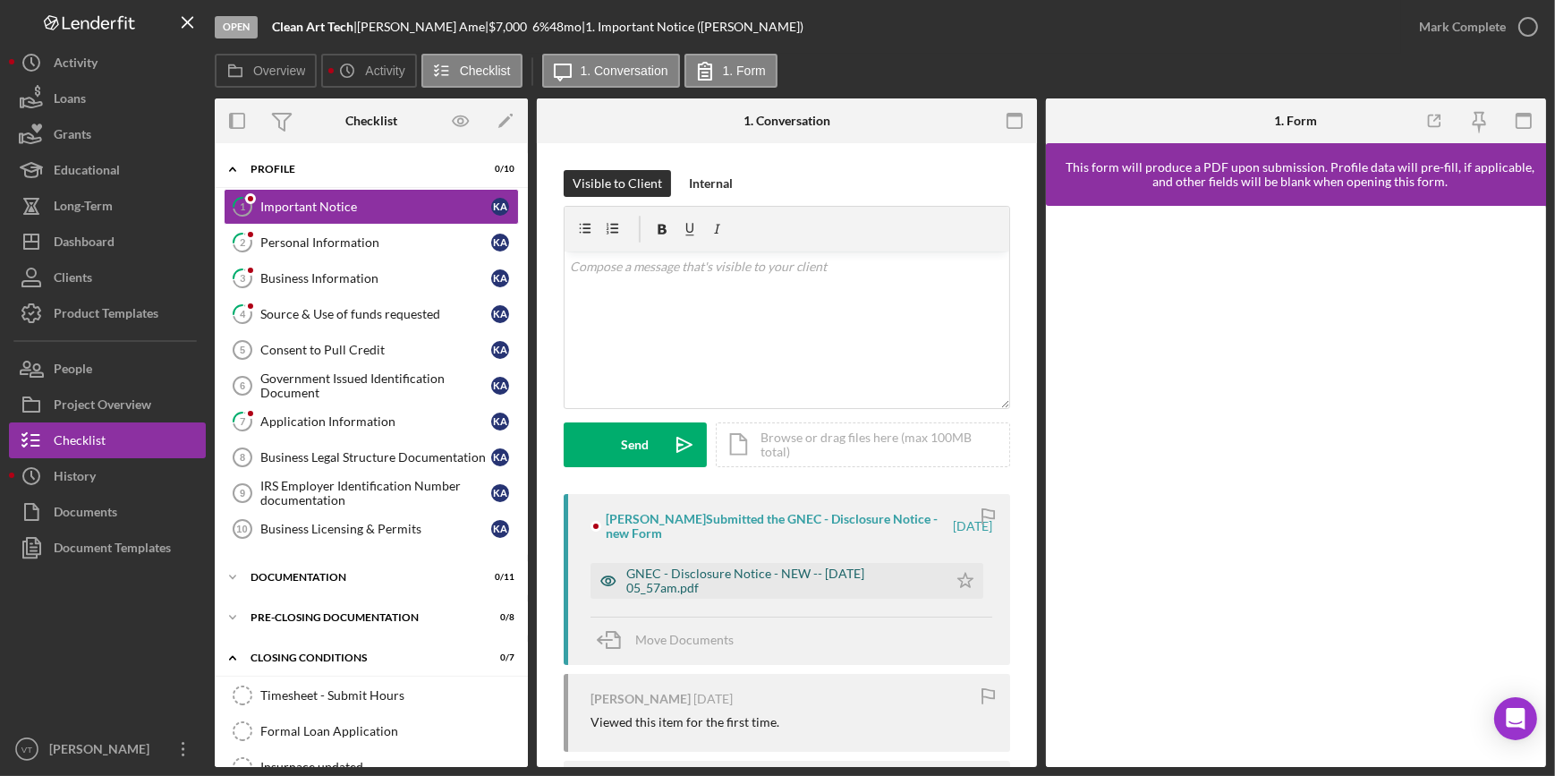
click at [742, 420] on div "GNEC - Disclosure Notice - NEW -- 2025-09-15 05_57am.pdf" at bounding box center [782, 580] width 312 height 29
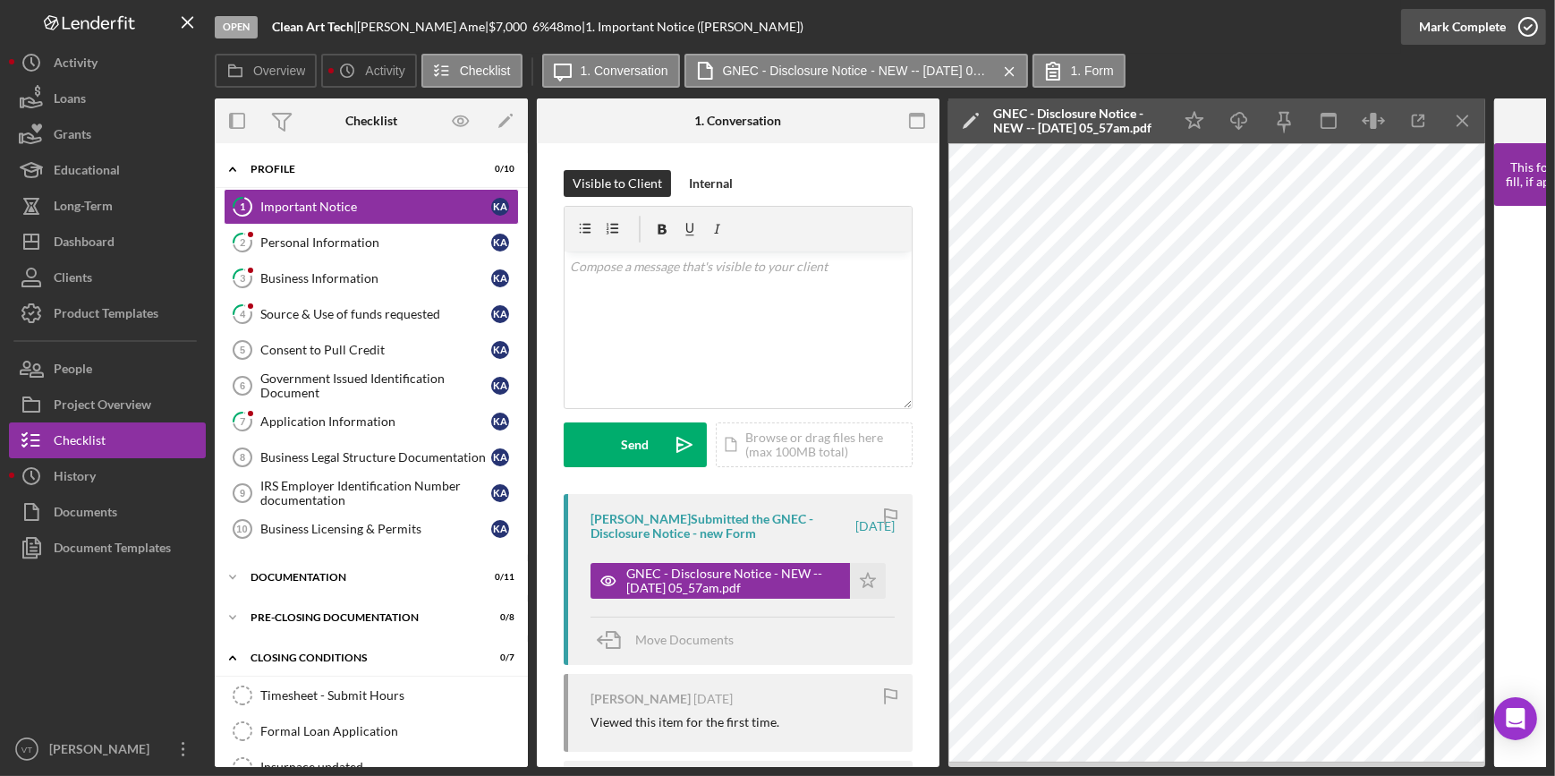
click at [770, 34] on div "Mark Complete" at bounding box center [1462, 27] width 87 height 36
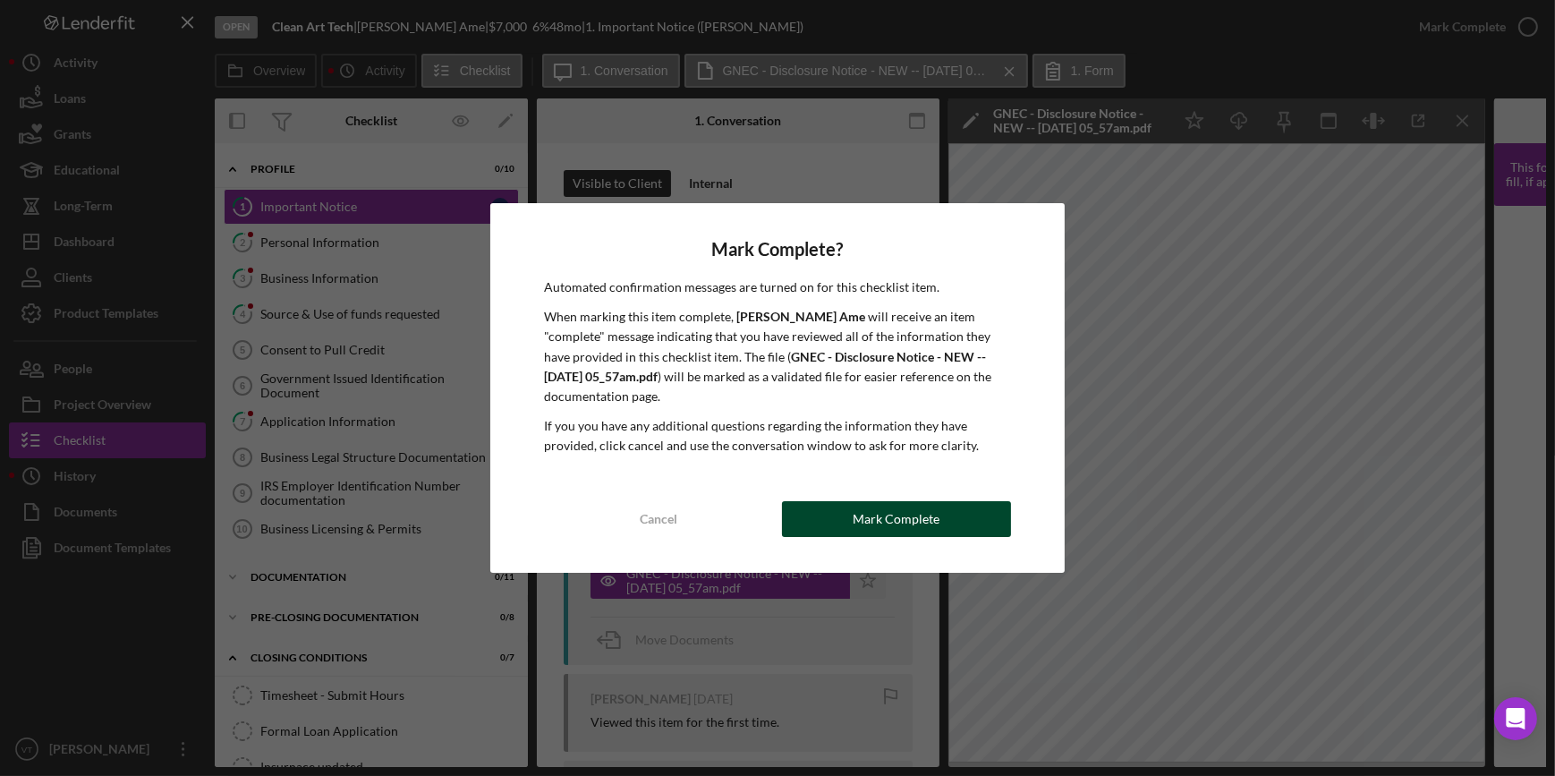
click at [770, 420] on button "Mark Complete" at bounding box center [896, 519] width 229 height 36
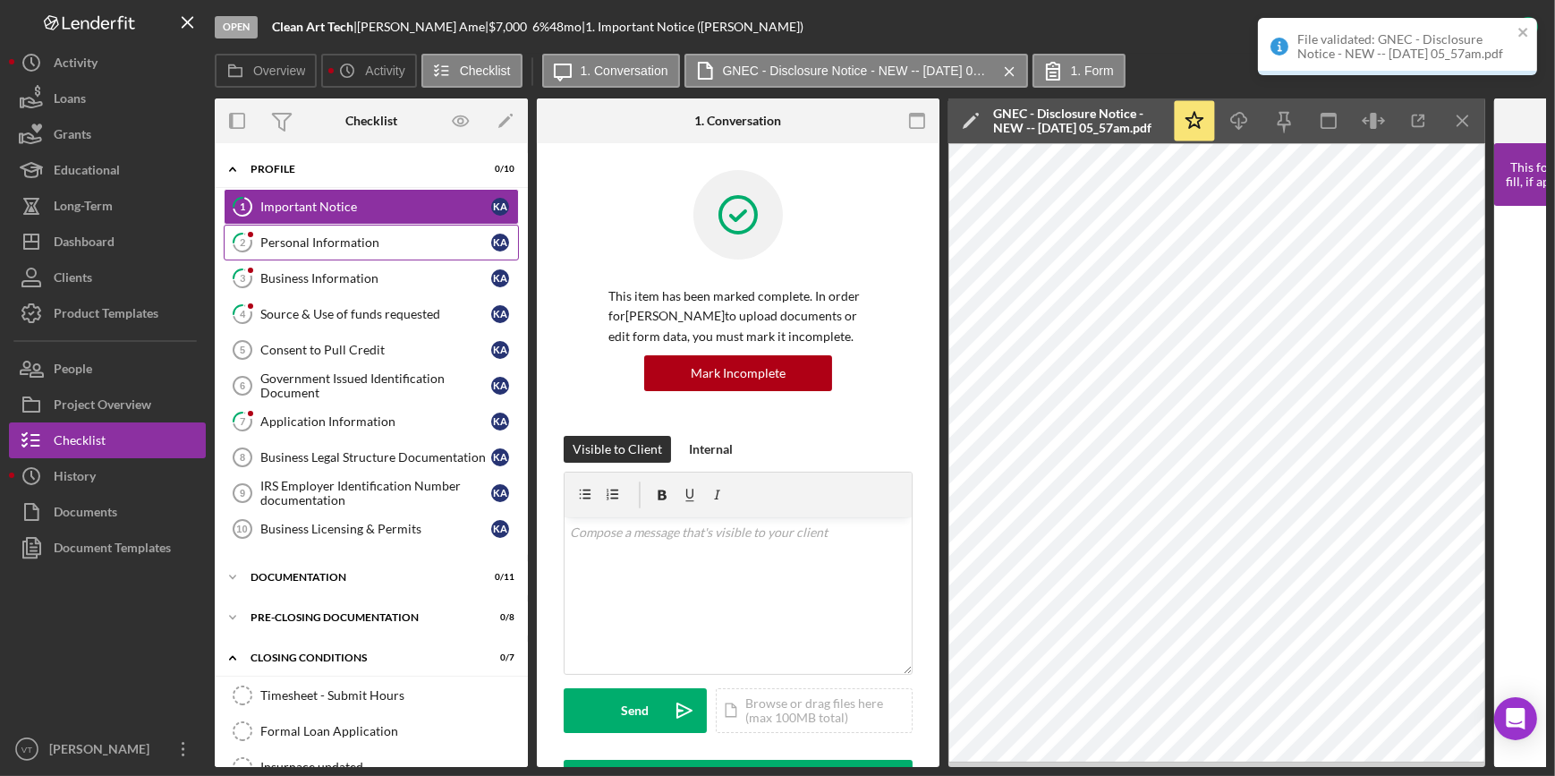
click at [352, 250] on link "2 Personal Information K A" at bounding box center [371, 243] width 295 height 36
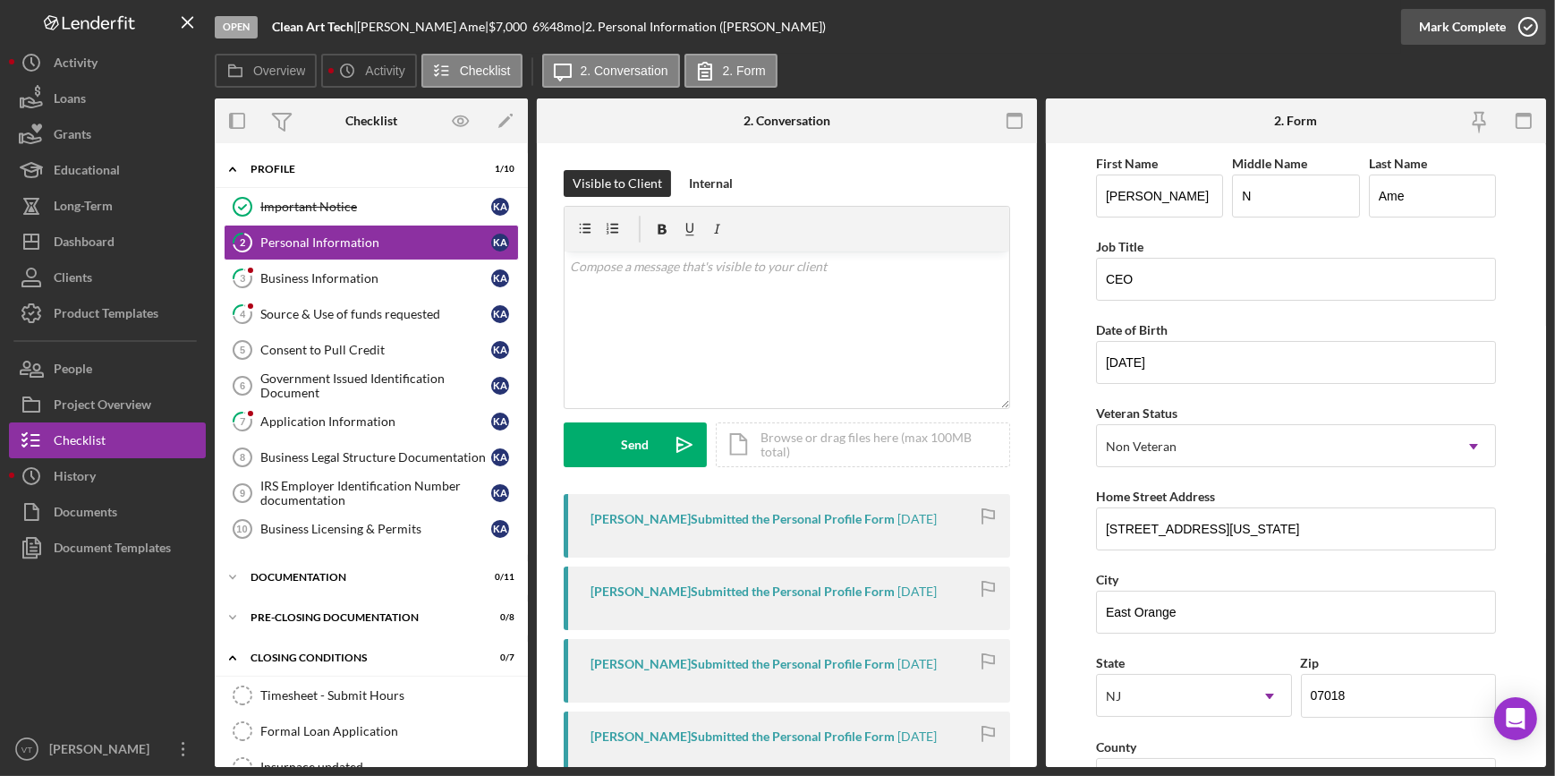
click at [770, 28] on div "Mark Complete" at bounding box center [1462, 27] width 87 height 36
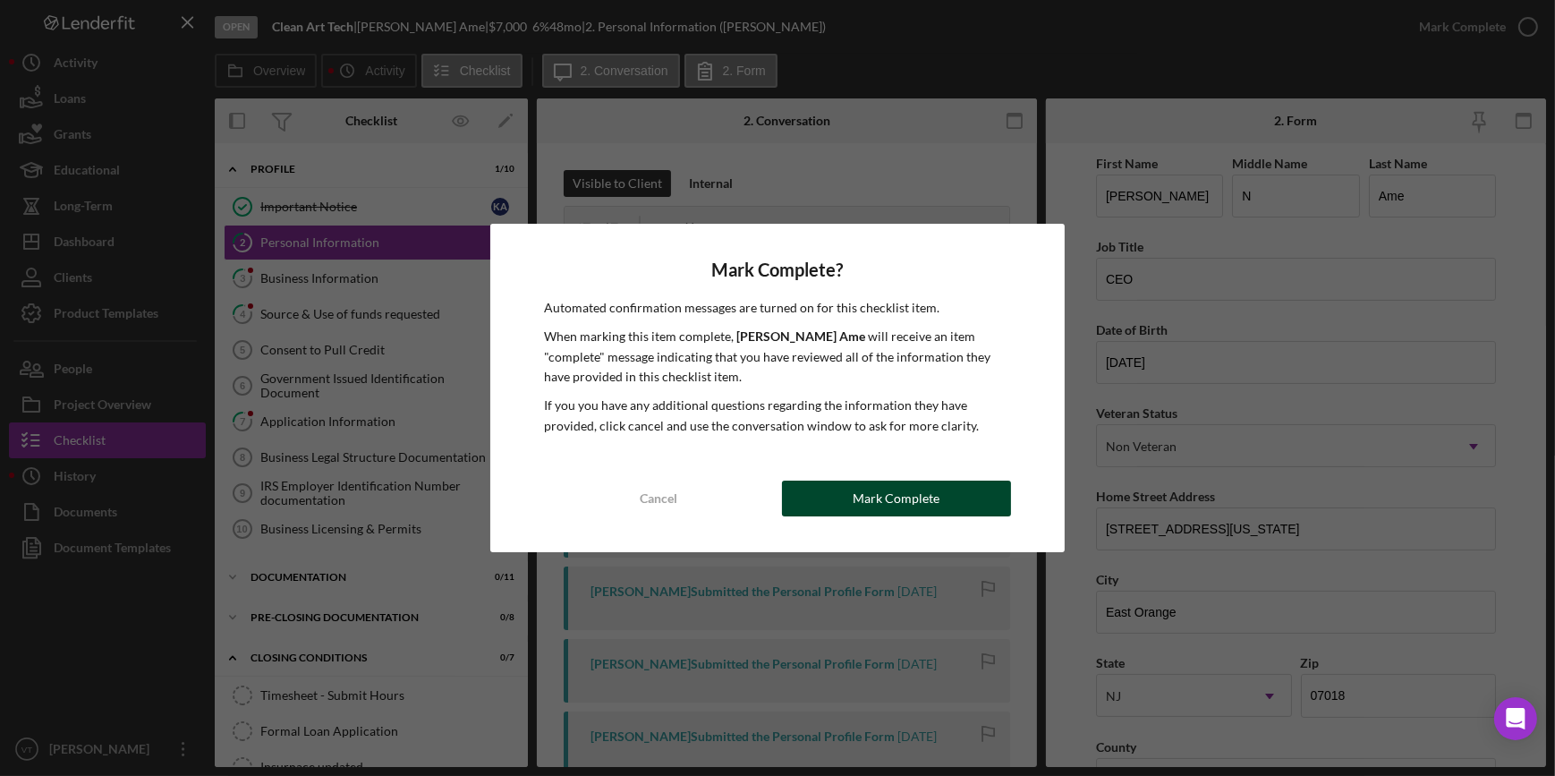
click at [770, 420] on button "Mark Complete" at bounding box center [896, 498] width 229 height 36
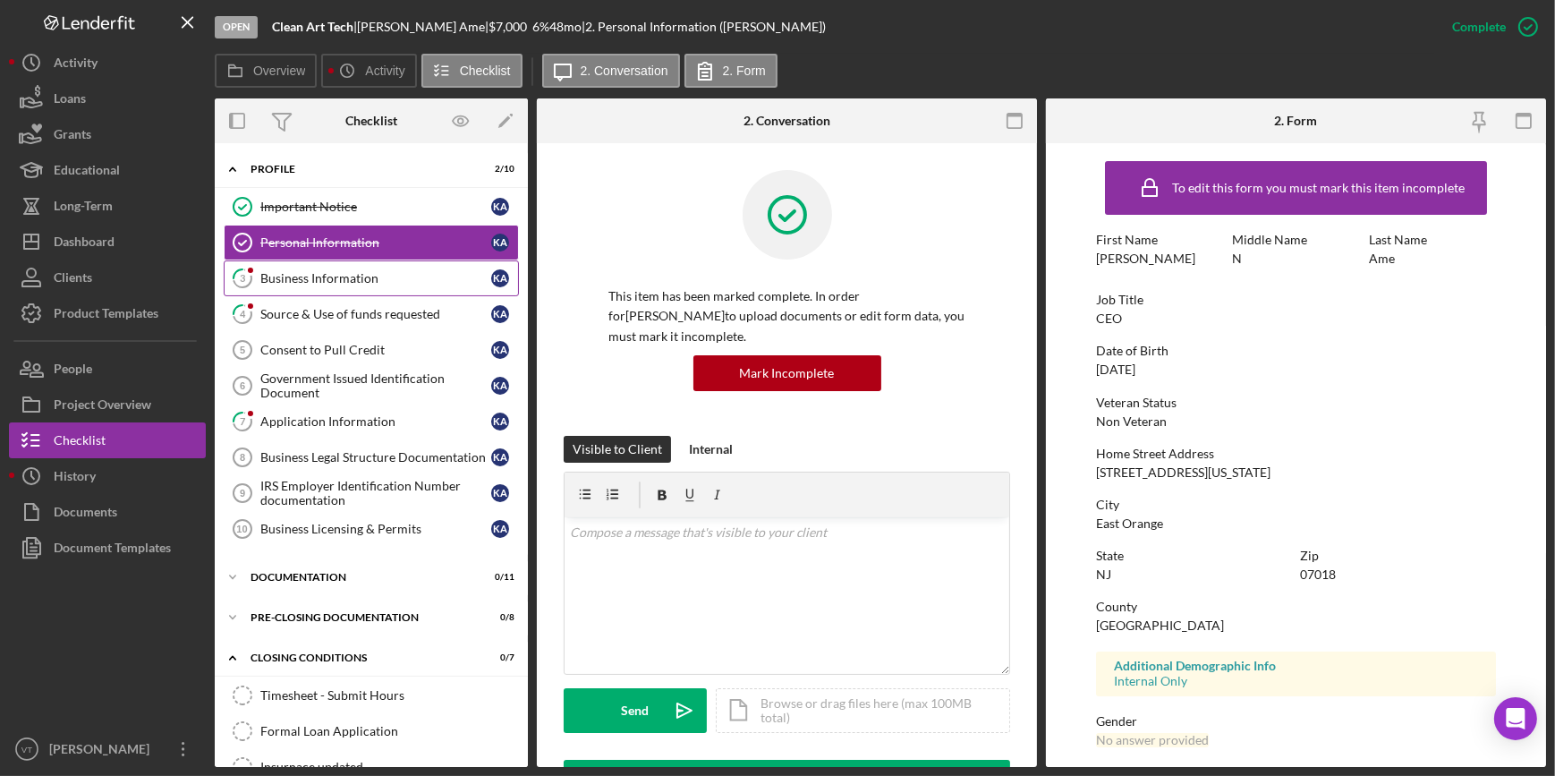
click at [335, 284] on div "Business Information" at bounding box center [375, 278] width 231 height 14
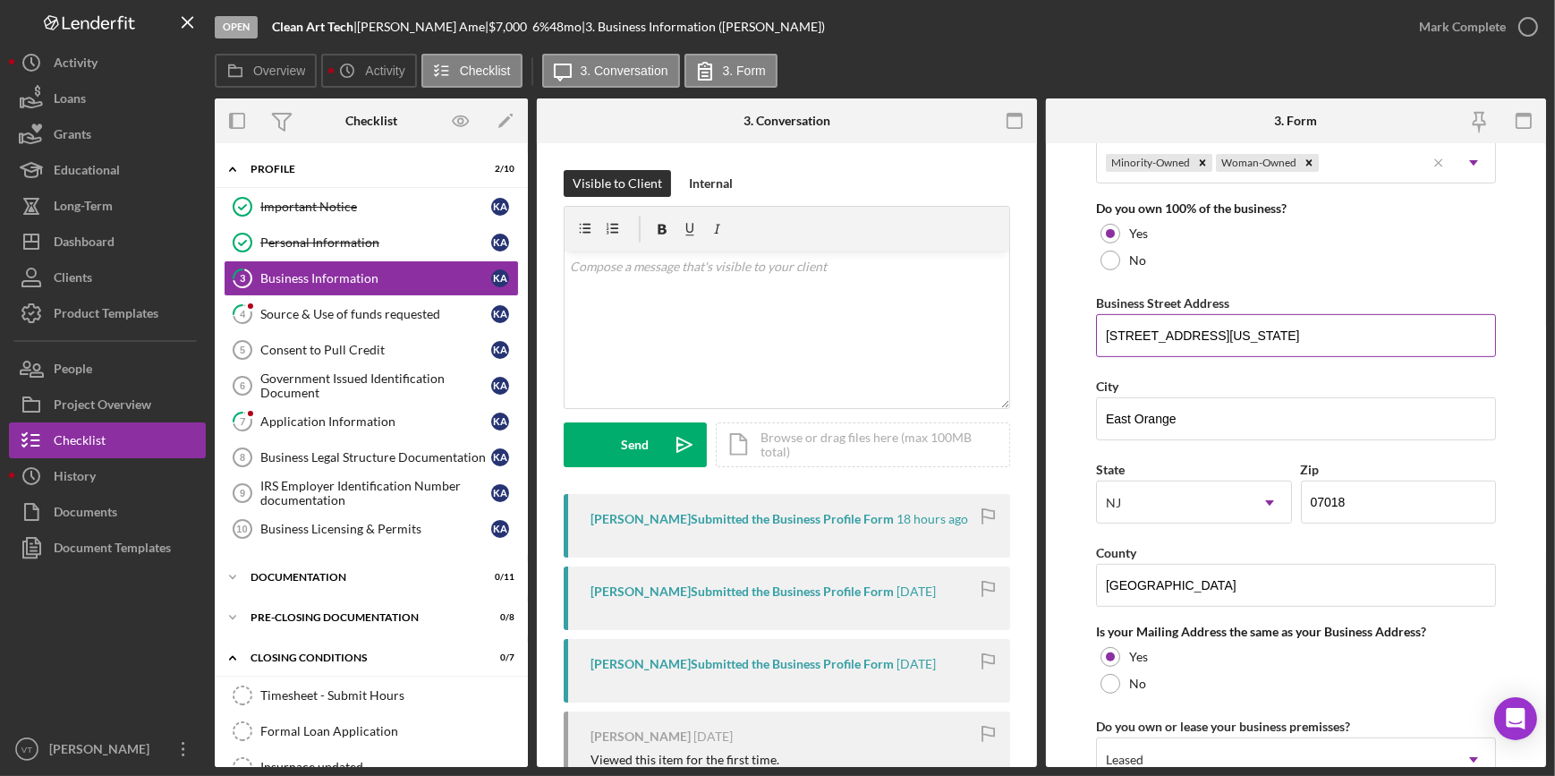
scroll to position [975, 0]
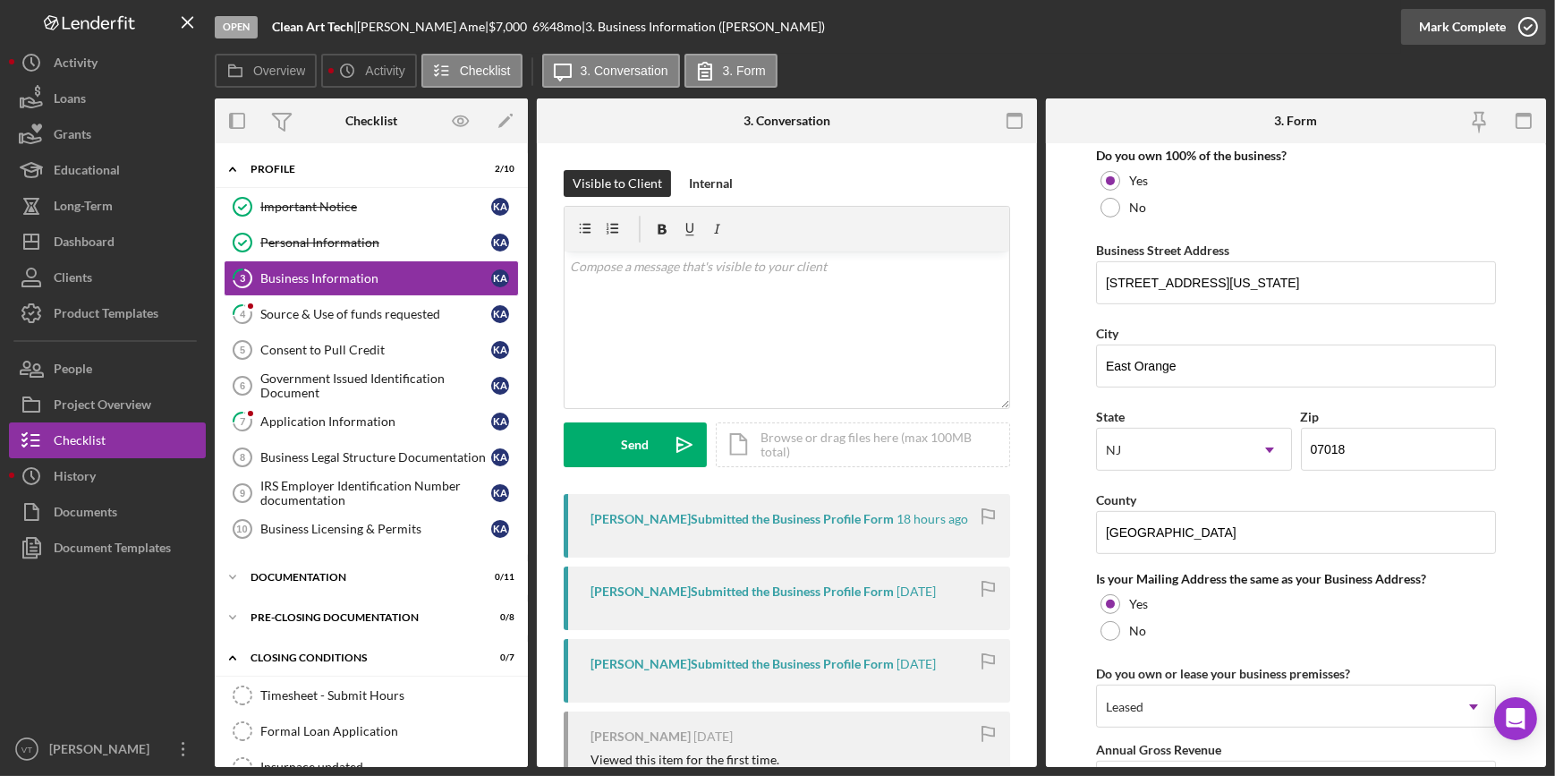
click at [770, 25] on div "Mark Complete" at bounding box center [1462, 27] width 87 height 36
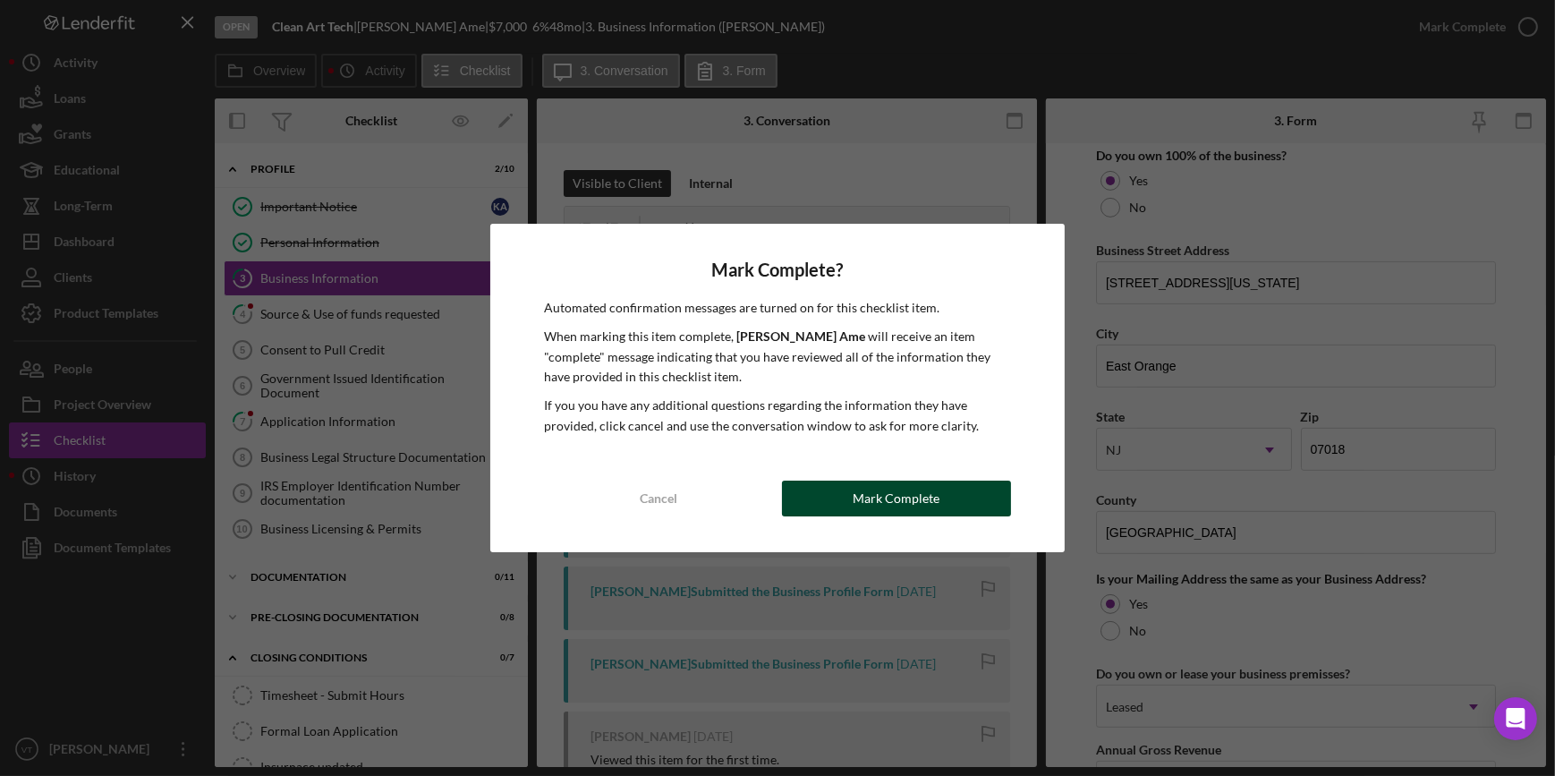
click at [770, 420] on button "Mark Complete" at bounding box center [896, 498] width 229 height 36
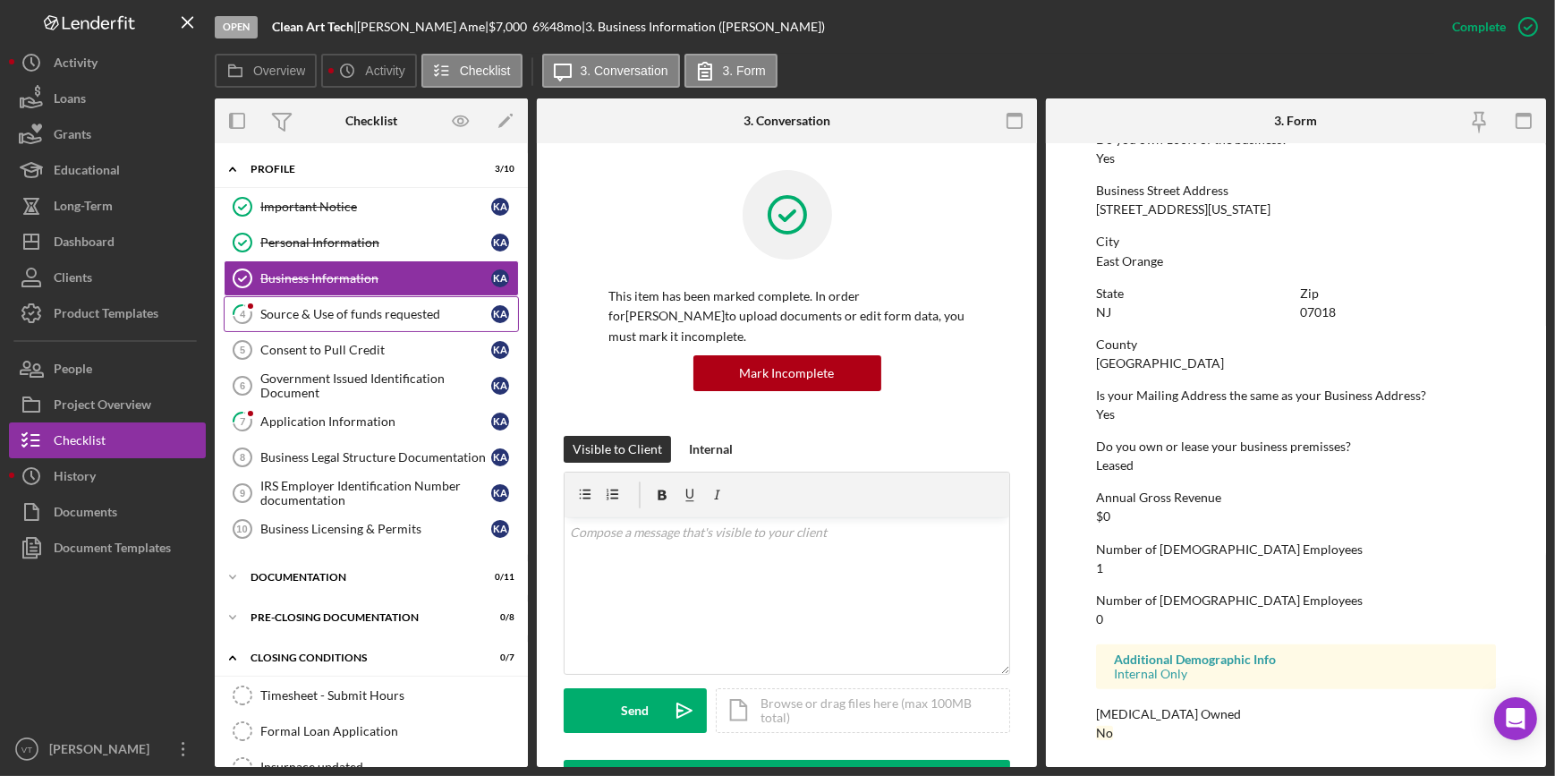
scroll to position [712, 0]
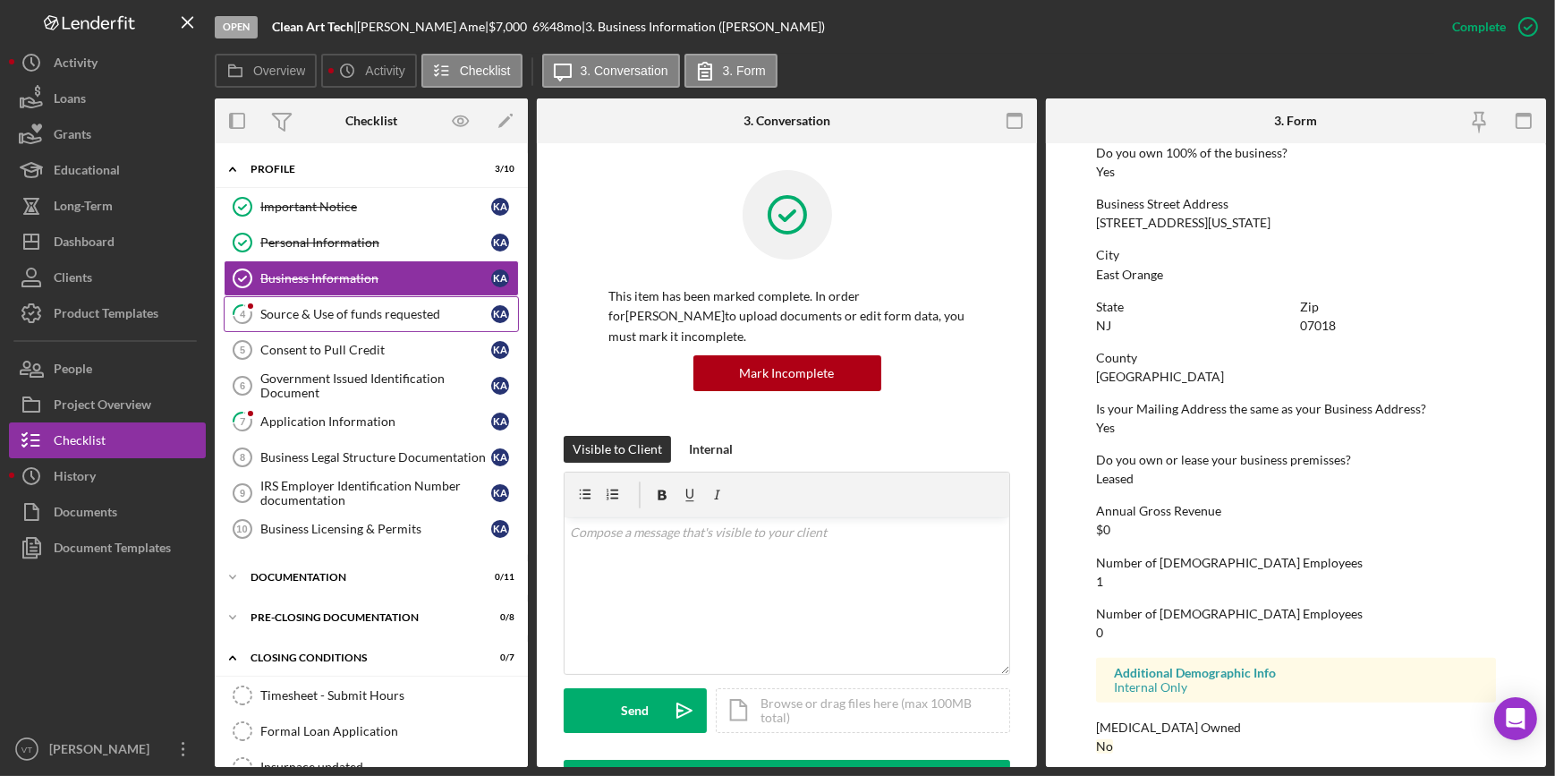
click at [337, 314] on div "Source & Use of funds requested" at bounding box center [375, 314] width 231 height 14
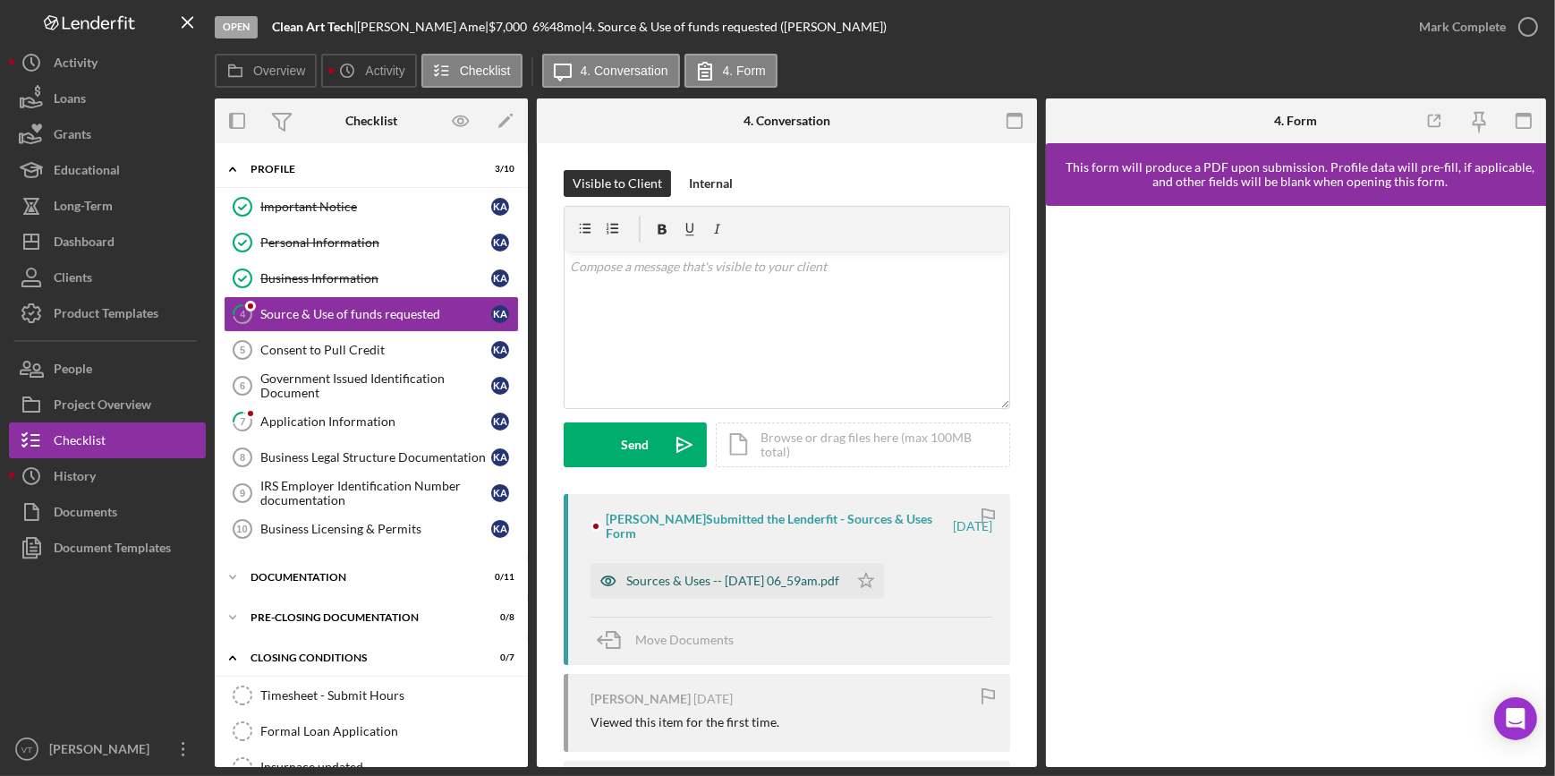
click at [770, 420] on div "Sources & Uses -- 2025-09-15 06_59am.pdf" at bounding box center [732, 580] width 213 height 14
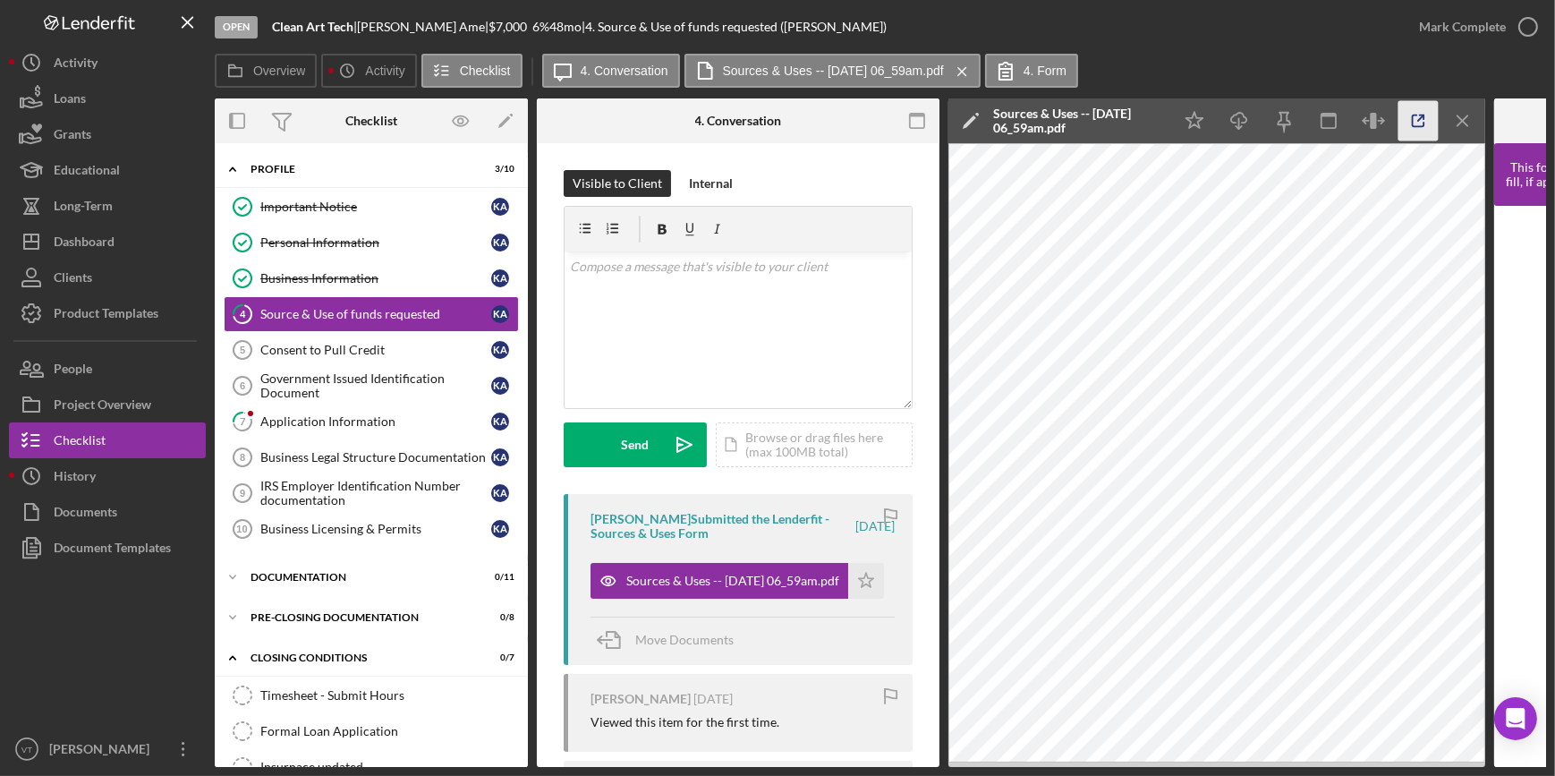
click at [770, 133] on icon "button" at bounding box center [1418, 121] width 40 height 40
click at [770, 27] on button "Mark Complete" at bounding box center [1473, 27] width 145 height 36
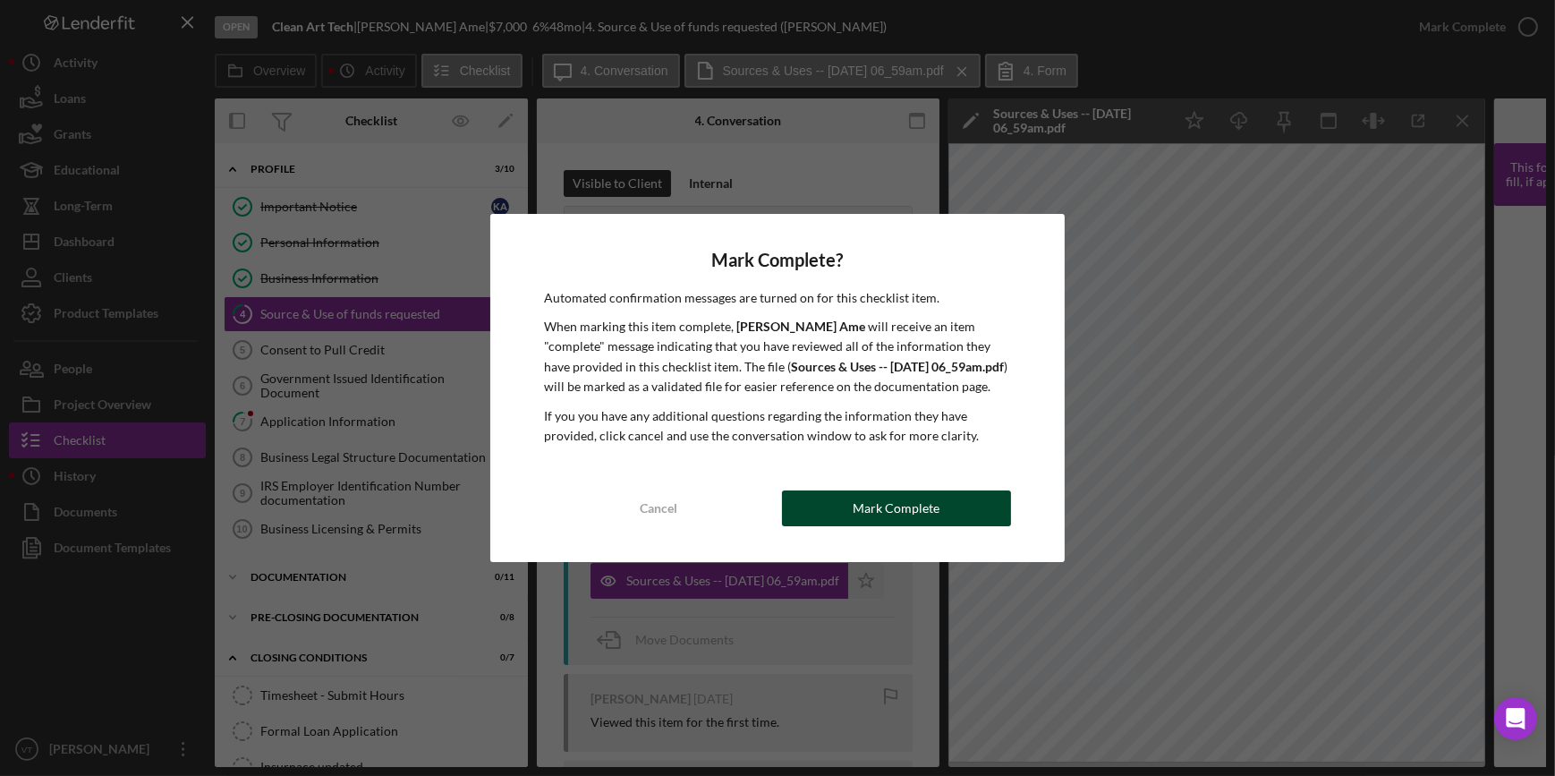
click at [770, 420] on div "Cancel Mark Complete" at bounding box center [777, 508] width 466 height 36
click at [770, 420] on button "Mark Complete" at bounding box center [896, 508] width 229 height 36
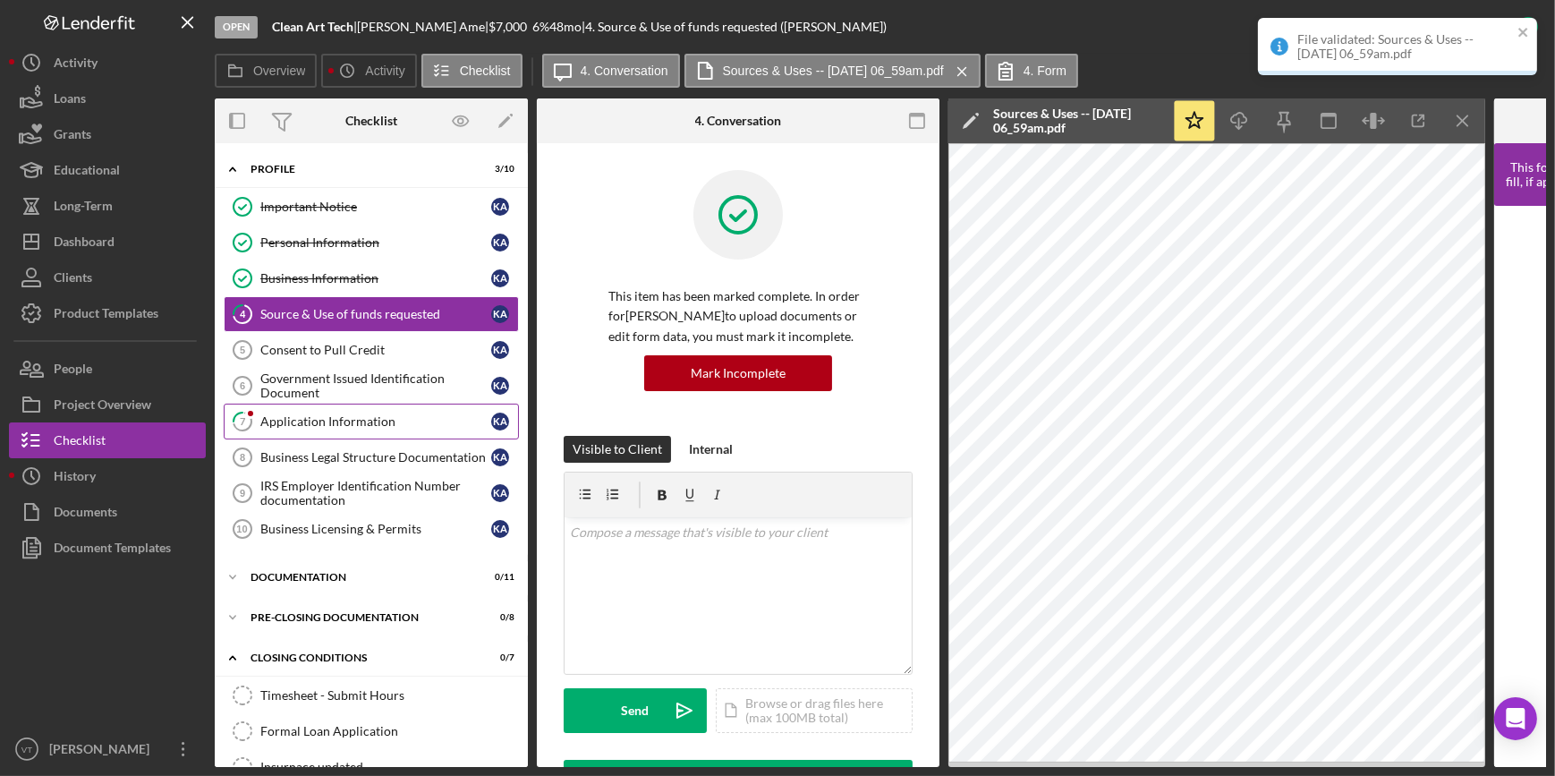
click at [305, 420] on div "Application Information" at bounding box center [375, 421] width 231 height 14
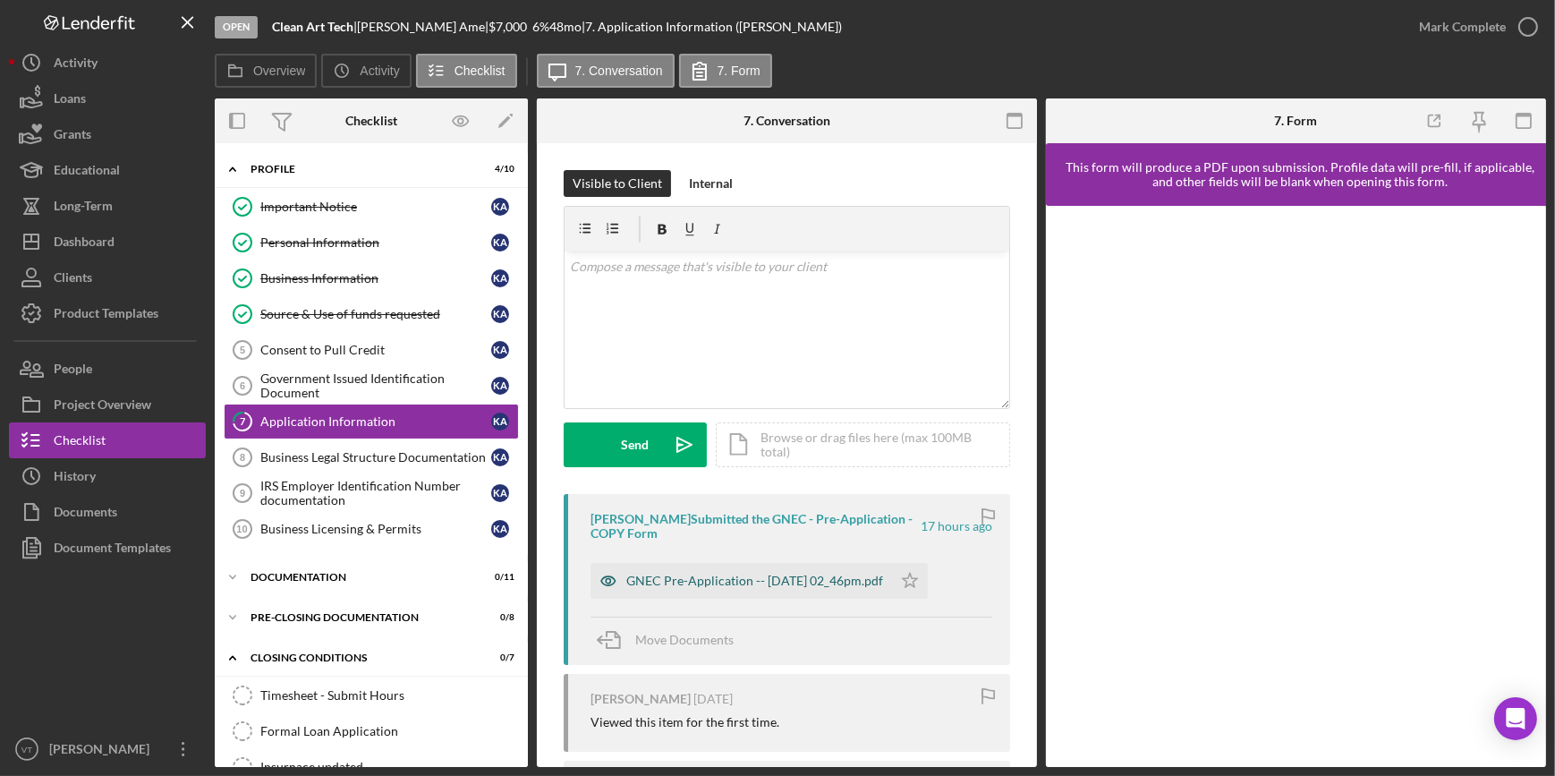
click at [679, 420] on div "GNEC Pre-Application -- 2025-09-15 02_46pm.pdf" at bounding box center [754, 580] width 257 height 14
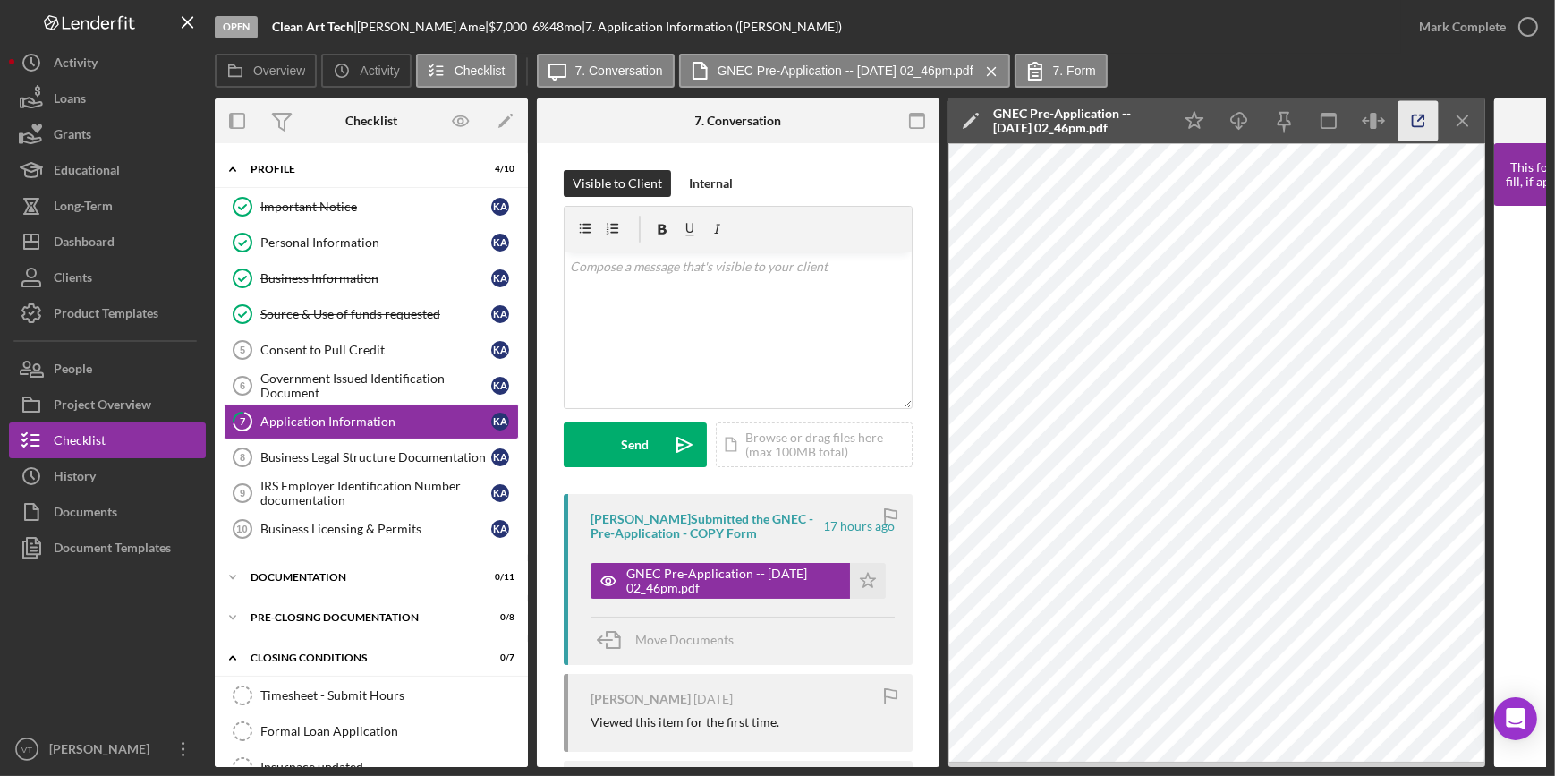
click at [770, 117] on icon "button" at bounding box center [1418, 121] width 40 height 40
click at [770, 27] on div "Mark Complete" at bounding box center [1462, 27] width 87 height 36
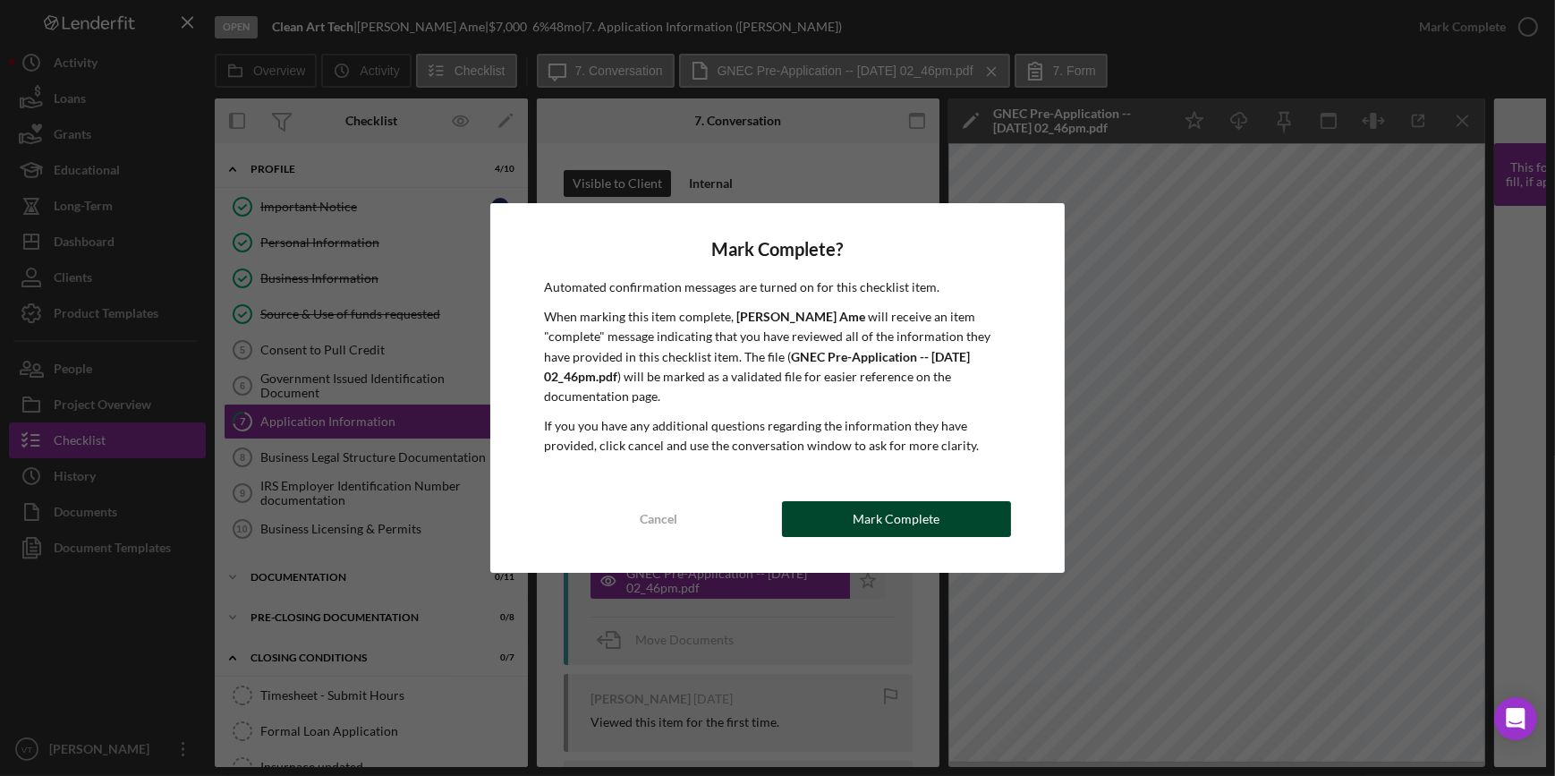
click at [770, 420] on button "Mark Complete" at bounding box center [896, 519] width 229 height 36
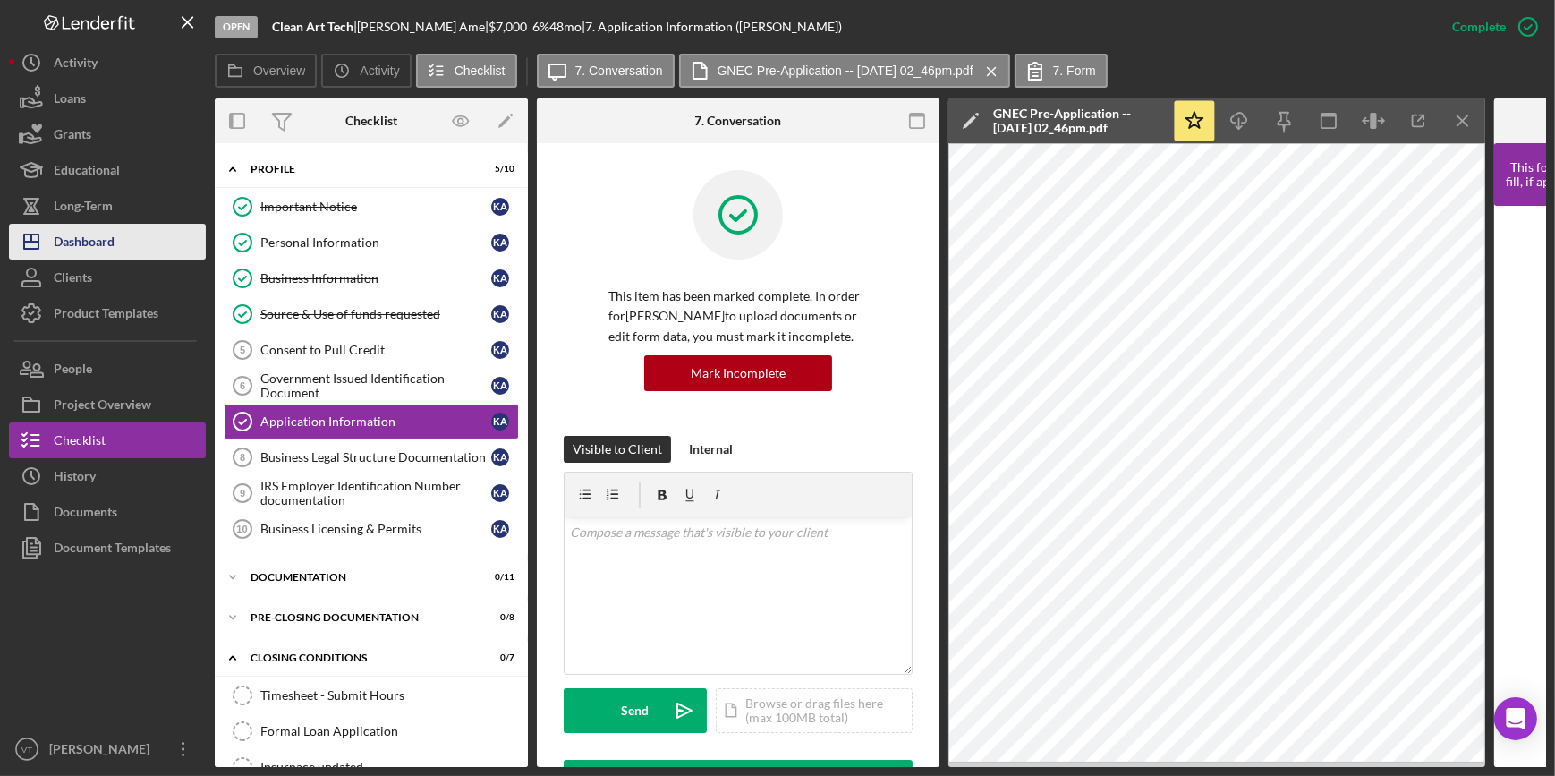
click at [83, 246] on div "Dashboard" at bounding box center [84, 244] width 61 height 40
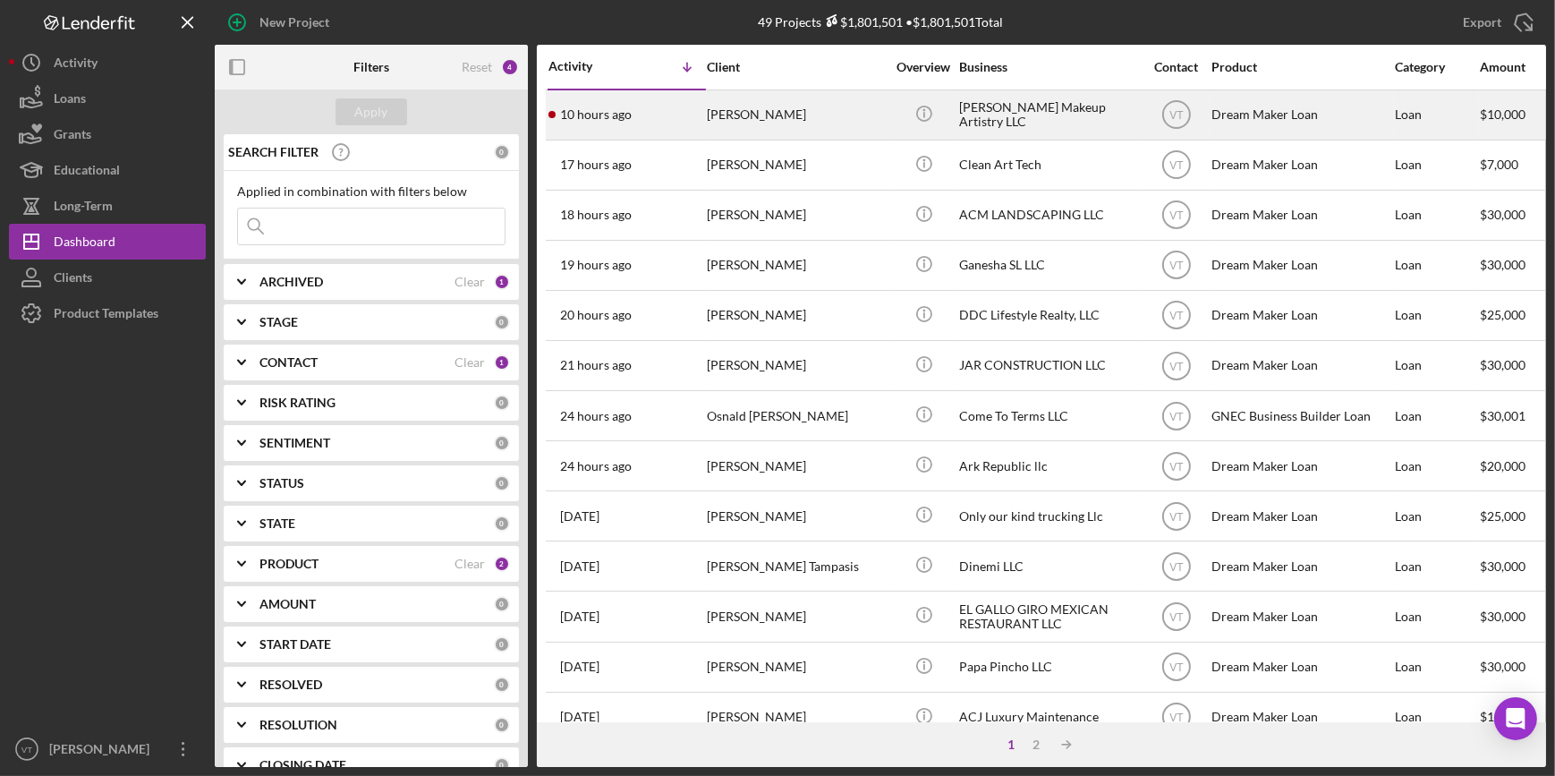
click at [605, 112] on time "10 hours ago" at bounding box center [596, 114] width 72 height 14
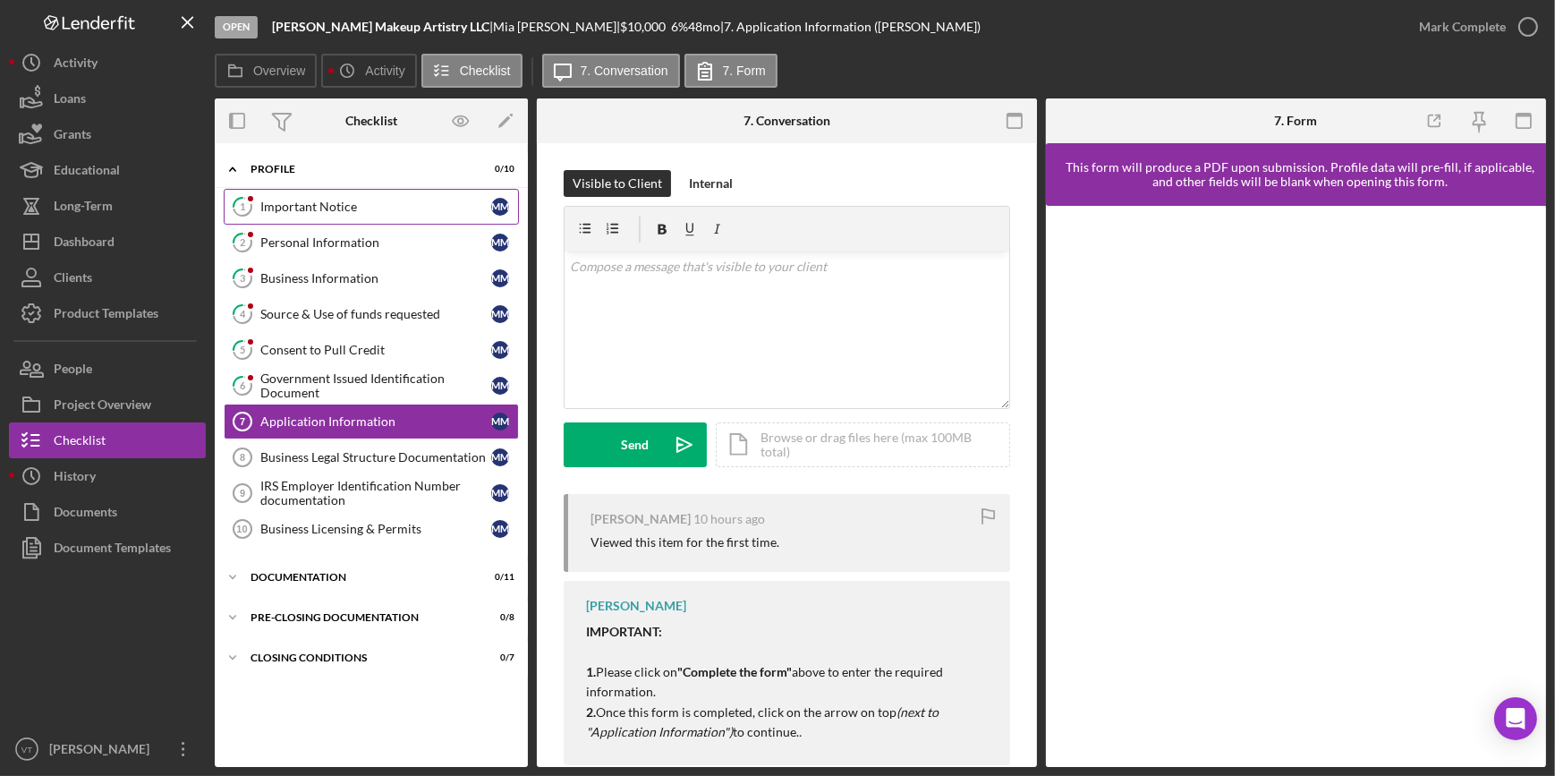
click at [393, 196] on link "1 Important Notice M M" at bounding box center [371, 207] width 295 height 36
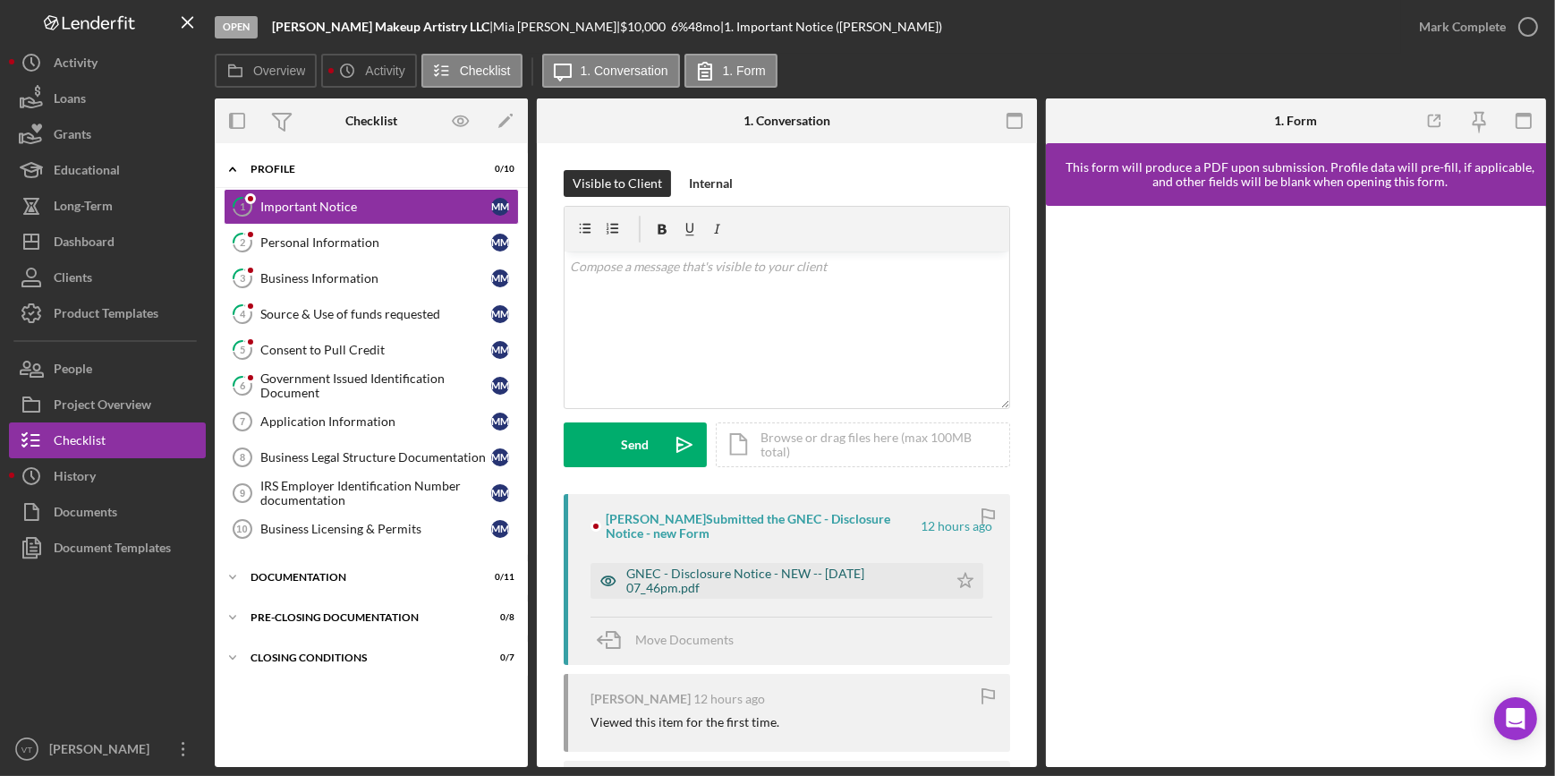
click at [764, 420] on div "GNEC - Disclosure Notice - NEW -- 2025-09-15 07_46pm.pdf" at bounding box center [782, 580] width 312 height 29
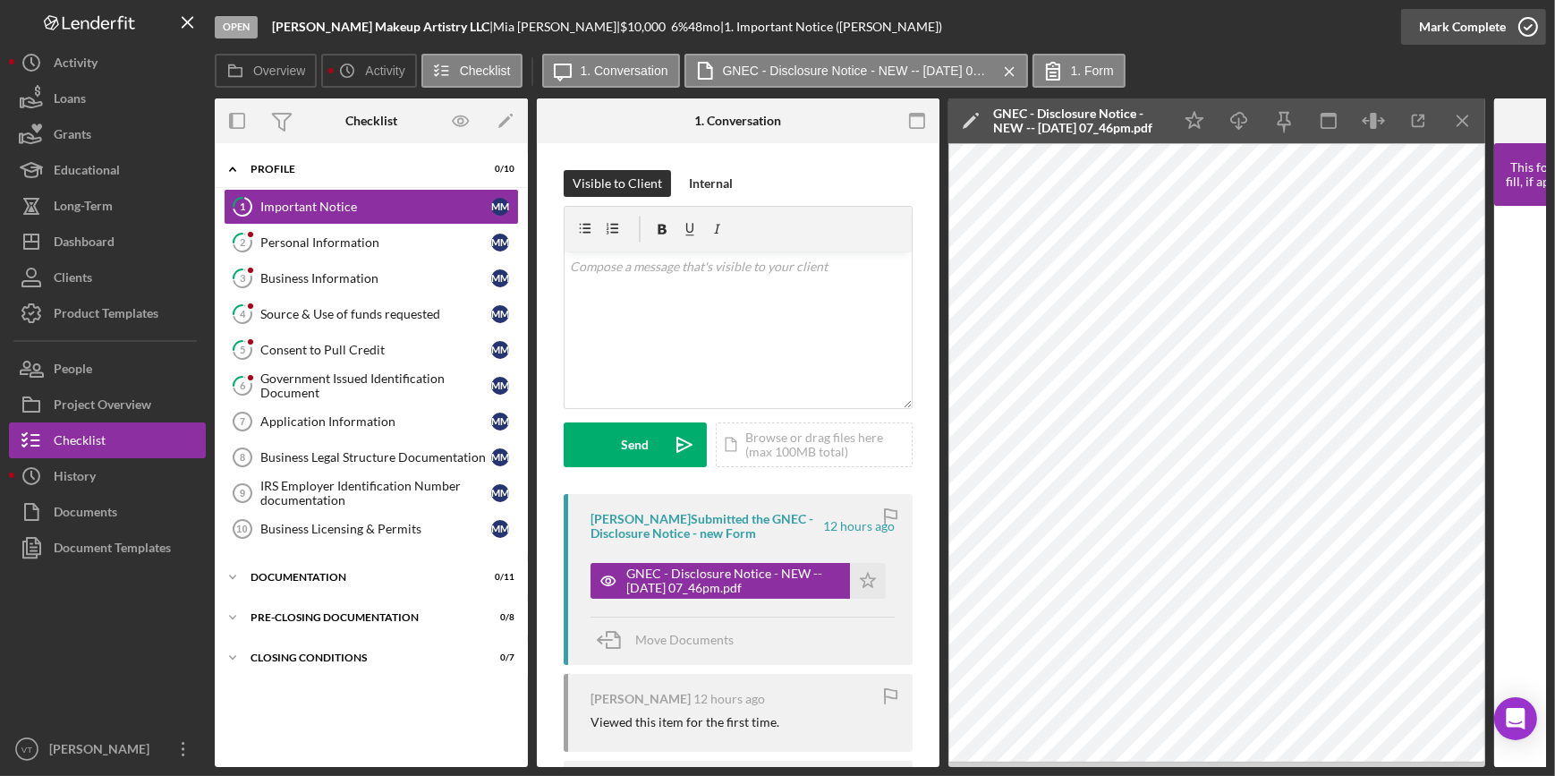
click at [770, 33] on div "Mark Complete" at bounding box center [1462, 27] width 87 height 36
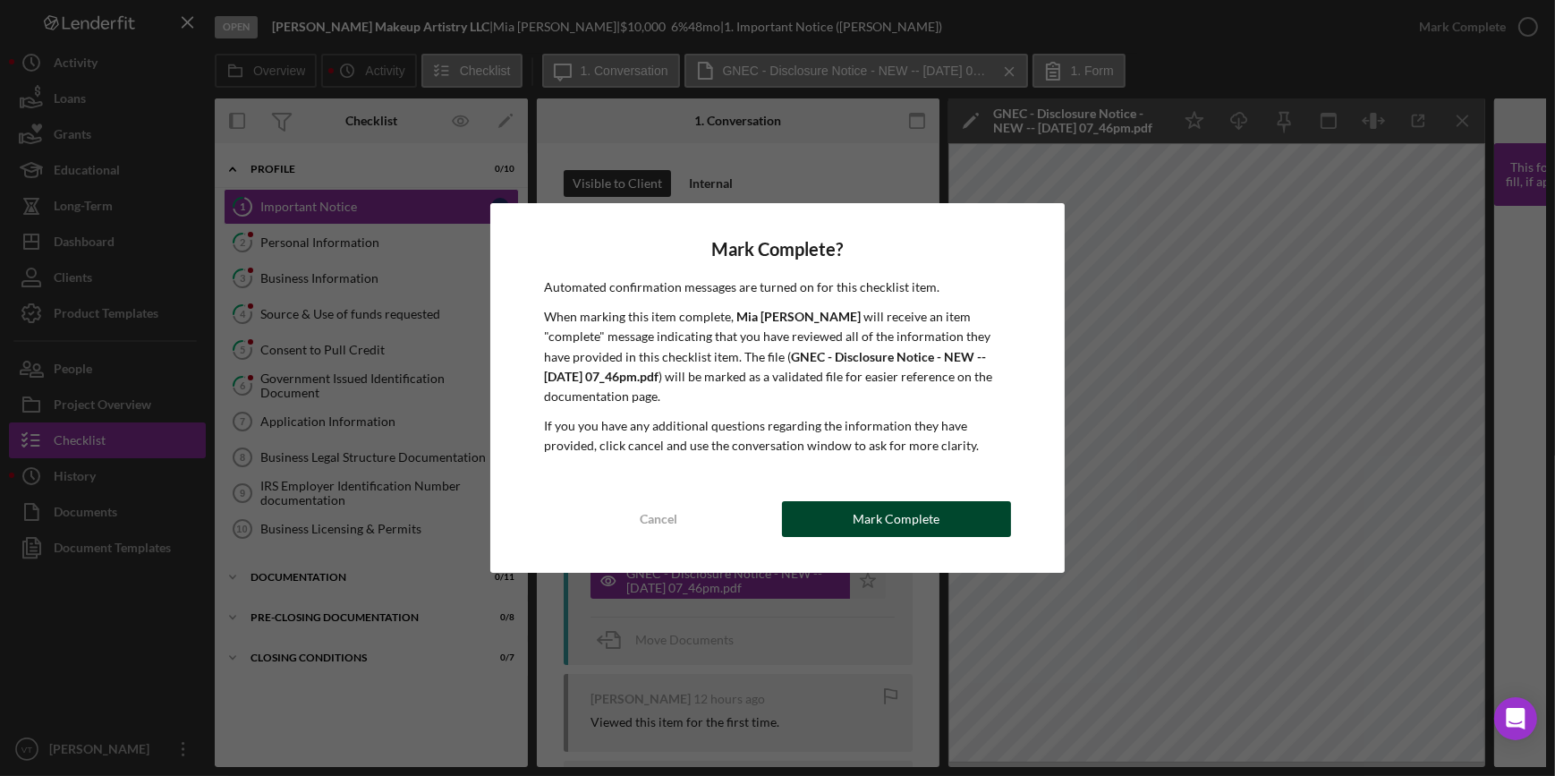
click at [770, 420] on button "Mark Complete" at bounding box center [896, 519] width 229 height 36
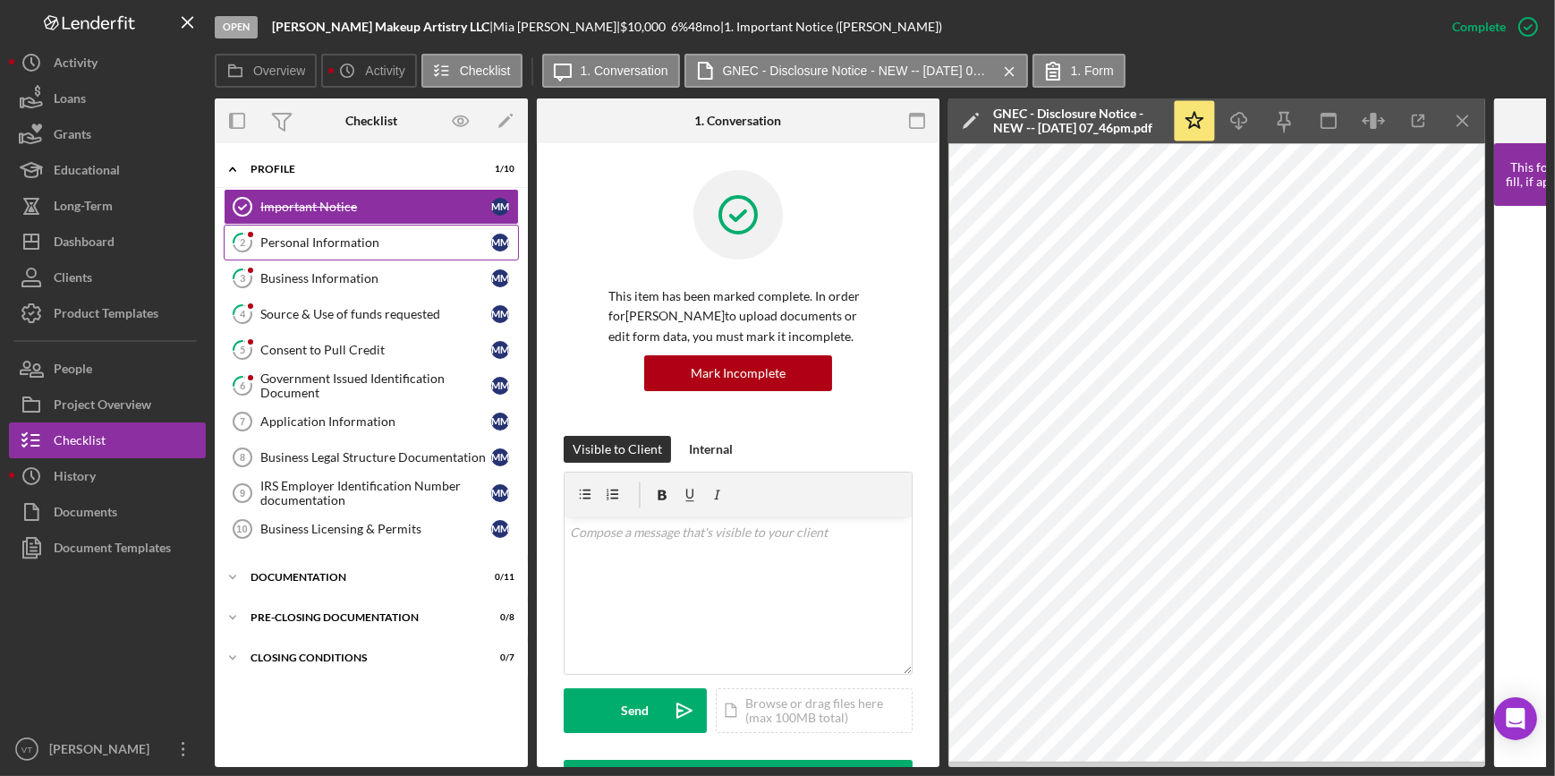
click at [330, 243] on div "Personal Information" at bounding box center [375, 242] width 231 height 14
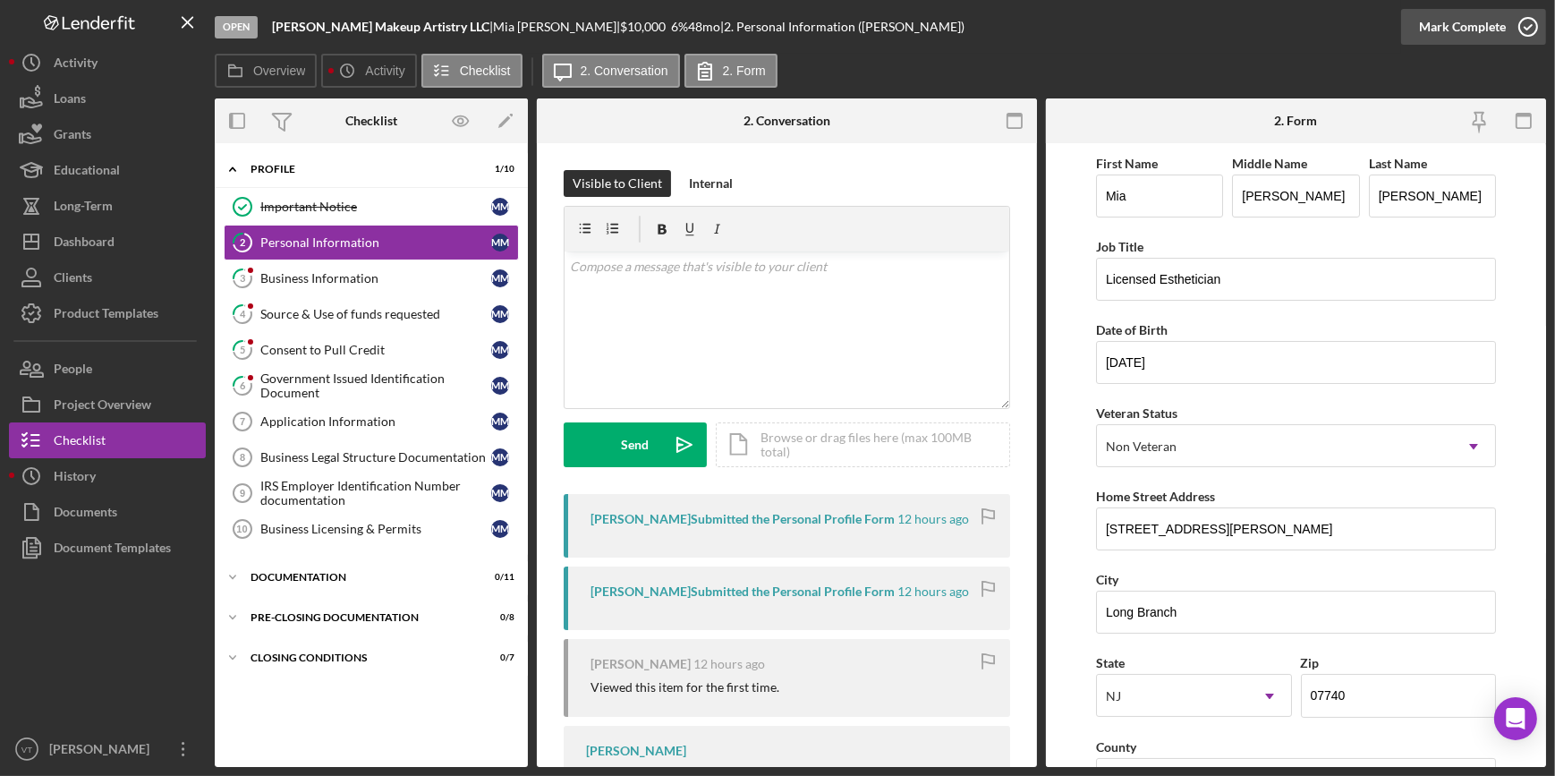
click at [770, 24] on div "Mark Complete" at bounding box center [1462, 27] width 87 height 36
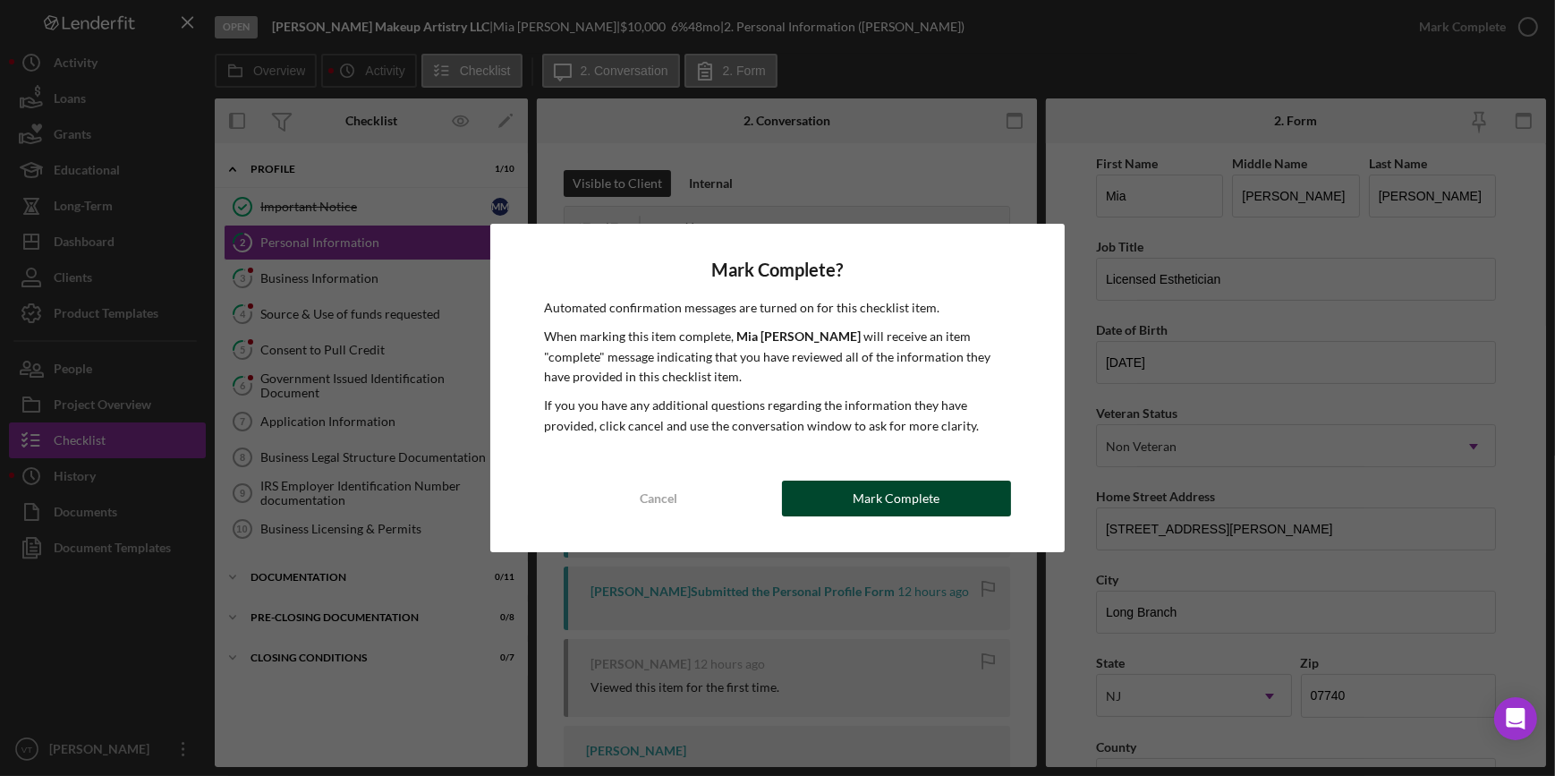
click at [770, 420] on div "Mark Complete" at bounding box center [896, 498] width 87 height 36
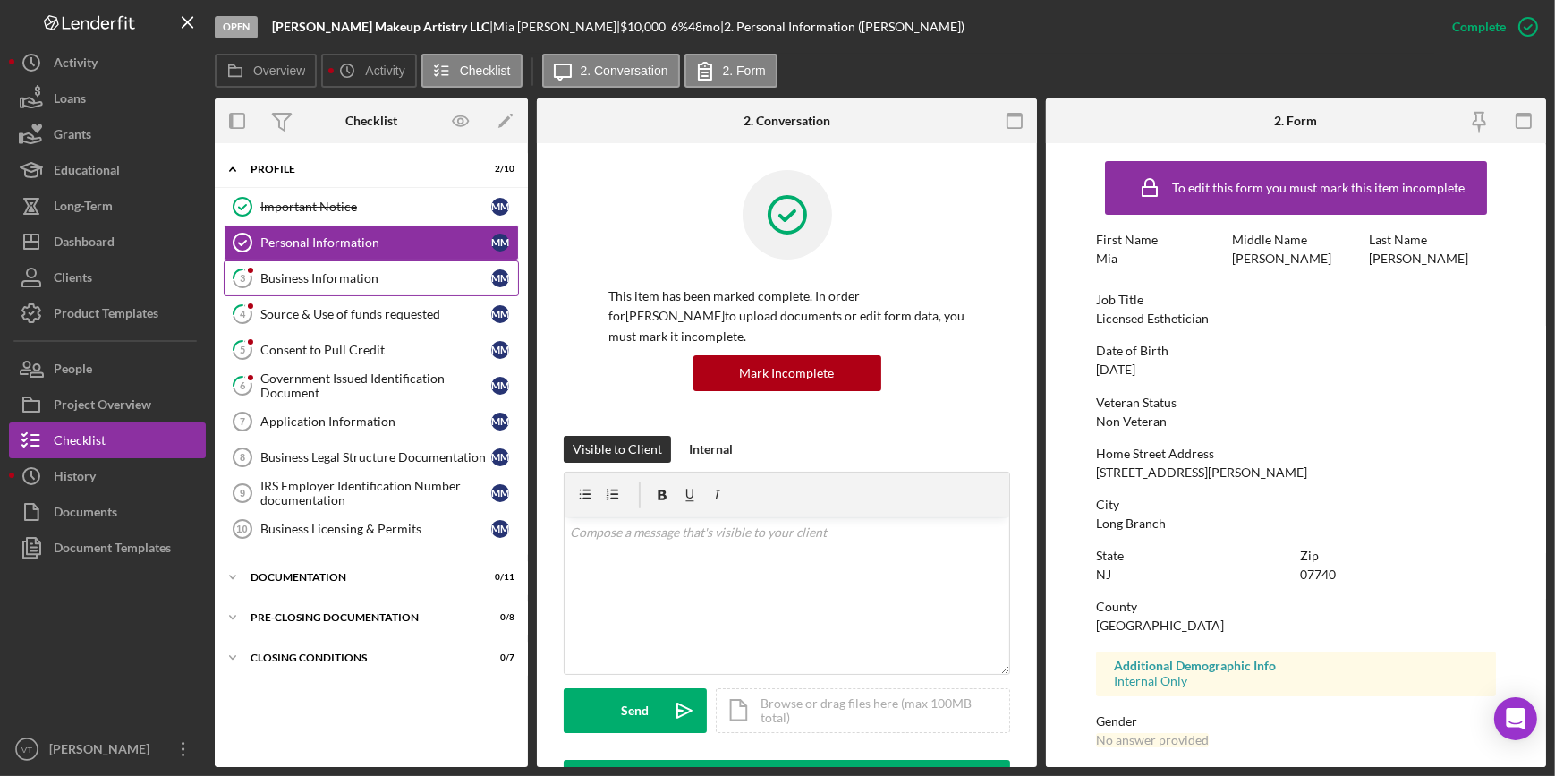
click at [286, 279] on div "Business Information" at bounding box center [375, 278] width 231 height 14
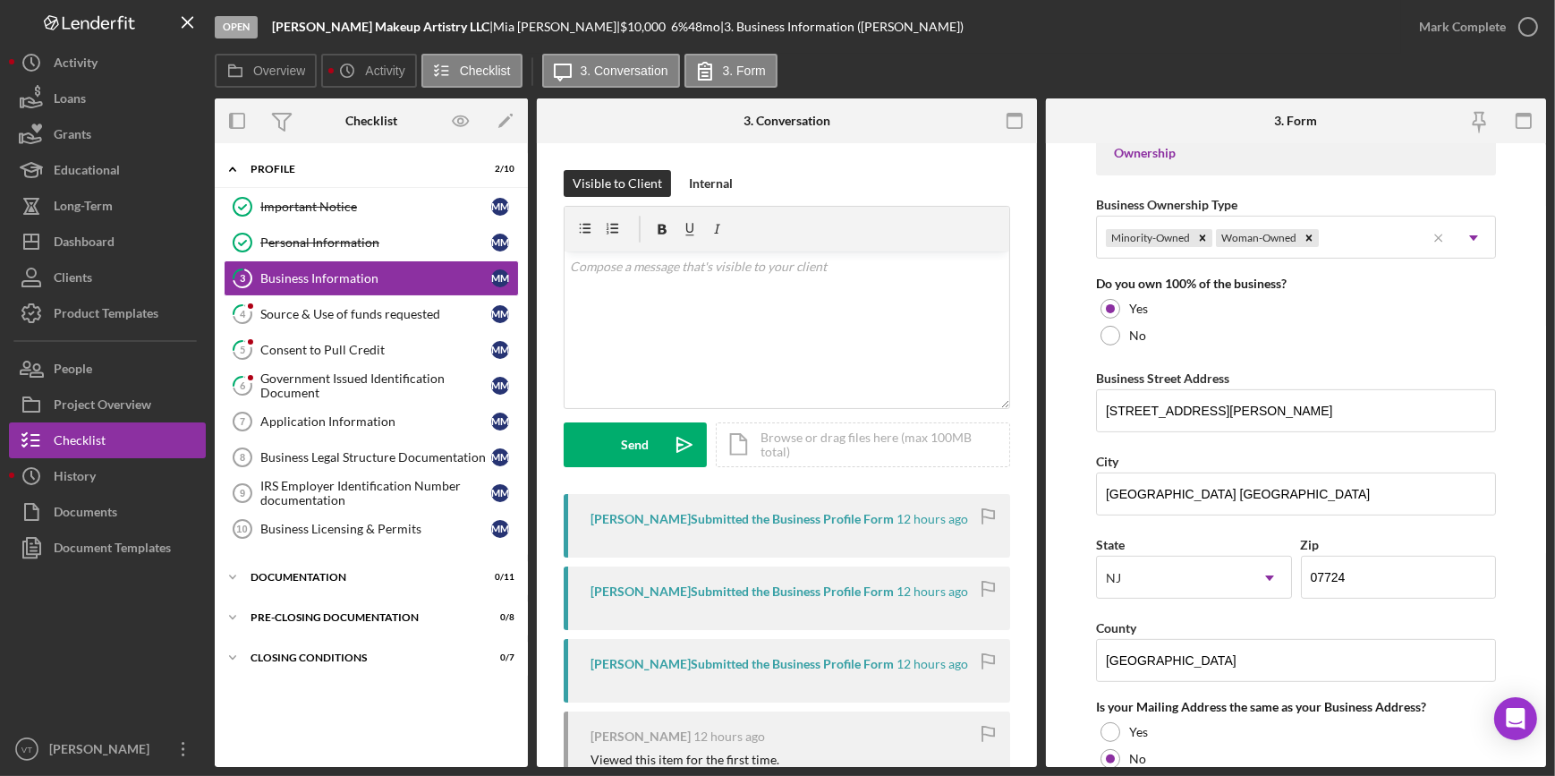
scroll to position [895, 0]
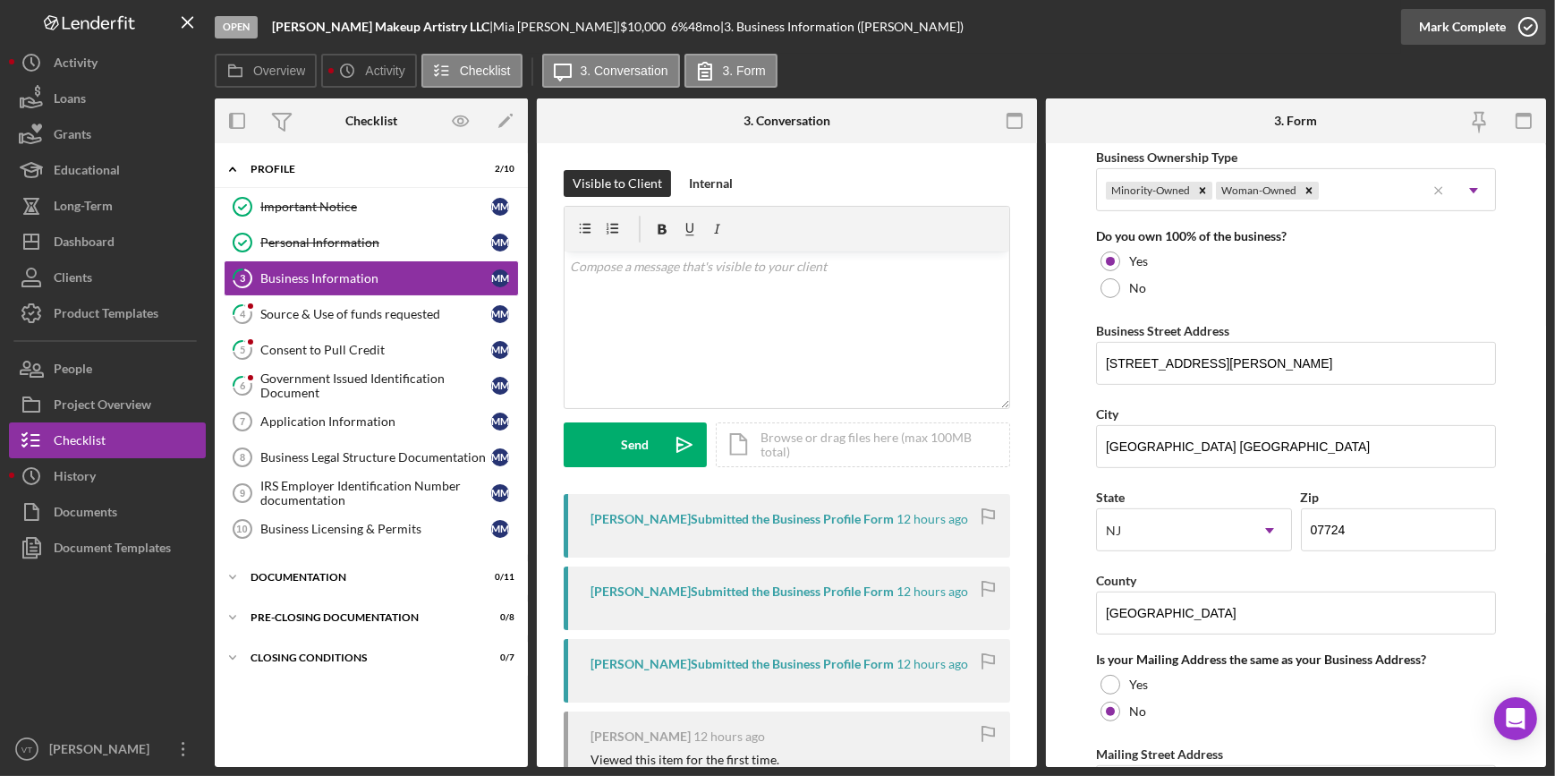
click at [770, 27] on div "Mark Complete" at bounding box center [1462, 27] width 87 height 36
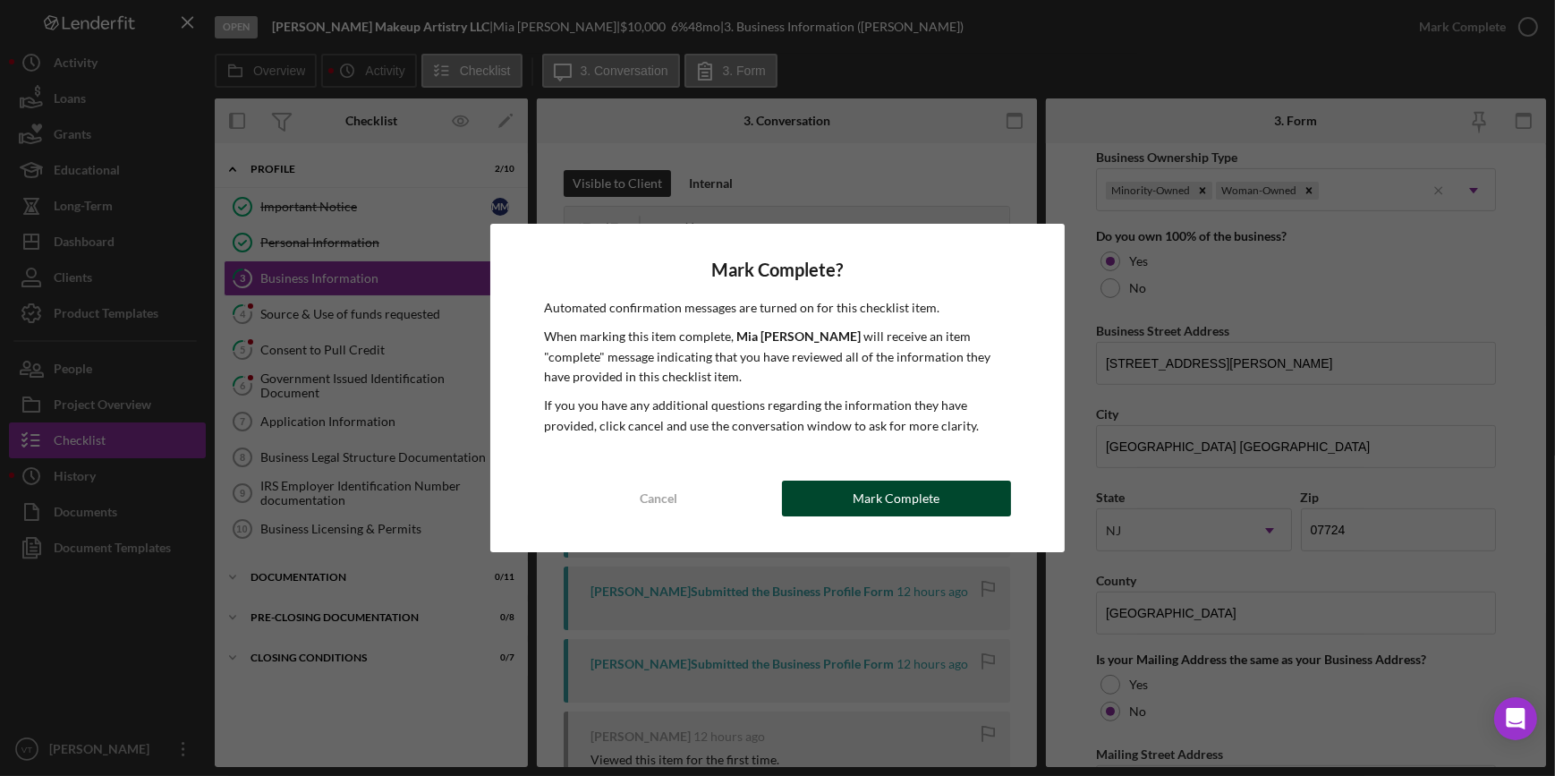
click at [770, 420] on button "Mark Complete" at bounding box center [896, 498] width 229 height 36
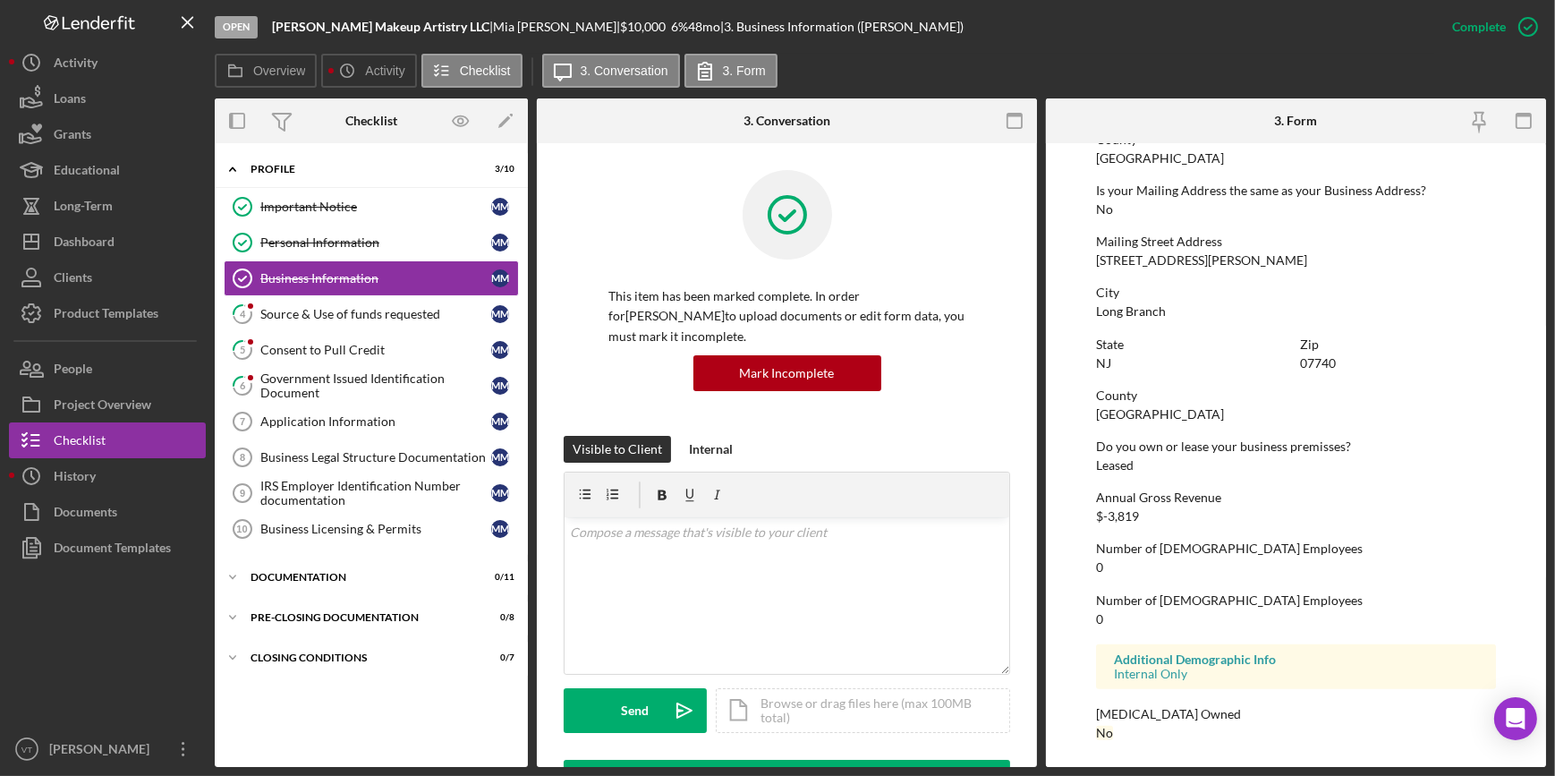
scroll to position [631, 0]
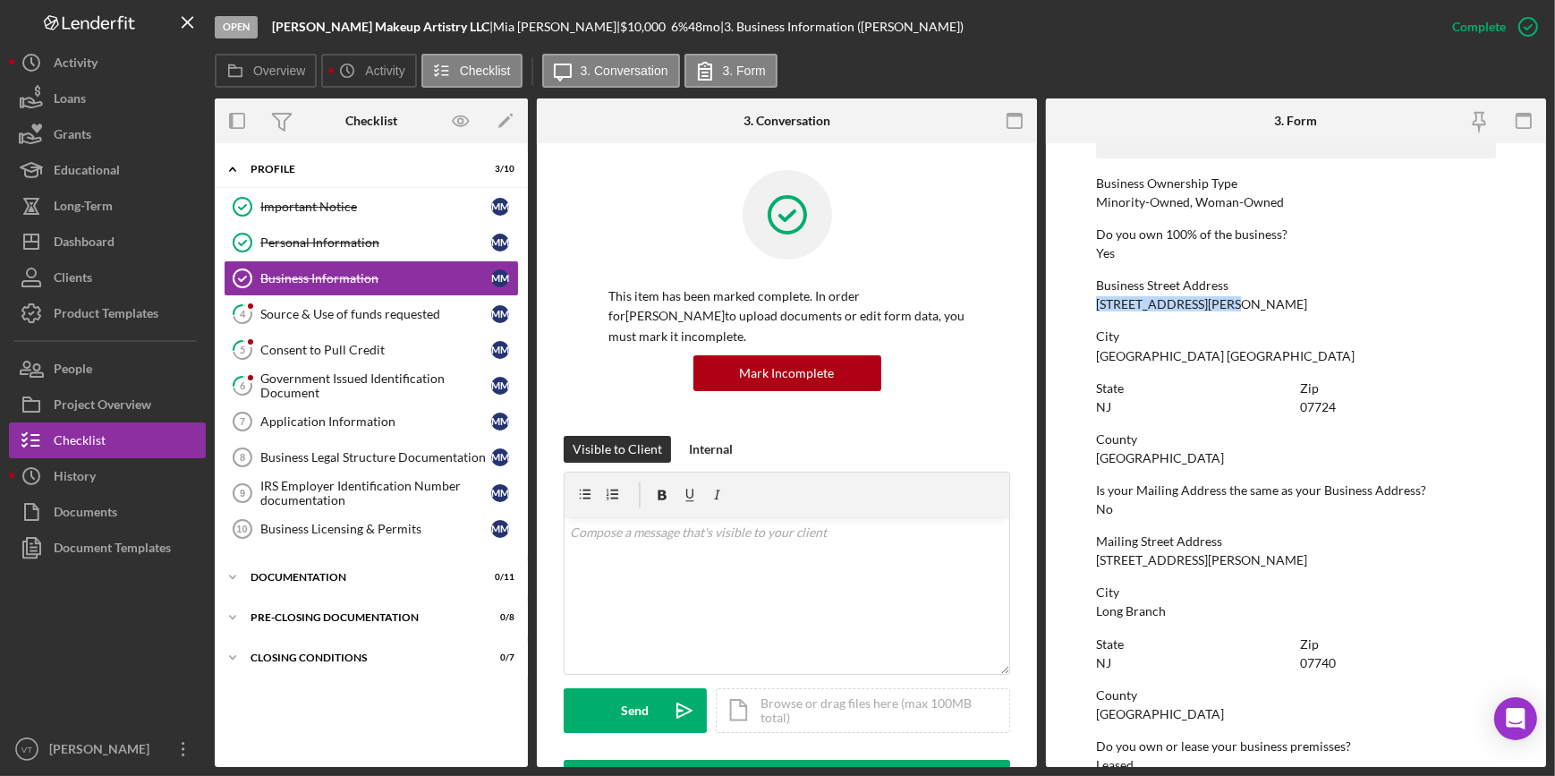
drag, startPoint x: 1227, startPoint y: 307, endPoint x: 1070, endPoint y: 293, distance: 158.1
click at [770, 293] on form "To edit this form you must mark this item incomplete Business Name Medina Makeu…" at bounding box center [1296, 455] width 500 height 624
copy div "980 Shrewsbury Avenue"
click at [331, 322] on link "4 Source & Use of funds requested M M" at bounding box center [371, 314] width 295 height 36
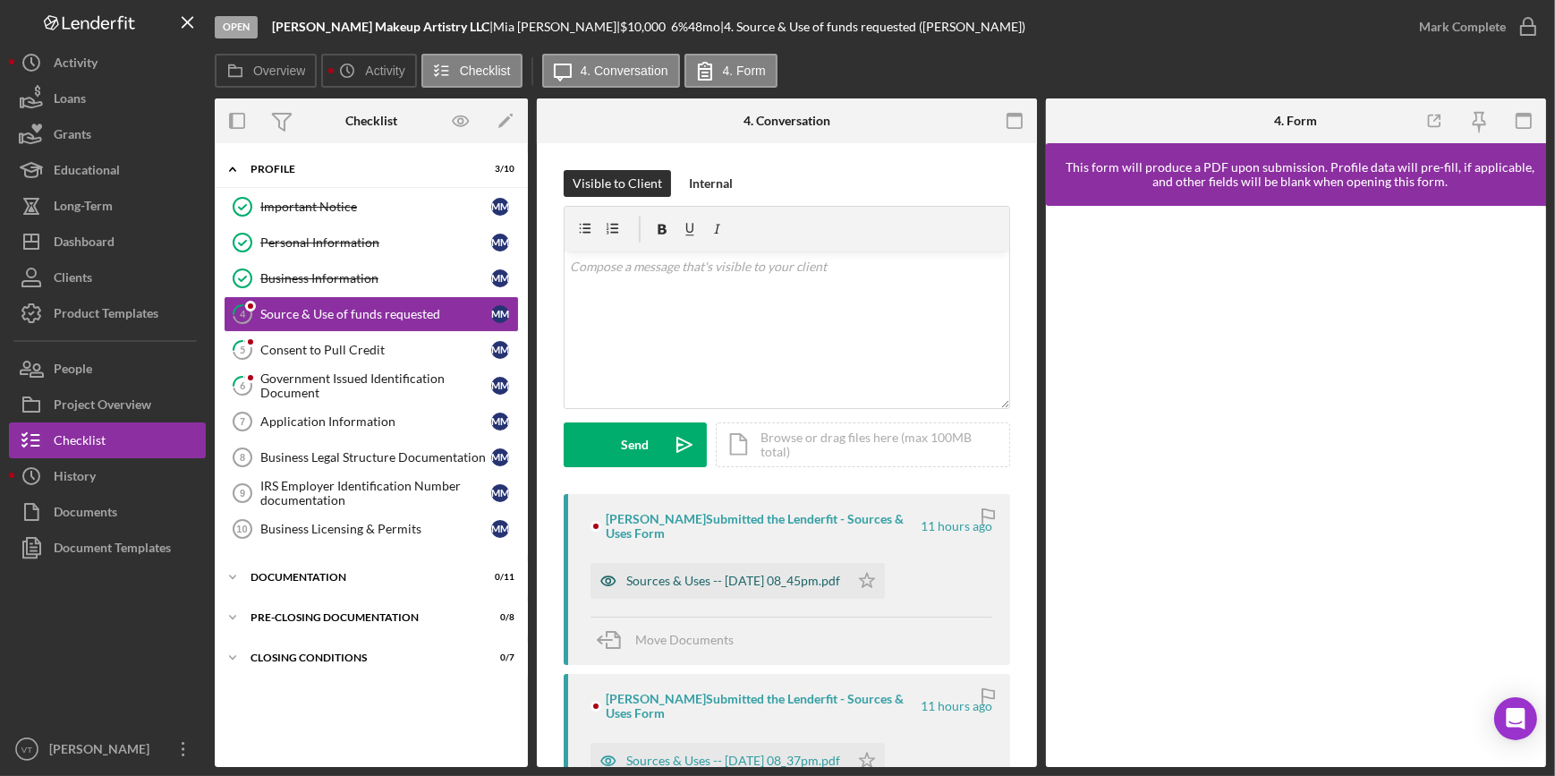
click at [724, 420] on div "Sources & Uses -- 2025-09-15 08_45pm.pdf" at bounding box center [733, 580] width 214 height 14
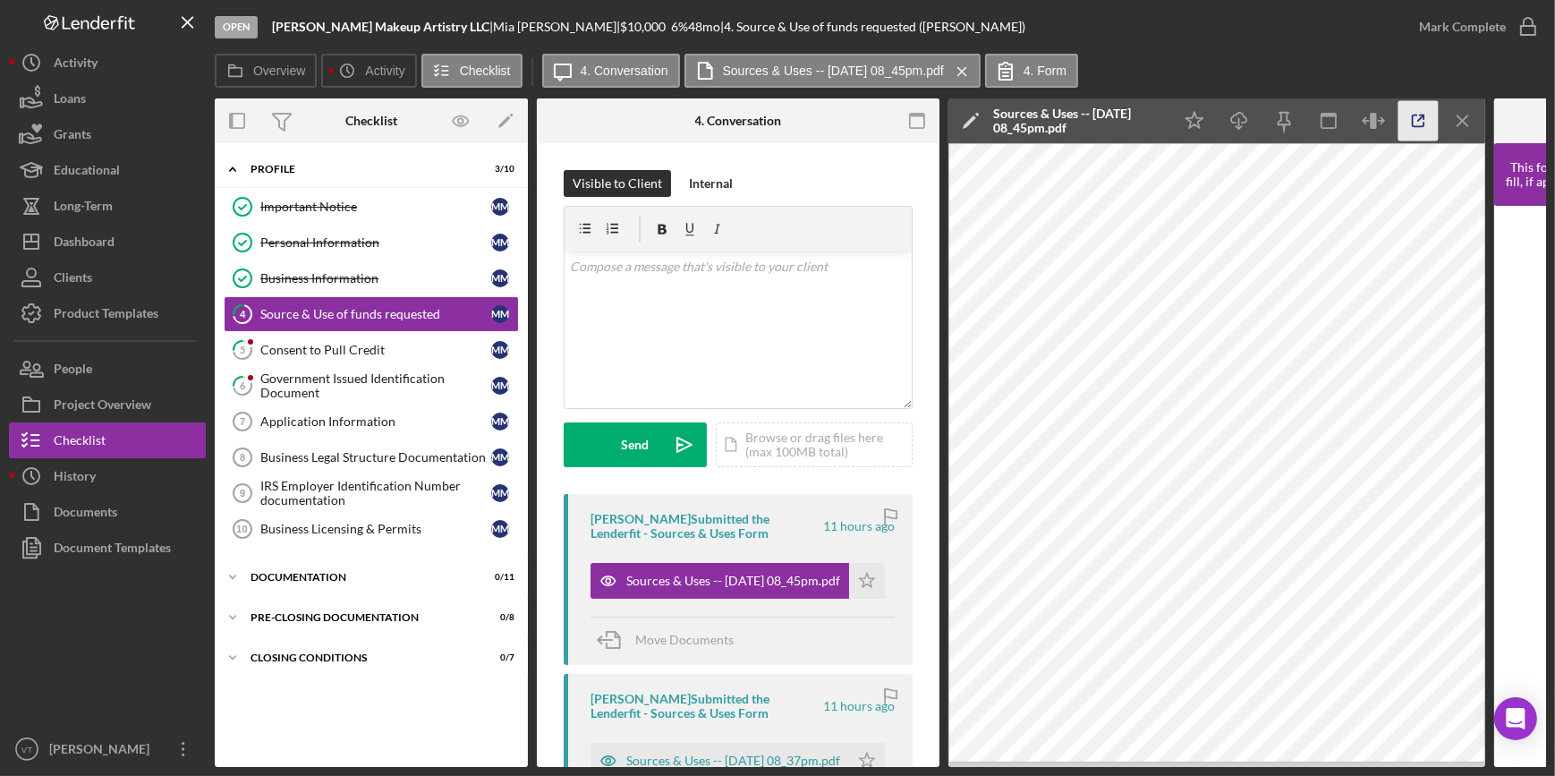
click at [770, 123] on icon "button" at bounding box center [1418, 121] width 40 height 40
click at [770, 37] on button "Mark Complete" at bounding box center [1473, 27] width 145 height 36
click at [770, 21] on div "Mark Complete" at bounding box center [1462, 27] width 87 height 36
click at [770, 420] on icon "Icon/Star" at bounding box center [867, 581] width 36 height 36
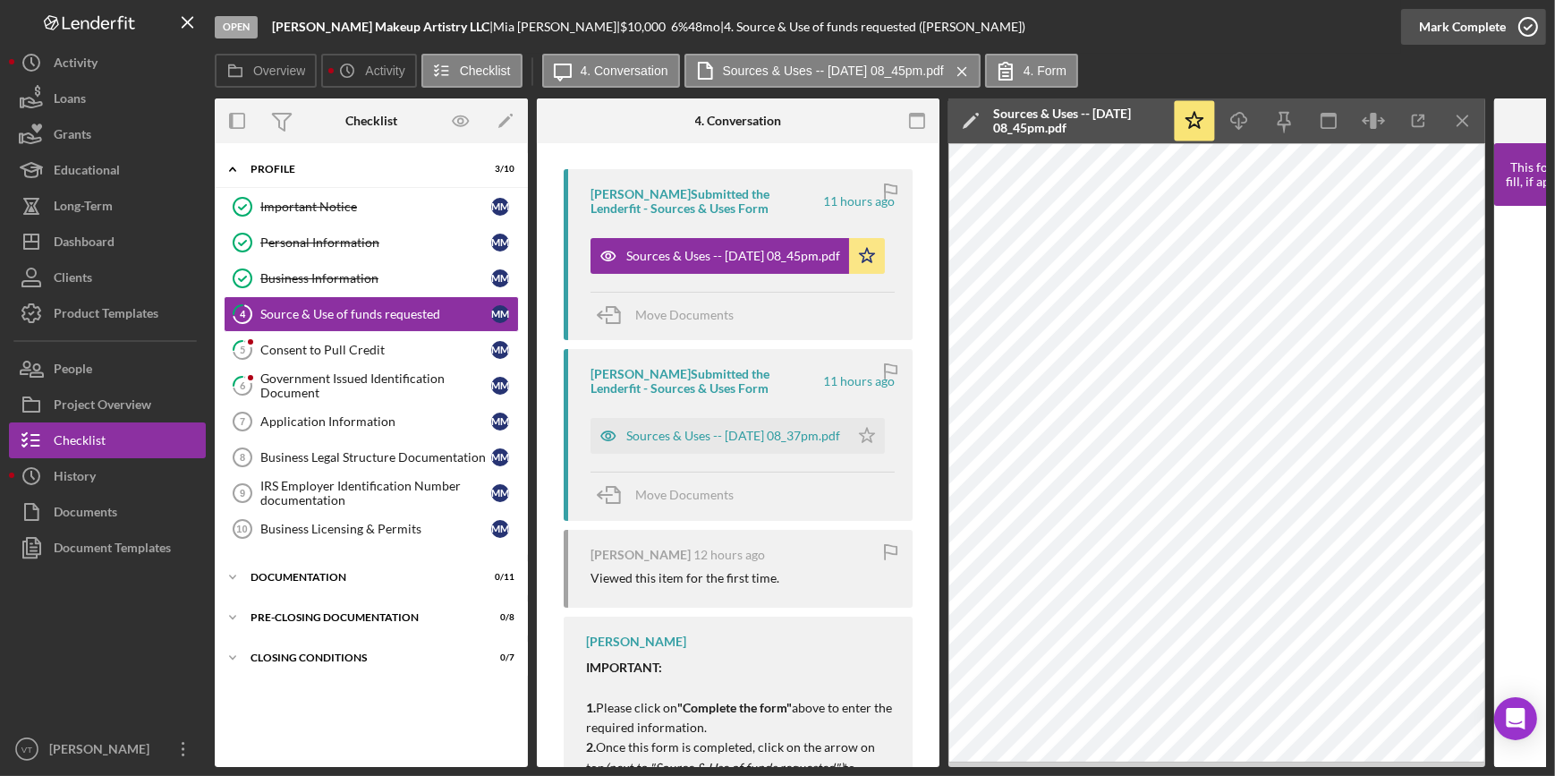
click at [770, 21] on div "Mark Complete" at bounding box center [1462, 27] width 87 height 36
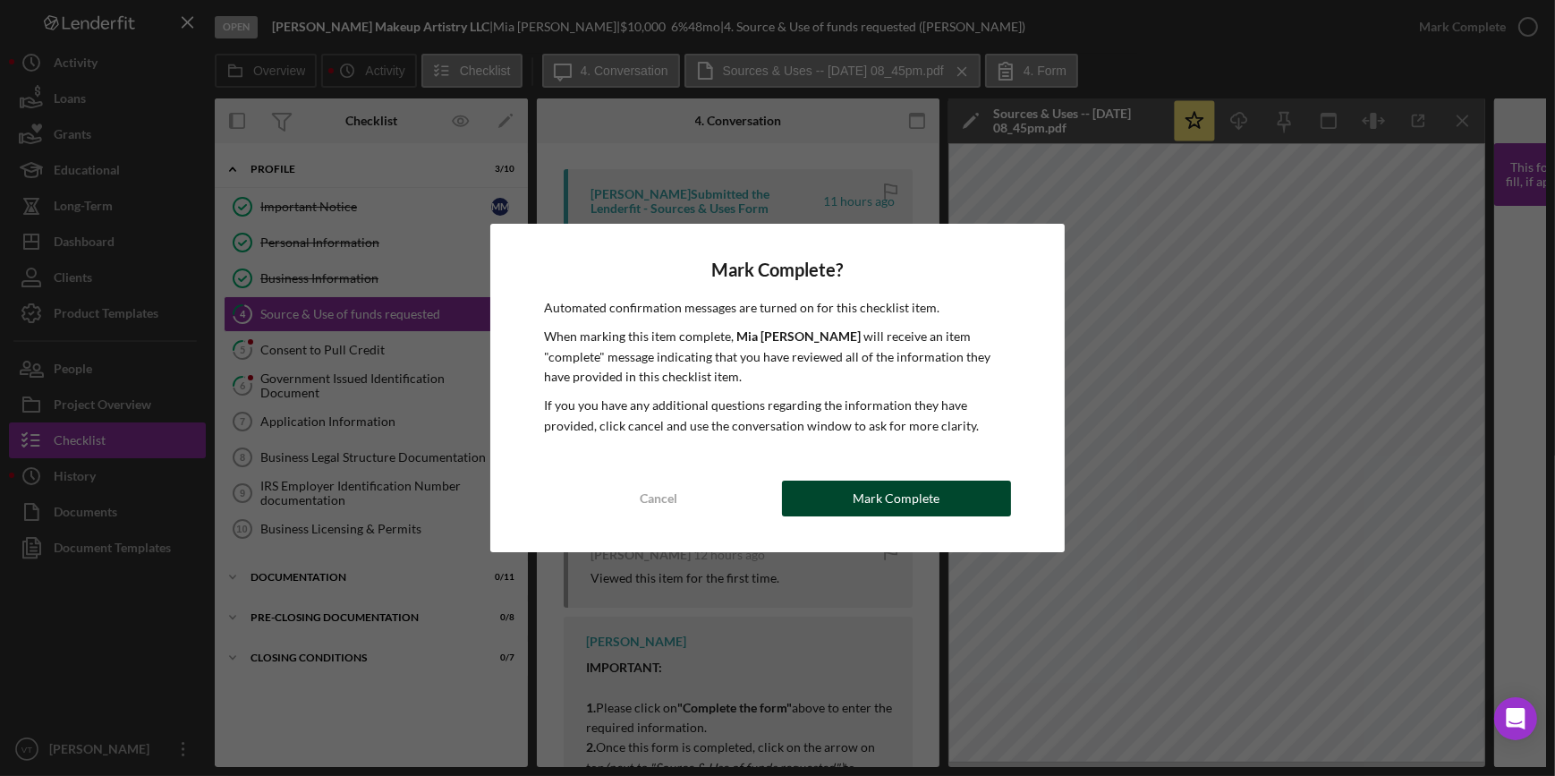
click at [770, 420] on div "Mark Complete" at bounding box center [896, 498] width 87 height 36
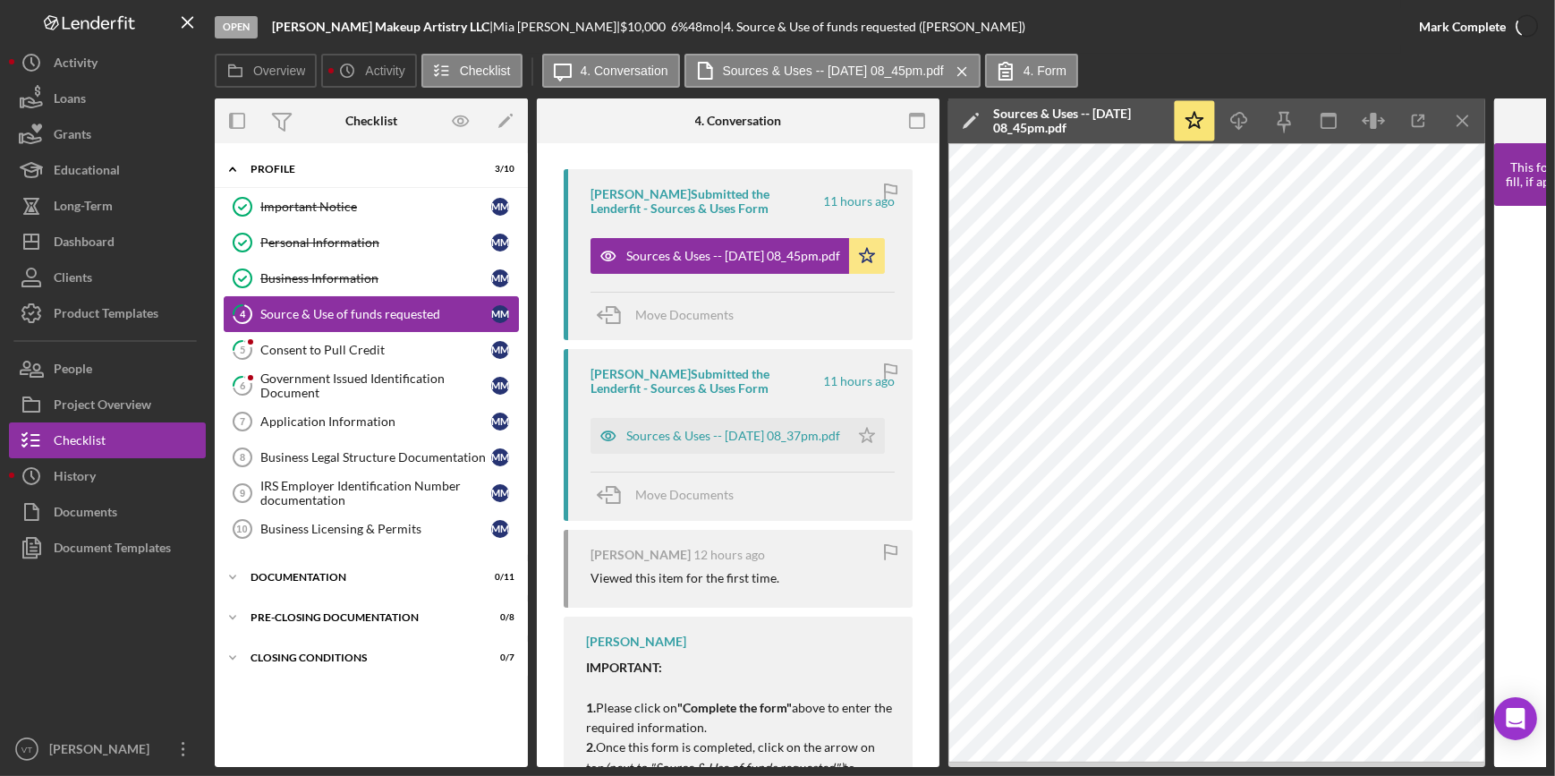
scroll to position [590, 0]
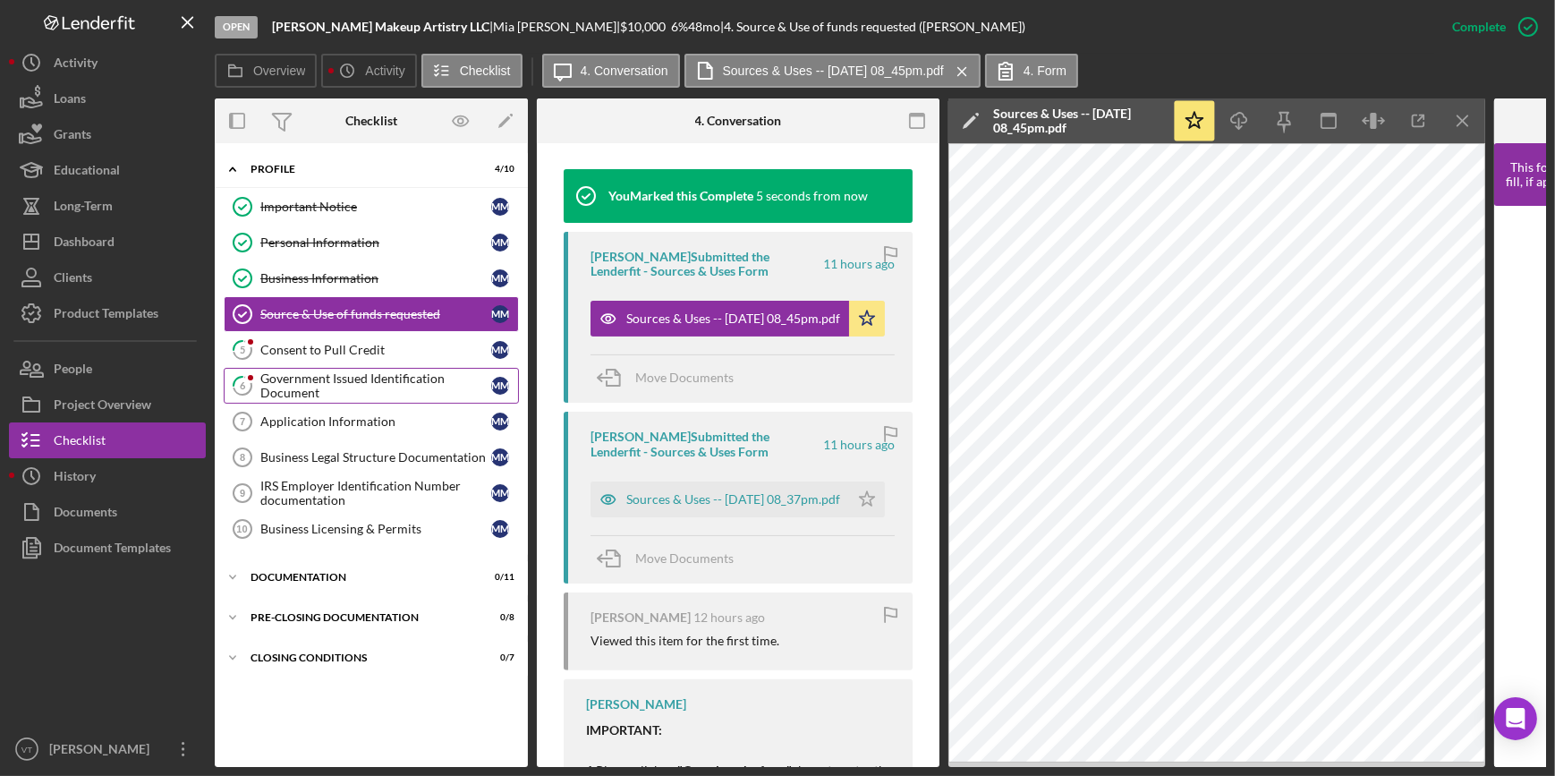
click at [322, 388] on div "Government Issued Identification Document" at bounding box center [375, 385] width 231 height 29
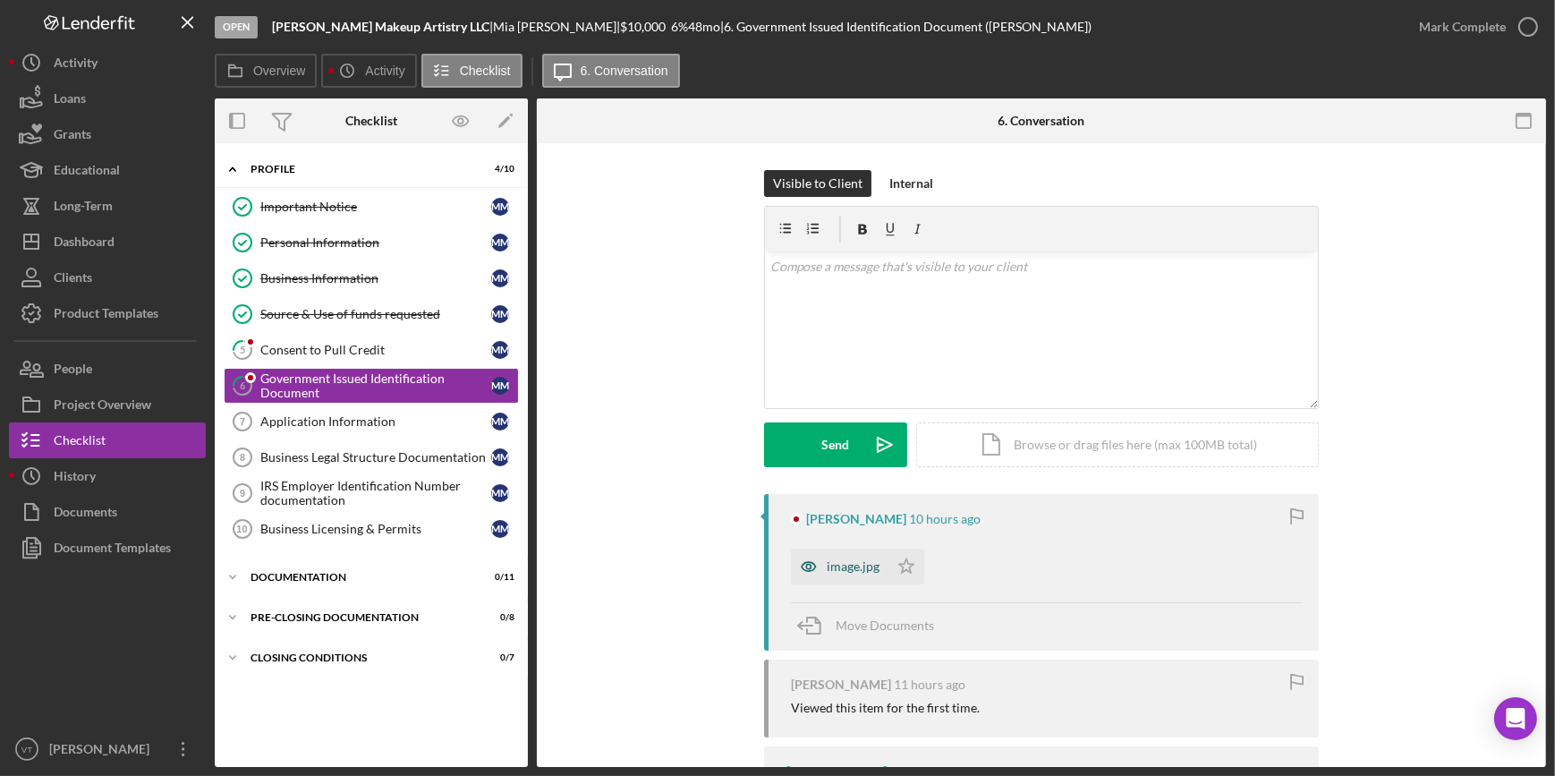
click at [770, 420] on div "image.jpg" at bounding box center [840, 566] width 98 height 36
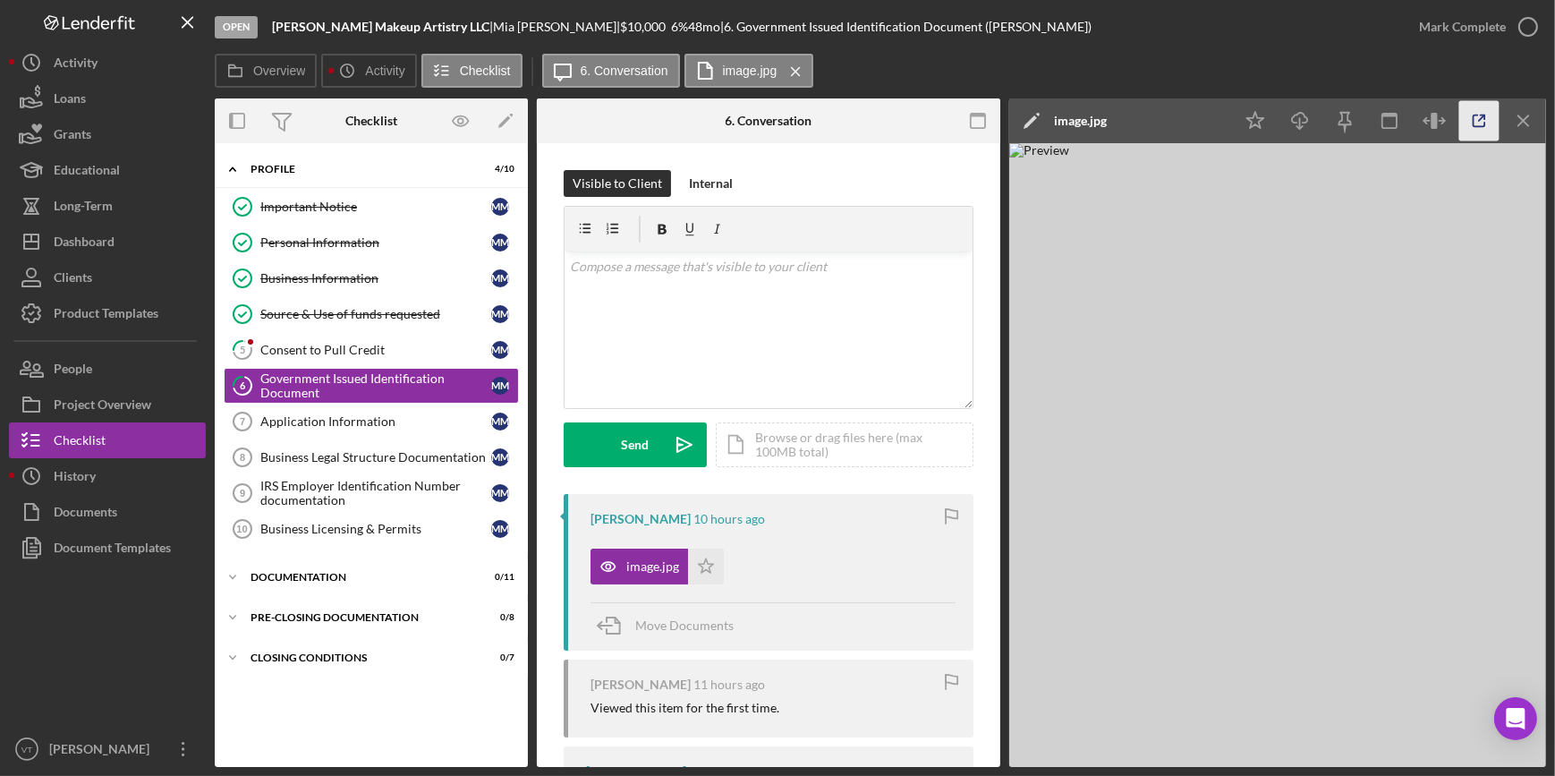
click at [770, 124] on icon "button" at bounding box center [1479, 121] width 40 height 40
click at [770, 24] on div "Mark Complete" at bounding box center [1462, 27] width 87 height 36
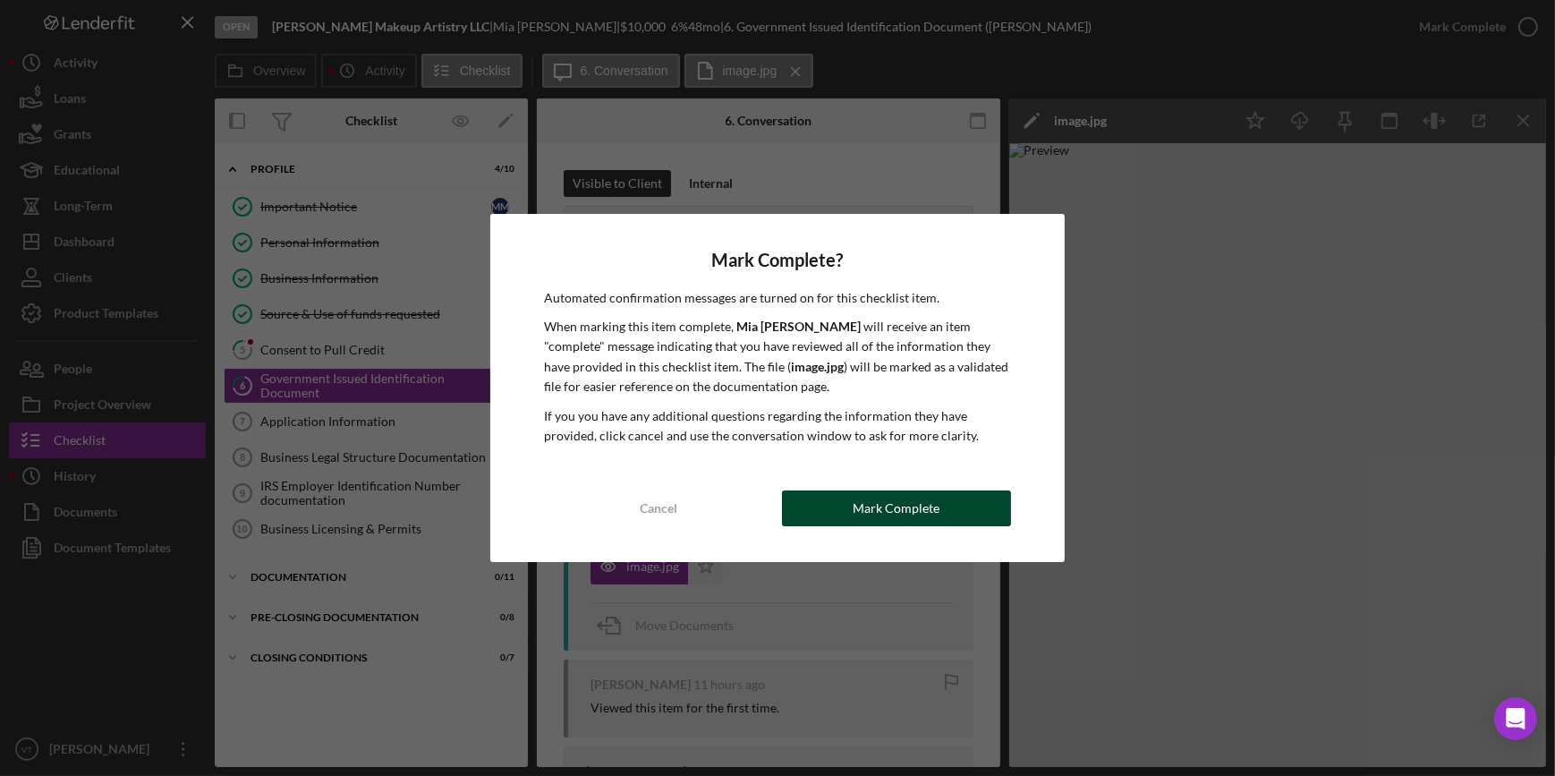
click at [770, 420] on div "Mark Complete" at bounding box center [896, 508] width 87 height 36
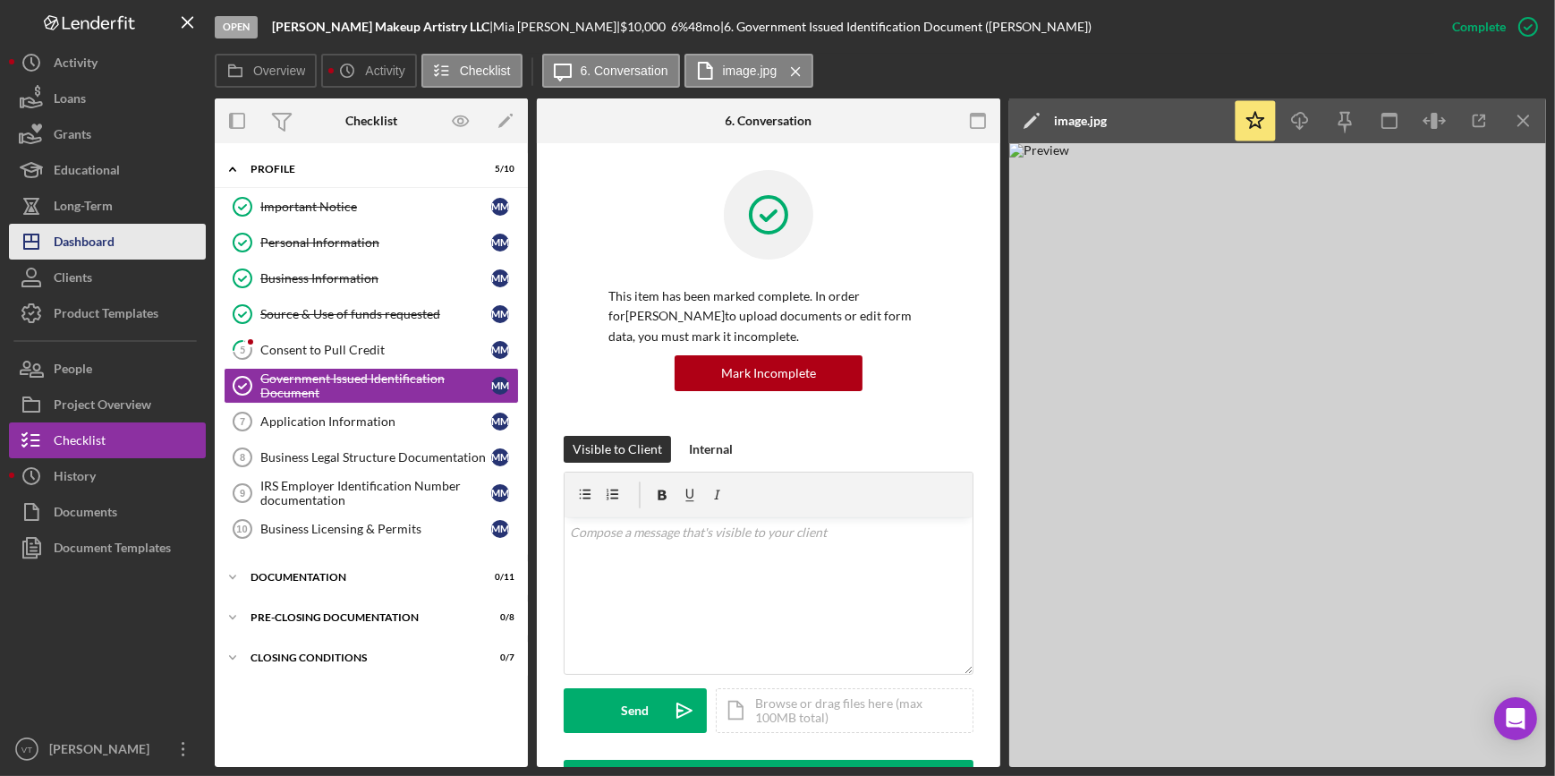
click at [98, 239] on div "Dashboard" at bounding box center [84, 244] width 61 height 40
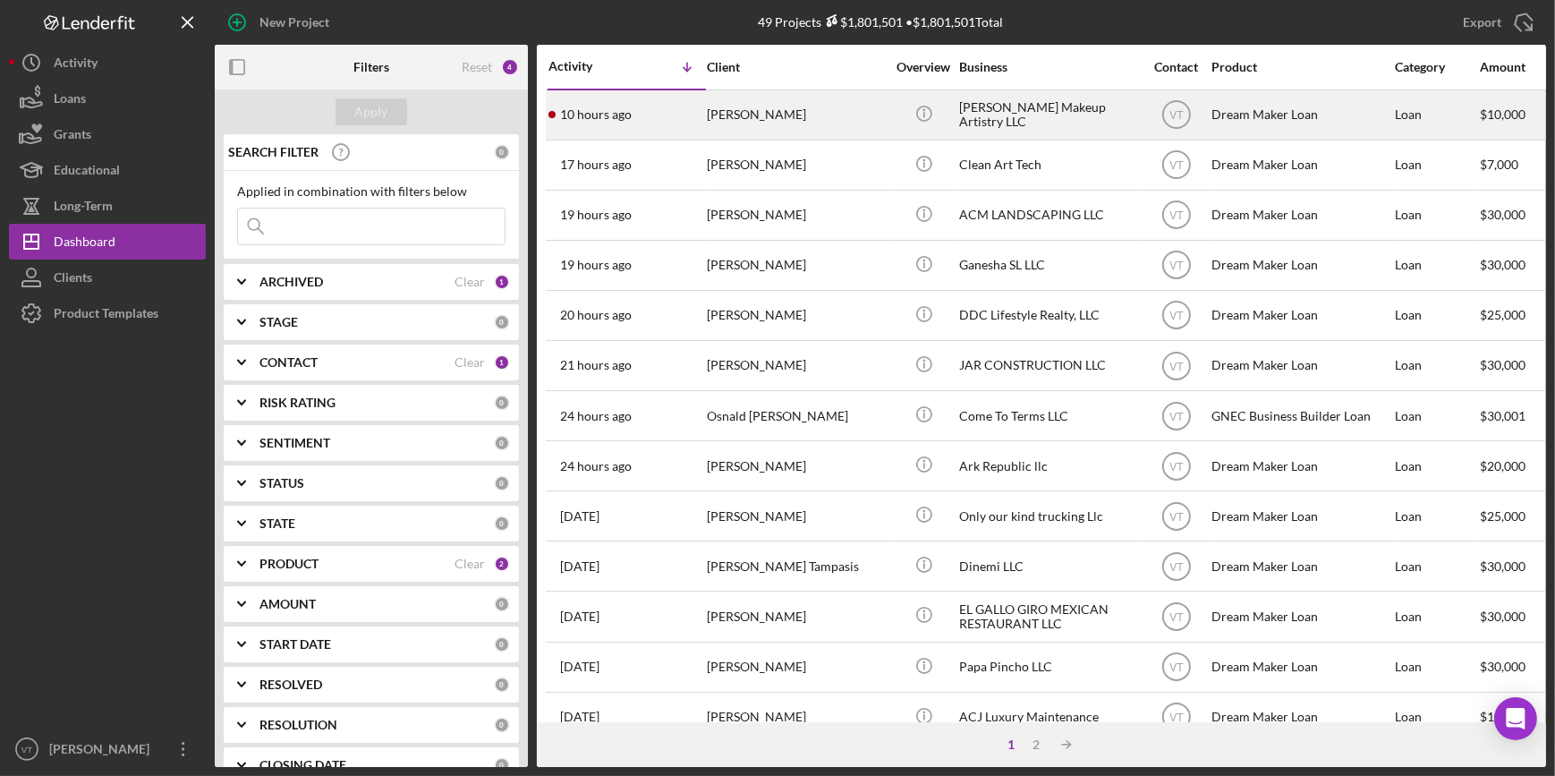
click at [751, 115] on div "[PERSON_NAME]" at bounding box center [796, 114] width 179 height 47
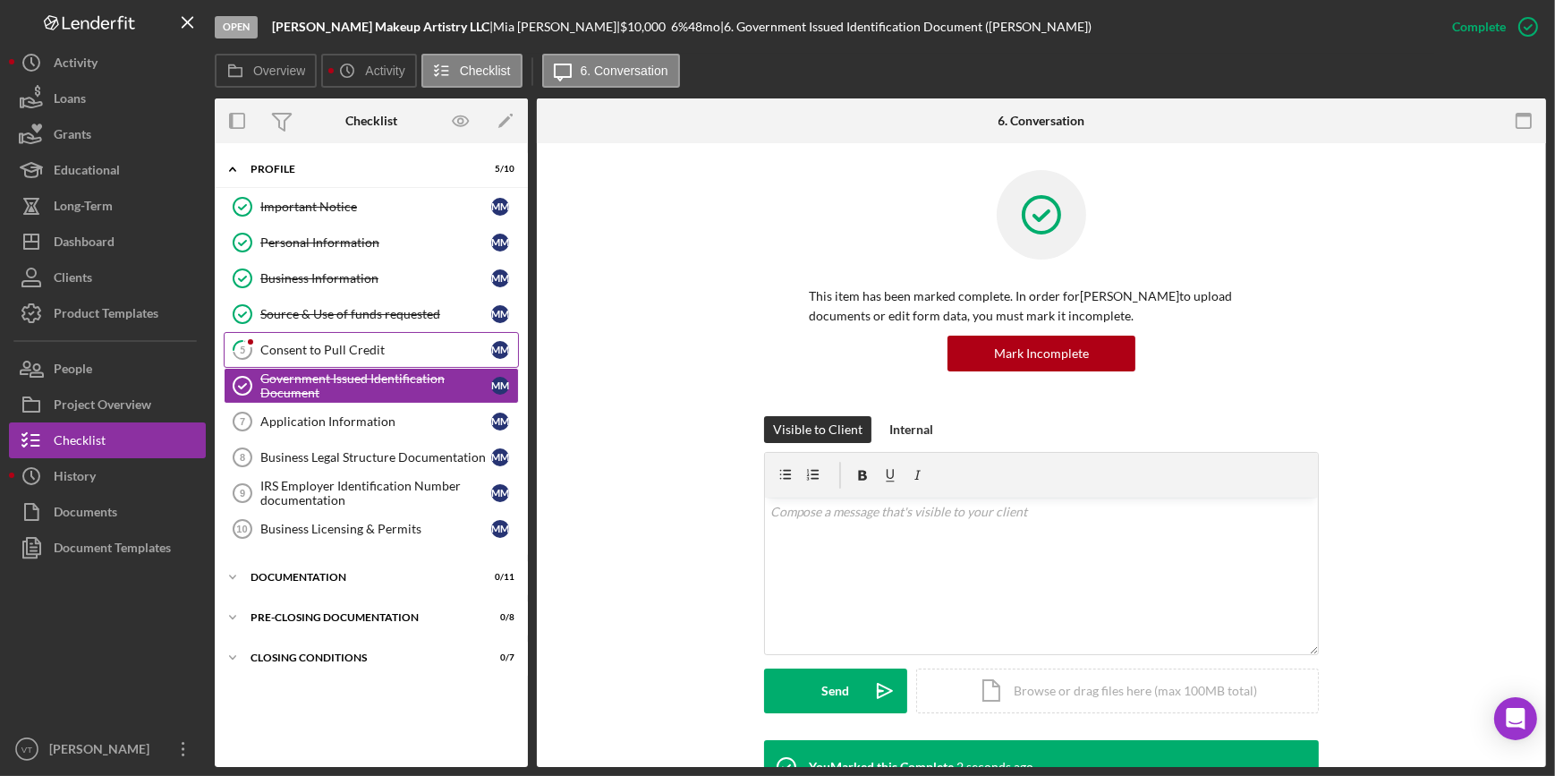
click at [336, 340] on link "5 Consent to Pull Credit M M" at bounding box center [371, 350] width 295 height 36
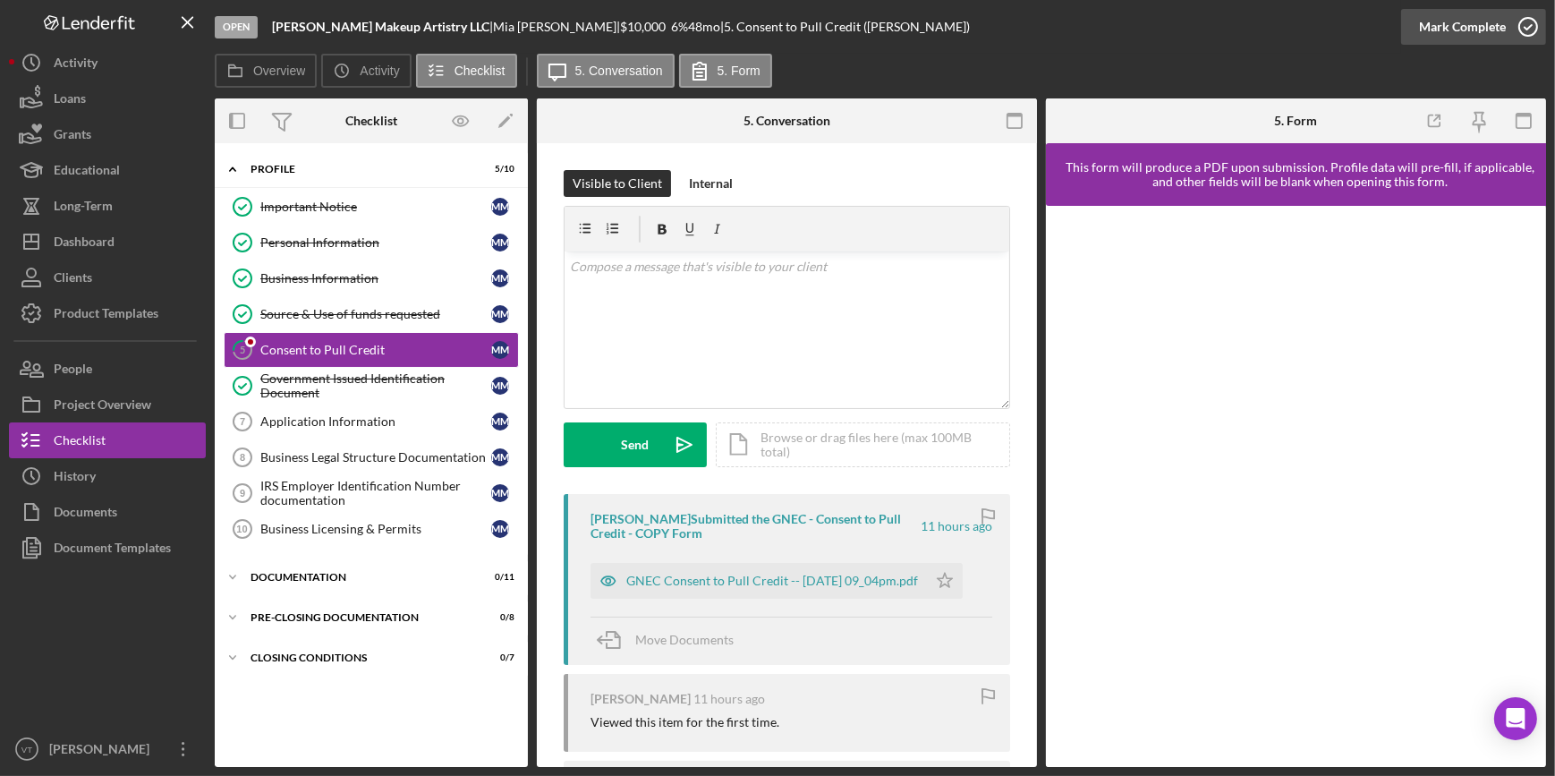
click at [770, 30] on div "Mark Complete" at bounding box center [1462, 27] width 87 height 36
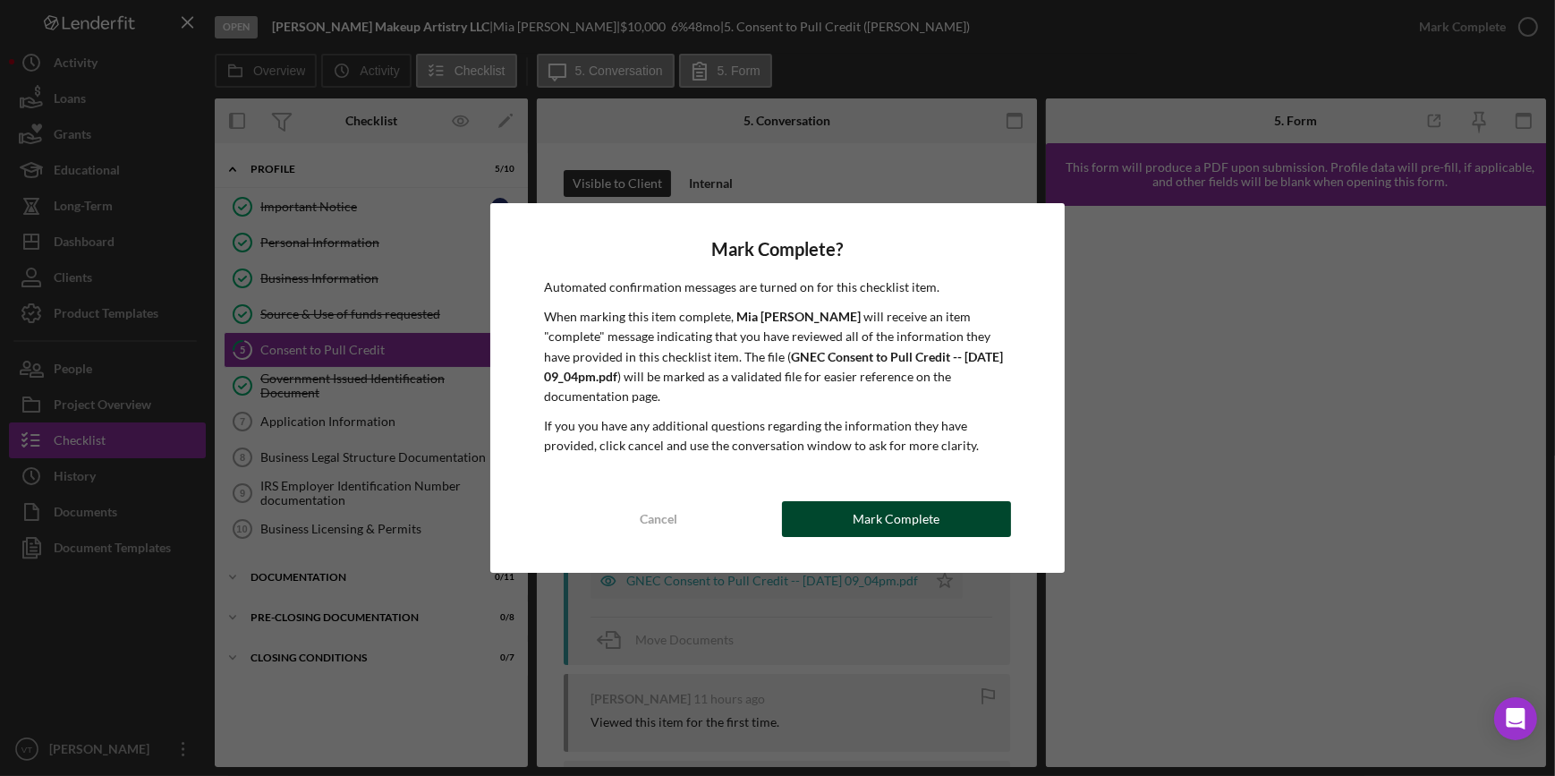
click at [770, 420] on div "Mark Complete" at bounding box center [896, 519] width 87 height 36
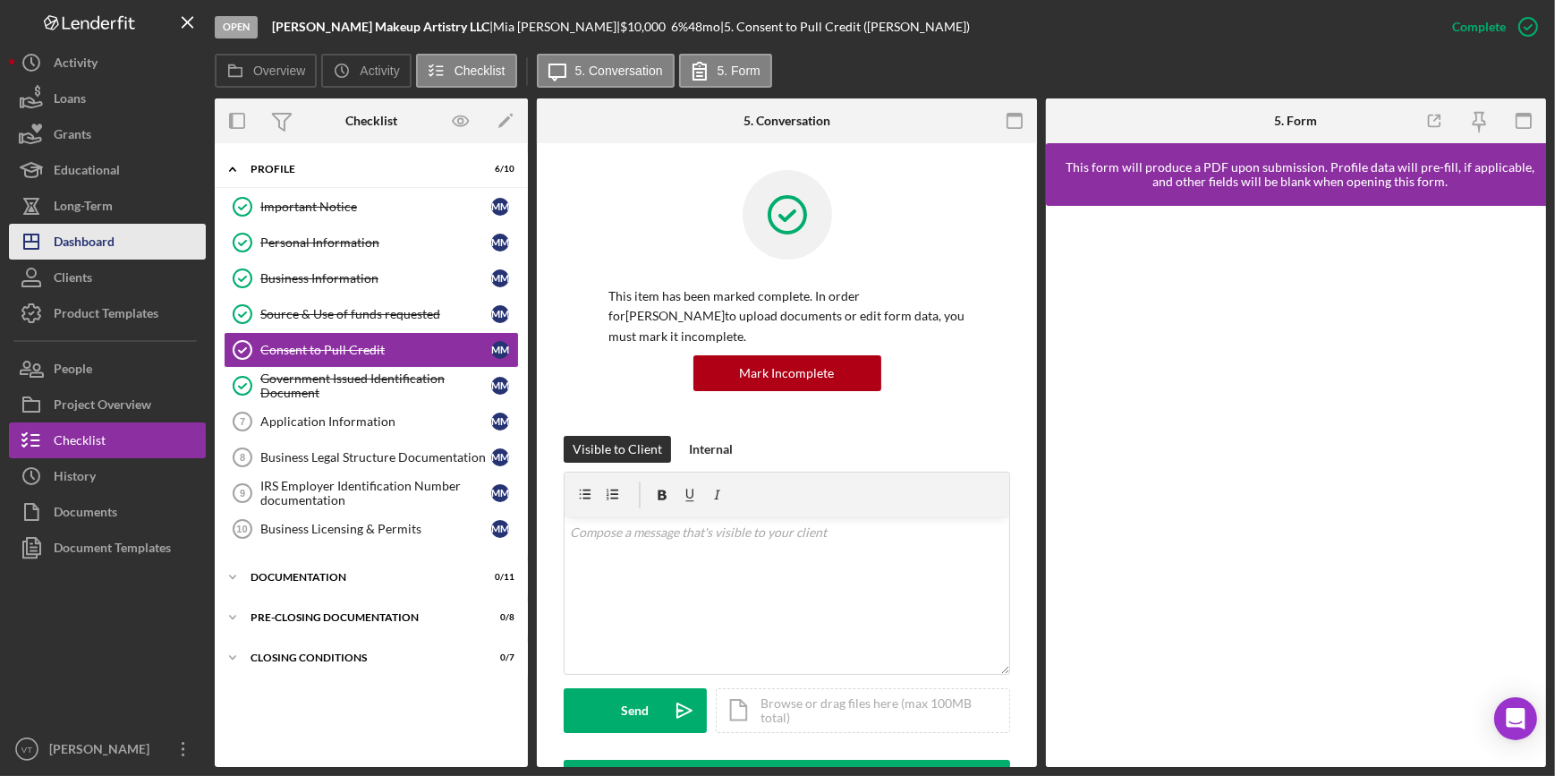
click at [115, 245] on div "Dashboard" at bounding box center [84, 244] width 61 height 40
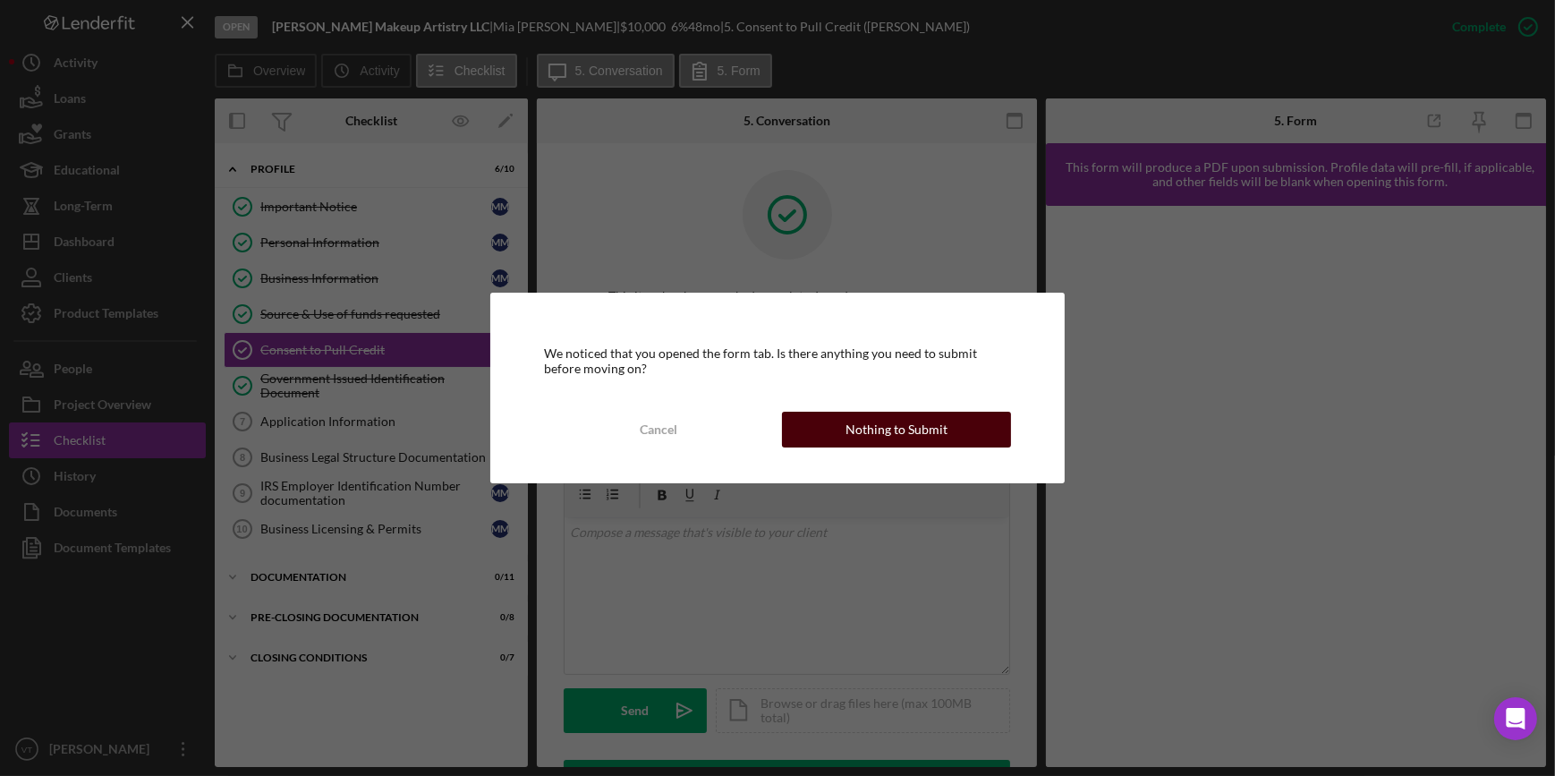
click at [770, 412] on div "Nothing to Submit" at bounding box center [896, 430] width 102 height 36
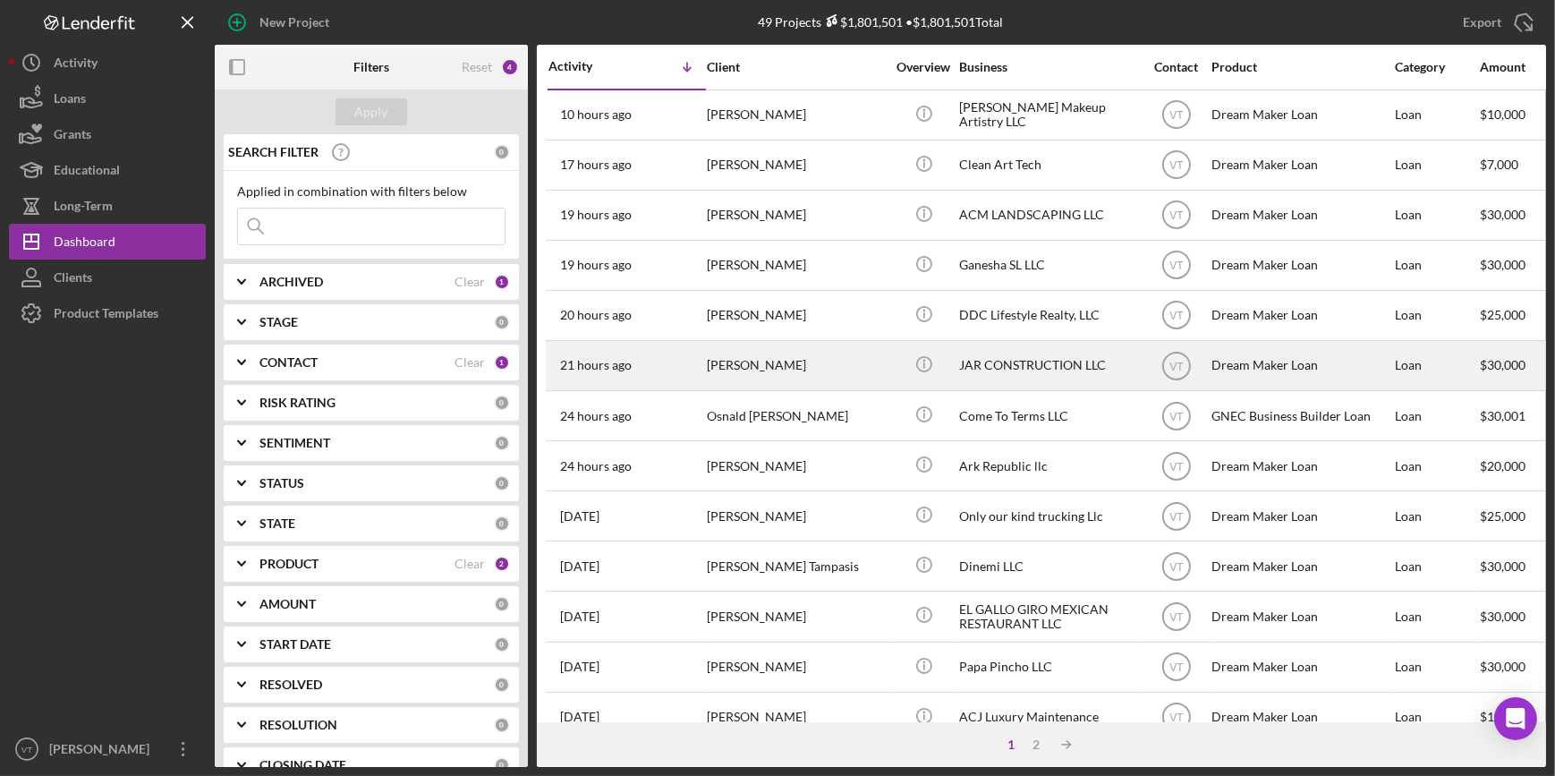
click at [700, 350] on div "21 hours ago JORGE RAMOS" at bounding box center [626, 365] width 157 height 47
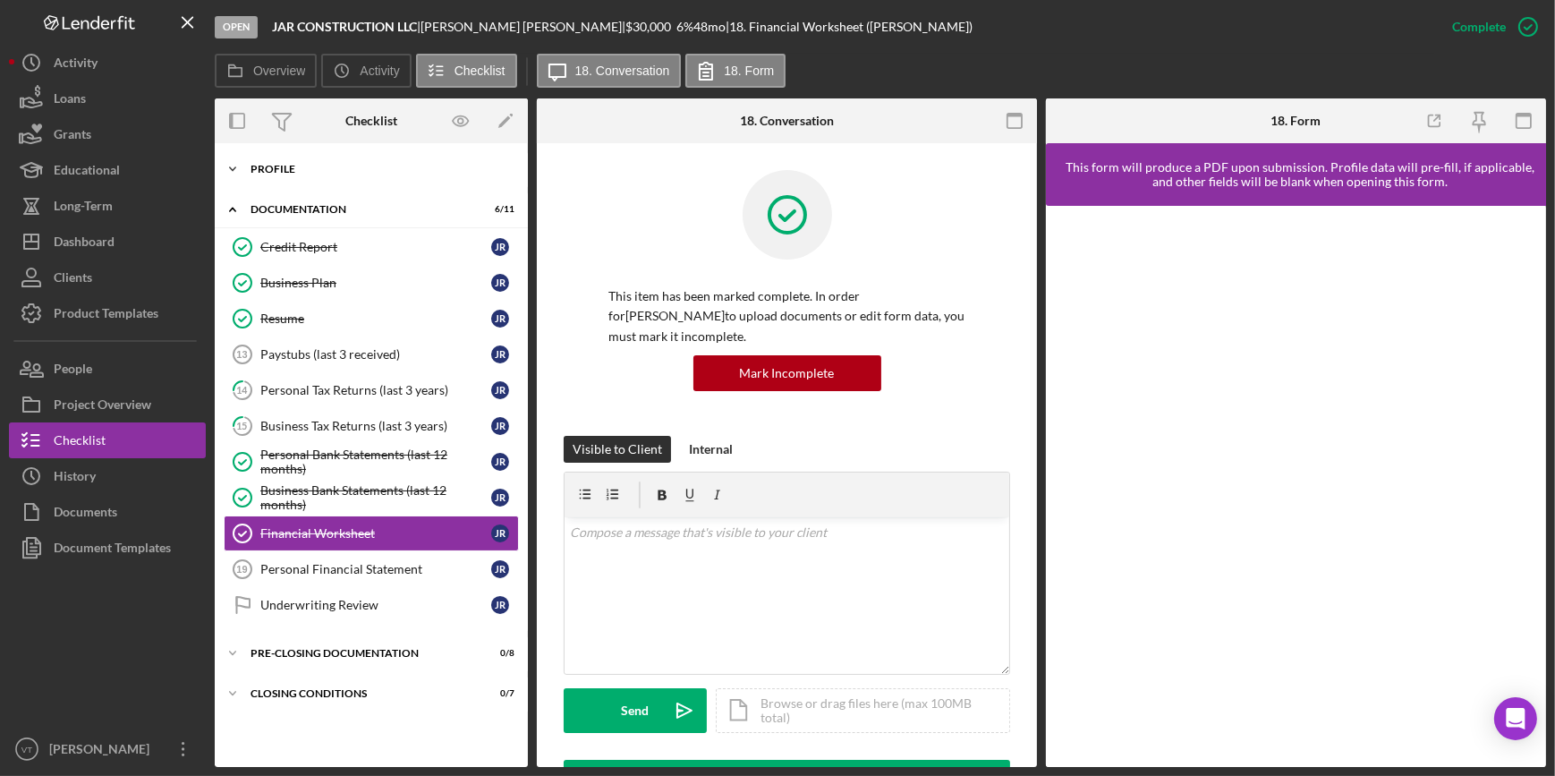
click at [242, 165] on icon "Icon/Expander" at bounding box center [233, 169] width 36 height 36
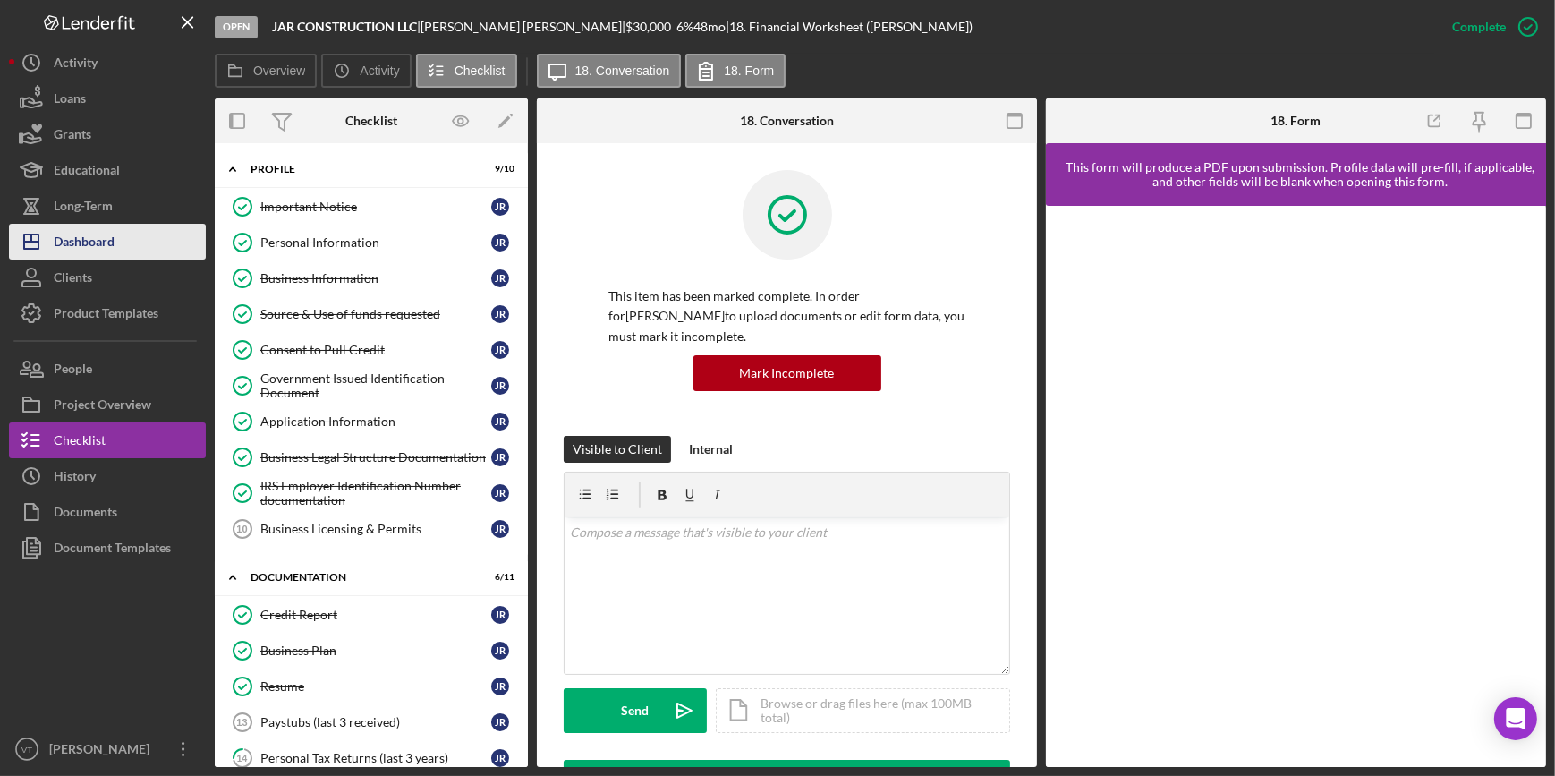
click at [76, 243] on div "Dashboard" at bounding box center [84, 244] width 61 height 40
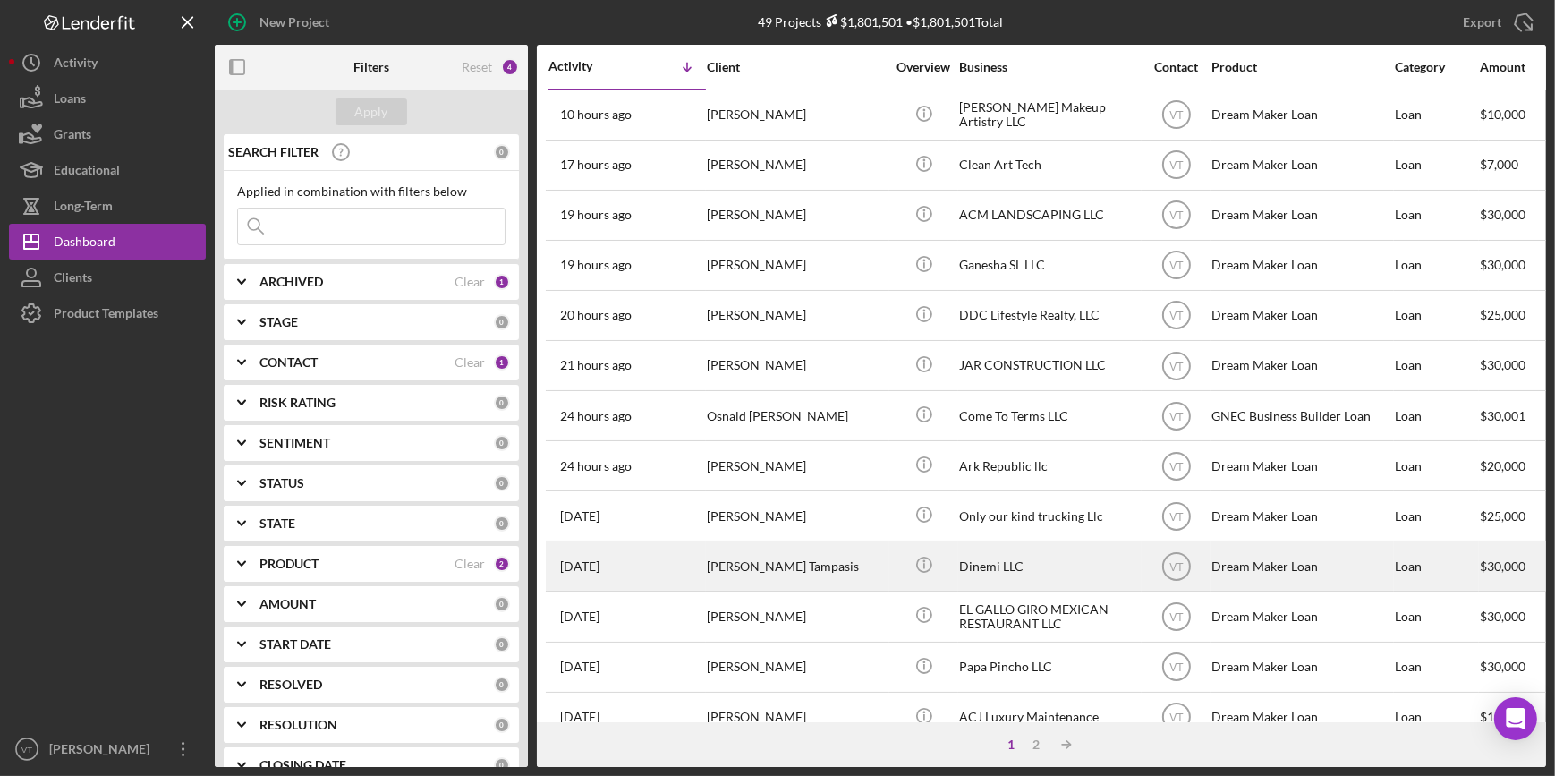
click at [770, 420] on div "[PERSON_NAME]" at bounding box center [796, 565] width 179 height 47
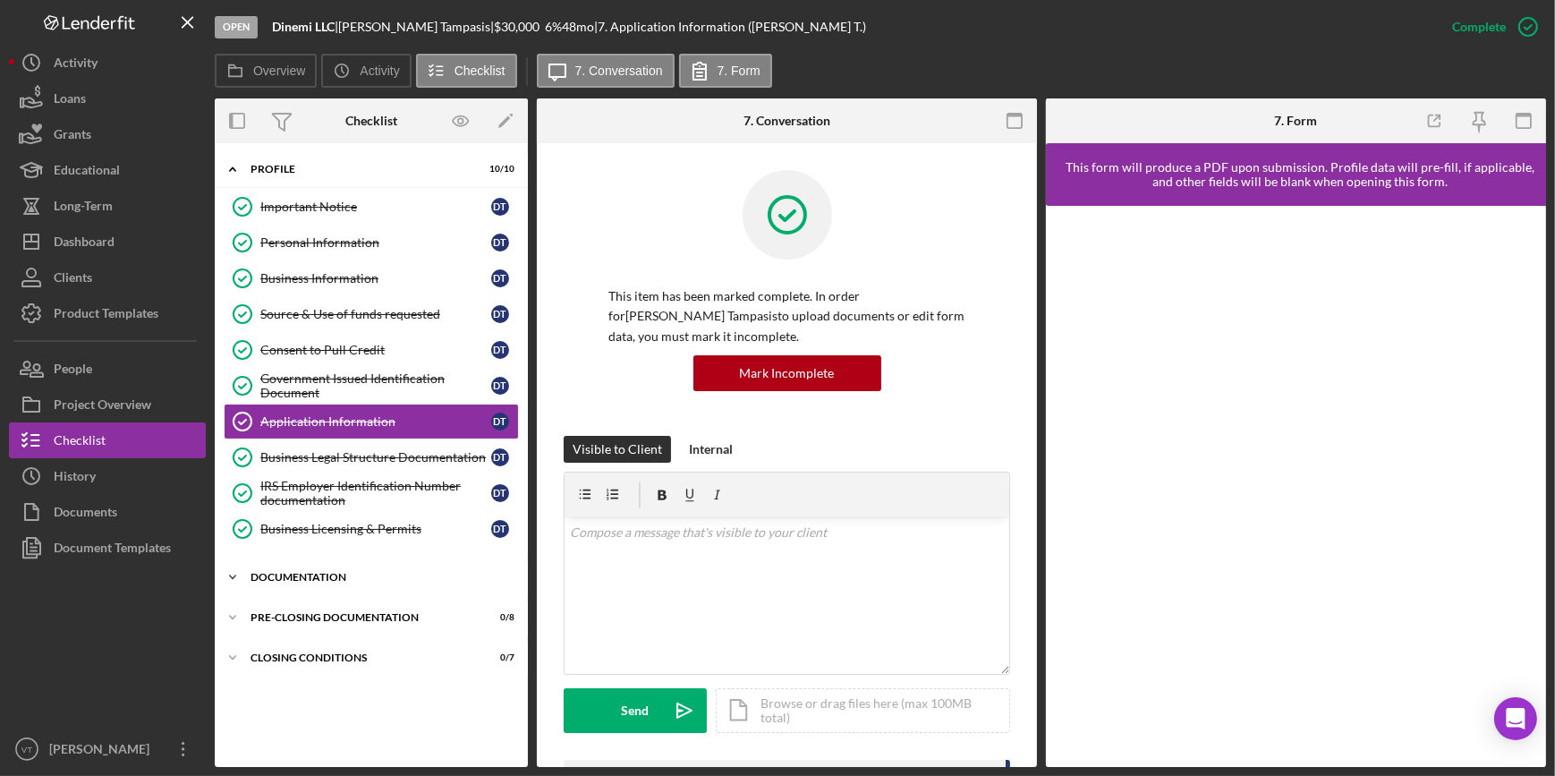
click at [239, 420] on icon "Icon/Expander" at bounding box center [233, 577] width 36 height 36
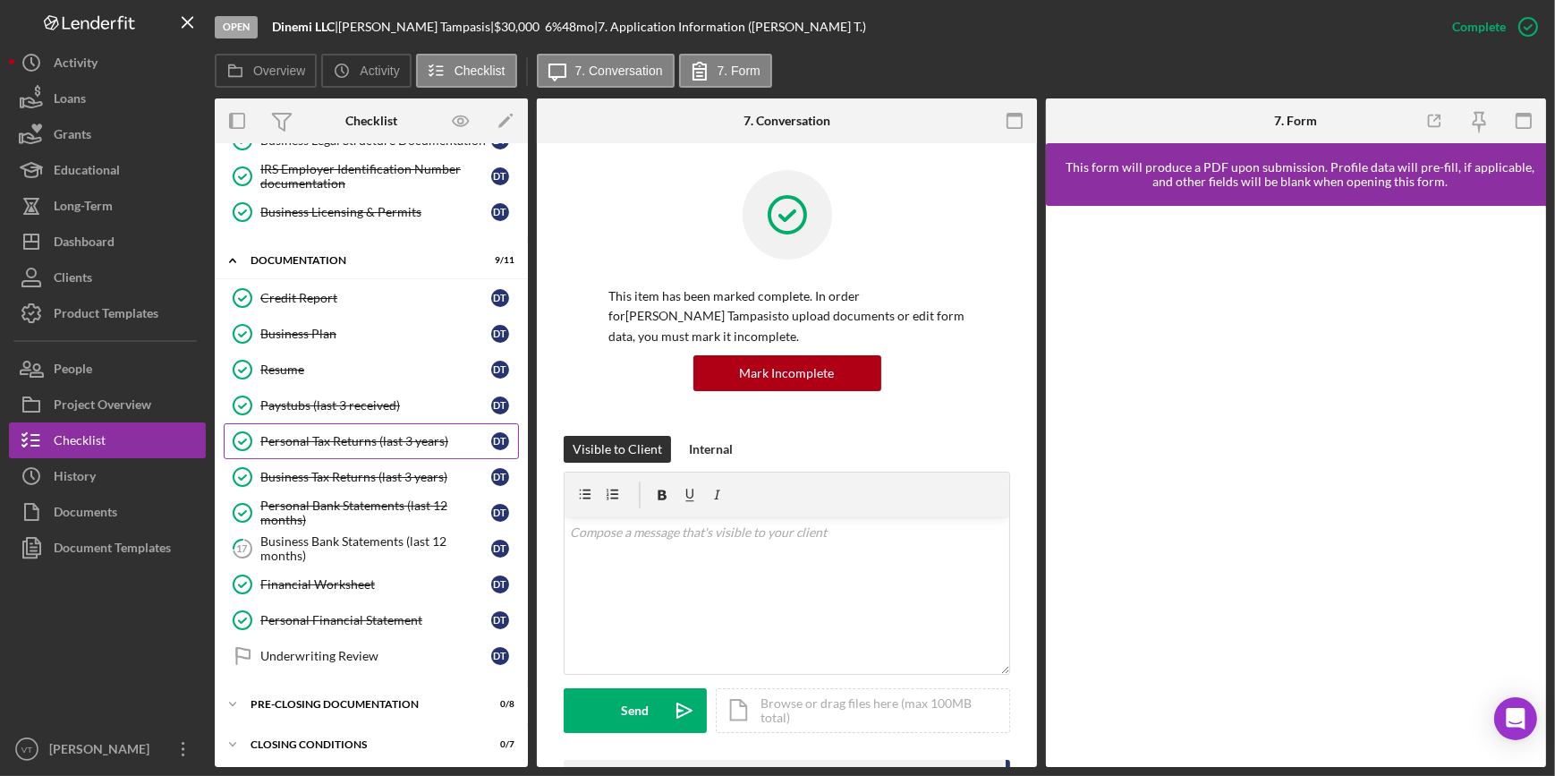
scroll to position [318, 0]
click at [364, 420] on div "Business Bank Statements (last 12 months)" at bounding box center [375, 547] width 231 height 29
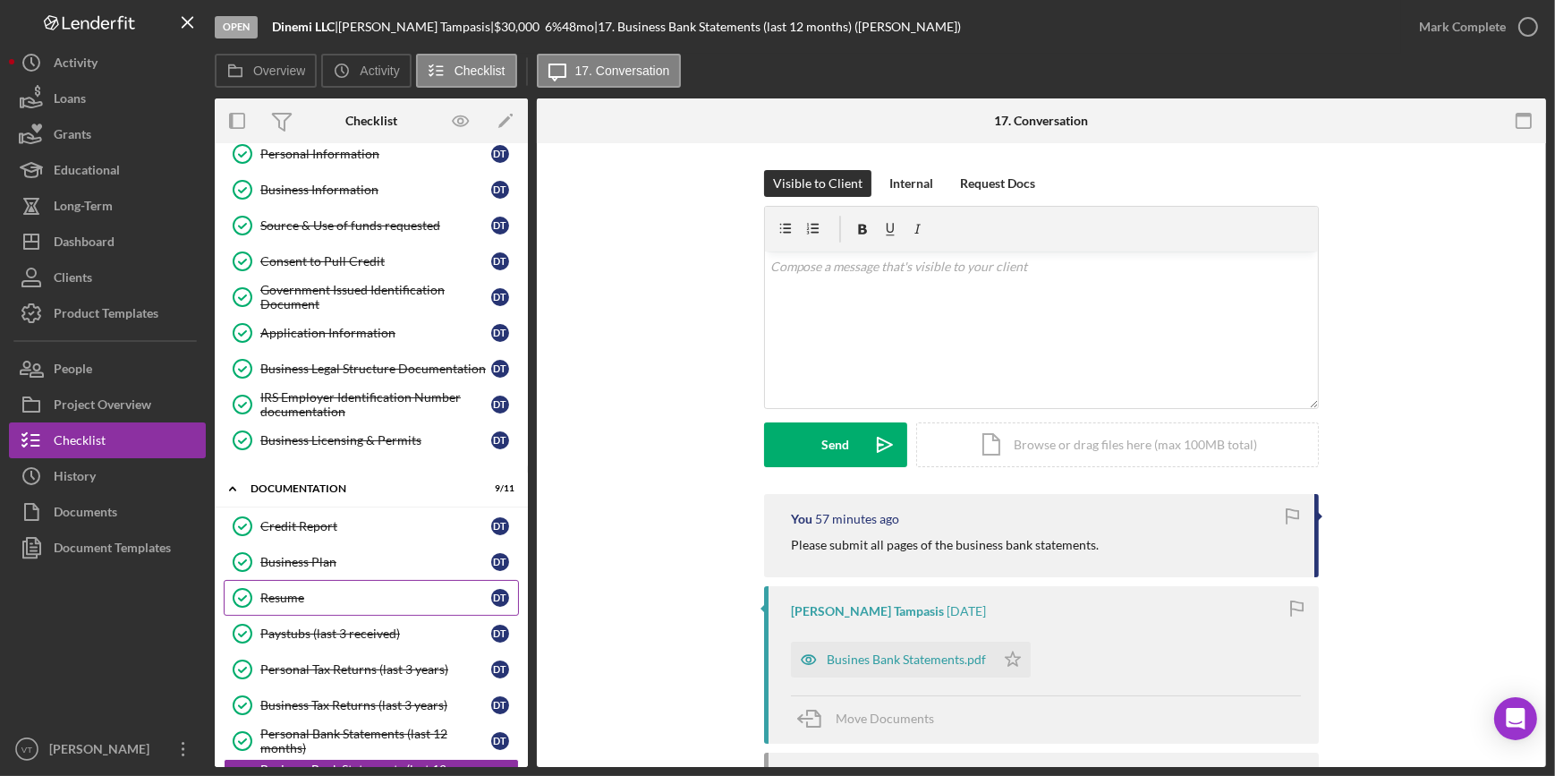
scroll to position [73, 0]
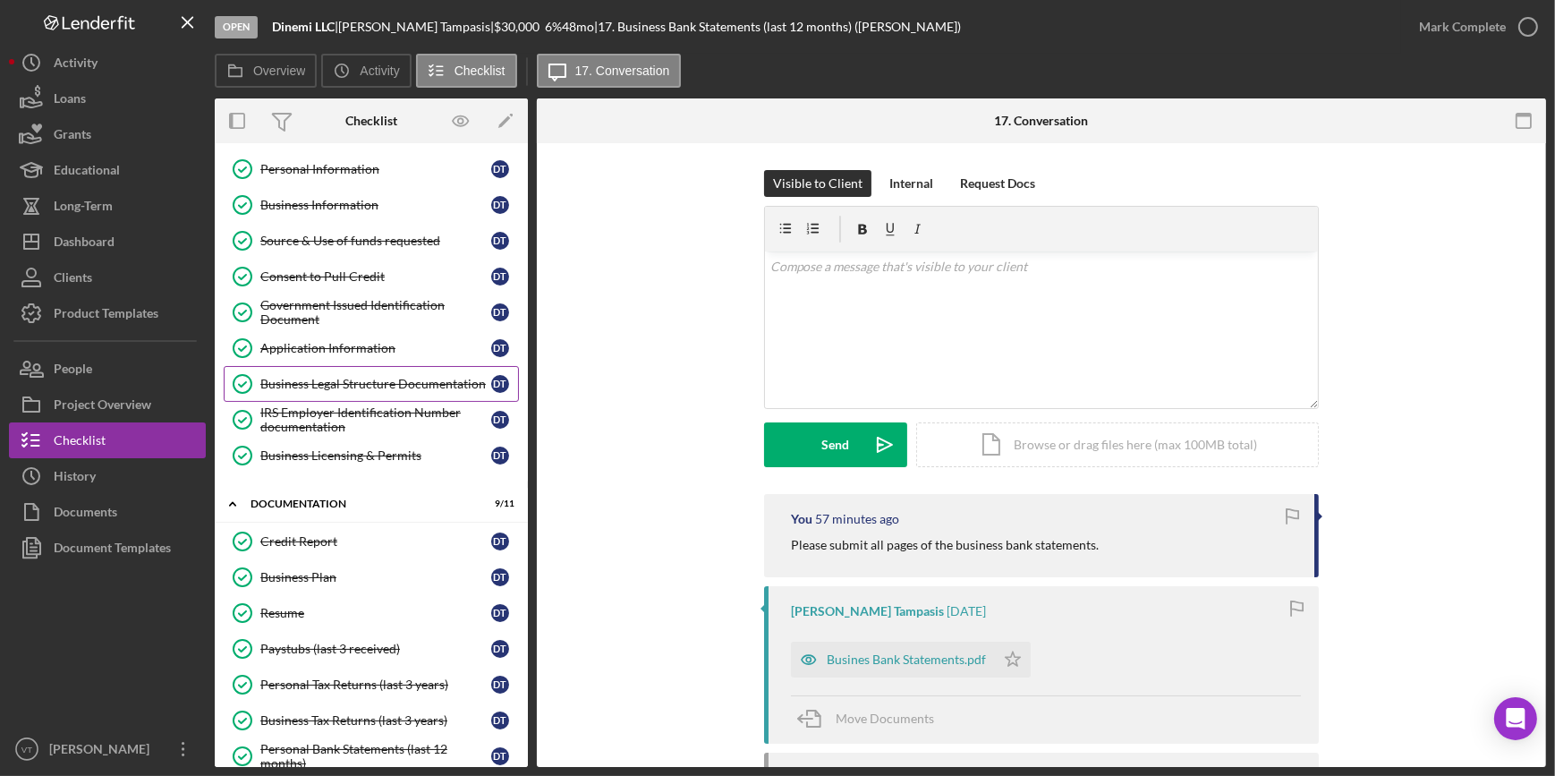
click at [338, 380] on div "Business Legal Structure Documentation" at bounding box center [375, 384] width 231 height 14
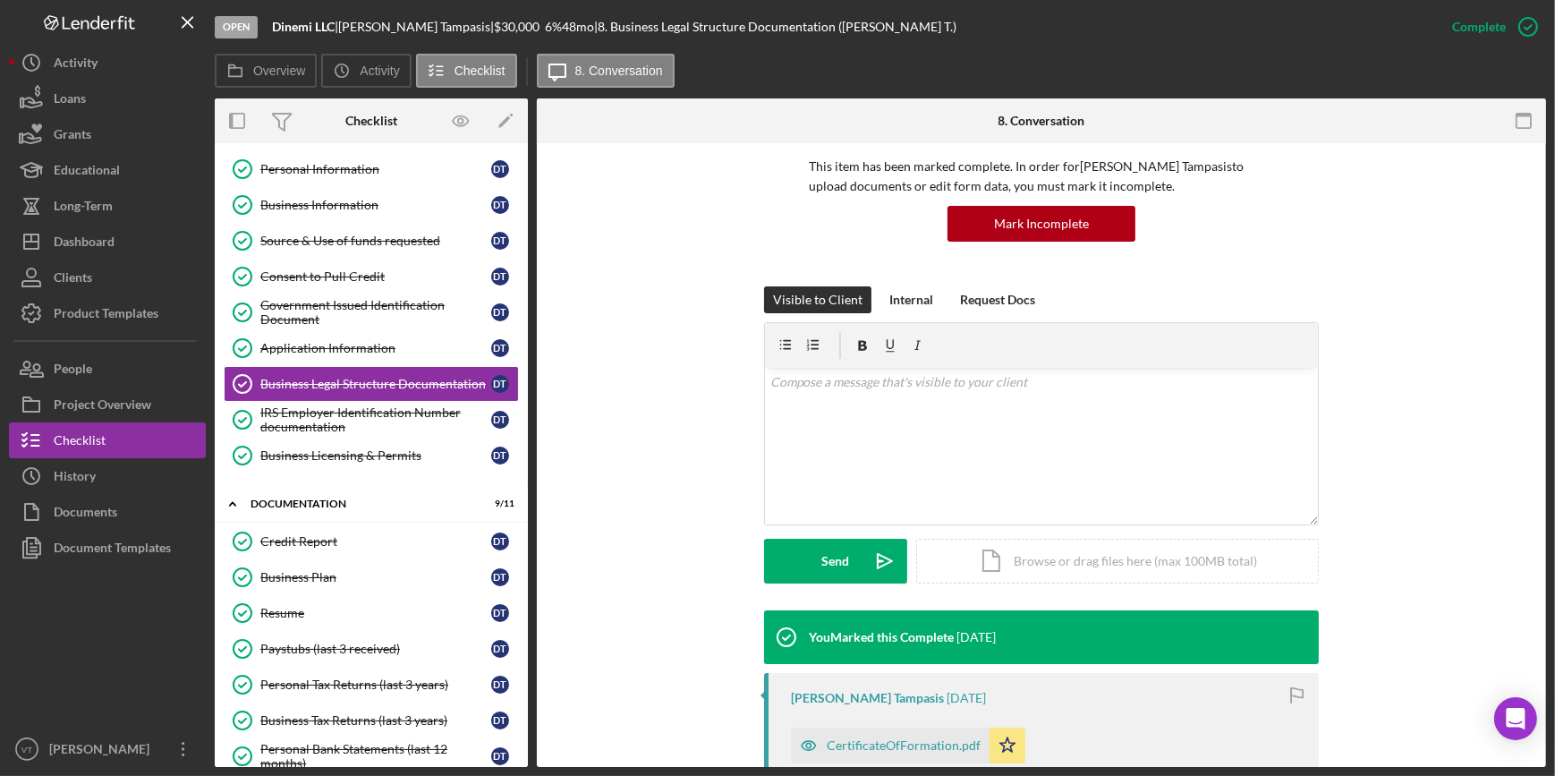
scroll to position [488, 0]
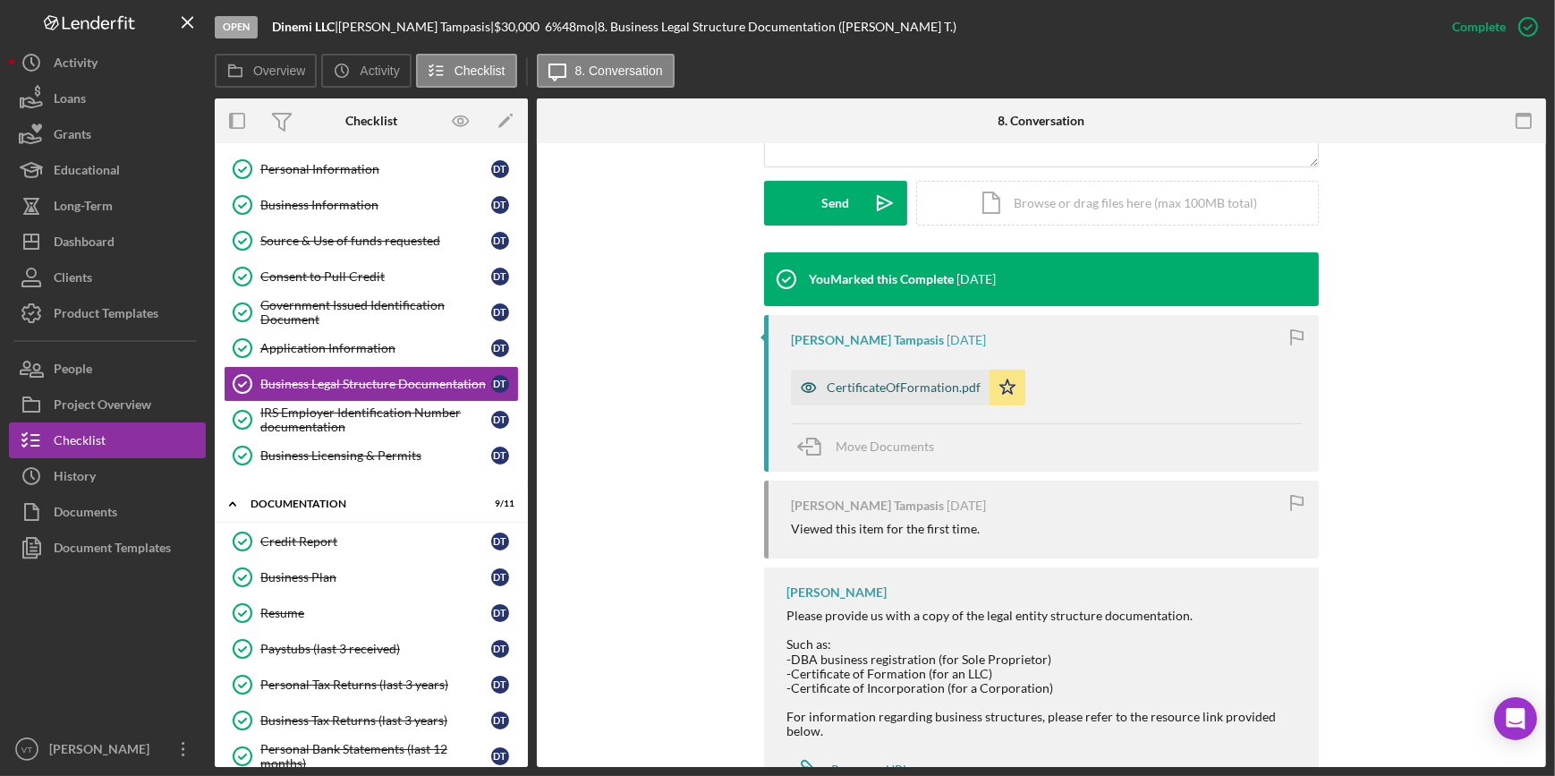
click at [770, 385] on div "CertificateOfFormation.pdf" at bounding box center [904, 387] width 154 height 14
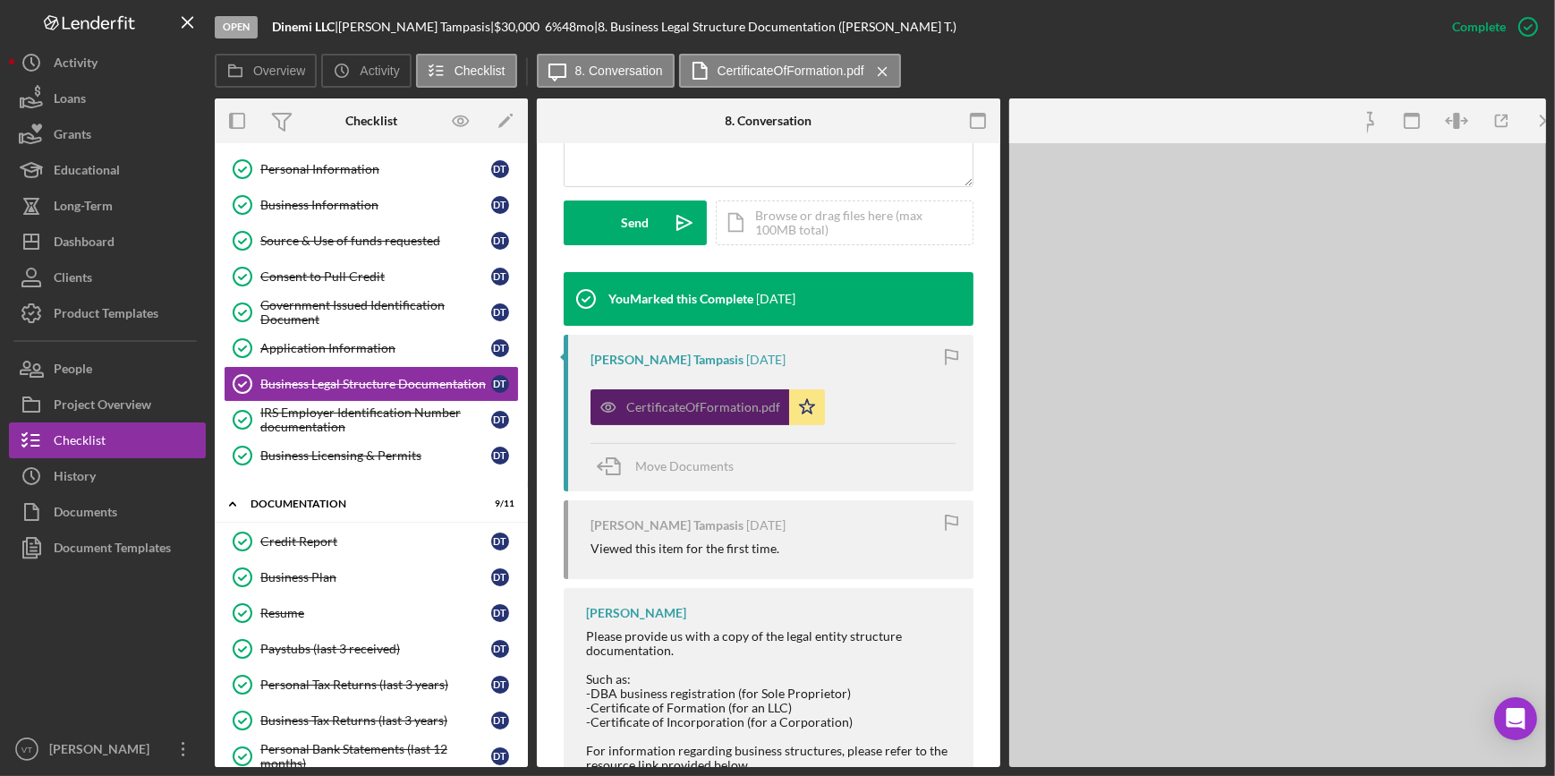
scroll to position [508, 0]
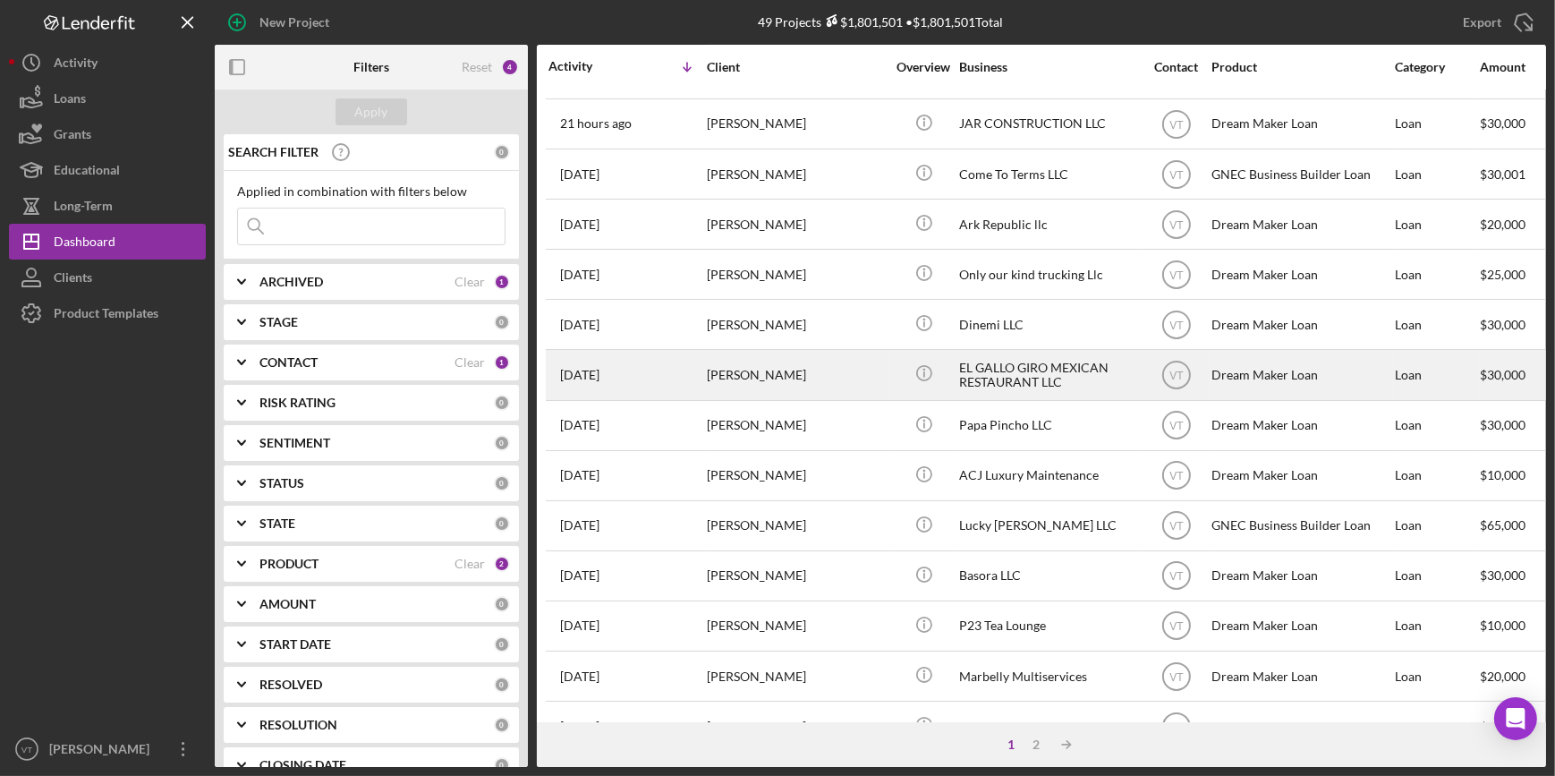
scroll to position [243, 0]
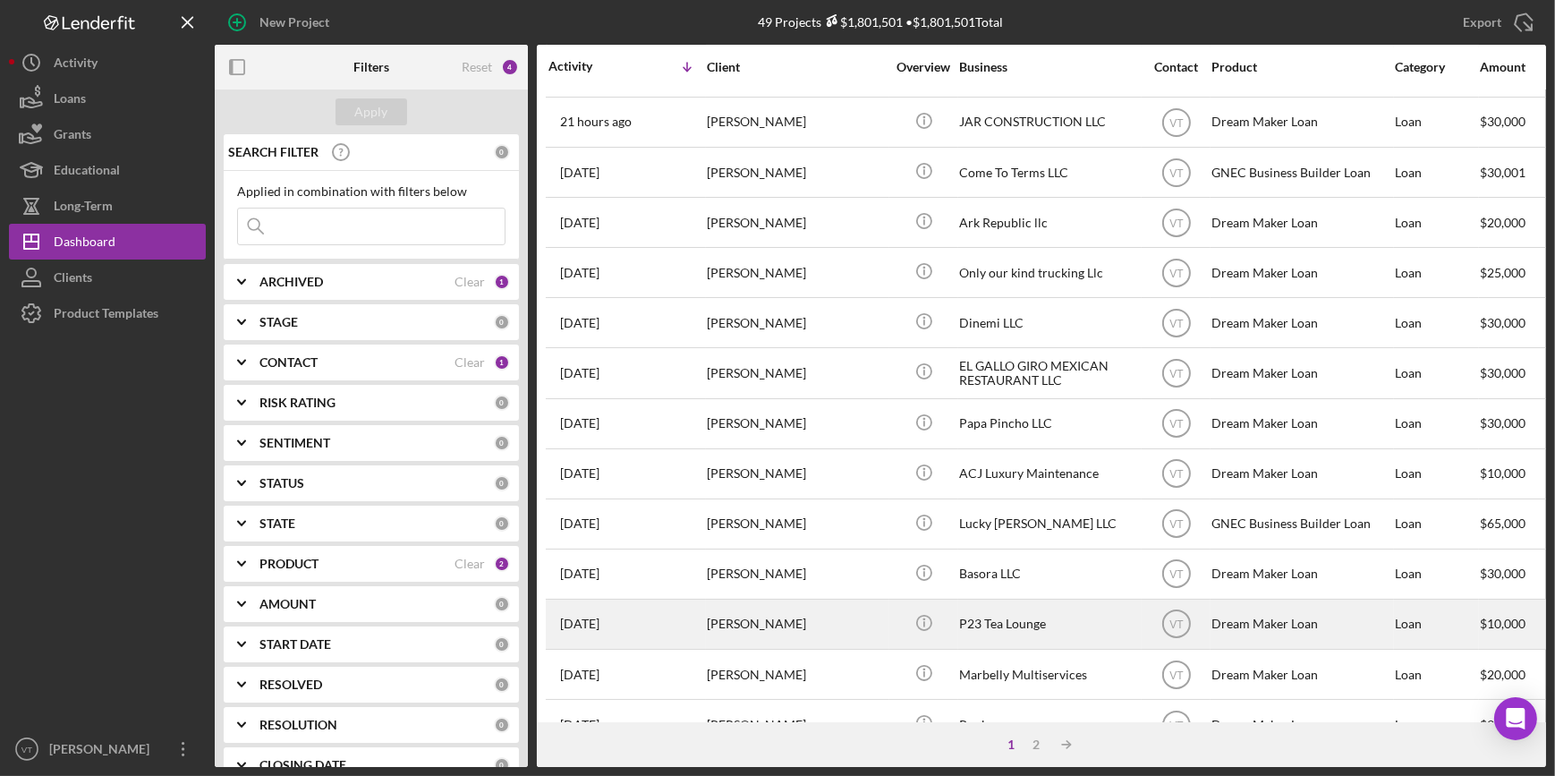
click at [802, 622] on div "[PERSON_NAME]" at bounding box center [796, 623] width 179 height 47
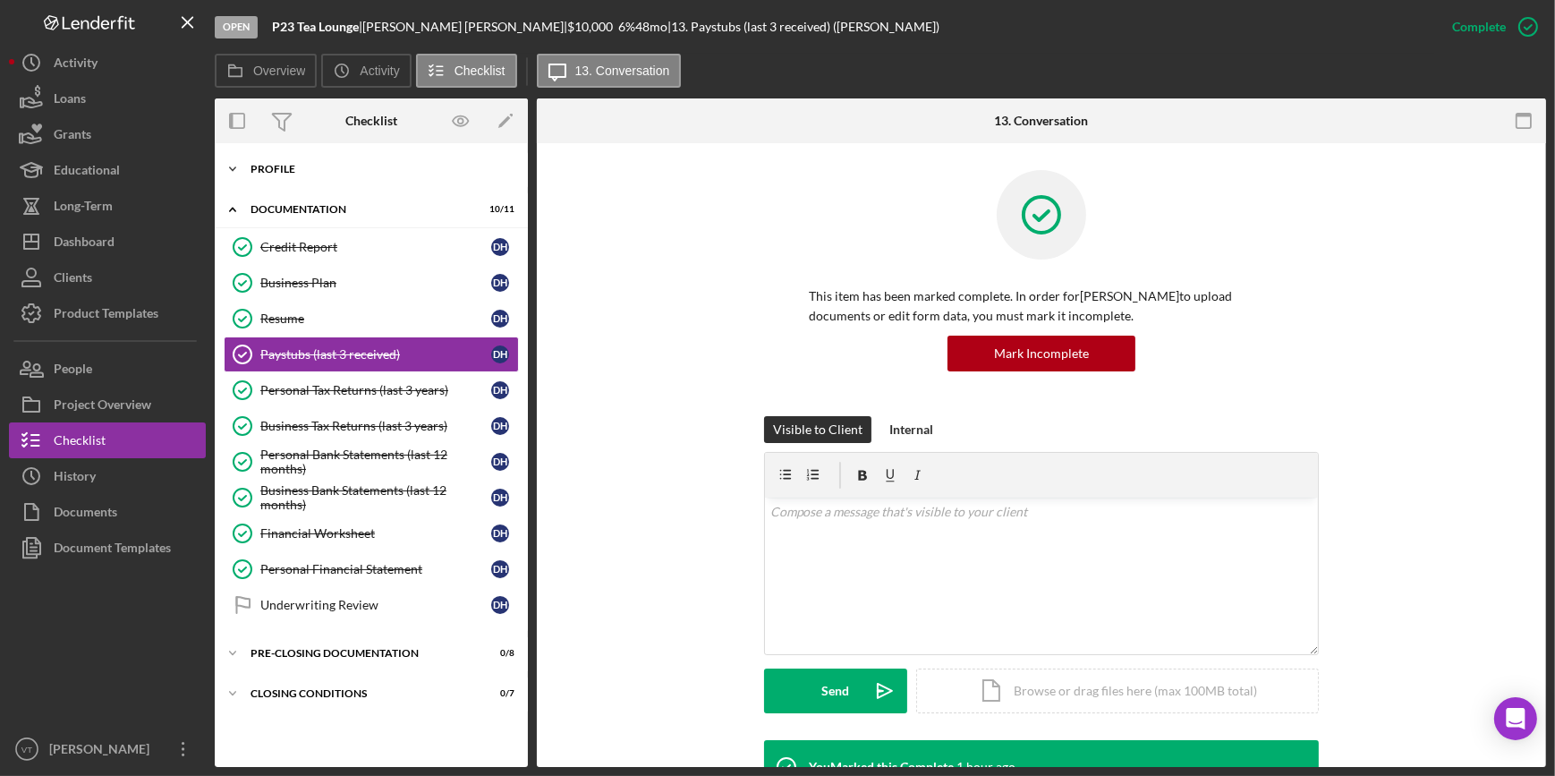
click at [233, 166] on icon "Icon/Expander" at bounding box center [233, 169] width 36 height 36
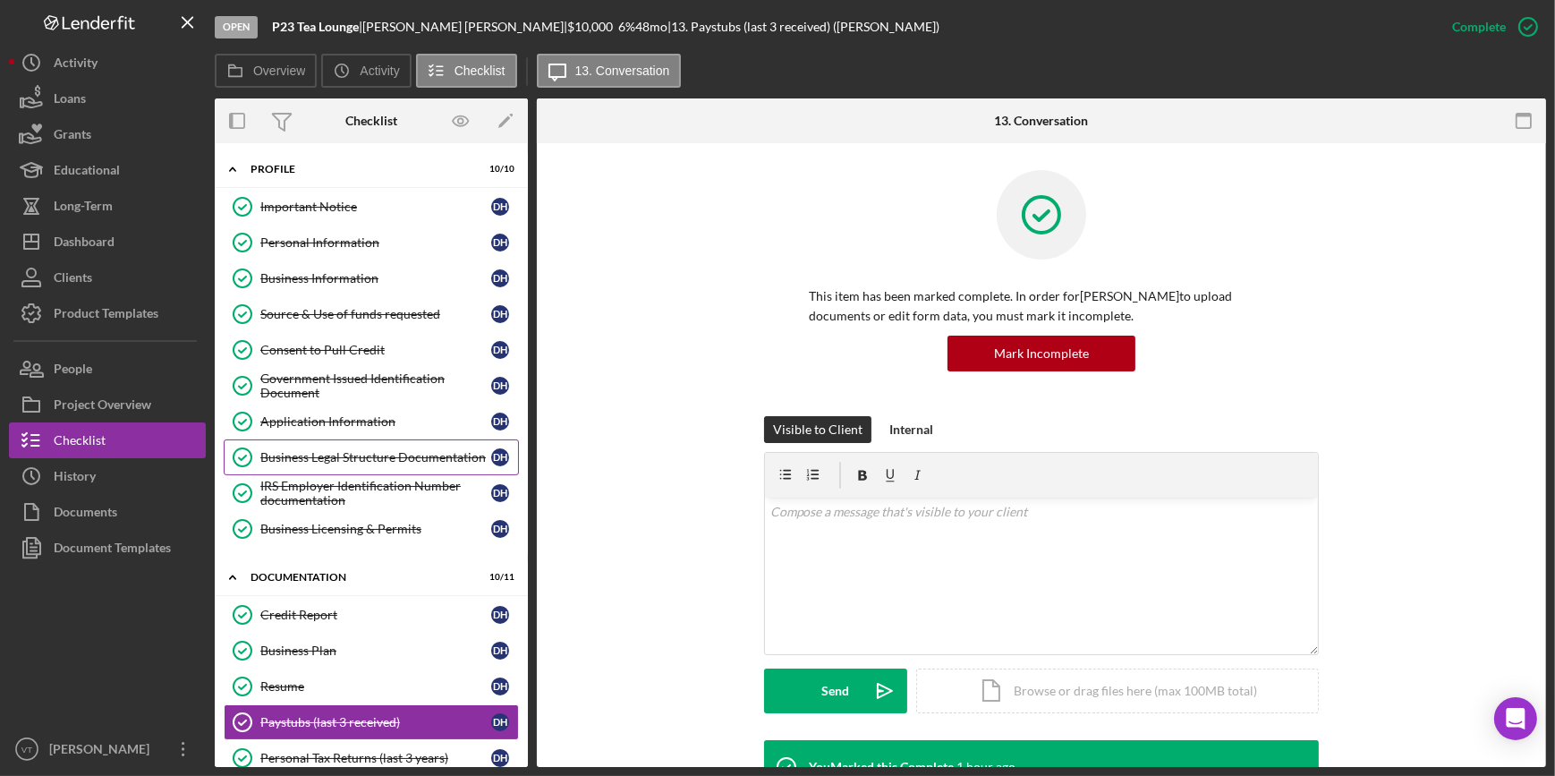
click at [402, 451] on div "Business Legal Structure Documentation" at bounding box center [375, 457] width 231 height 14
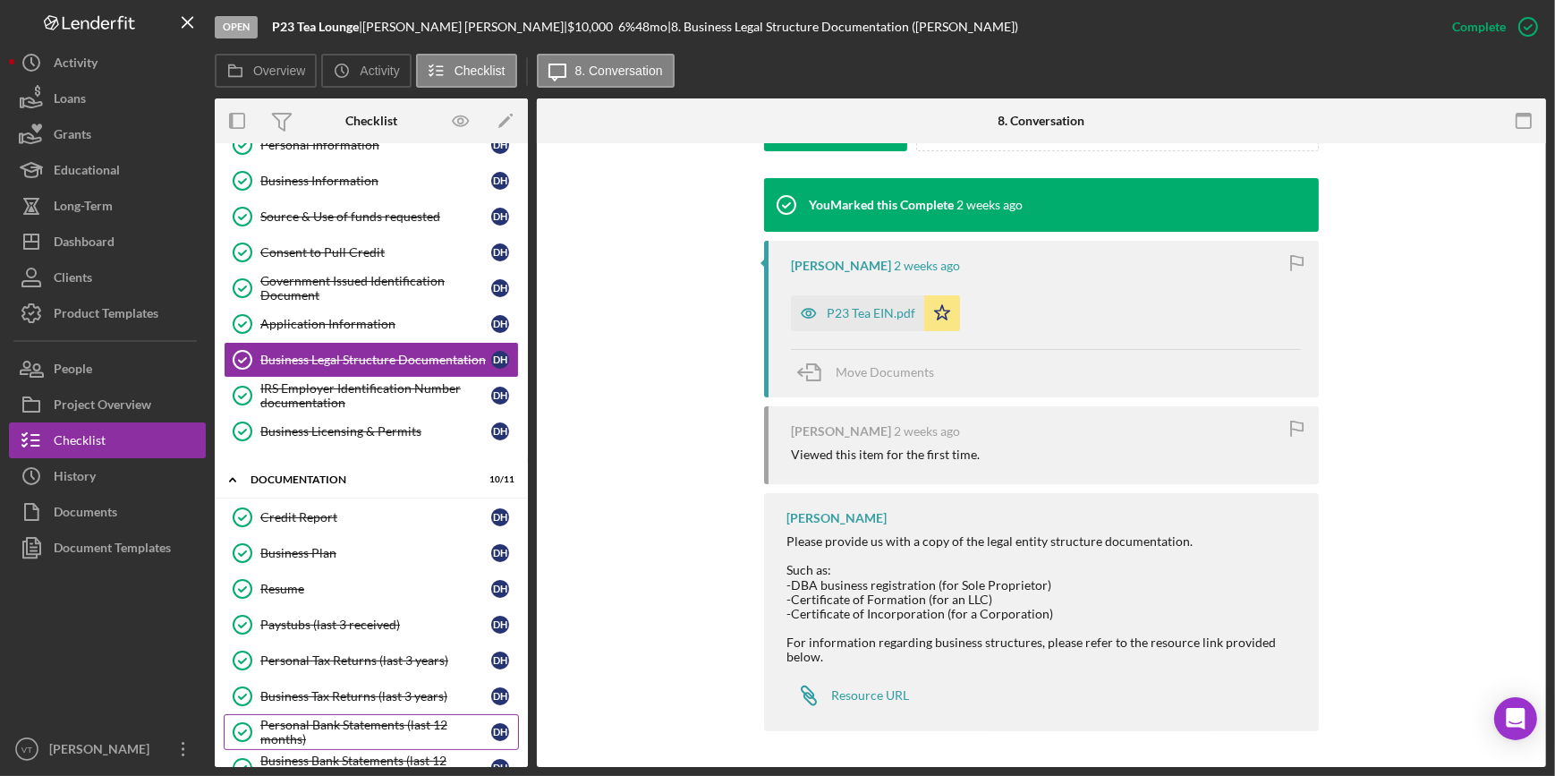
scroll to position [73, 0]
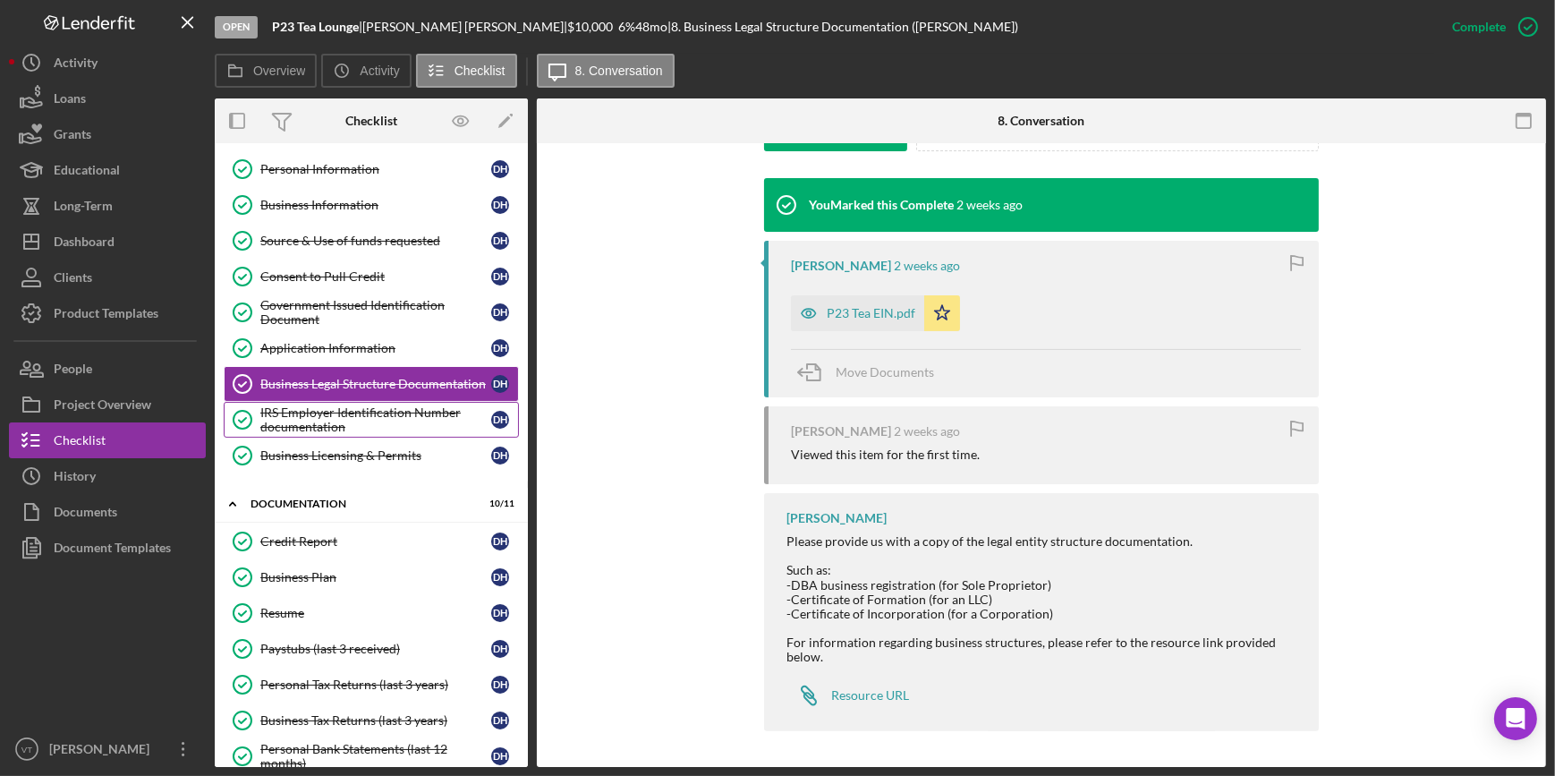
click at [326, 411] on div "IRS Employer Identification Number documentation" at bounding box center [375, 419] width 231 height 29
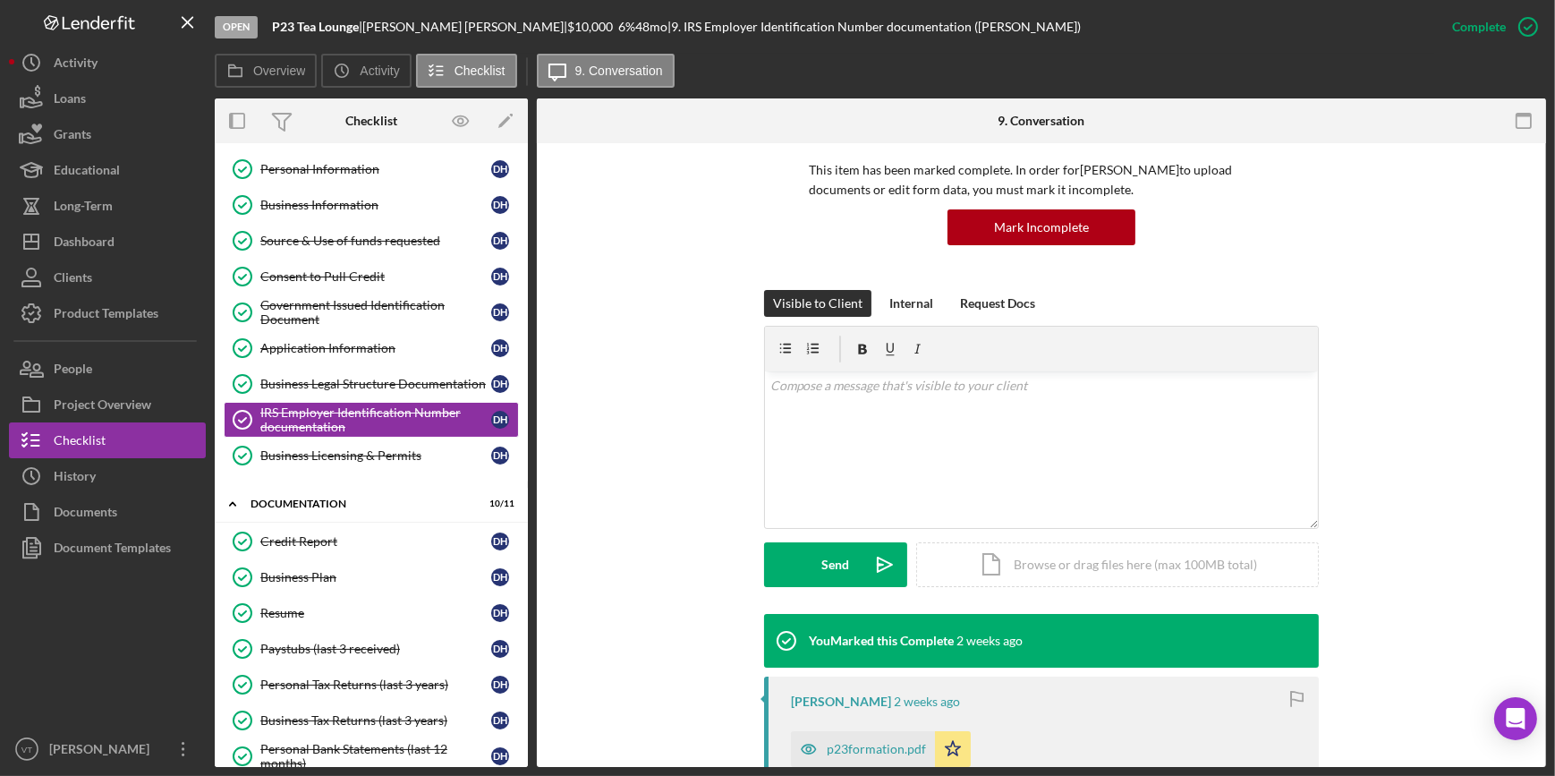
scroll to position [406, 0]
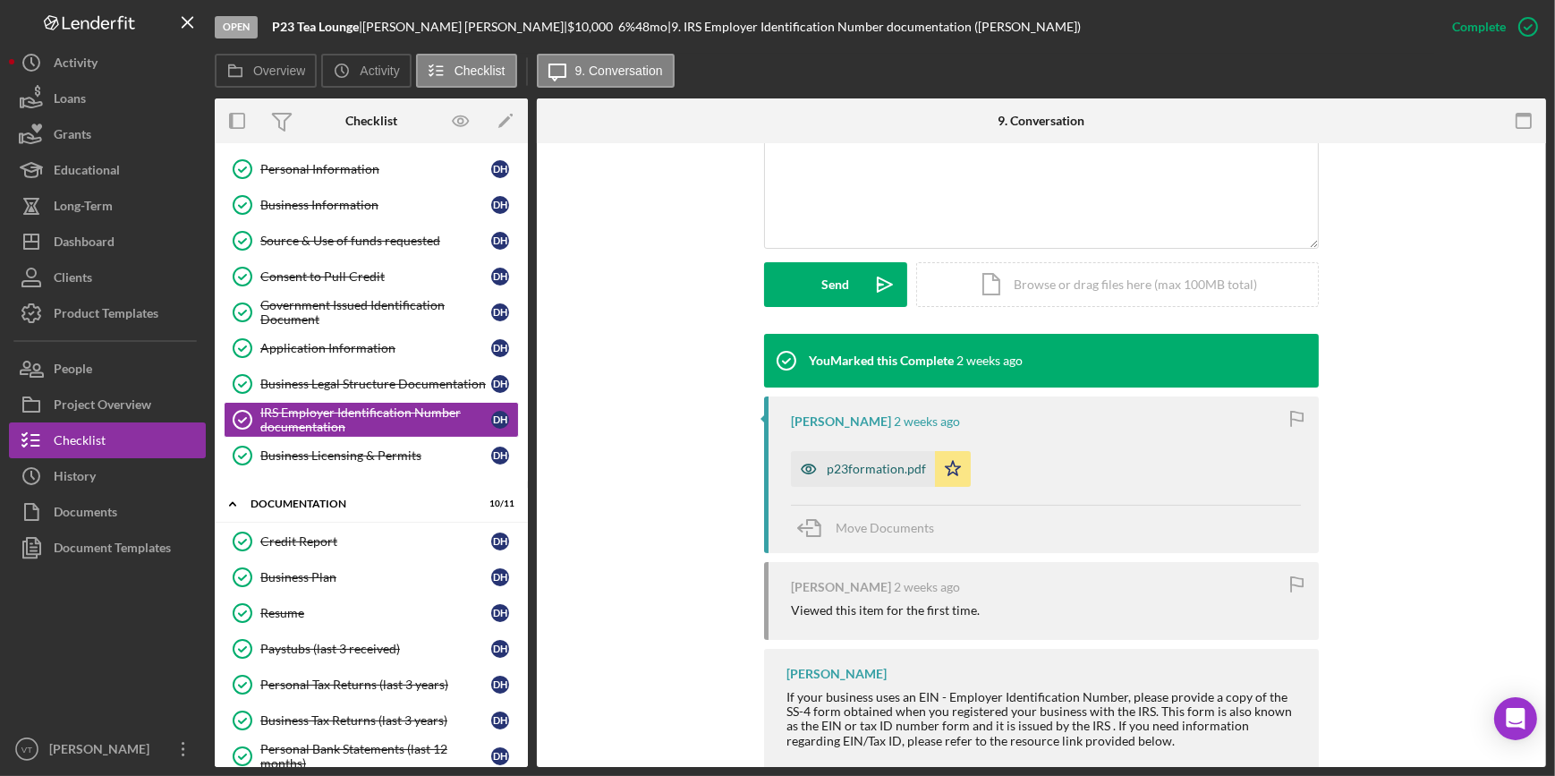
click at [849, 462] on div "p23formation.pdf" at bounding box center [876, 469] width 99 height 14
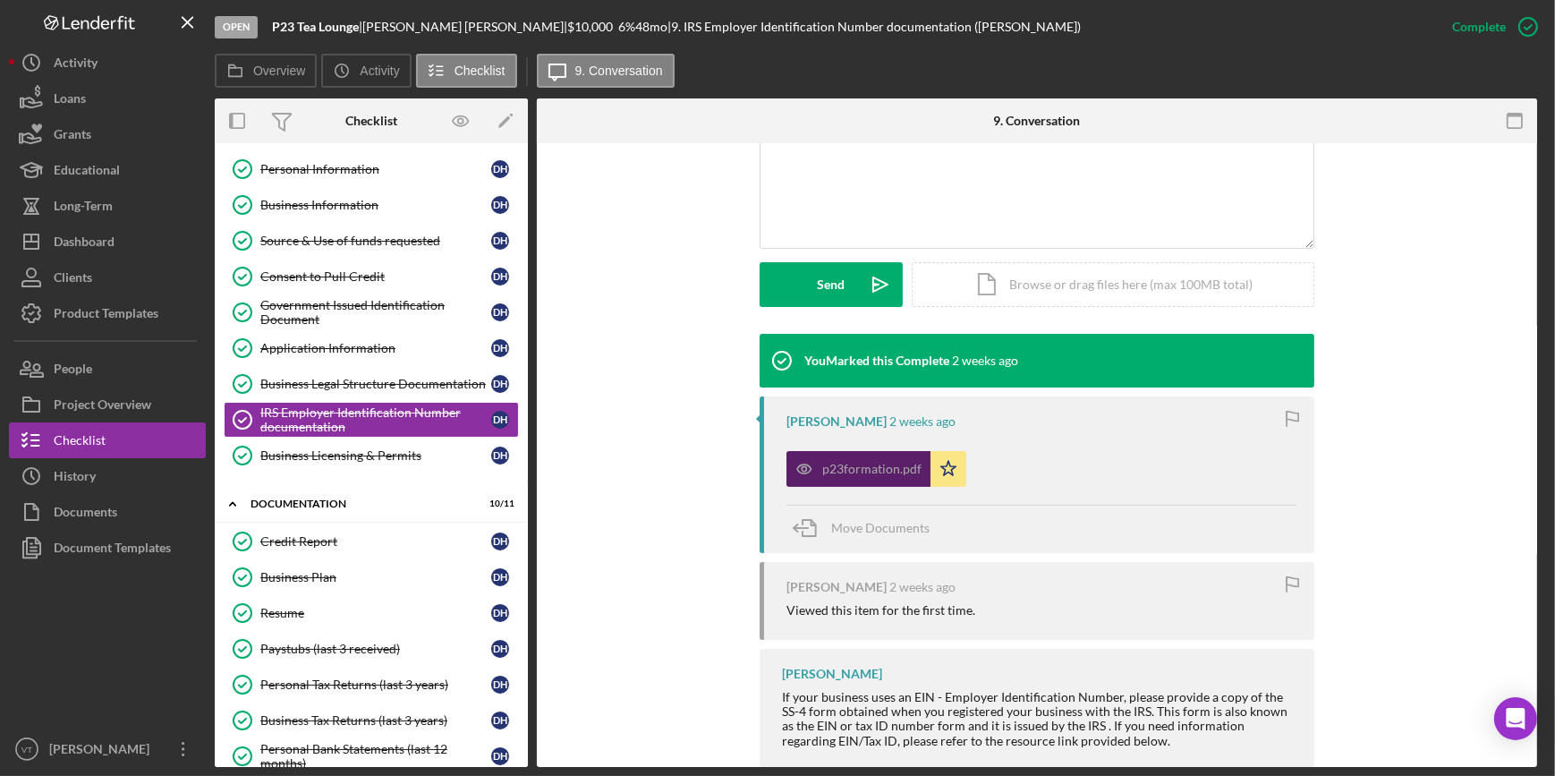
scroll to position [427, 0]
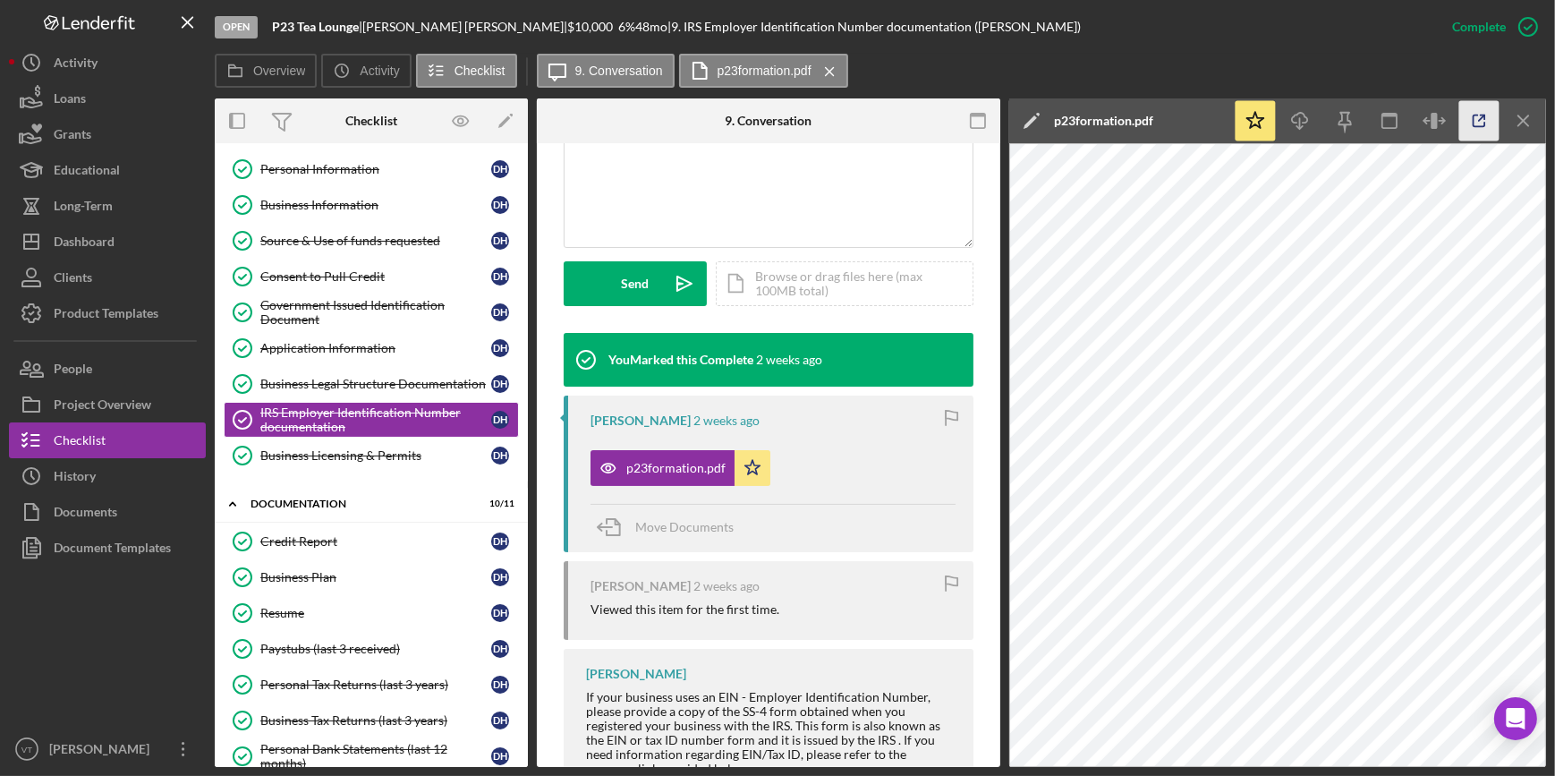
click at [1480, 116] on icon "button" at bounding box center [1479, 121] width 40 height 40
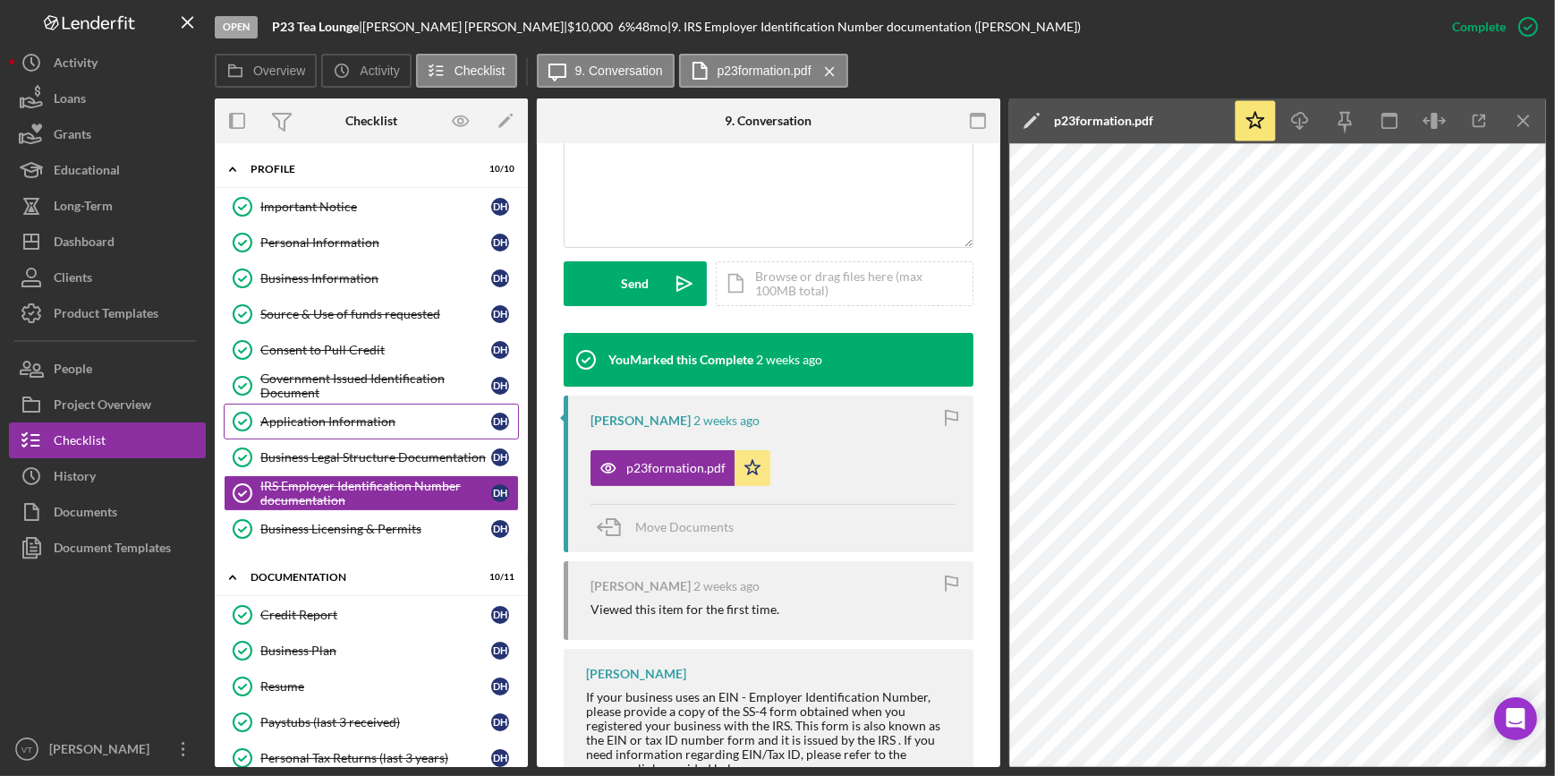
scroll to position [0, 0]
click at [325, 414] on div "Application Information" at bounding box center [375, 421] width 231 height 14
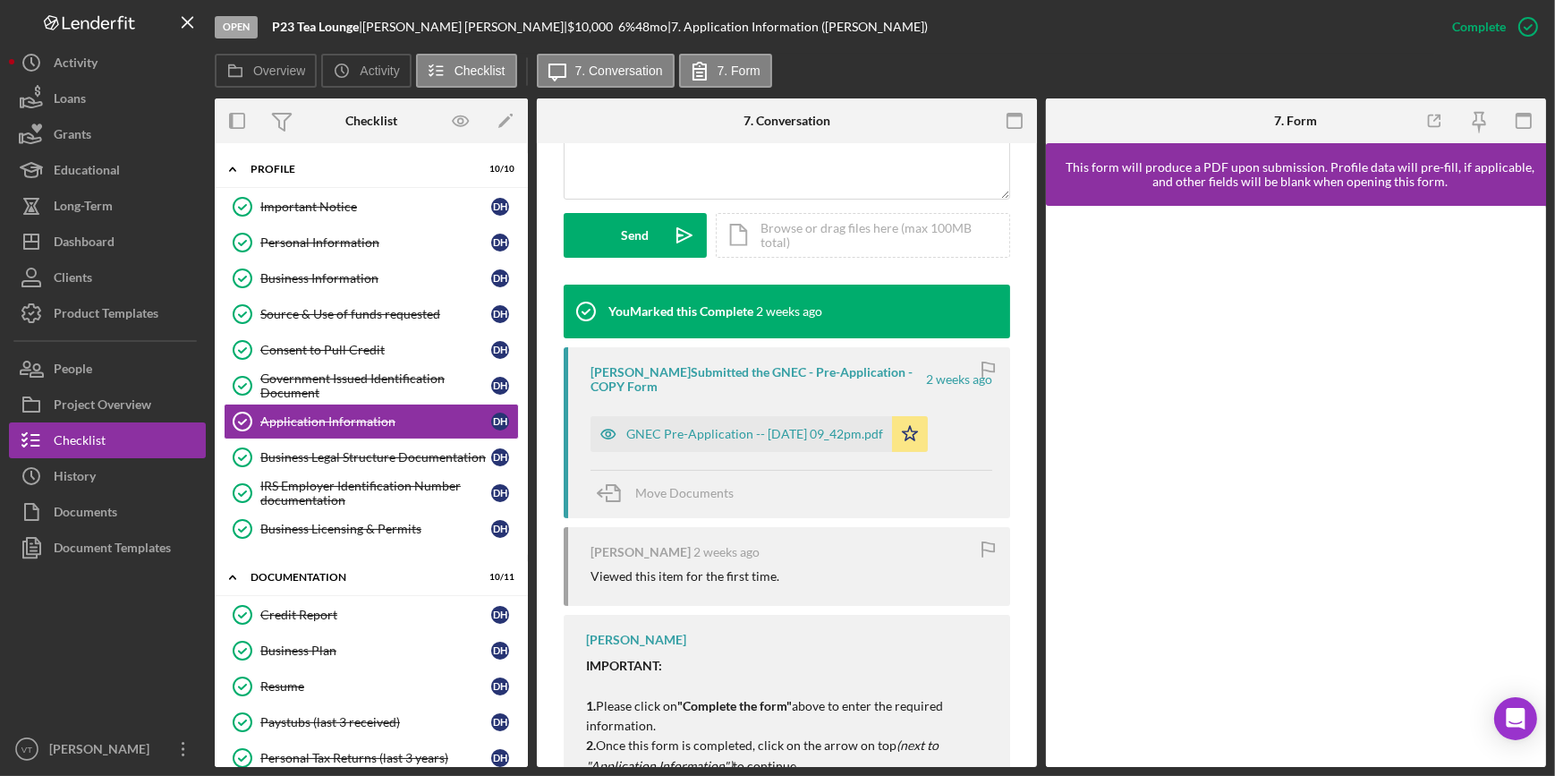
scroll to position [488, 0]
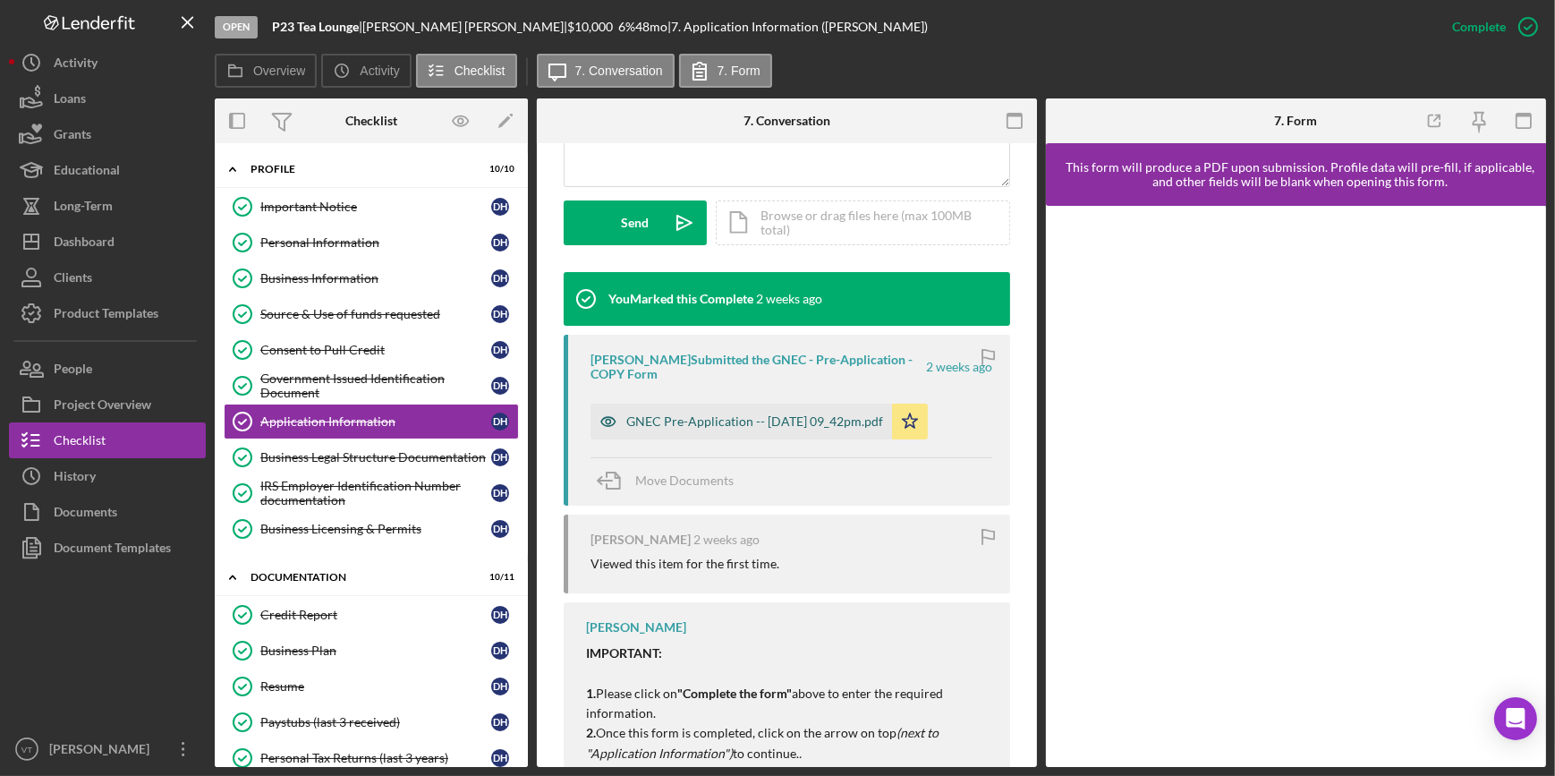
click at [745, 420] on div "GNEC Pre-Application -- 2025-09-04 09_42pm.pdf" at bounding box center [754, 421] width 257 height 14
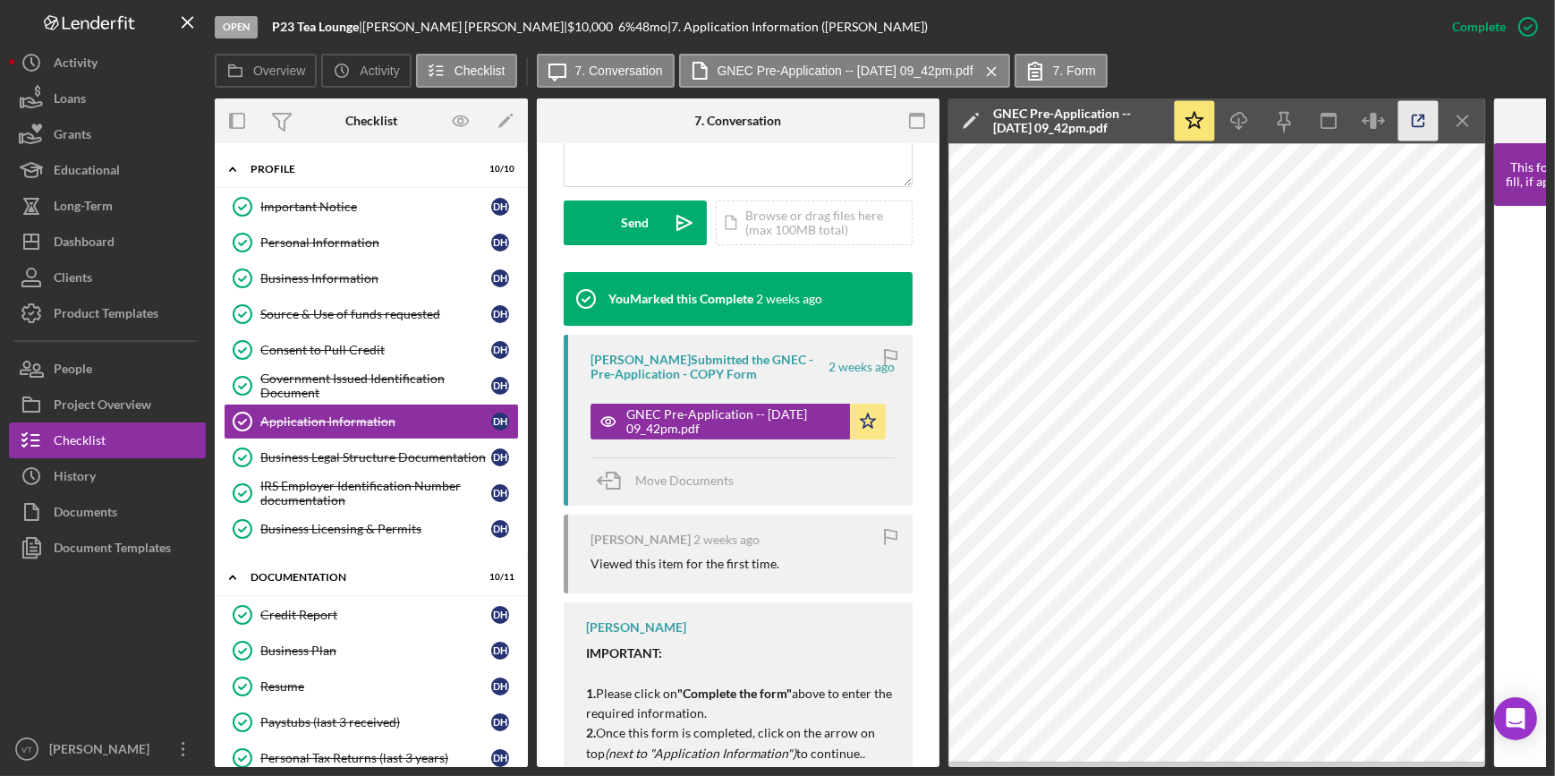
click at [1405, 124] on icon "button" at bounding box center [1418, 121] width 40 height 40
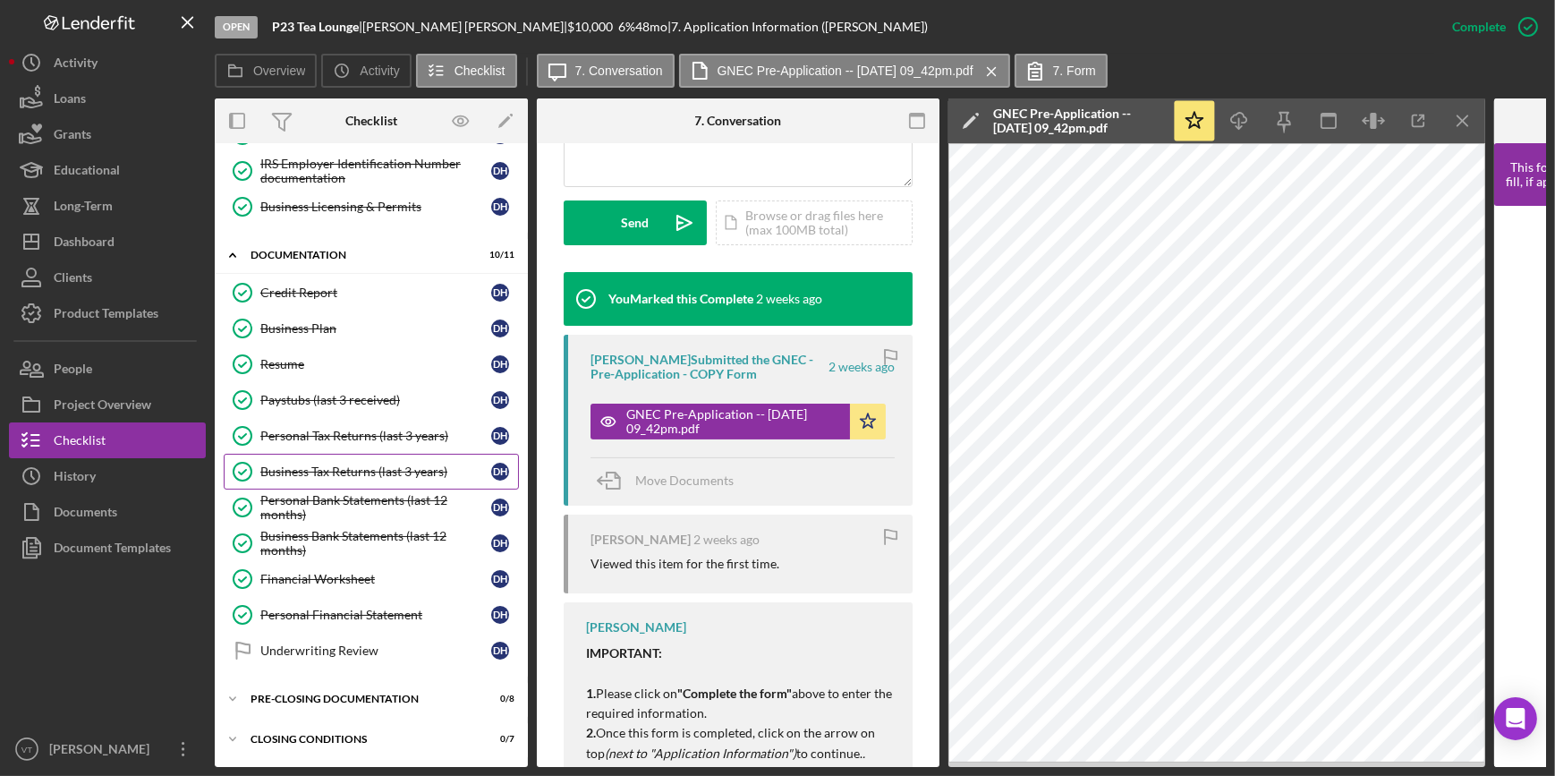
click at [333, 467] on div "Business Tax Returns (last 3 years)" at bounding box center [375, 471] width 231 height 14
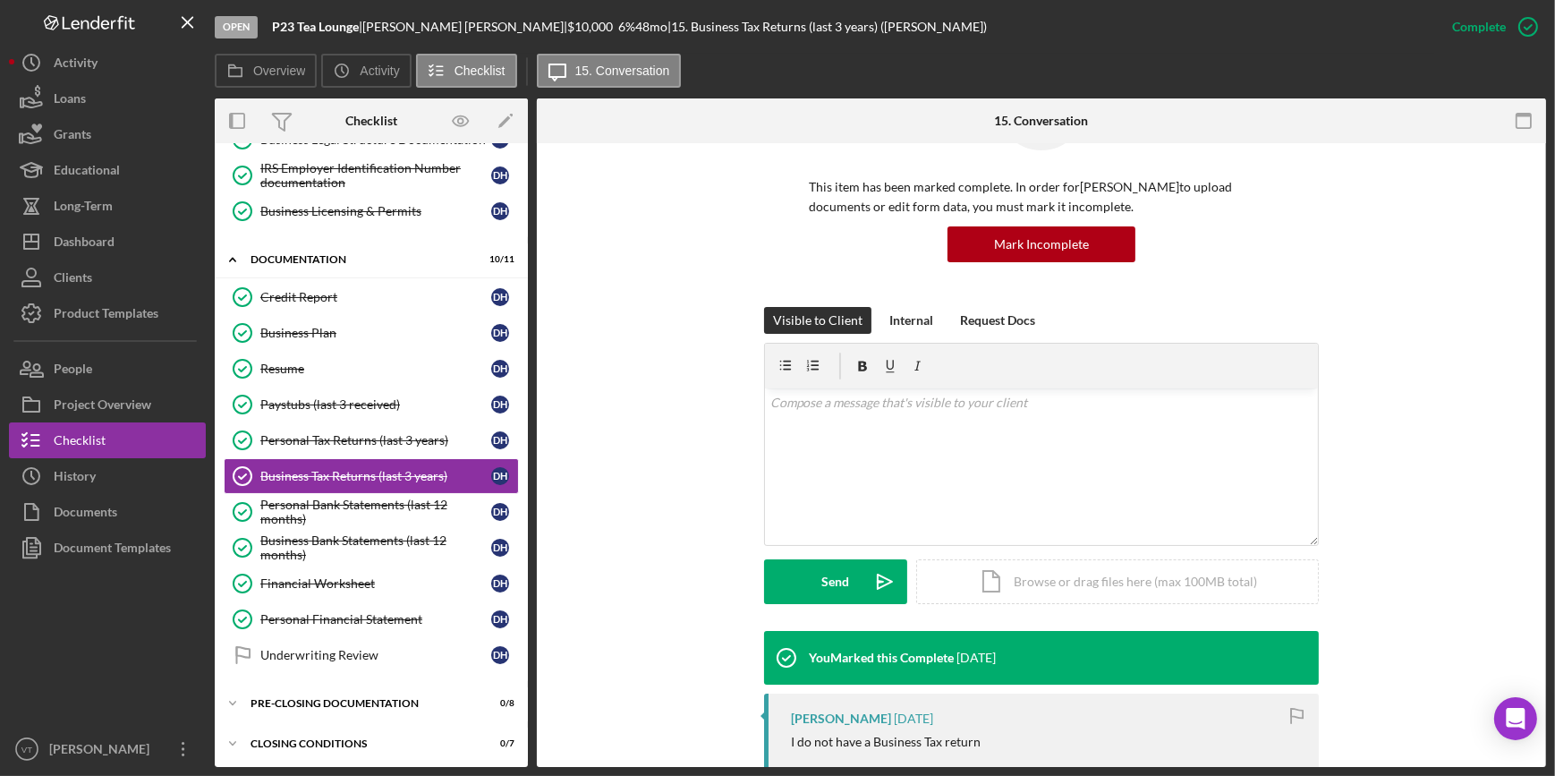
scroll to position [438, 0]
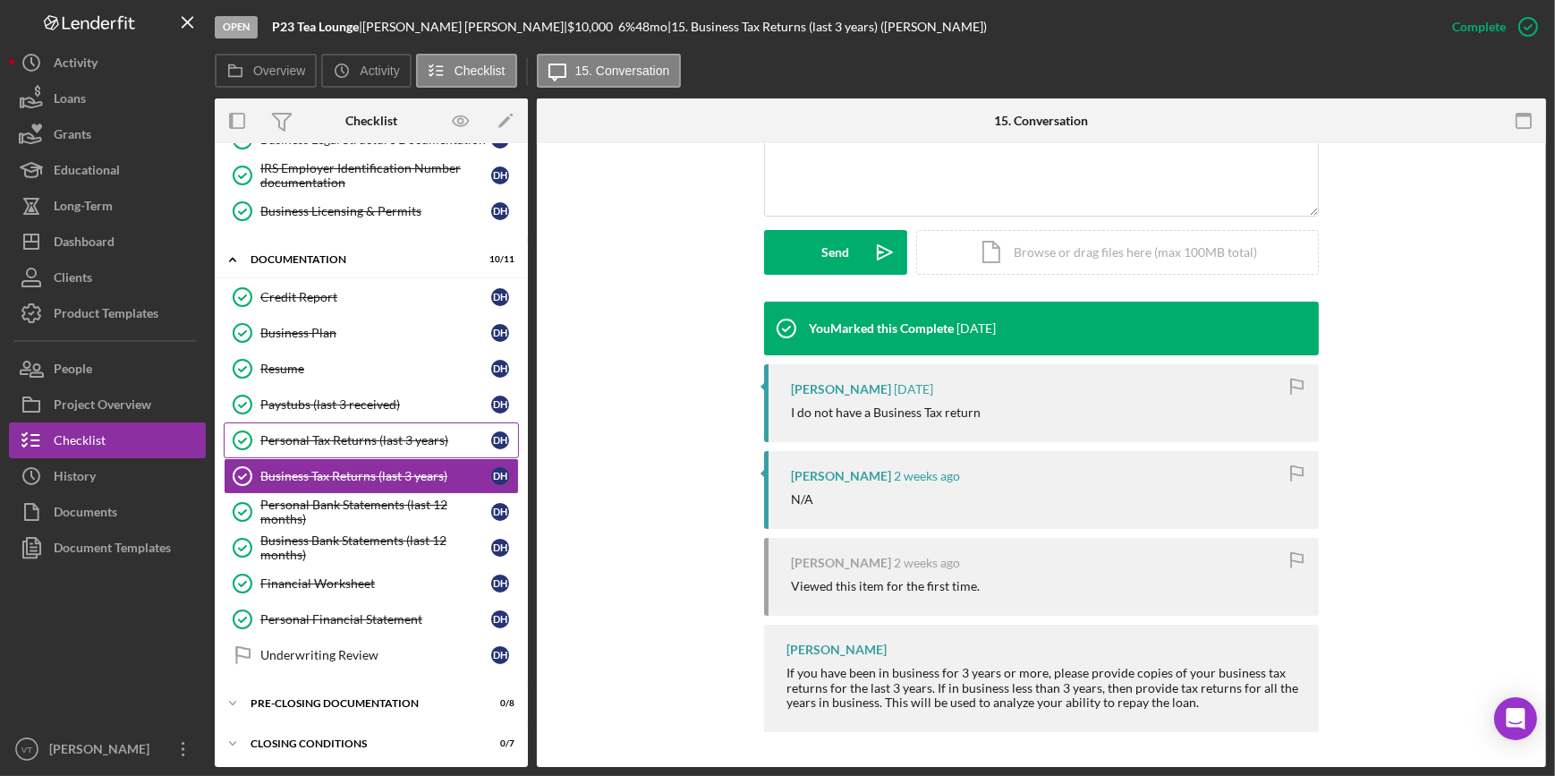
click at [322, 433] on div "Personal Tax Returns (last 3 years)" at bounding box center [375, 440] width 231 height 14
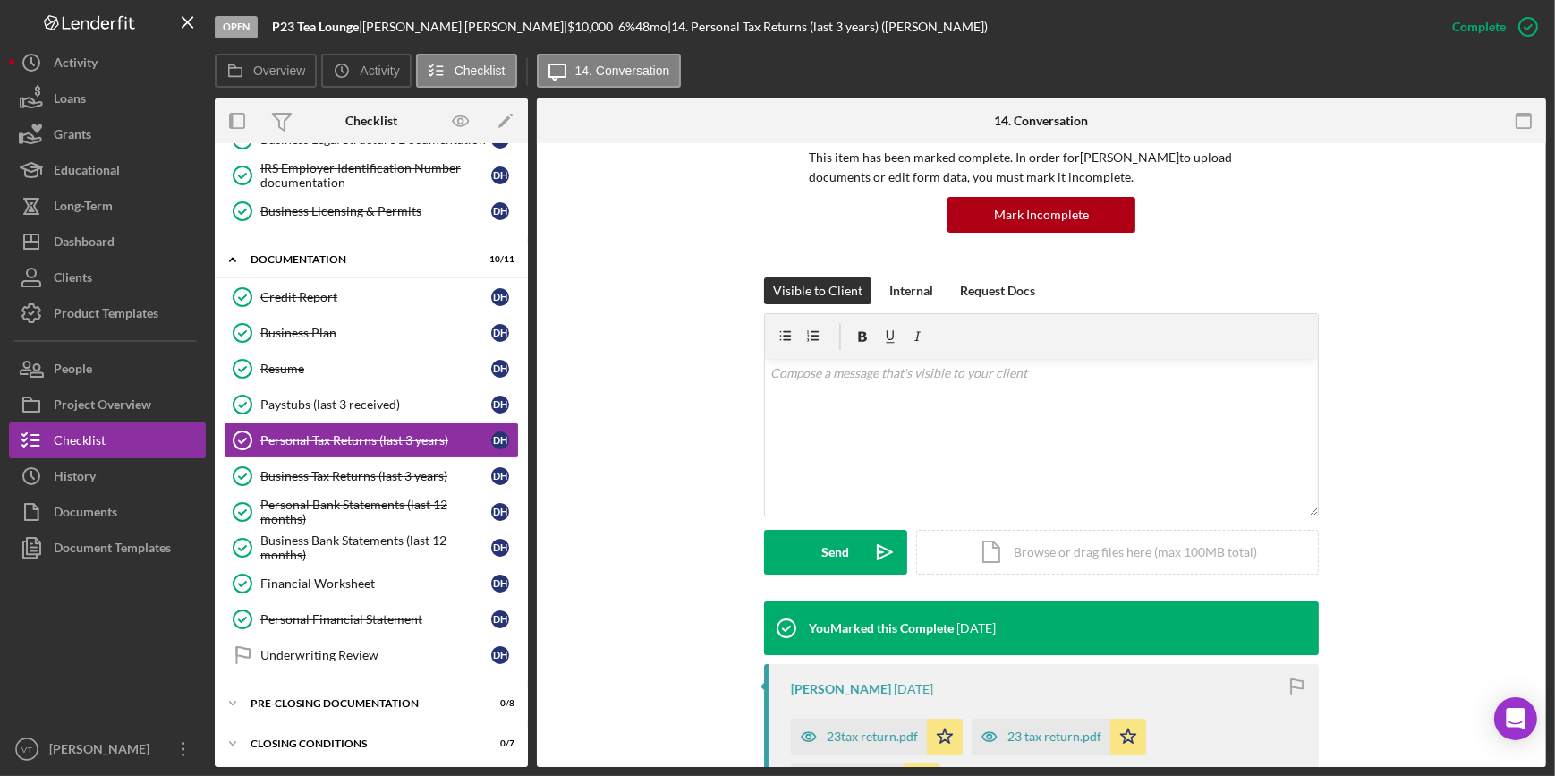
scroll to position [569, 0]
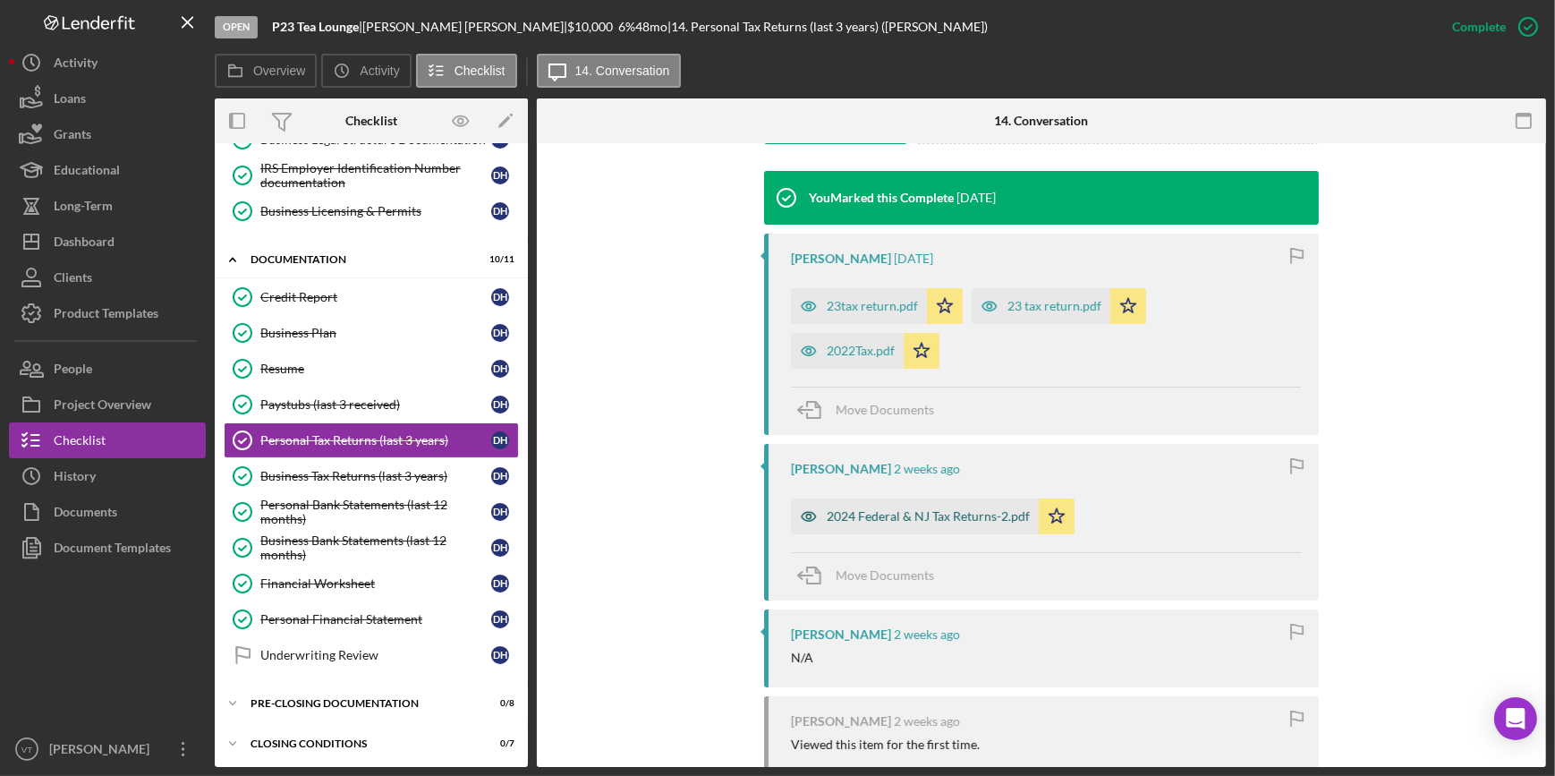
click at [848, 521] on div "2024 Federal & NJ Tax Returns-2.pdf" at bounding box center [928, 516] width 203 height 14
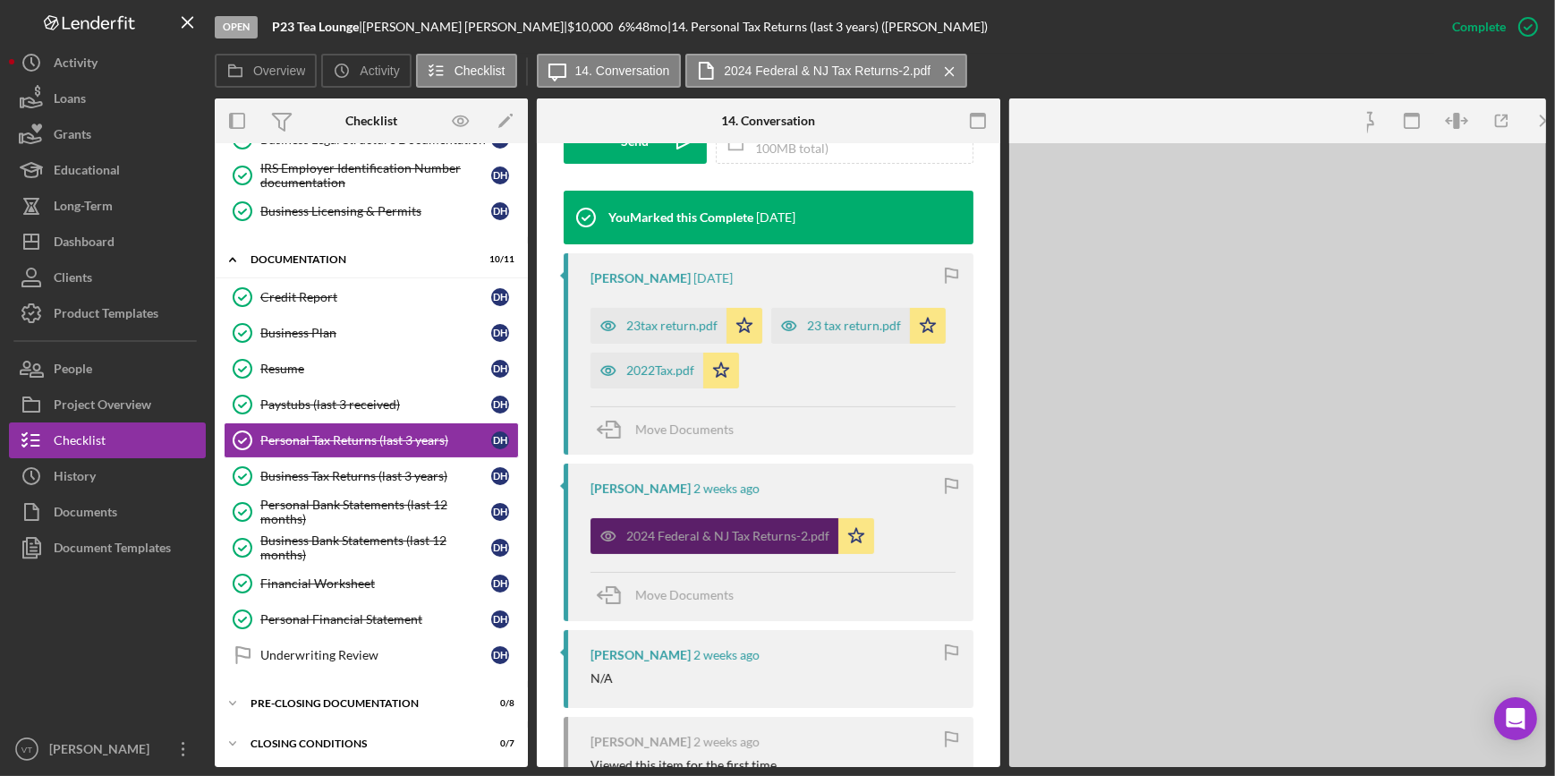
scroll to position [590, 0]
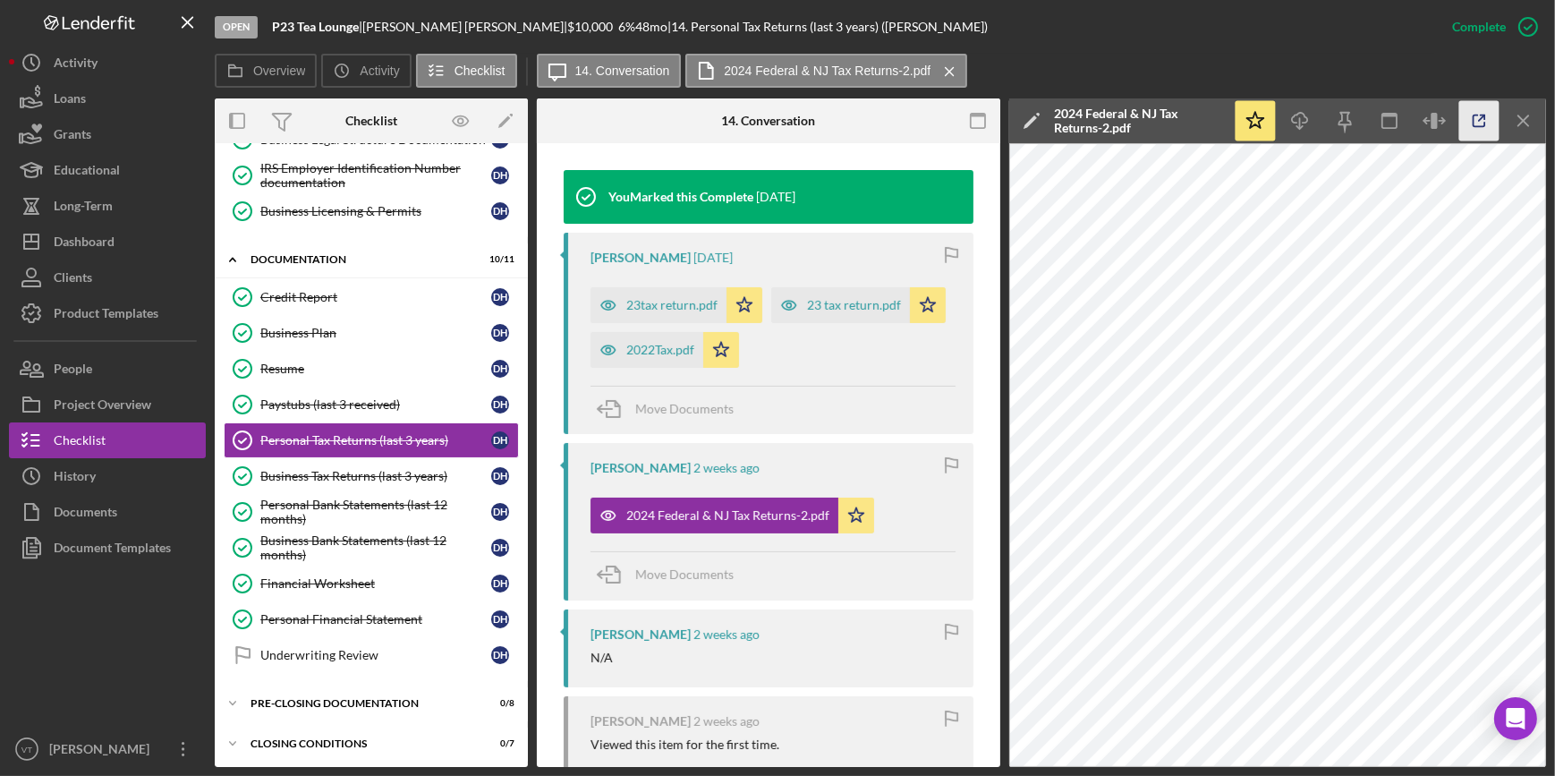
click at [1488, 123] on icon "button" at bounding box center [1479, 121] width 40 height 40
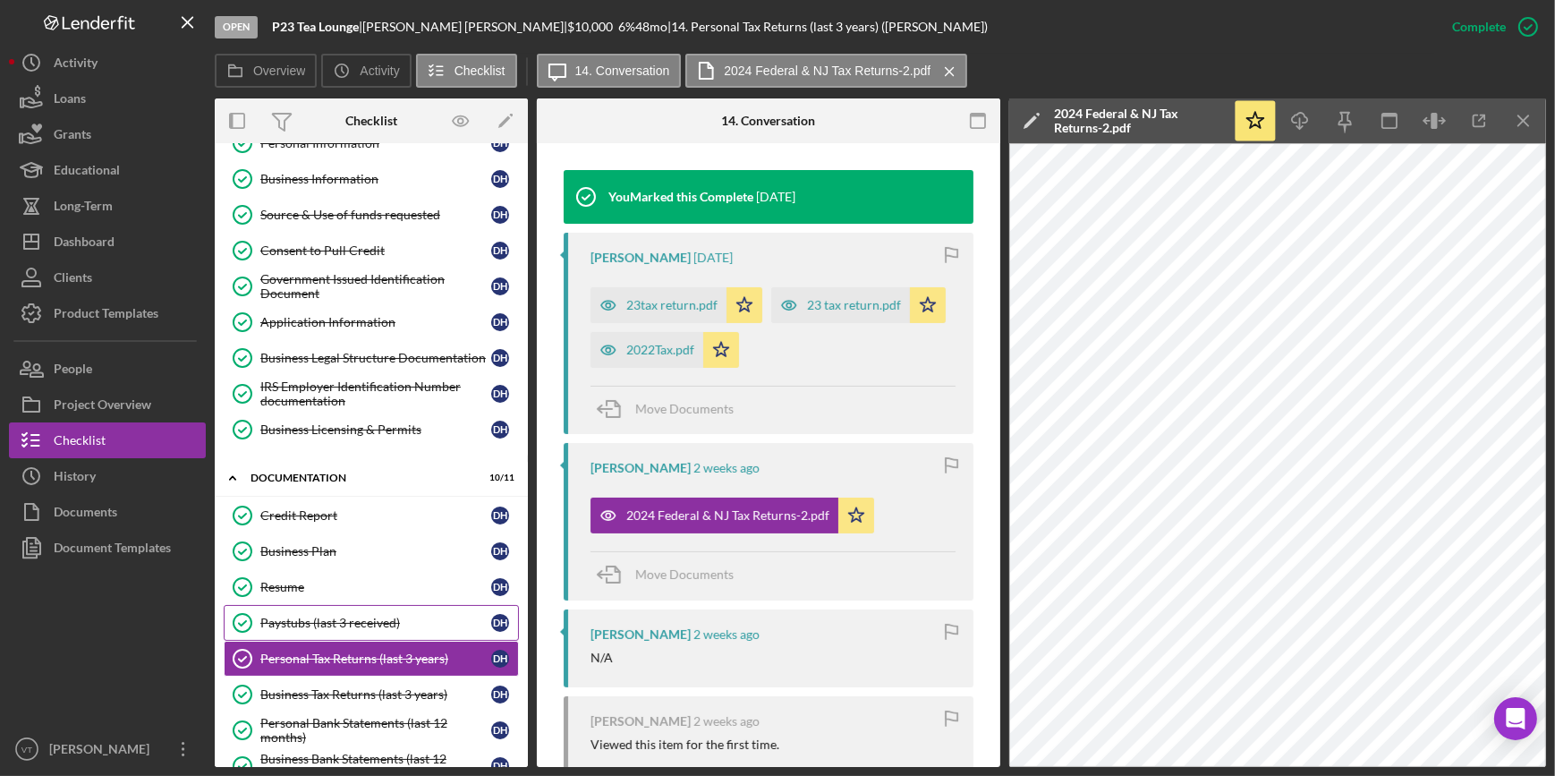
scroll to position [73, 0]
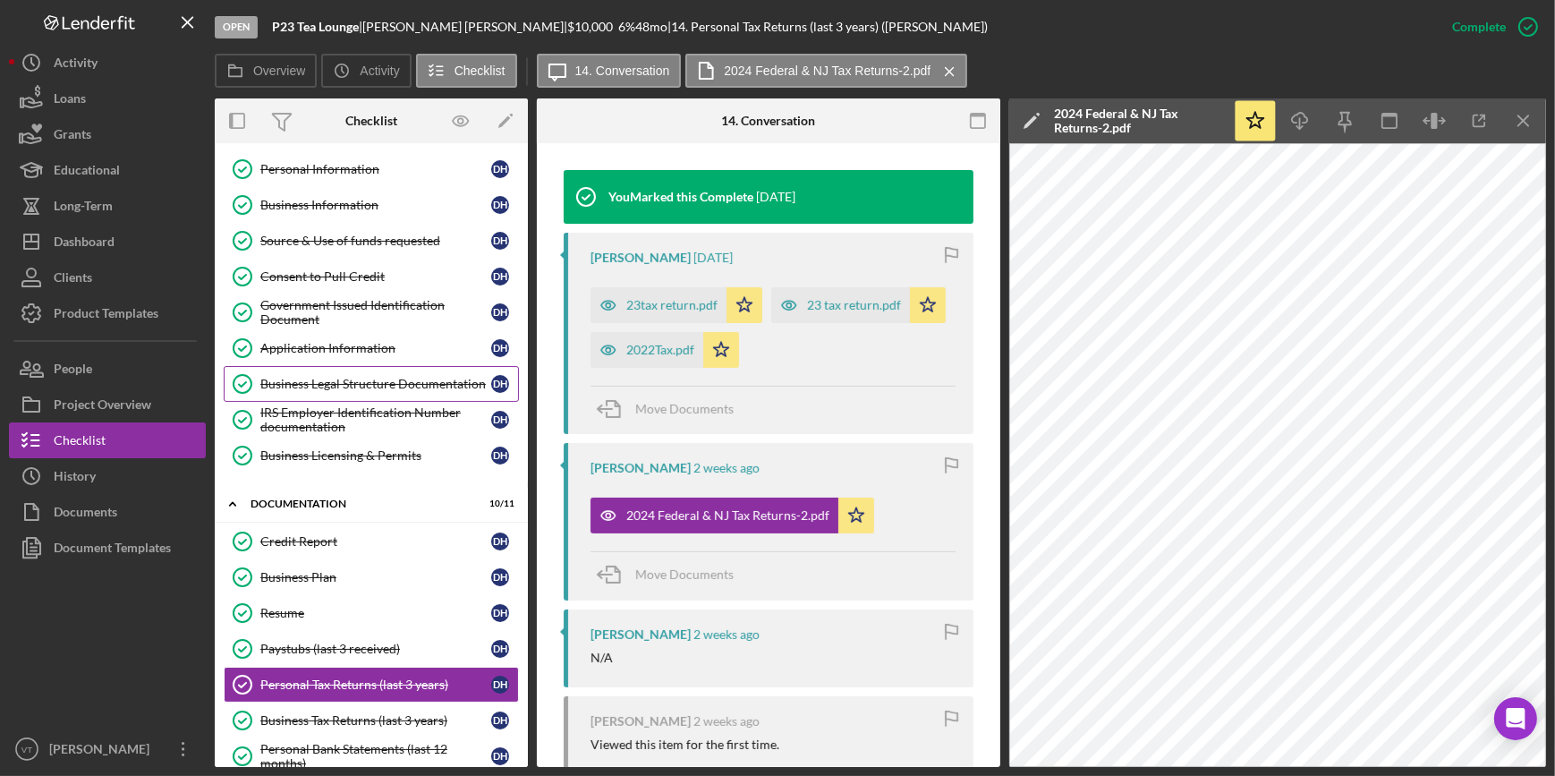
click at [395, 373] on link "Business Legal Structure Documentation Business Legal Structure Documentation D…" at bounding box center [371, 384] width 295 height 36
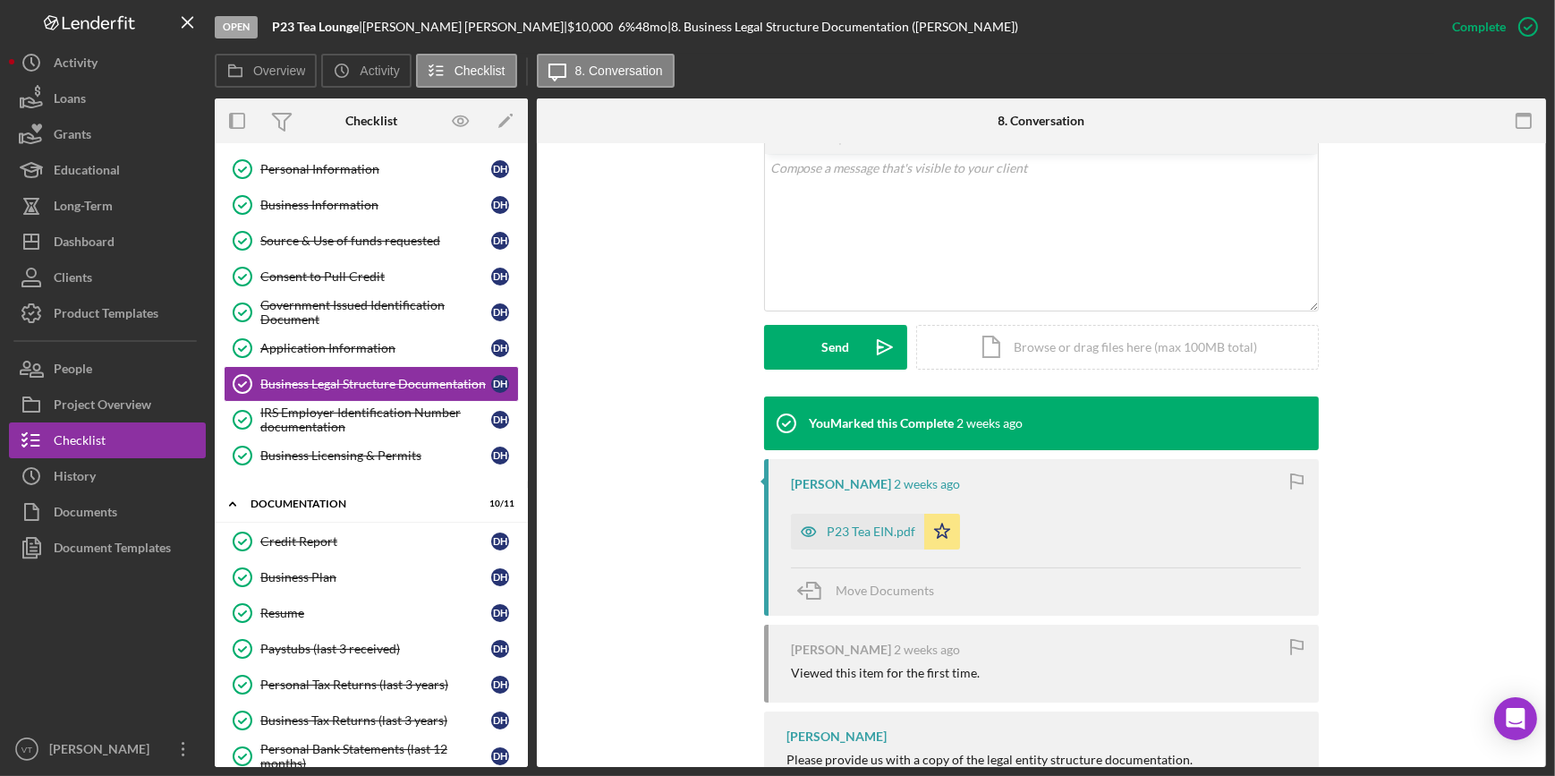
scroll to position [406, 0]
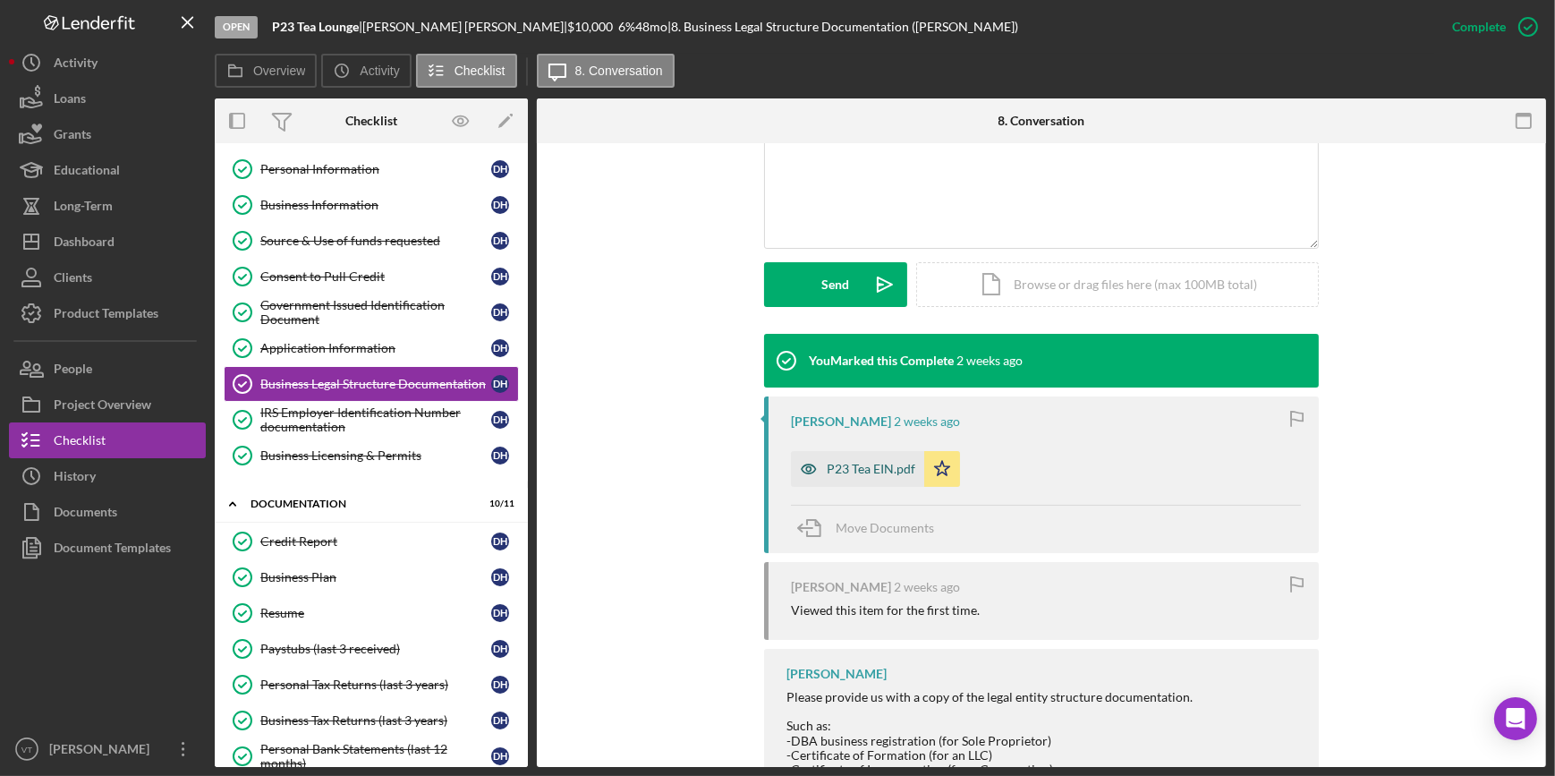
click at [832, 464] on div "P23 Tea EIN.pdf" at bounding box center [871, 469] width 89 height 14
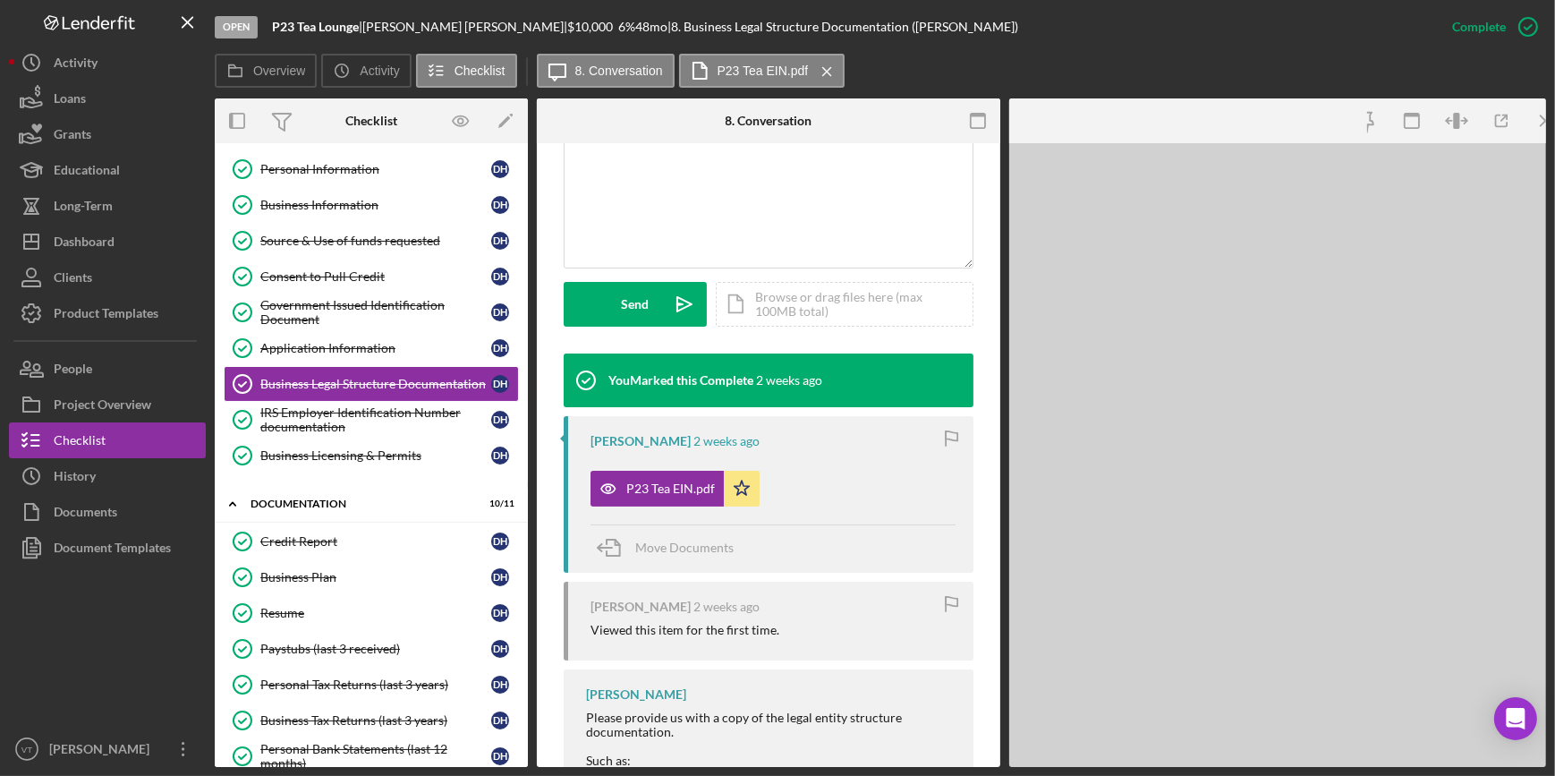
scroll to position [427, 0]
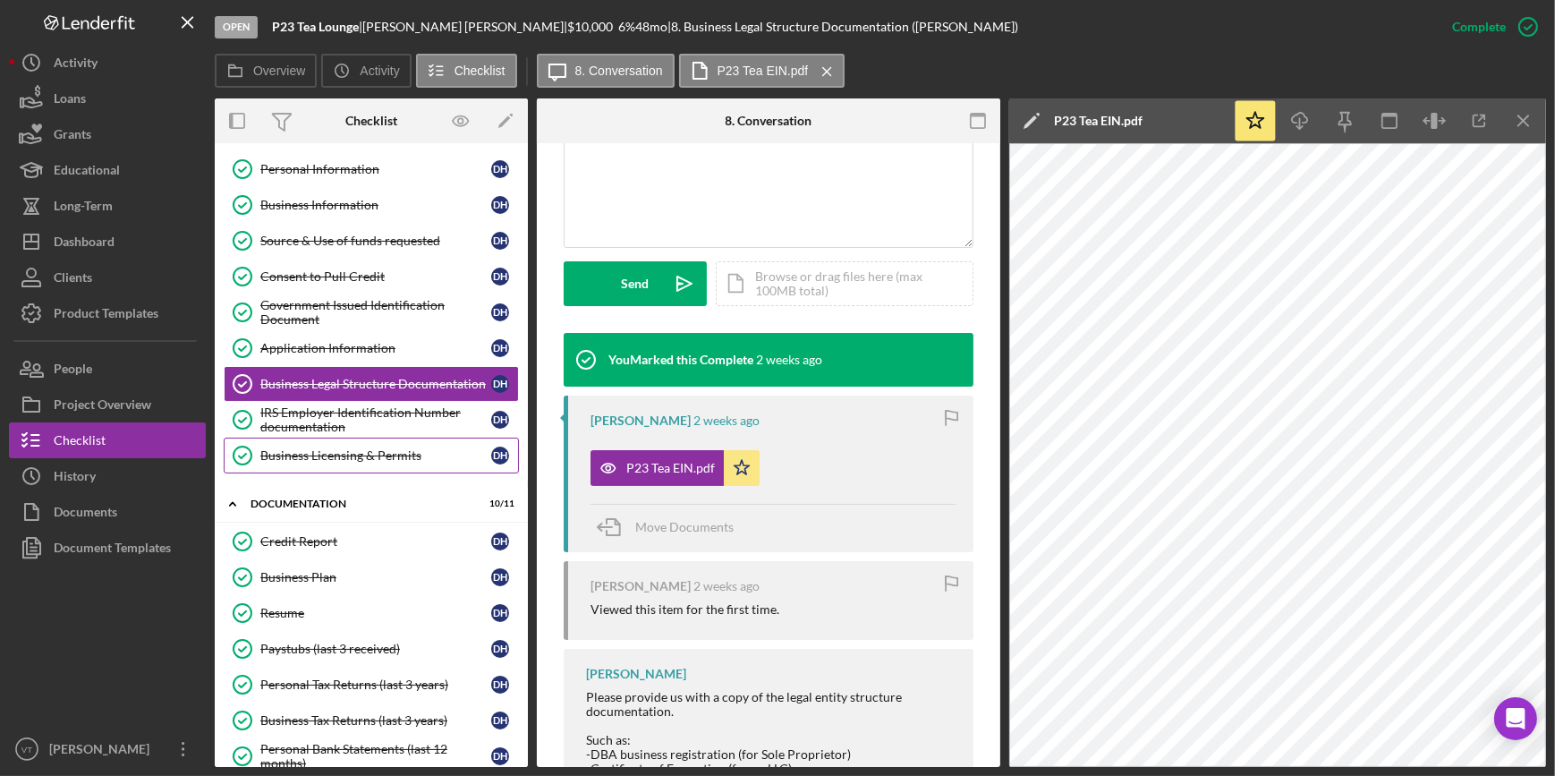
click at [363, 457] on div "Business Licensing & Permits" at bounding box center [375, 455] width 231 height 14
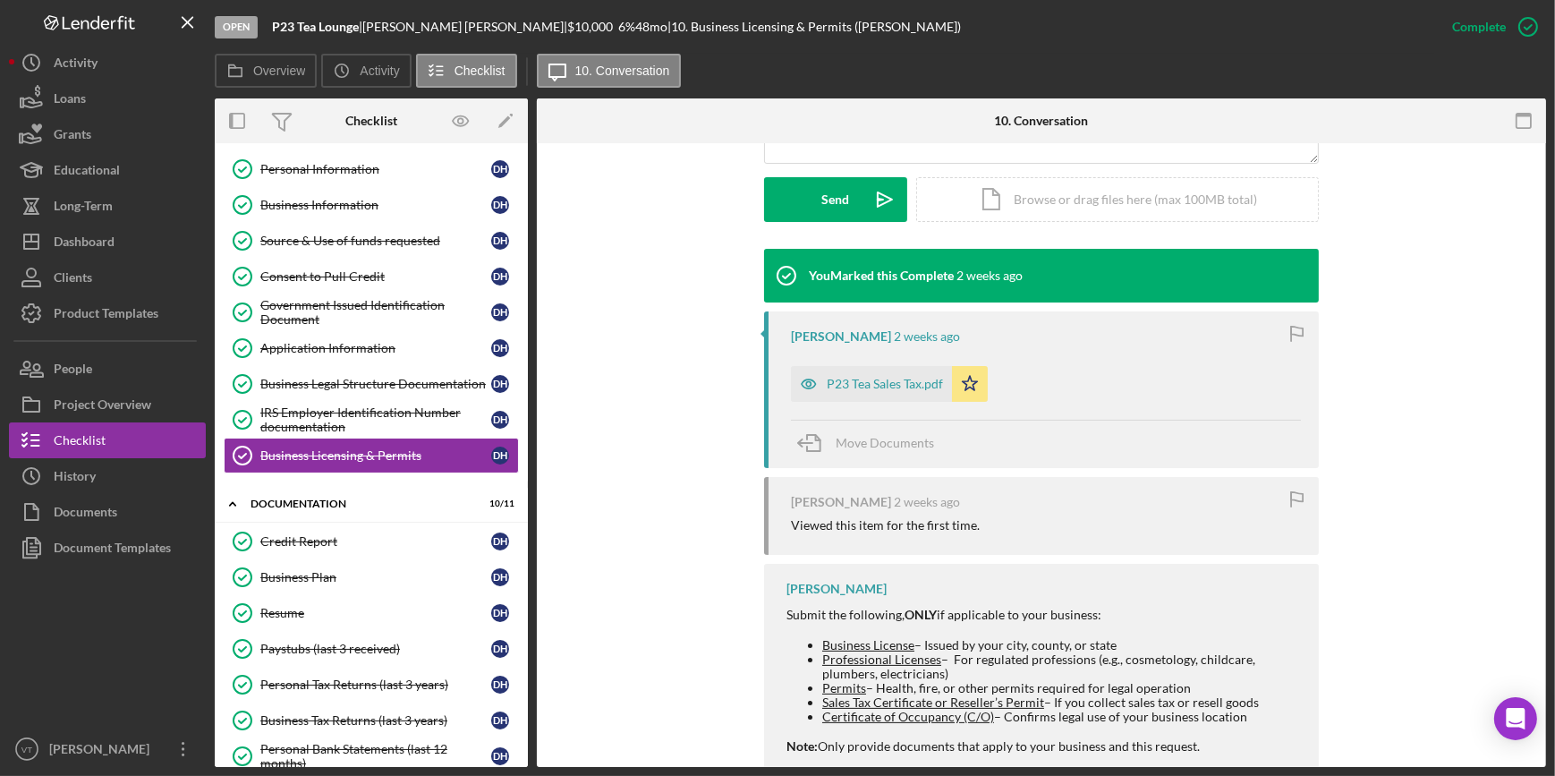
scroll to position [539, 0]
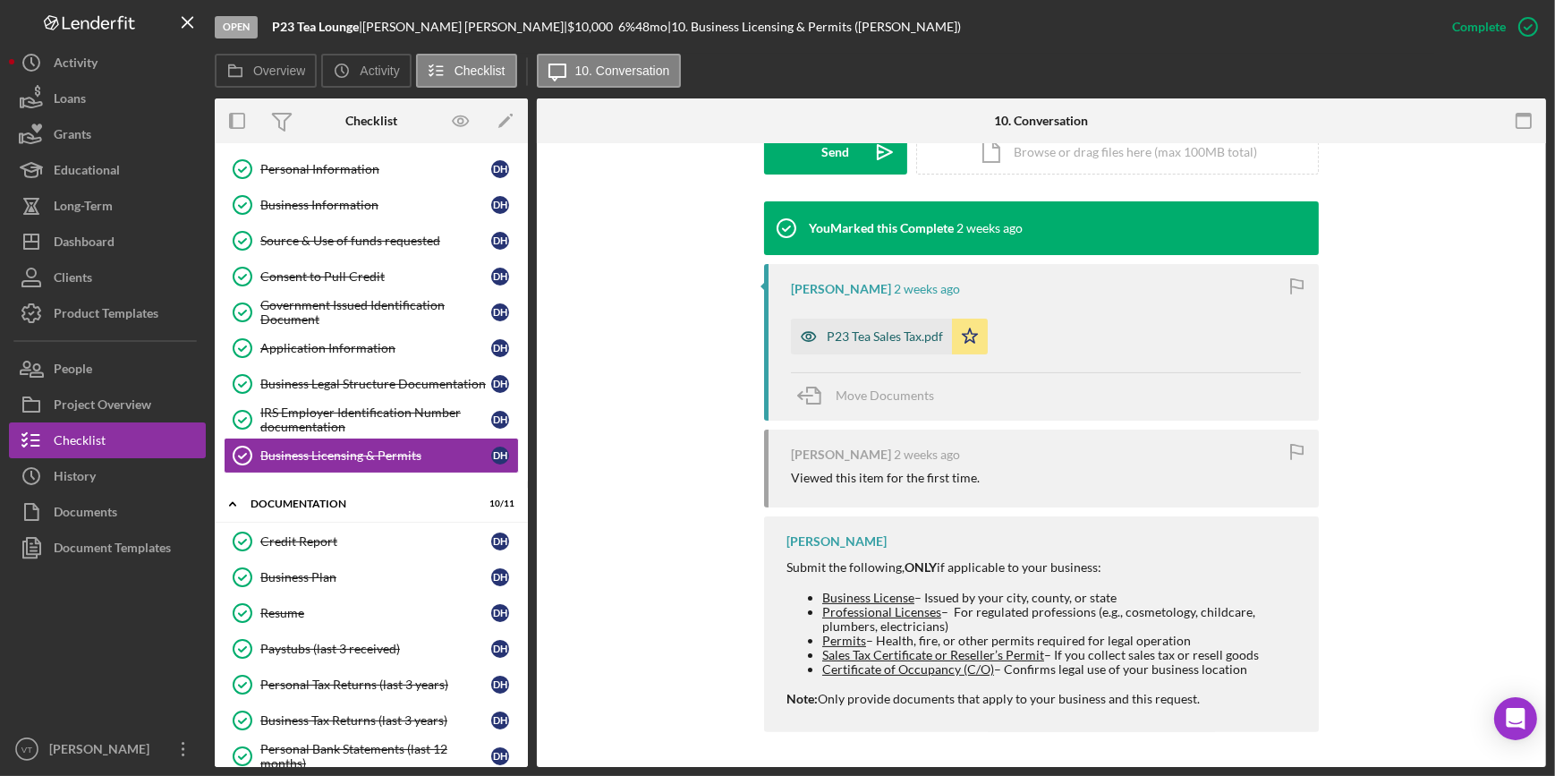
click at [836, 327] on div "P23 Tea Sales Tax.pdf" at bounding box center [871, 336] width 161 height 36
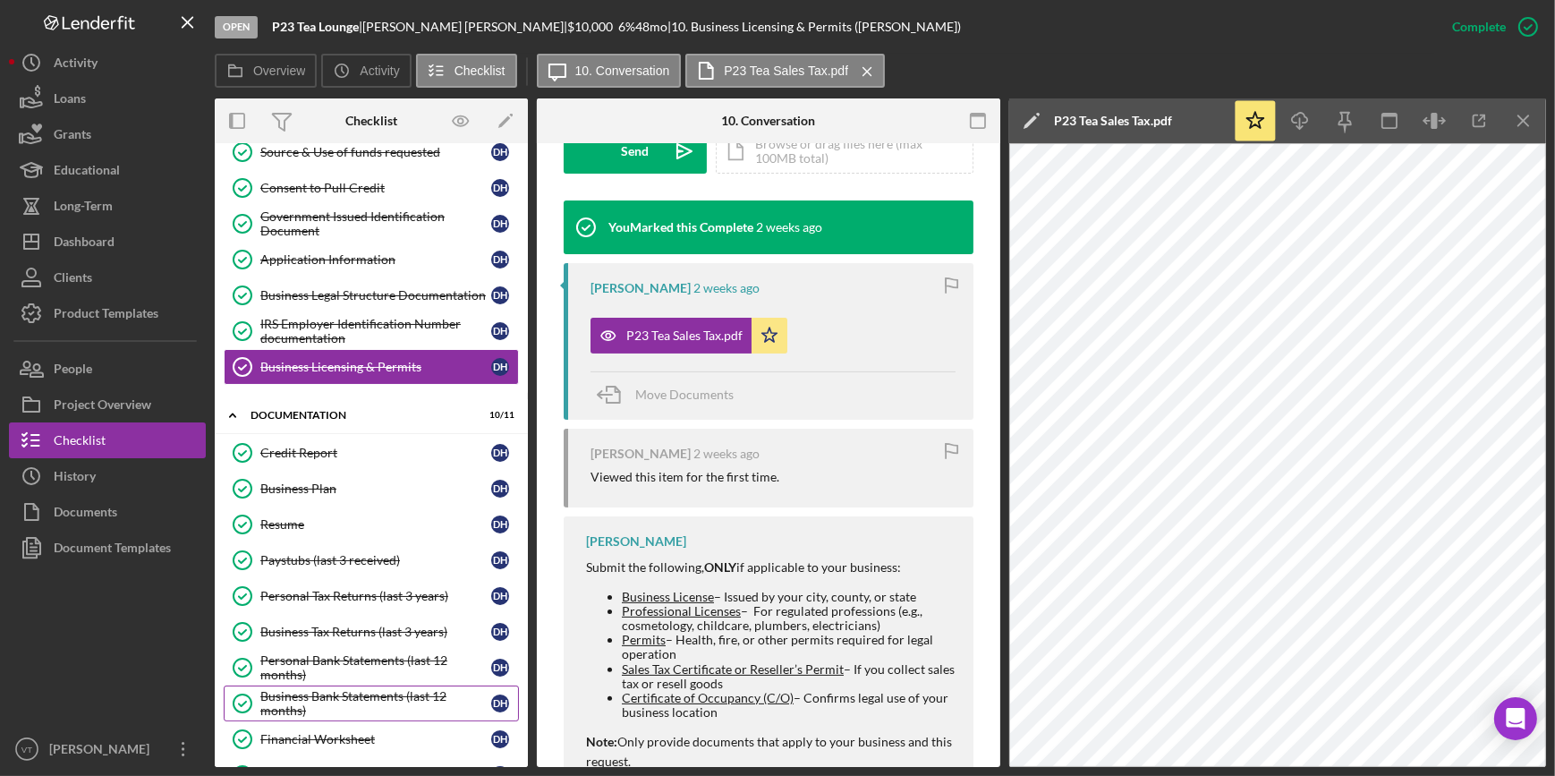
scroll to position [318, 0]
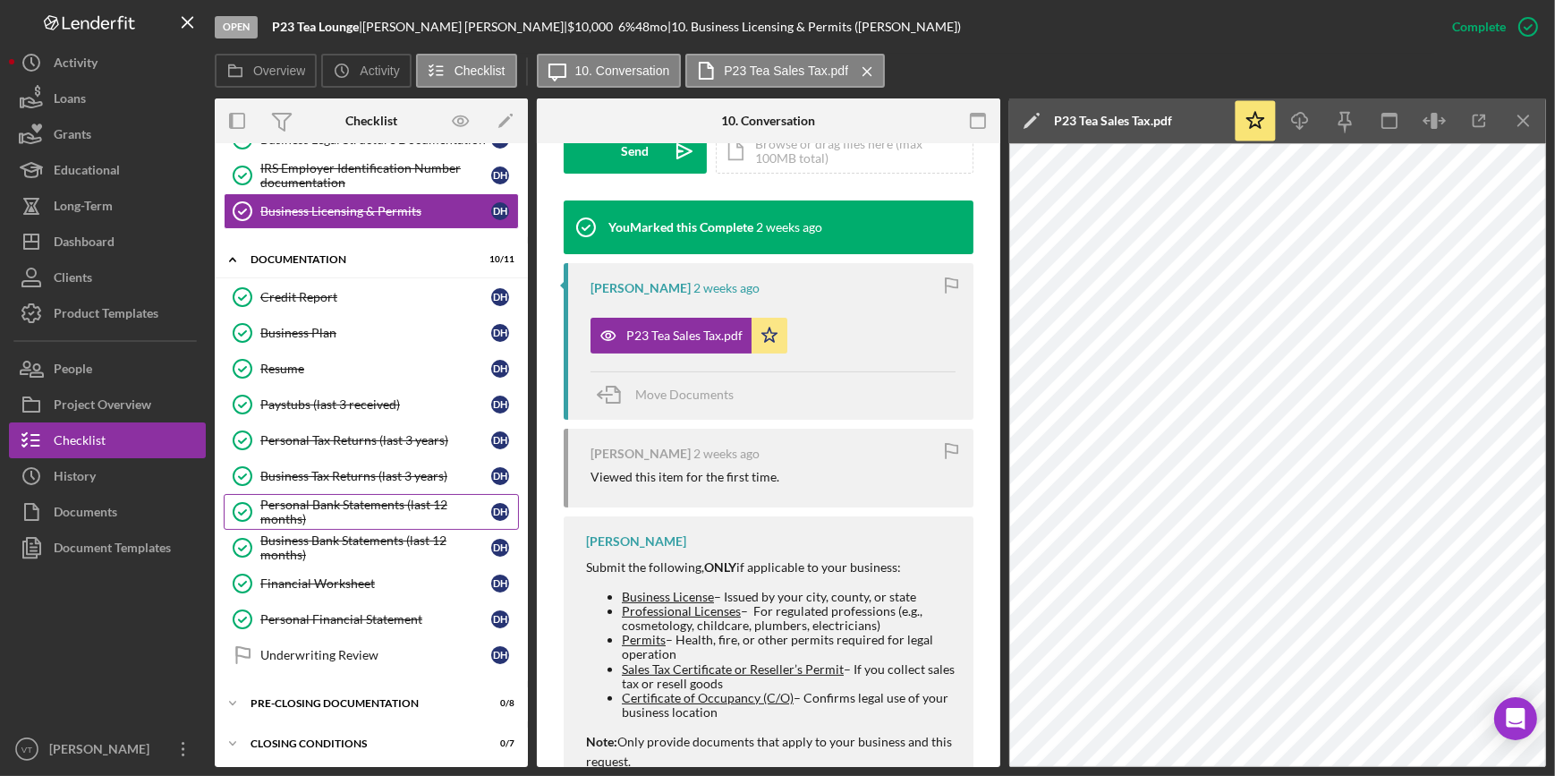
click at [359, 509] on div "Personal Bank Statements (last 12 months)" at bounding box center [375, 511] width 231 height 29
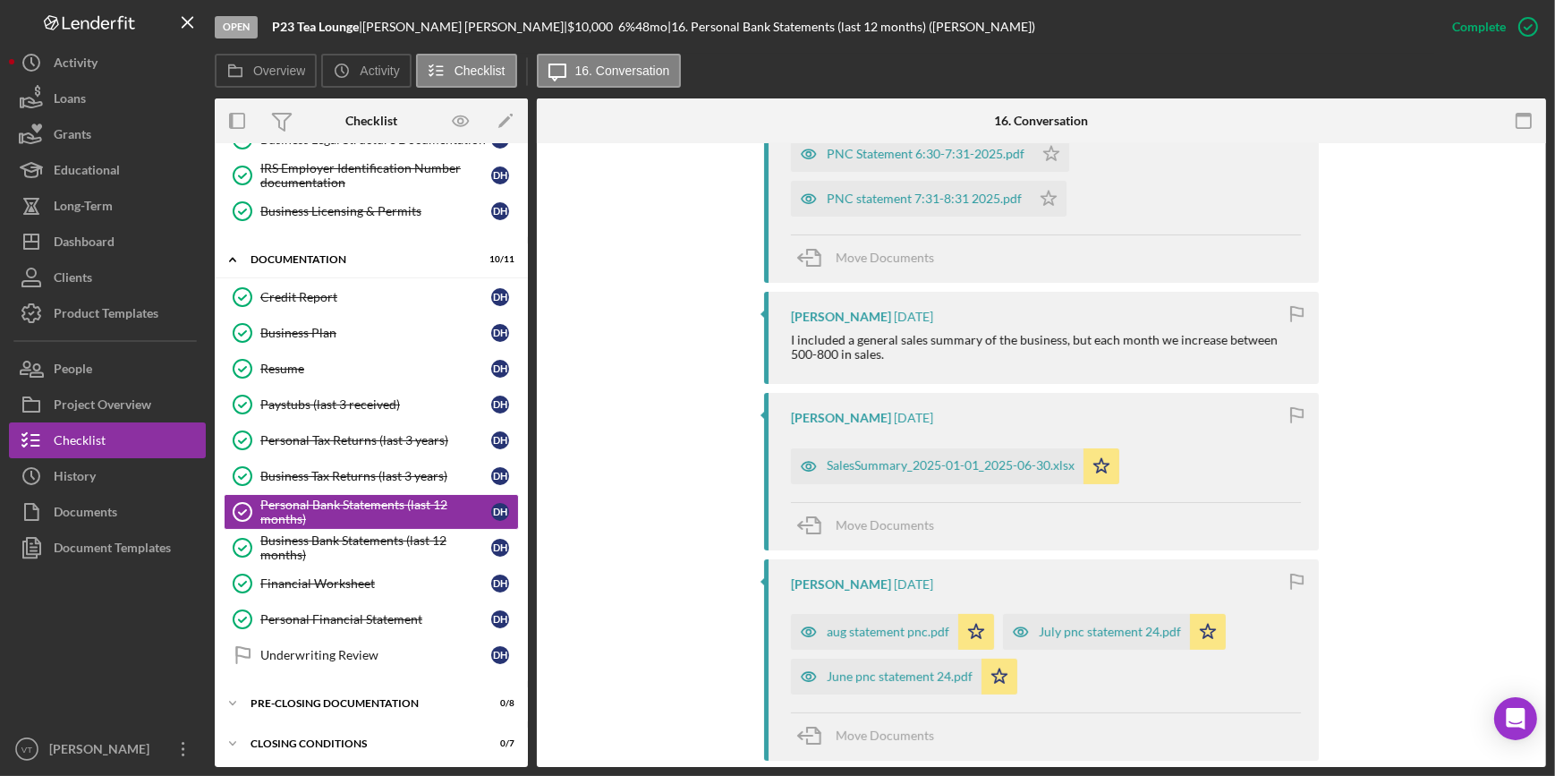
scroll to position [650, 0]
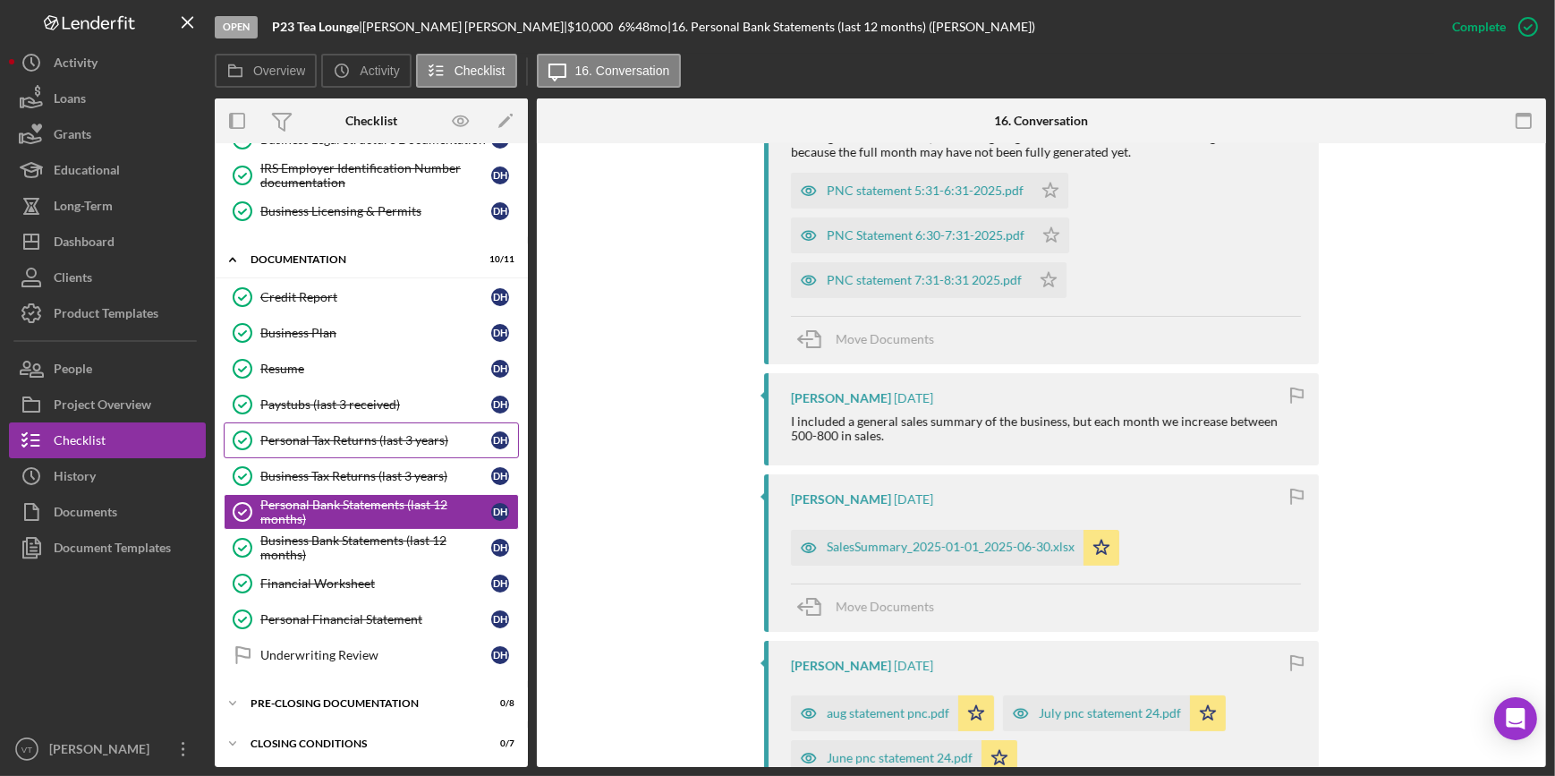
click at [412, 442] on div "Personal Tax Returns (last 3 years)" at bounding box center [375, 440] width 231 height 14
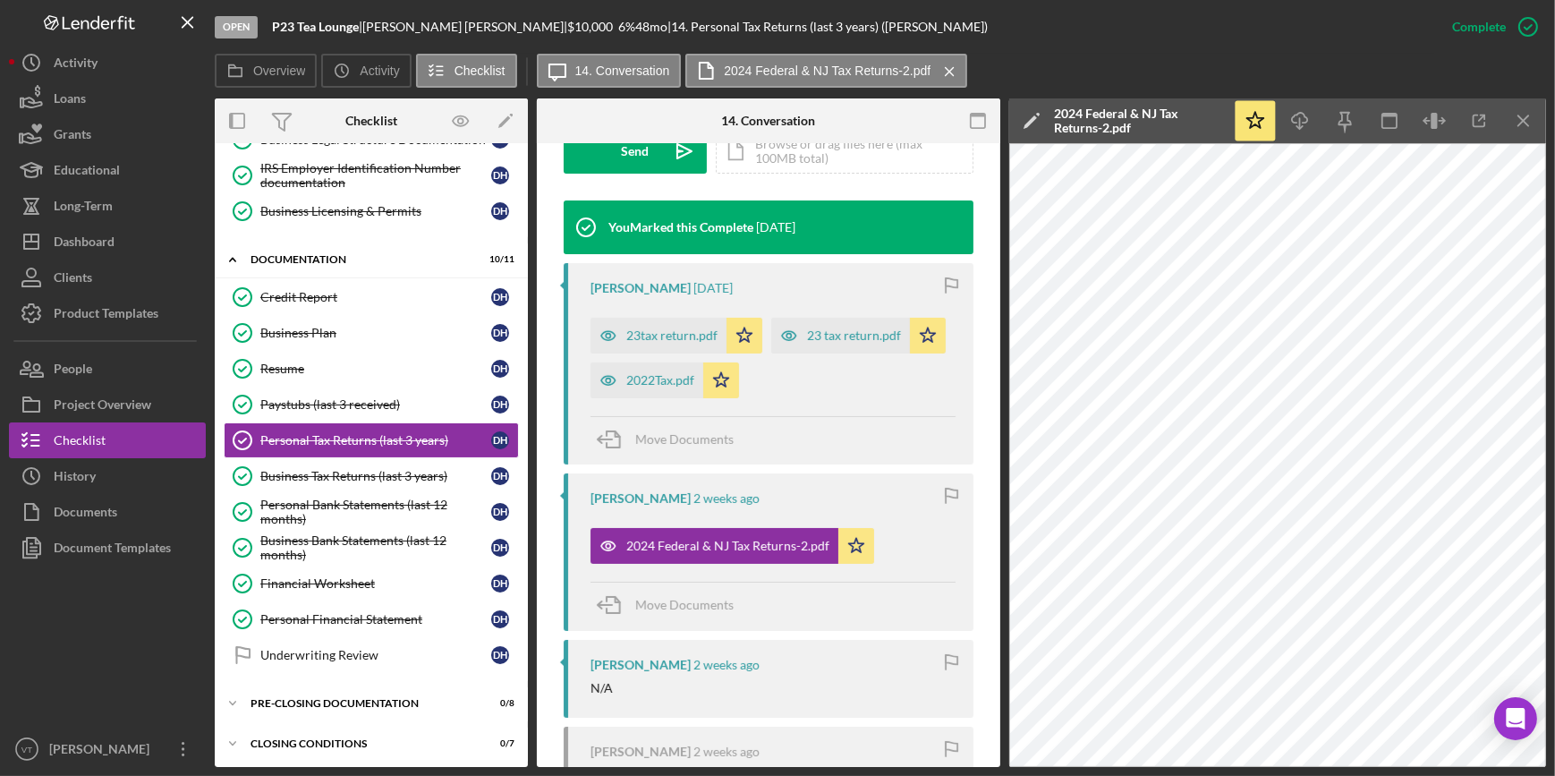
scroll to position [569, 0]
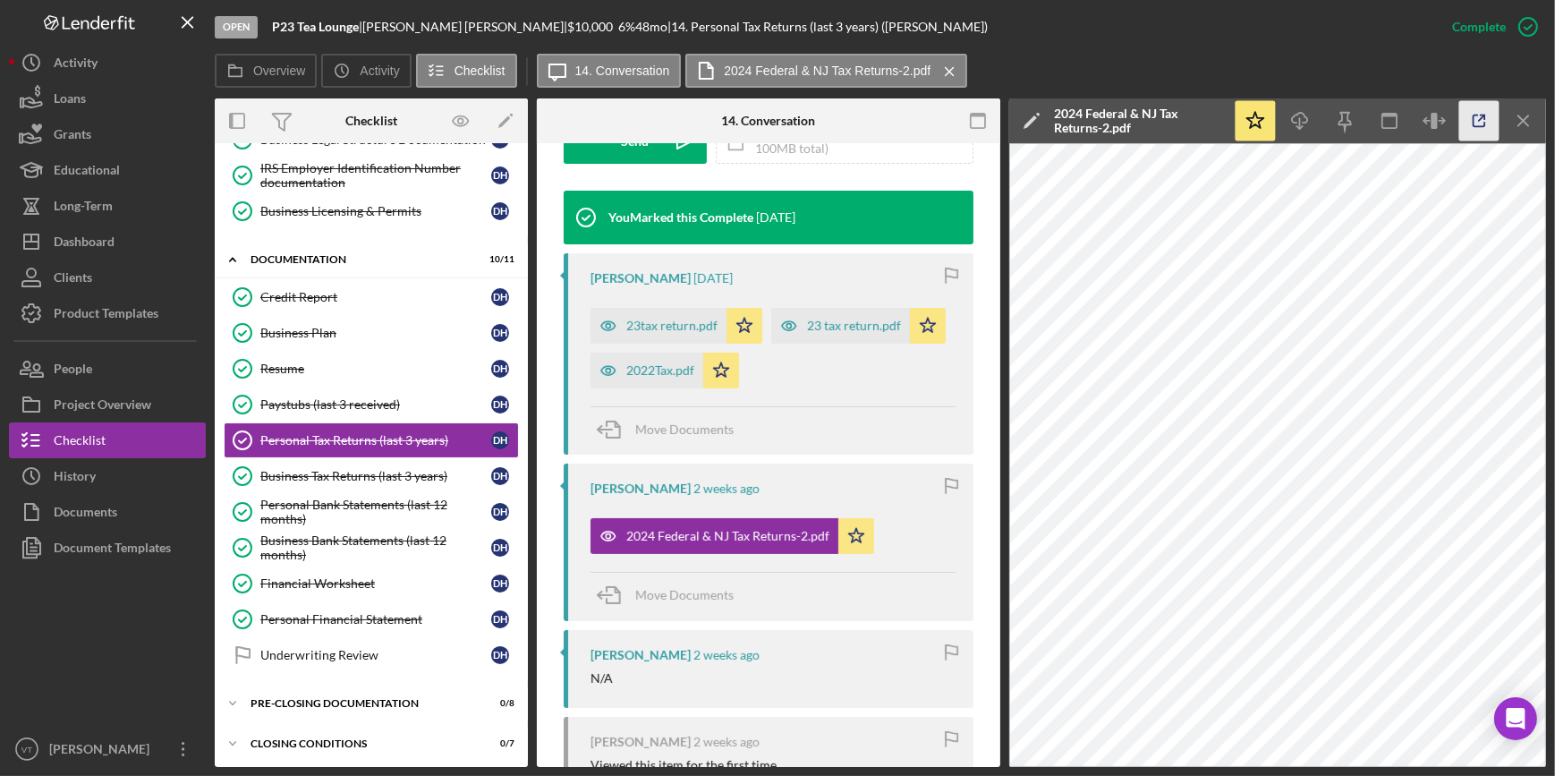
click at [1491, 117] on icon "button" at bounding box center [1479, 121] width 40 height 40
click at [355, 530] on link "Business Bank Statements (last 12 months) Business Bank Statements (last 12 mon…" at bounding box center [371, 548] width 295 height 36
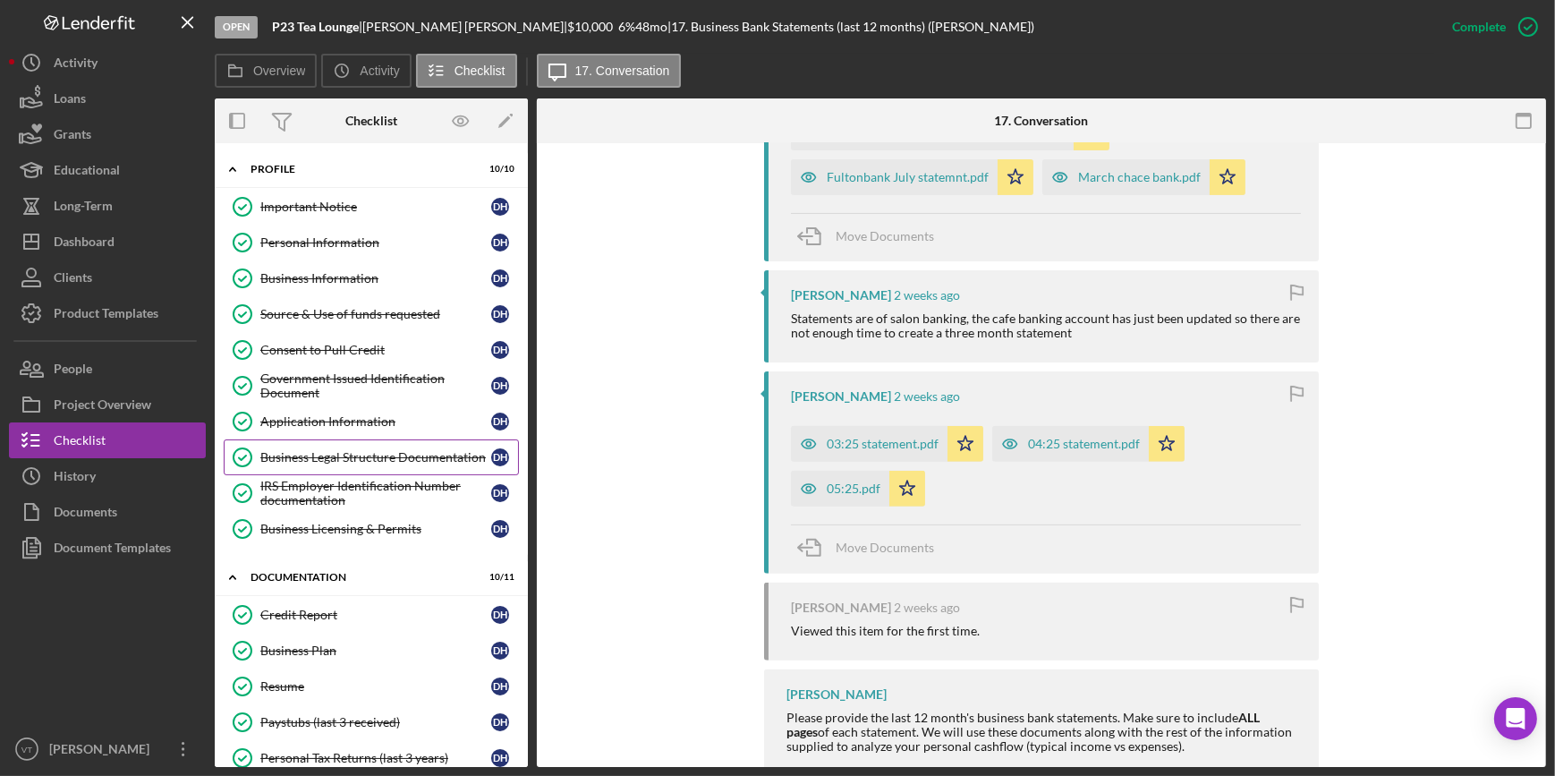
click at [417, 462] on div "Business Legal Structure Documentation" at bounding box center [375, 457] width 231 height 14
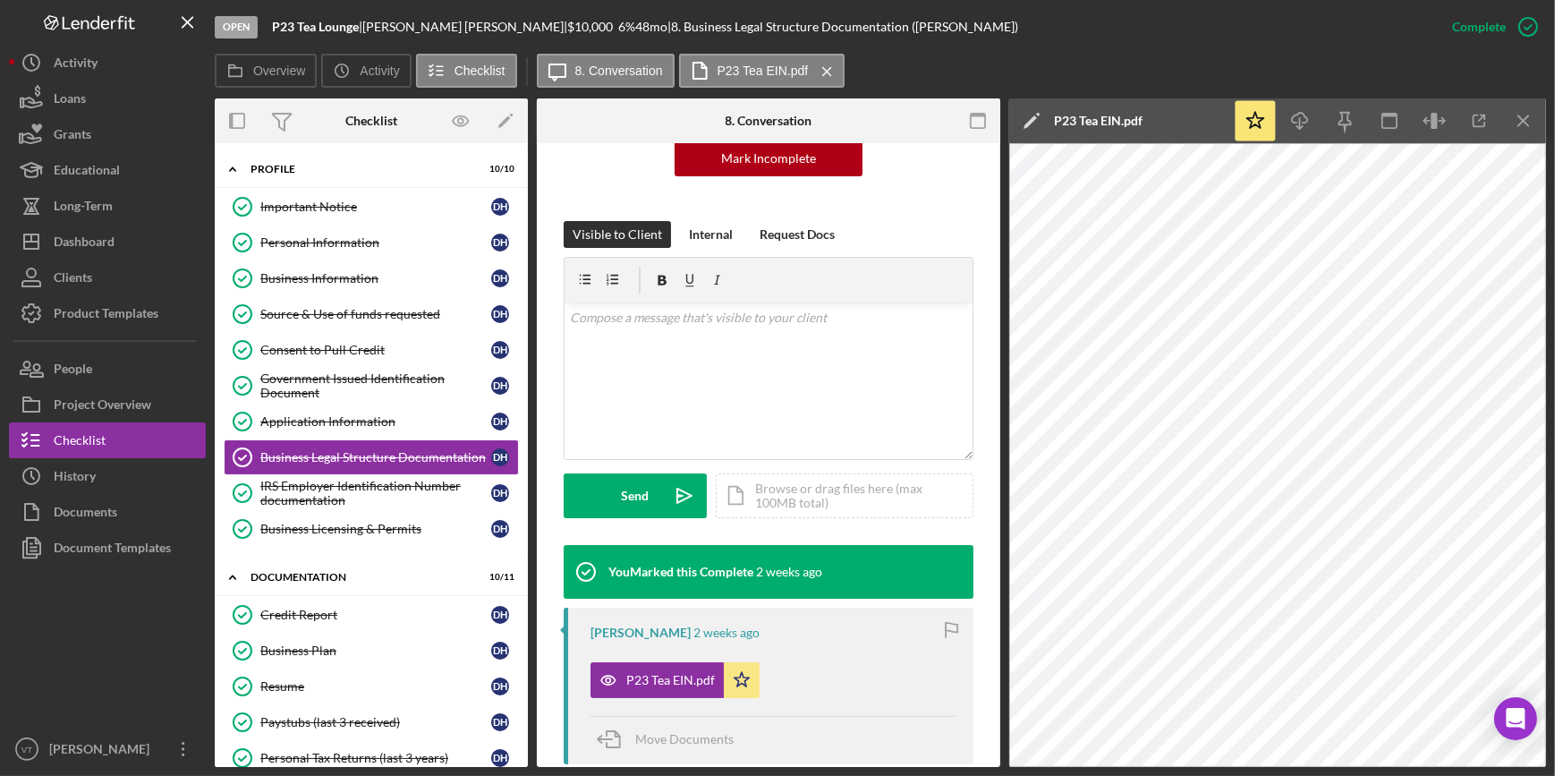
scroll to position [488, 0]
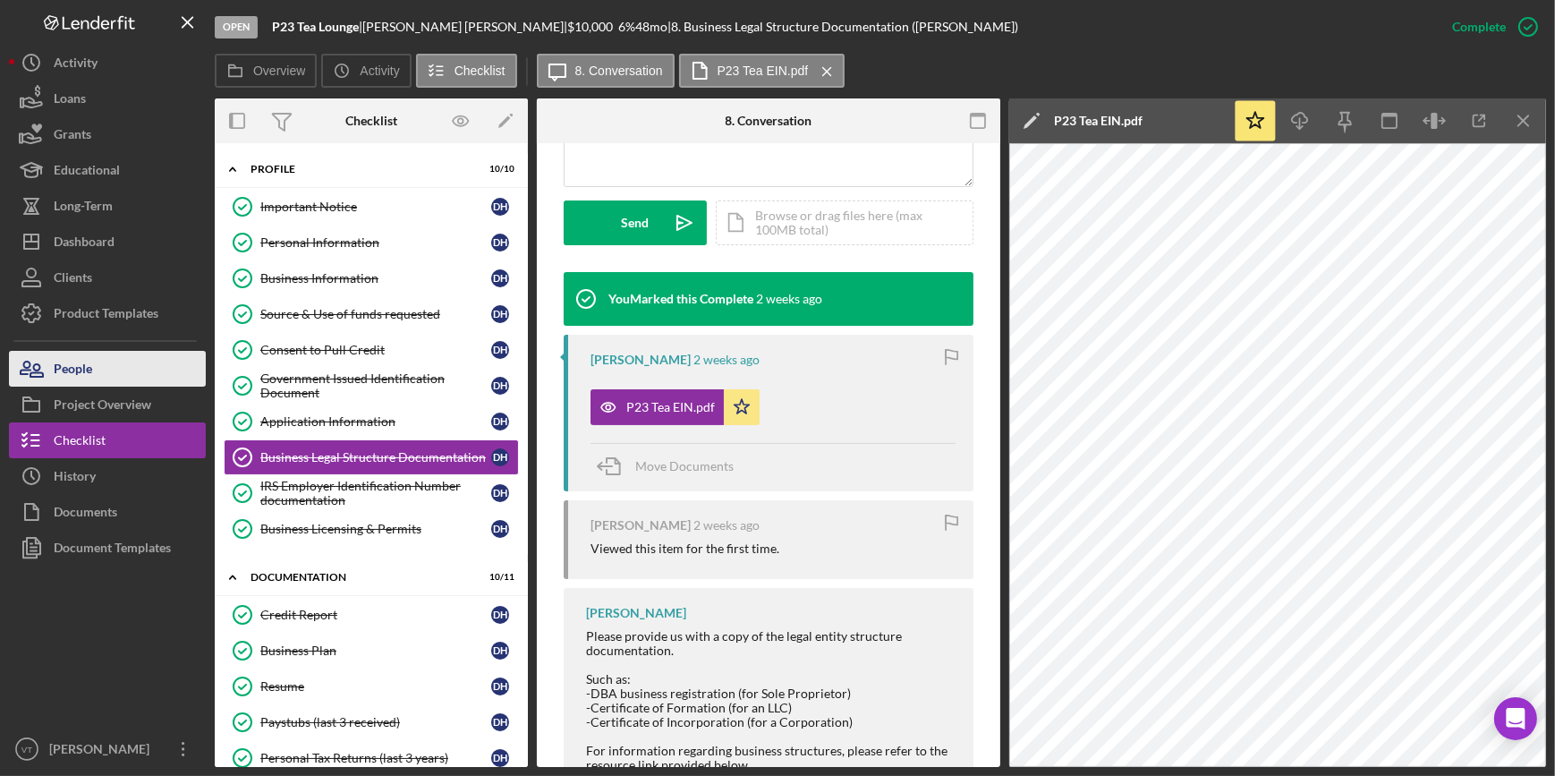
click at [140, 369] on button "People" at bounding box center [107, 369] width 197 height 36
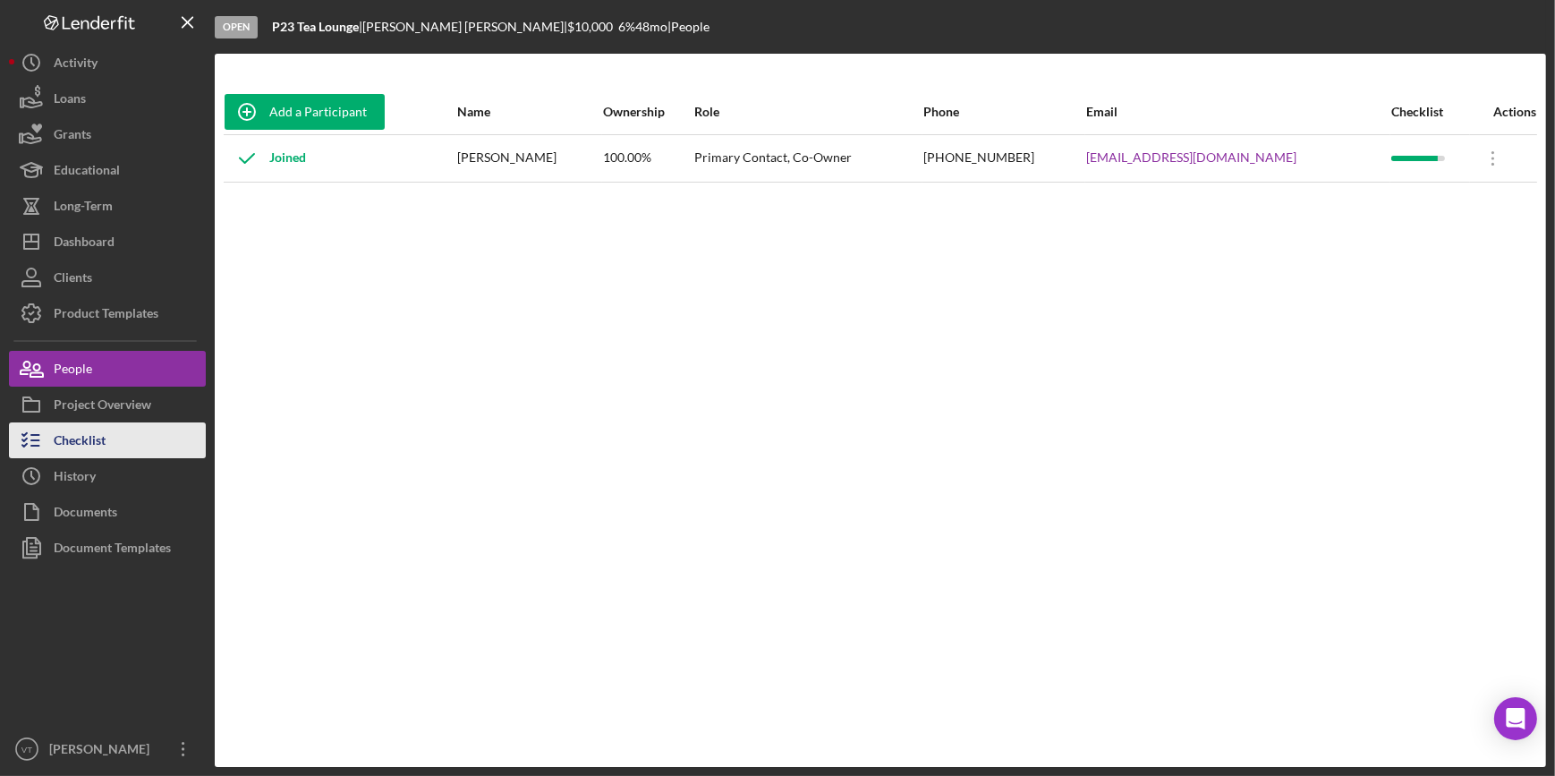
click at [183, 446] on button "Checklist" at bounding box center [107, 440] width 197 height 36
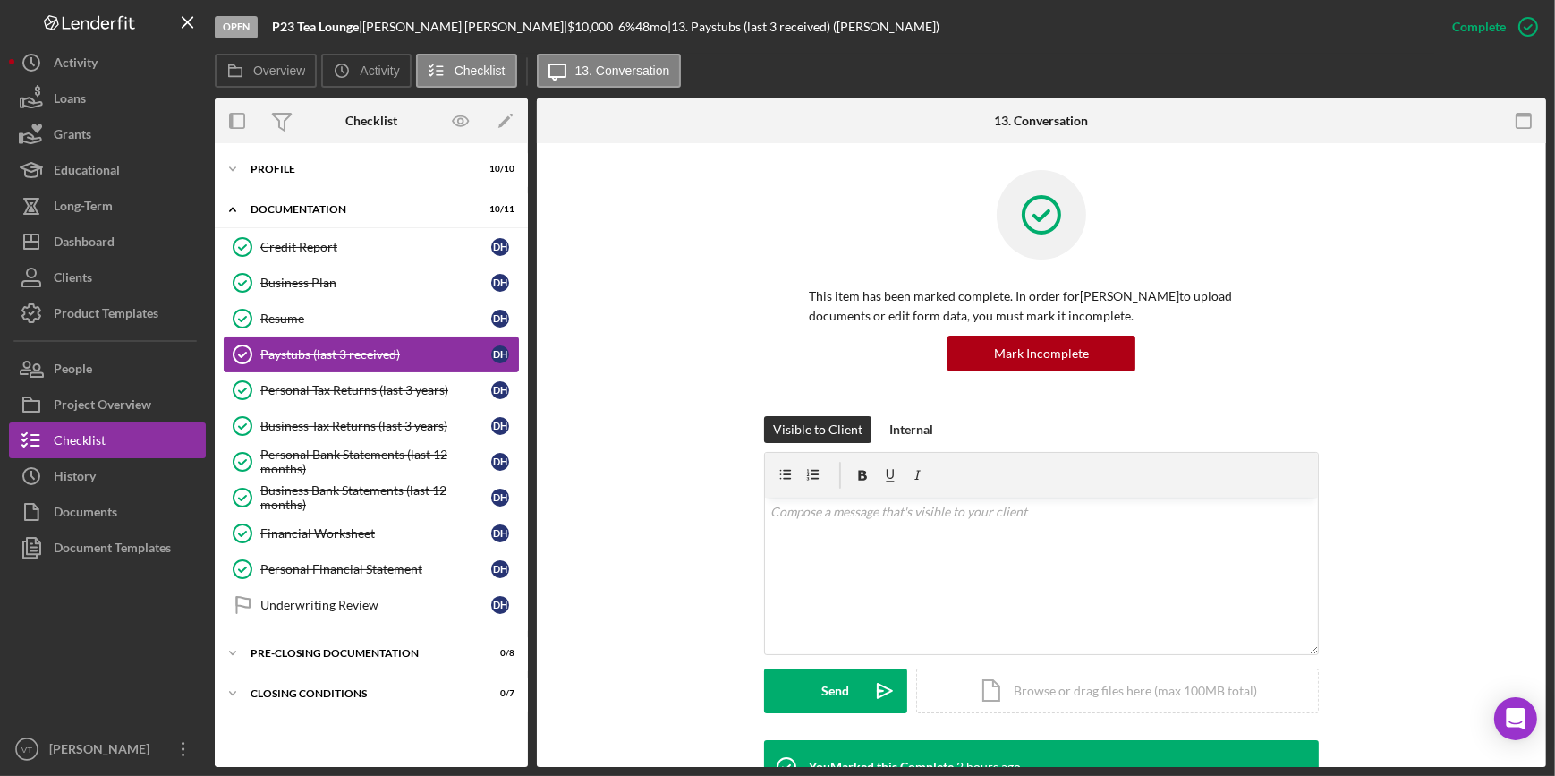
click at [384, 352] on div "Paystubs (last 3 received)" at bounding box center [375, 354] width 231 height 14
click at [390, 336] on link "Paystubs (last 3 received) Paystubs (last 3 received) D H" at bounding box center [371, 354] width 295 height 36
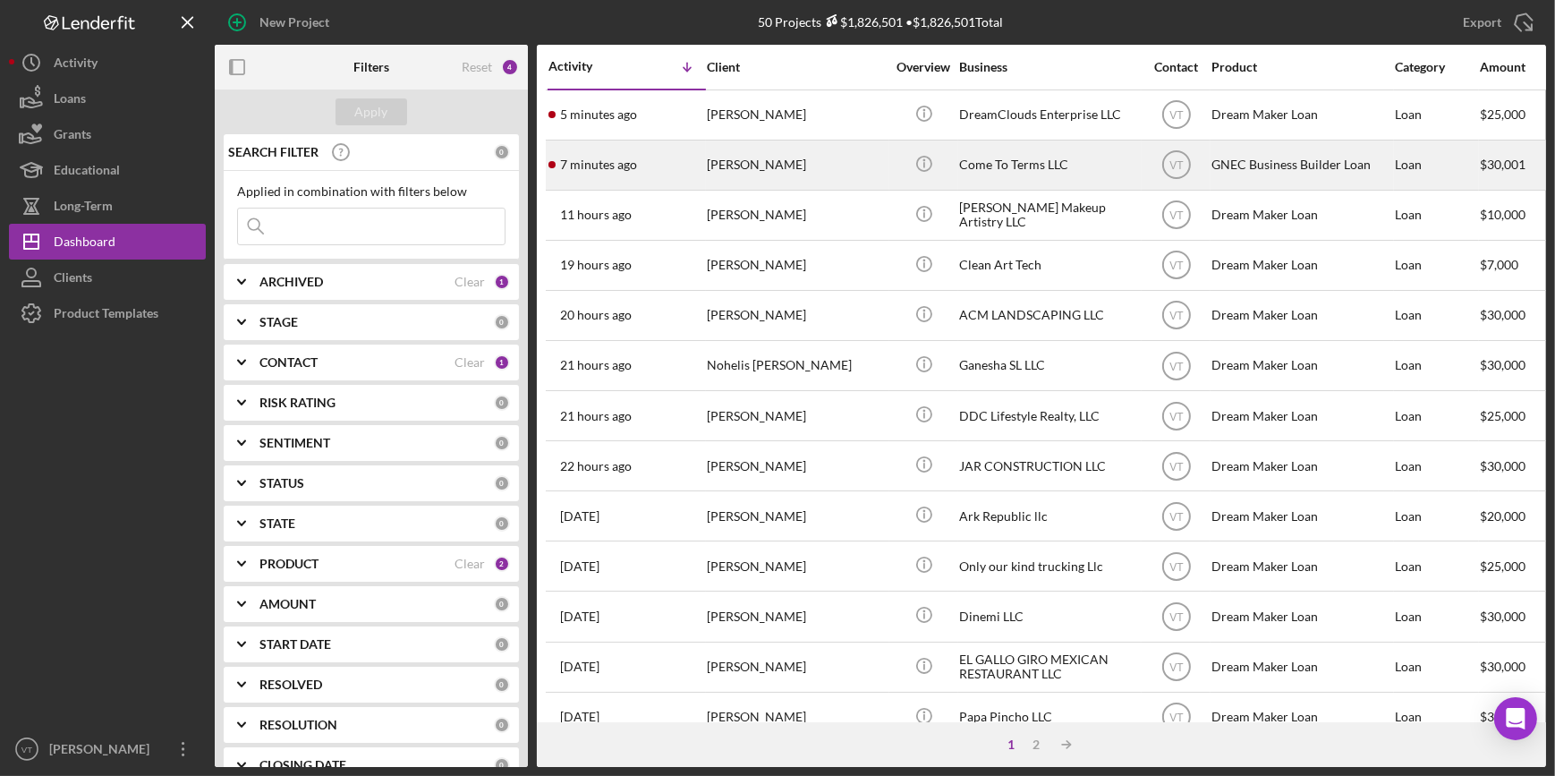
click at [707, 166] on div "[PERSON_NAME]" at bounding box center [796, 164] width 179 height 47
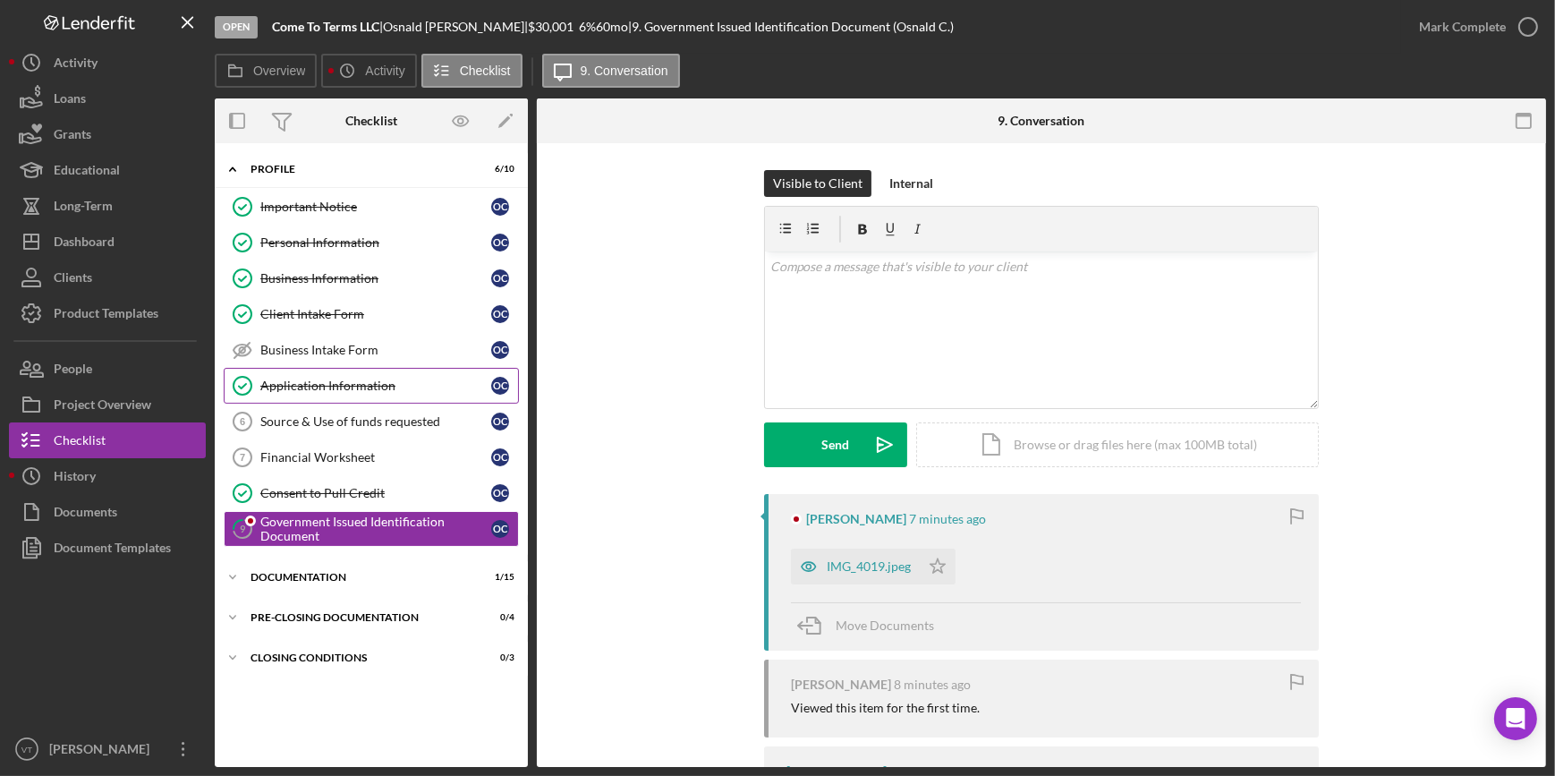
click at [391, 378] on div "Application Information" at bounding box center [375, 385] width 231 height 14
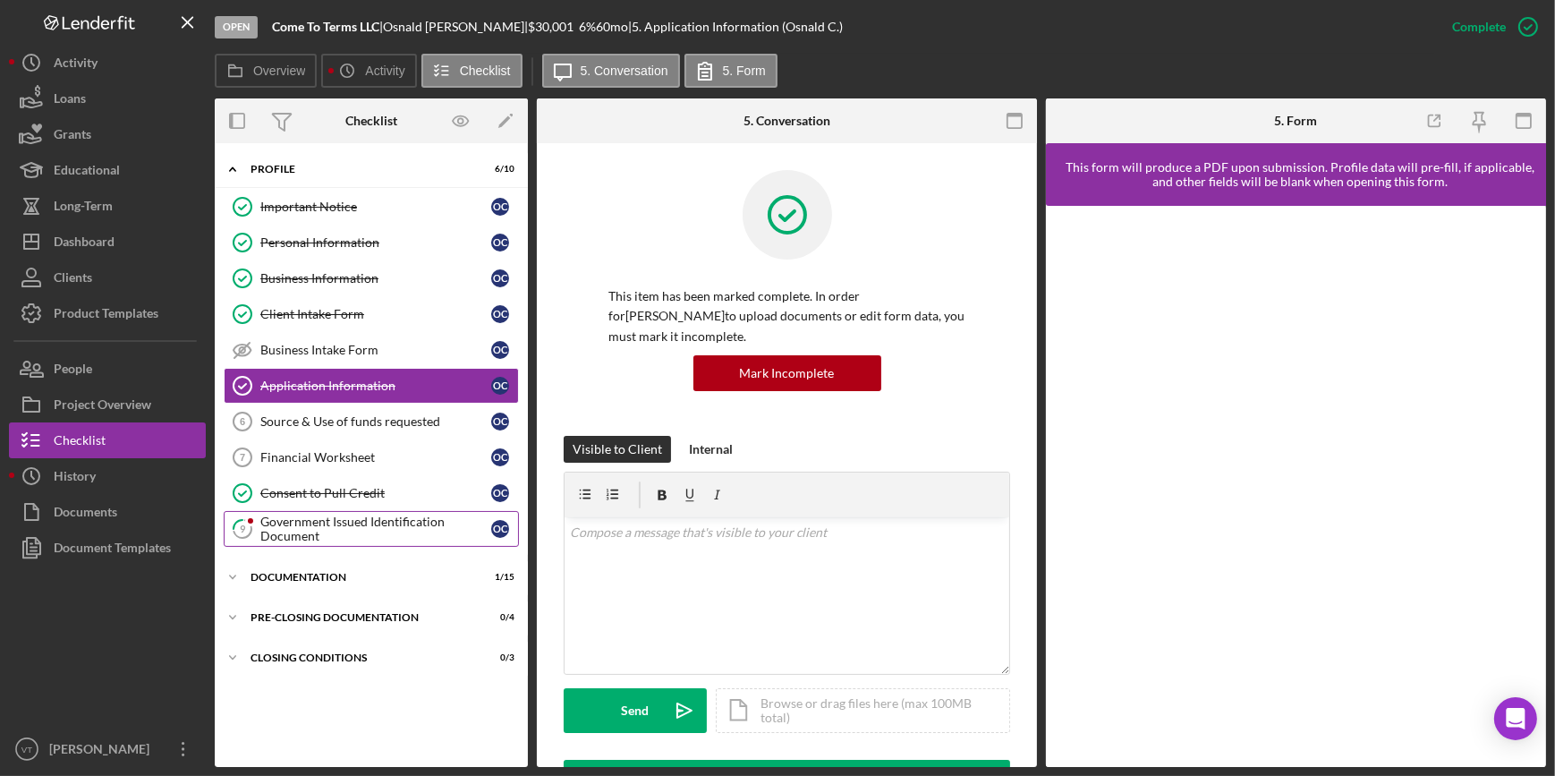
click at [286, 514] on div "Government Issued Identification Document" at bounding box center [375, 528] width 231 height 29
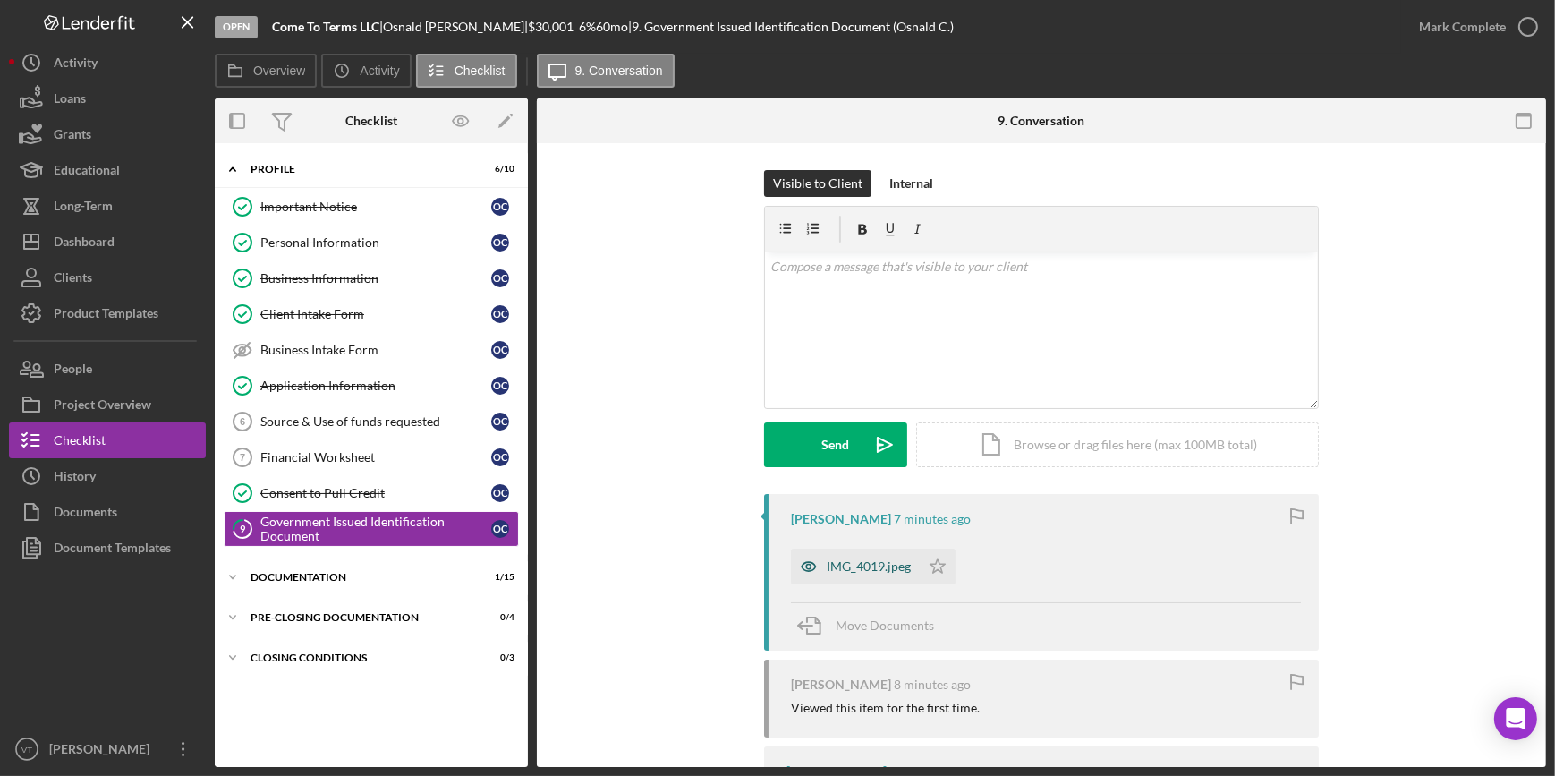
click at [861, 565] on div "IMG_4019.jpeg" at bounding box center [869, 566] width 84 height 14
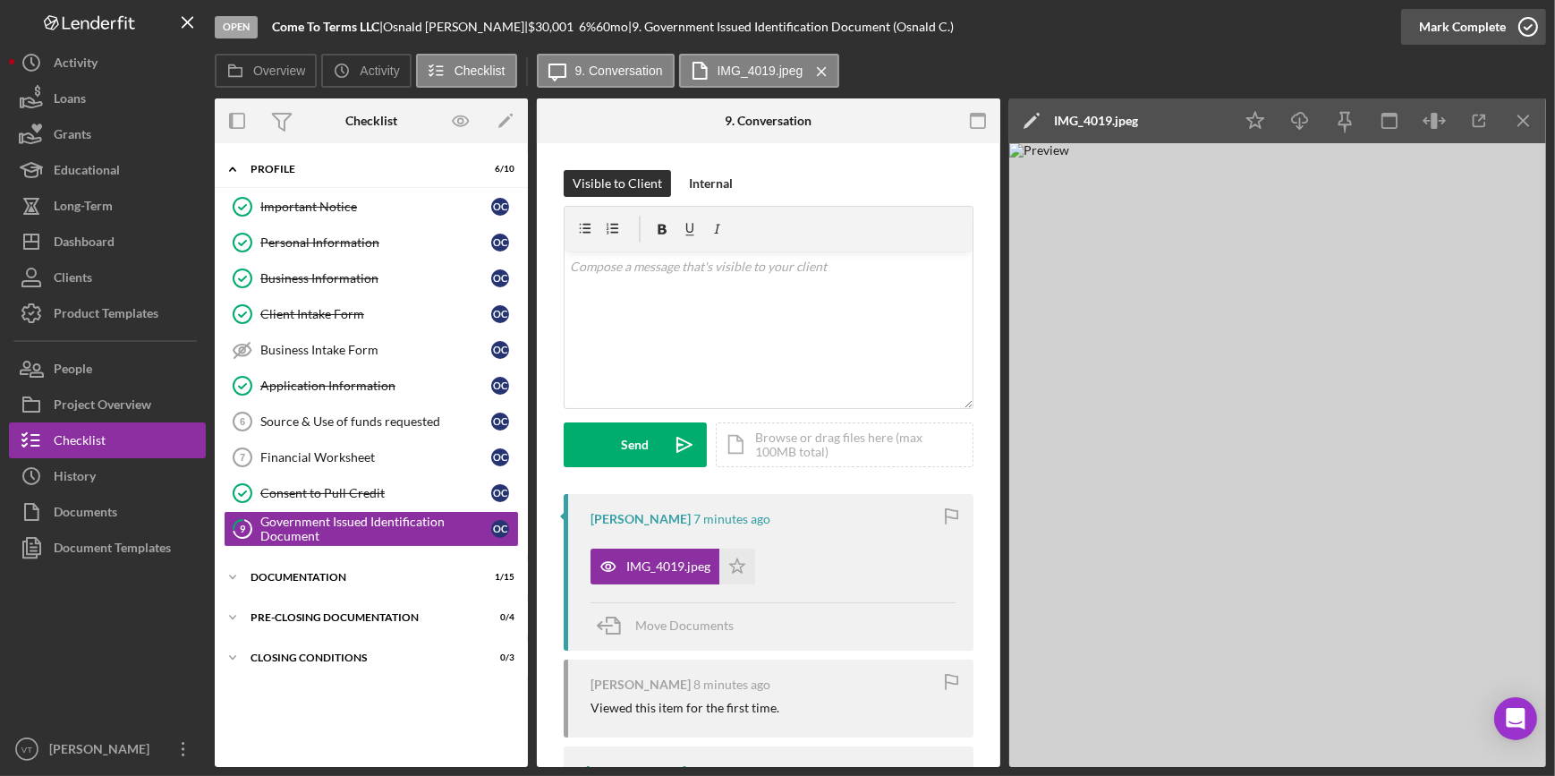
click at [1431, 31] on div "Mark Complete" at bounding box center [1462, 27] width 87 height 36
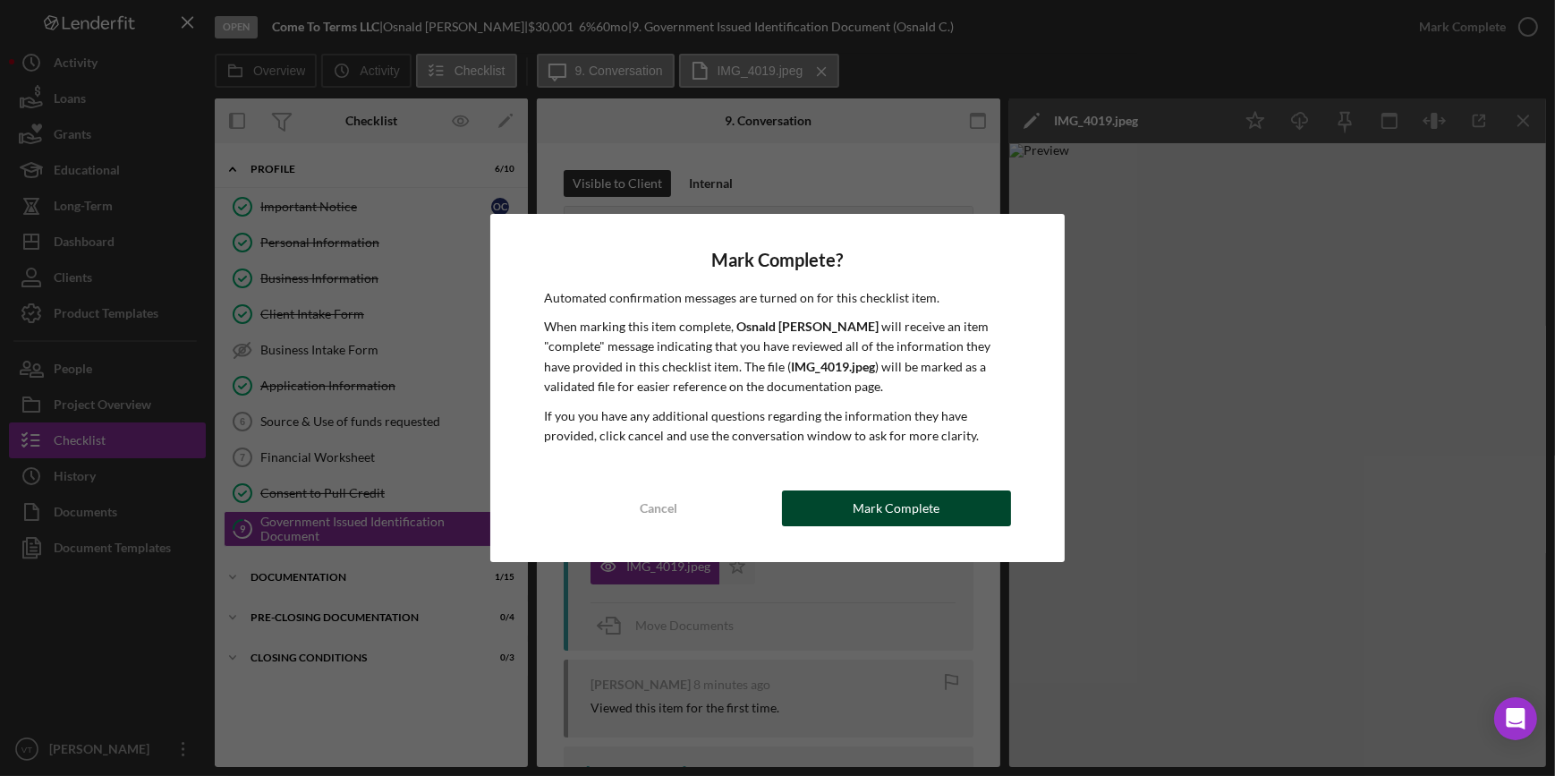
click at [887, 501] on div "Mark Complete" at bounding box center [896, 508] width 87 height 36
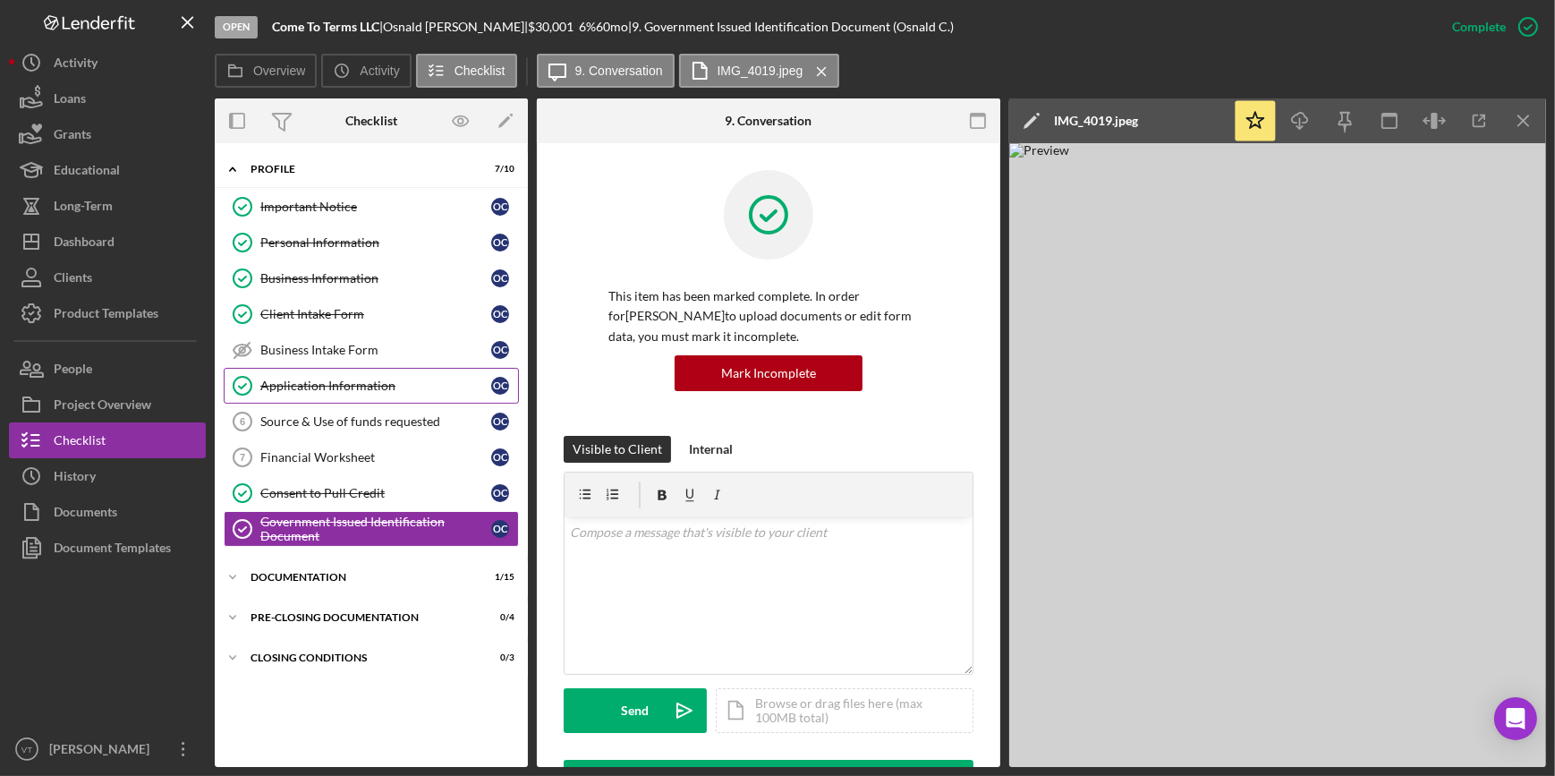
click at [386, 378] on div "Application Information" at bounding box center [375, 385] width 231 height 14
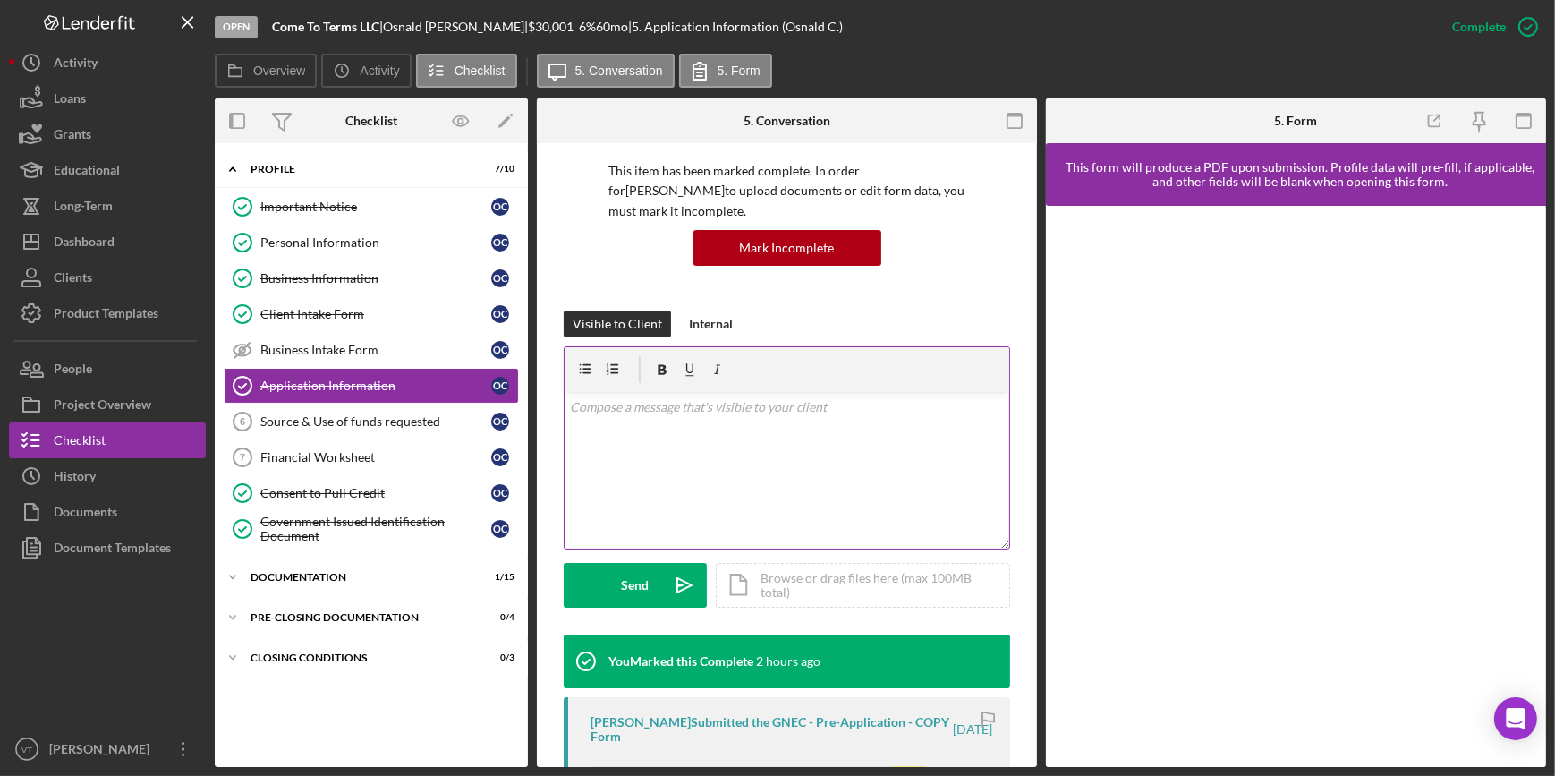
scroll to position [406, 0]
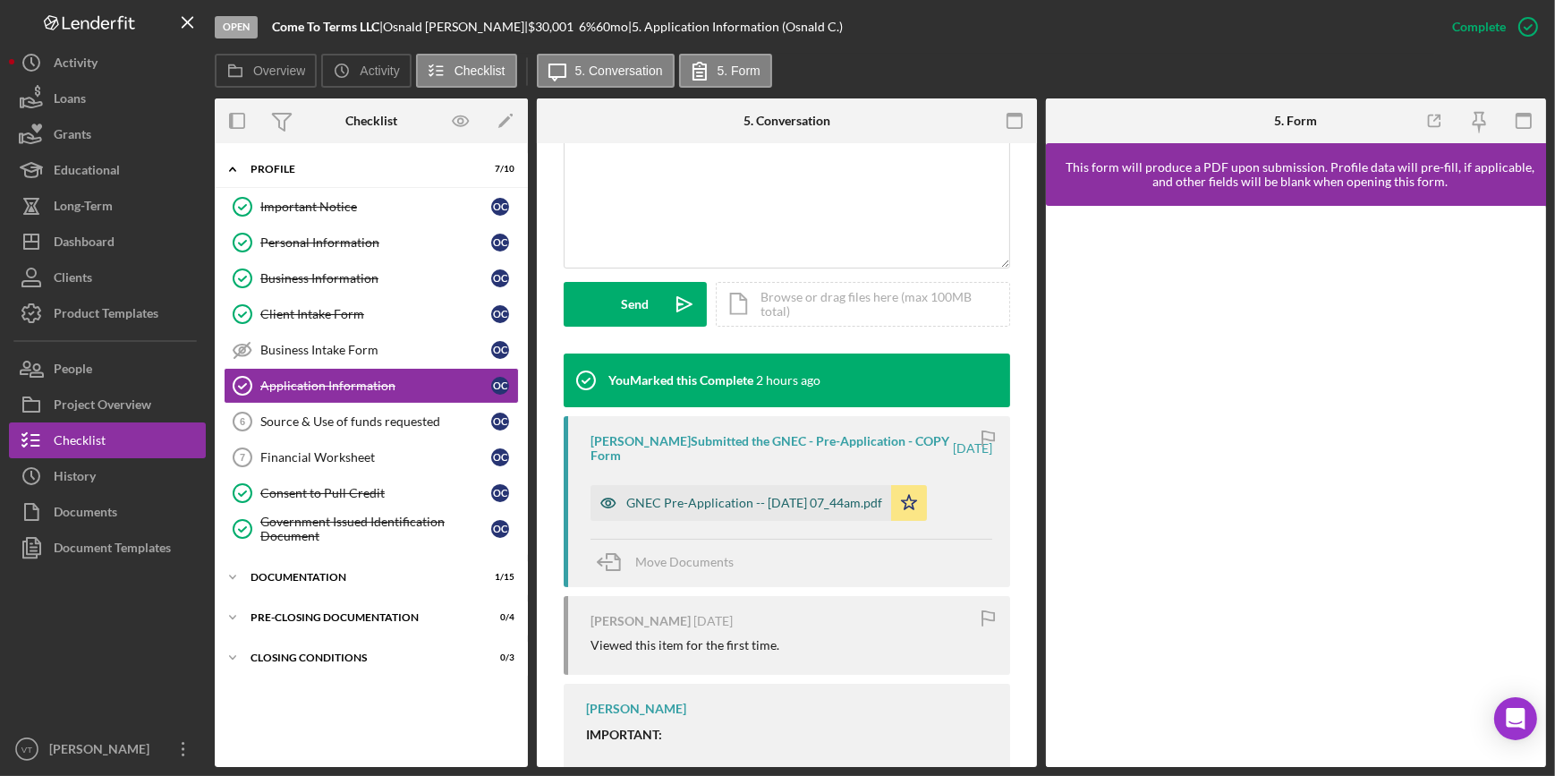
click at [734, 501] on div "GNEC Pre-Application -- [DATE] 07_44am.pdf" at bounding box center [754, 503] width 256 height 14
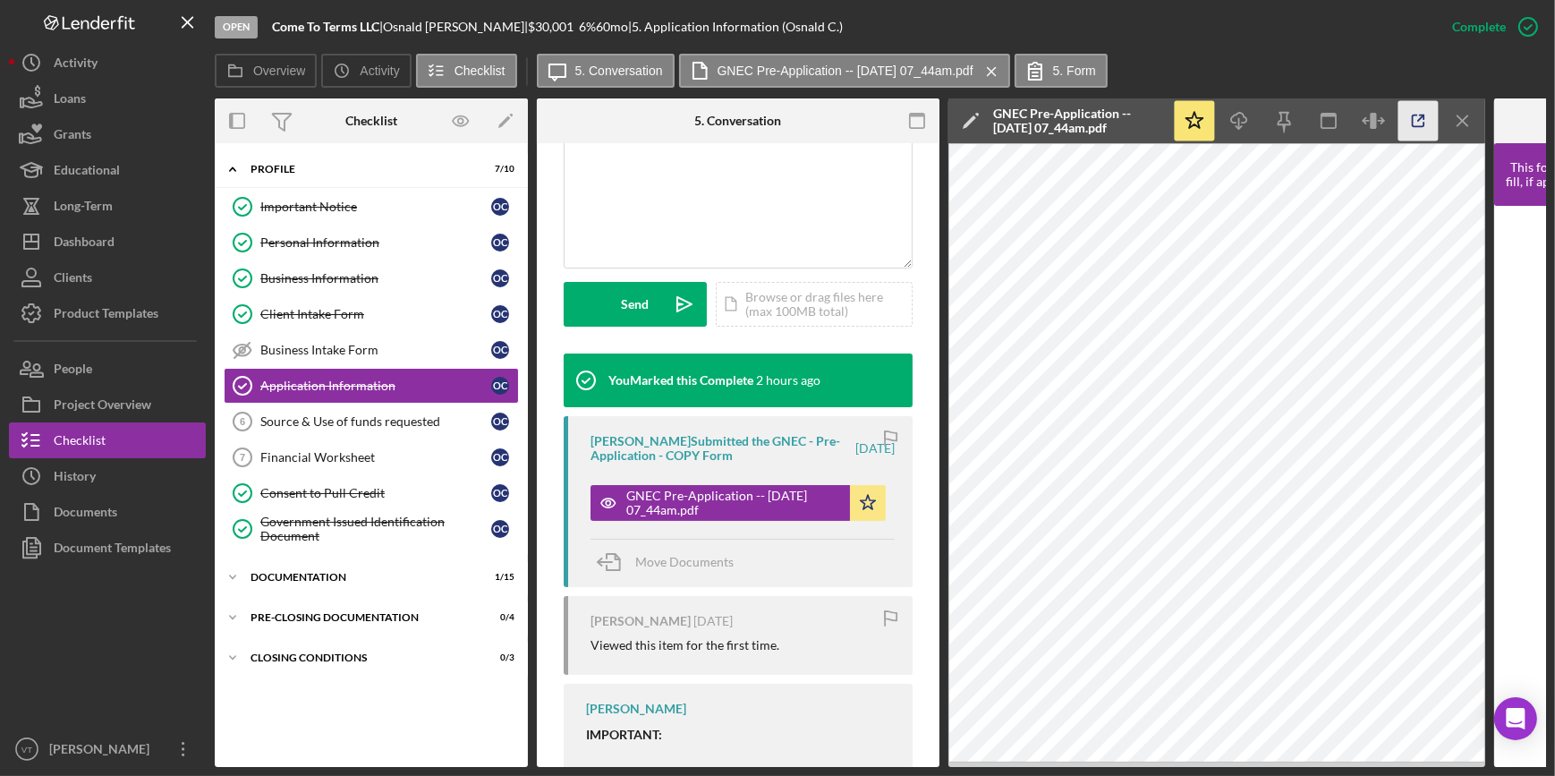
click at [1410, 115] on icon "button" at bounding box center [1418, 121] width 40 height 40
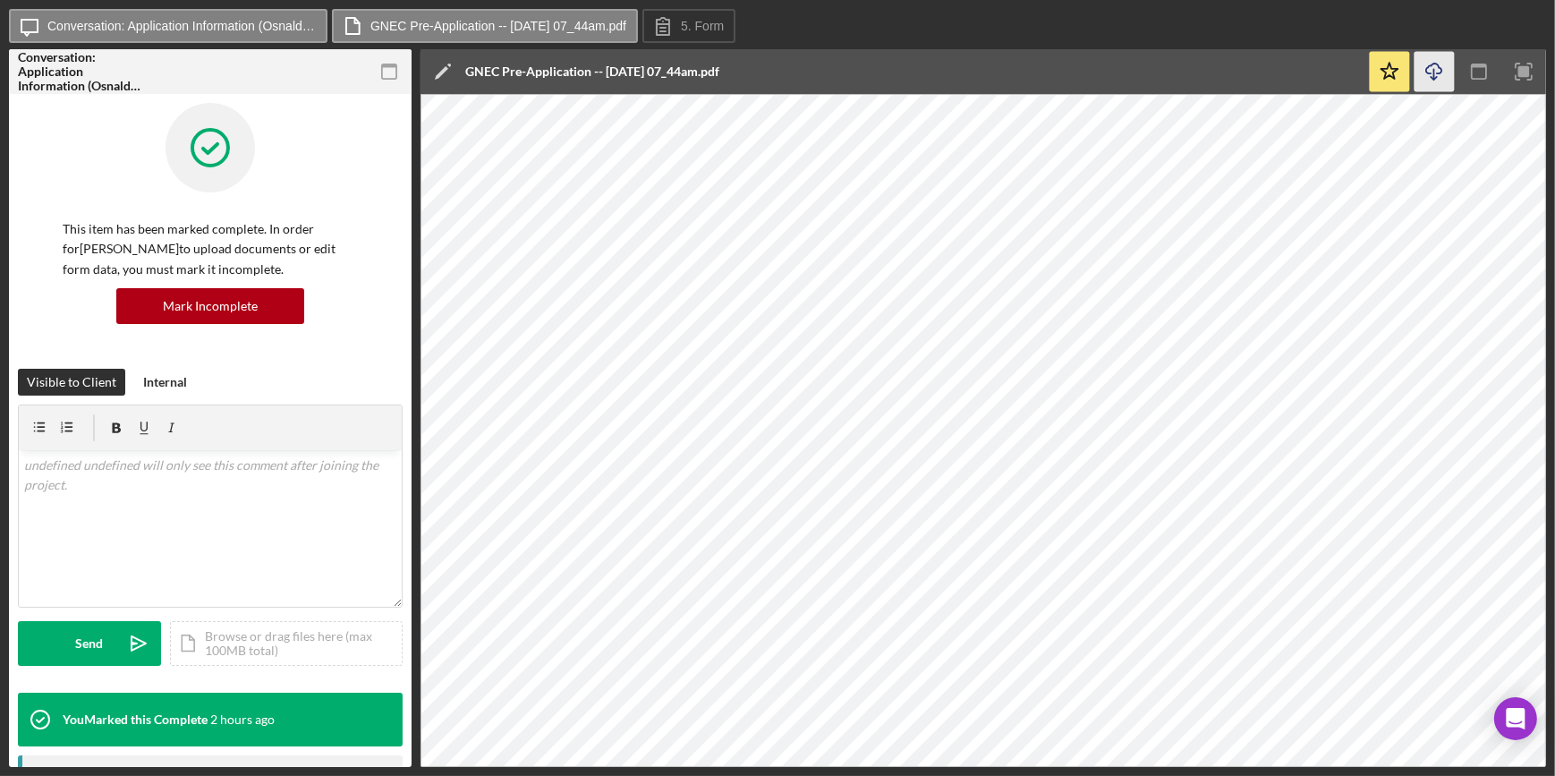
click at [1431, 72] on icon "Icon/Download" at bounding box center [1434, 72] width 40 height 40
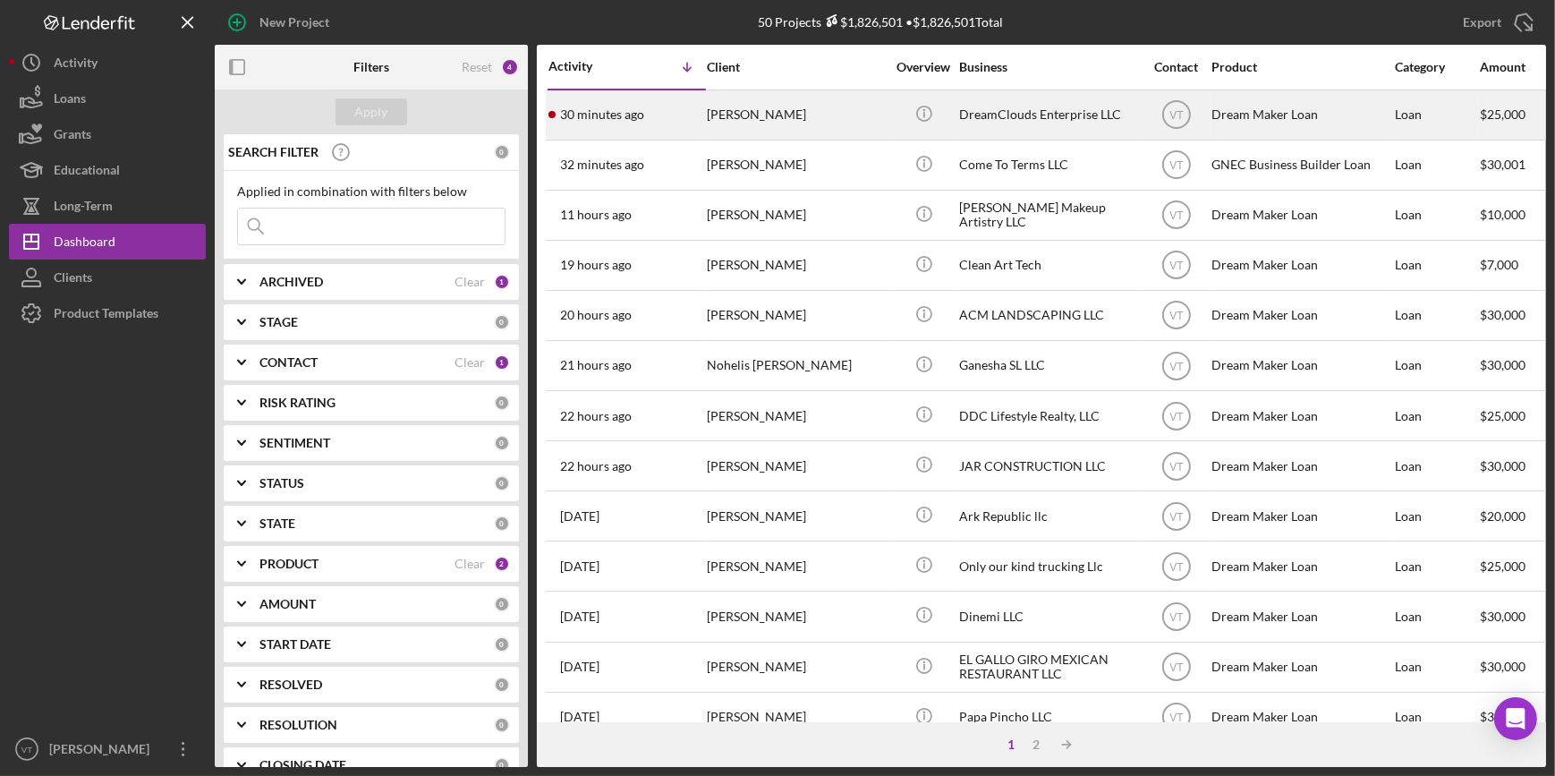
click at [772, 122] on div "[PERSON_NAME]" at bounding box center [796, 114] width 179 height 47
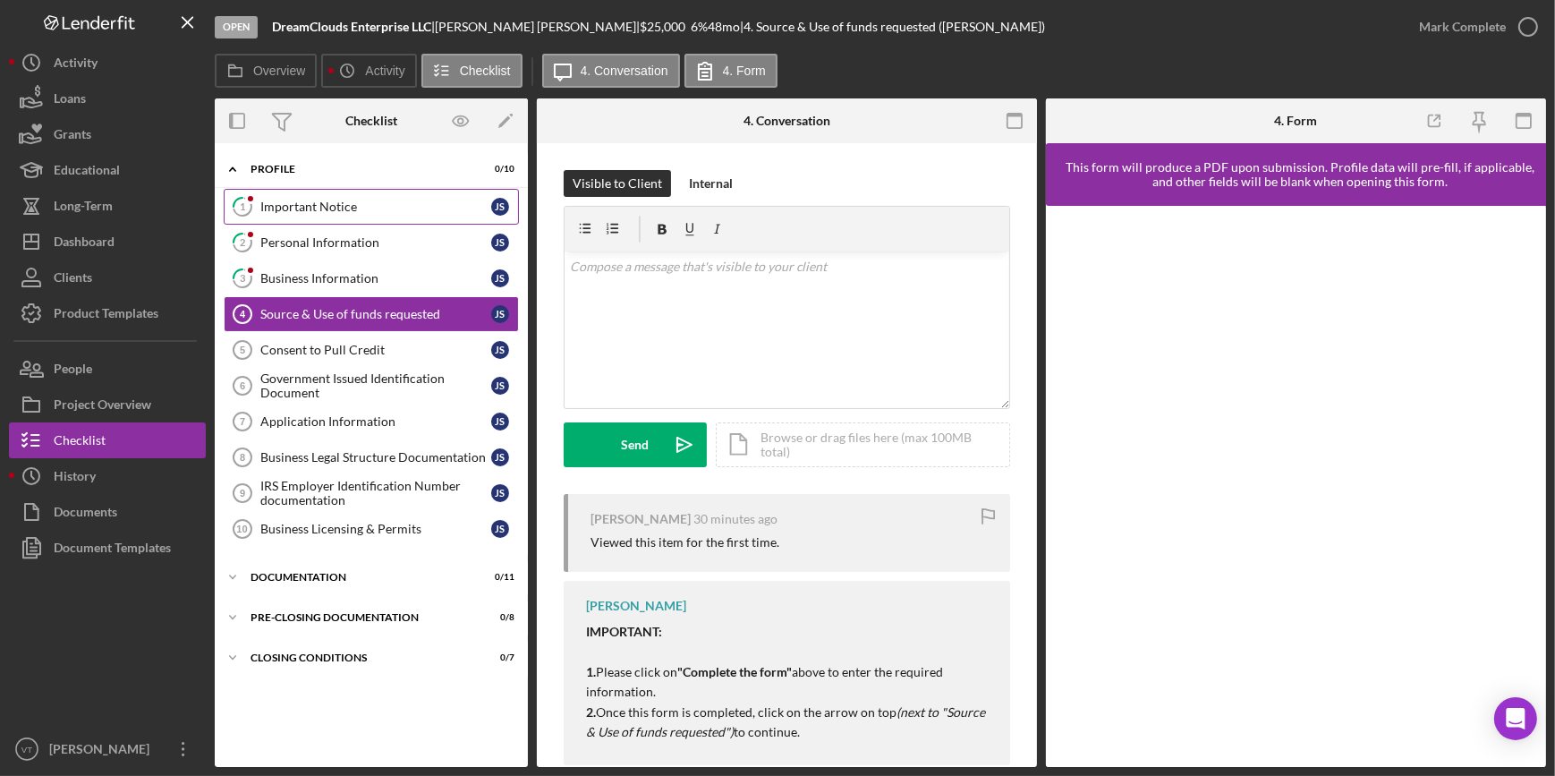
click at [390, 207] on div "Important Notice" at bounding box center [375, 207] width 231 height 14
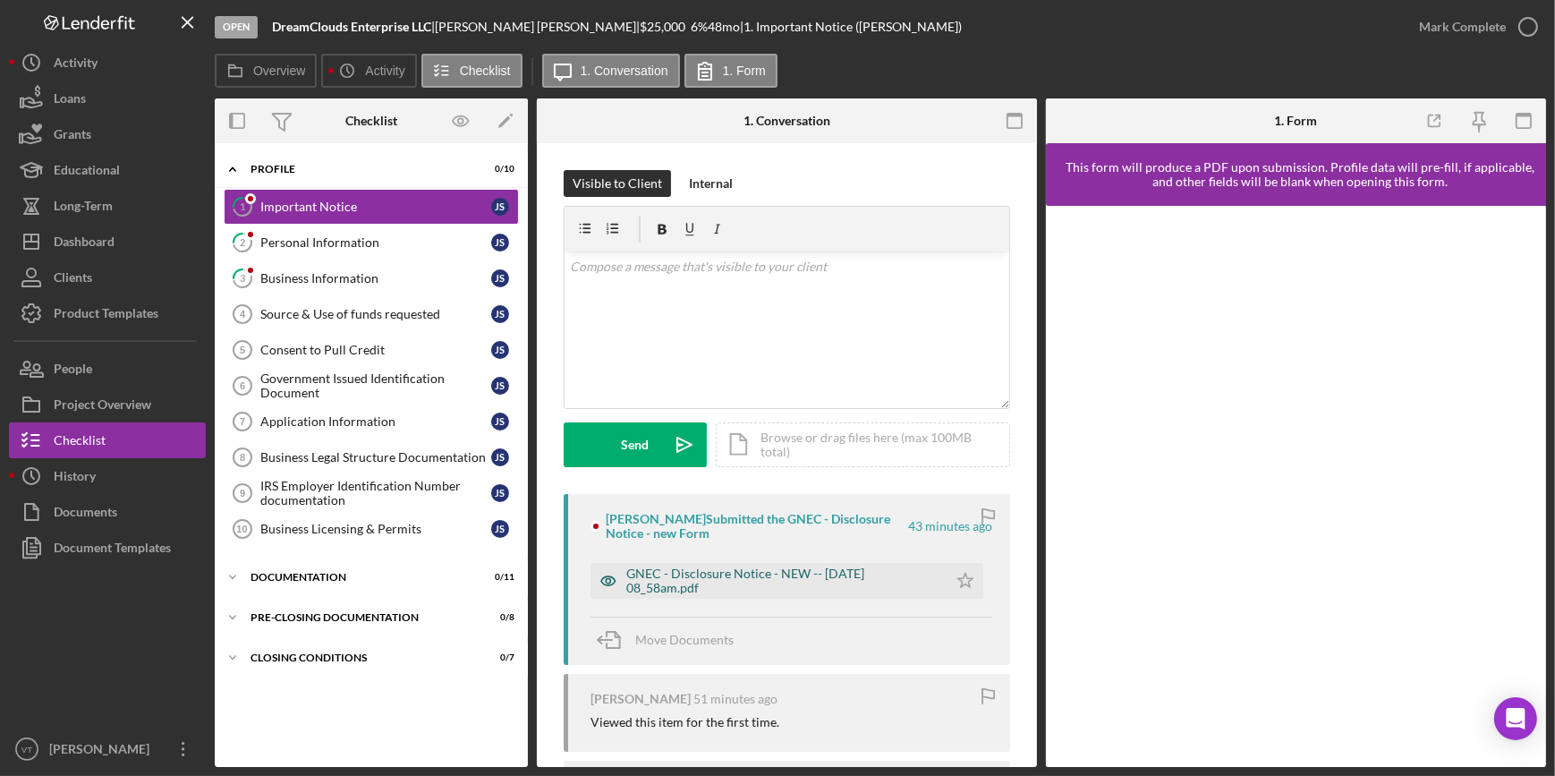
click at [772, 422] on div "GNEC - Disclosure Notice - NEW -- [DATE] 08_58am.pdf" at bounding box center [782, 580] width 312 height 29
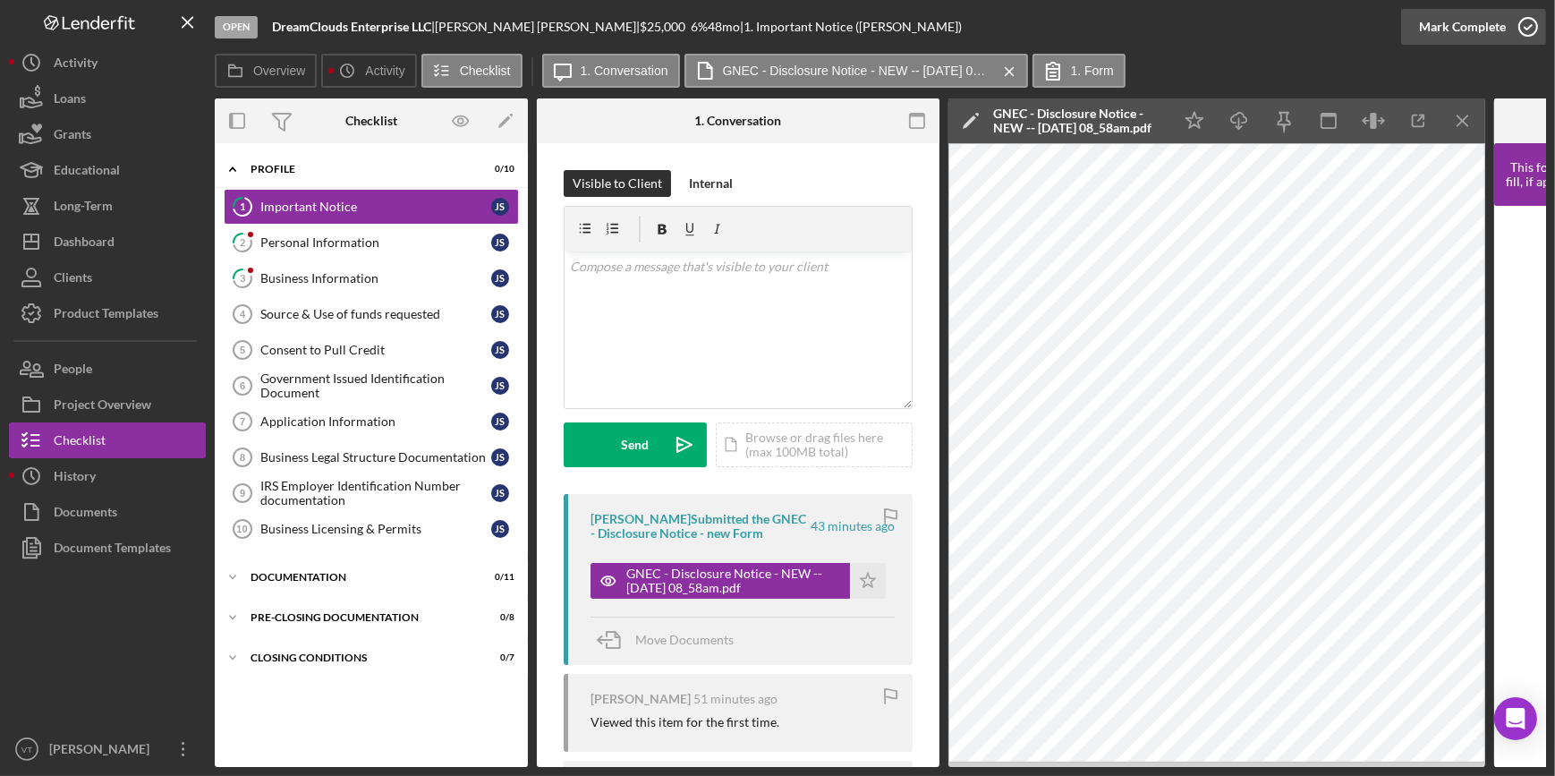
click at [772, 16] on div "Mark Complete" at bounding box center [1462, 27] width 87 height 36
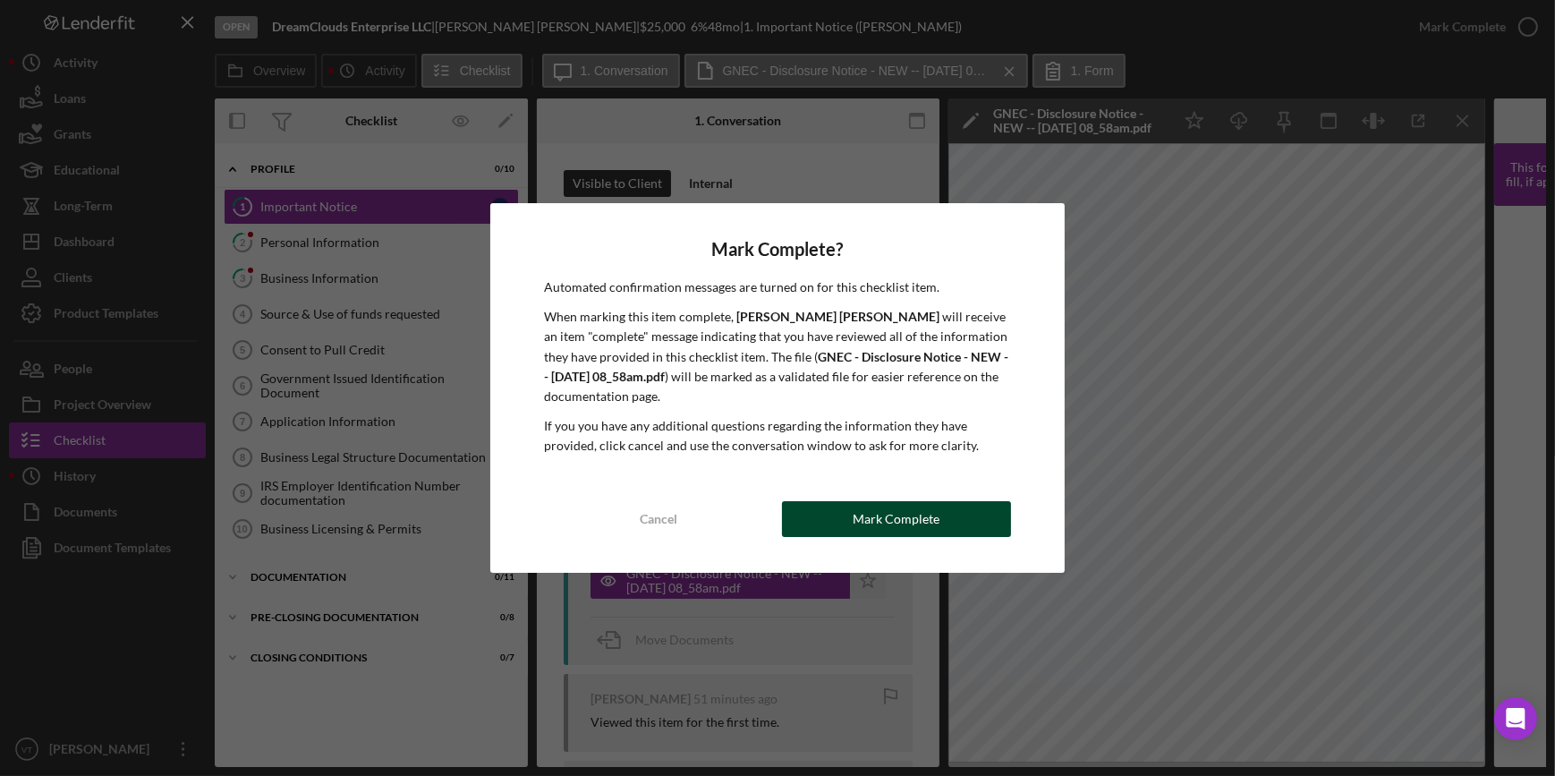
click at [772, 422] on div "Mark Complete" at bounding box center [896, 519] width 87 height 36
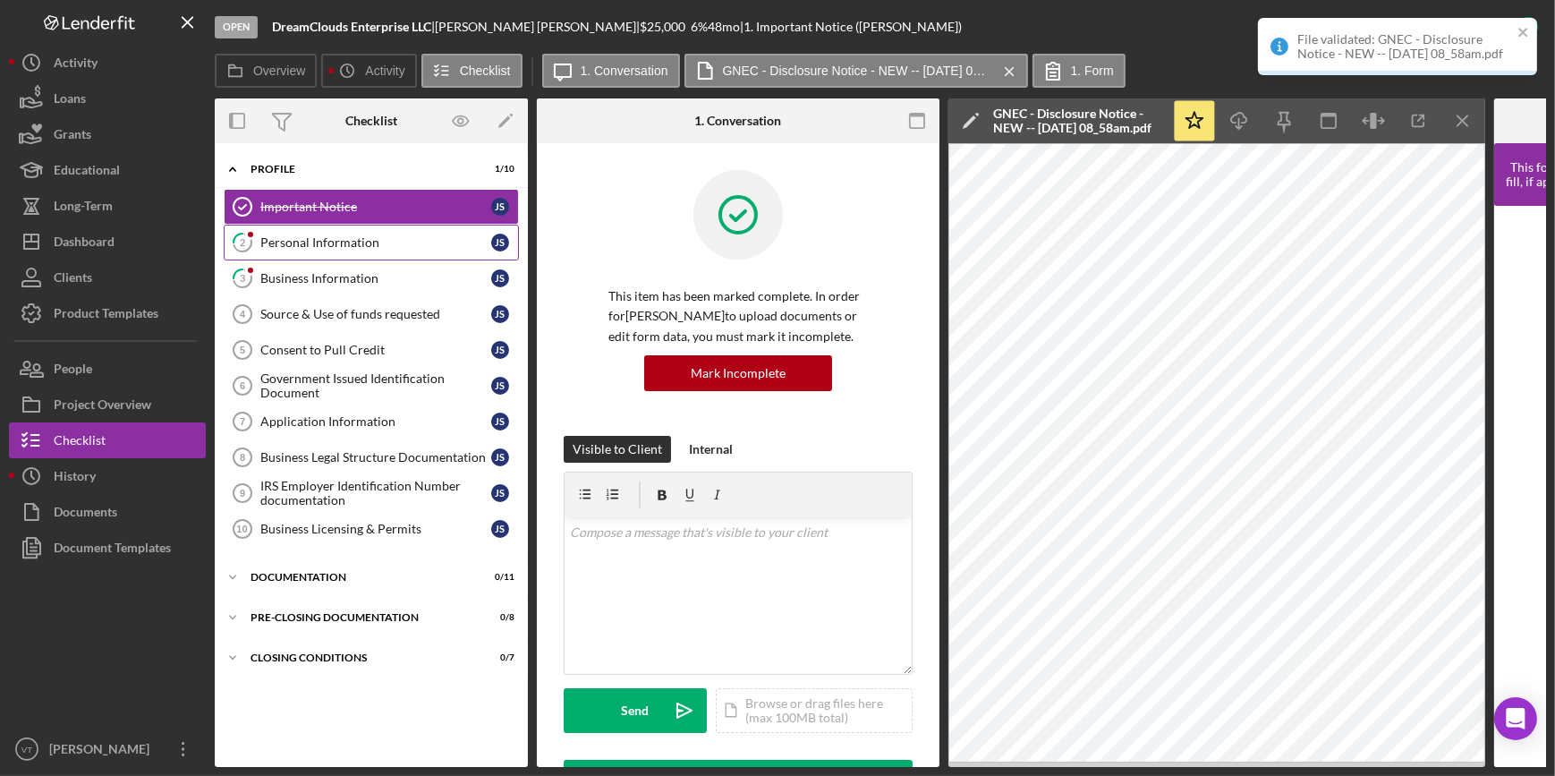
click at [335, 242] on div "Personal Information" at bounding box center [375, 242] width 231 height 14
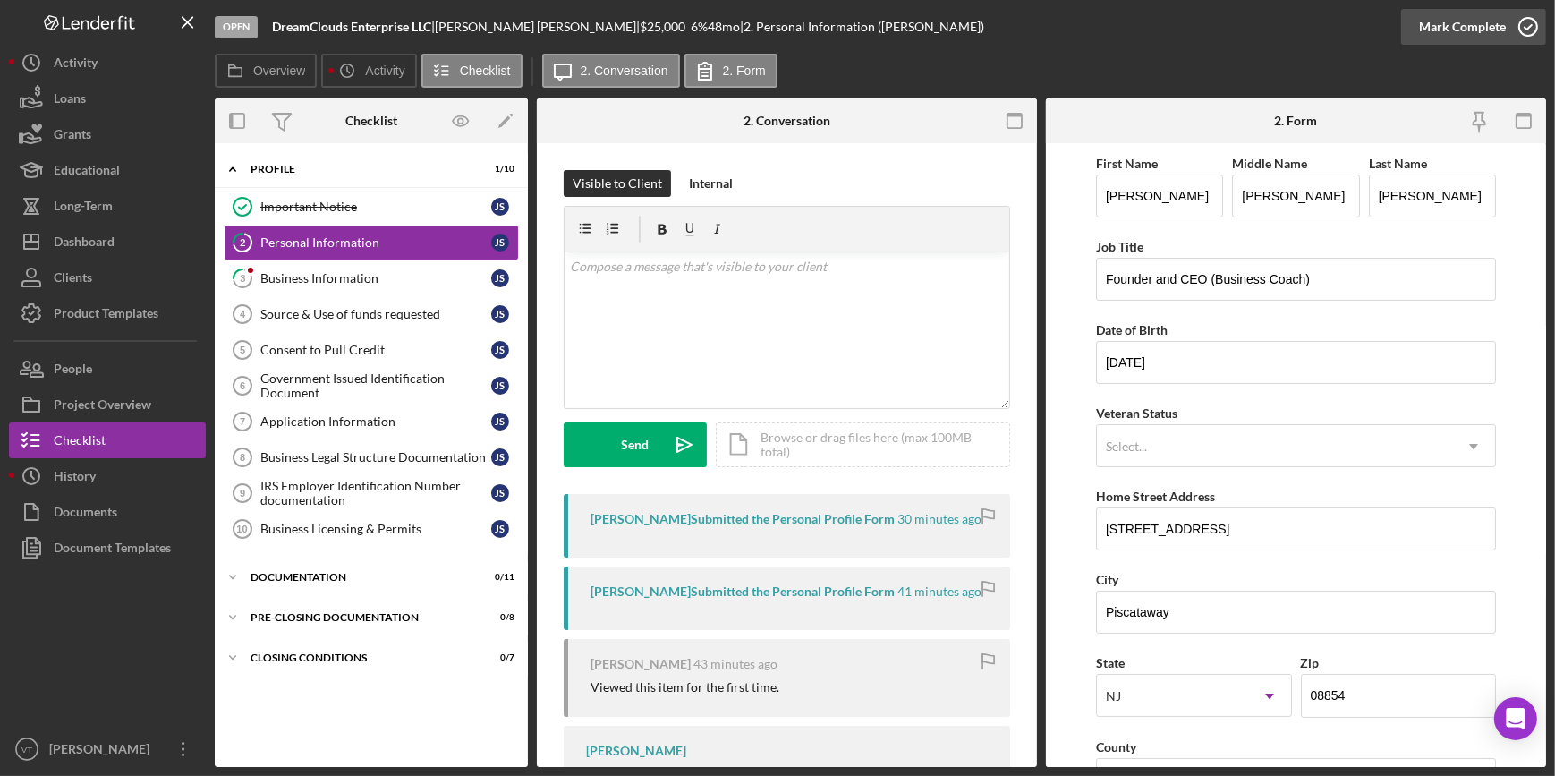
click at [772, 16] on div "Mark Complete" at bounding box center [1462, 27] width 87 height 36
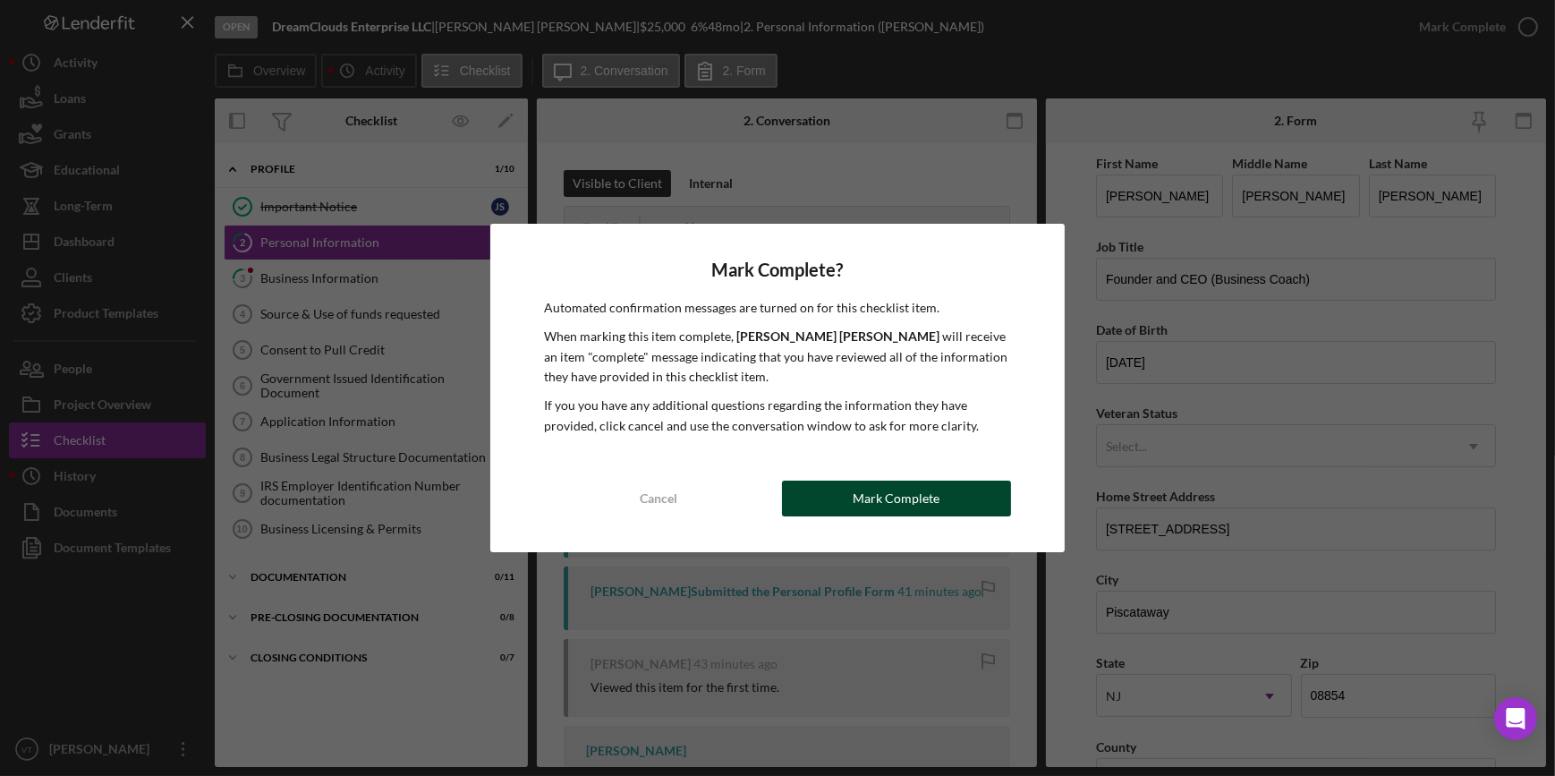
click at [772, 422] on div "Mark Complete" at bounding box center [896, 498] width 87 height 36
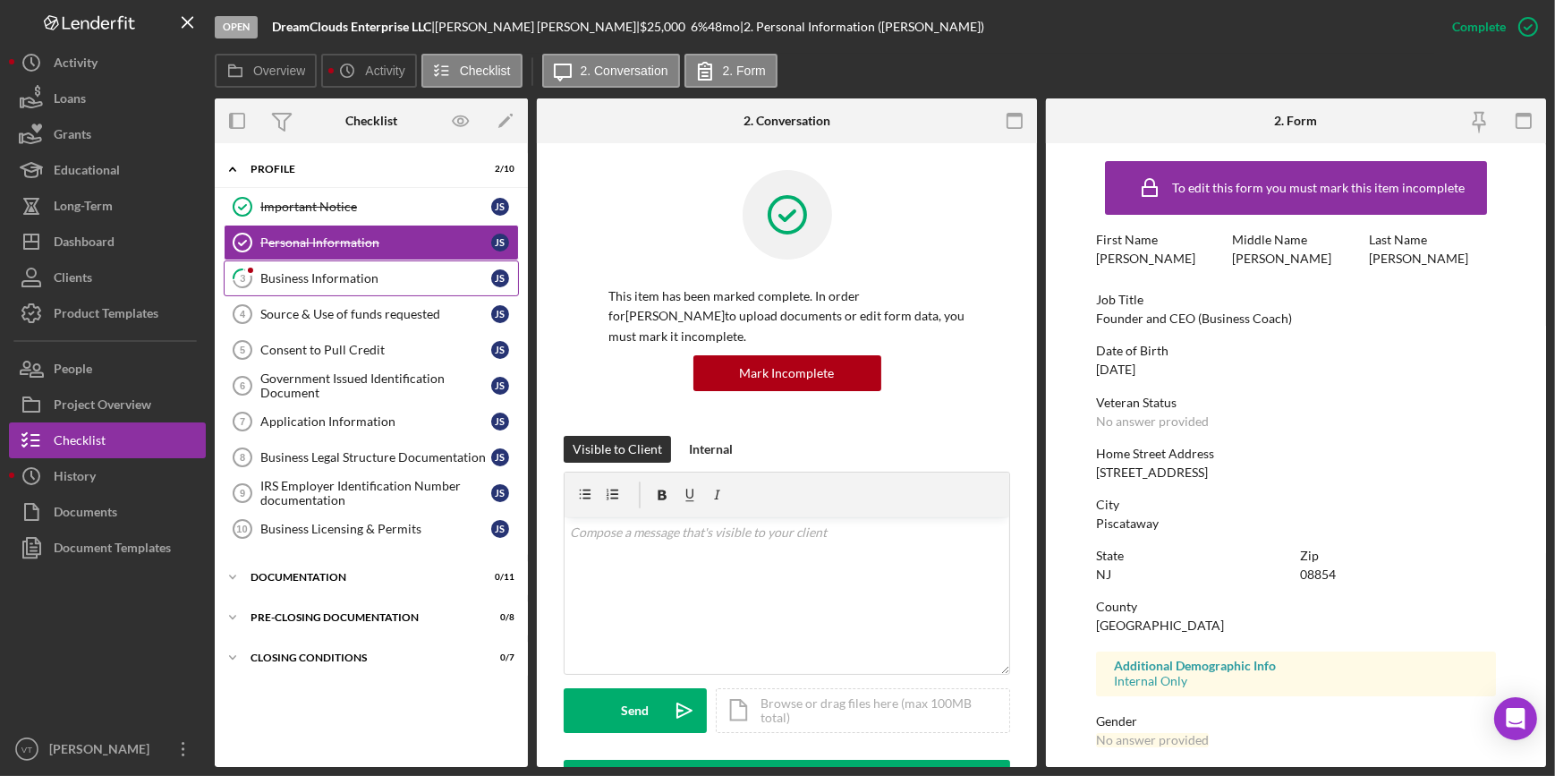
click at [318, 268] on link "3 Business Information J S" at bounding box center [371, 278] width 295 height 36
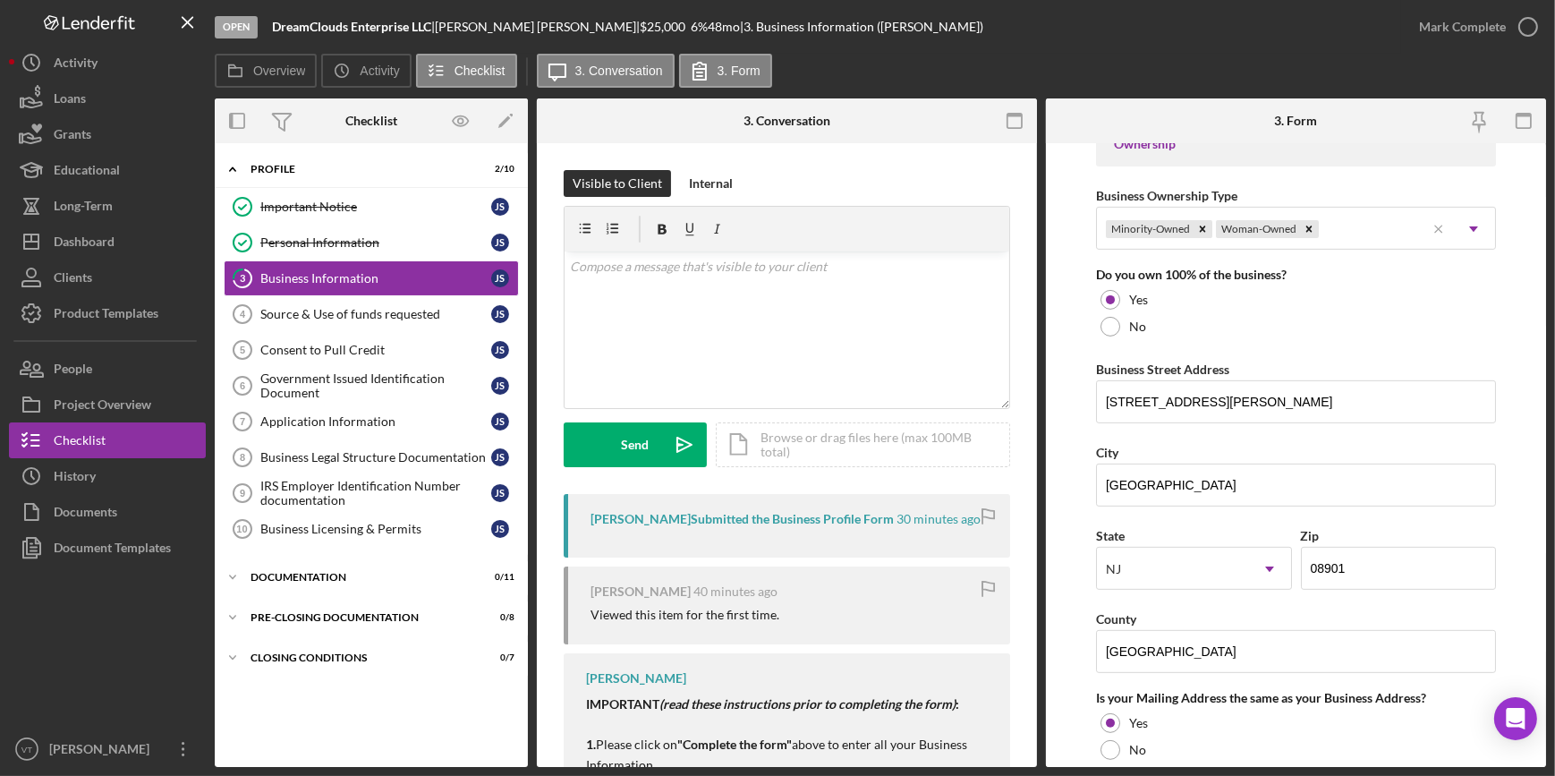
scroll to position [895, 0]
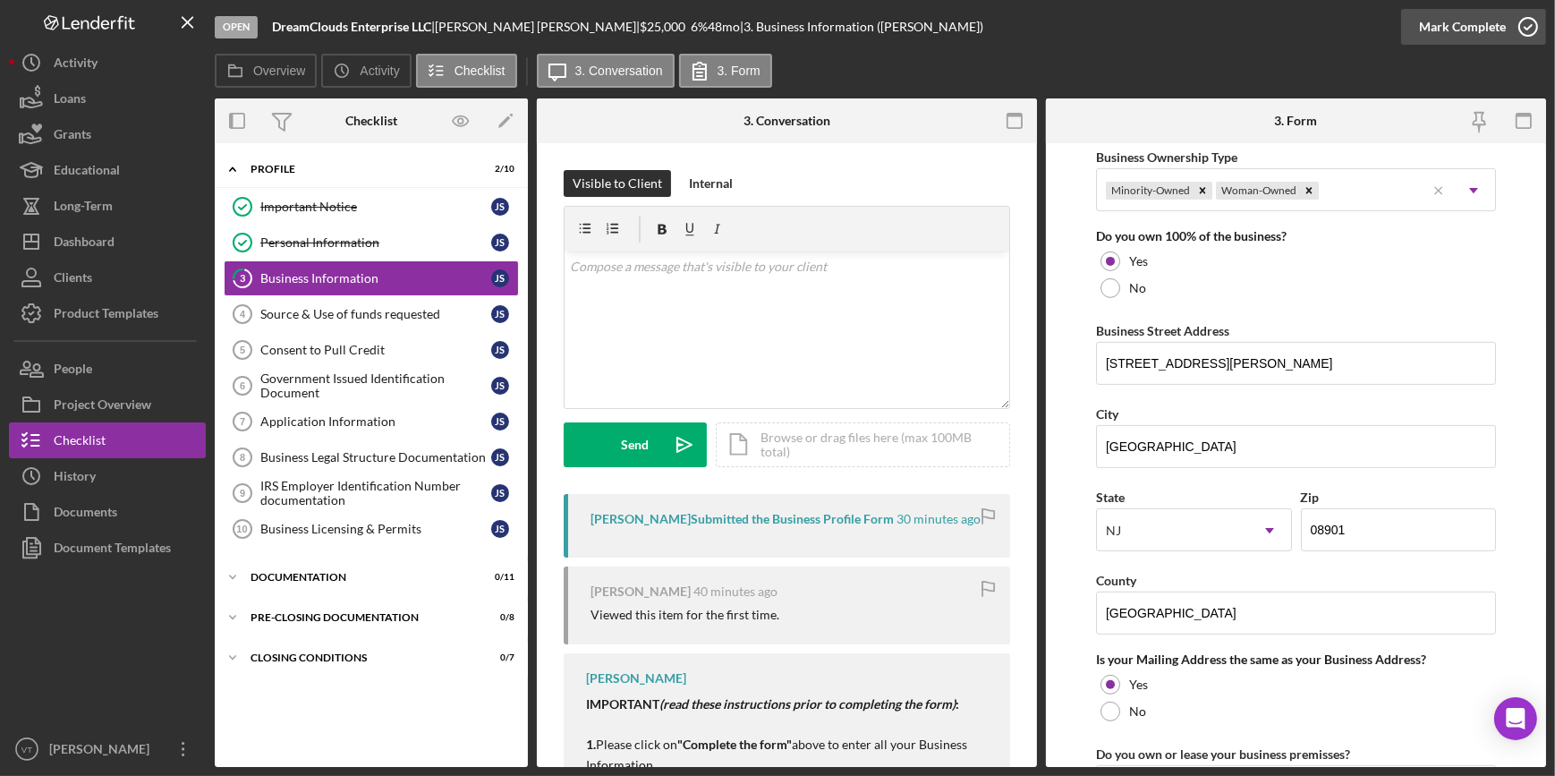
click at [772, 21] on div "Mark Complete" at bounding box center [1462, 27] width 87 height 36
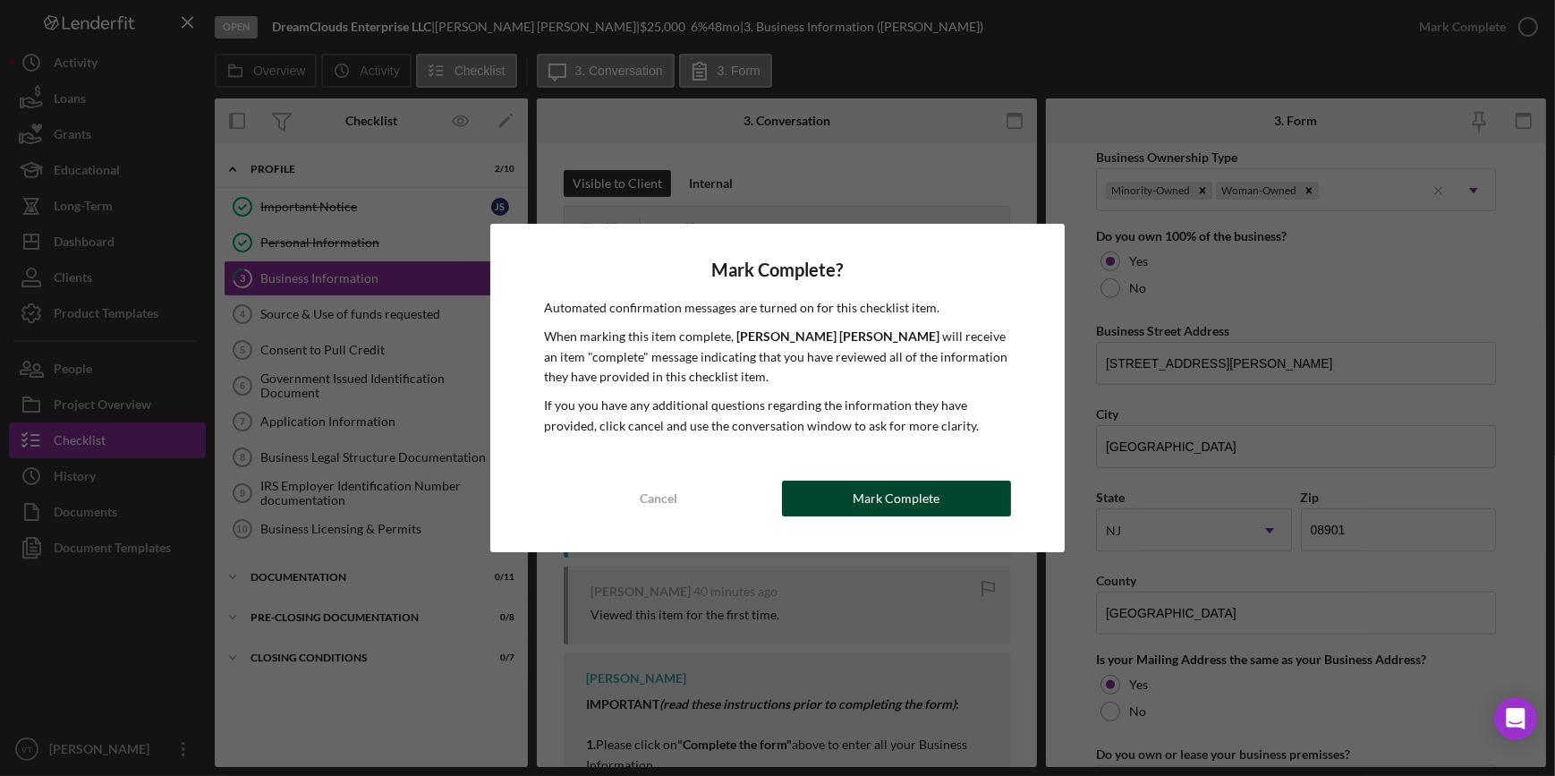
click at [772, 422] on div "Mark Complete" at bounding box center [896, 498] width 87 height 36
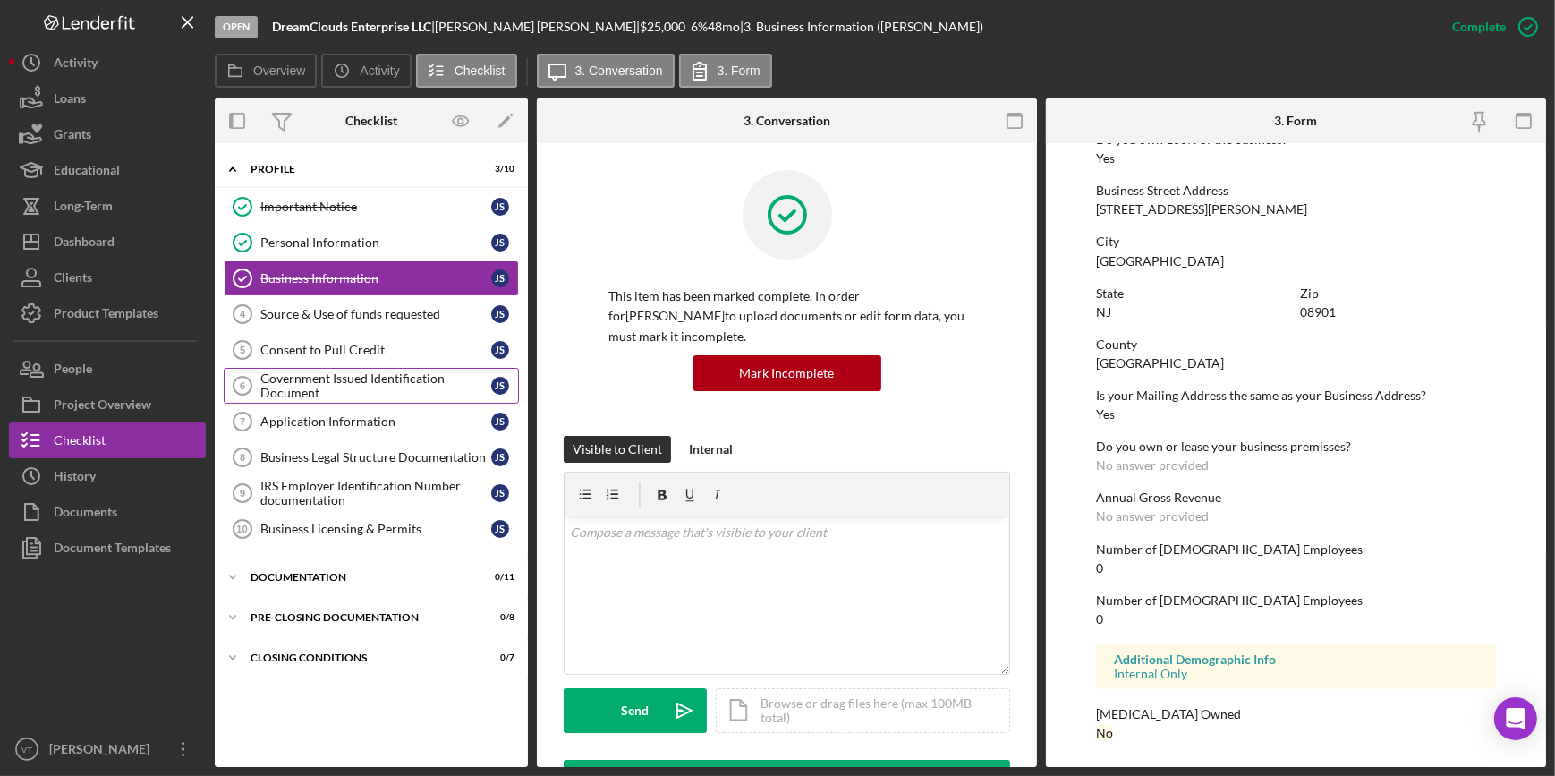
scroll to position [631, 0]
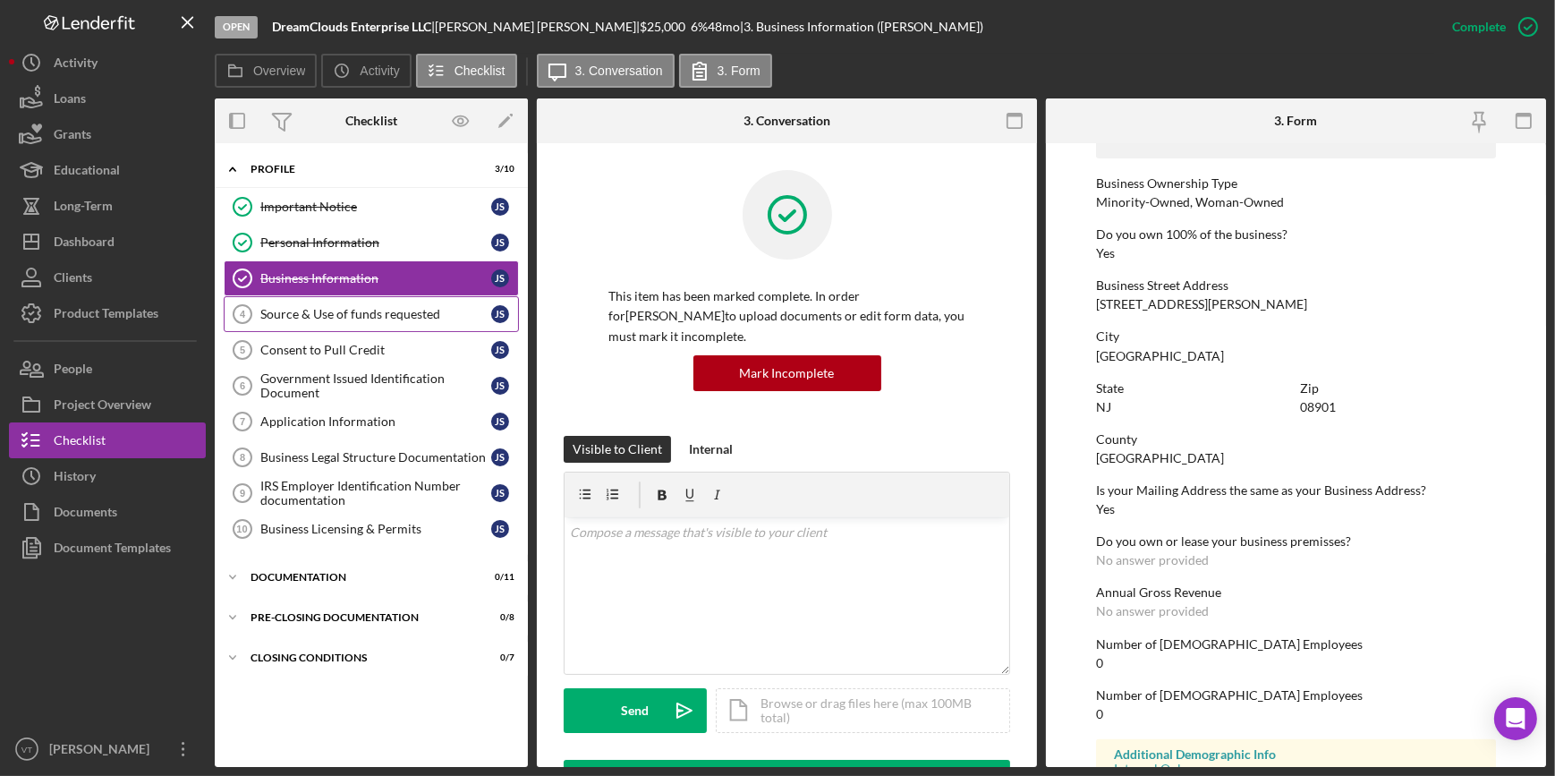
click at [346, 301] on link "Source & Use of funds requested 4 Source & Use of funds requested [PERSON_NAME]" at bounding box center [371, 314] width 295 height 36
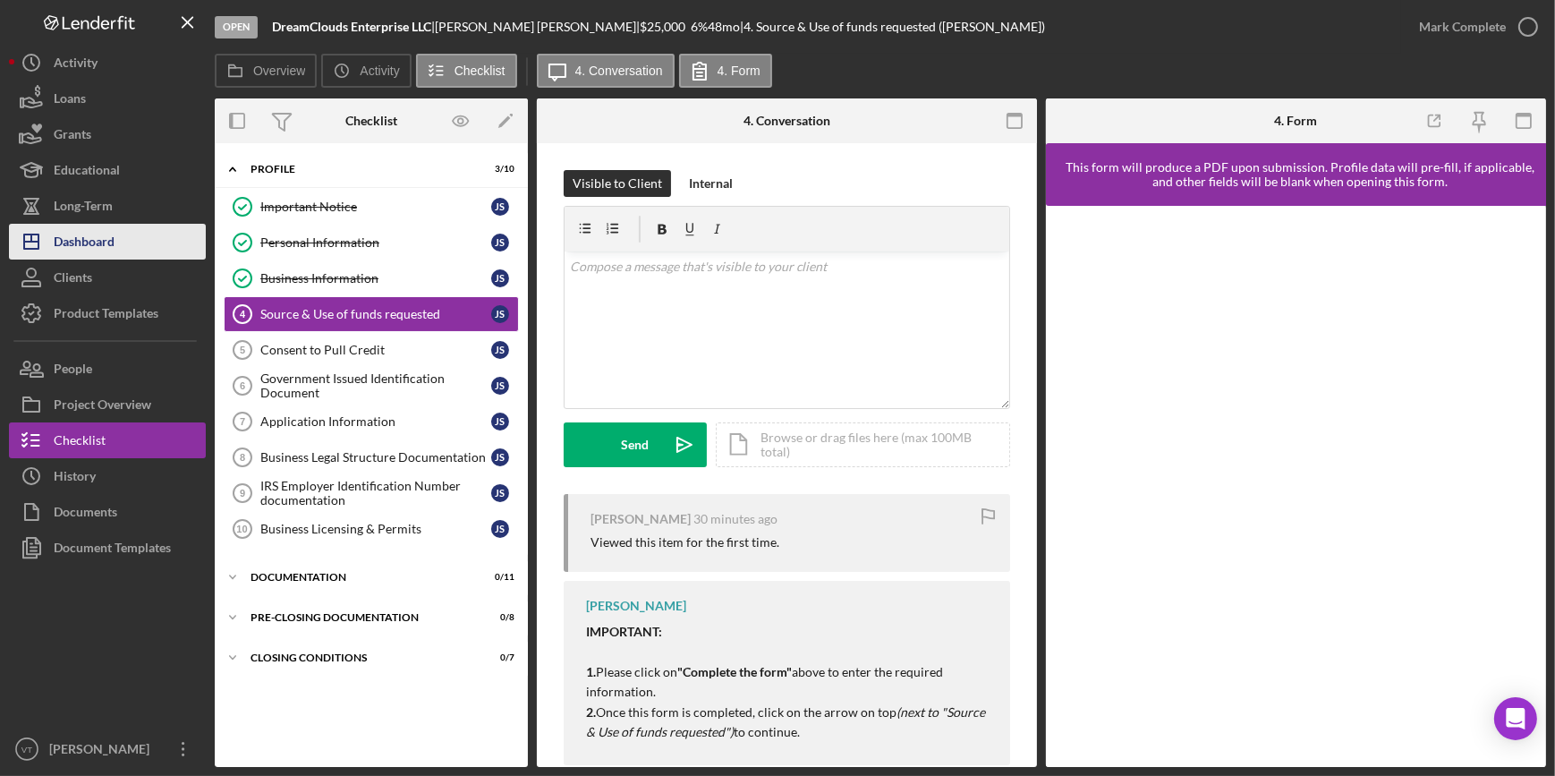
click at [157, 242] on button "Icon/Dashboard Dashboard" at bounding box center [107, 242] width 197 height 36
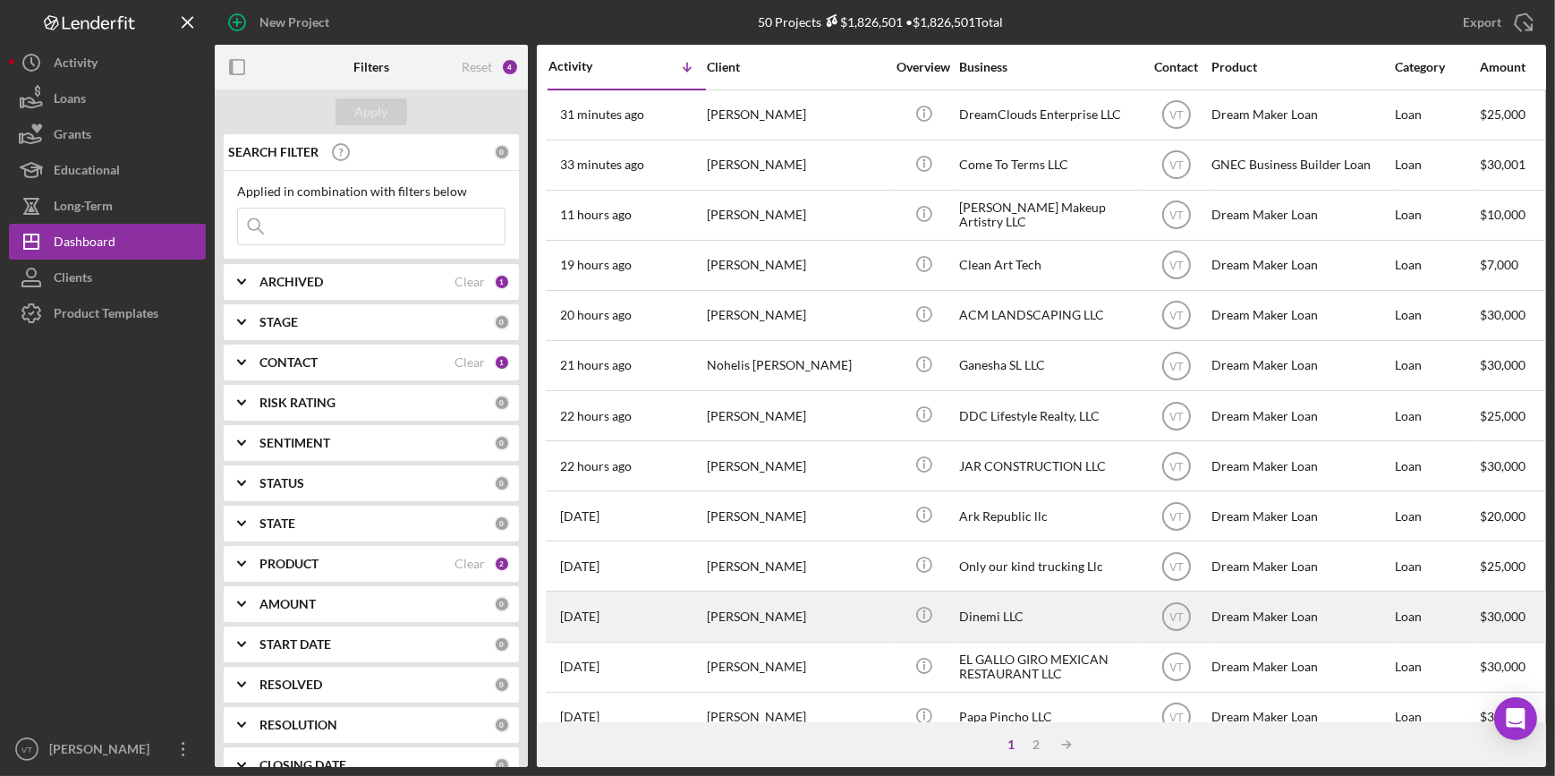
click at [772, 422] on div "[PERSON_NAME]" at bounding box center [796, 615] width 179 height 47
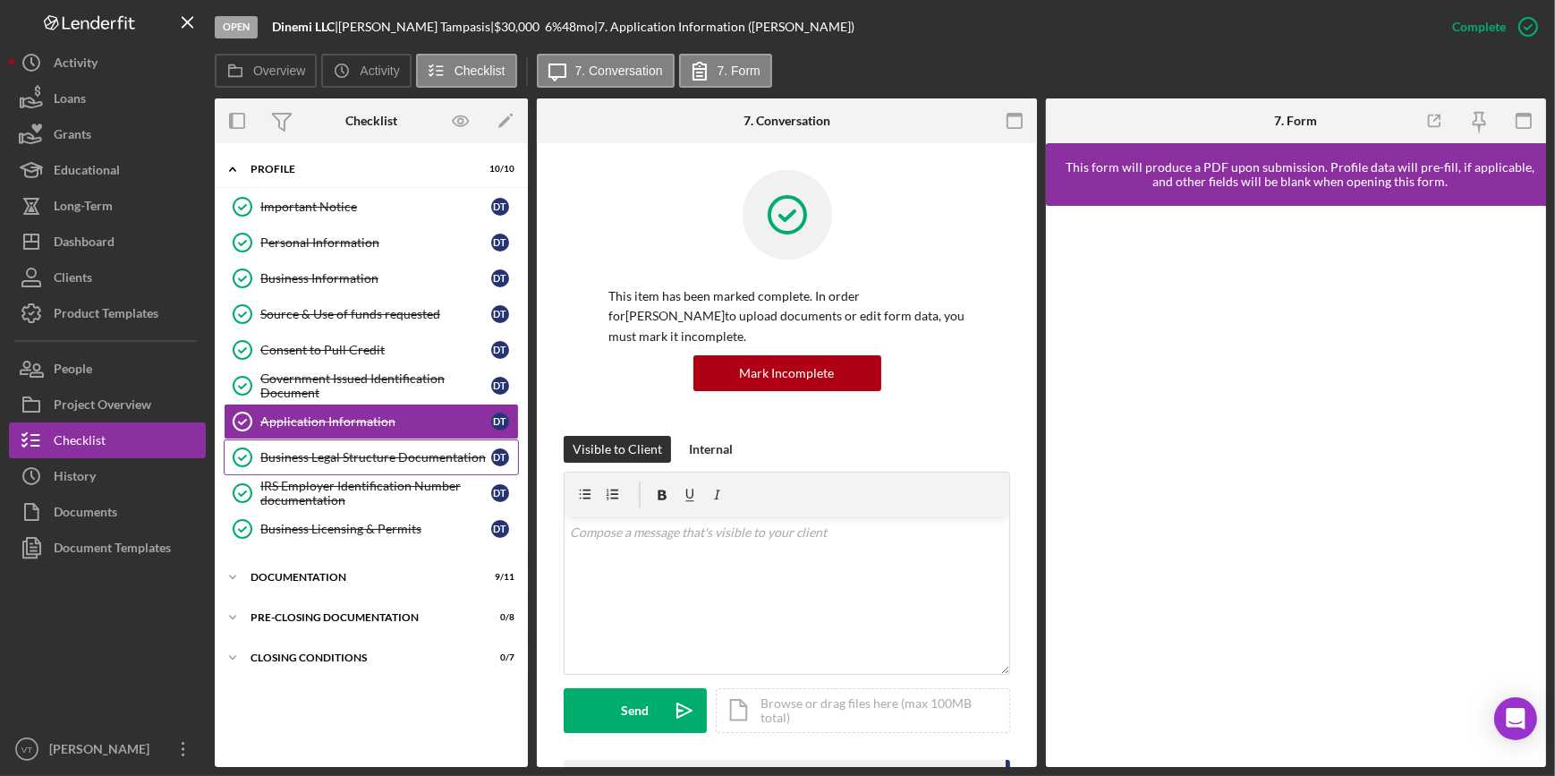
click at [323, 422] on div "Business Legal Structure Documentation" at bounding box center [375, 457] width 231 height 14
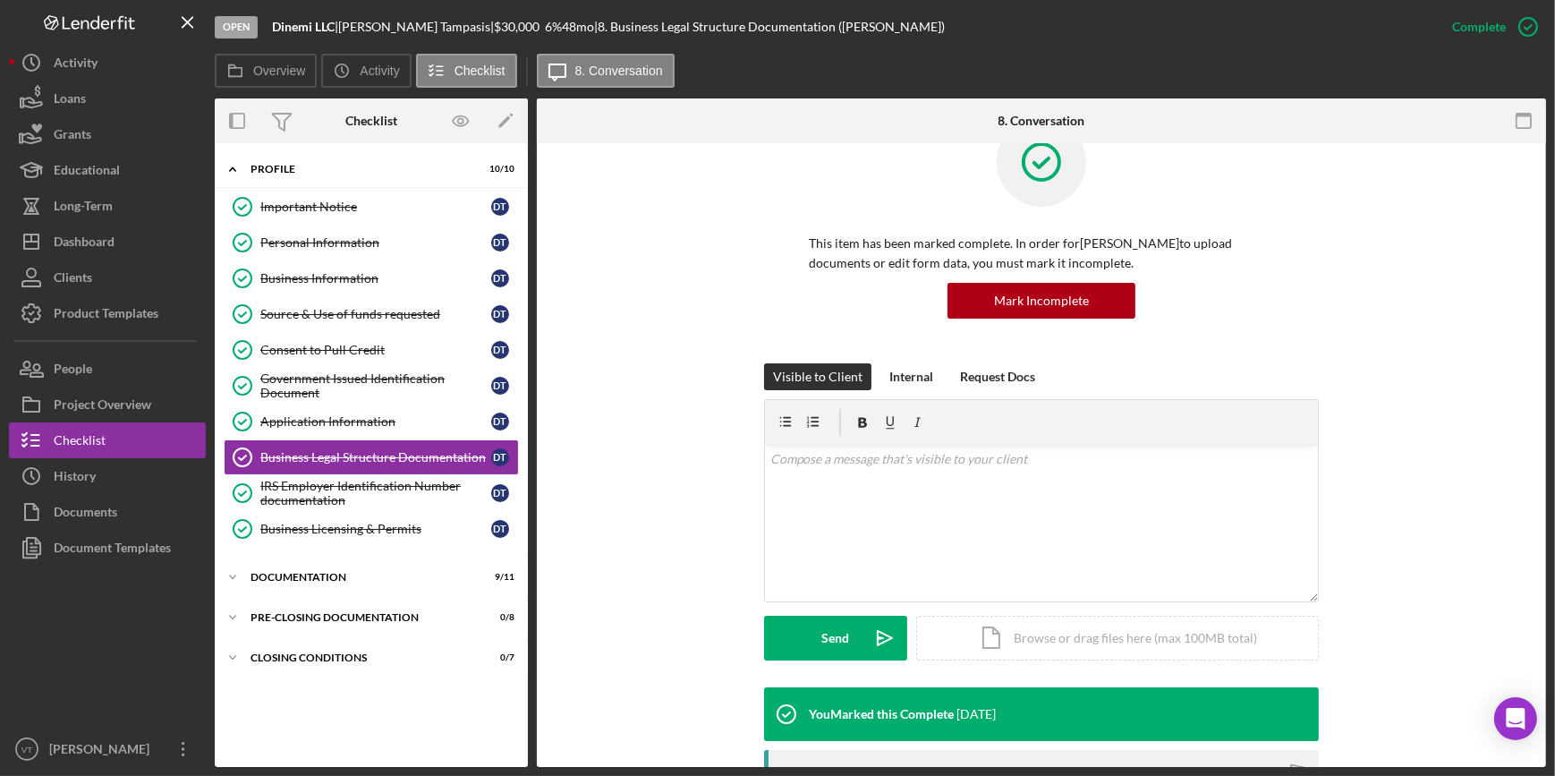
scroll to position [406, 0]
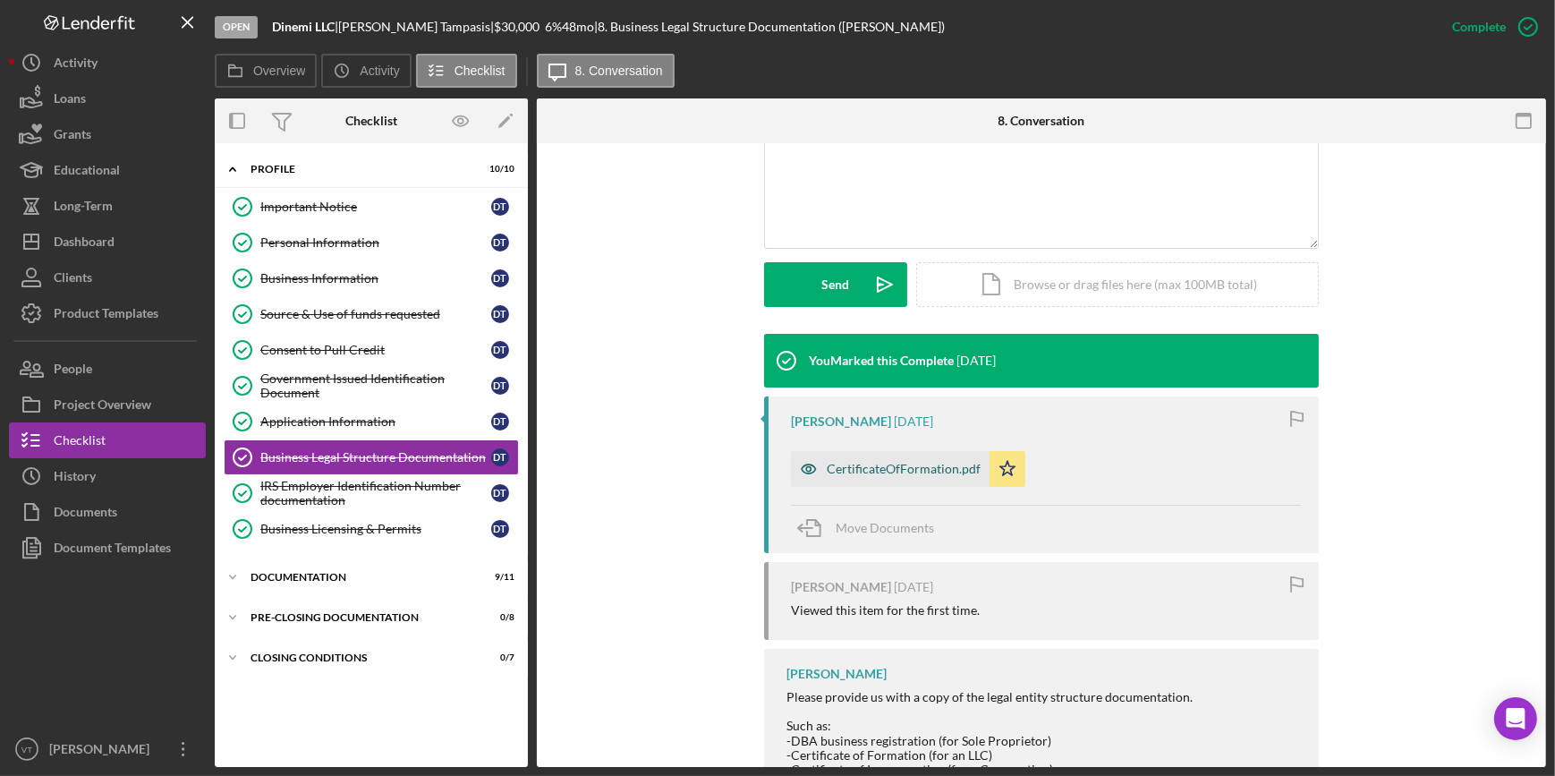
click at [772, 422] on div "CertificateOfFormation.pdf" at bounding box center [904, 469] width 154 height 14
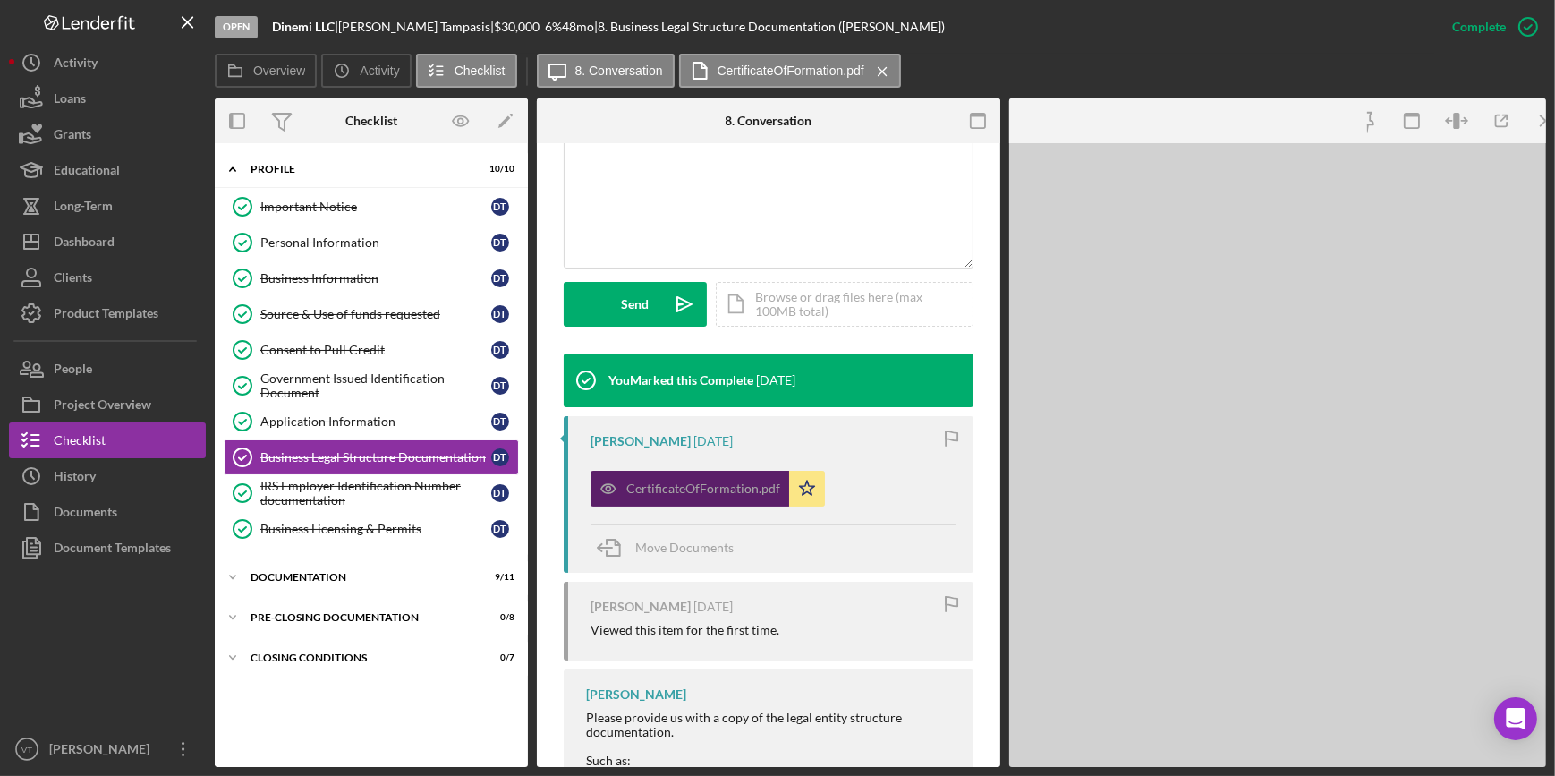
scroll to position [427, 0]
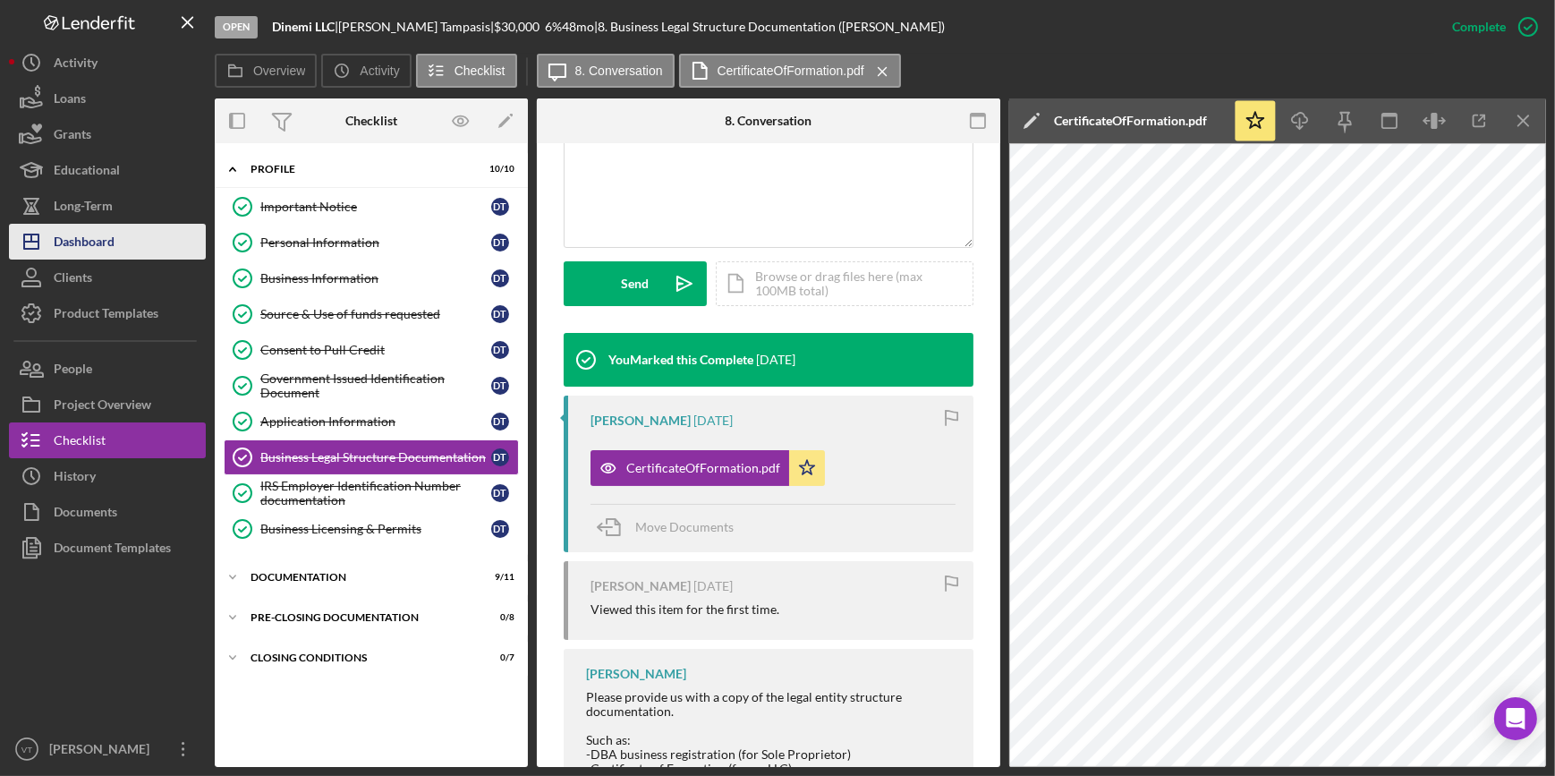
click at [71, 240] on div "Dashboard" at bounding box center [84, 244] width 61 height 40
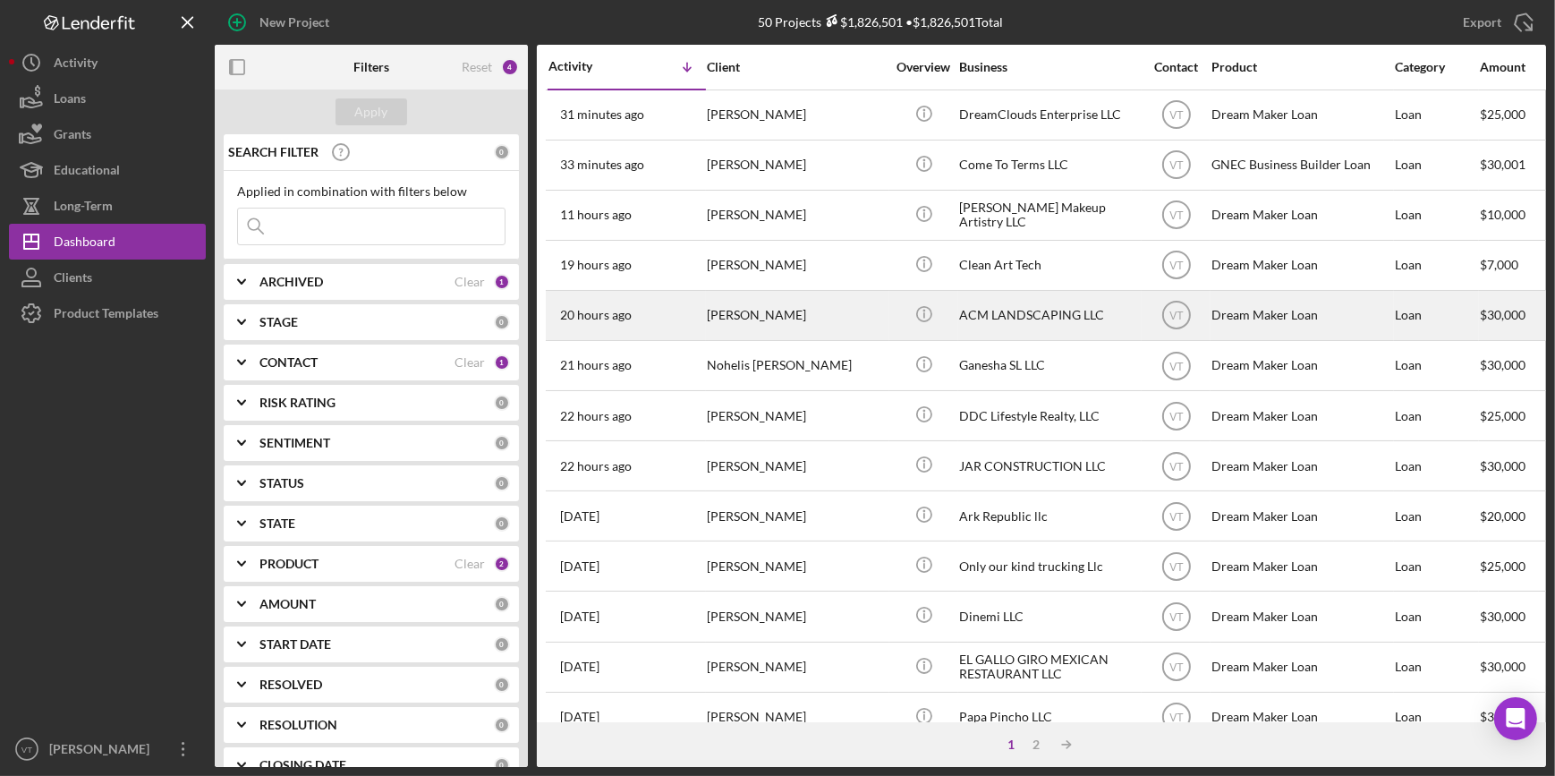
click at [760, 305] on div "[PERSON_NAME]" at bounding box center [796, 315] width 179 height 47
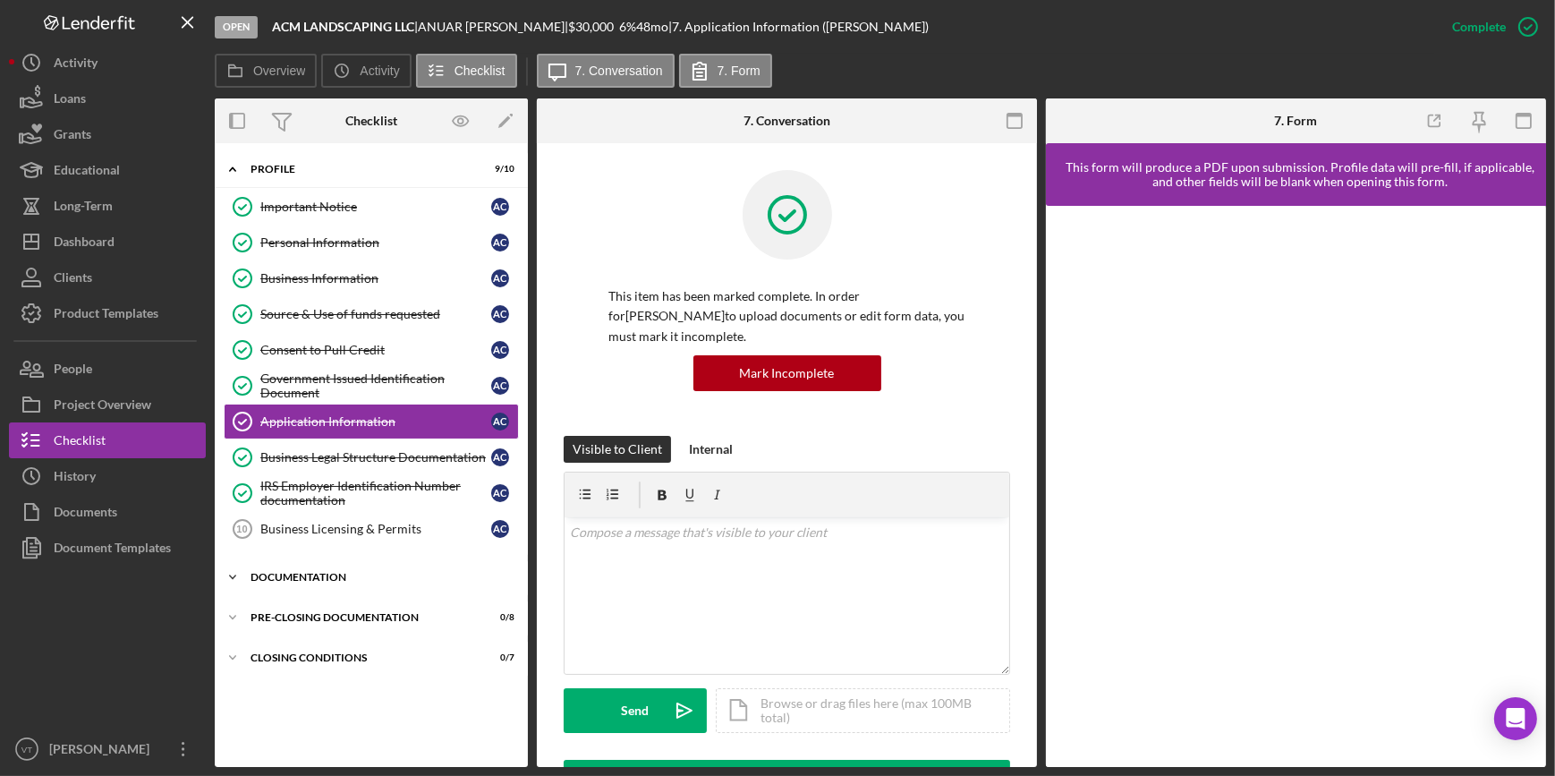
click at [269, 422] on div "Documentation" at bounding box center [377, 577] width 255 height 11
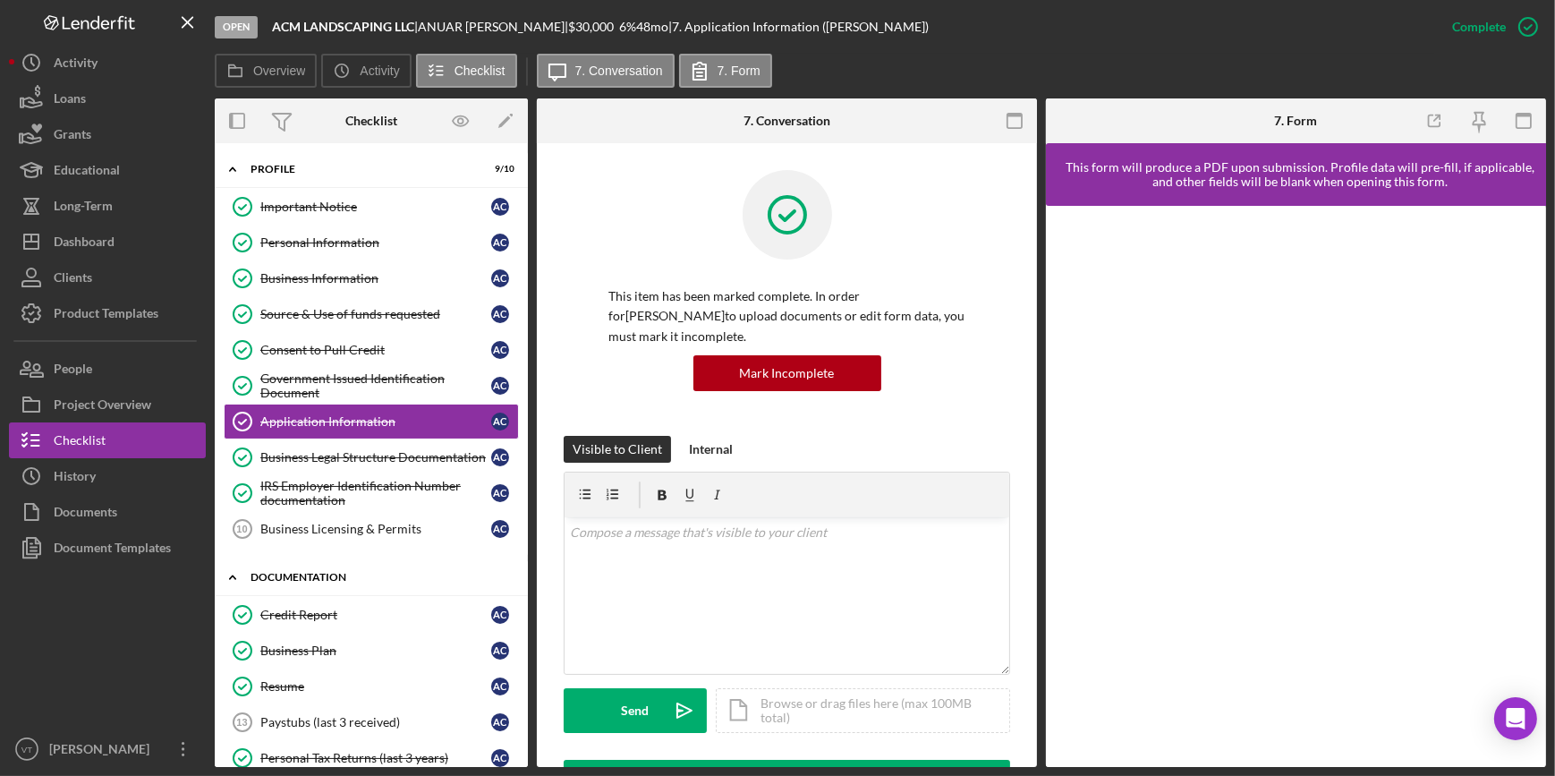
scroll to position [318, 0]
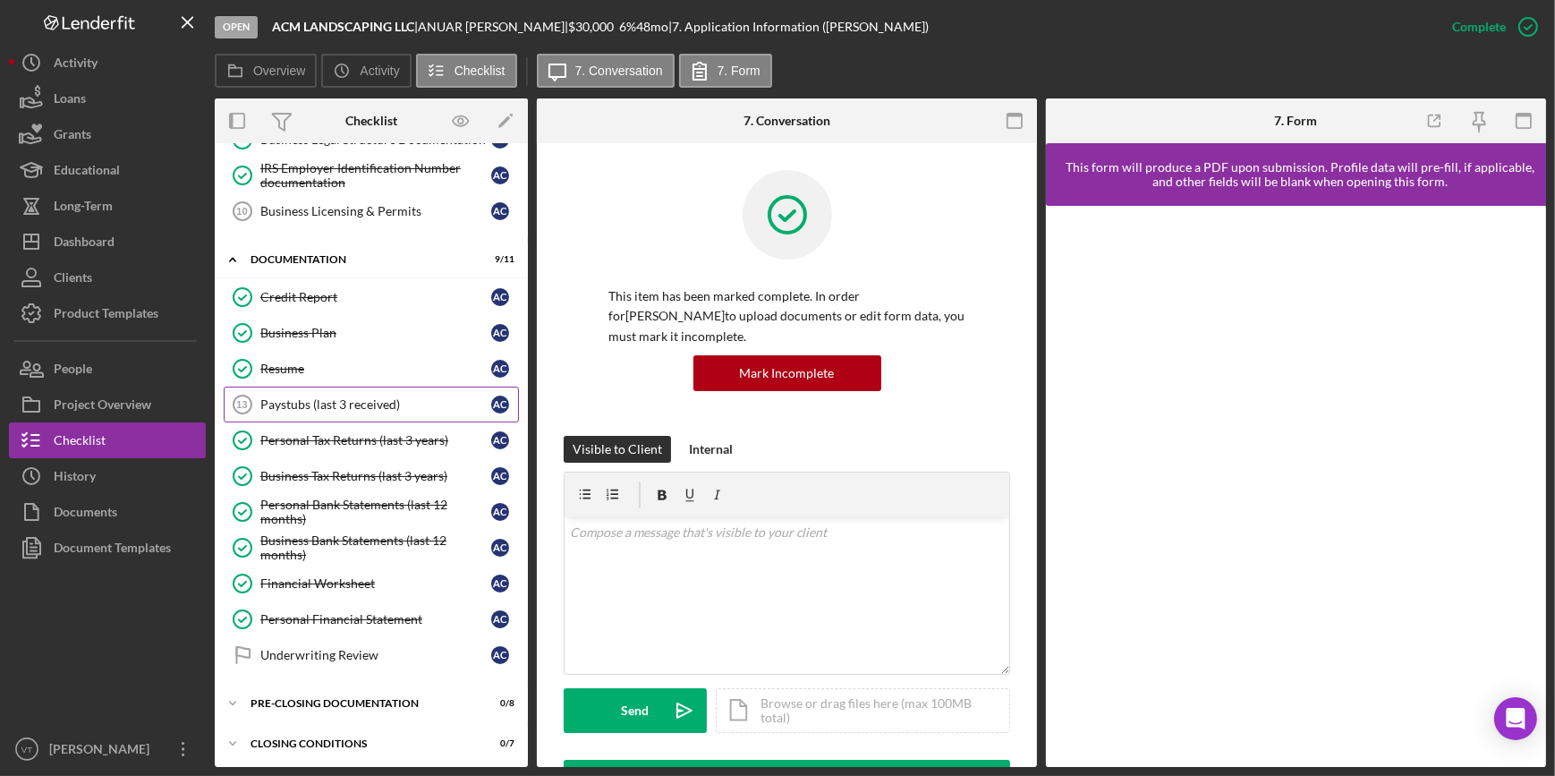
click at [349, 404] on div "Paystubs (last 3 received)" at bounding box center [375, 404] width 231 height 14
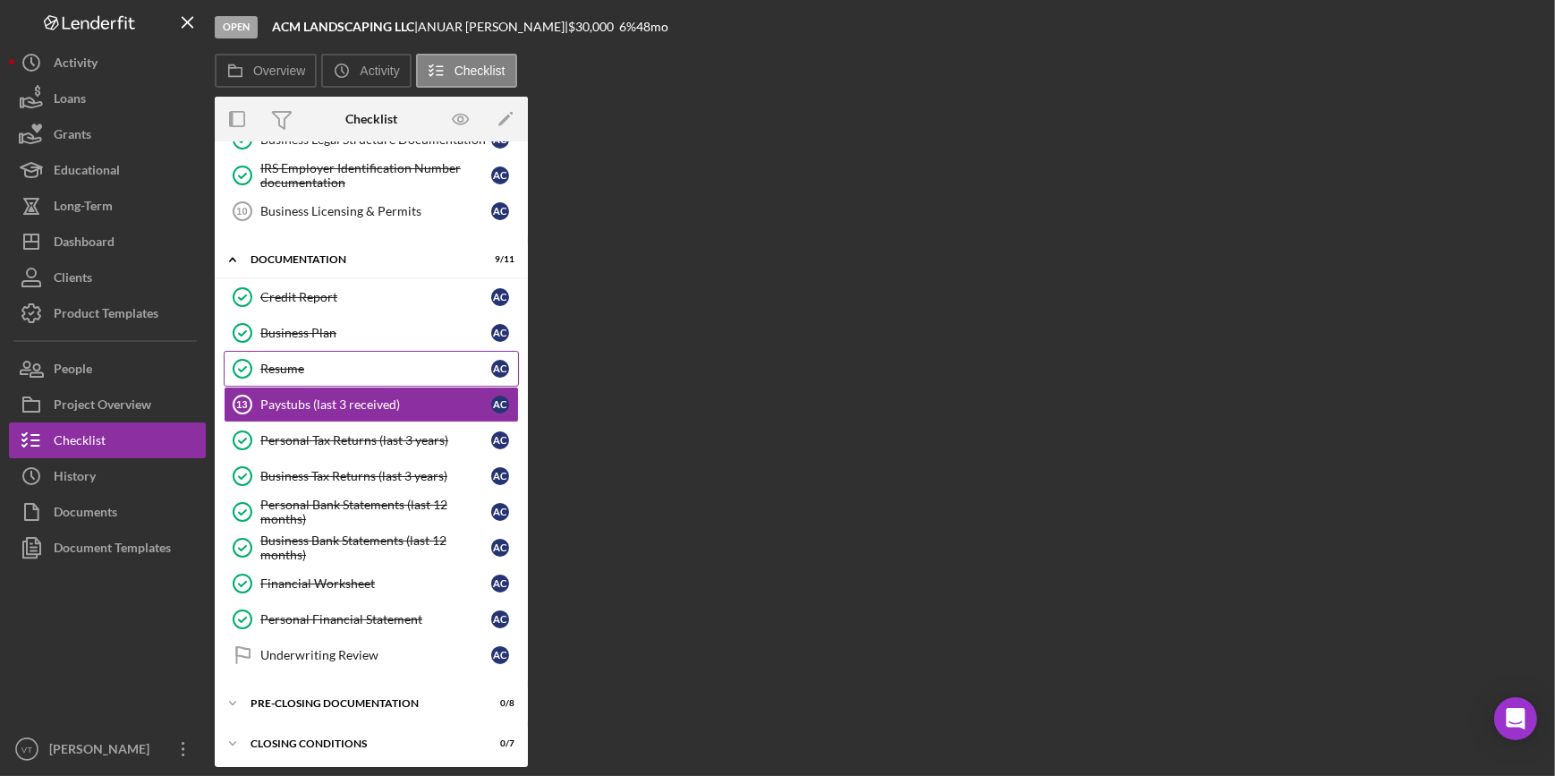
scroll to position [318, 0]
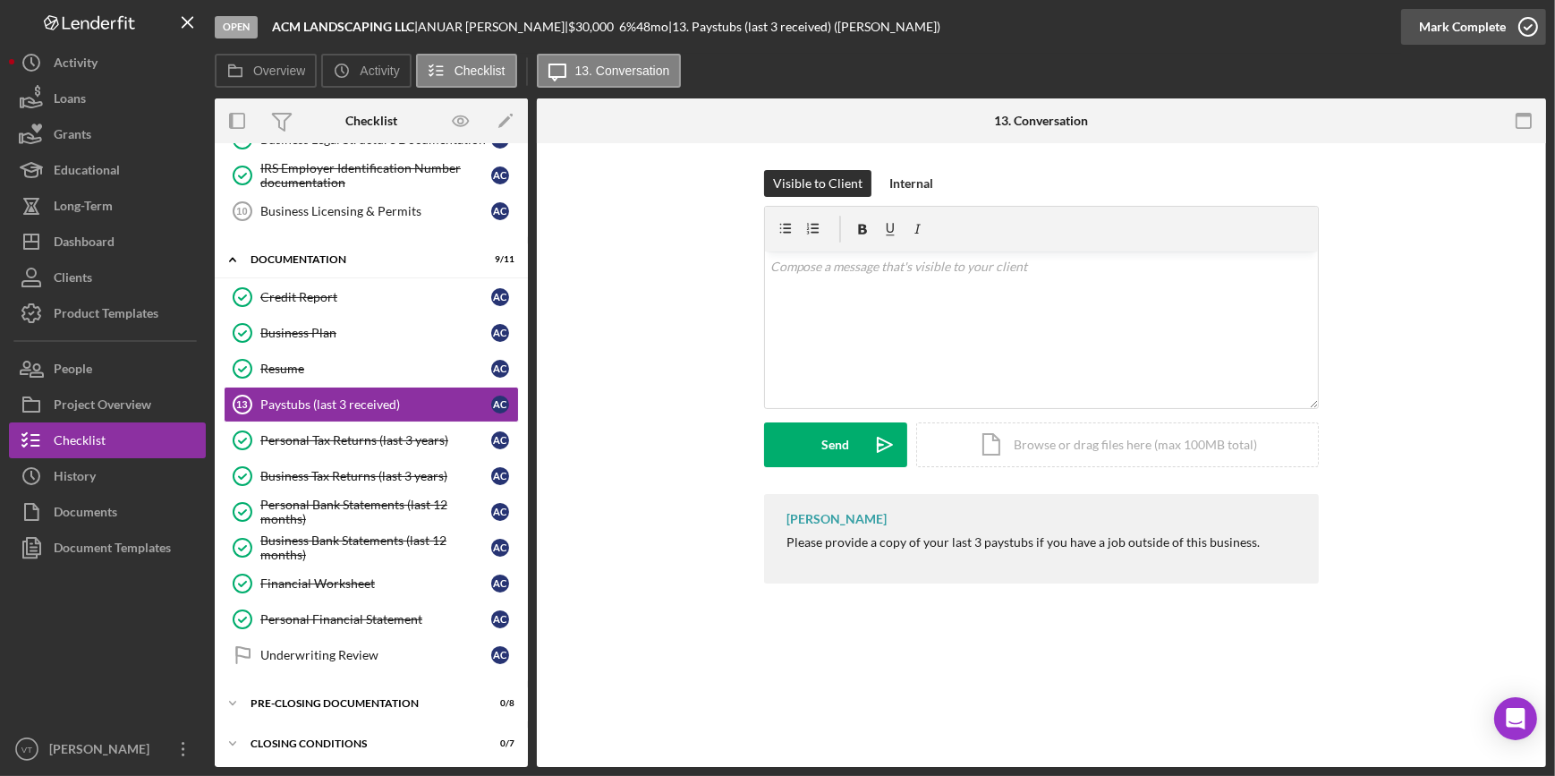
click at [772, 39] on icon "button" at bounding box center [1528, 26] width 45 height 45
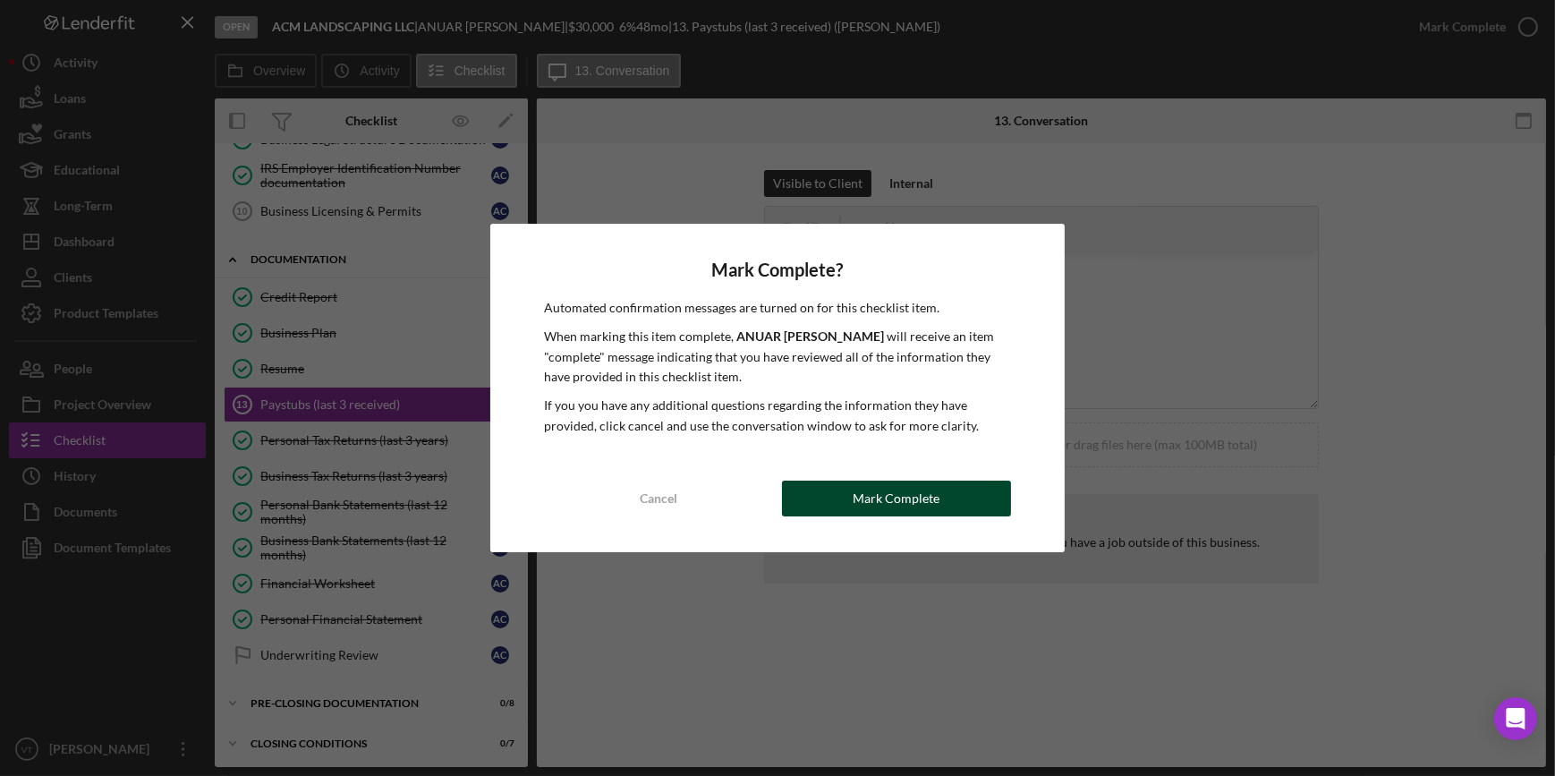
click at [772, 422] on div "Mark Complete" at bounding box center [896, 498] width 87 height 36
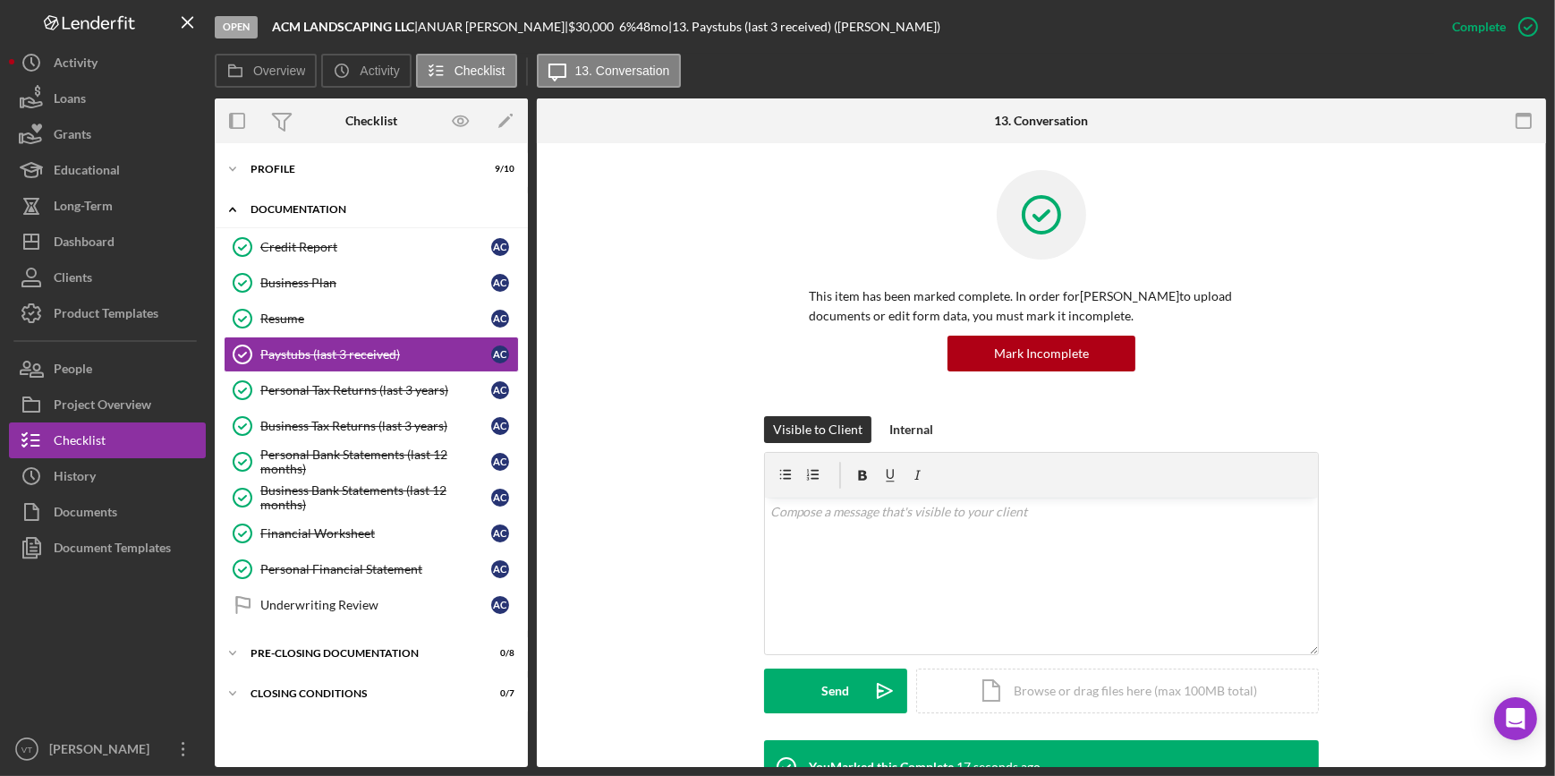
scroll to position [0, 0]
drag, startPoint x: 112, startPoint y: 225, endPoint x: 188, endPoint y: 254, distance: 81.3
click at [113, 225] on div "Dashboard" at bounding box center [84, 244] width 61 height 40
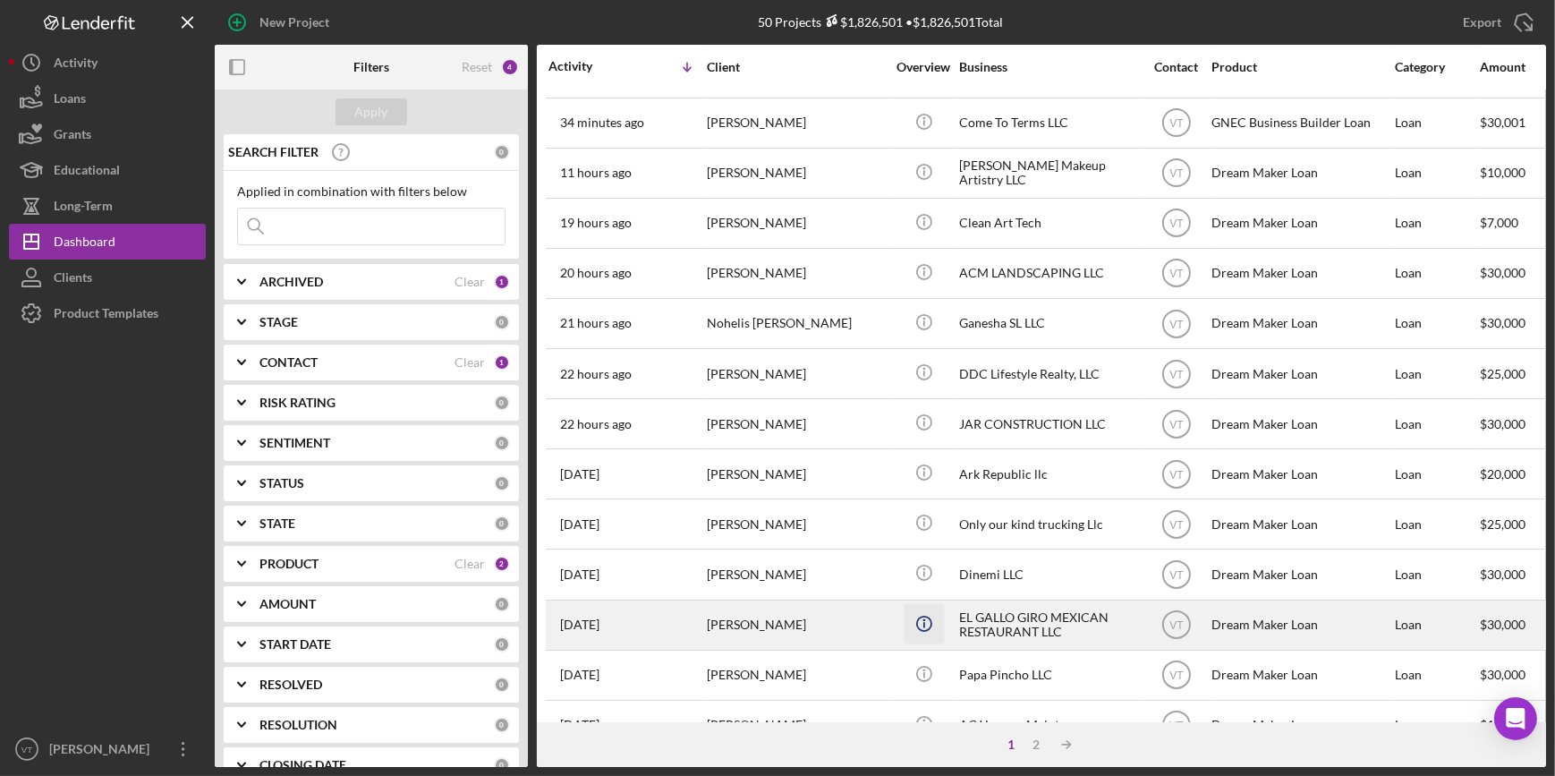
scroll to position [81, 0]
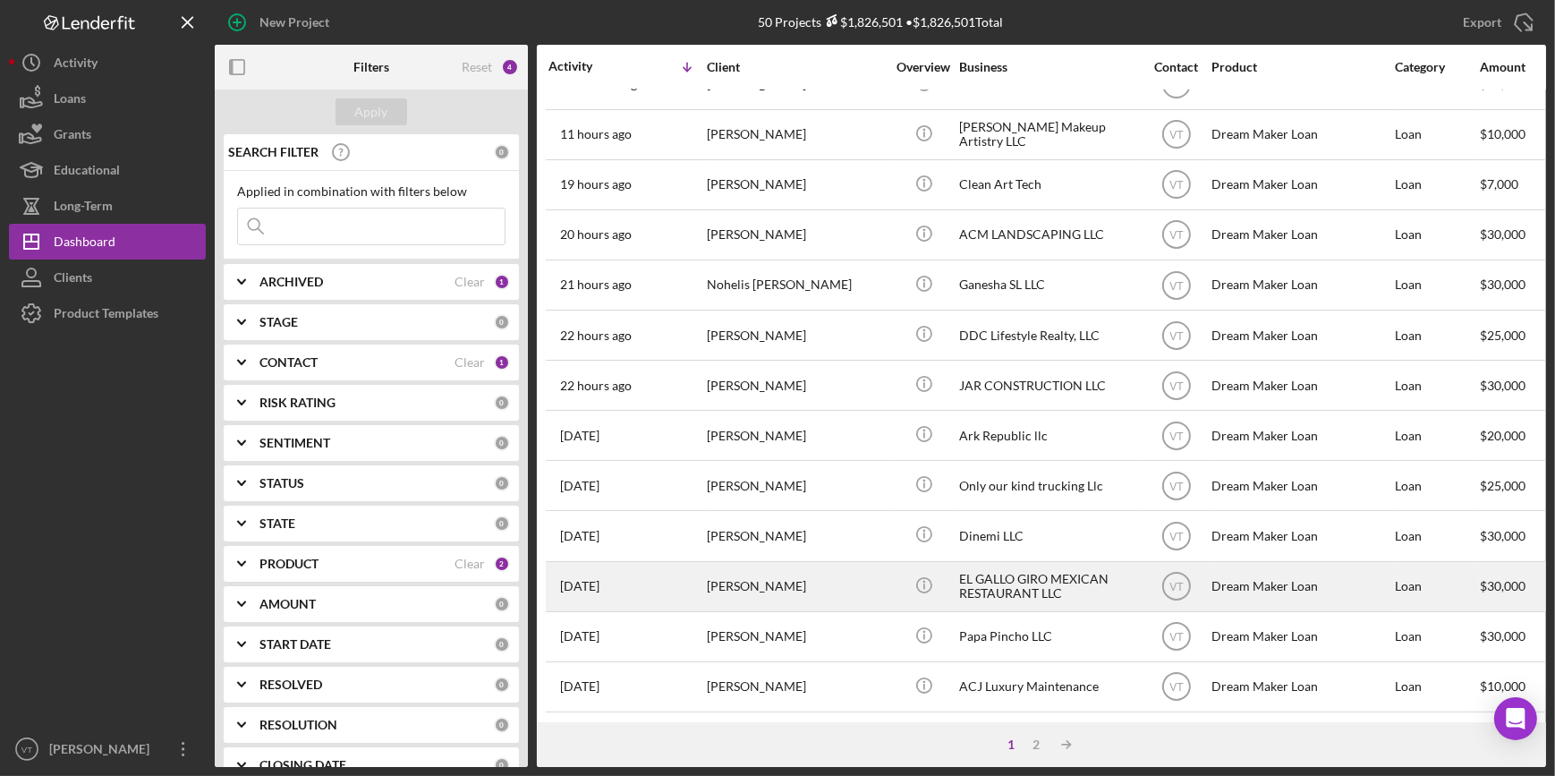
click at [772, 422] on div "[PERSON_NAME]" at bounding box center [796, 586] width 179 height 47
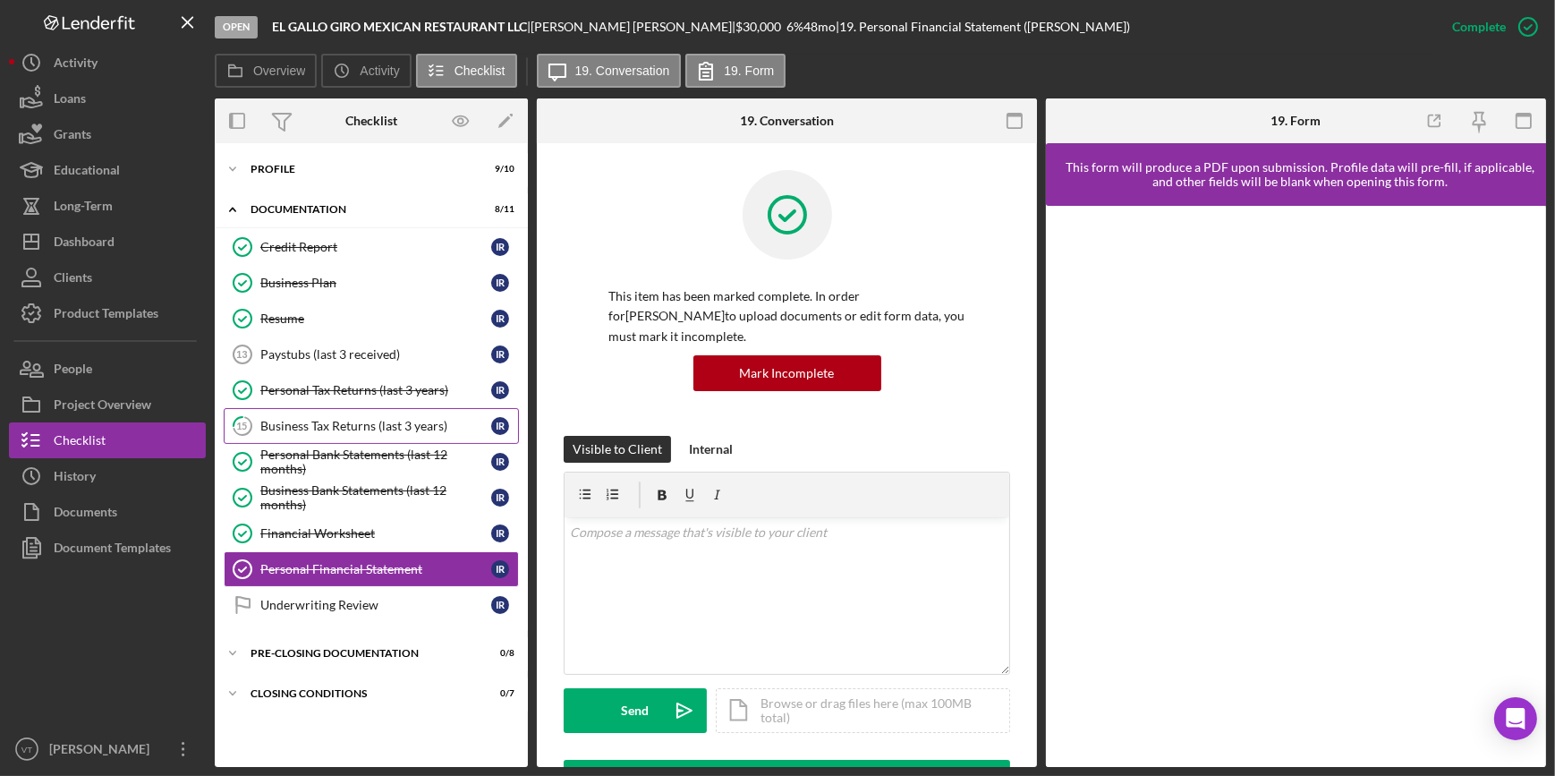
click at [318, 422] on div "Business Tax Returns (last 3 years)" at bounding box center [375, 426] width 231 height 14
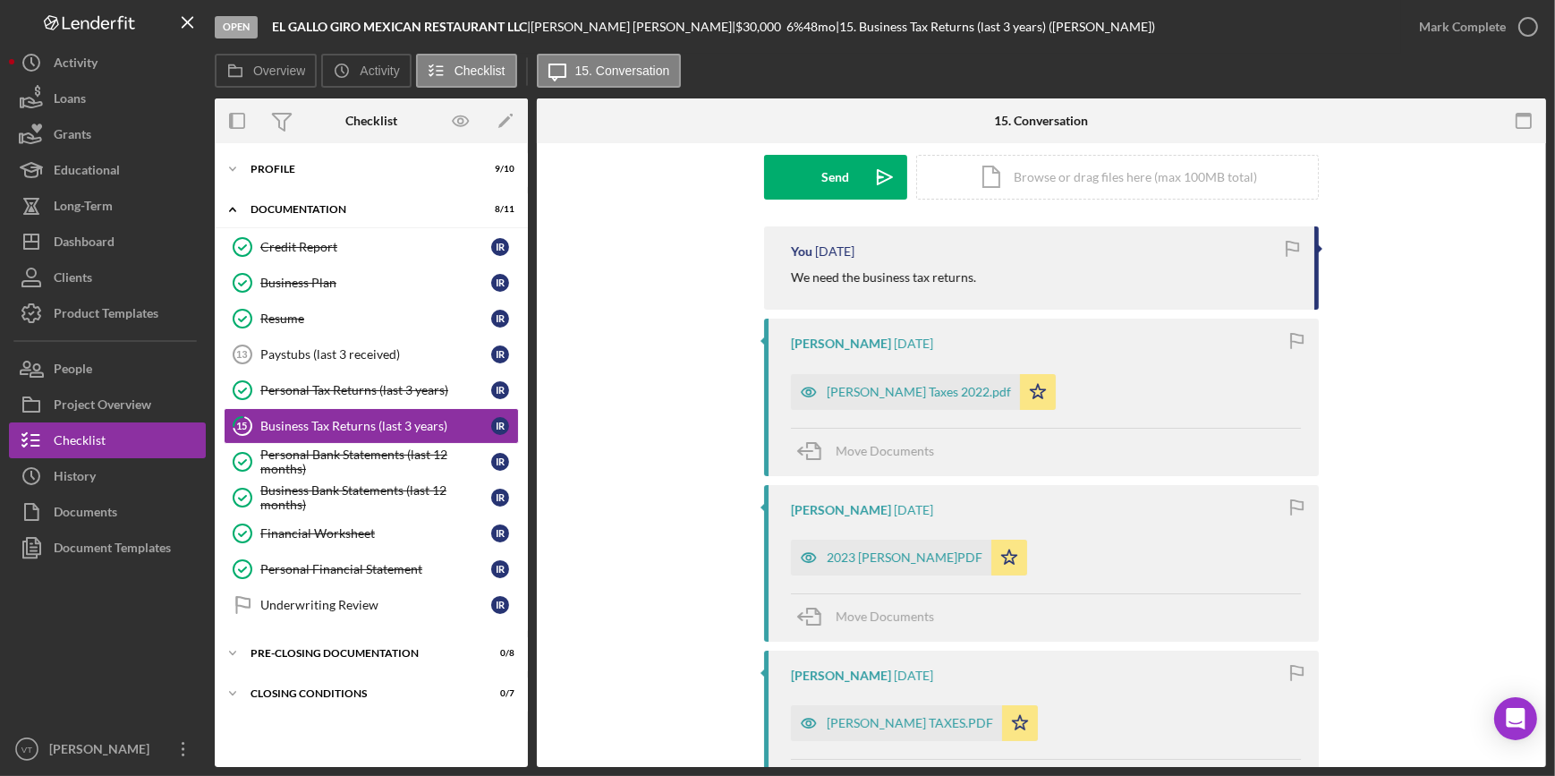
scroll to position [221, 0]
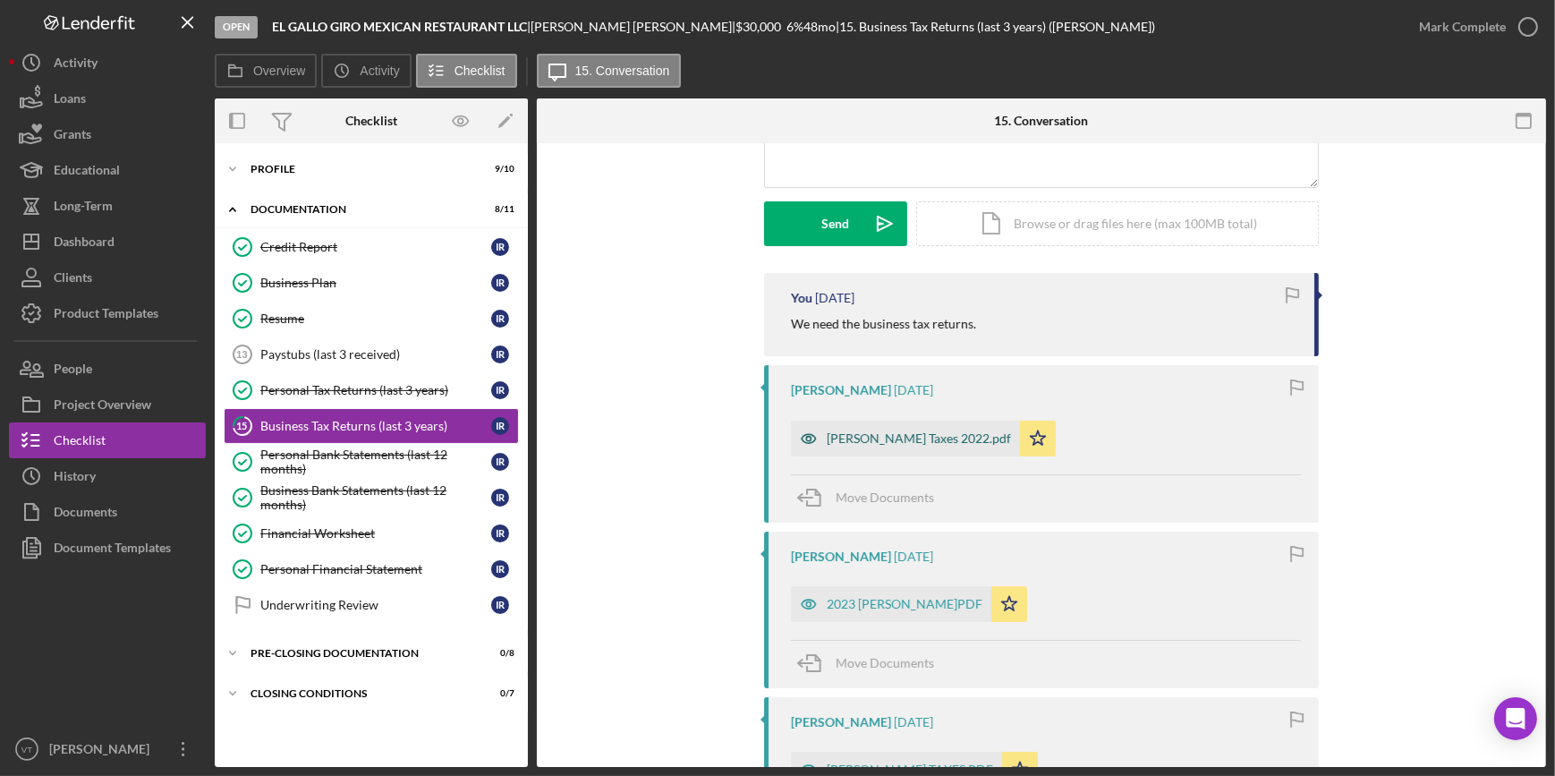
click at [772, 422] on icon "button" at bounding box center [809, 438] width 36 height 36
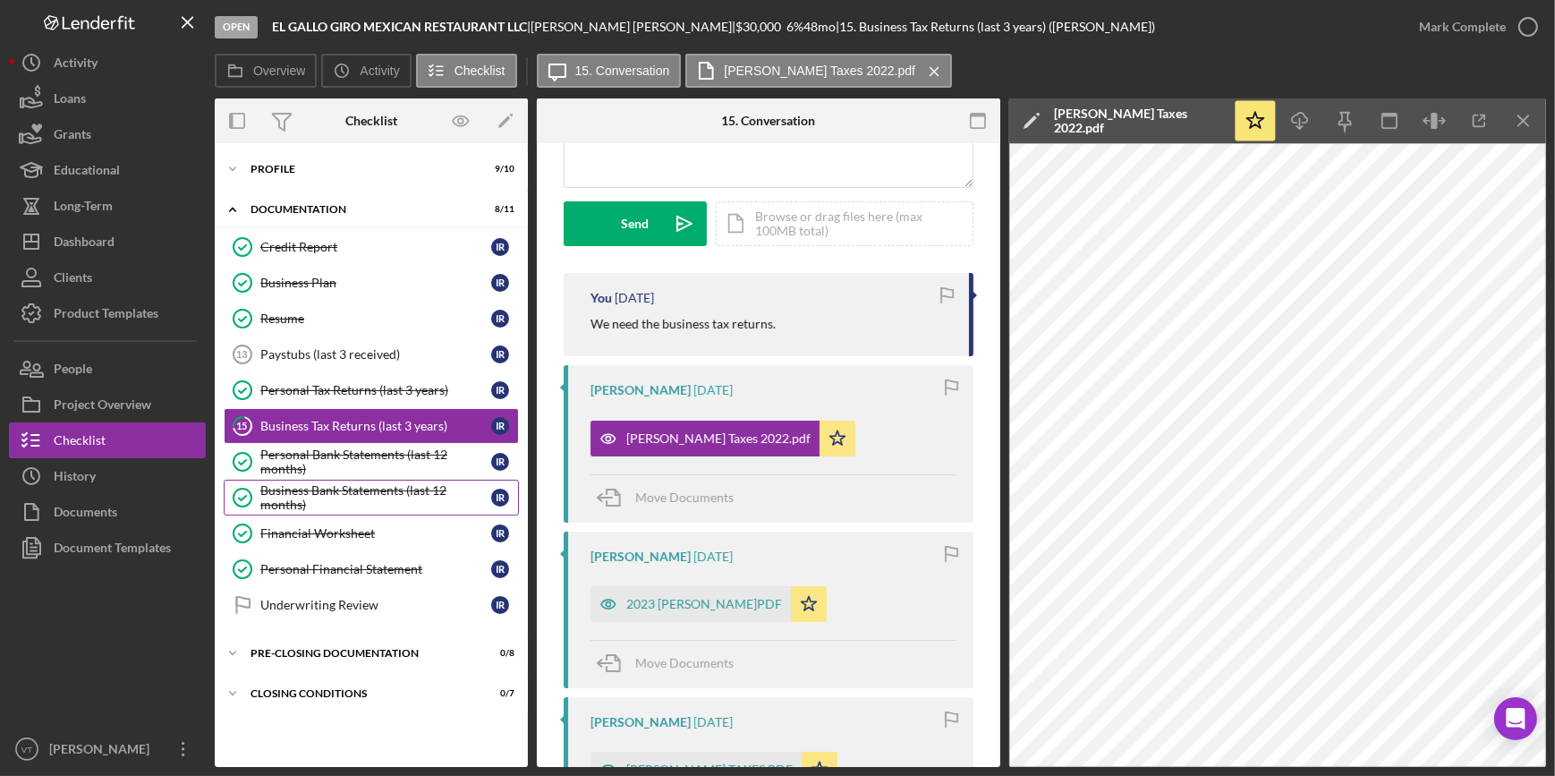
click at [358, 422] on div "Business Bank Statements (last 12 months)" at bounding box center [375, 497] width 231 height 29
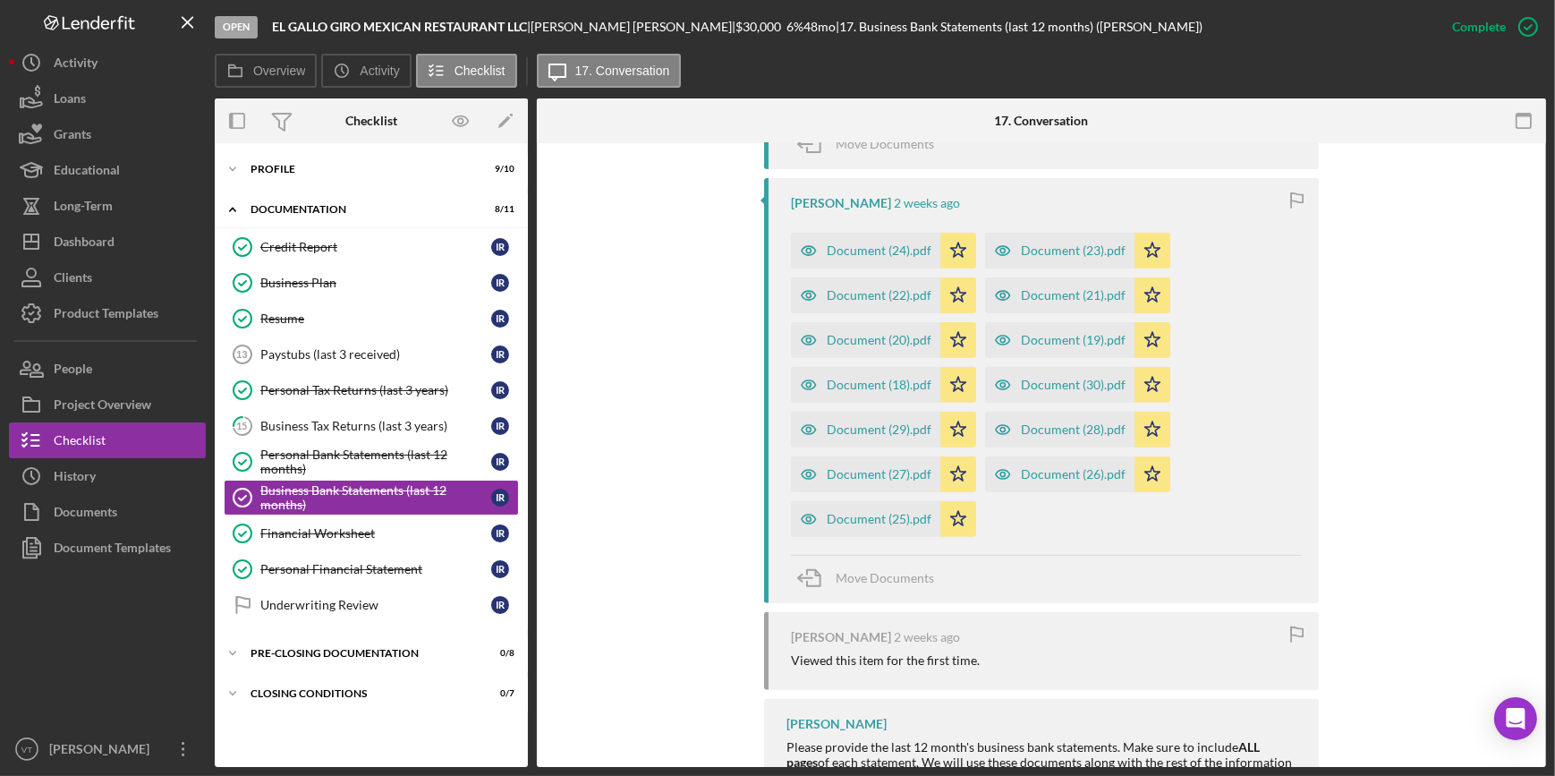
scroll to position [895, 0]
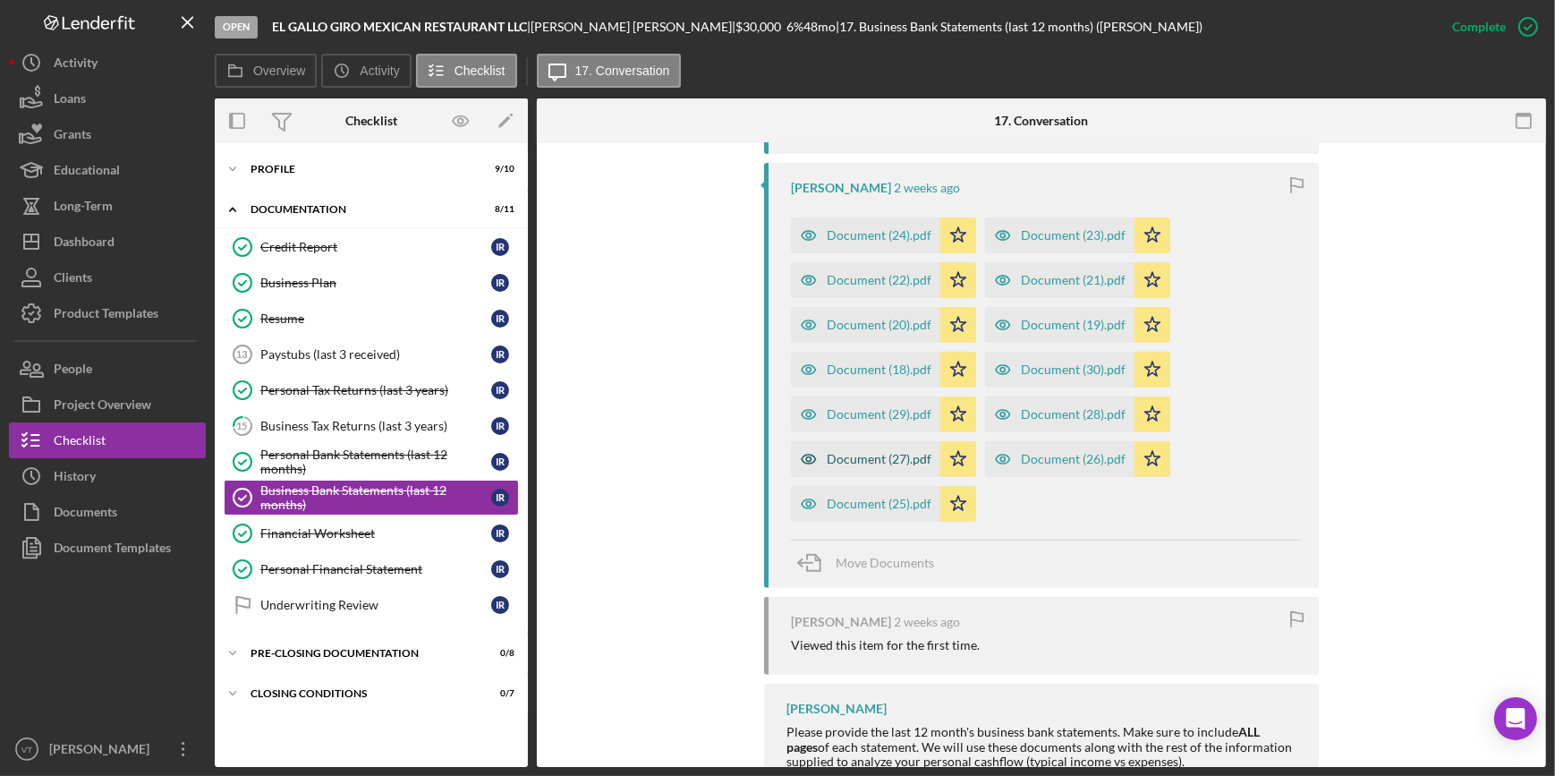
click at [772, 422] on div "Document (27).pdf" at bounding box center [879, 459] width 105 height 14
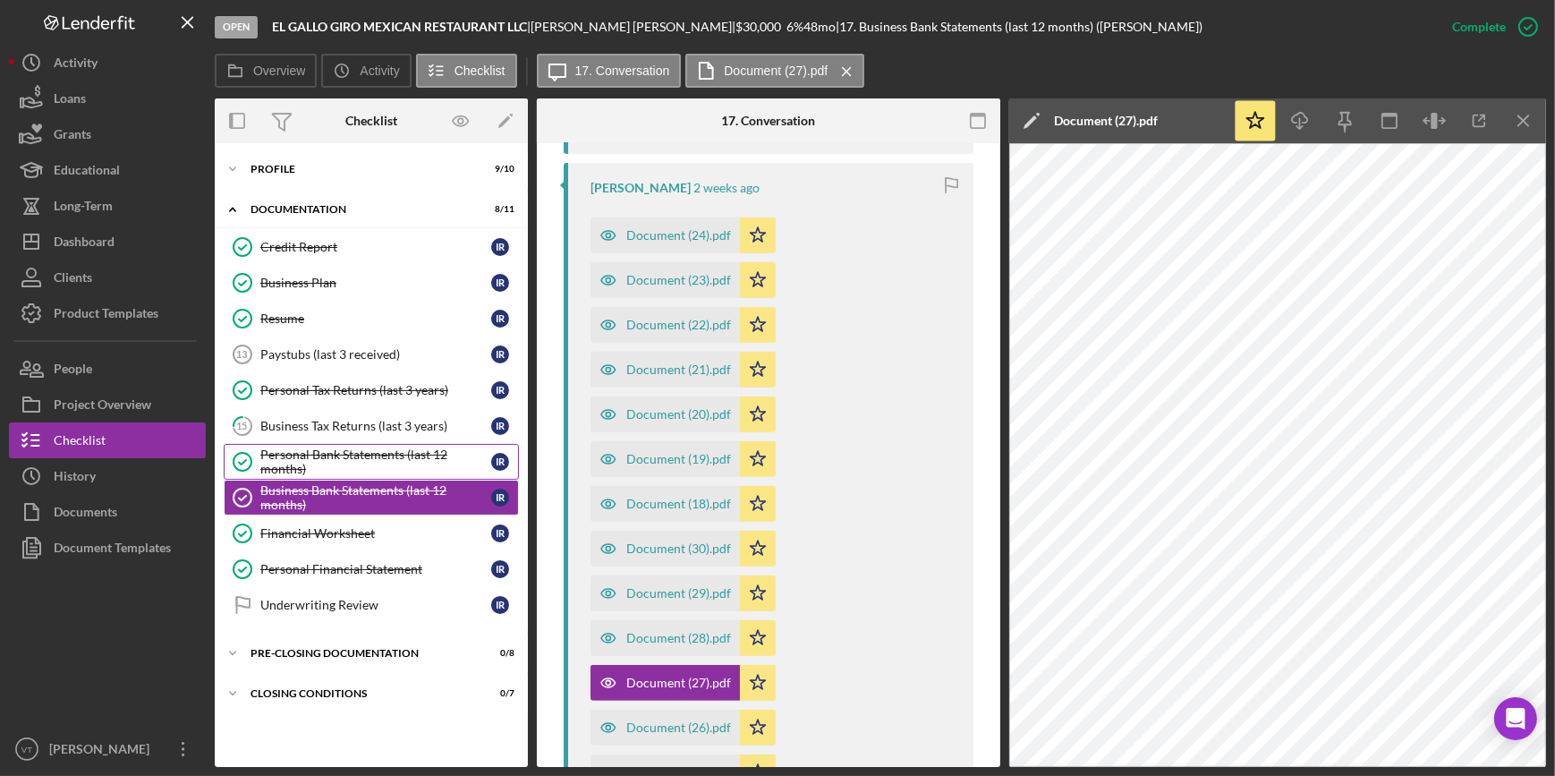
click at [372, 422] on div "Personal Bank Statements (last 12 months)" at bounding box center [375, 461] width 231 height 29
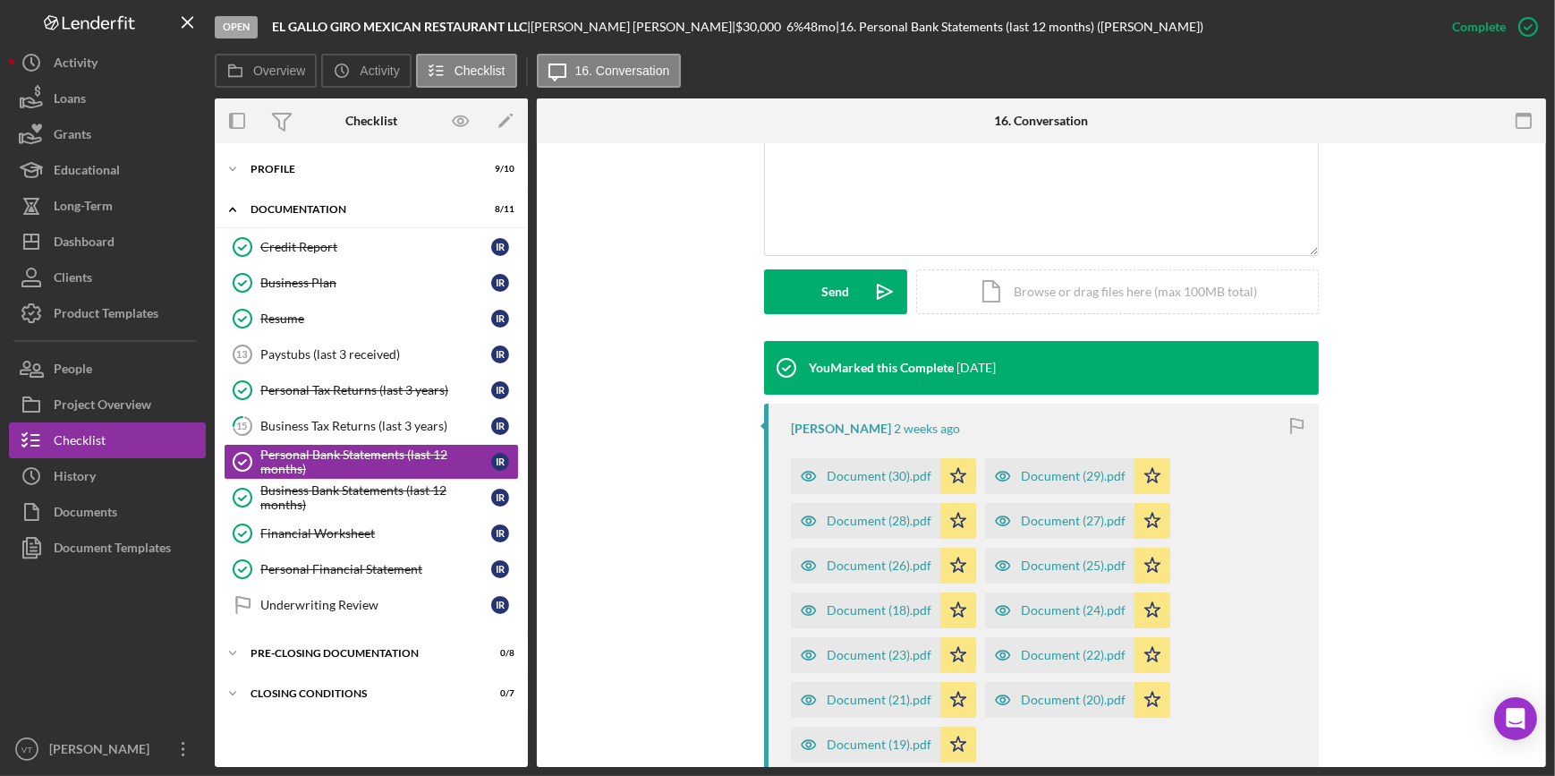
scroll to position [406, 0]
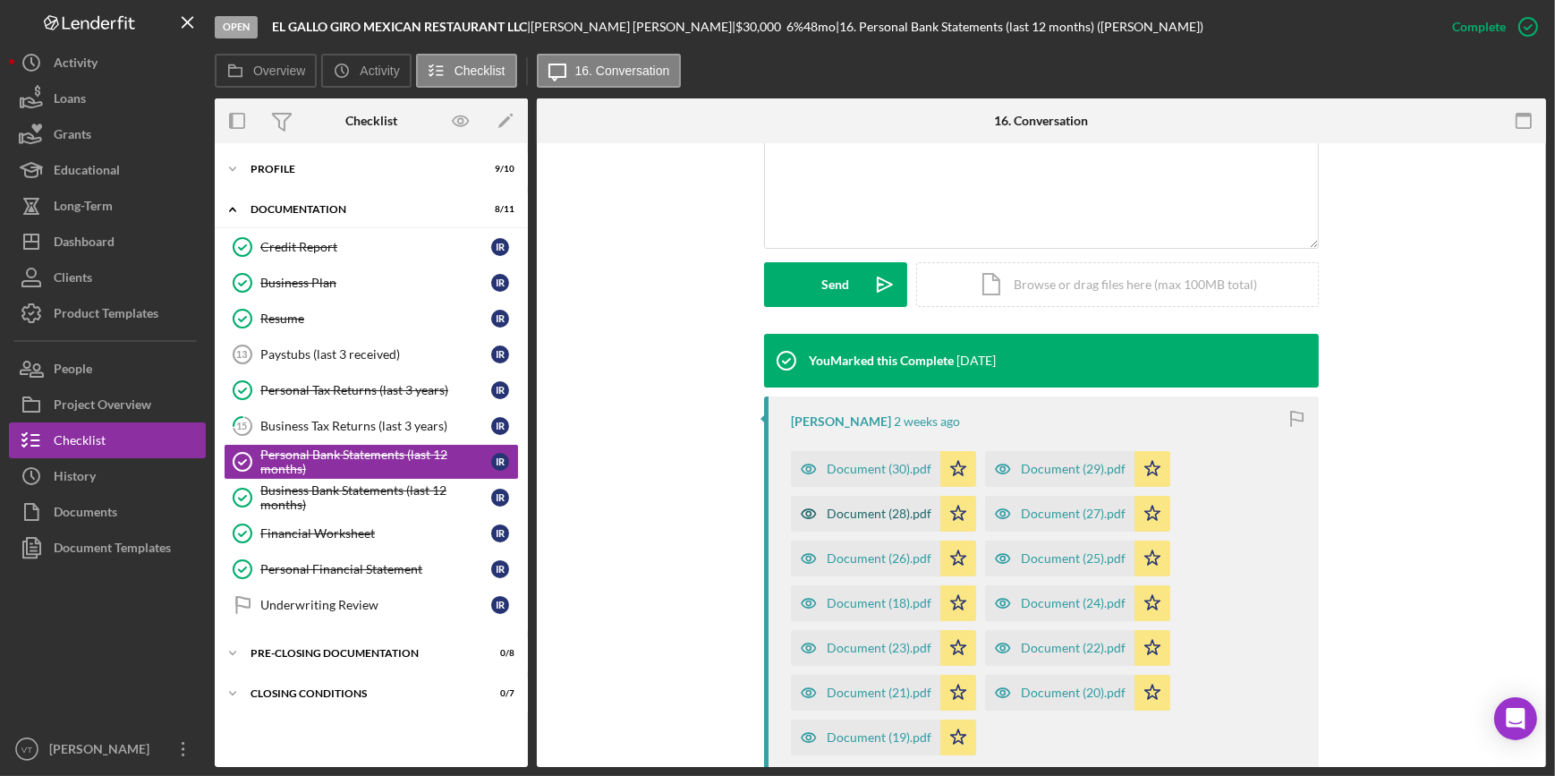
click at [772, 422] on div "Document (28).pdf" at bounding box center [879, 513] width 105 height 14
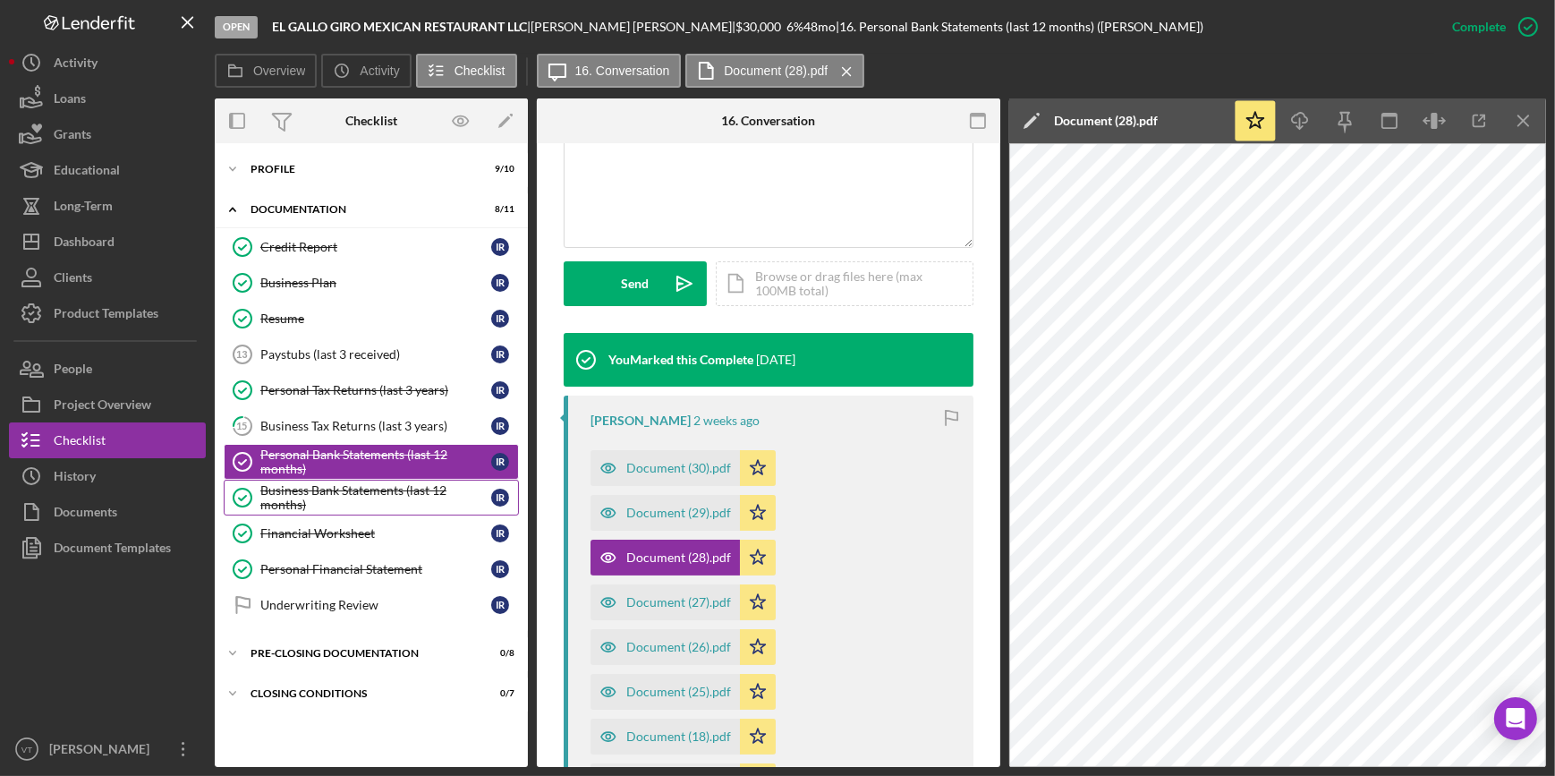
click at [354, 422] on div "Business Bank Statements (last 12 months)" at bounding box center [375, 497] width 231 height 29
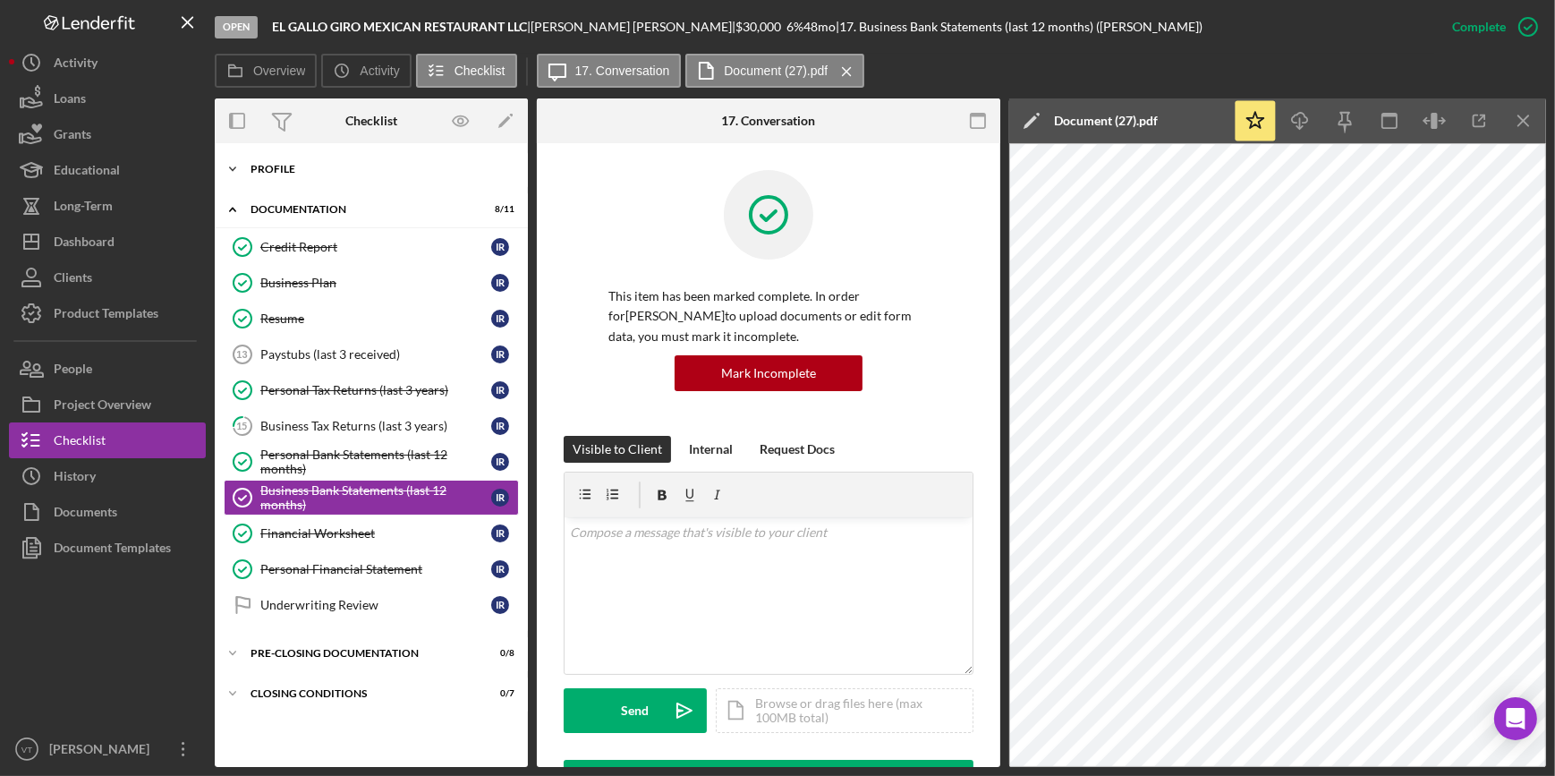
click at [230, 170] on icon "Icon/Expander" at bounding box center [233, 169] width 36 height 36
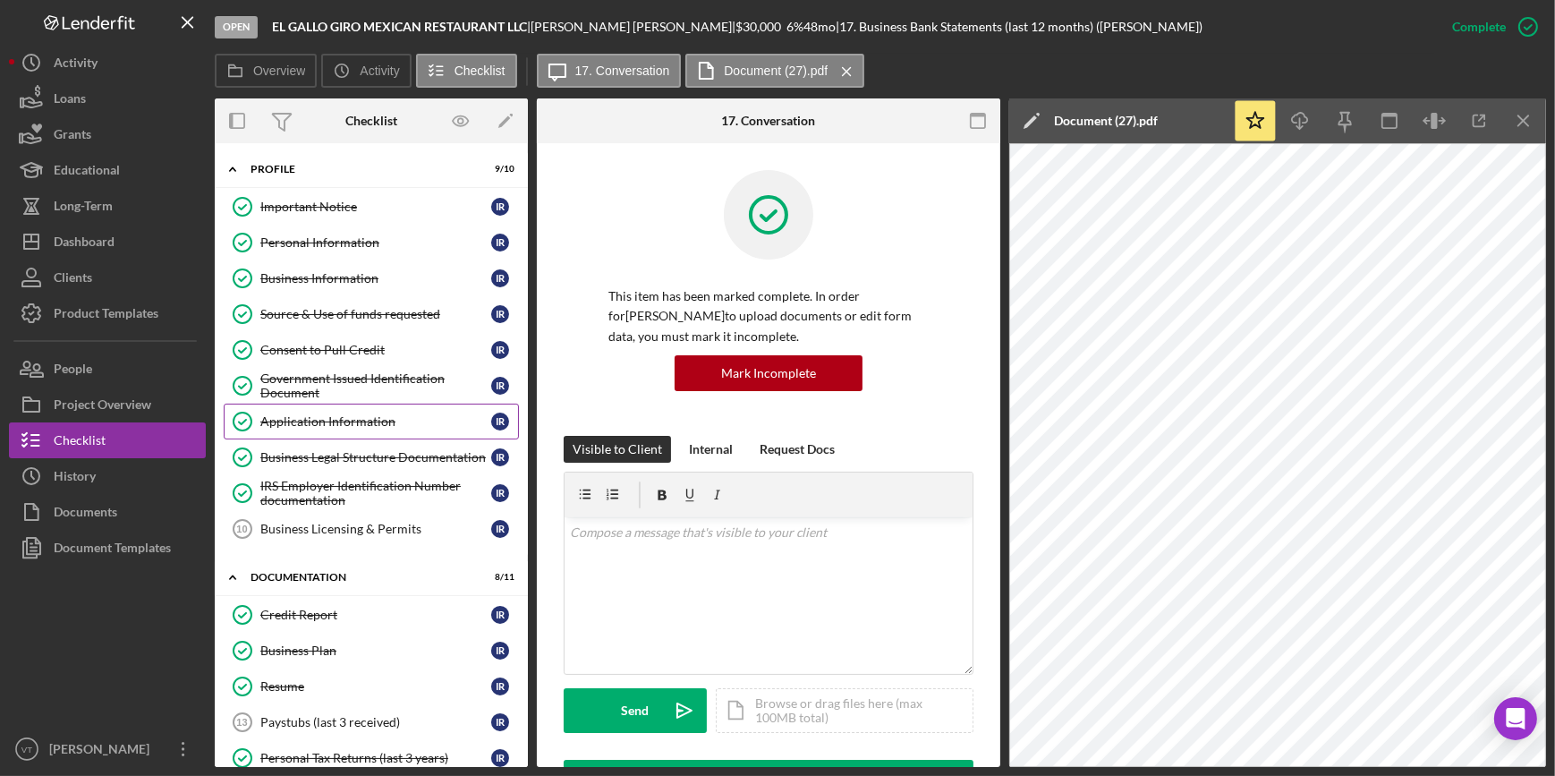
click at [335, 410] on link "Application Information Application Information I R" at bounding box center [371, 421] width 295 height 36
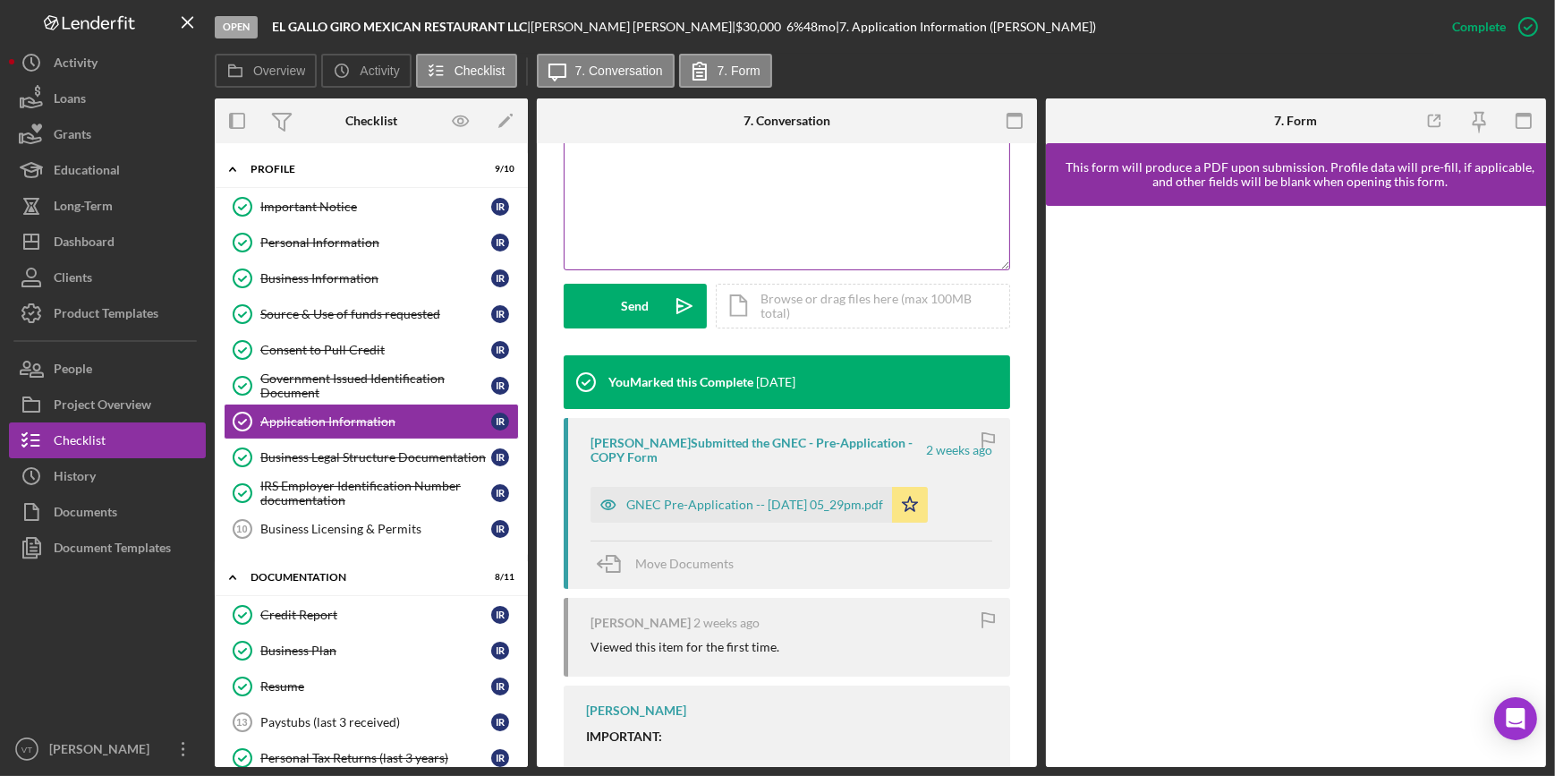
scroll to position [406, 0]
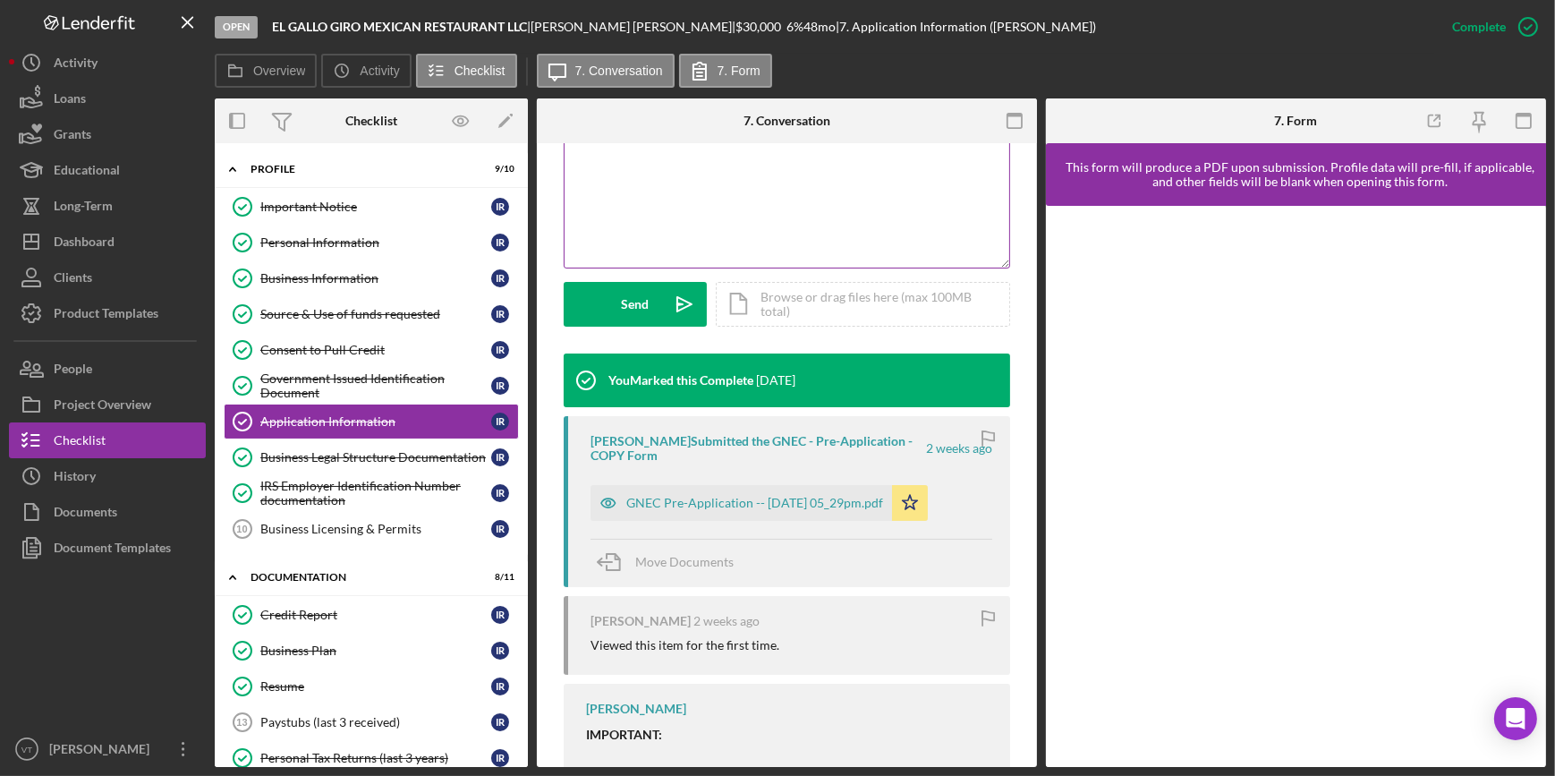
click at [741, 422] on div "GNEC Pre-Application -- 2025-09-05 05_29pm.pdf" at bounding box center [754, 503] width 257 height 14
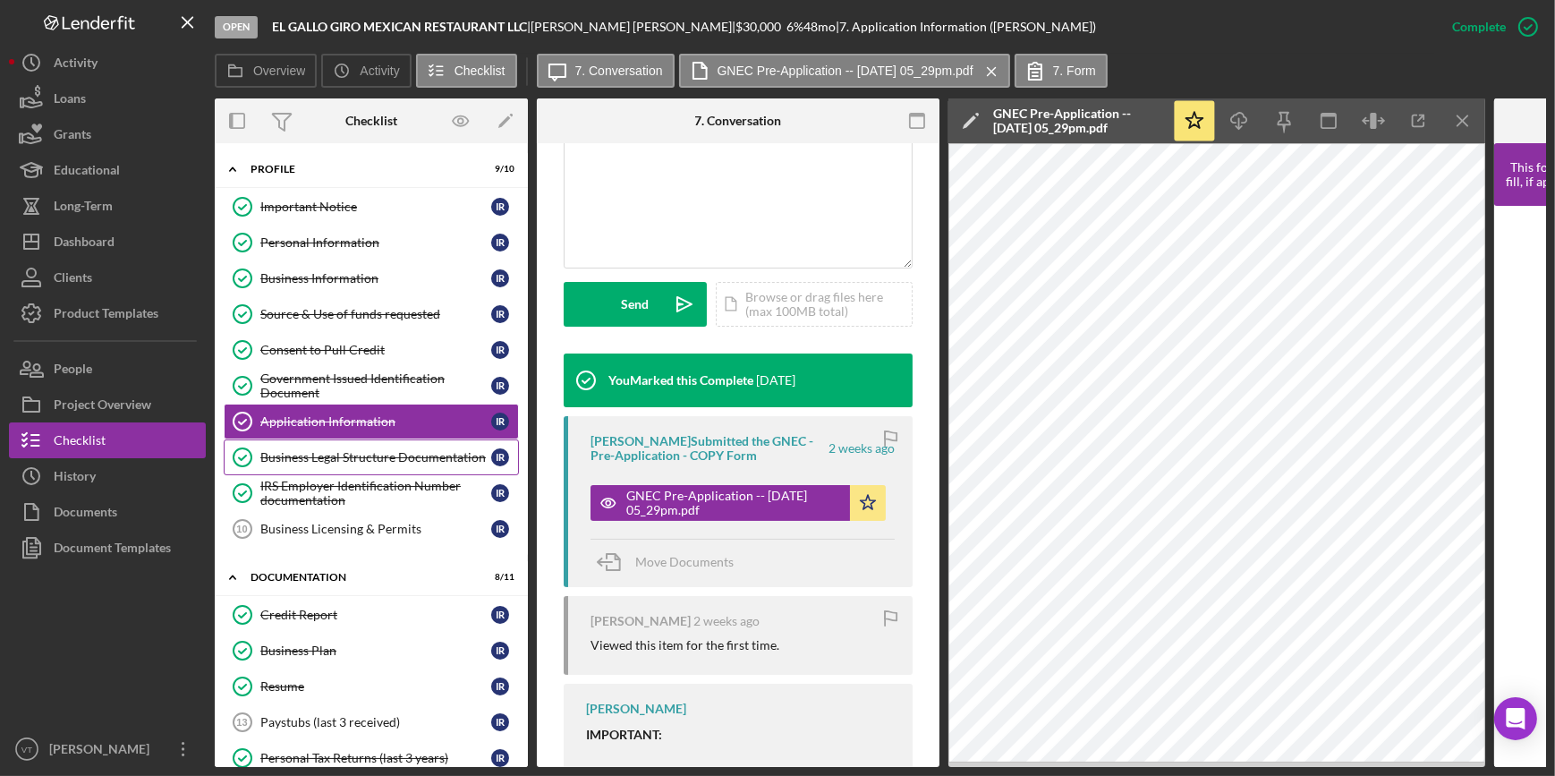
click at [288, 422] on div "Business Legal Structure Documentation" at bounding box center [375, 457] width 231 height 14
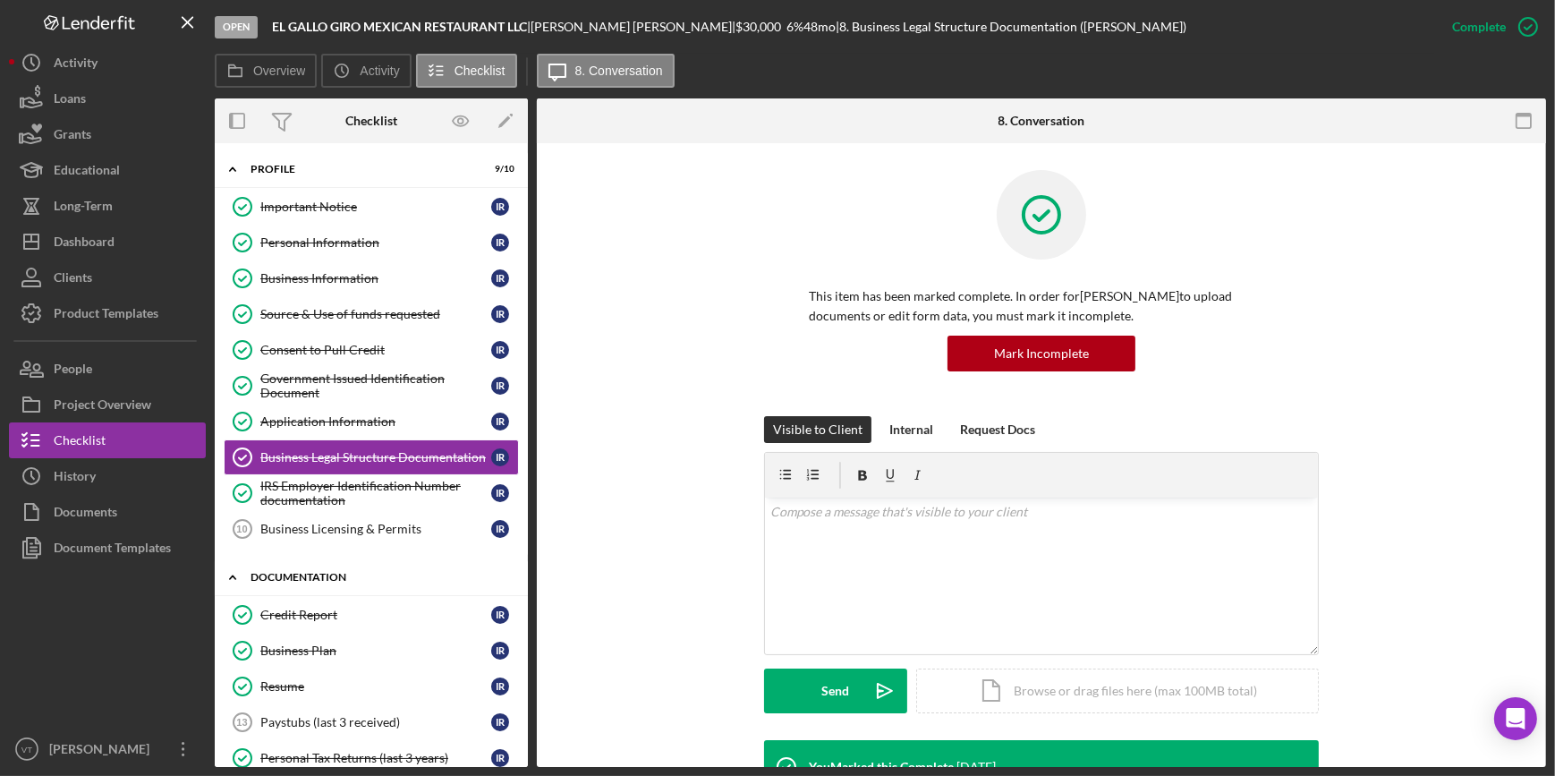
scroll to position [318, 0]
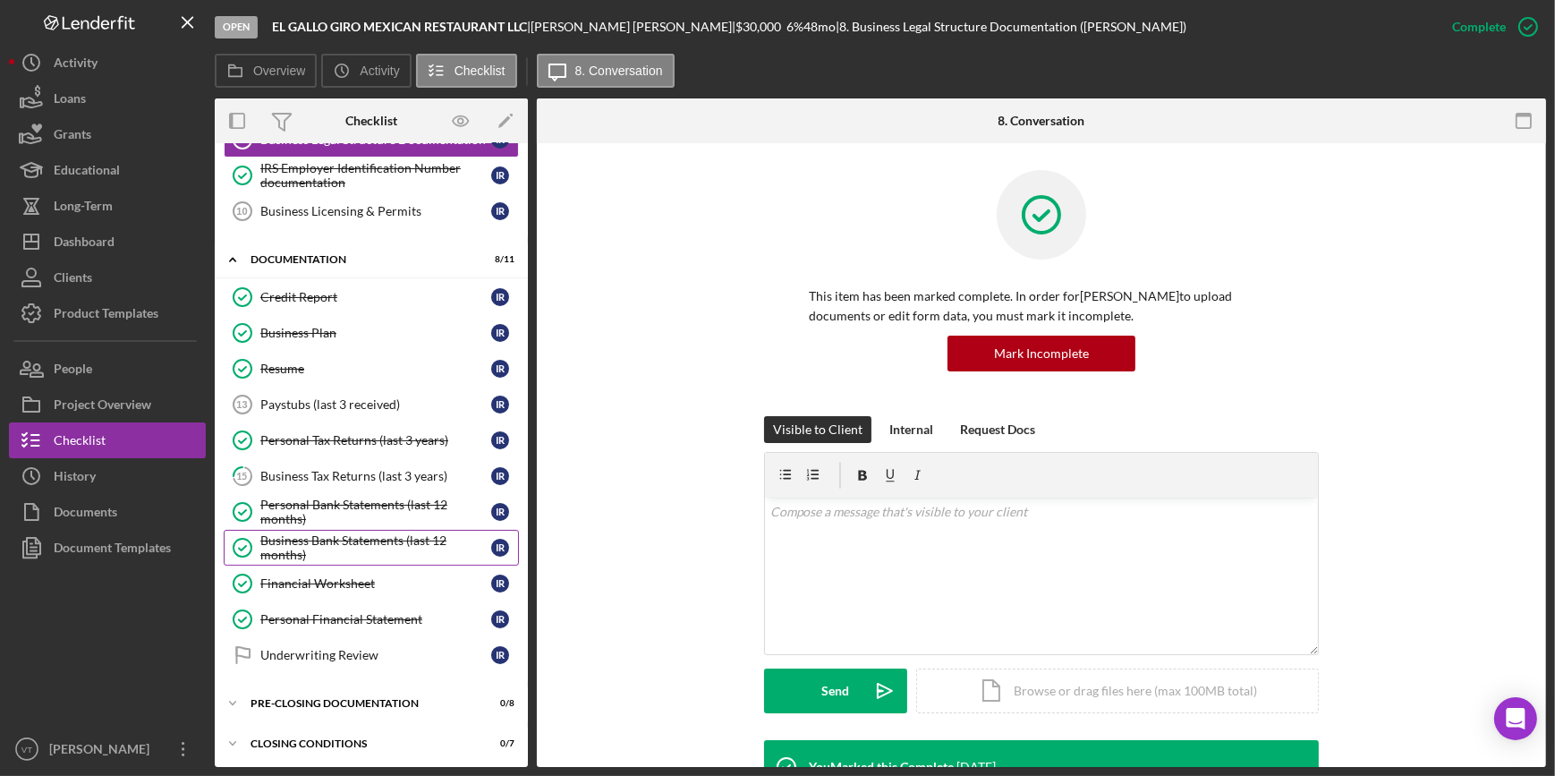
click at [327, 422] on div "Business Bank Statements (last 12 months)" at bounding box center [375, 547] width 231 height 29
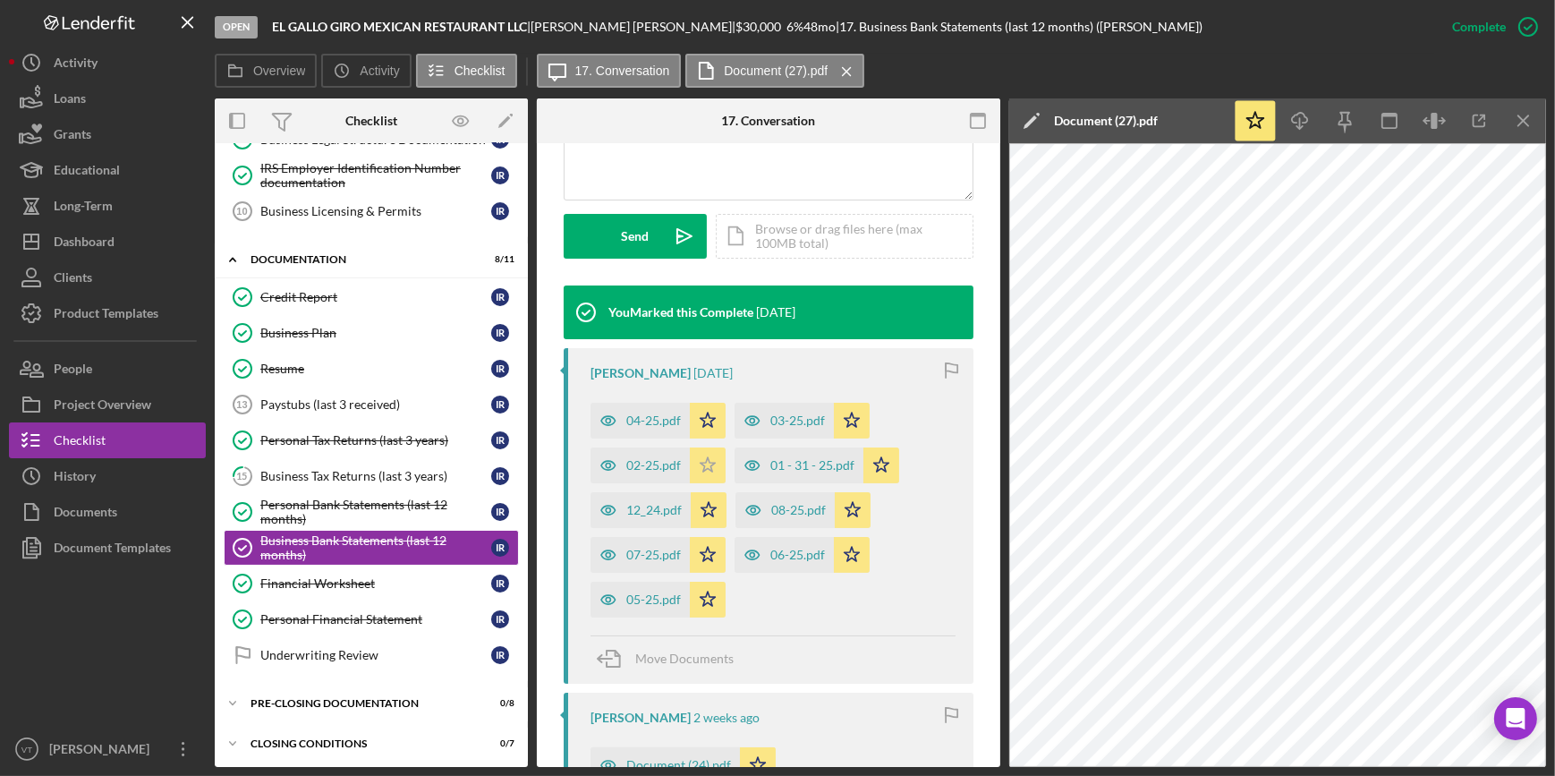
scroll to position [488, 0]
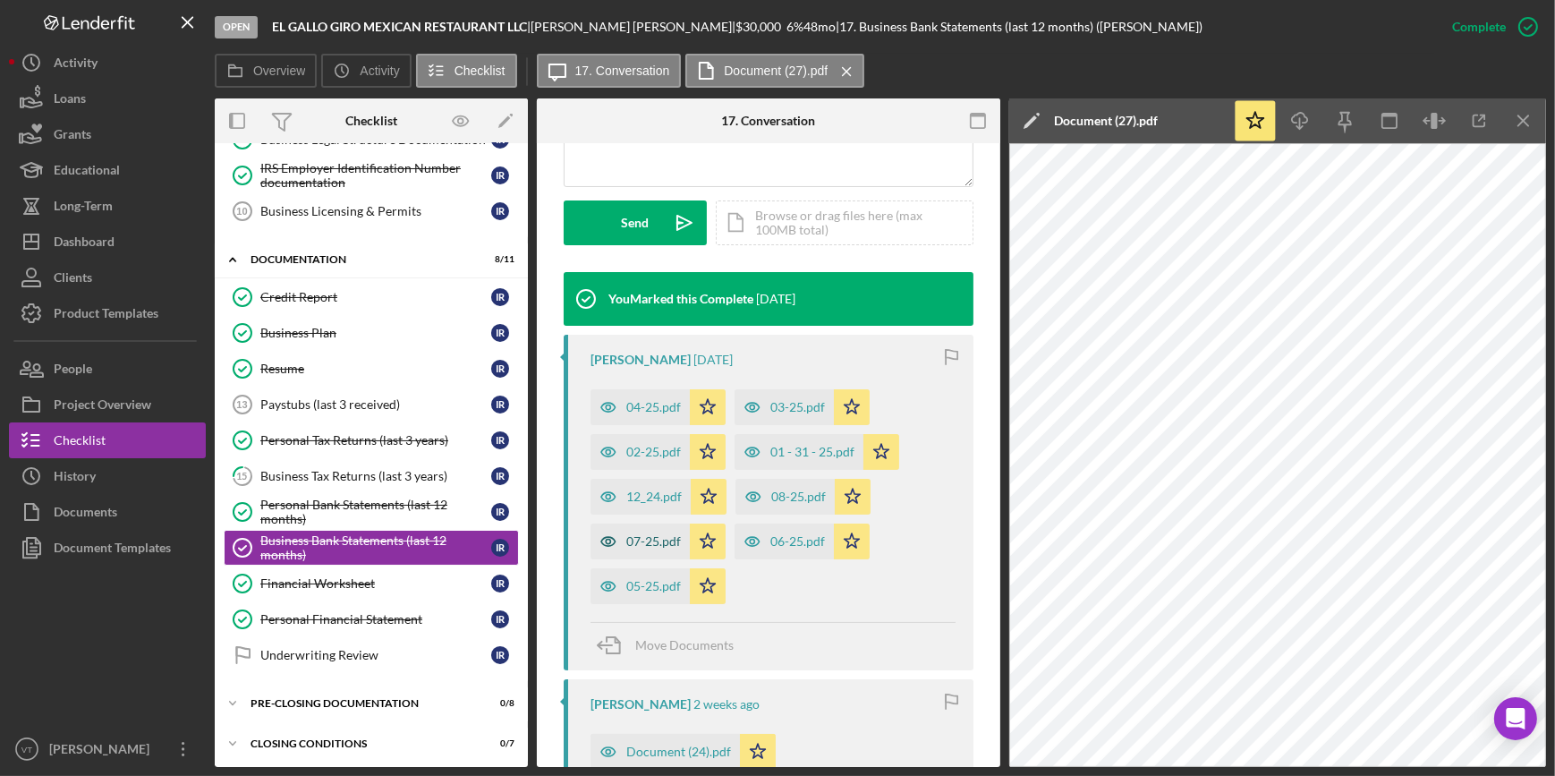
click at [655, 422] on div "07-25.pdf" at bounding box center [653, 541] width 55 height 14
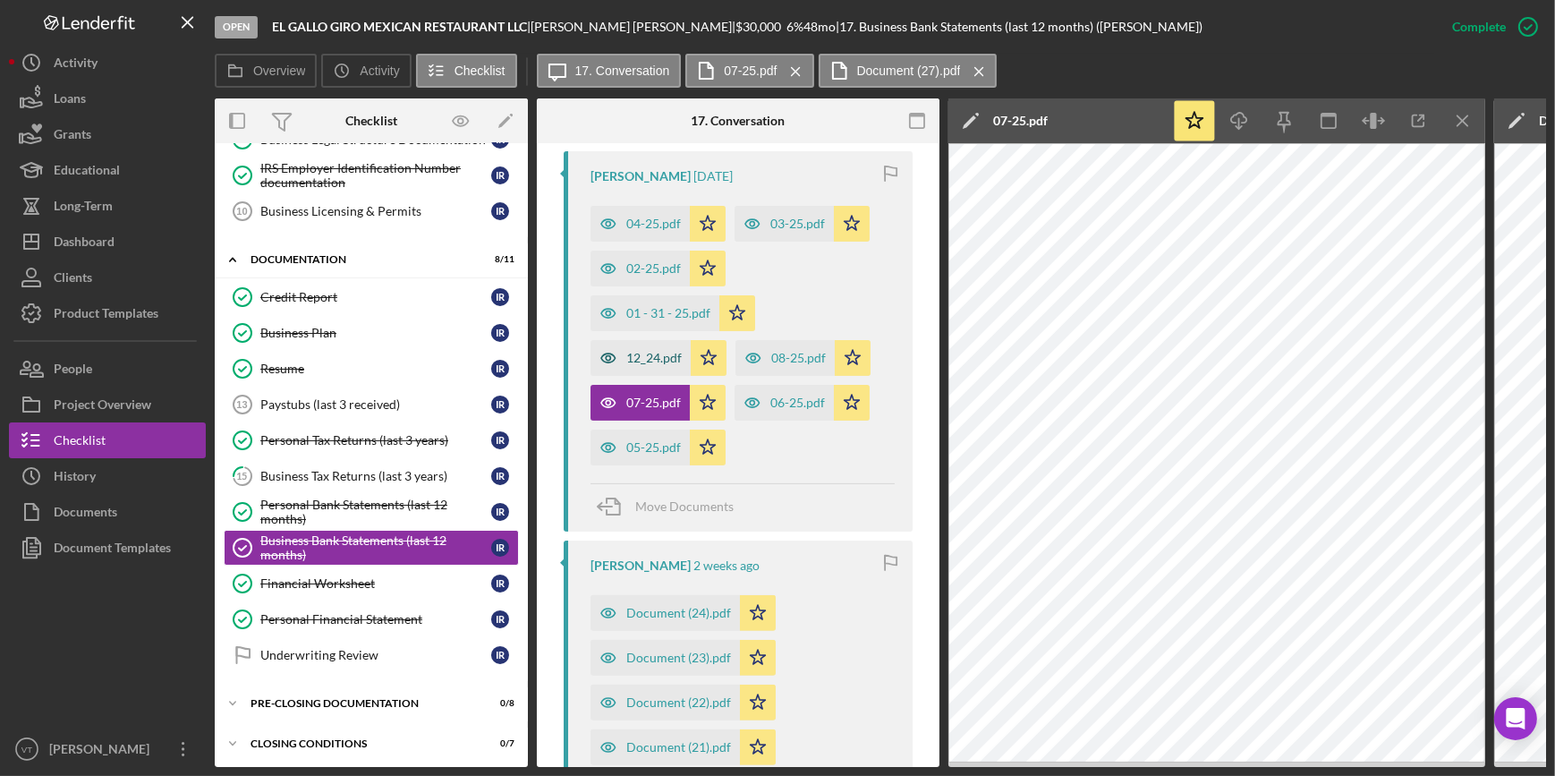
scroll to position [732, 0]
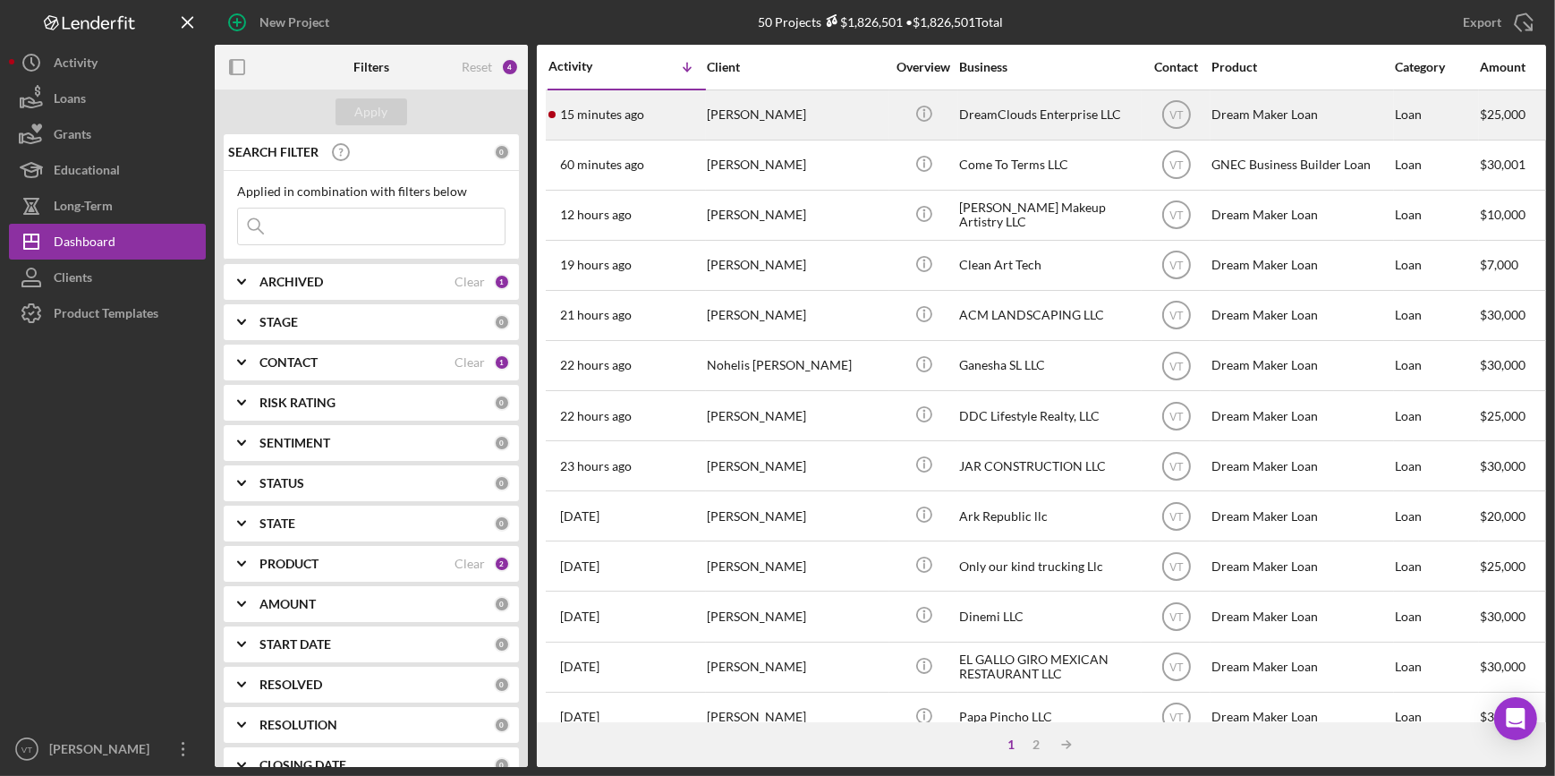
click at [798, 125] on div "[PERSON_NAME]" at bounding box center [796, 114] width 179 height 47
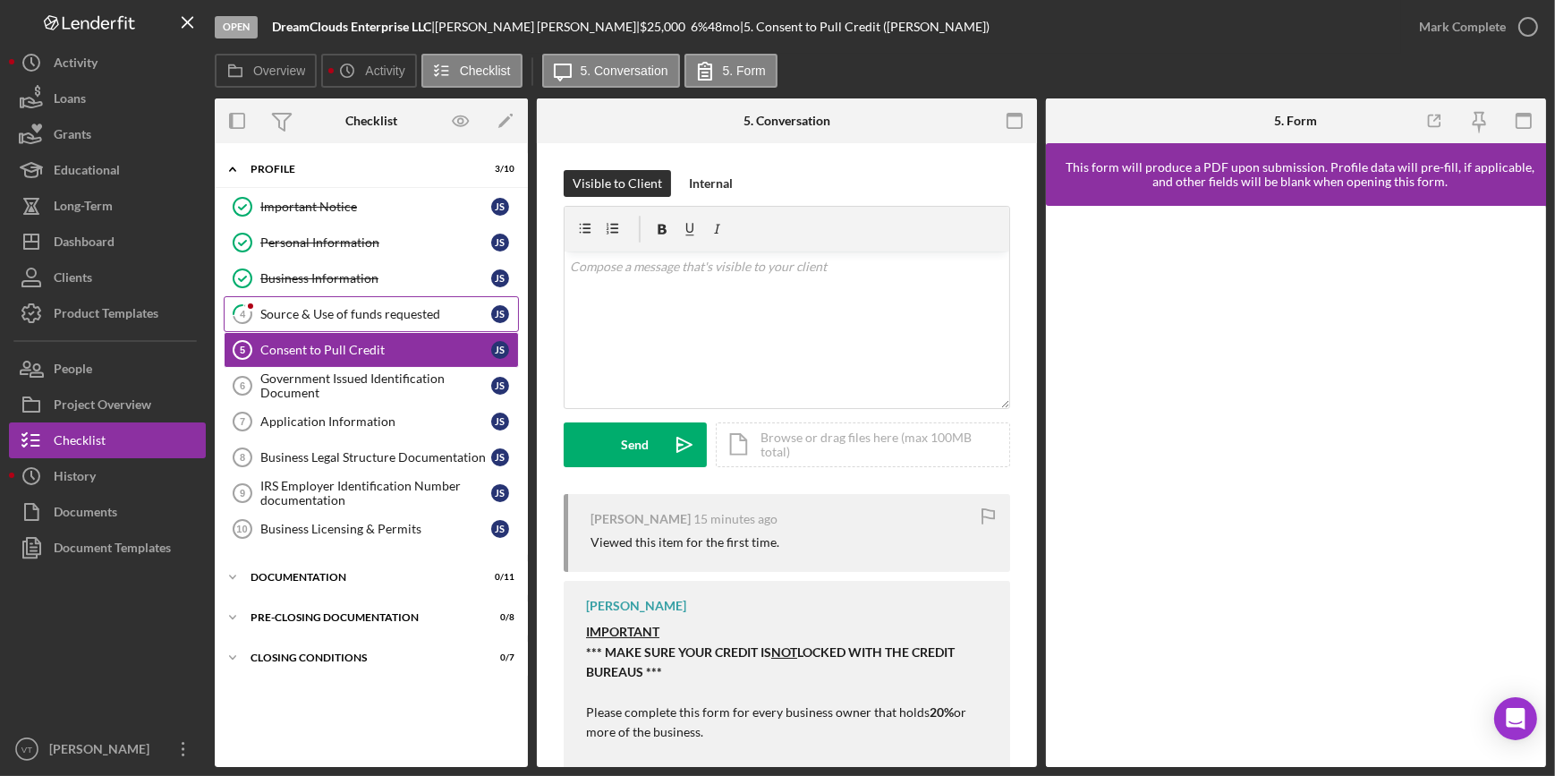
click at [451, 310] on div "Source & Use of funds requested" at bounding box center [375, 314] width 231 height 14
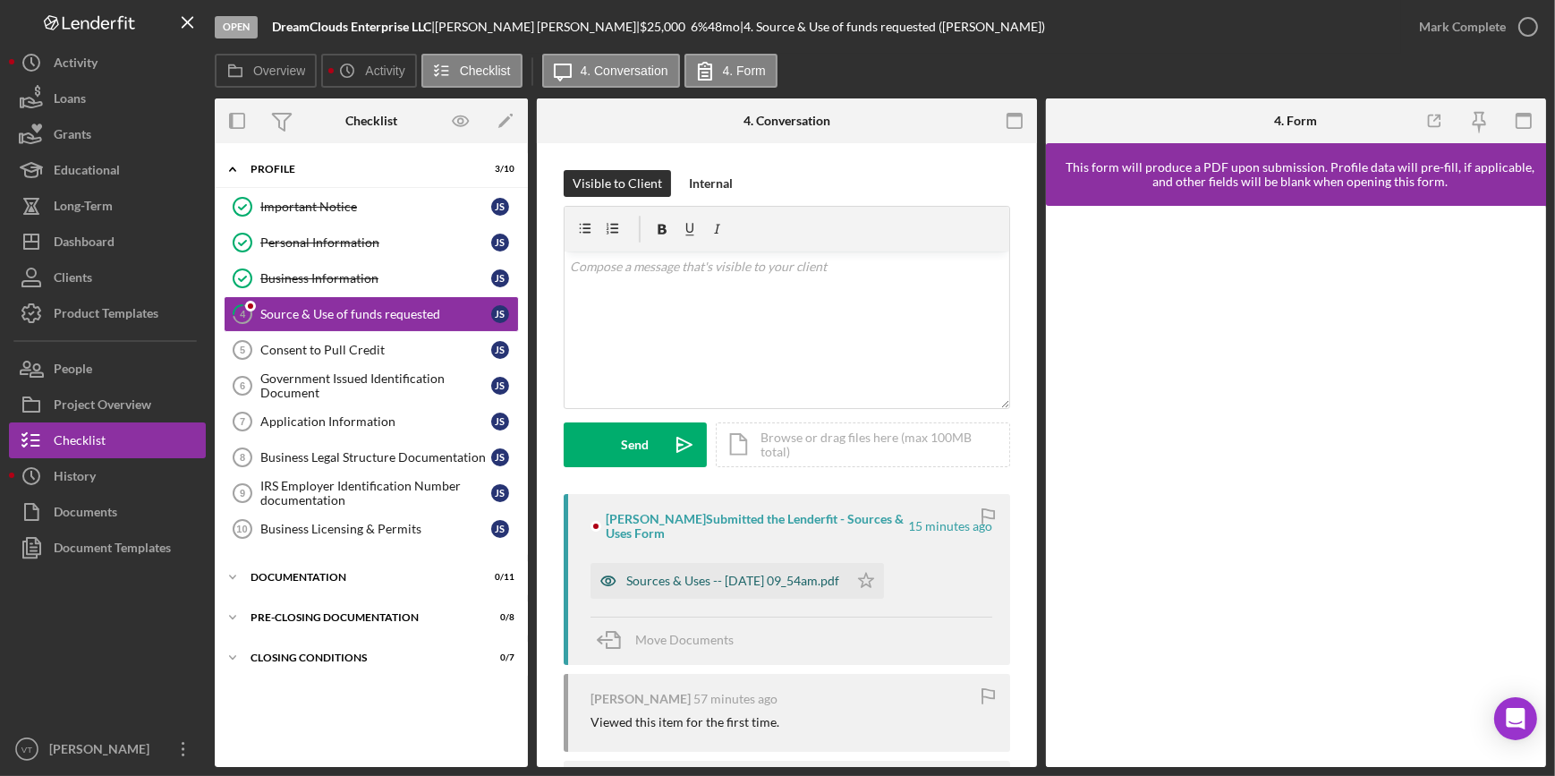
click at [729, 582] on div "Sources & Uses -- 2025-09-16 09_54am.pdf" at bounding box center [732, 580] width 213 height 14
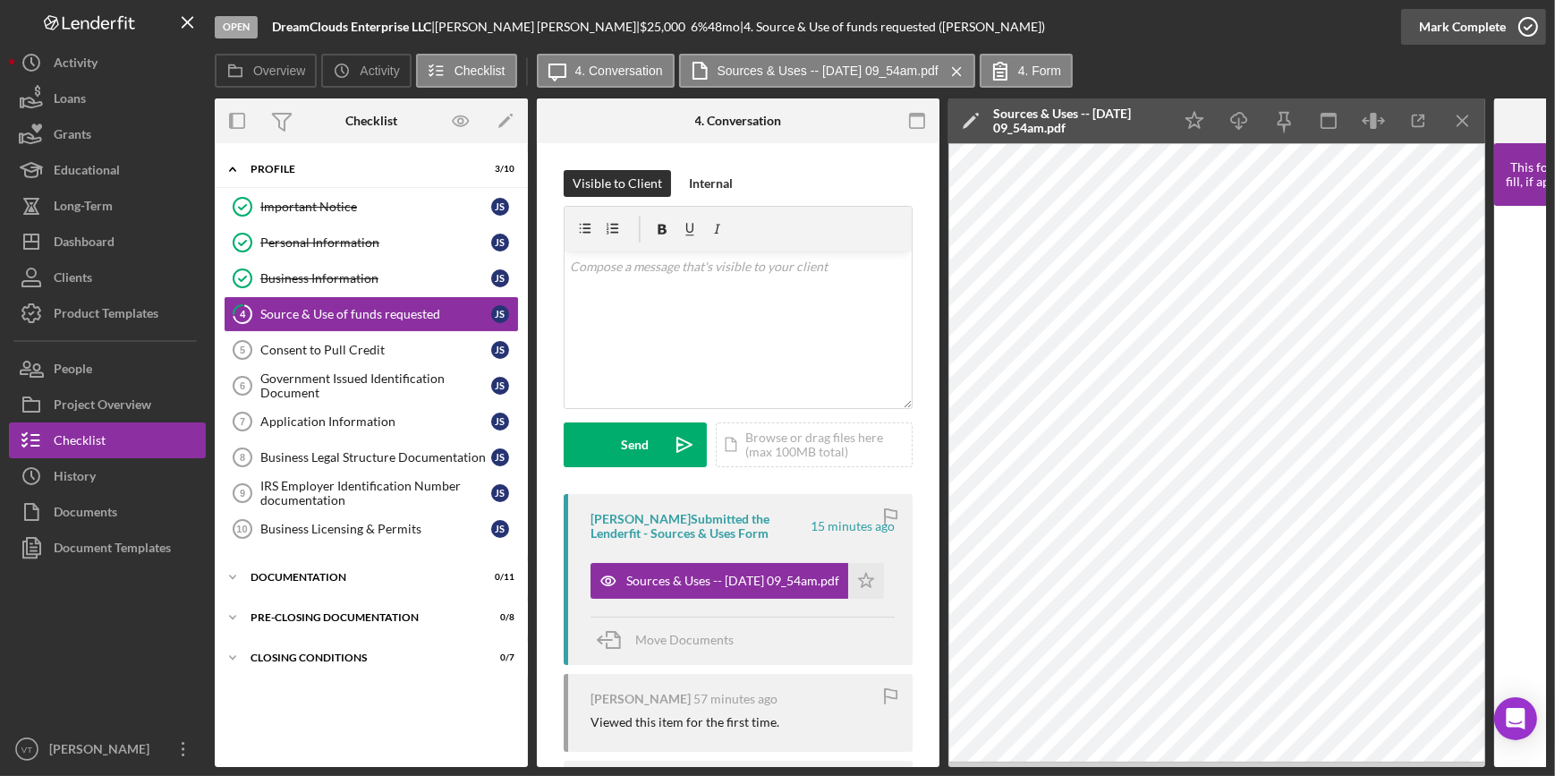
click at [1242, 13] on div "Mark Complete" at bounding box center [1462, 27] width 87 height 36
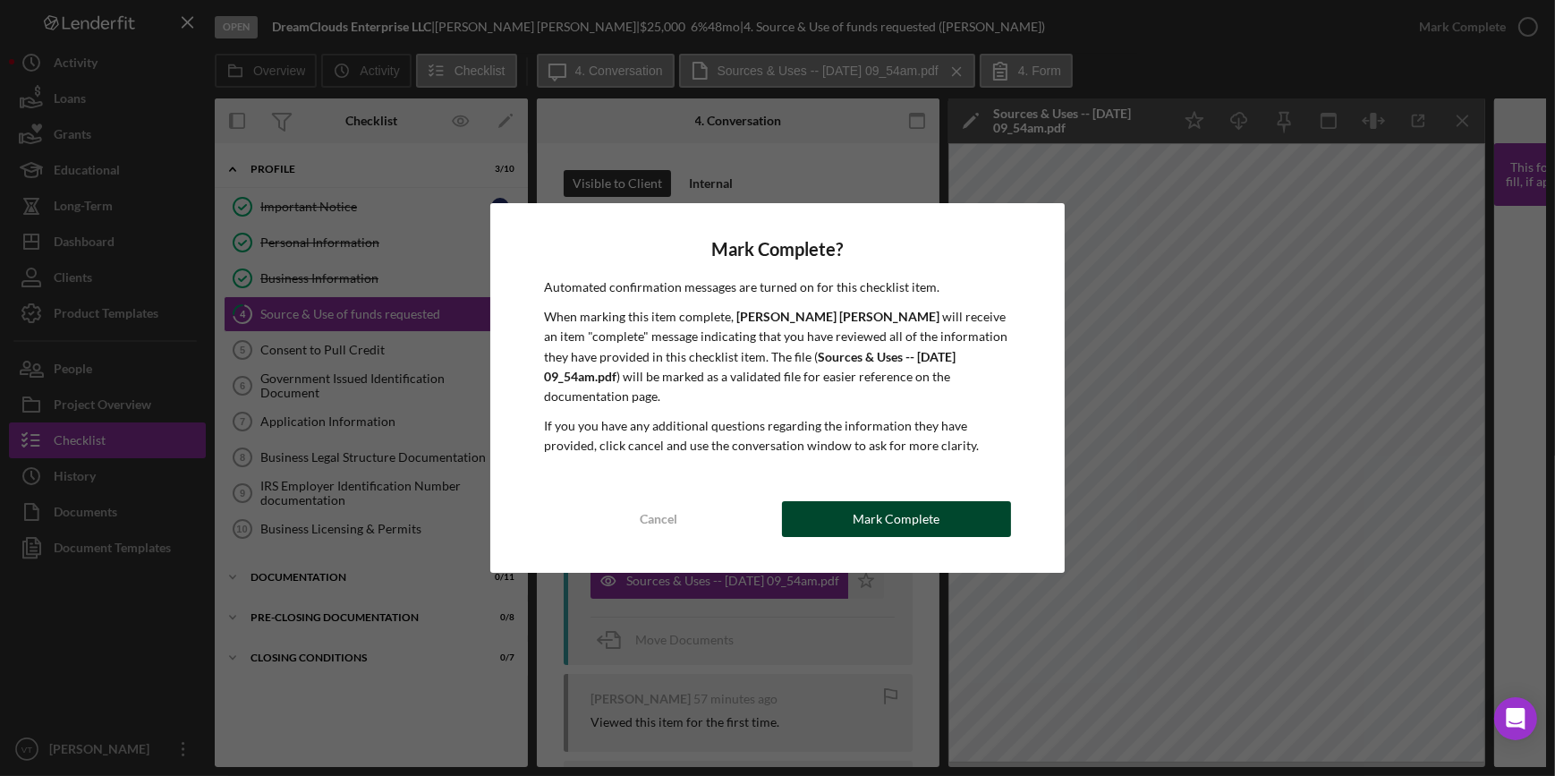
click at [958, 503] on button "Mark Complete" at bounding box center [896, 519] width 229 height 36
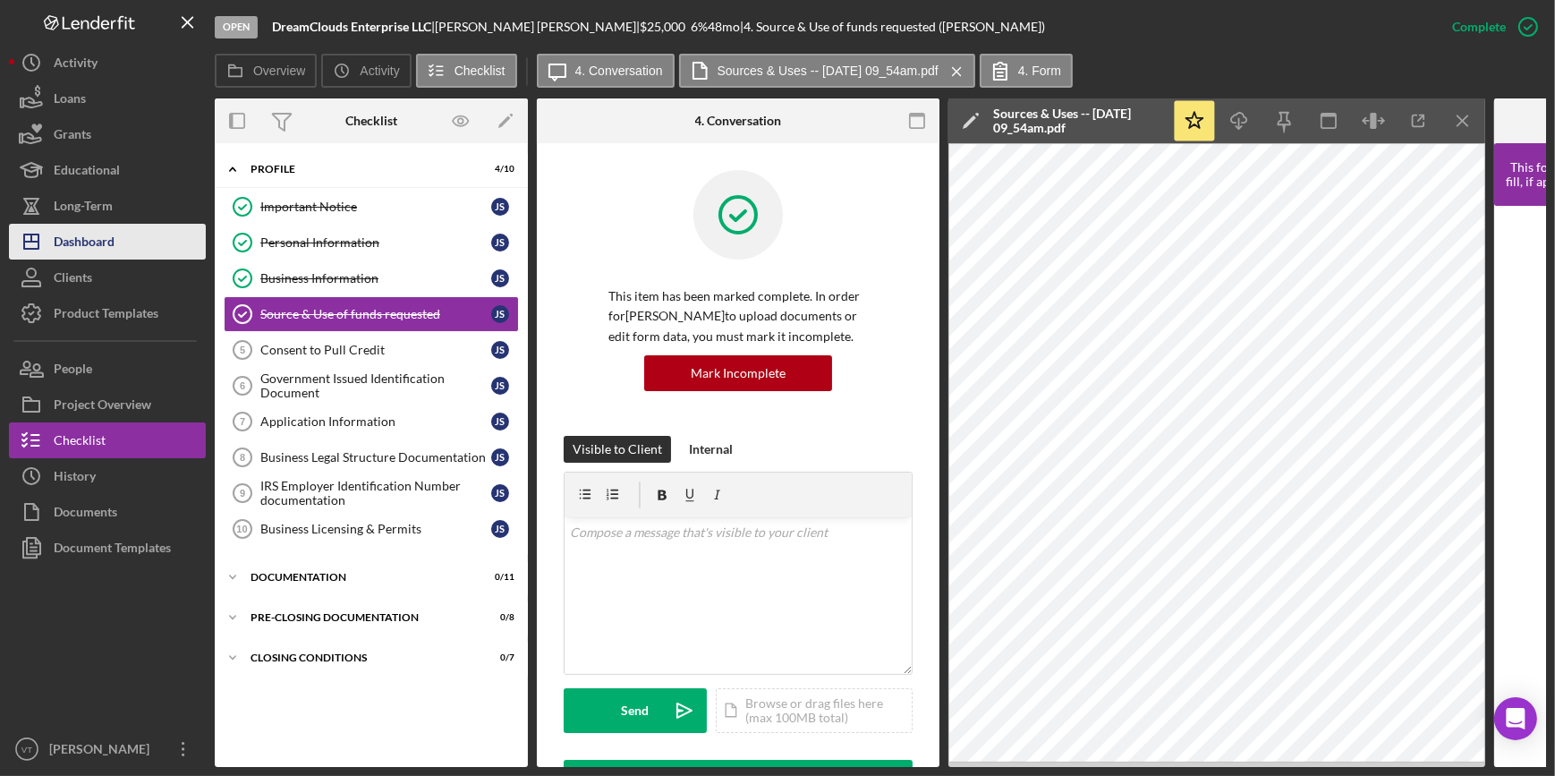
click at [133, 239] on button "Icon/Dashboard Dashboard" at bounding box center [107, 242] width 197 height 36
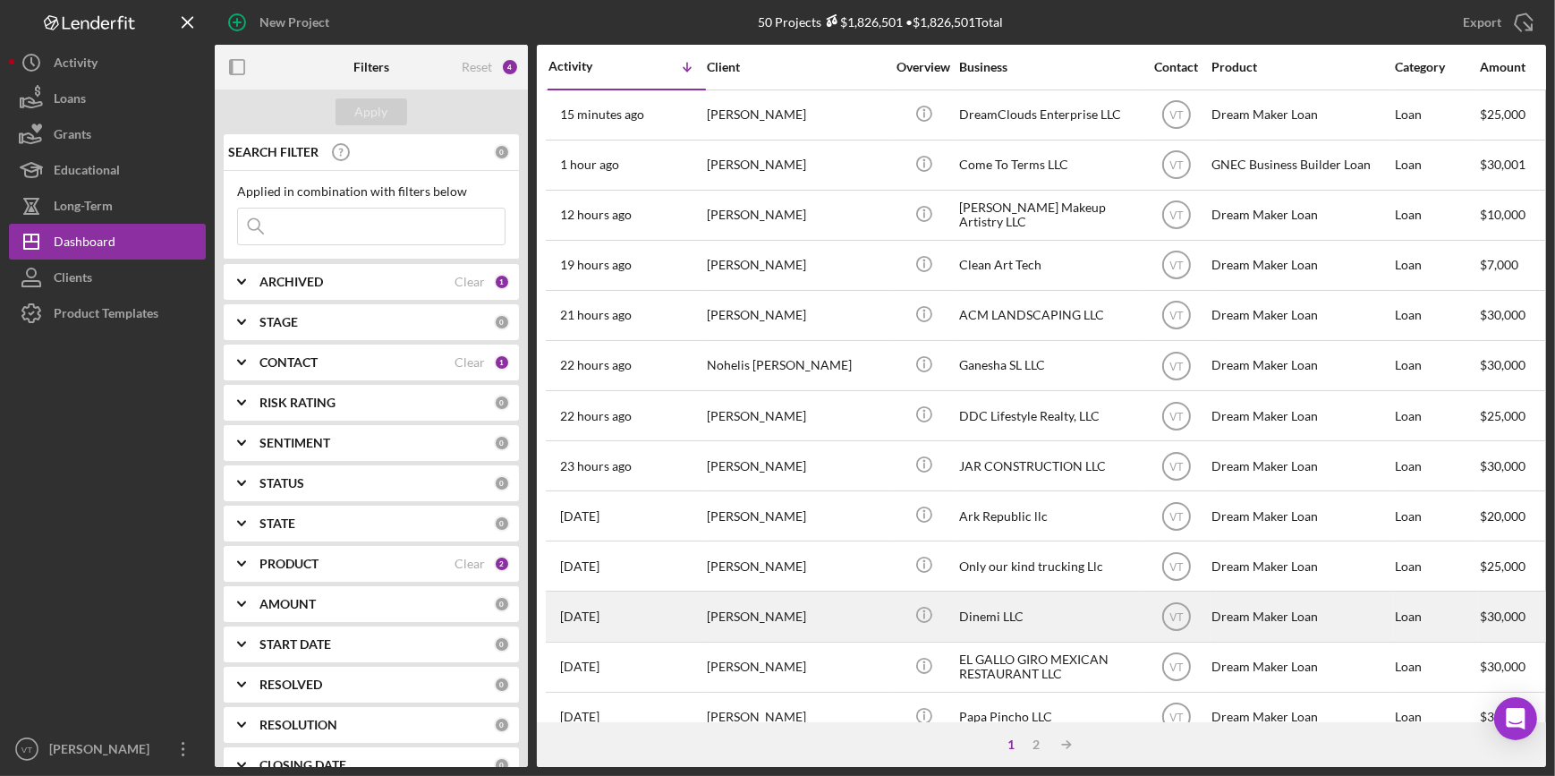
click at [820, 614] on div "[PERSON_NAME]" at bounding box center [796, 615] width 179 height 47
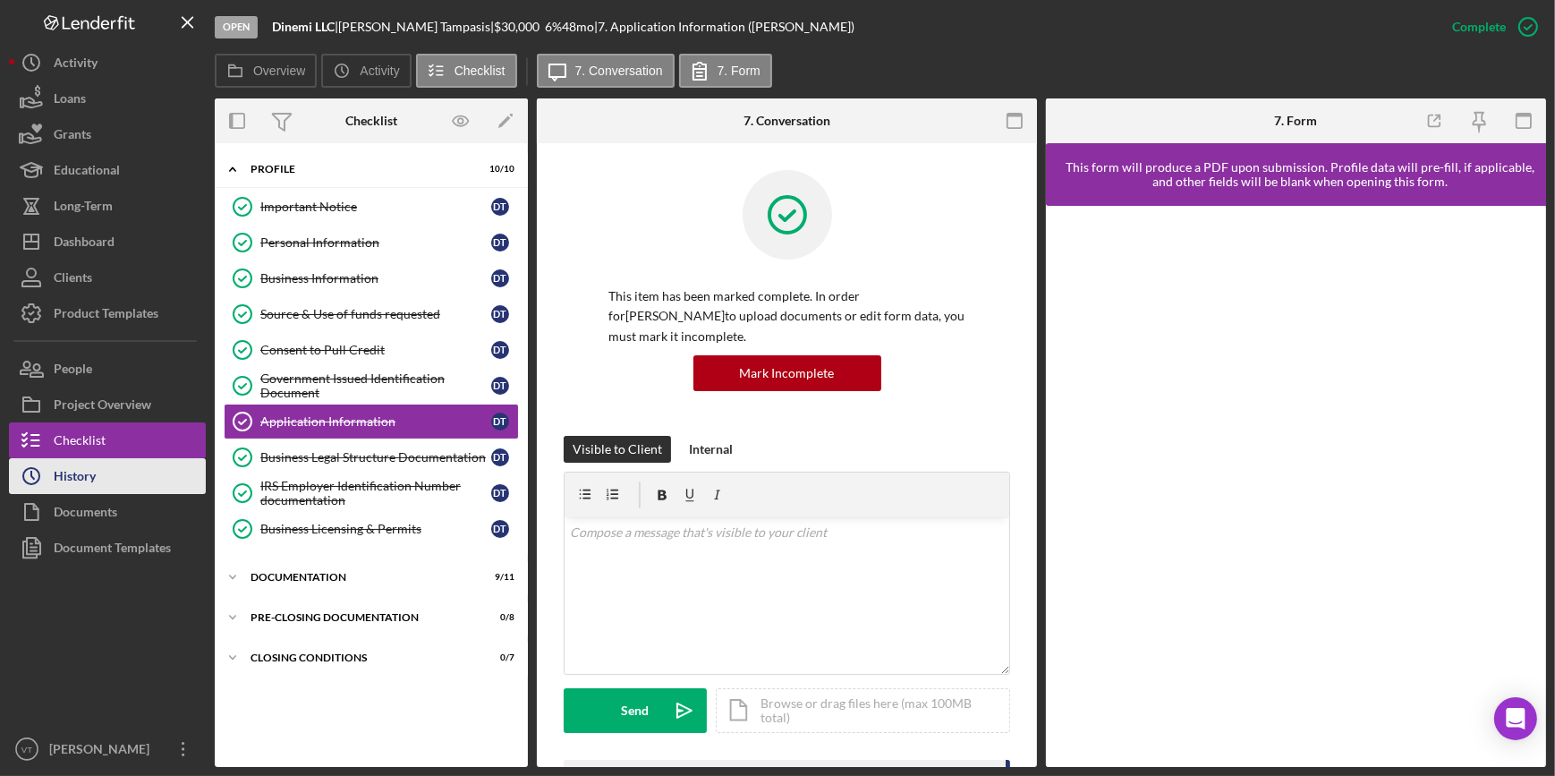
click at [135, 459] on button "Icon/History History" at bounding box center [107, 476] width 197 height 36
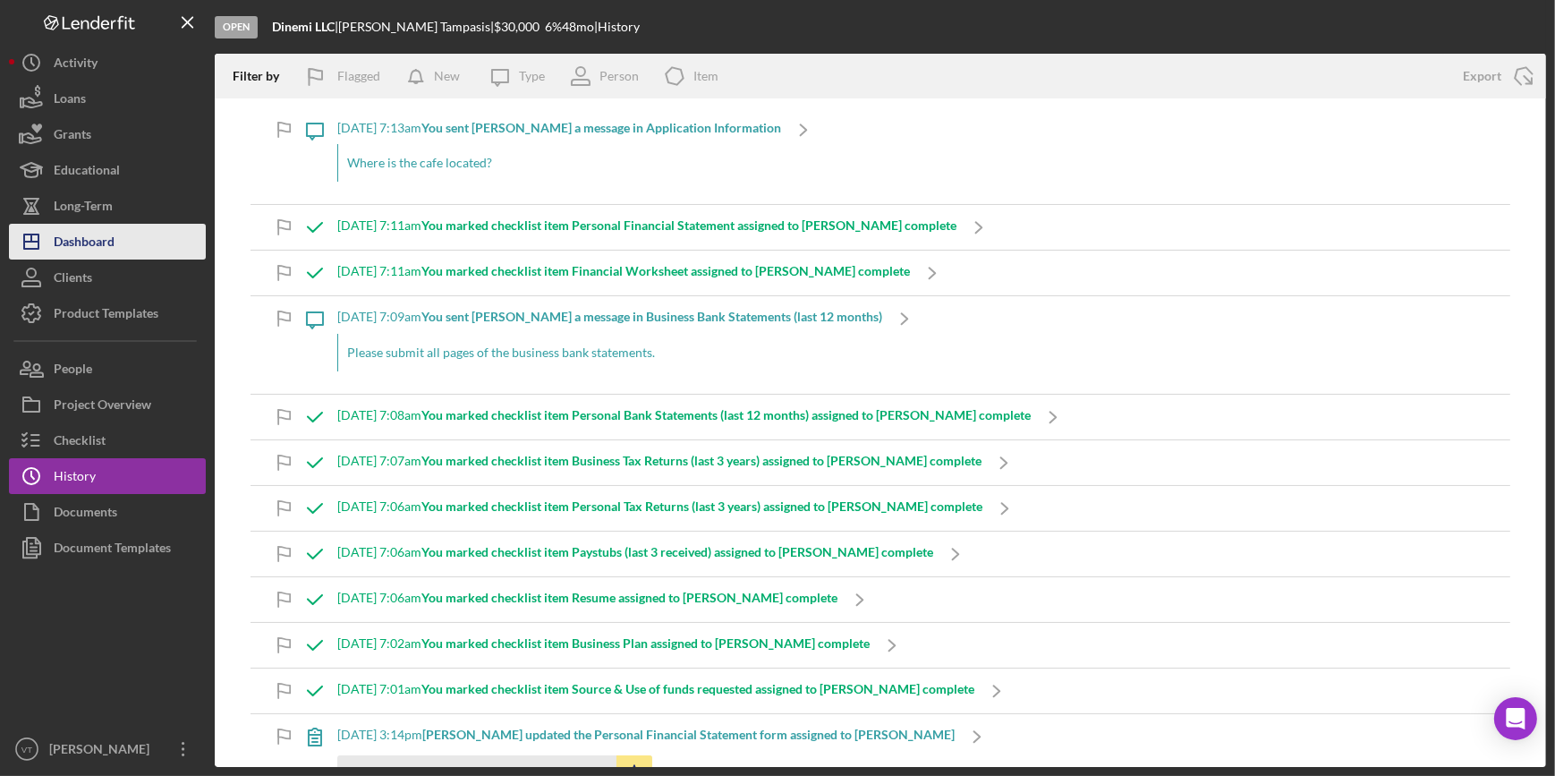
click at [153, 247] on button "Icon/Dashboard Dashboard" at bounding box center [107, 242] width 197 height 36
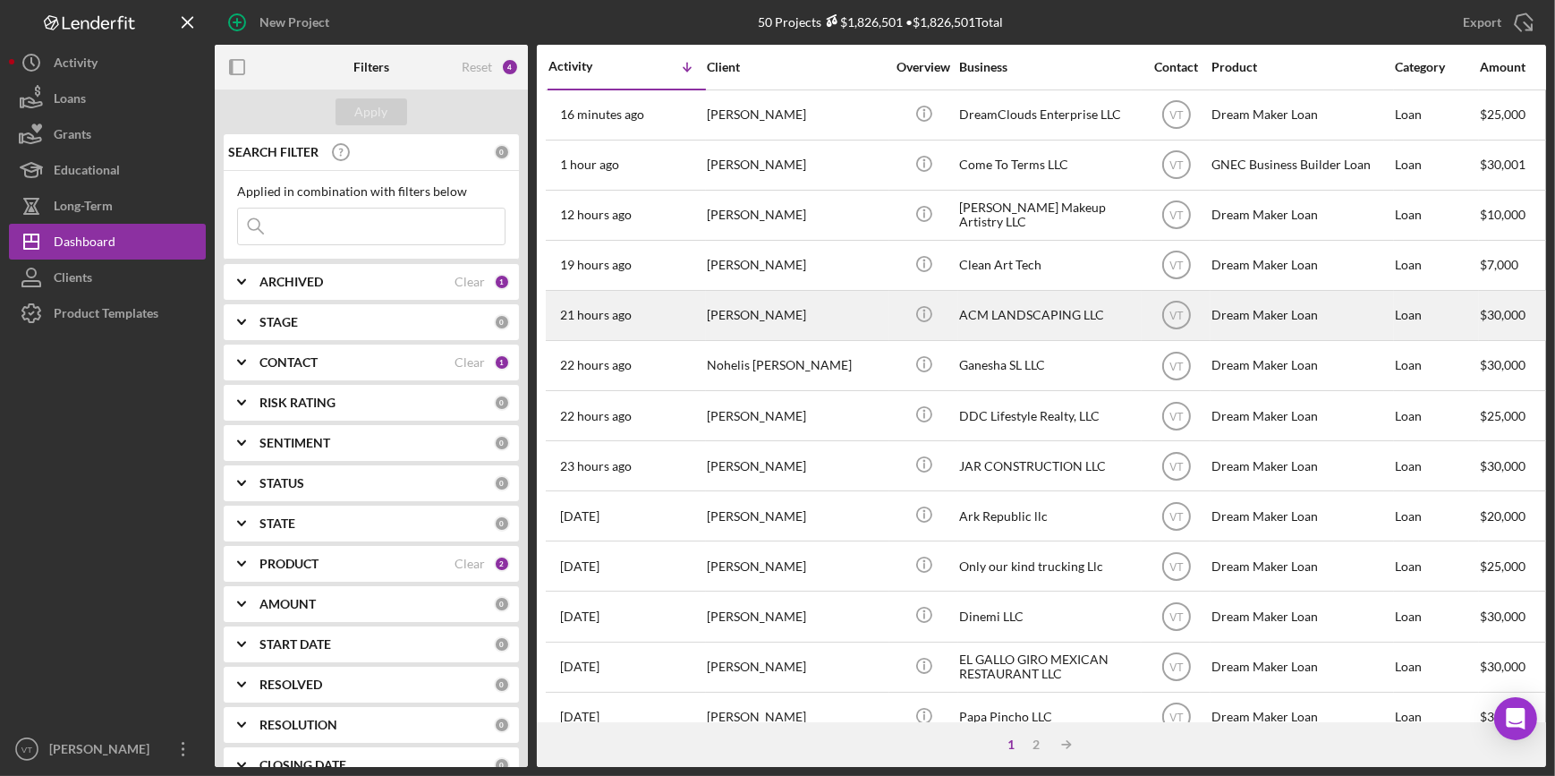
click at [715, 302] on div "[PERSON_NAME]" at bounding box center [796, 315] width 179 height 47
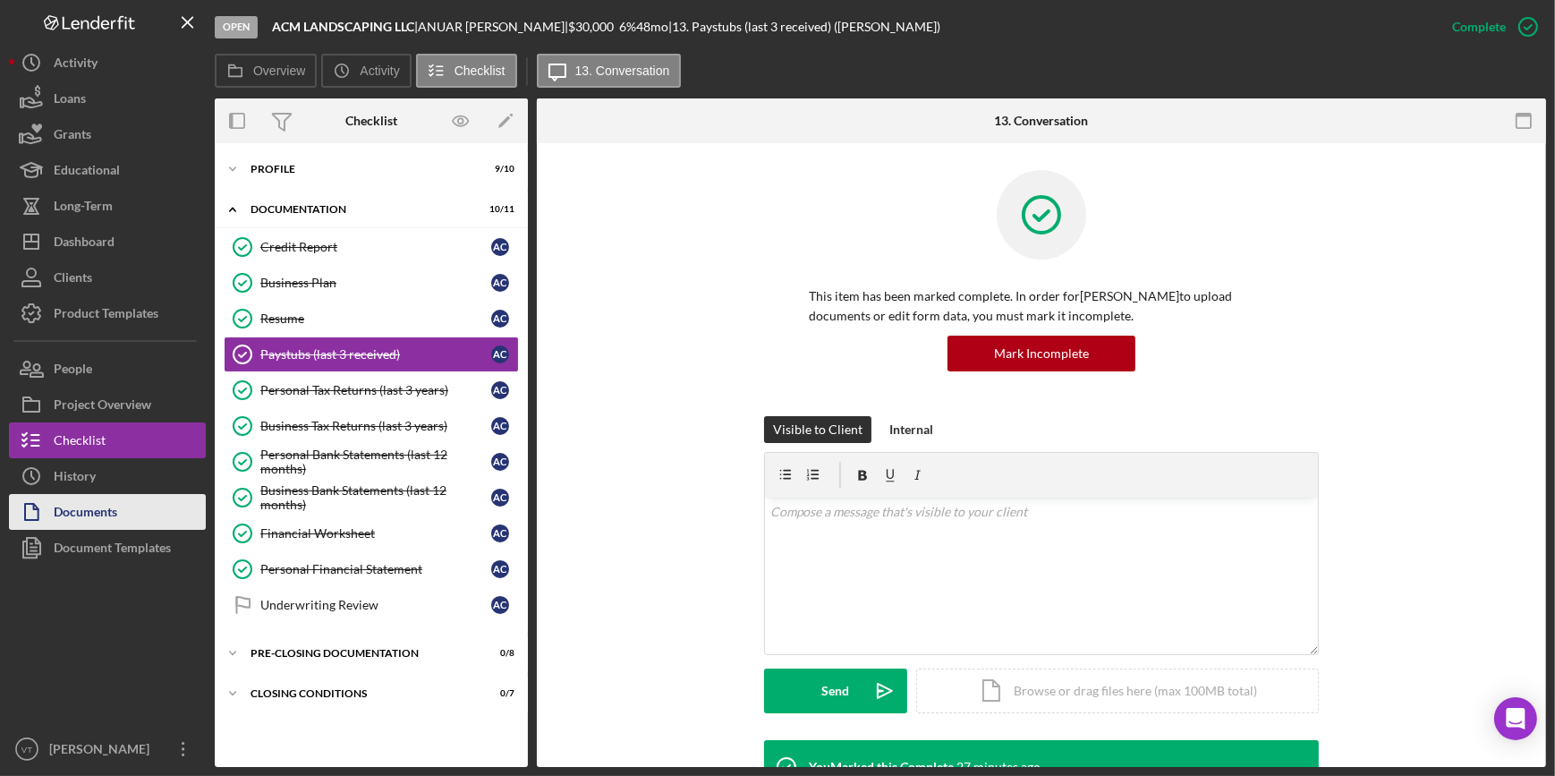
click at [105, 518] on div "Documents" at bounding box center [86, 514] width 64 height 40
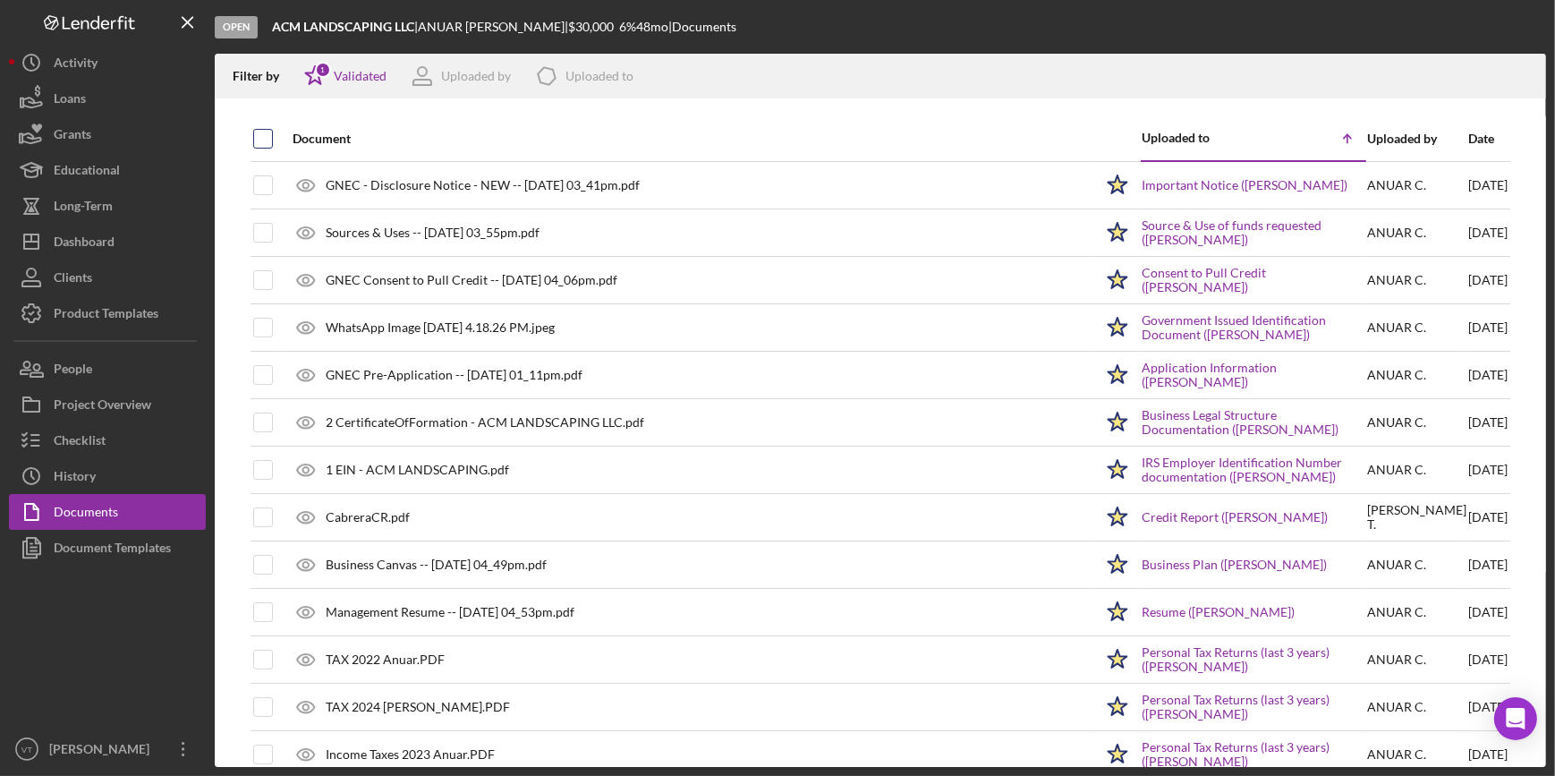
click at [259, 135] on input "checkbox" at bounding box center [263, 139] width 18 height 18
checkbox input "true"
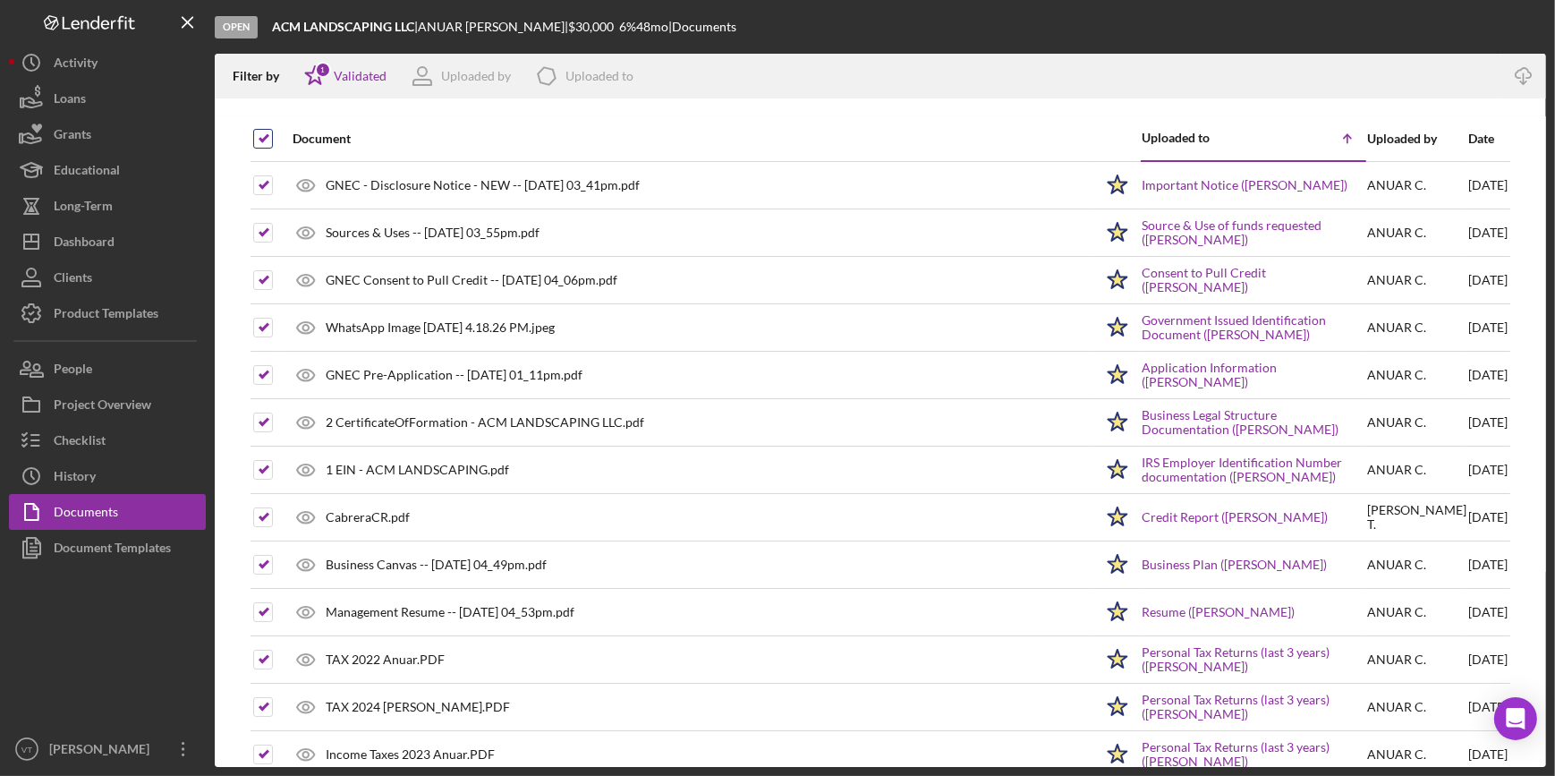
checkbox input "true"
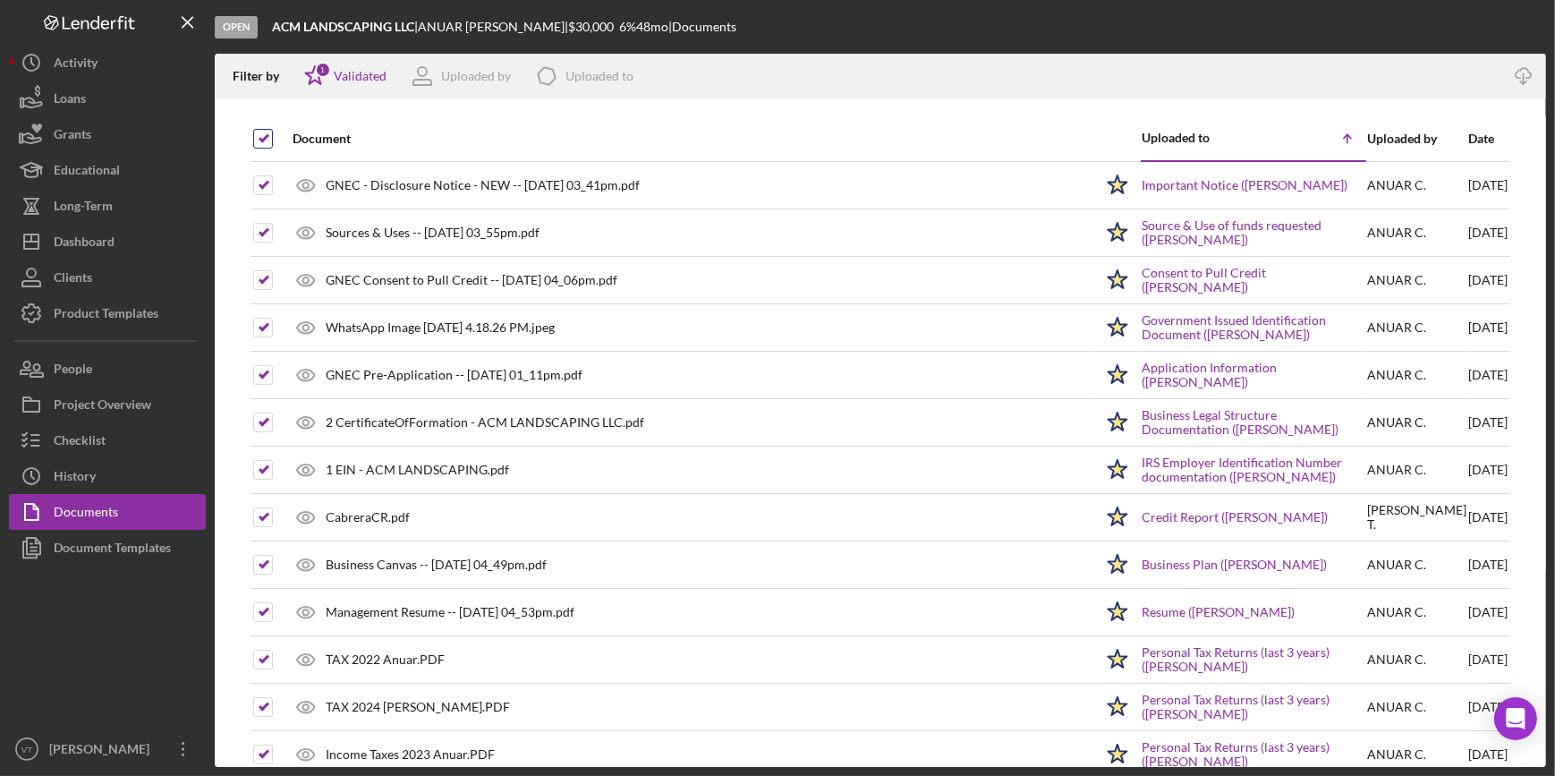
checkbox input "true"
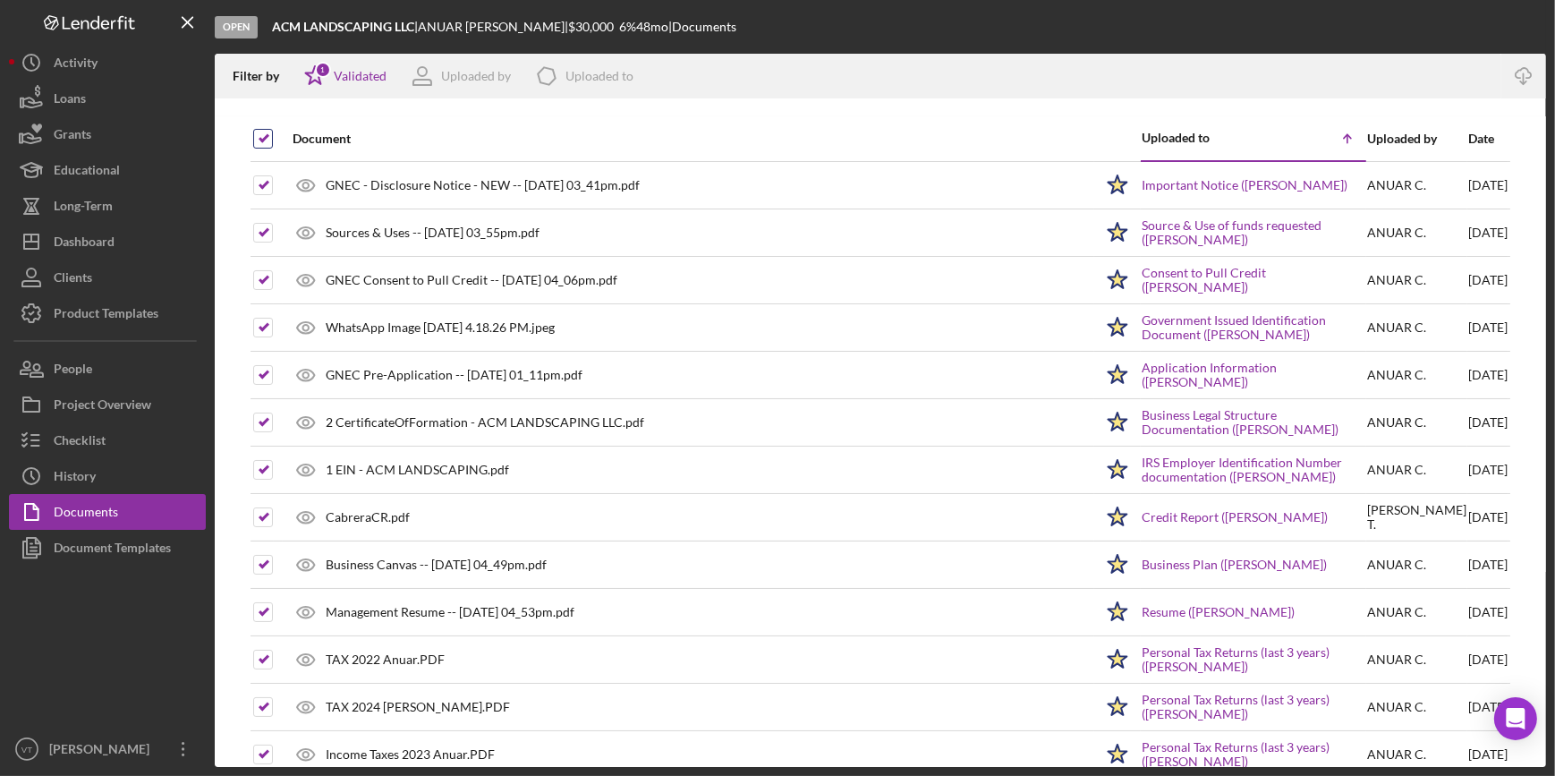
checkbox input "true"
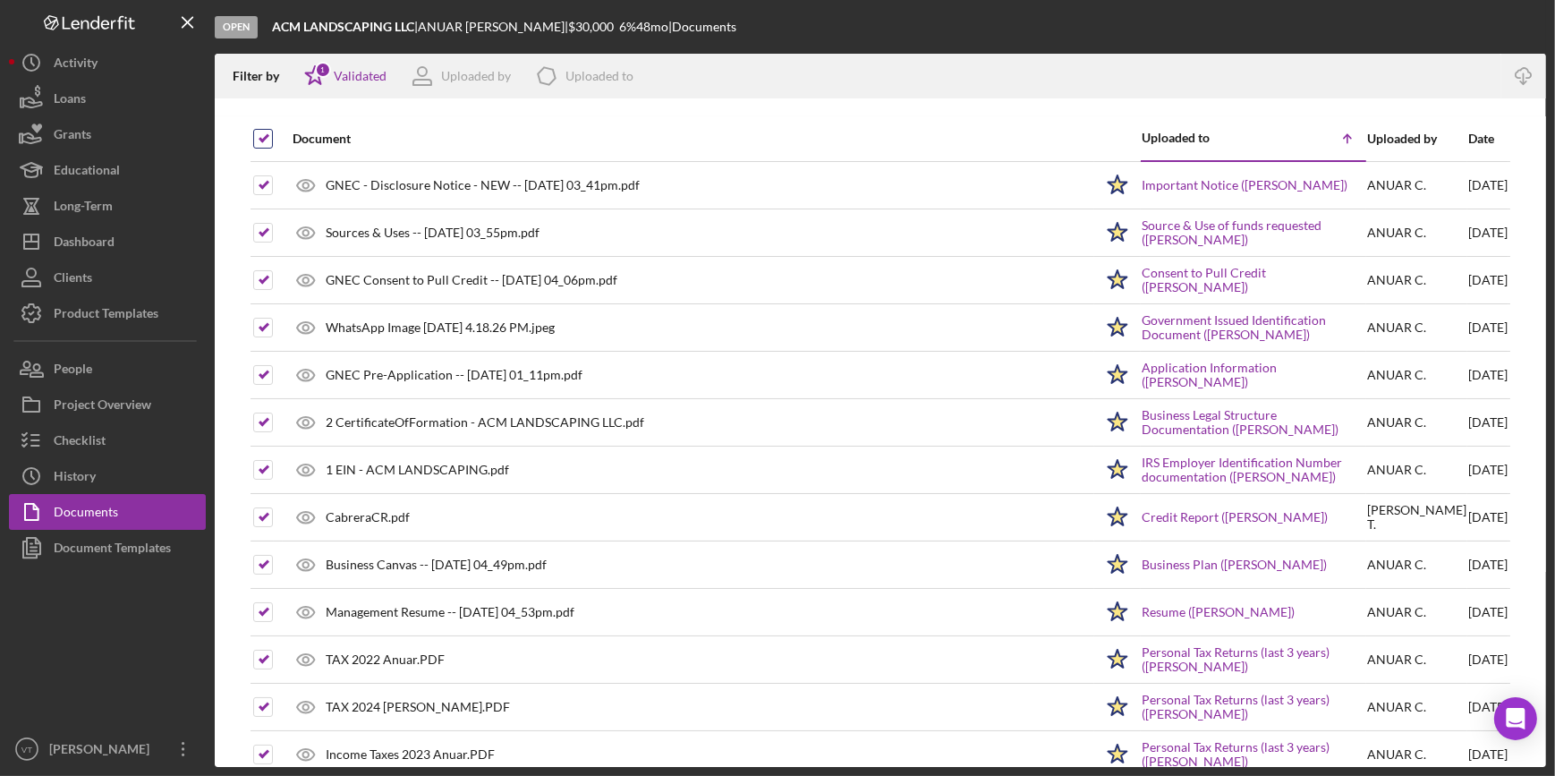
checkbox input "true"
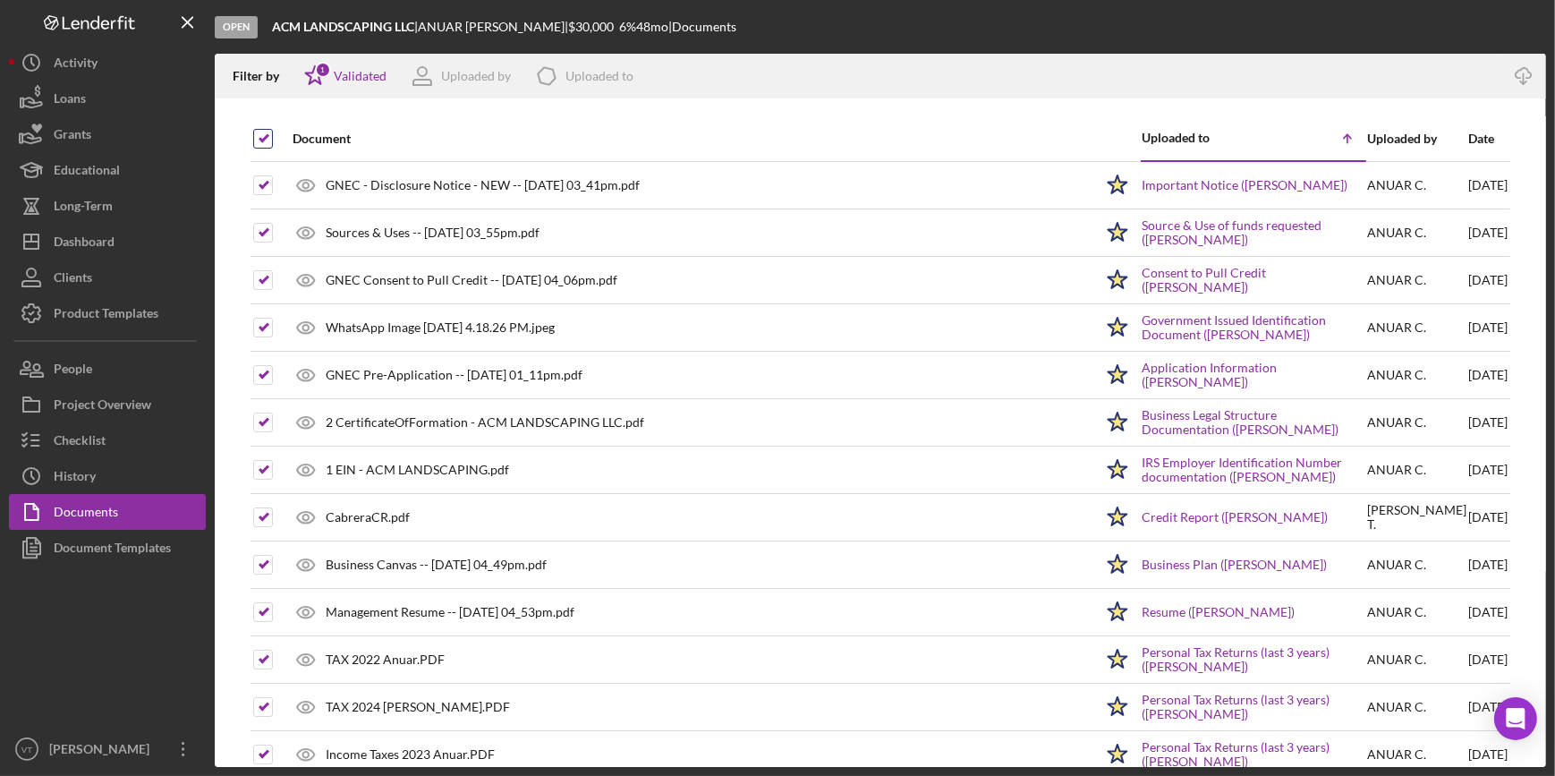
checkbox input "true"
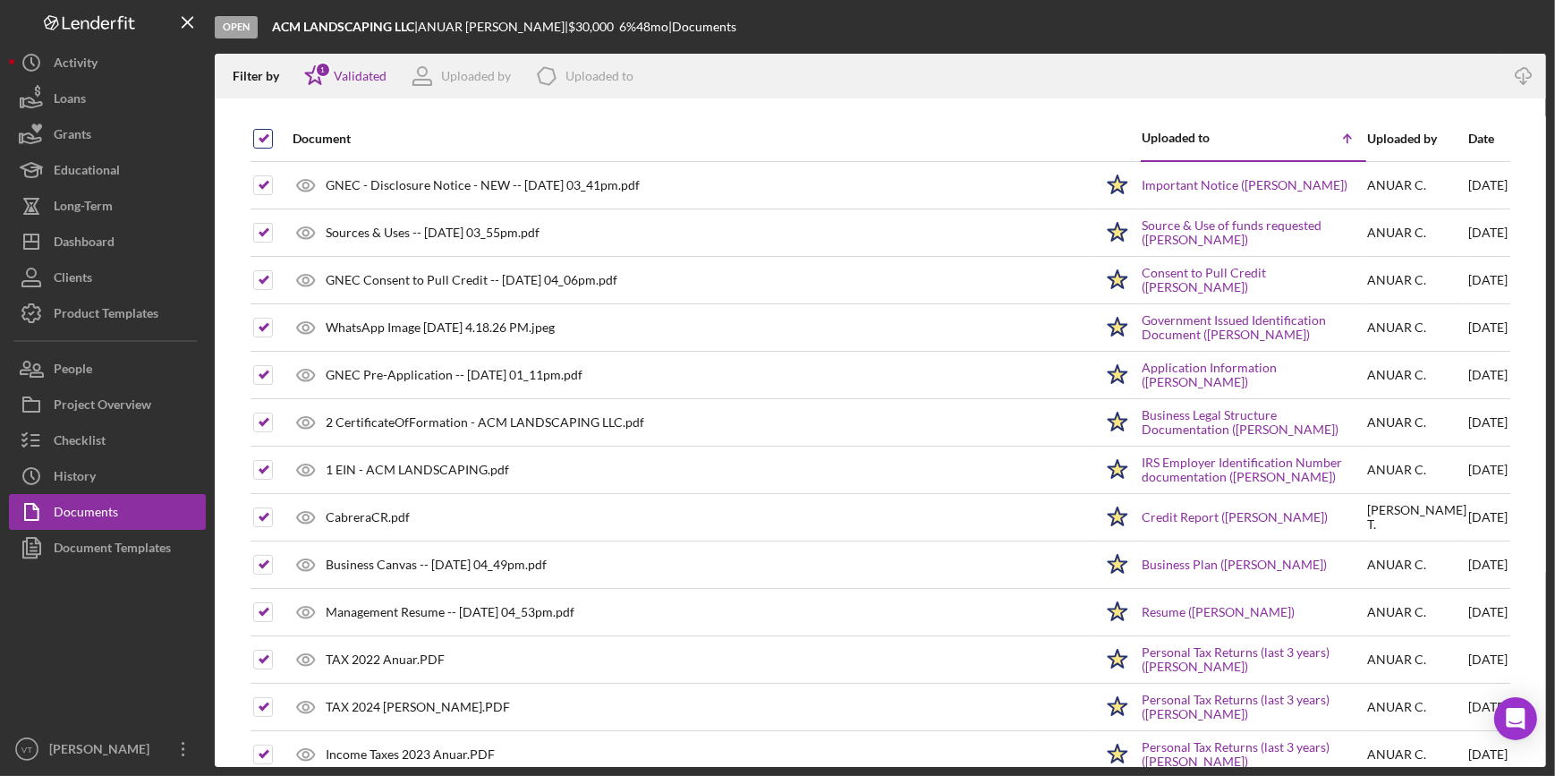
checkbox input "true"
click at [1242, 70] on icon "Icon/Download" at bounding box center [1524, 76] width 40 height 40
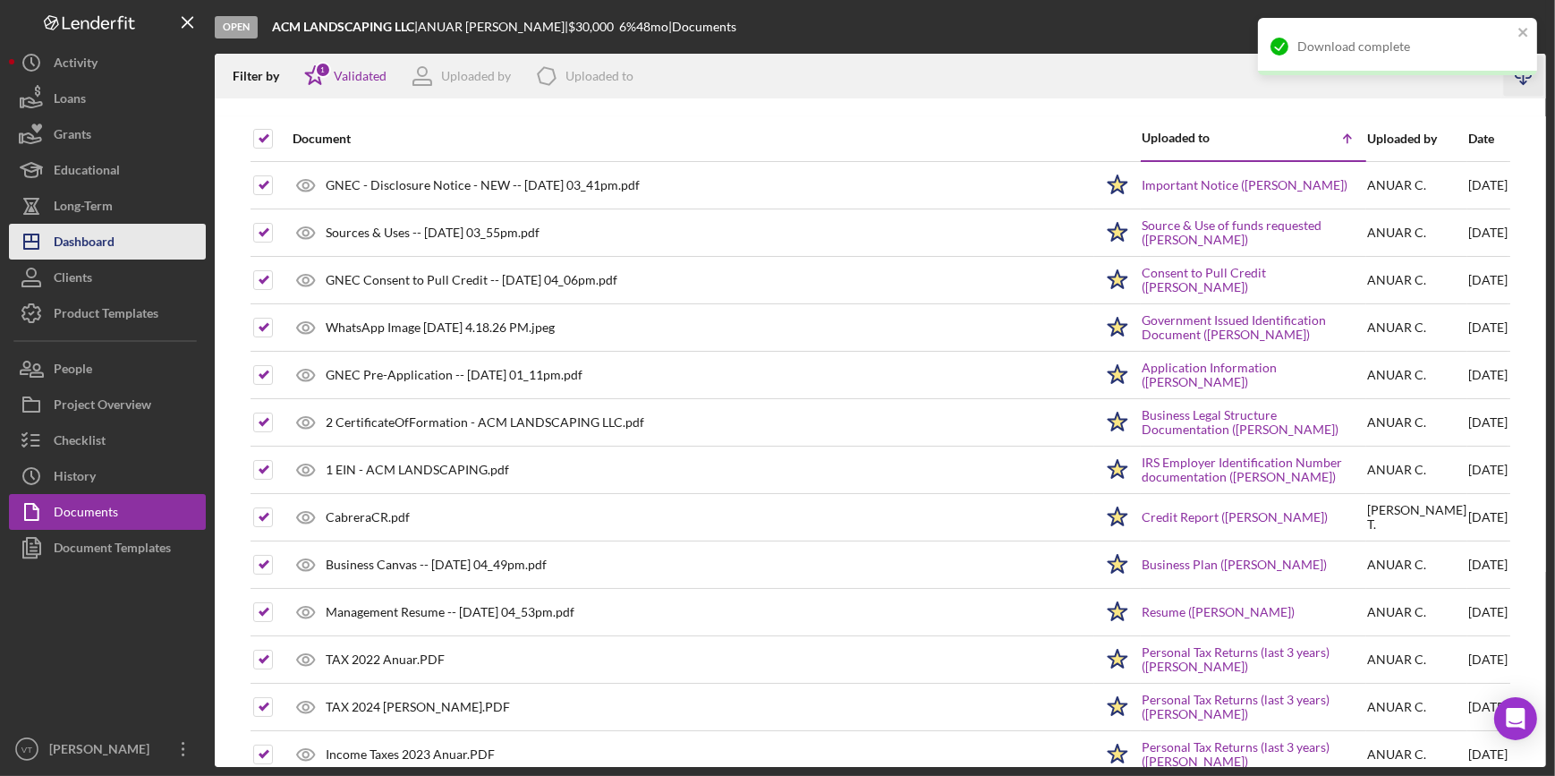
click at [92, 236] on div "Dashboard" at bounding box center [84, 244] width 61 height 40
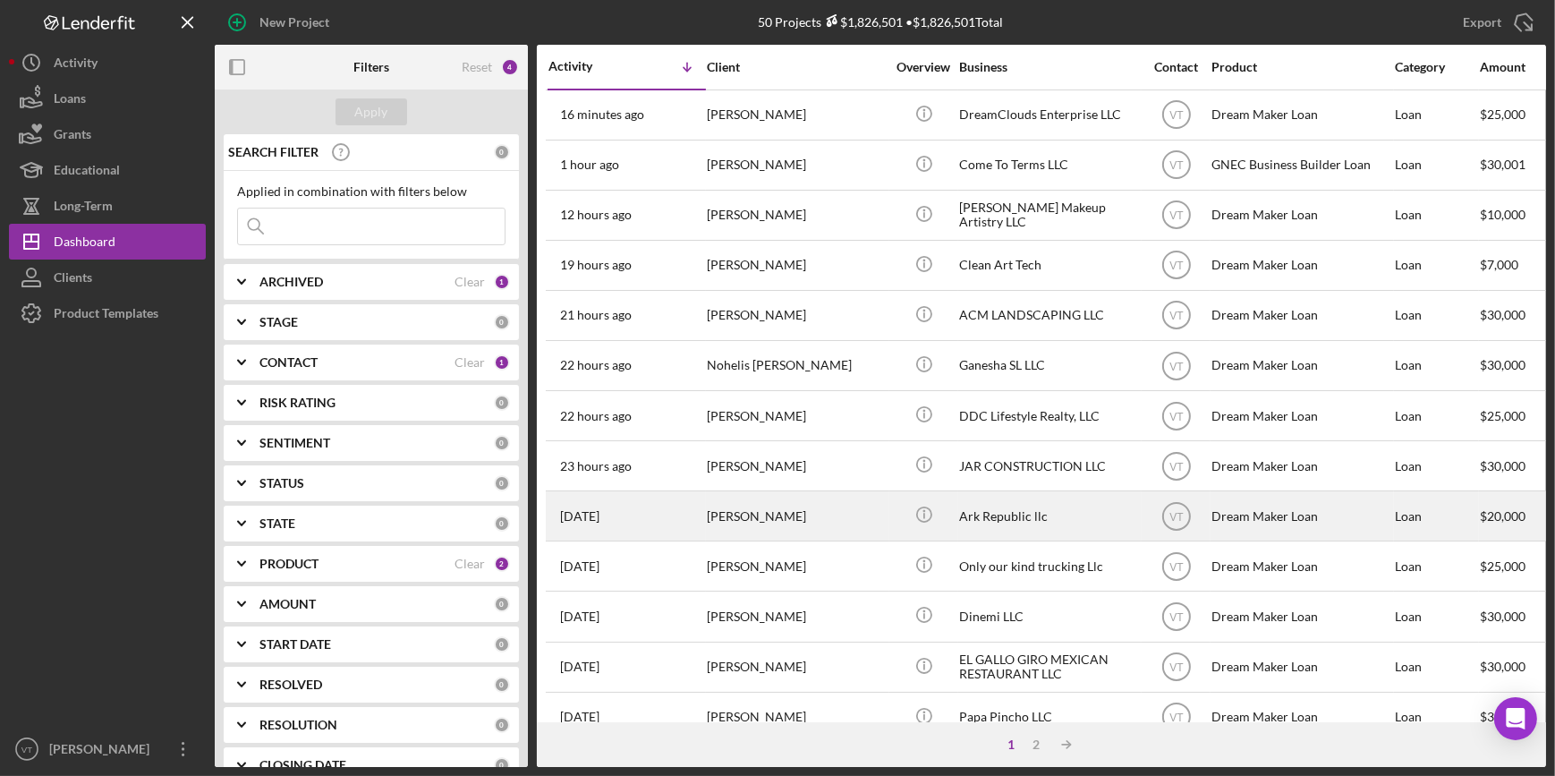
click at [761, 505] on div "[PERSON_NAME]" at bounding box center [796, 515] width 179 height 47
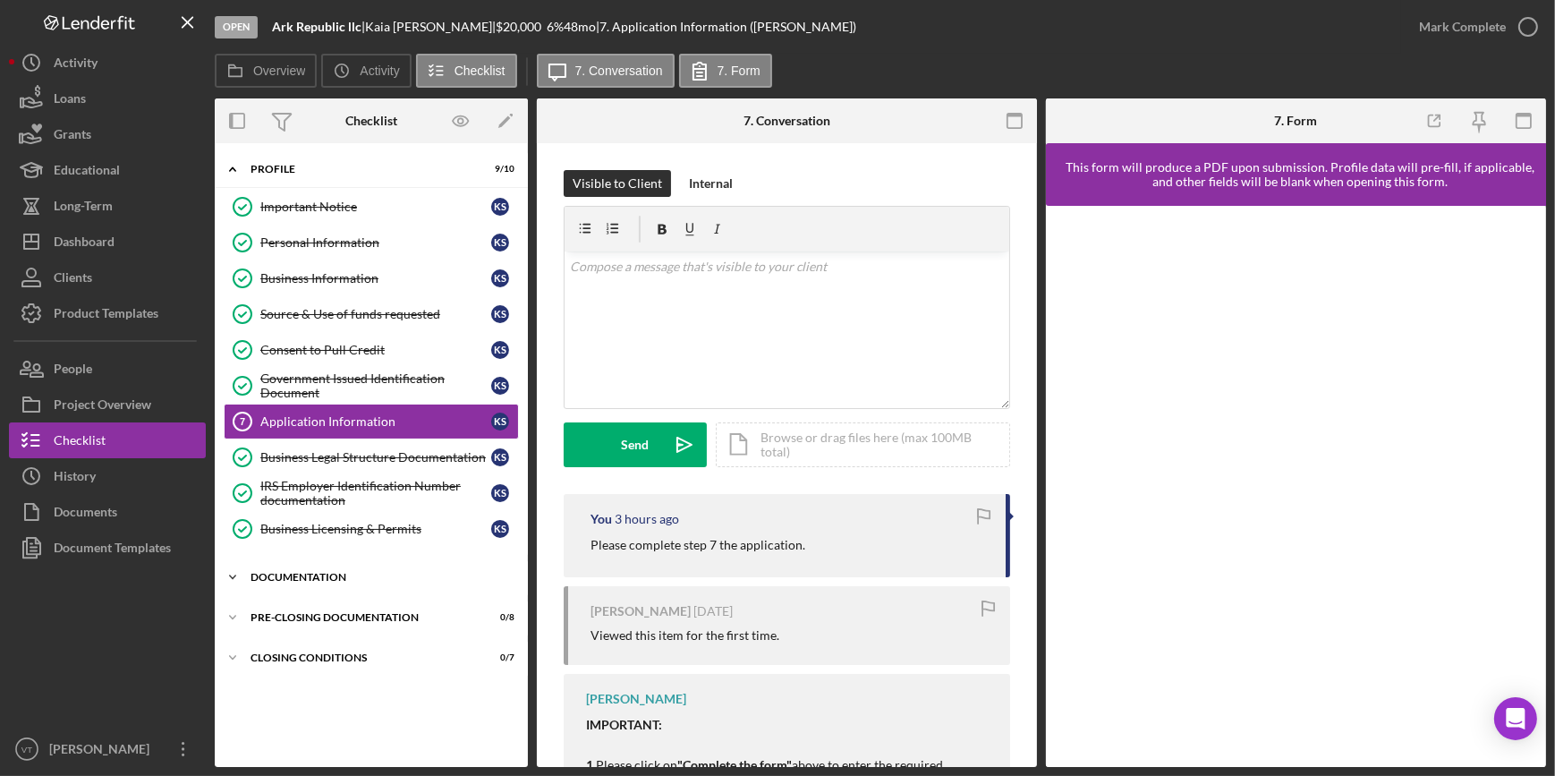
click at [250, 567] on icon "Icon/Expander" at bounding box center [233, 577] width 36 height 36
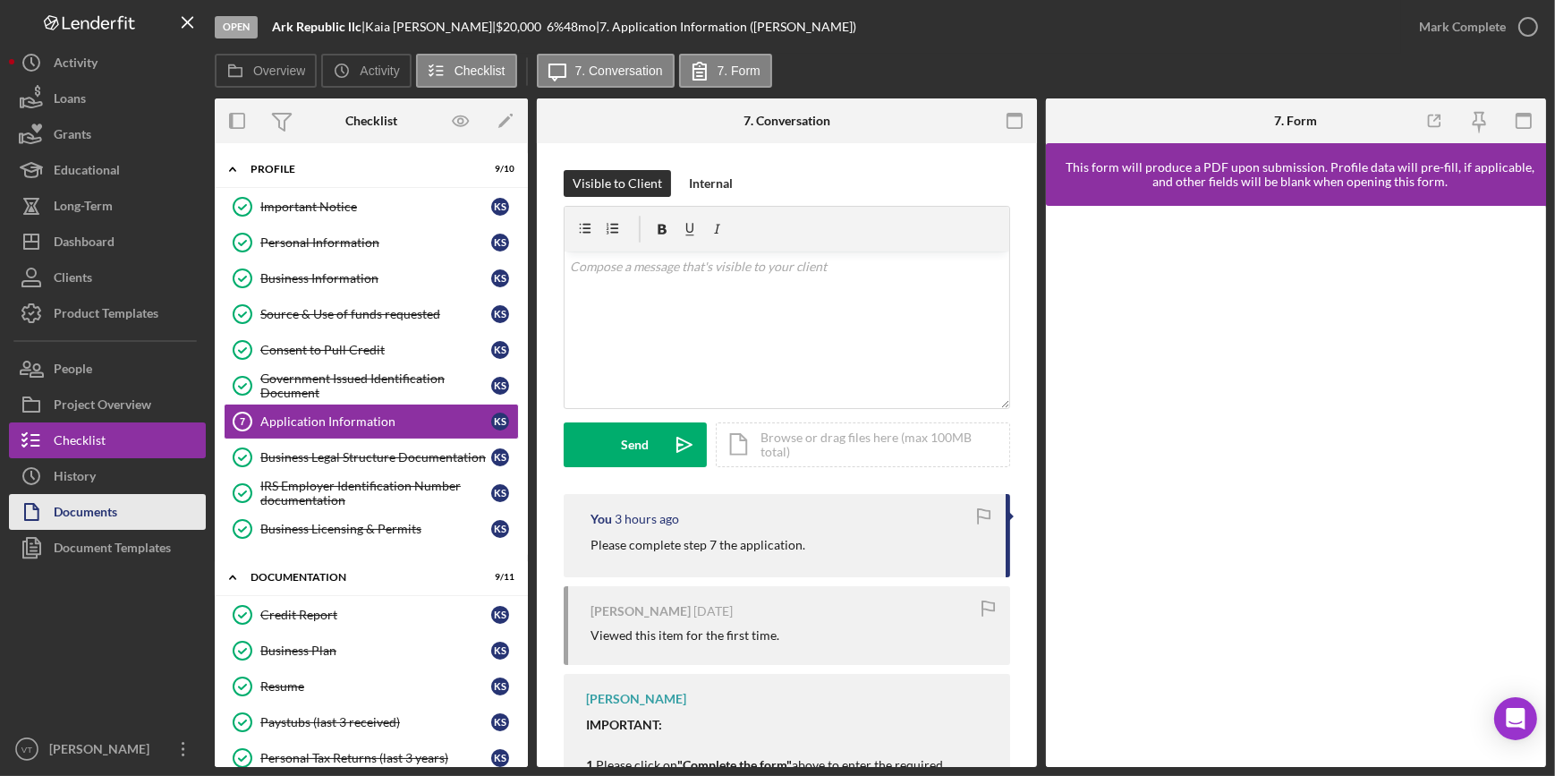
click at [140, 521] on button "Documents" at bounding box center [107, 512] width 197 height 36
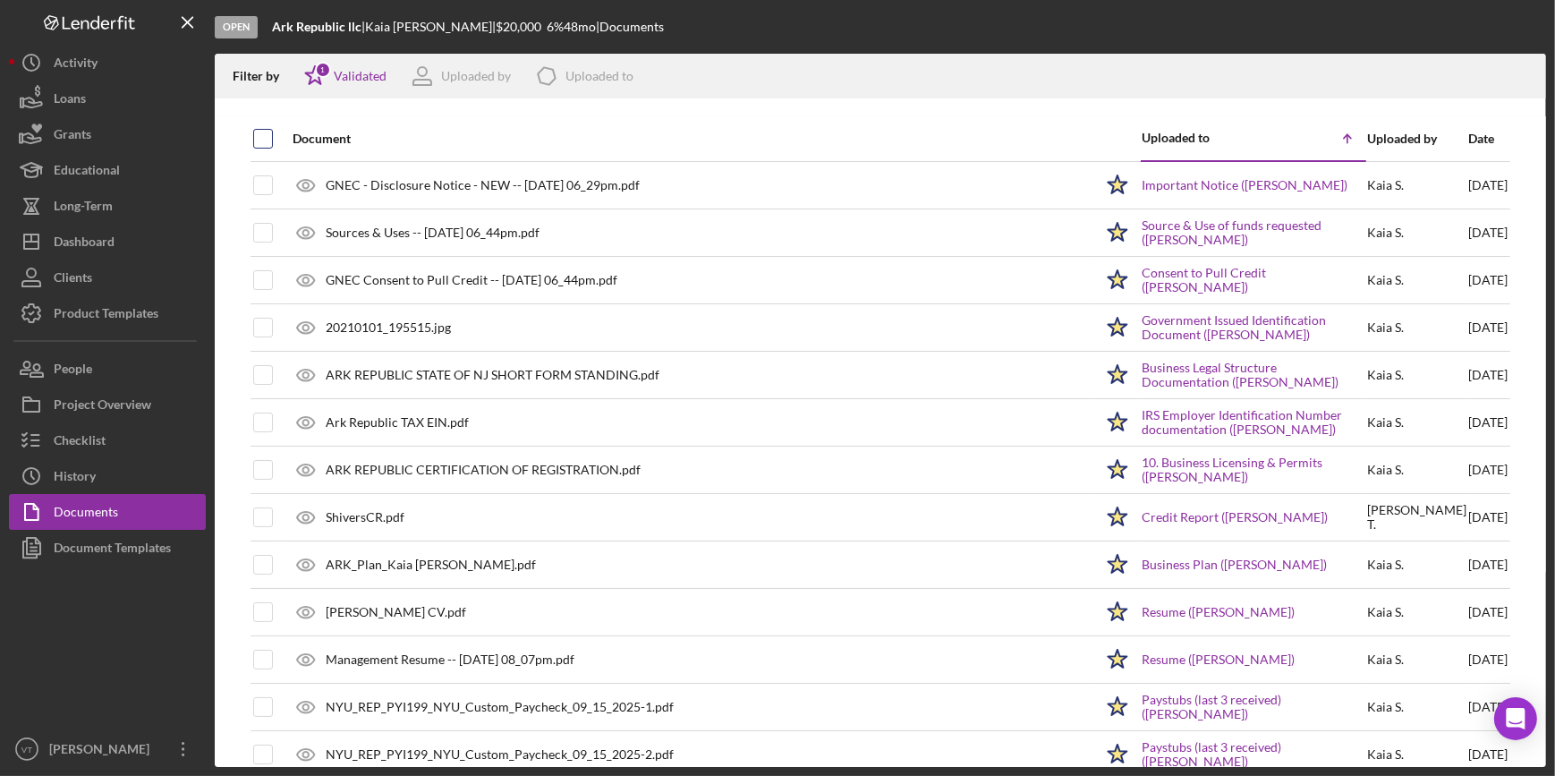
click at [262, 141] on input "checkbox" at bounding box center [263, 139] width 18 height 18
checkbox input "true"
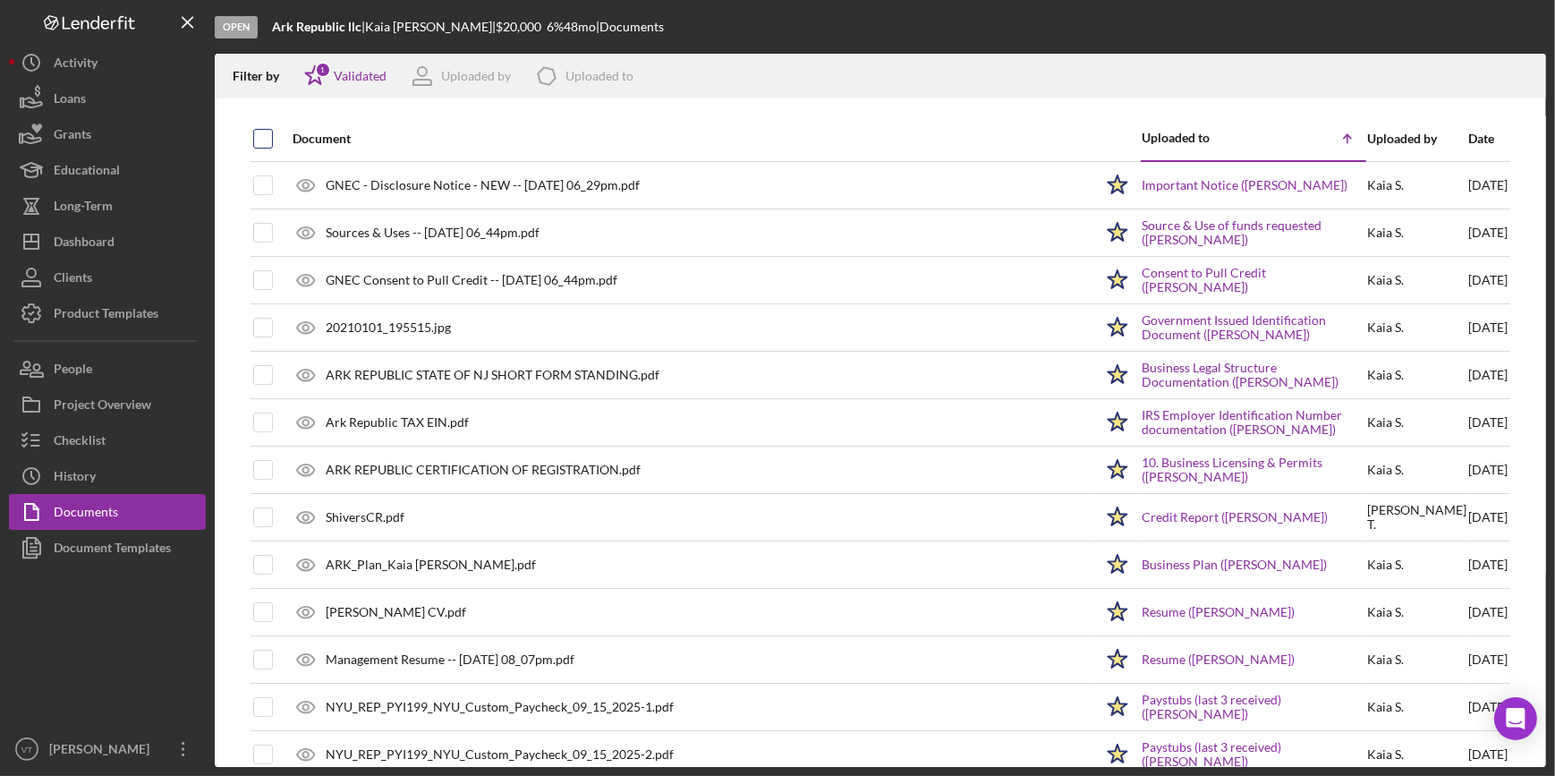
checkbox input "true"
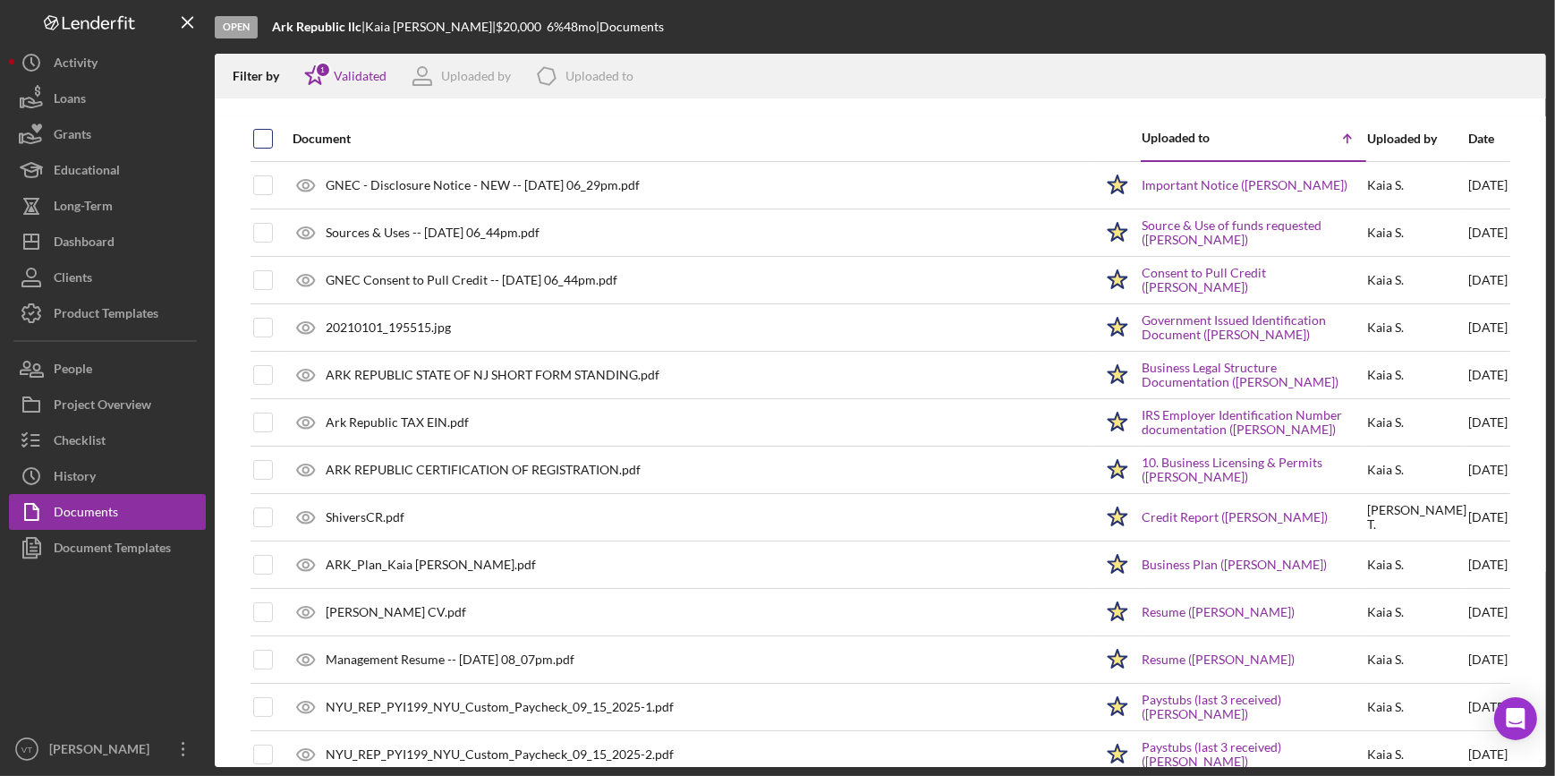
checkbox input "true"
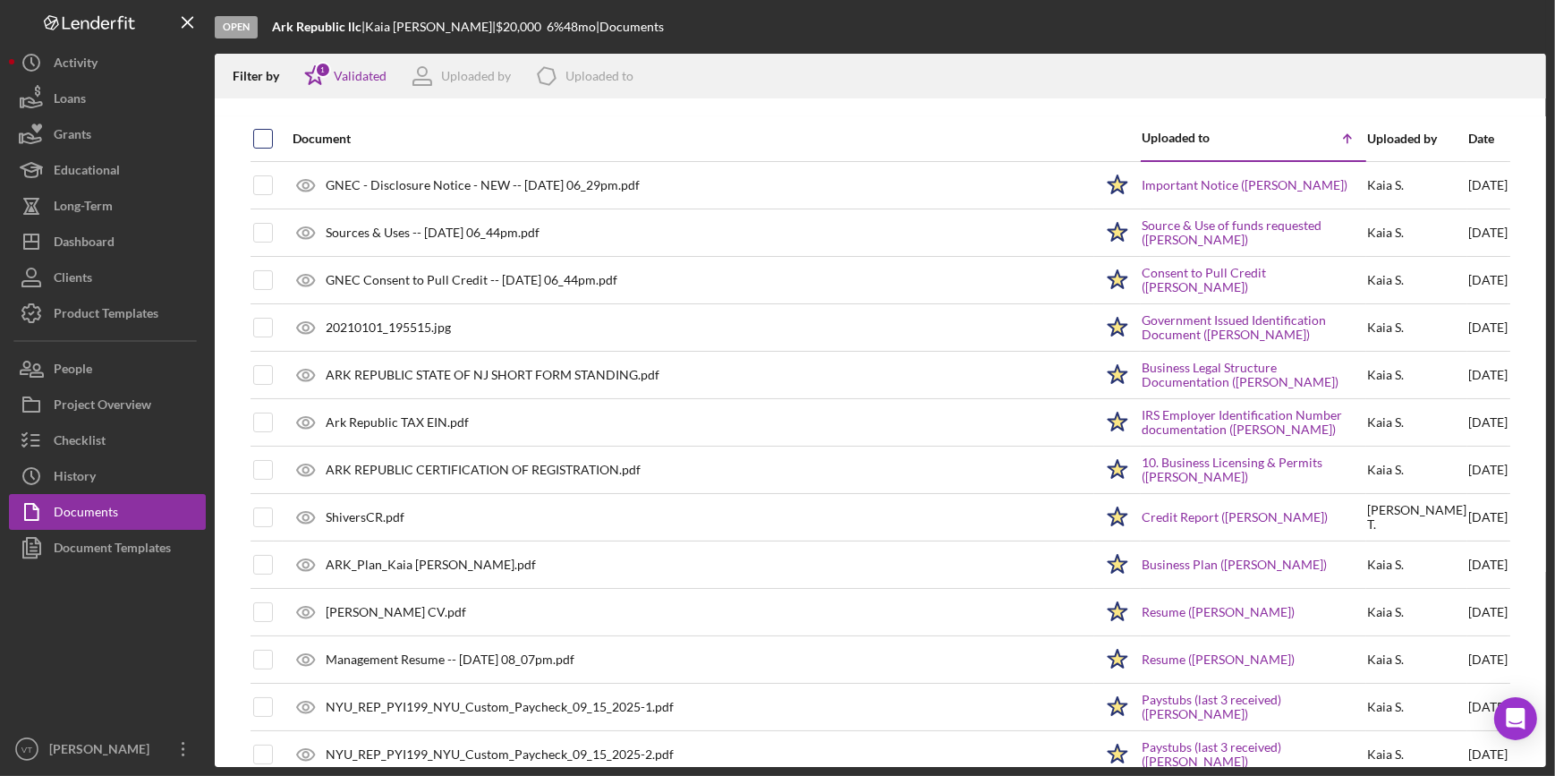
checkbox input "true"
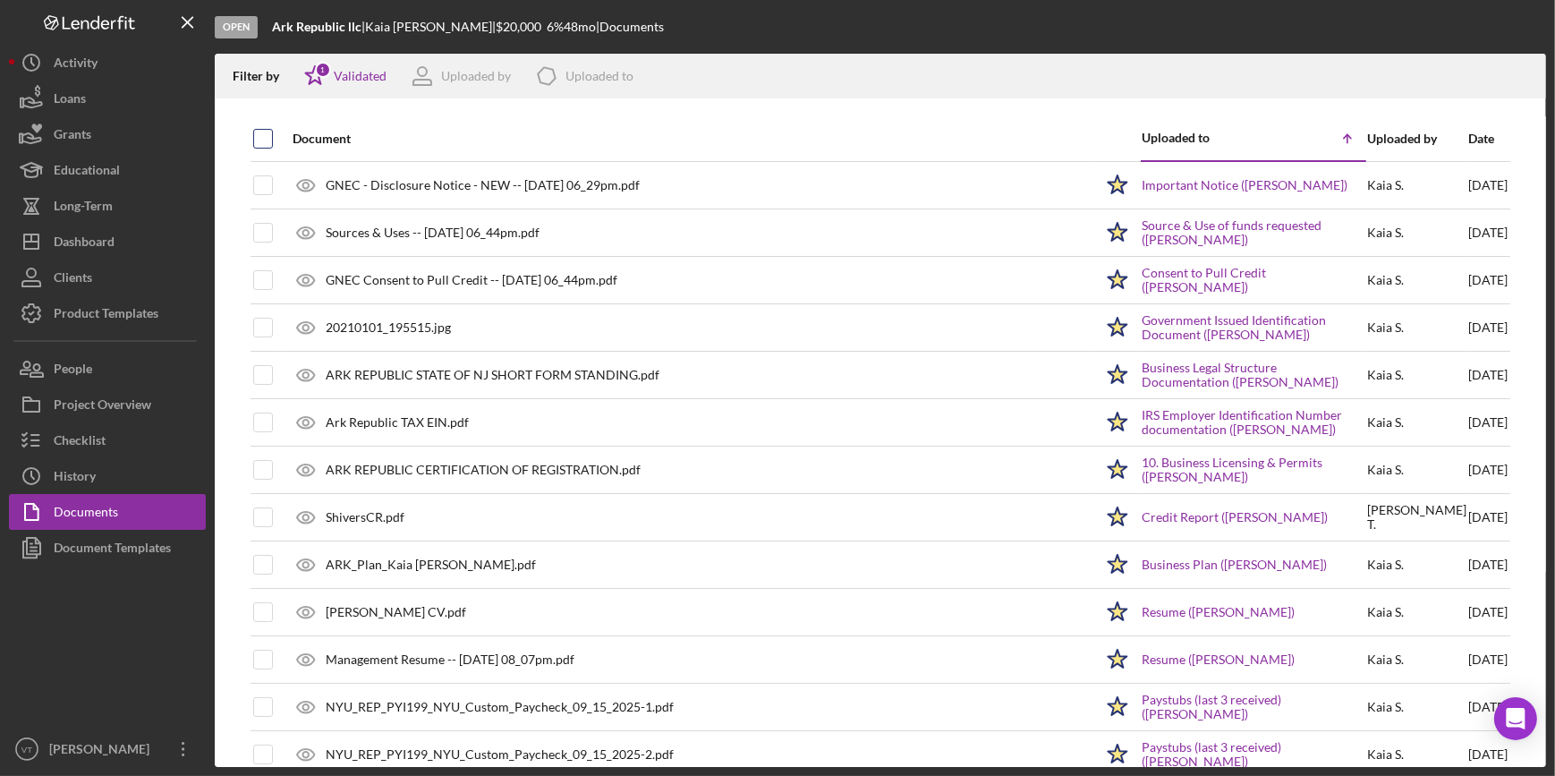
checkbox input "true"
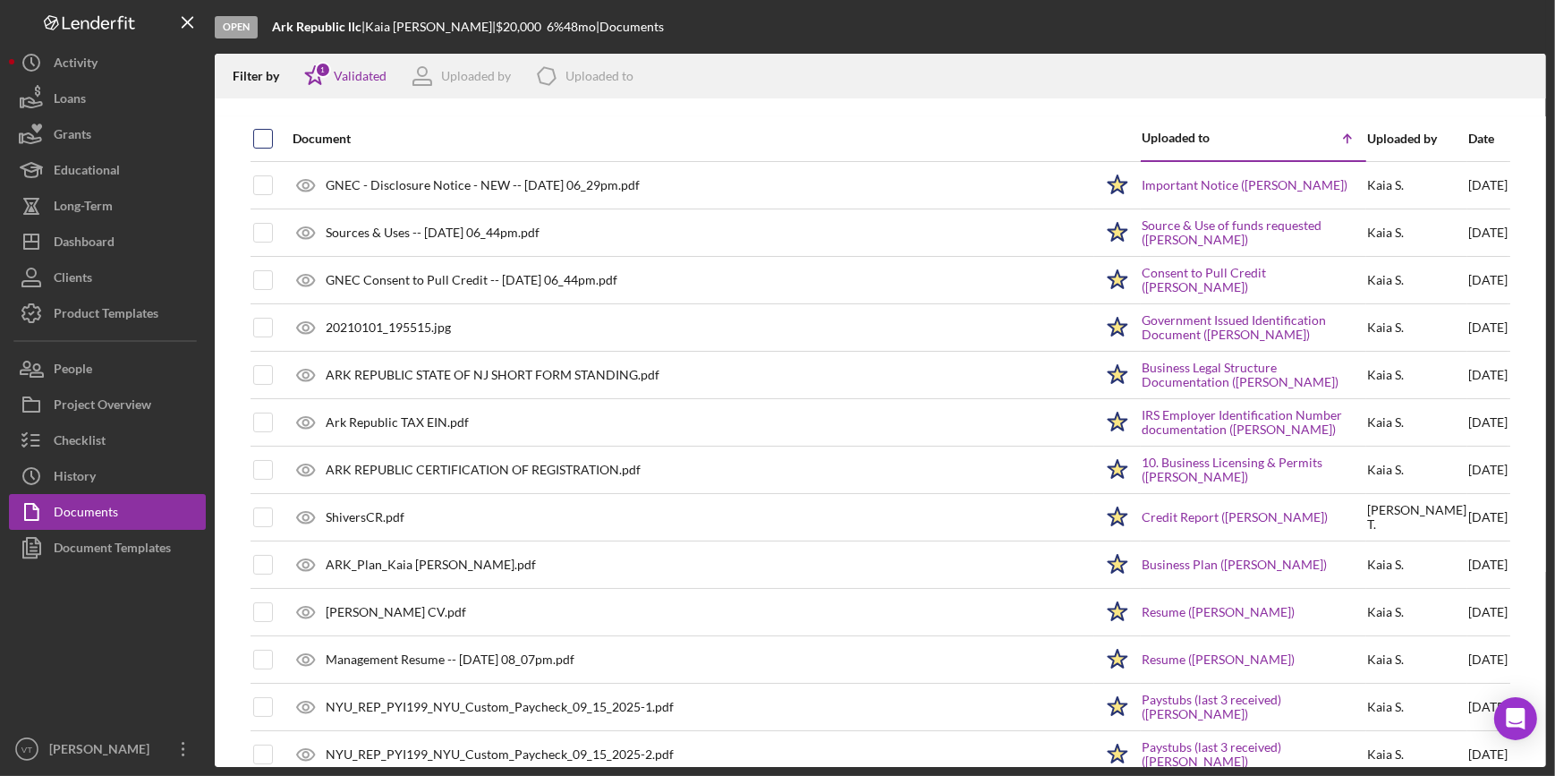
checkbox input "true"
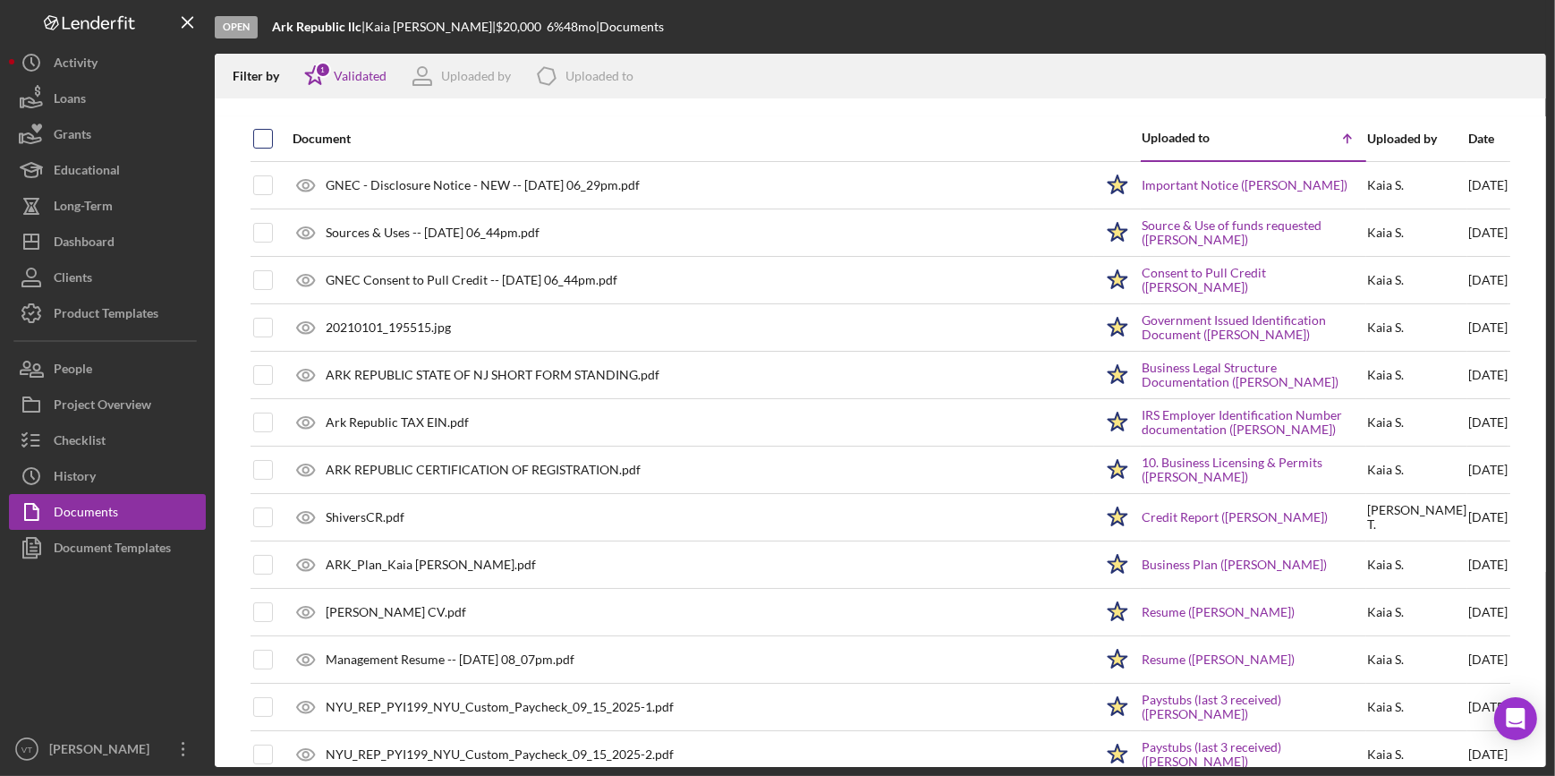
checkbox input "true"
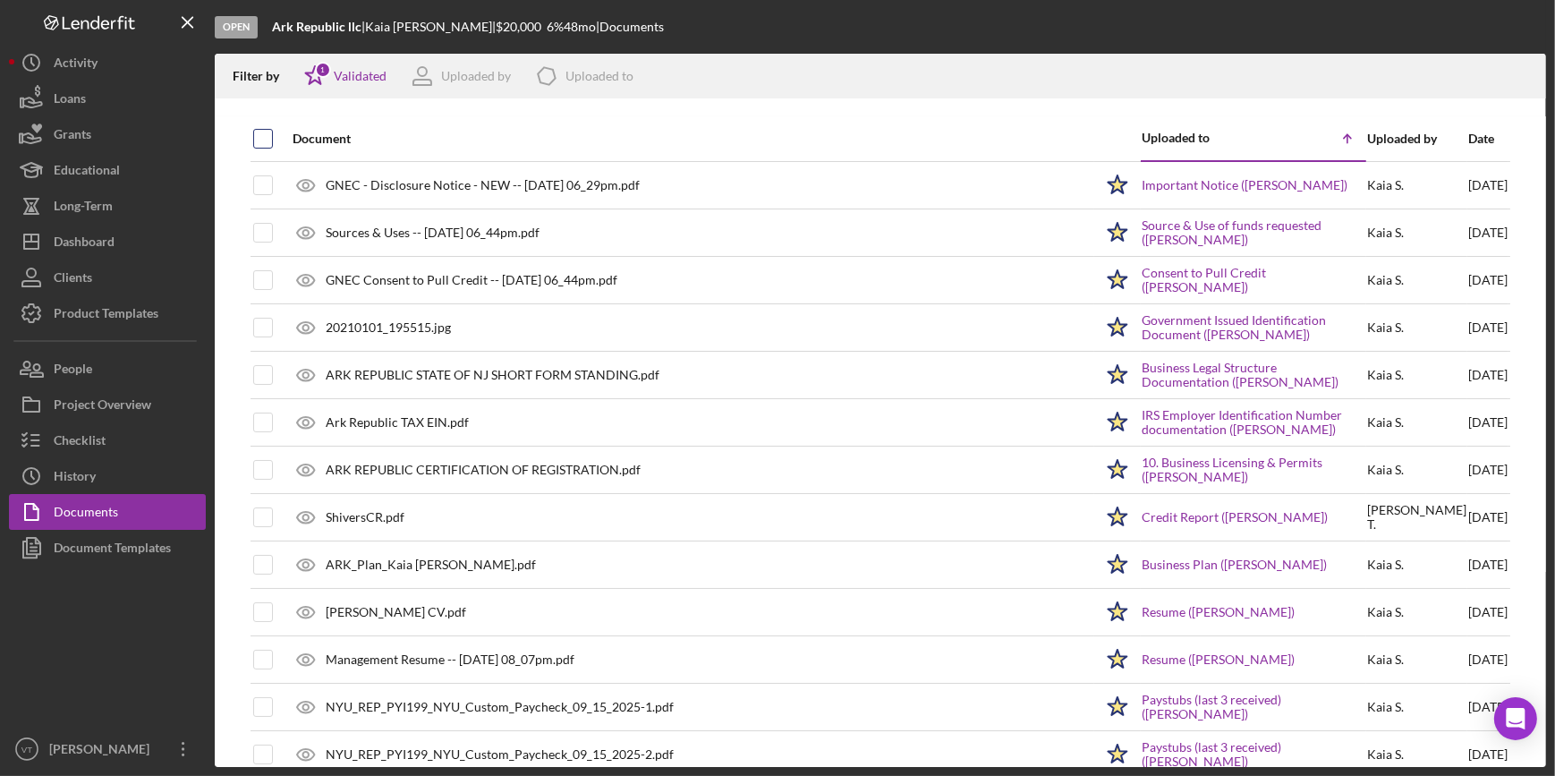
checkbox input "true"
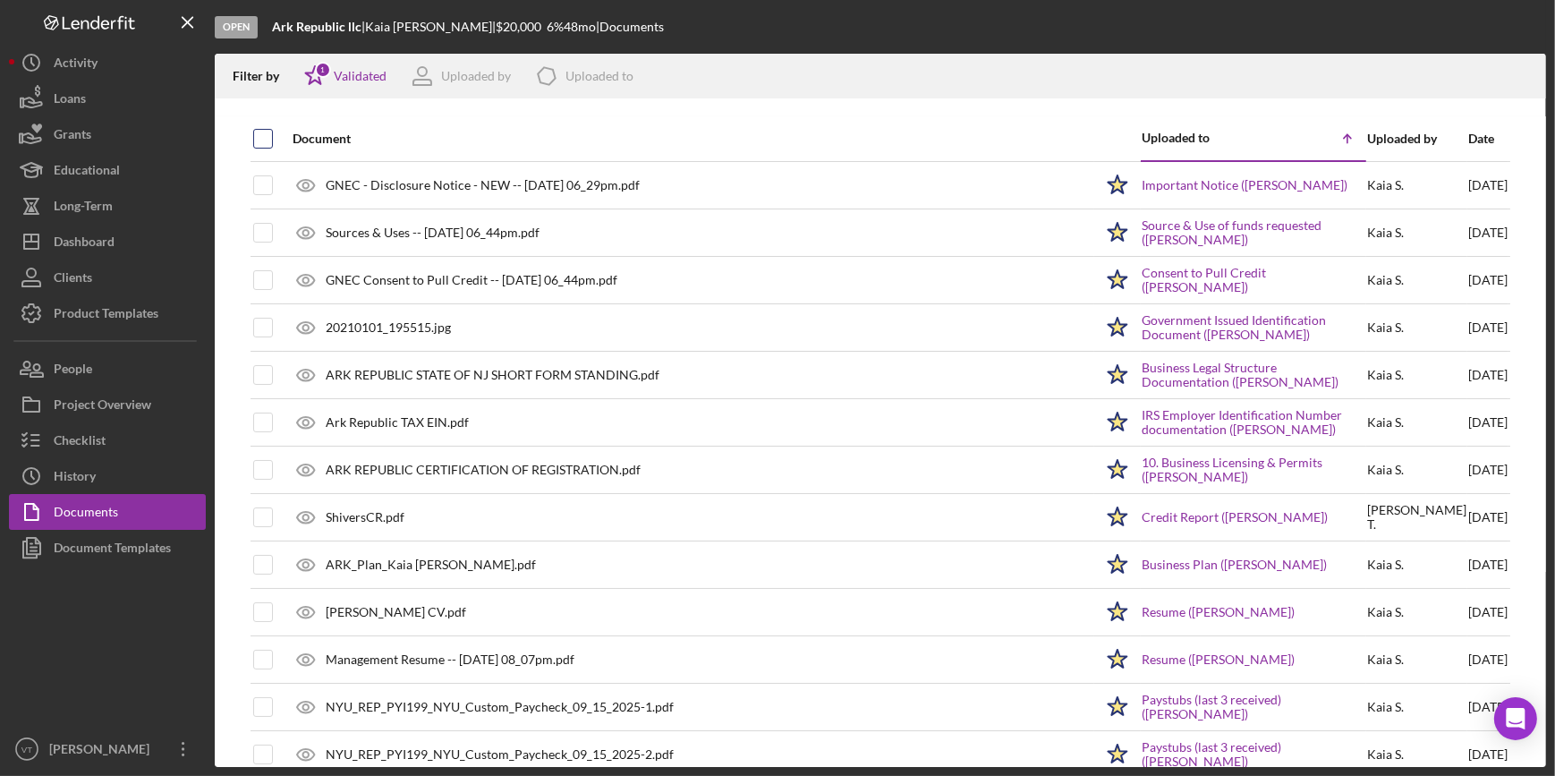
checkbox input "true"
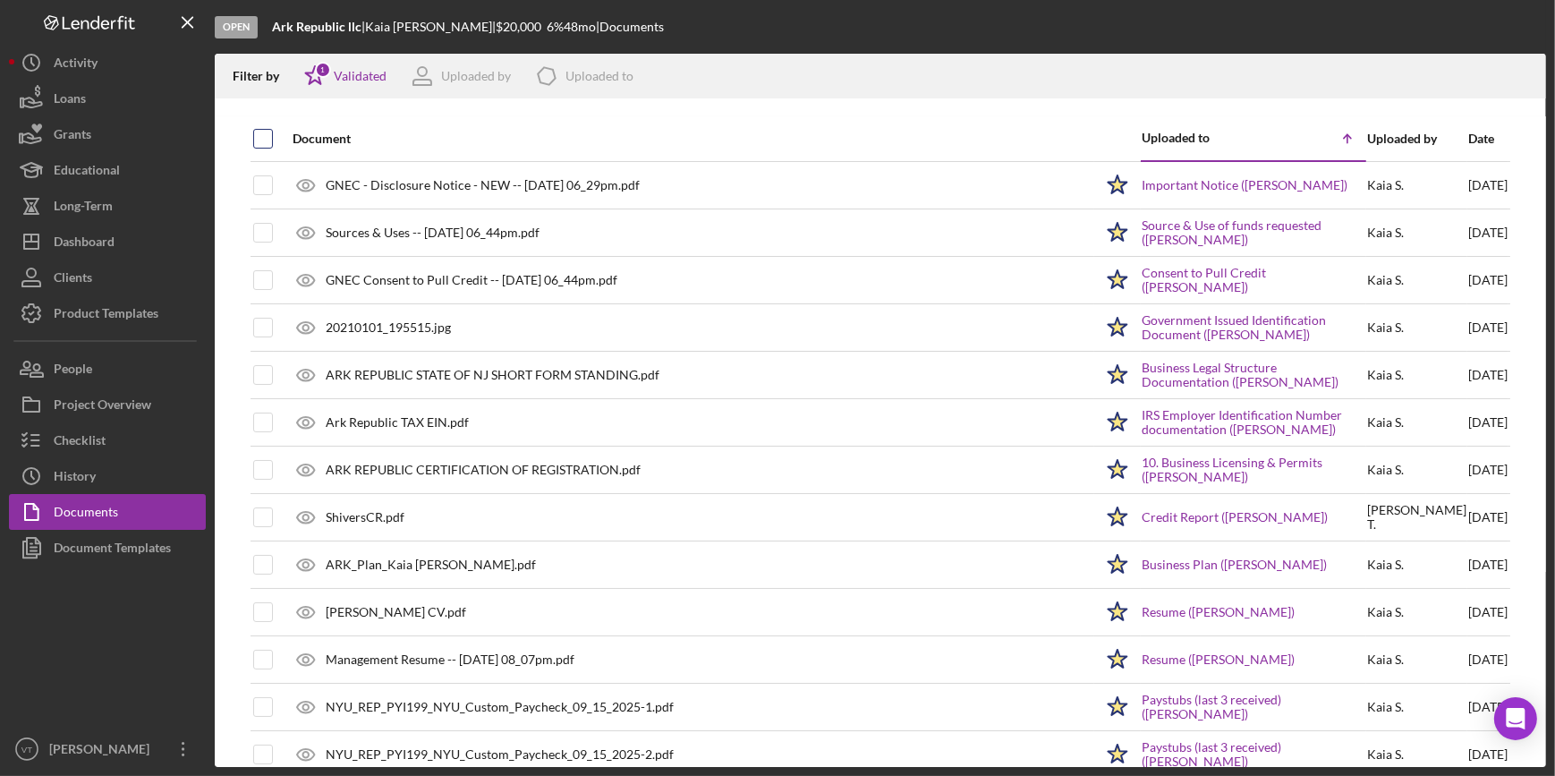
checkbox input "true"
click at [1242, 72] on icon "Icon/Download" at bounding box center [1524, 76] width 40 height 40
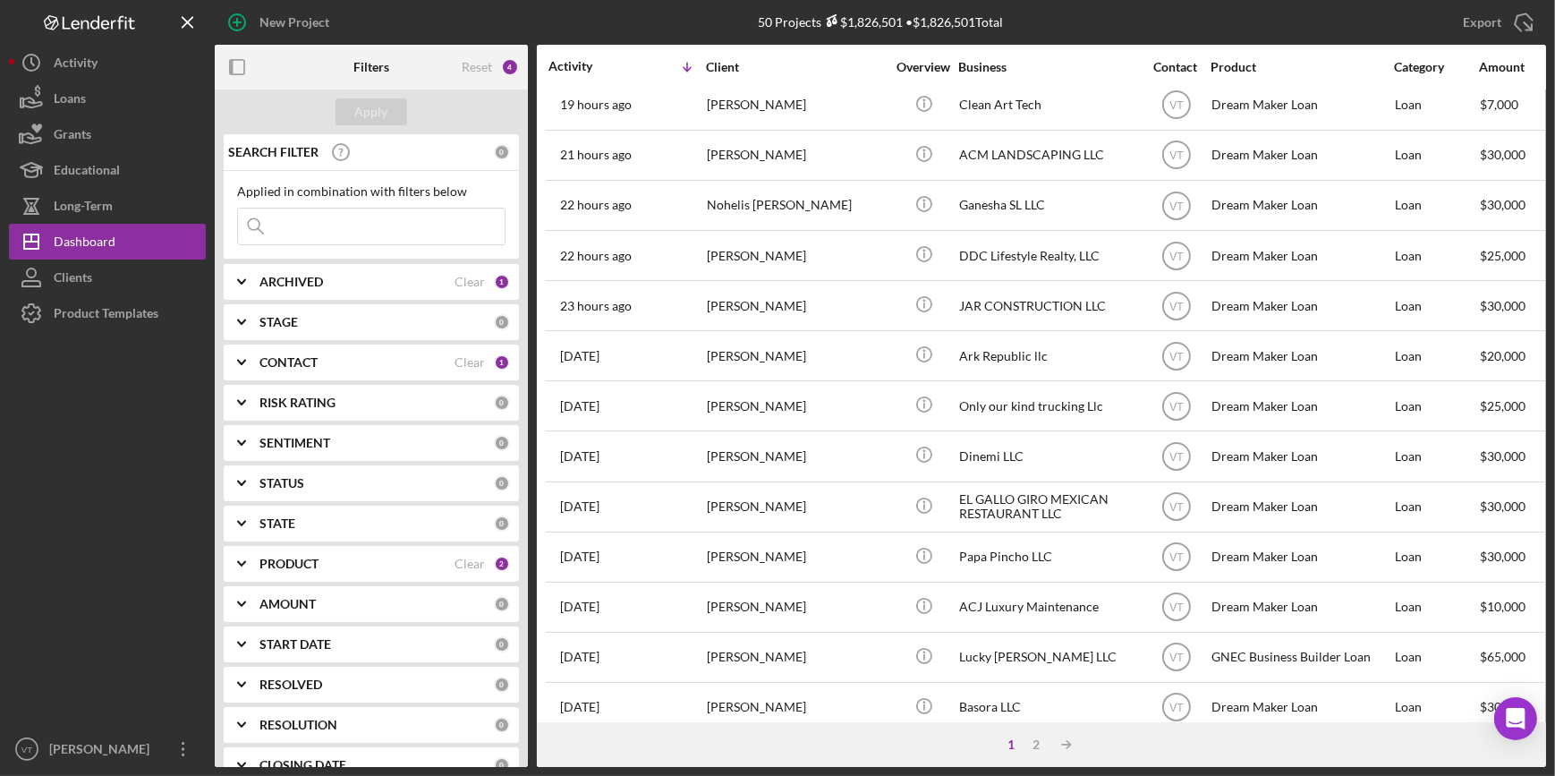
scroll to position [159, 0]
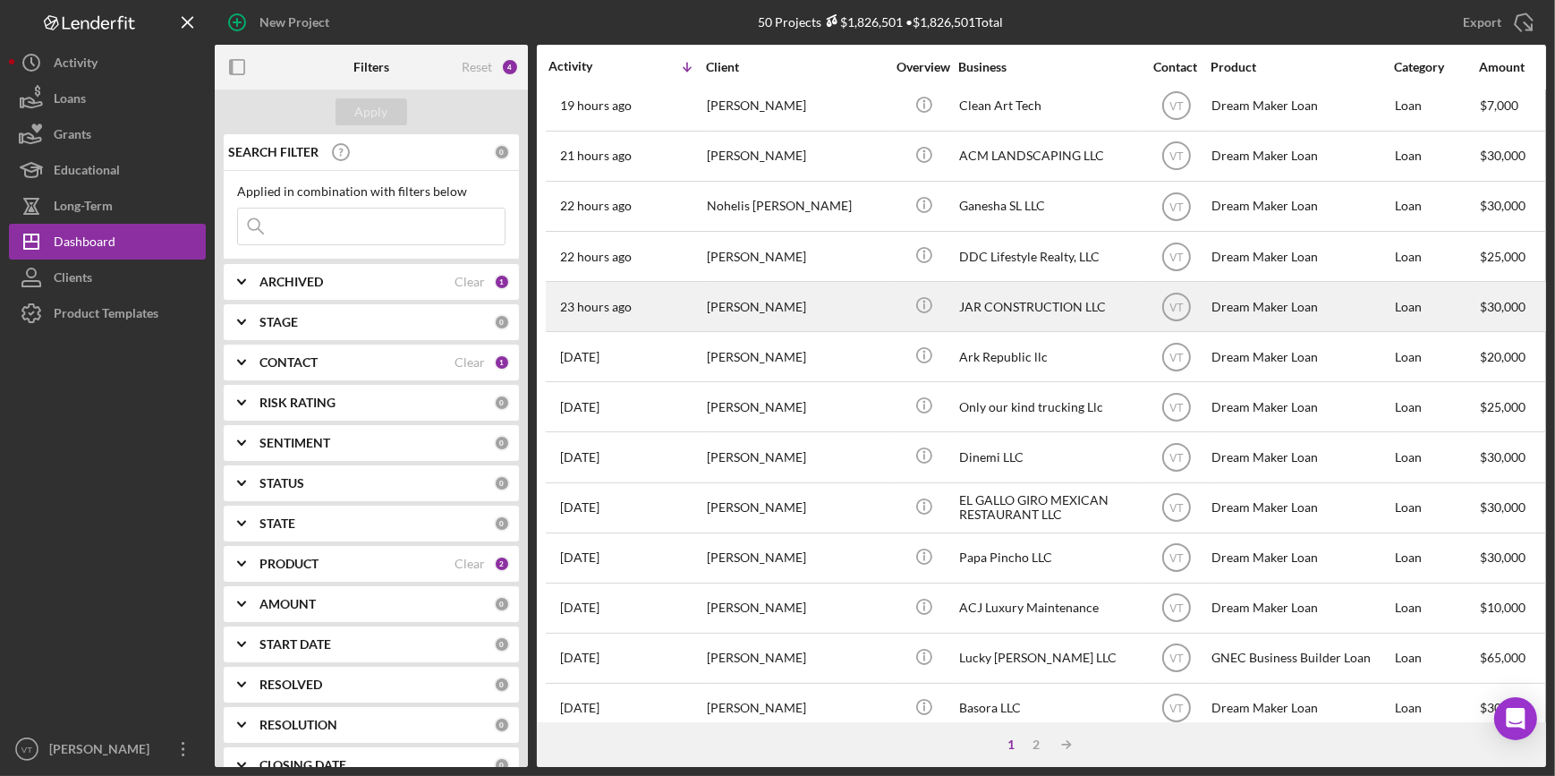
click at [887, 317] on td "[PERSON_NAME]" at bounding box center [797, 307] width 183 height 50
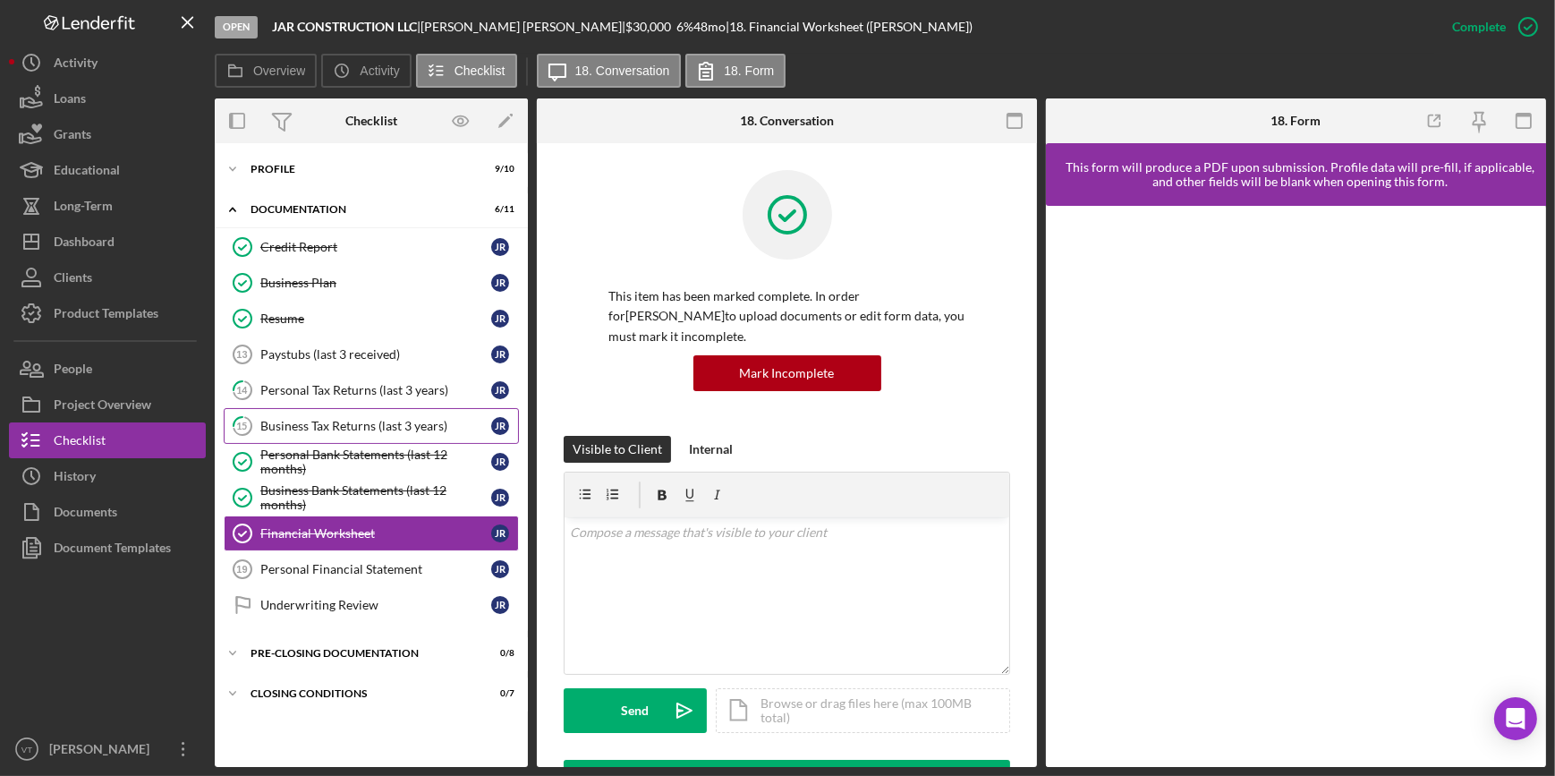
click at [390, 424] on div "Business Tax Returns (last 3 years)" at bounding box center [375, 426] width 231 height 14
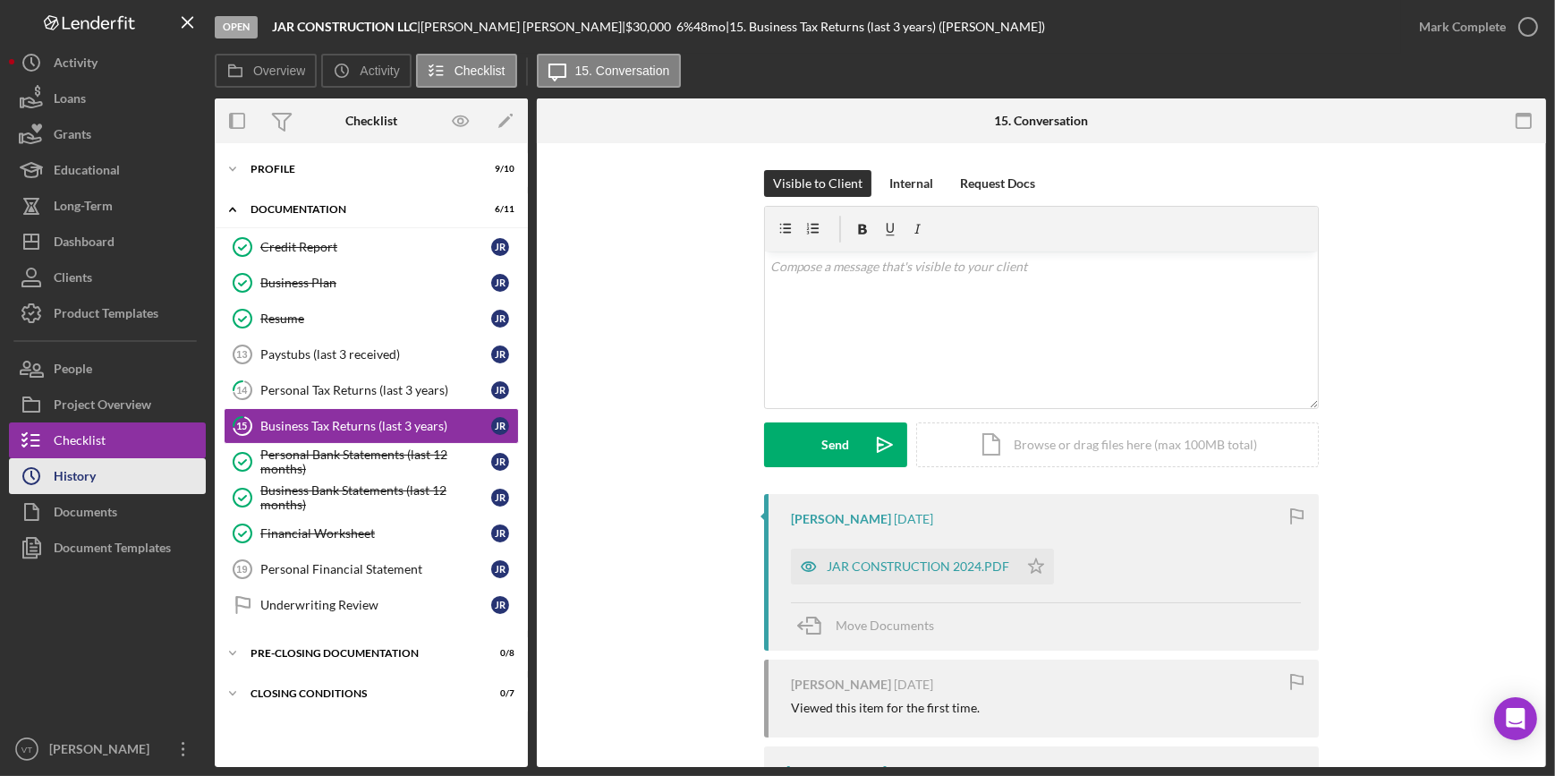
click at [98, 463] on button "Icon/History History" at bounding box center [107, 476] width 197 height 36
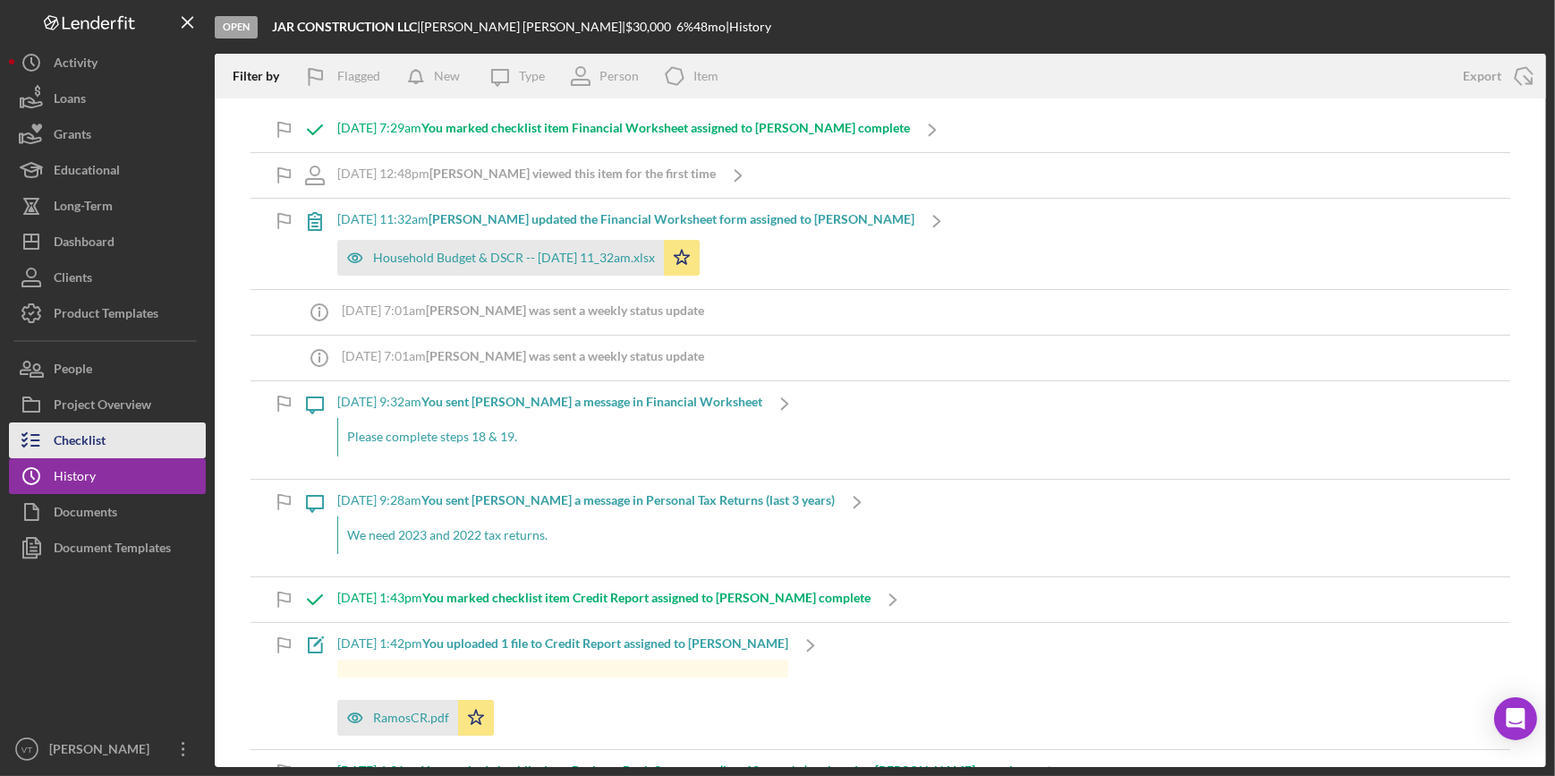
click at [139, 446] on button "Checklist" at bounding box center [107, 440] width 197 height 36
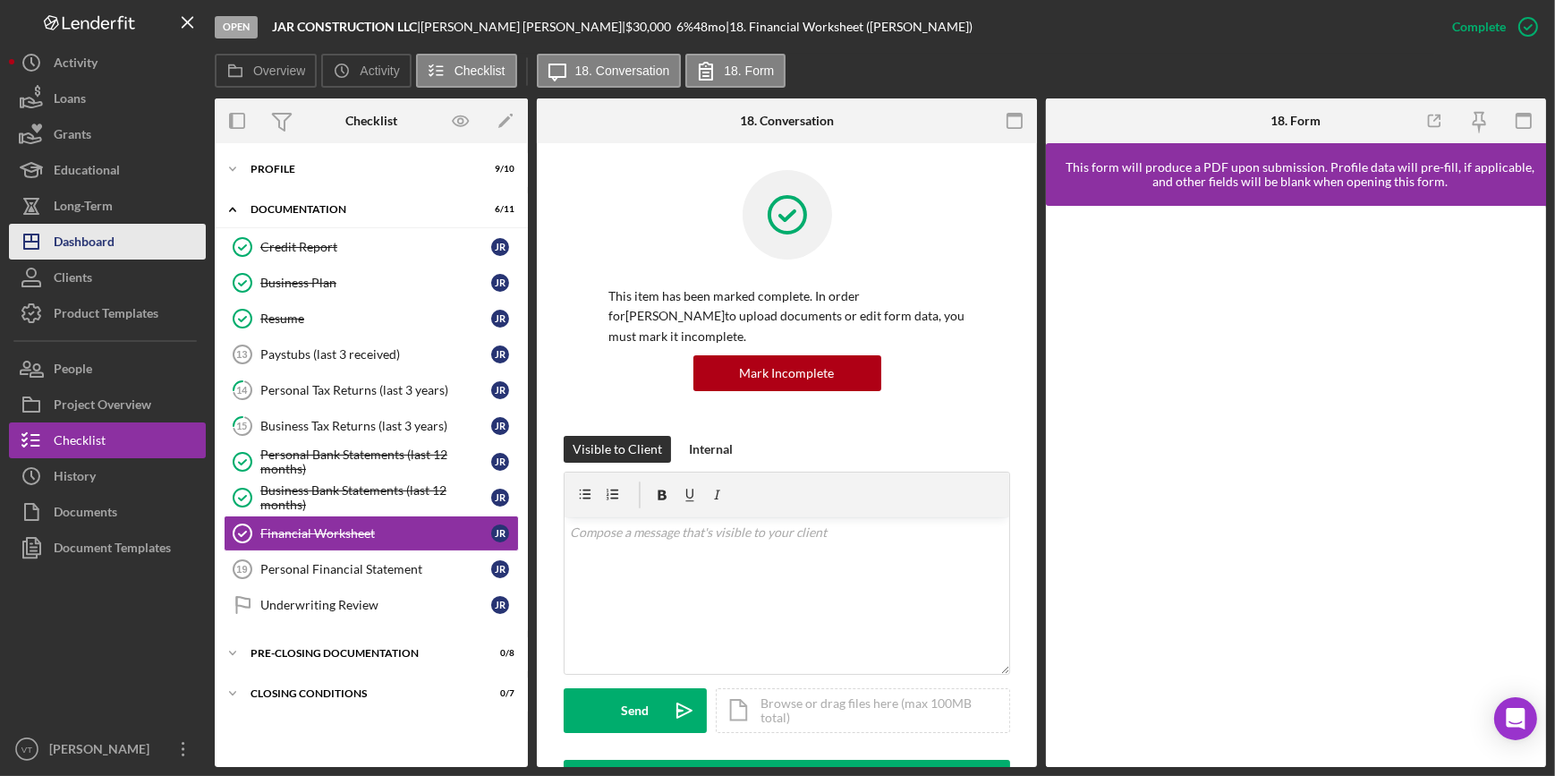
click at [137, 247] on button "Icon/Dashboard Dashboard" at bounding box center [107, 242] width 197 height 36
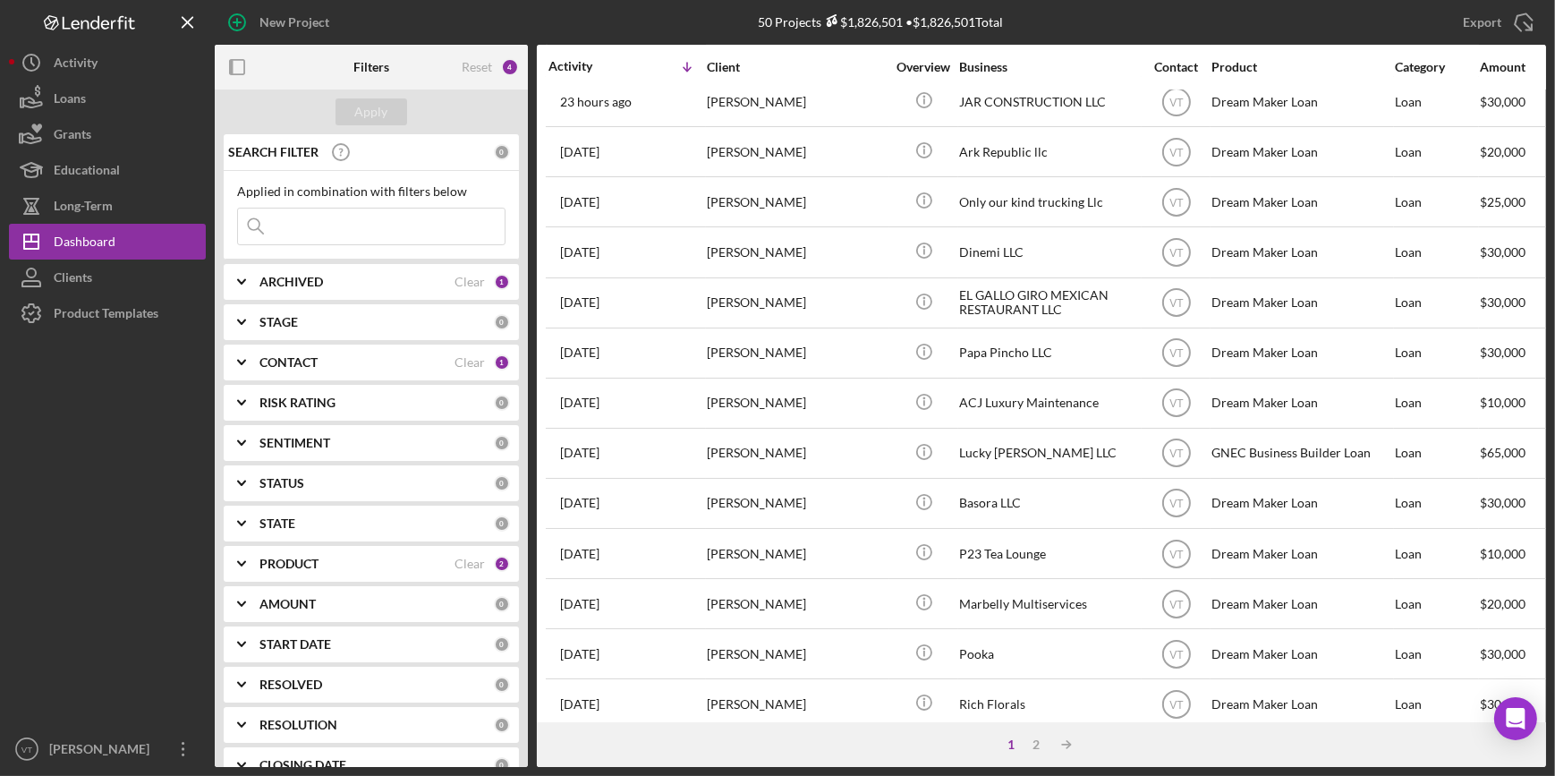
scroll to position [406, 0]
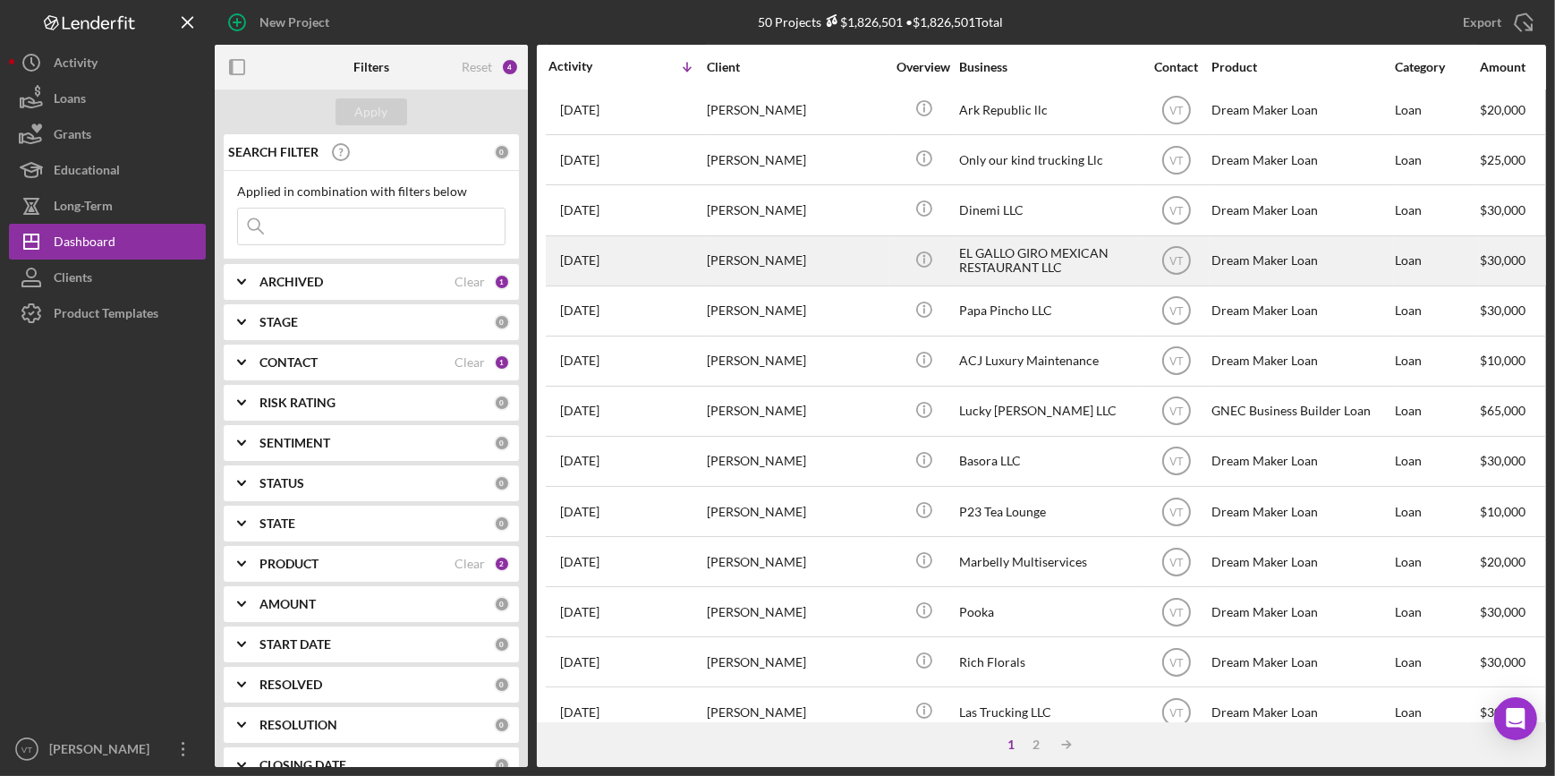
click at [790, 267] on div "[PERSON_NAME]" at bounding box center [796, 260] width 179 height 47
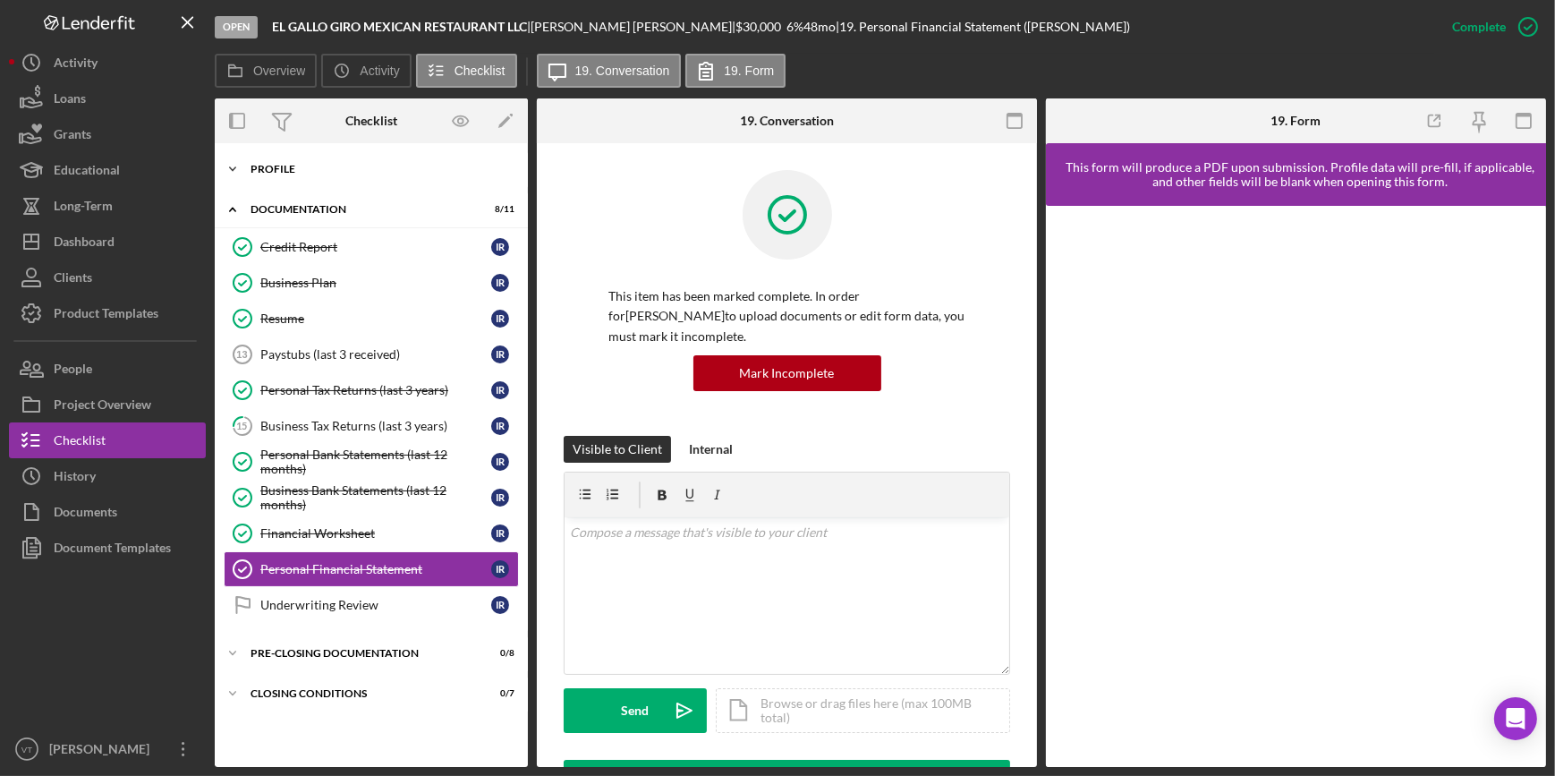
click at [235, 163] on icon "Icon/Expander" at bounding box center [233, 169] width 36 height 36
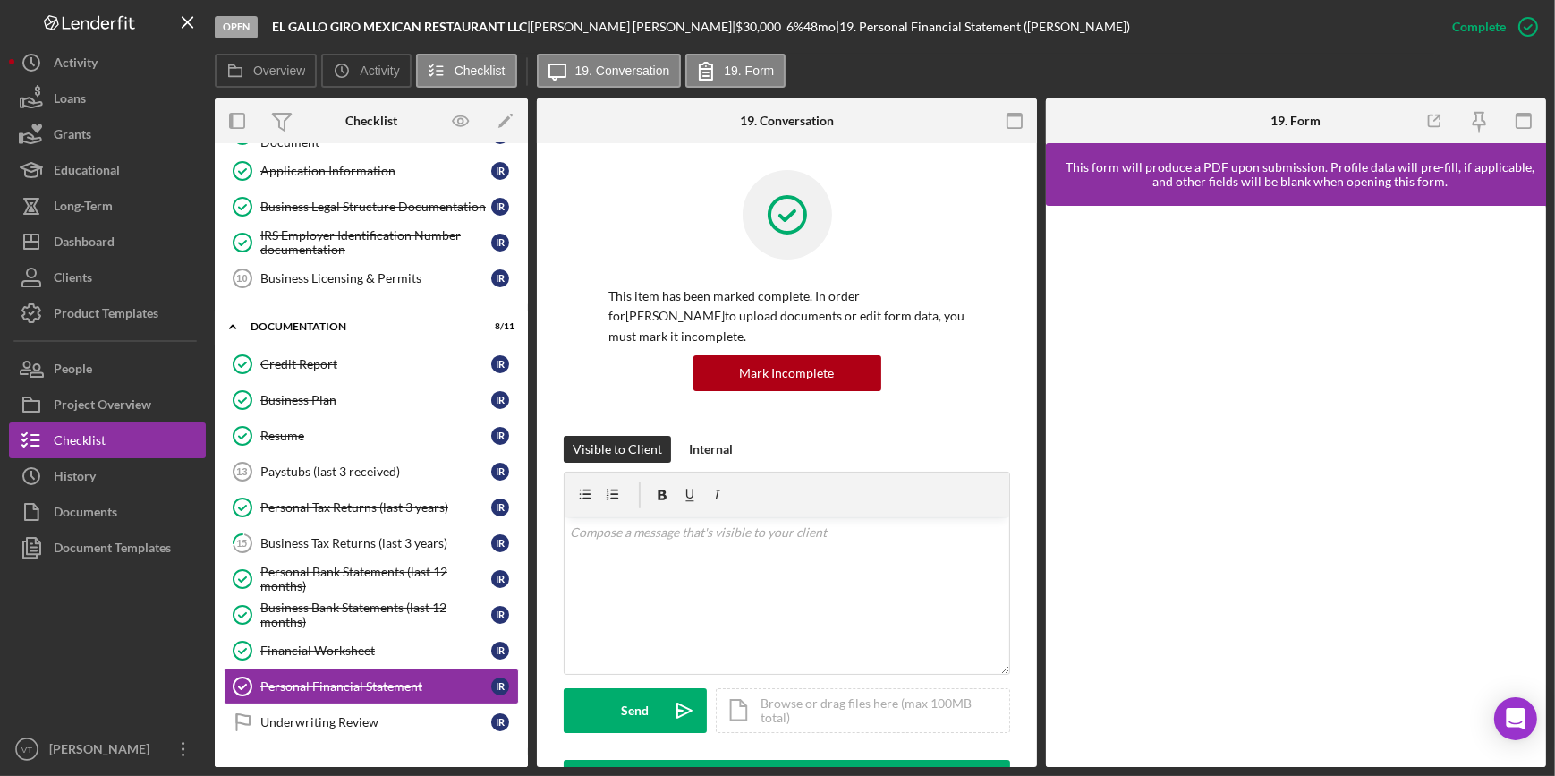
scroll to position [318, 0]
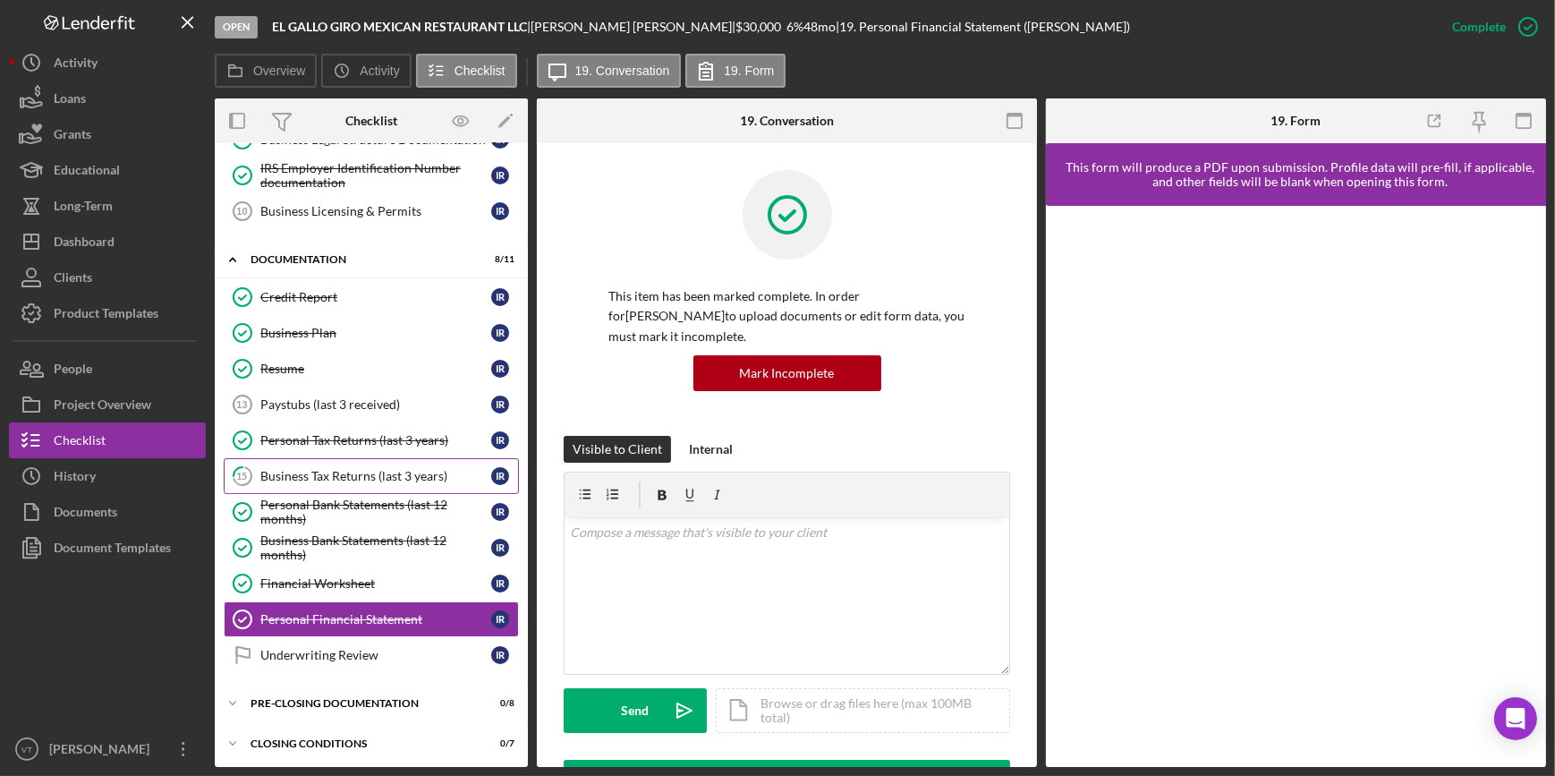
click at [375, 469] on div "Business Tax Returns (last 3 years)" at bounding box center [375, 476] width 231 height 14
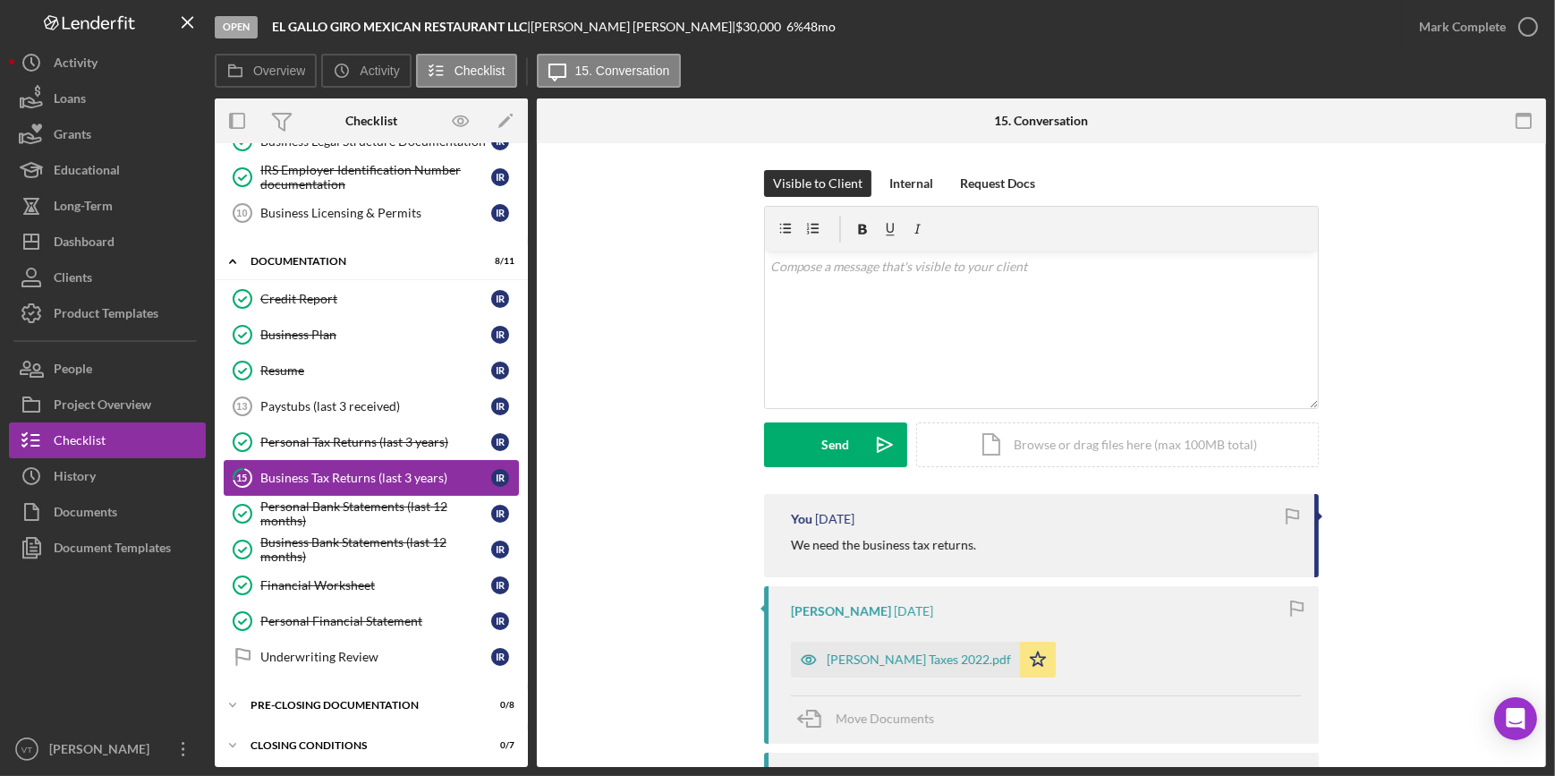
scroll to position [318, 0]
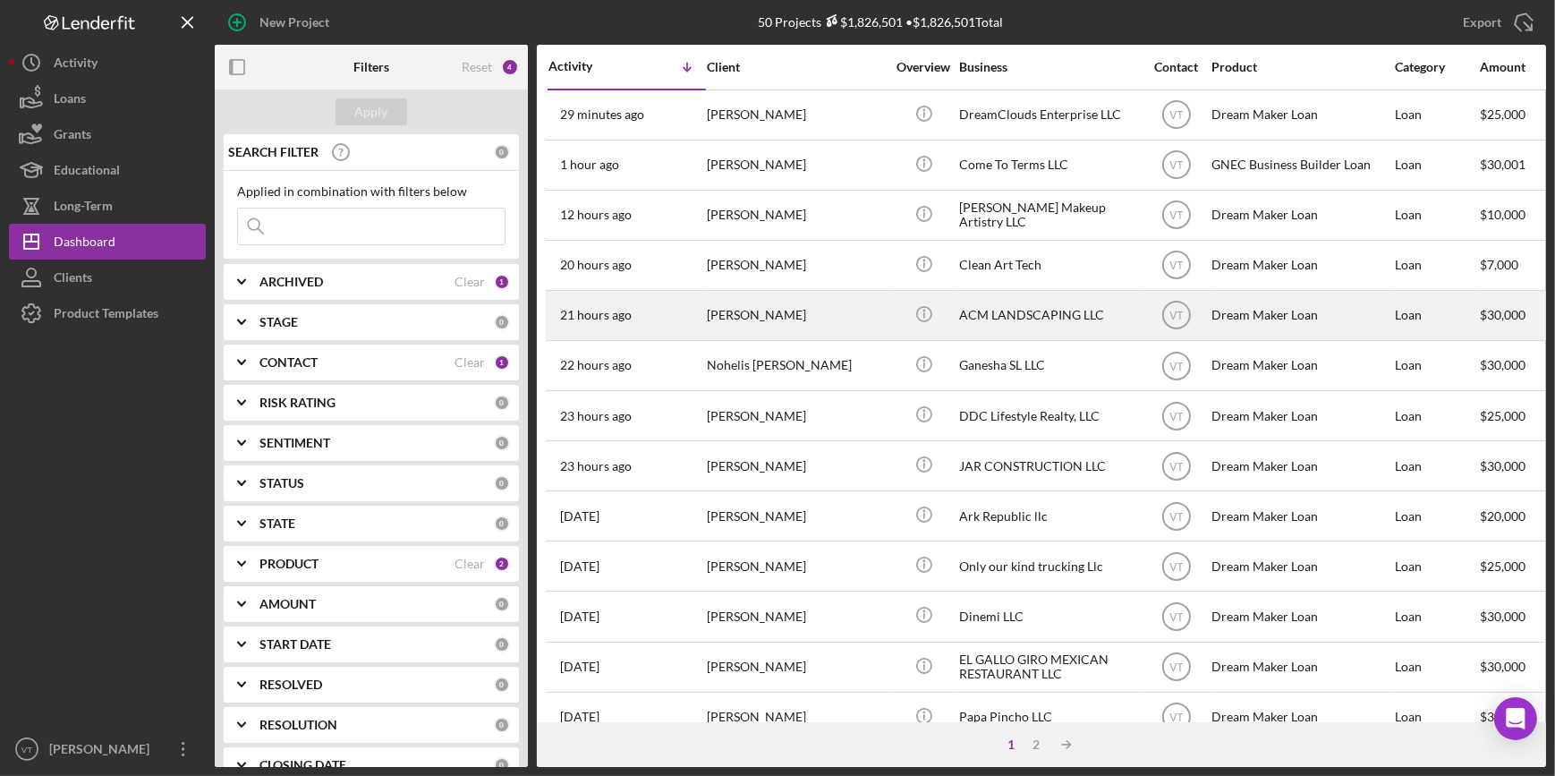
click at [699, 317] on div "21 hours ago [PERSON_NAME]" at bounding box center [626, 315] width 157 height 47
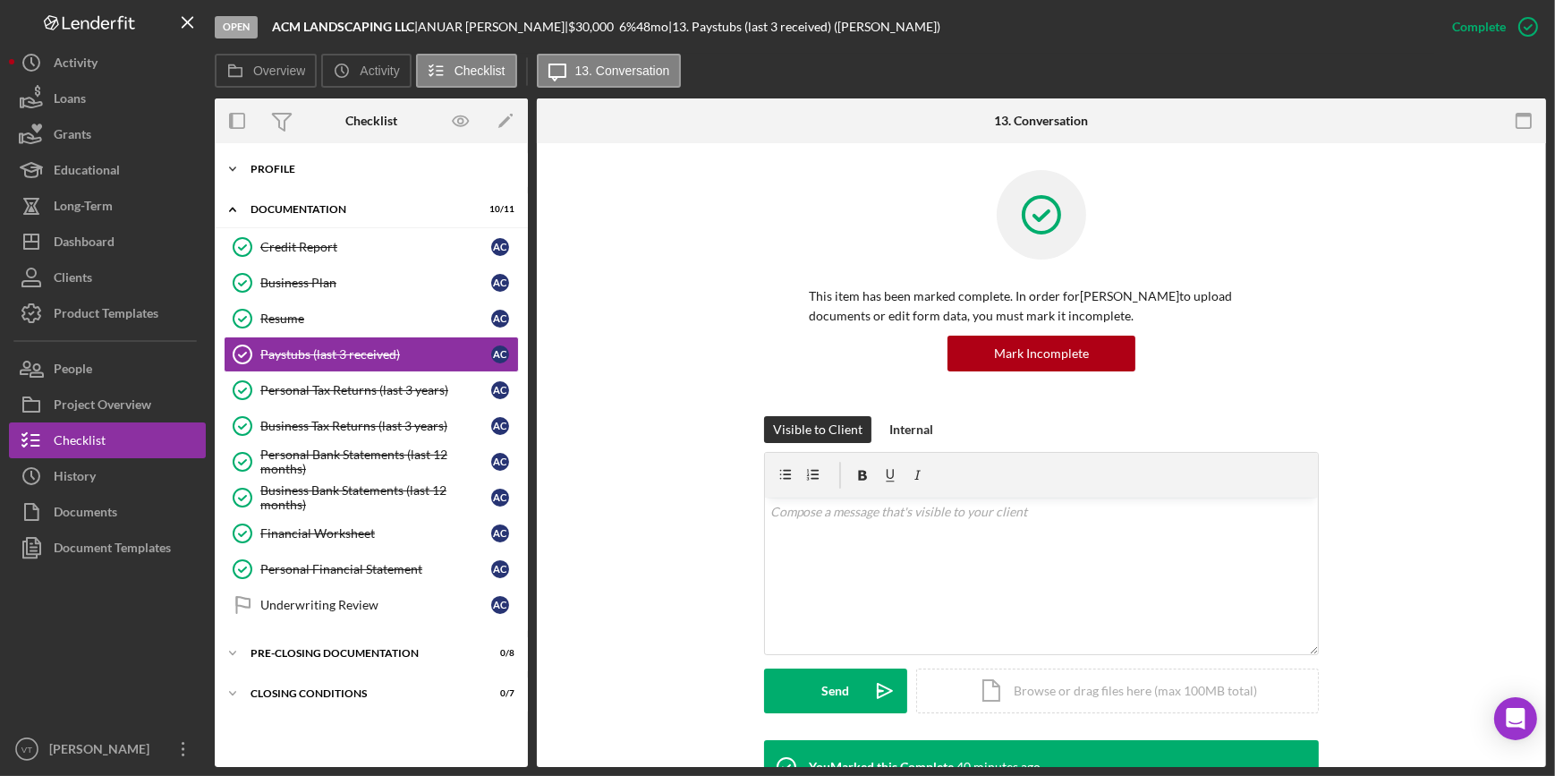
click at [233, 157] on icon "Icon/Expander" at bounding box center [233, 169] width 36 height 36
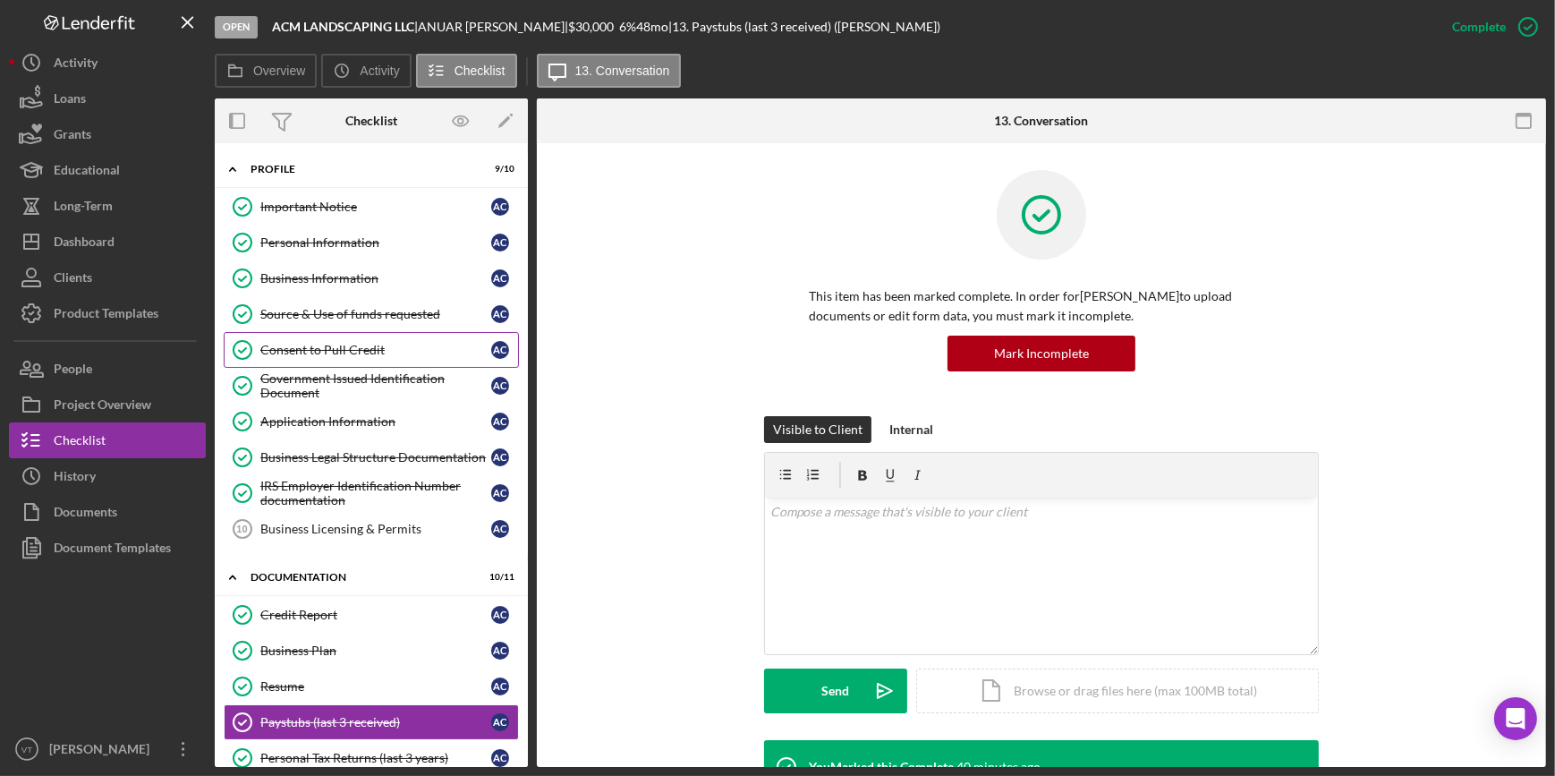
click at [334, 349] on div "Consent to Pull Credit" at bounding box center [375, 350] width 231 height 14
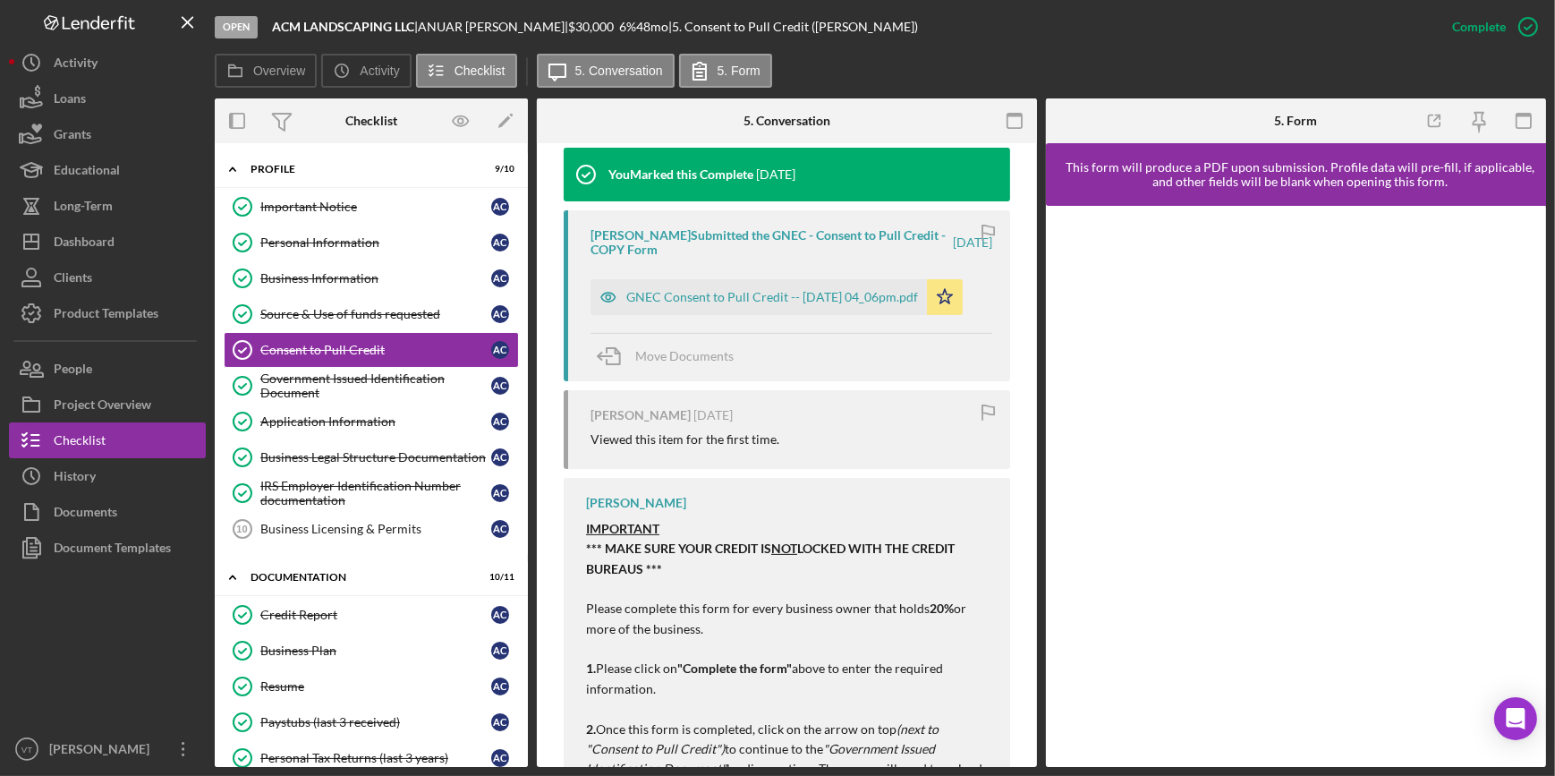
scroll to position [650, 0]
